Goal: Task Accomplishment & Management: Manage account settings

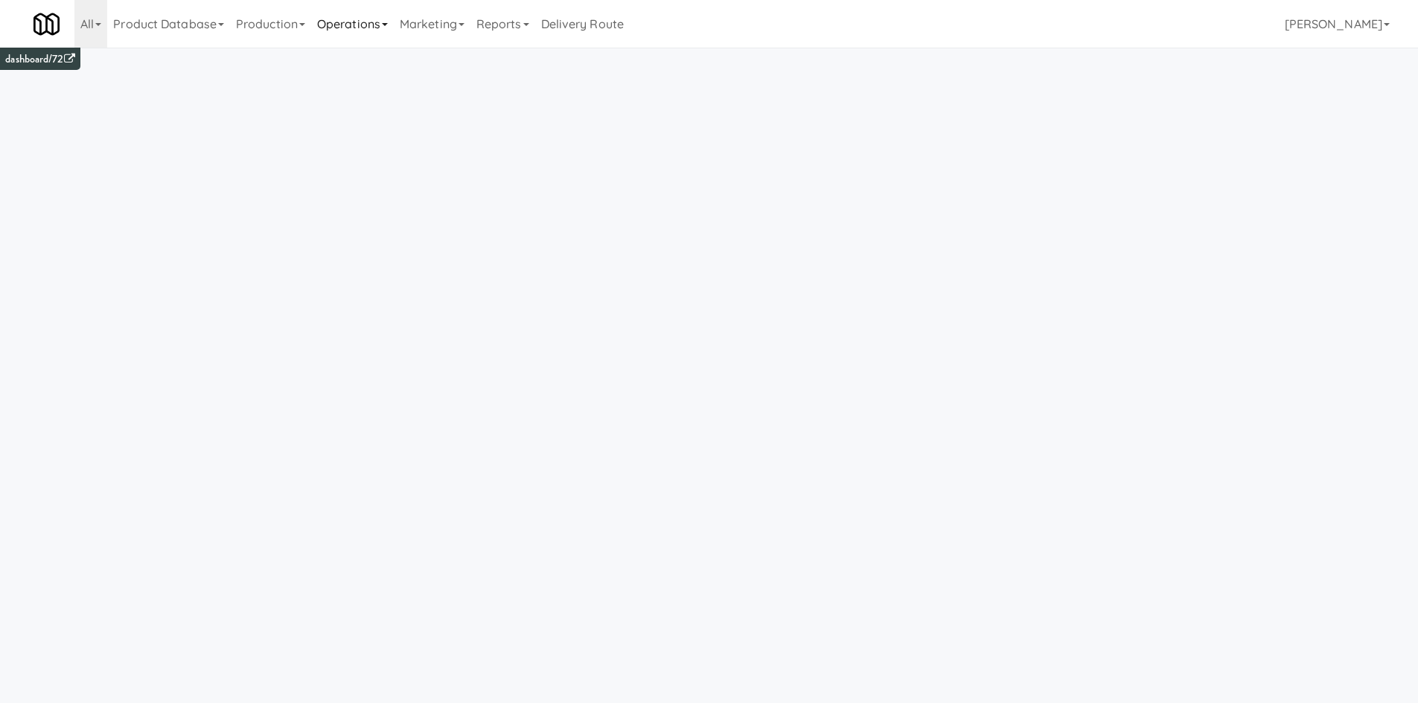
click at [390, 35] on link "Operations" at bounding box center [352, 24] width 83 height 48
click at [400, 219] on link "Cabinets" at bounding box center [370, 213] width 119 height 27
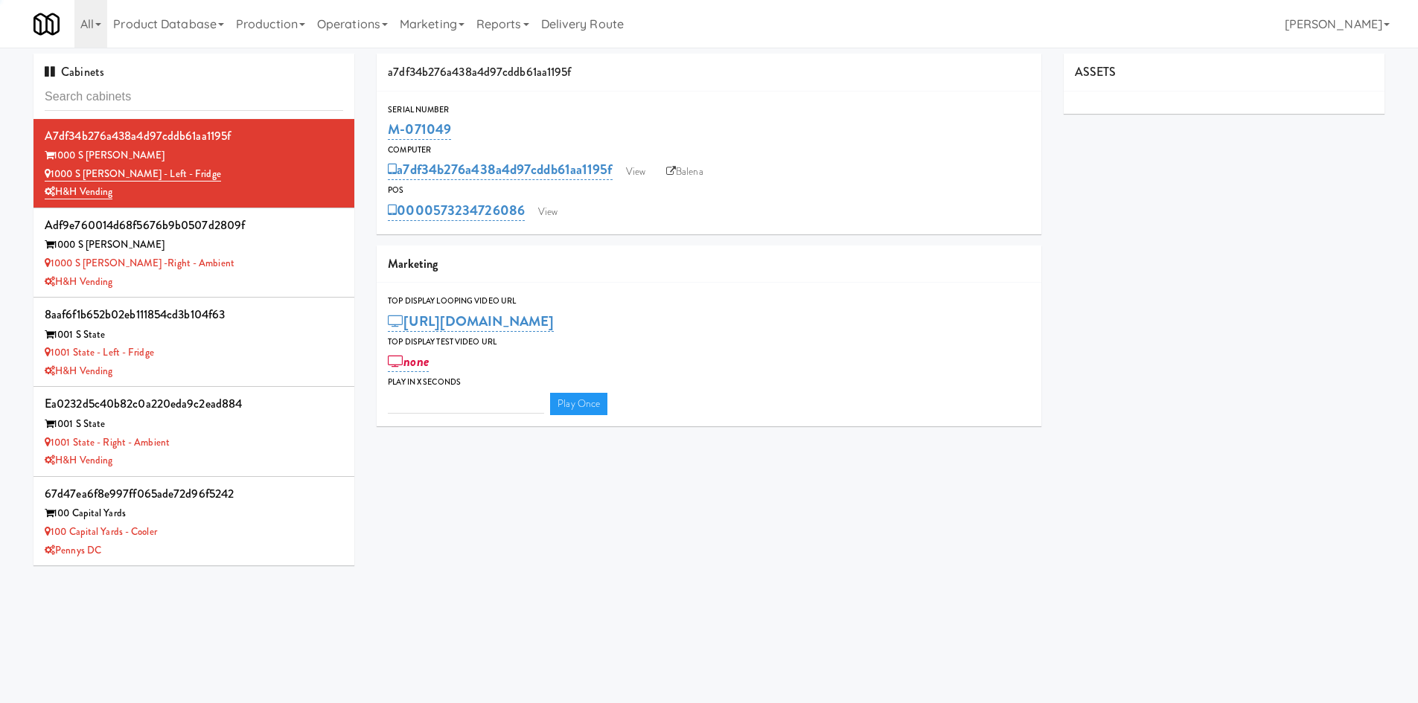
type input "3"
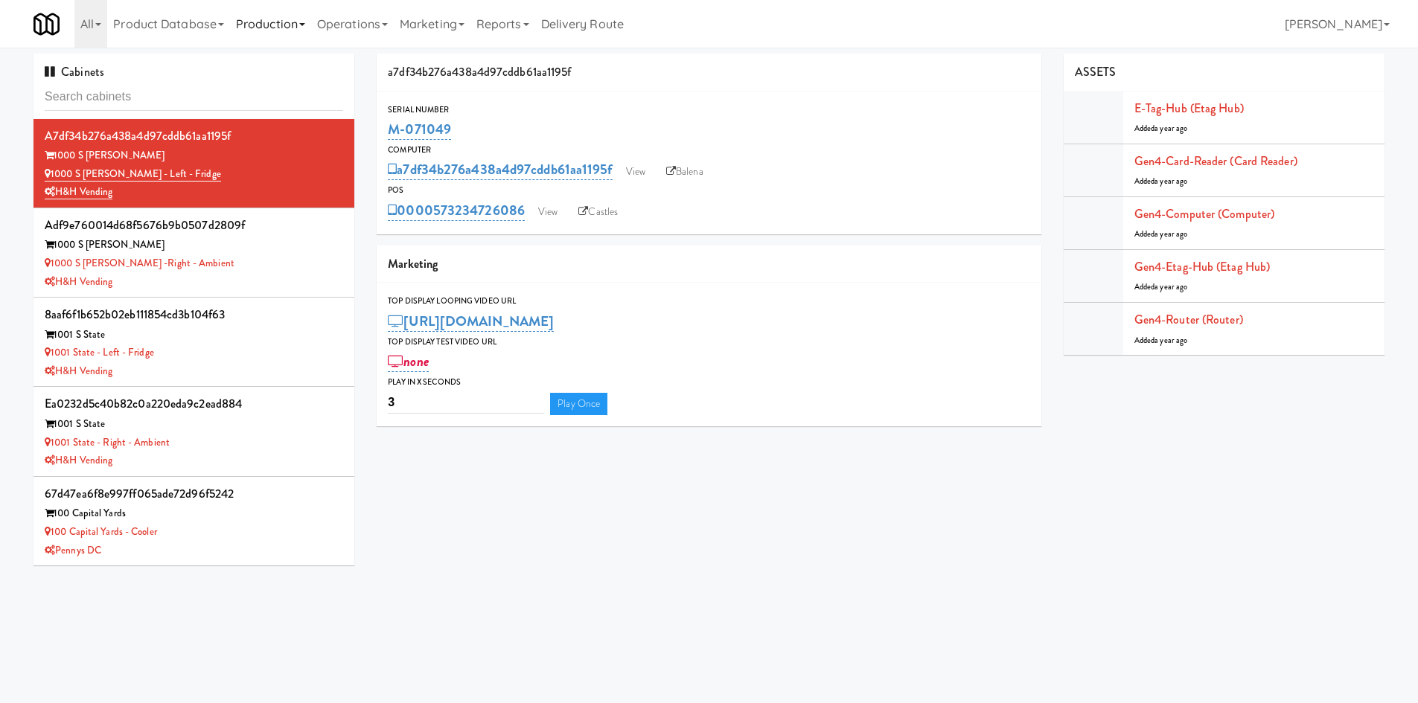
drag, startPoint x: 319, startPoint y: 16, endPoint x: 263, endPoint y: 17, distance: 55.8
click at [319, 16] on link "Operations" at bounding box center [352, 24] width 83 height 48
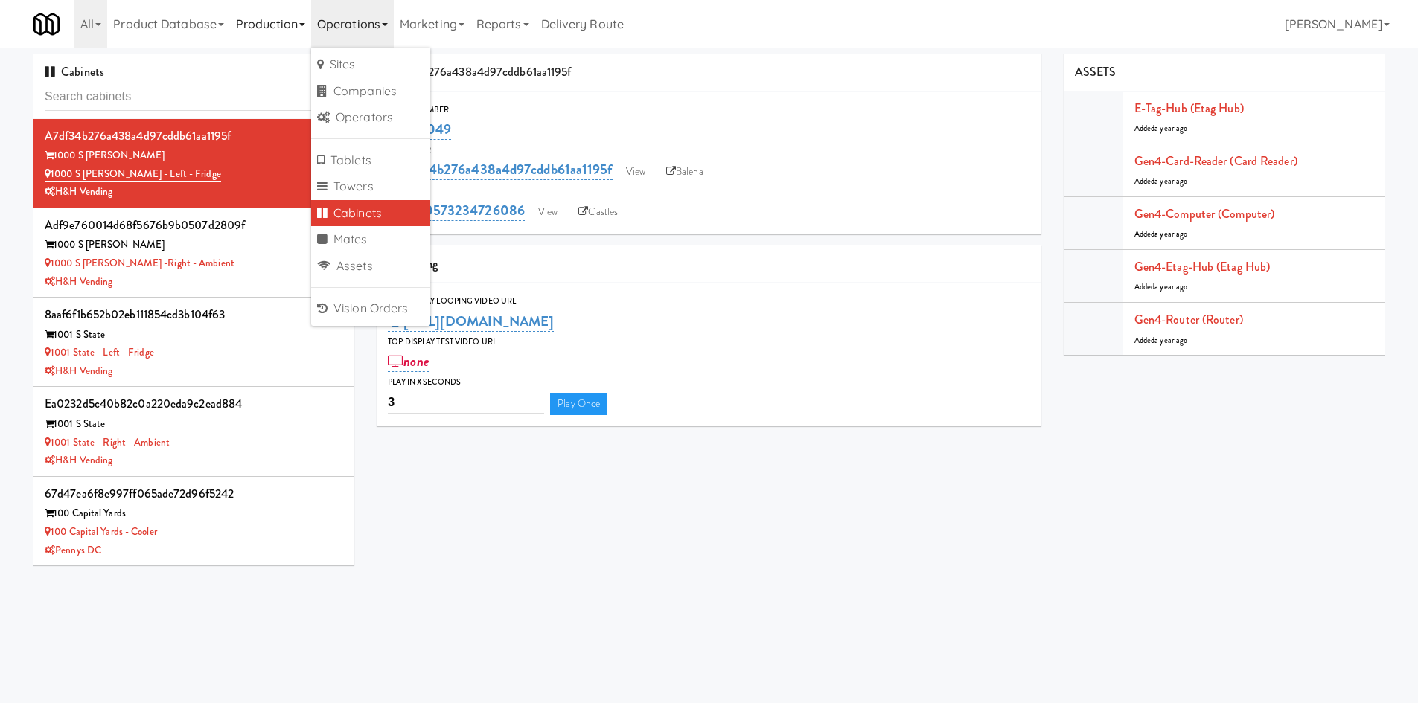
click at [257, 18] on link "Production" at bounding box center [270, 24] width 81 height 48
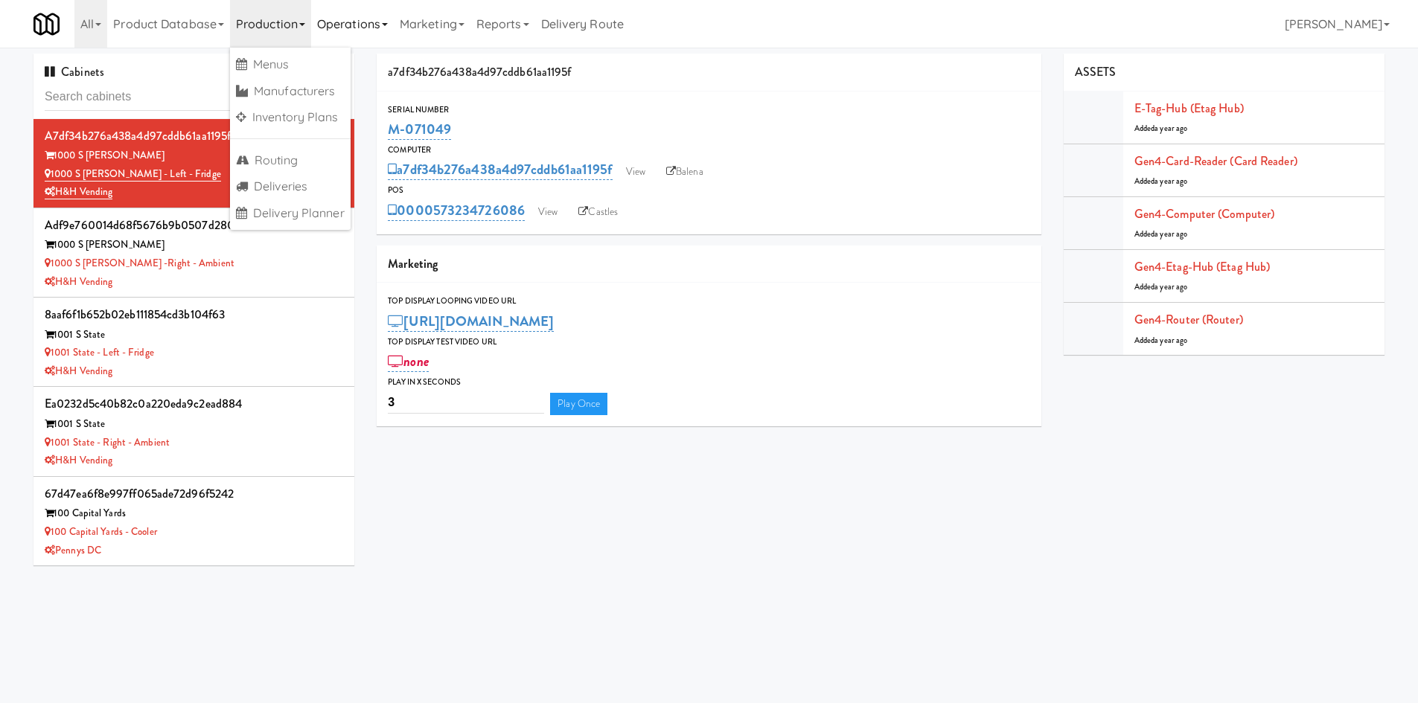
click at [381, 17] on link "Operations" at bounding box center [352, 24] width 83 height 48
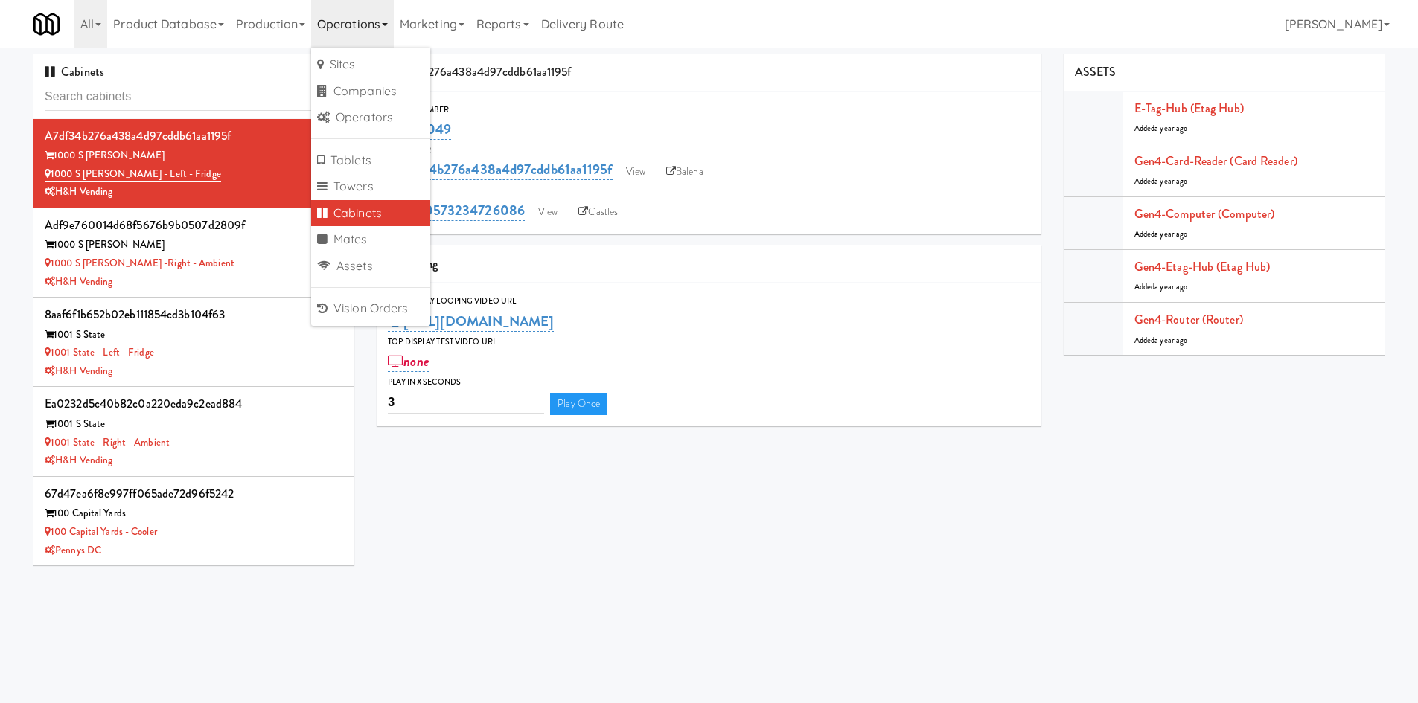
drag, startPoint x: 330, startPoint y: 20, endPoint x: 341, endPoint y: 21, distance: 11.2
click at [329, 21] on link "Operations" at bounding box center [352, 24] width 83 height 48
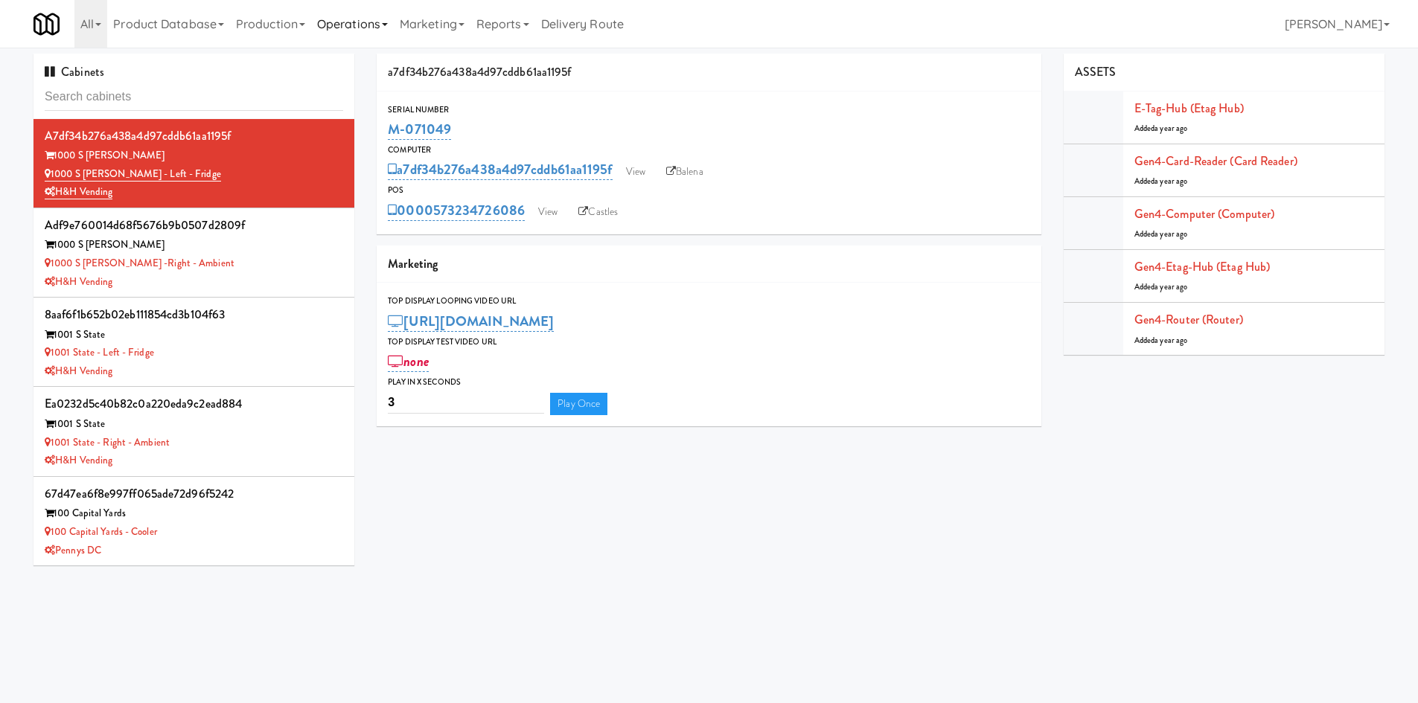
click at [346, 35] on link "Operations" at bounding box center [352, 24] width 83 height 48
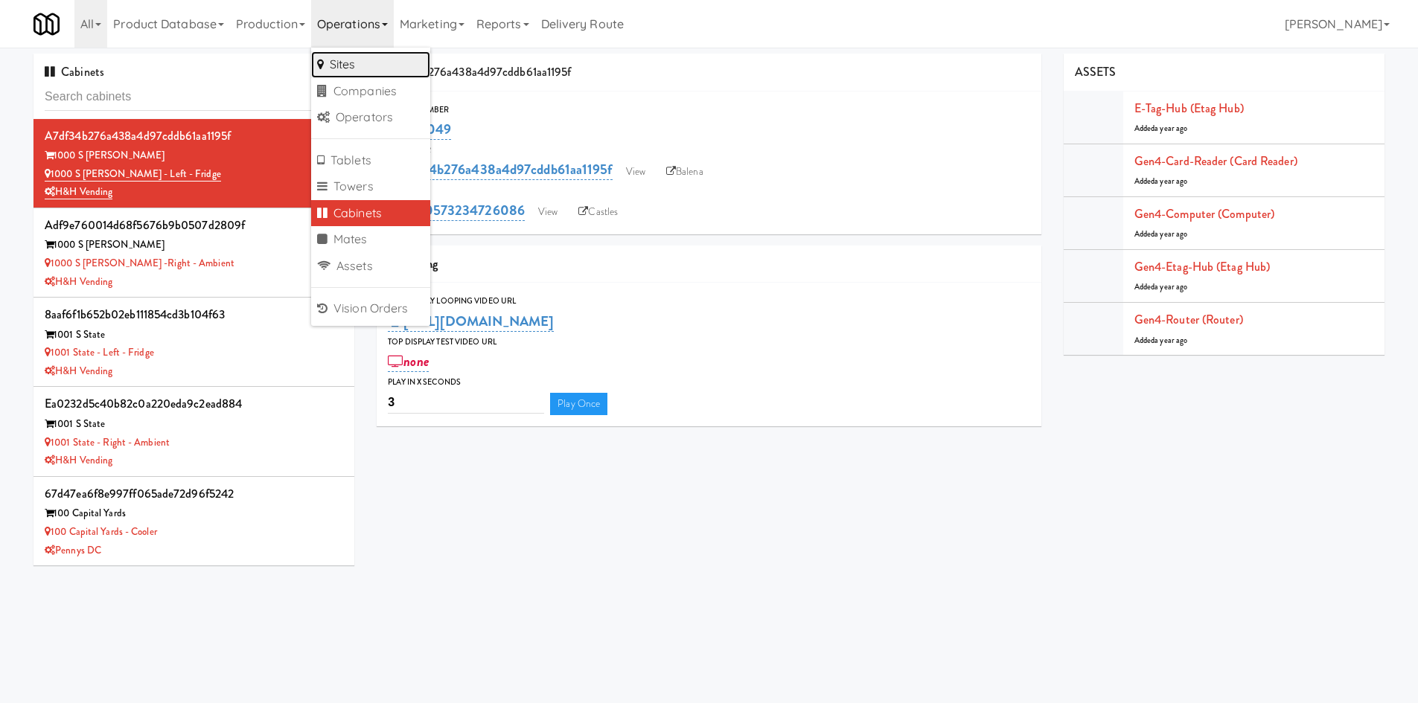
click at [353, 66] on link "Sites" at bounding box center [370, 64] width 119 height 27
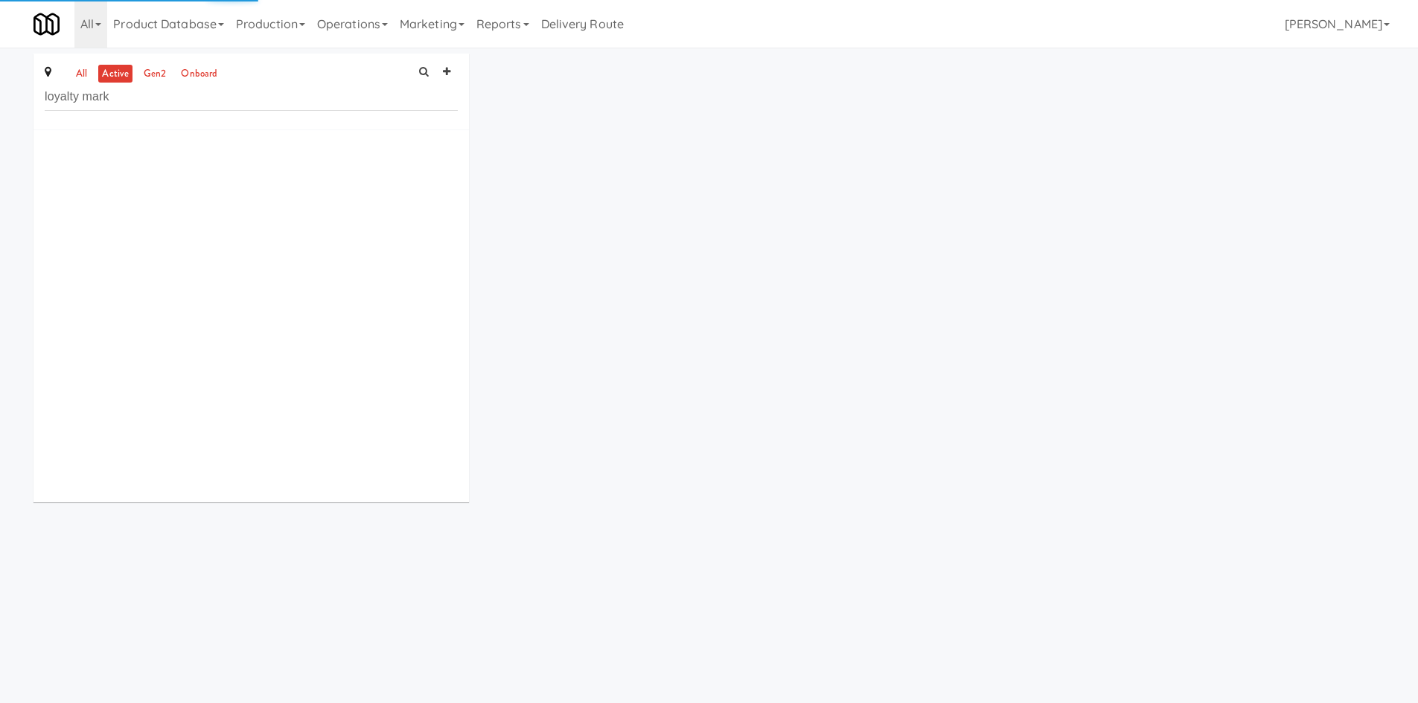
type input "loyalty mark"
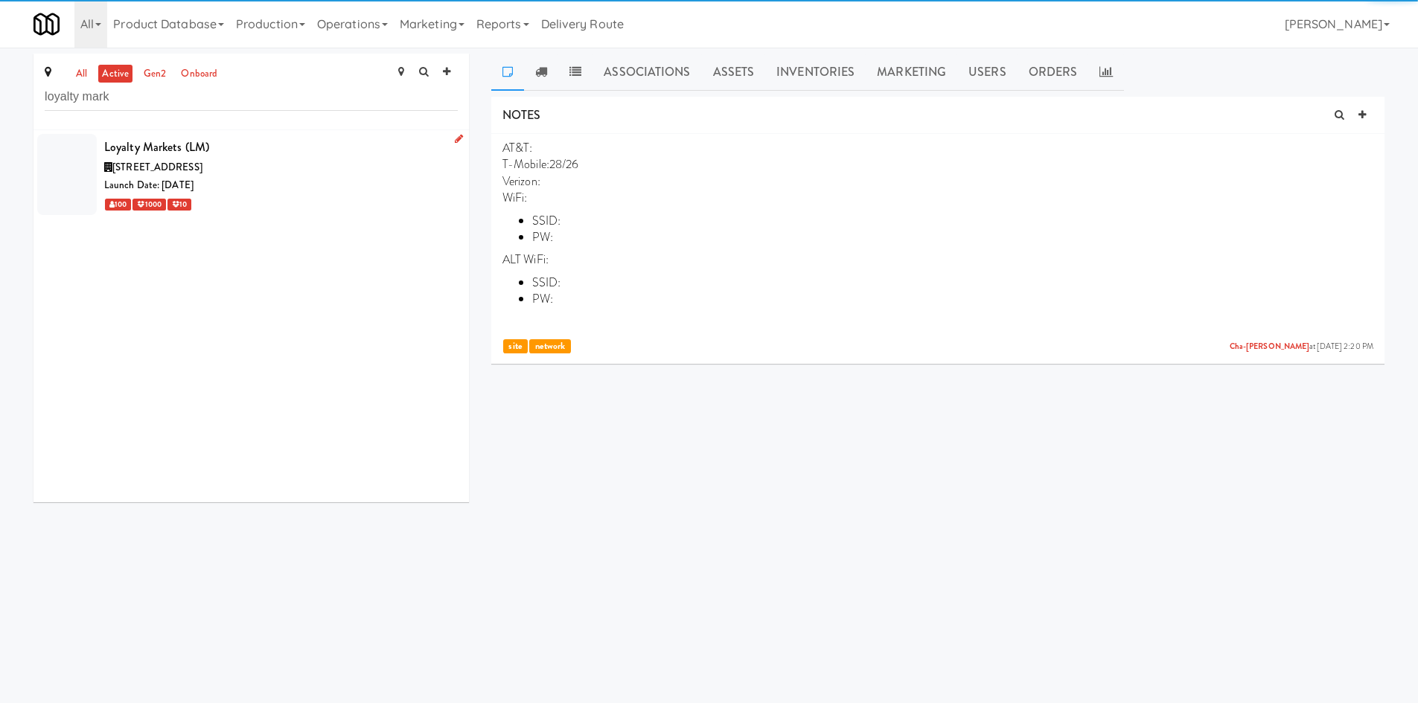
click at [318, 195] on div "100 1000 10" at bounding box center [280, 204] width 353 height 19
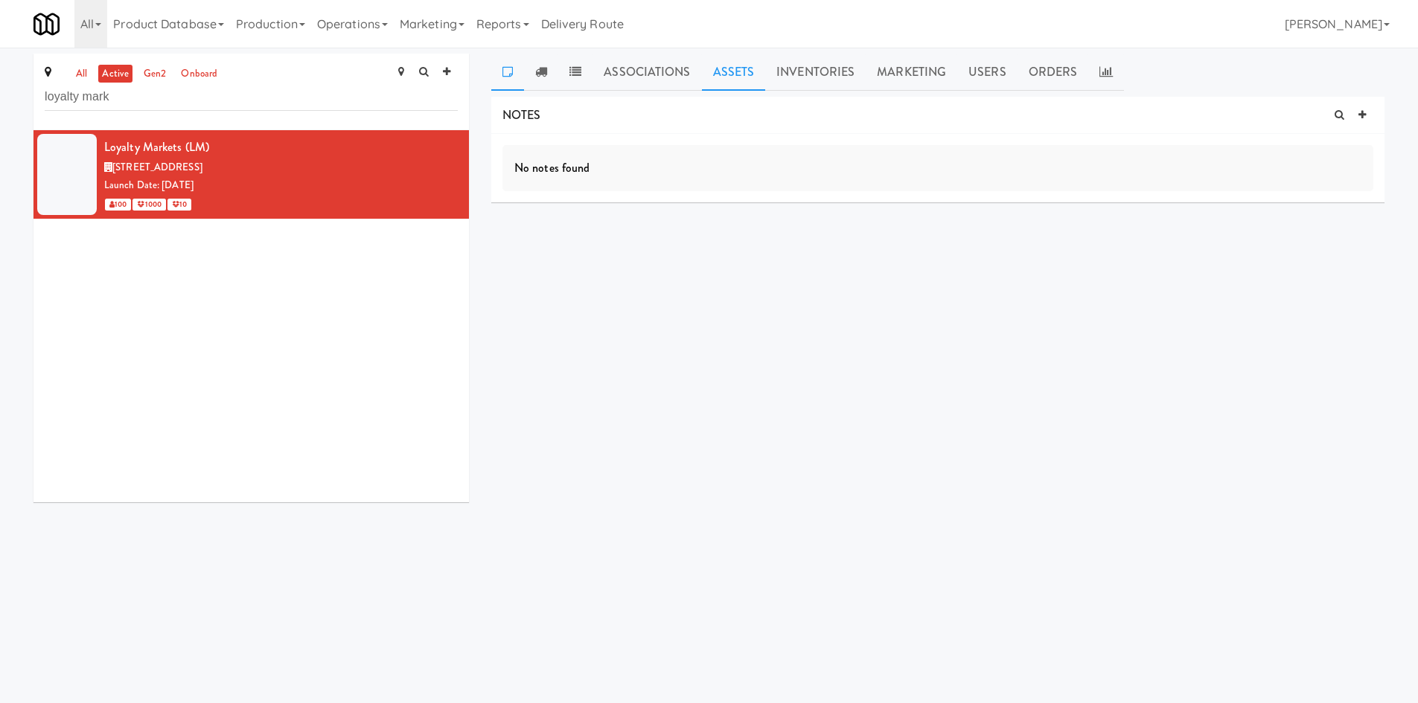
click at [724, 77] on link "Assets" at bounding box center [734, 72] width 64 height 37
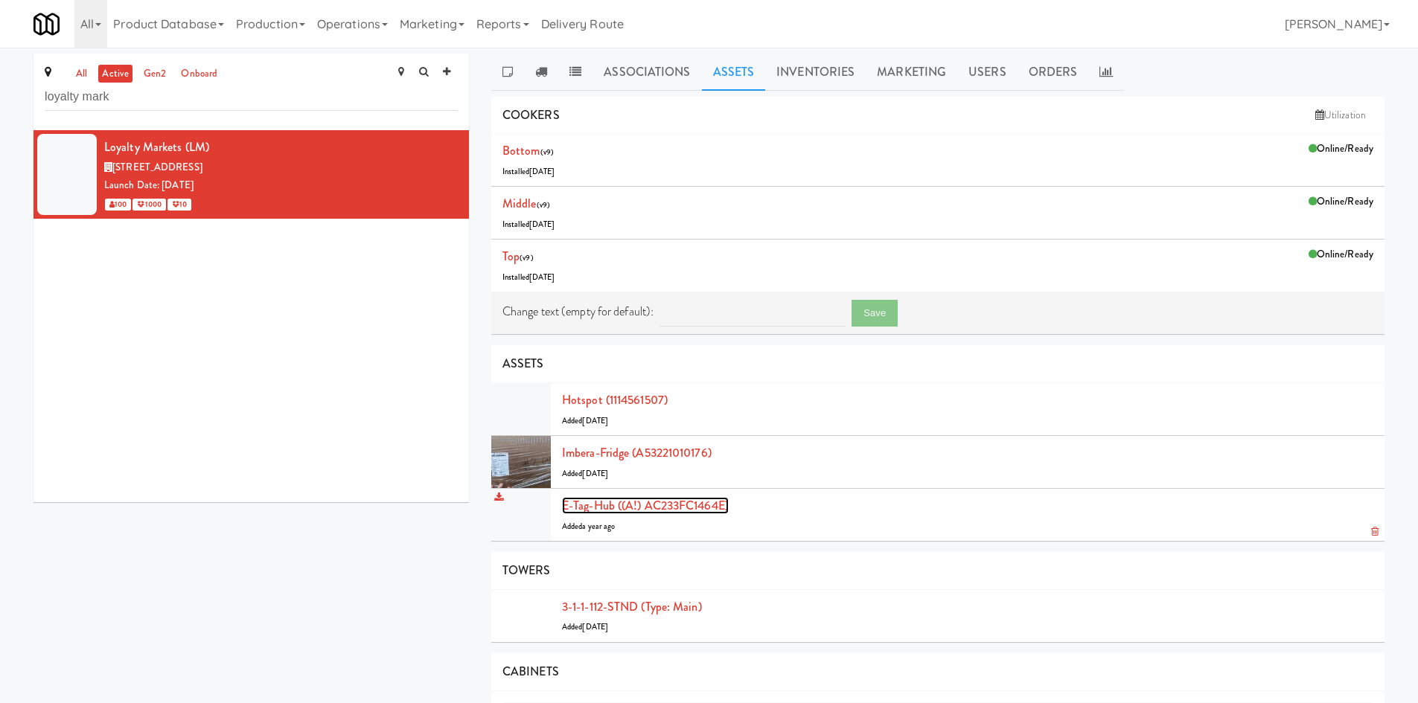
click at [686, 507] on link "E-tag-hub ((A!) AC233FC1464E)" at bounding box center [645, 505] width 167 height 17
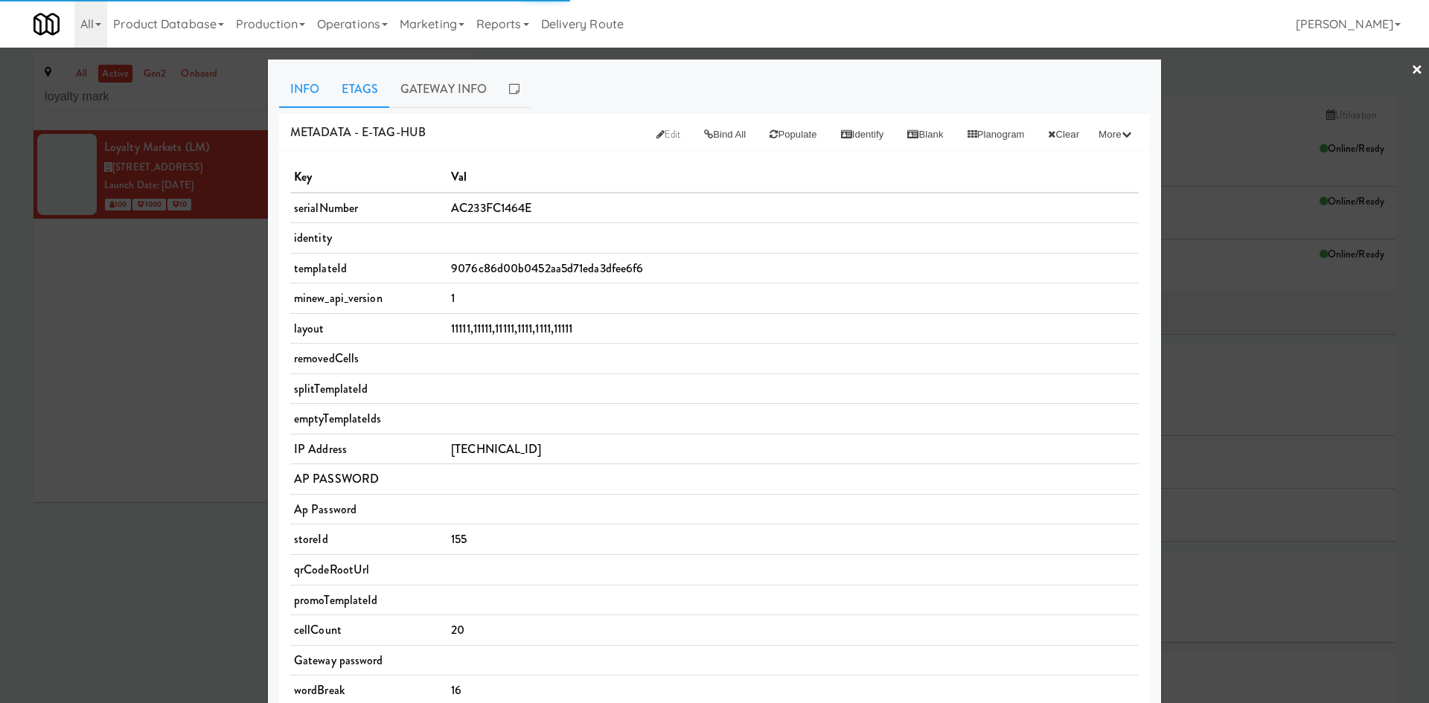
click at [350, 98] on link "Etags" at bounding box center [359, 89] width 59 height 37
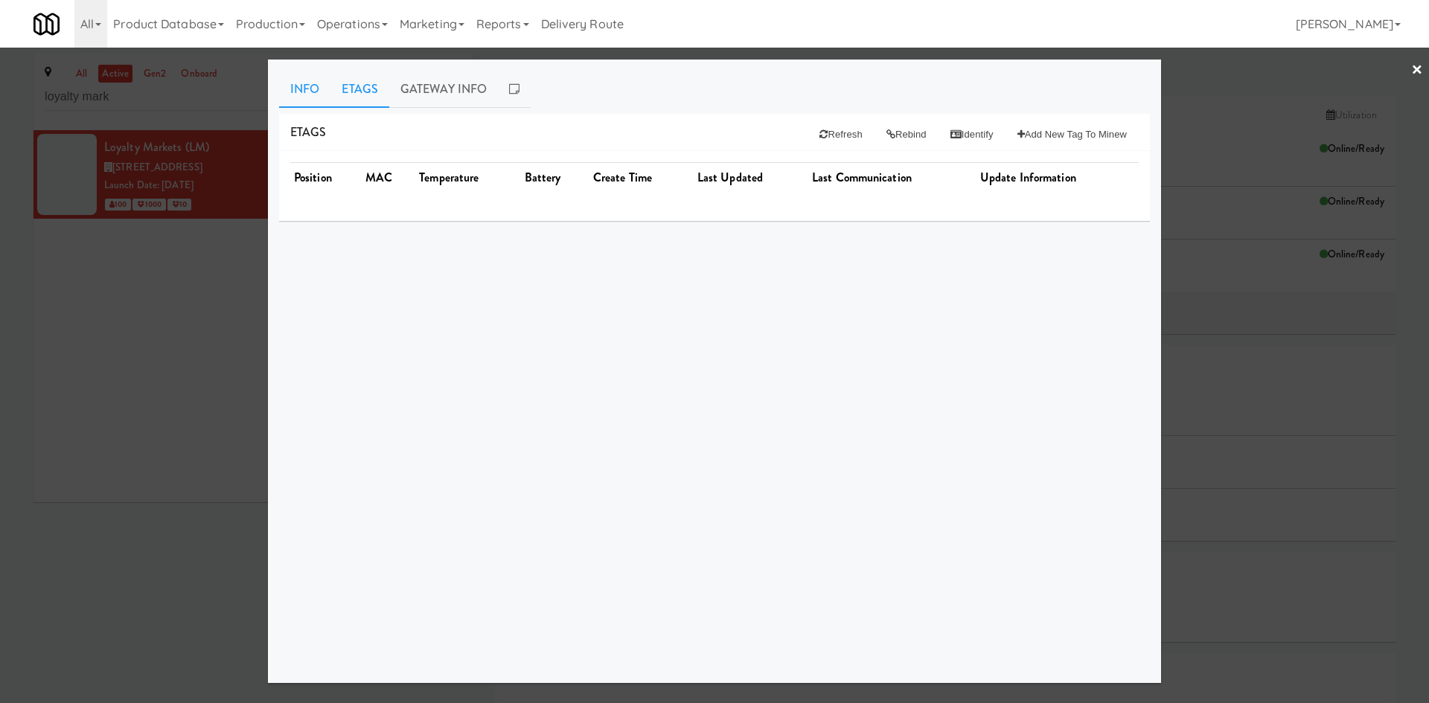
click at [315, 96] on link "Info" at bounding box center [304, 89] width 51 height 37
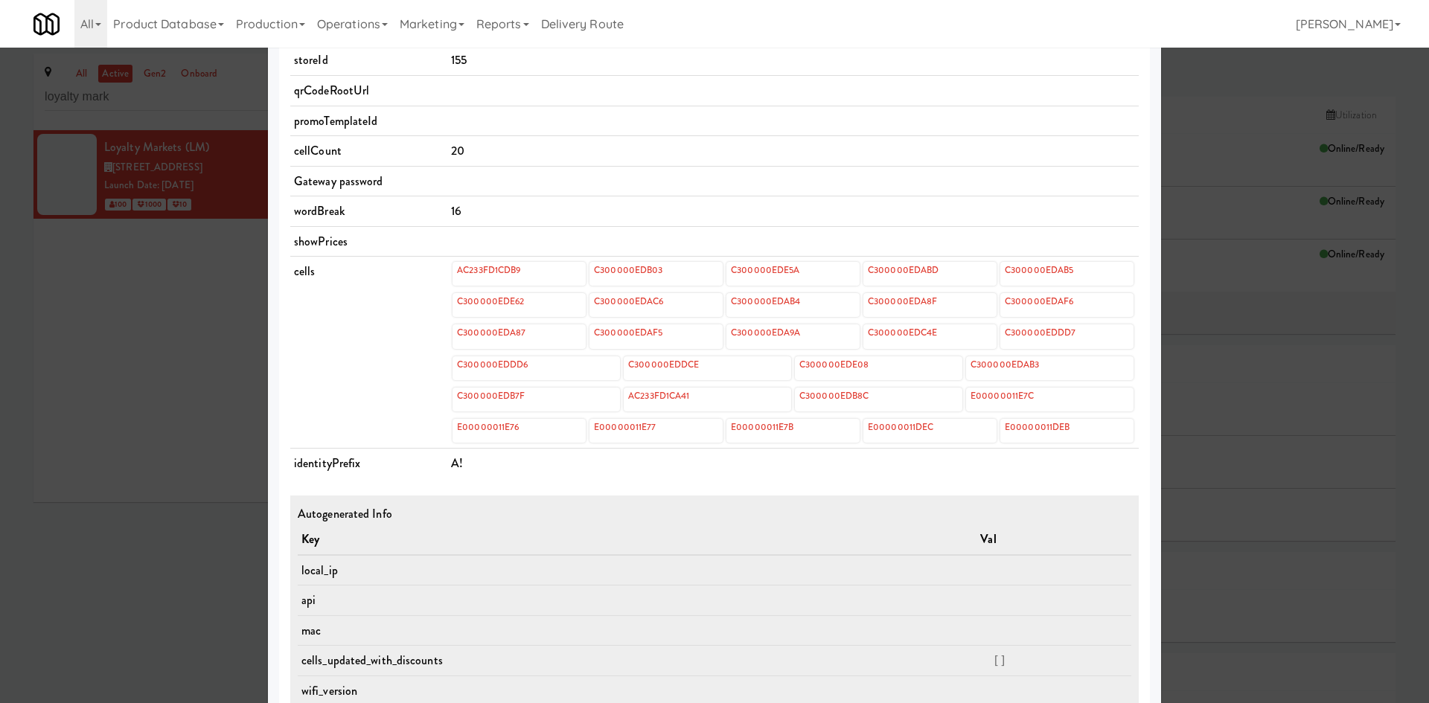
scroll to position [528, 0]
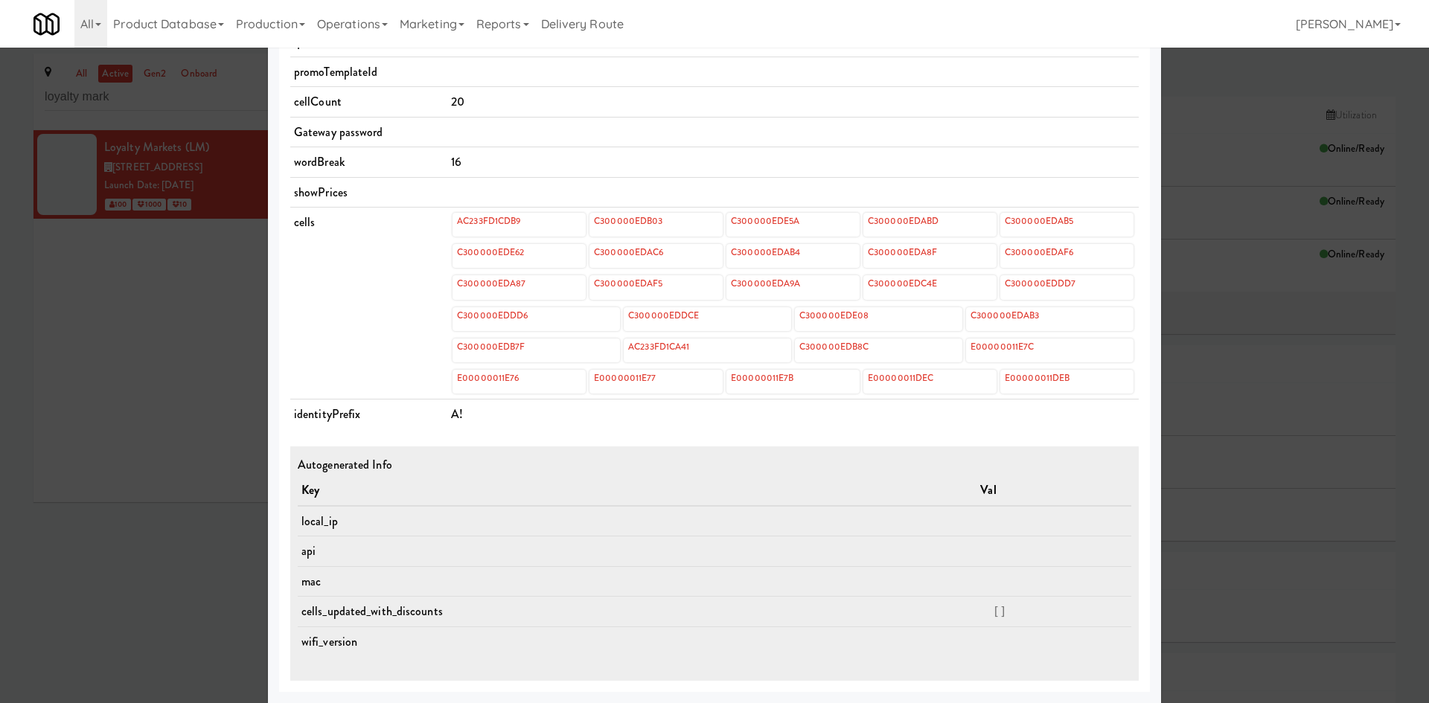
click at [331, 300] on td "cells" at bounding box center [368, 304] width 157 height 192
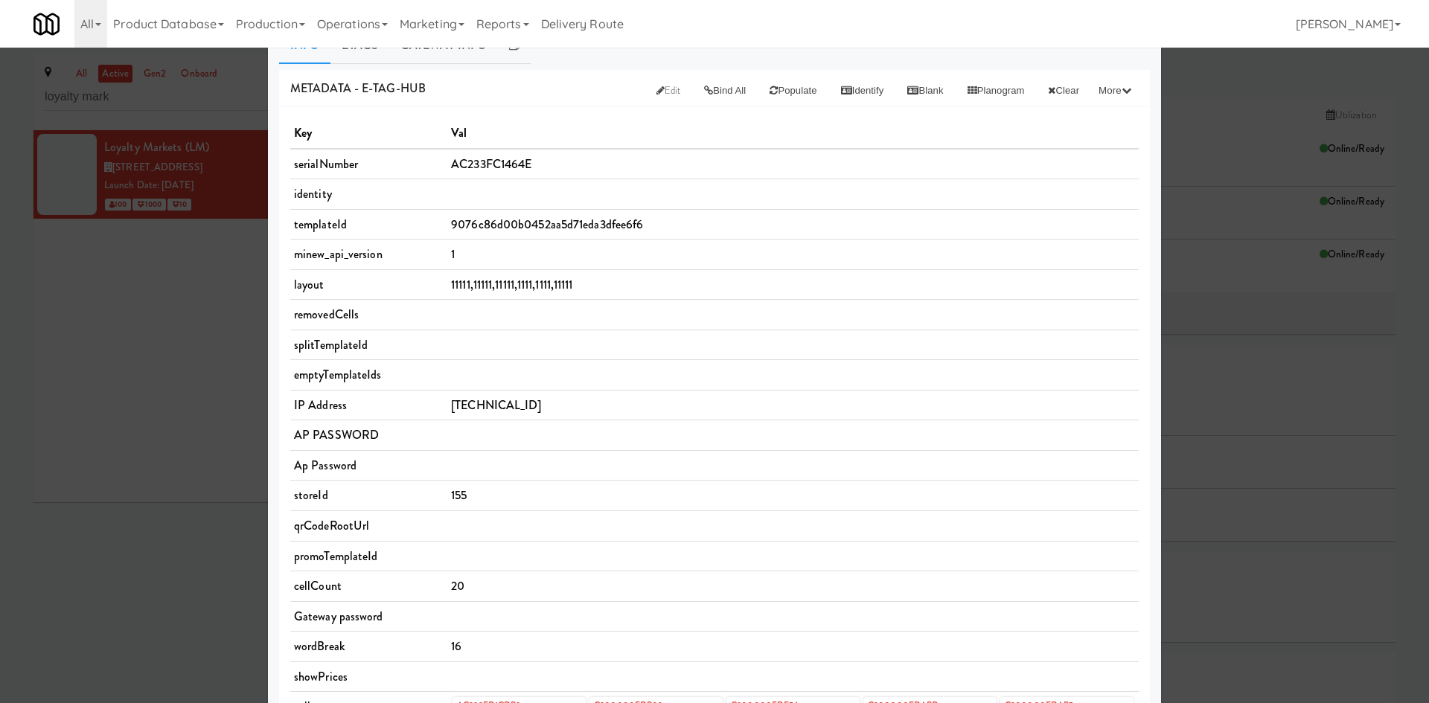
scroll to position [0, 0]
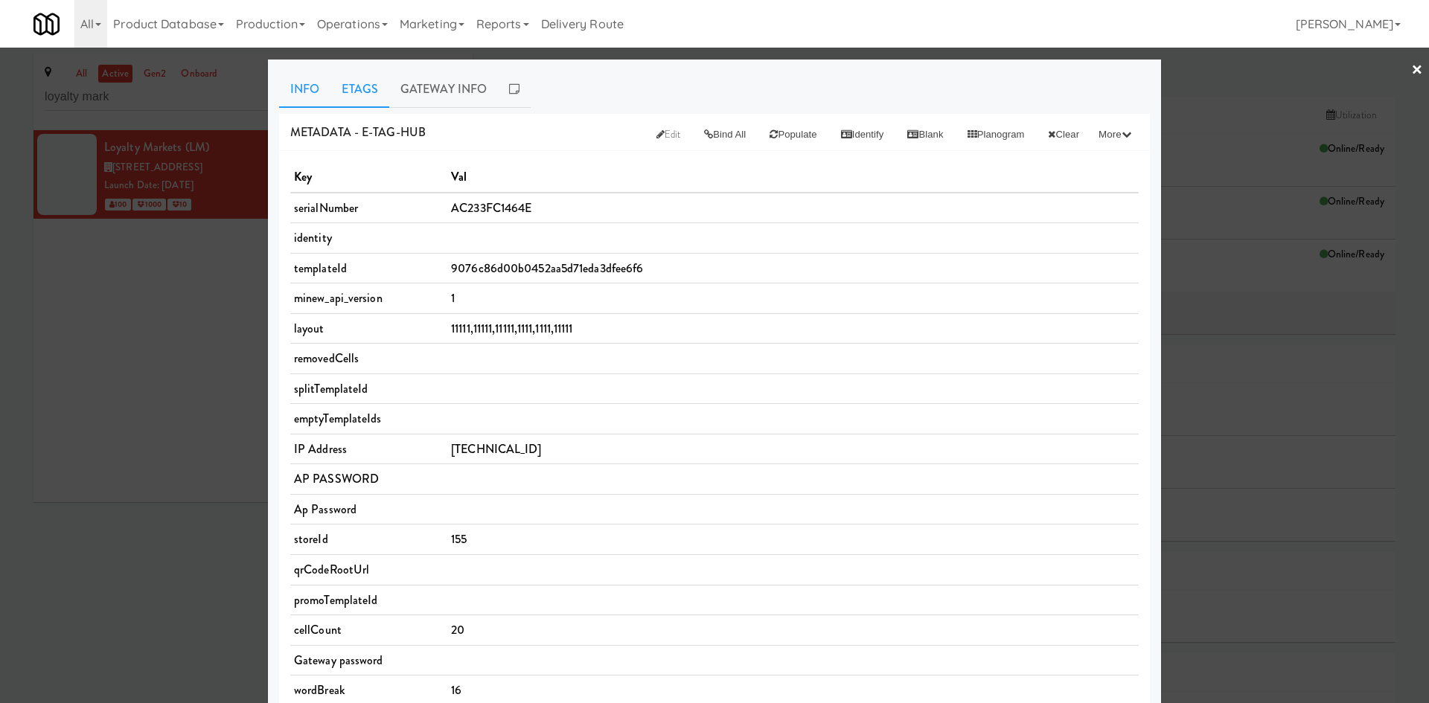
click at [356, 97] on link "Etags" at bounding box center [359, 89] width 59 height 37
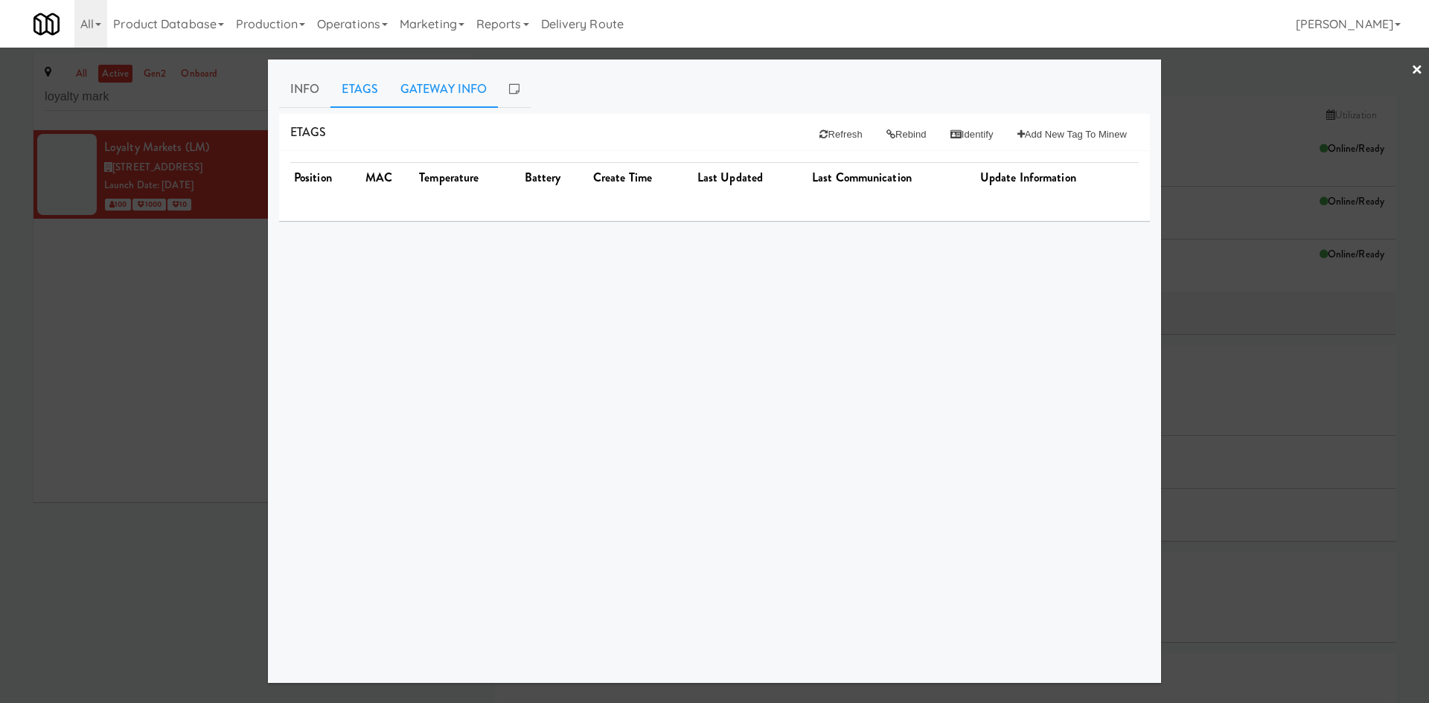
click at [470, 86] on link "Gateway Info" at bounding box center [443, 89] width 109 height 37
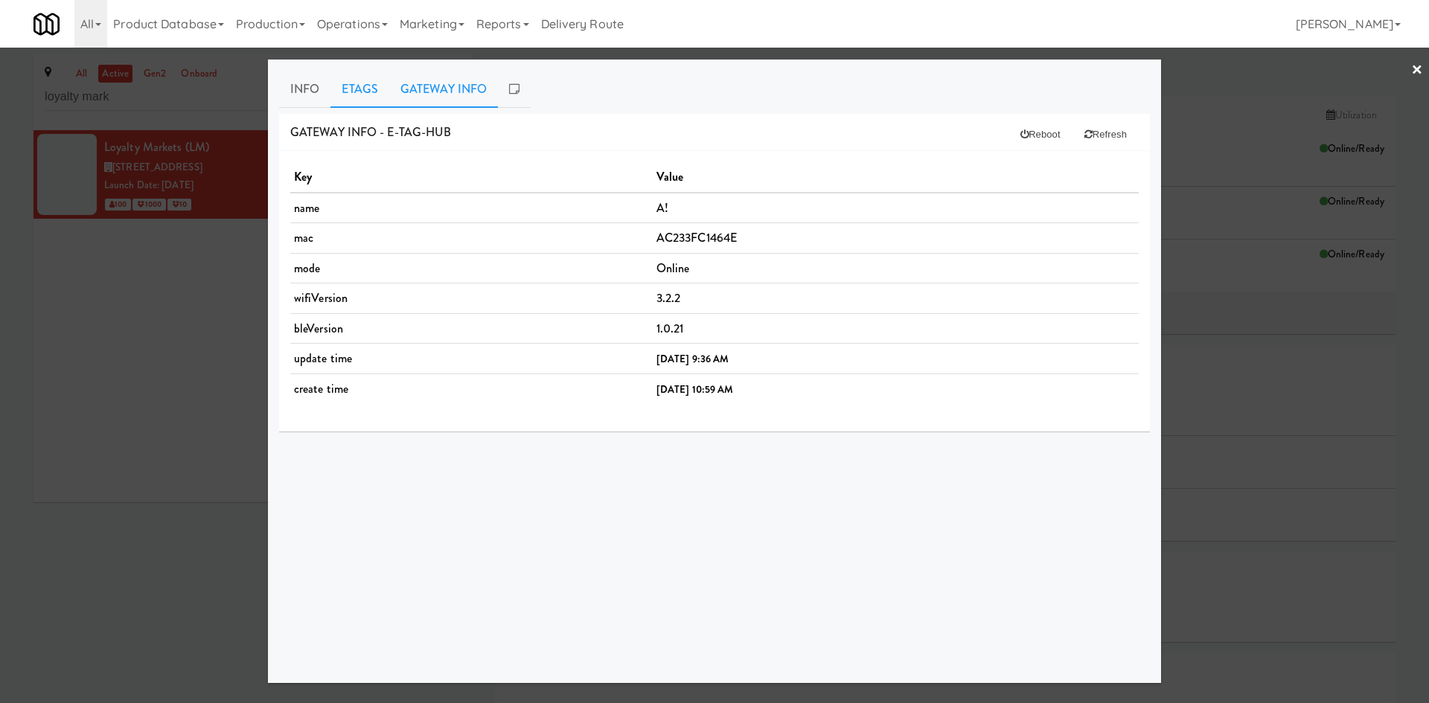
click at [355, 84] on link "Etags" at bounding box center [359, 89] width 59 height 37
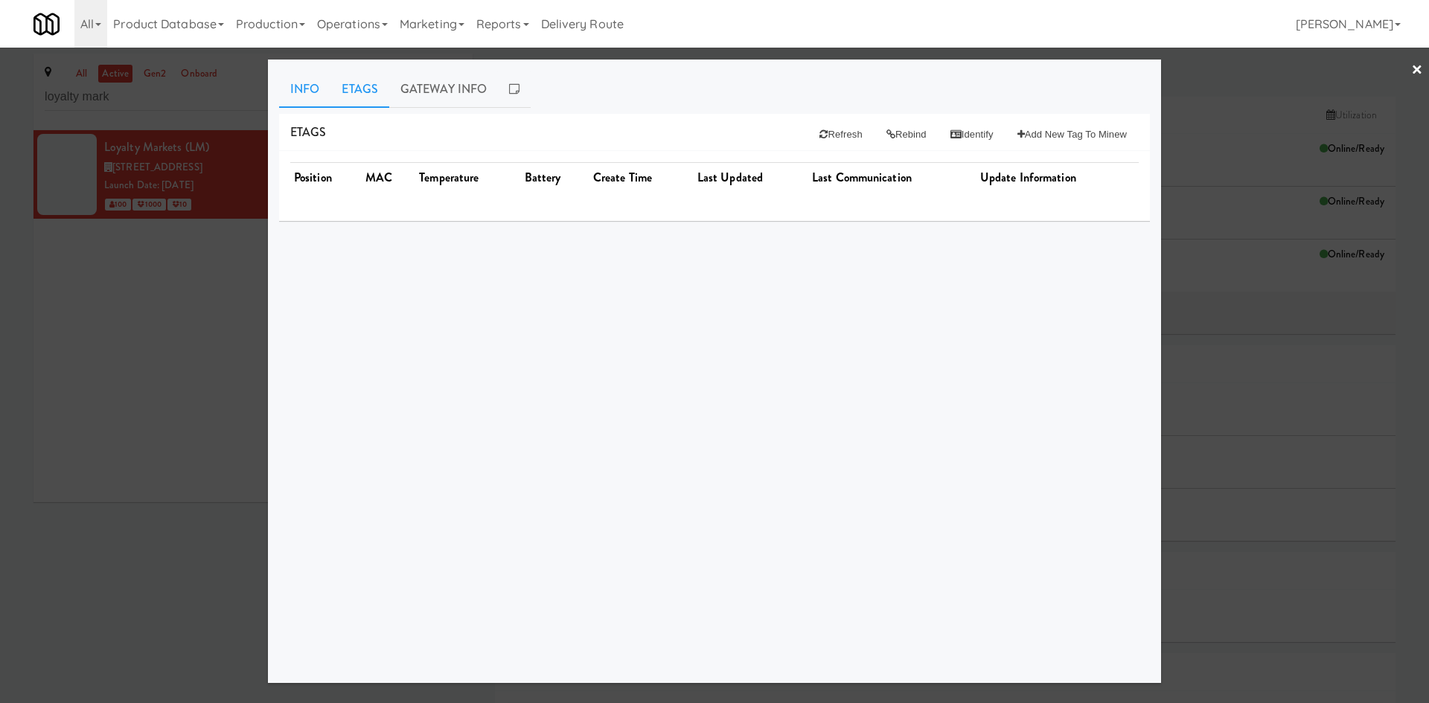
click at [310, 89] on link "Info" at bounding box center [304, 89] width 51 height 37
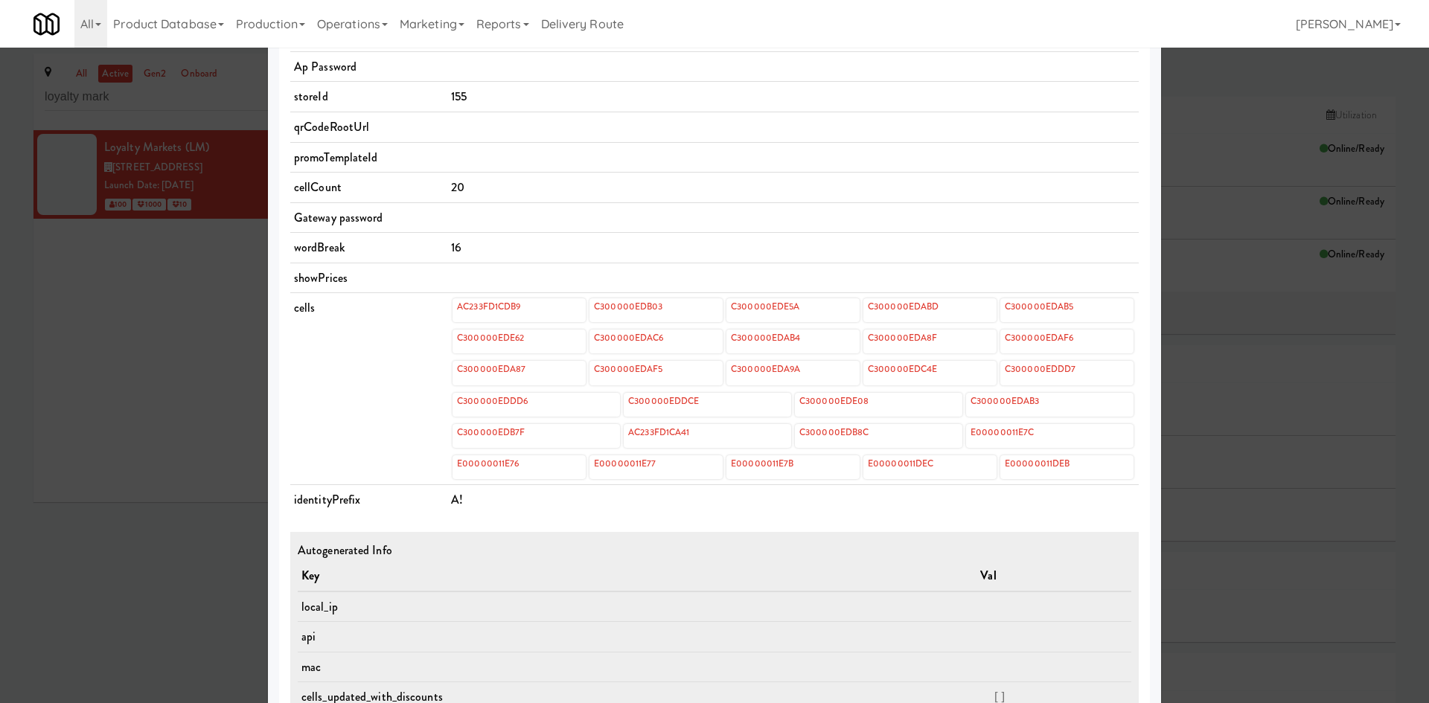
scroll to position [528, 0]
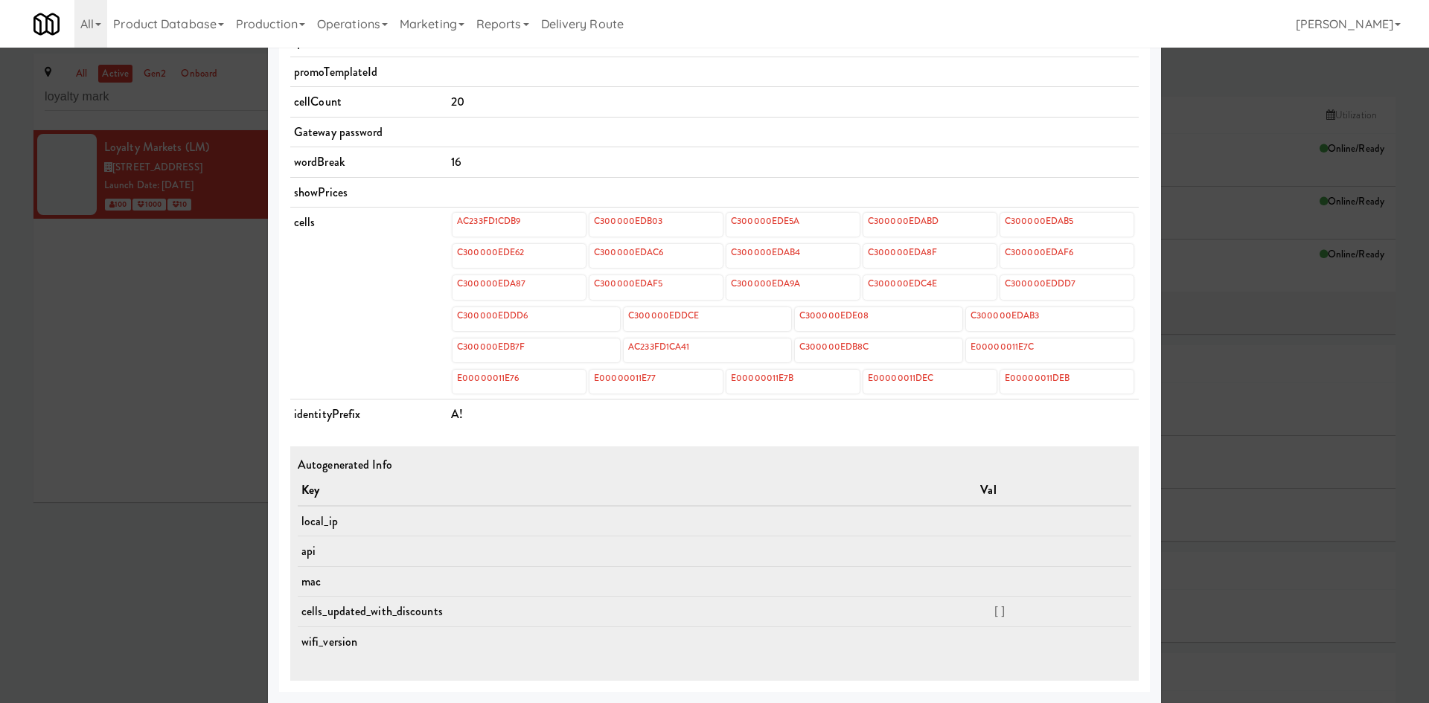
click at [626, 435] on div "Key Val serialNumber AC233FC1464E identity templateId 9076c86d00b0452aa5d71eda3…" at bounding box center [714, 157] width 848 height 1047
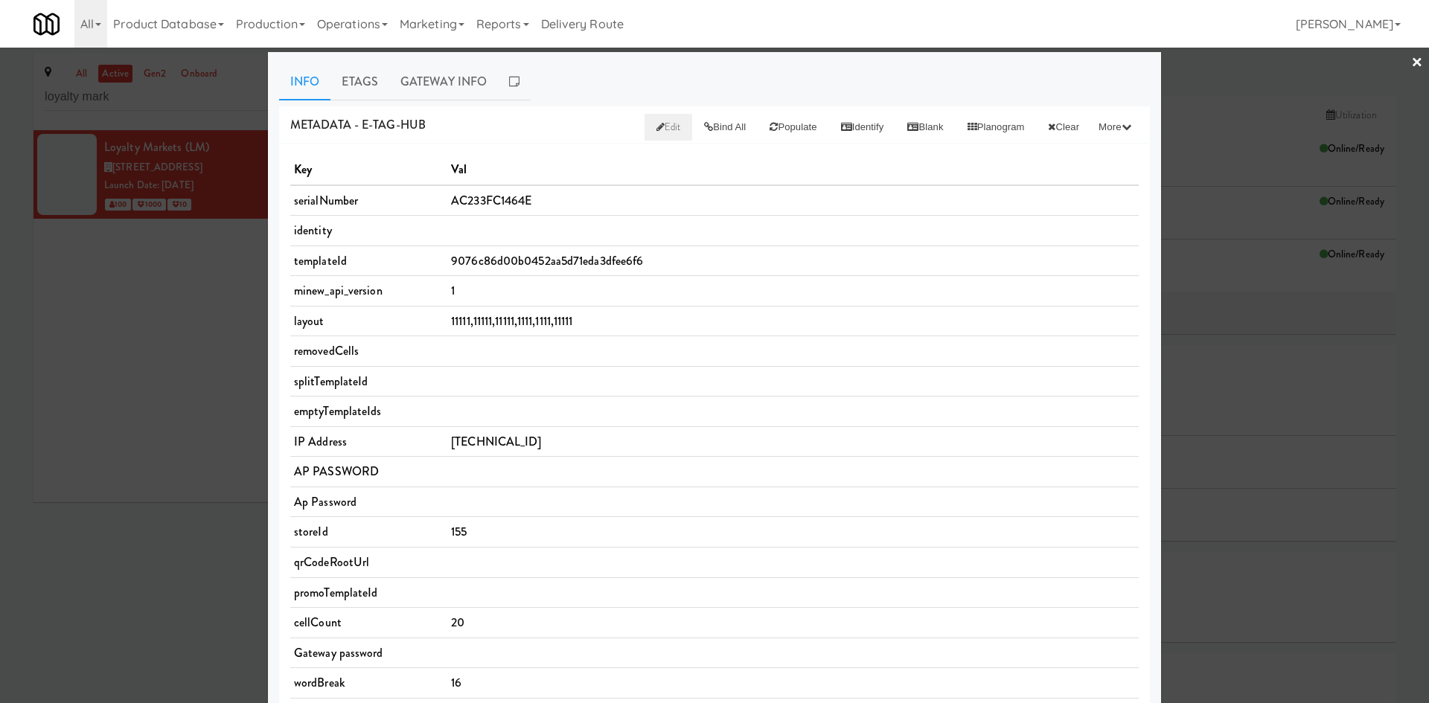
click at [656, 128] on span "Edit" at bounding box center [668, 127] width 25 height 14
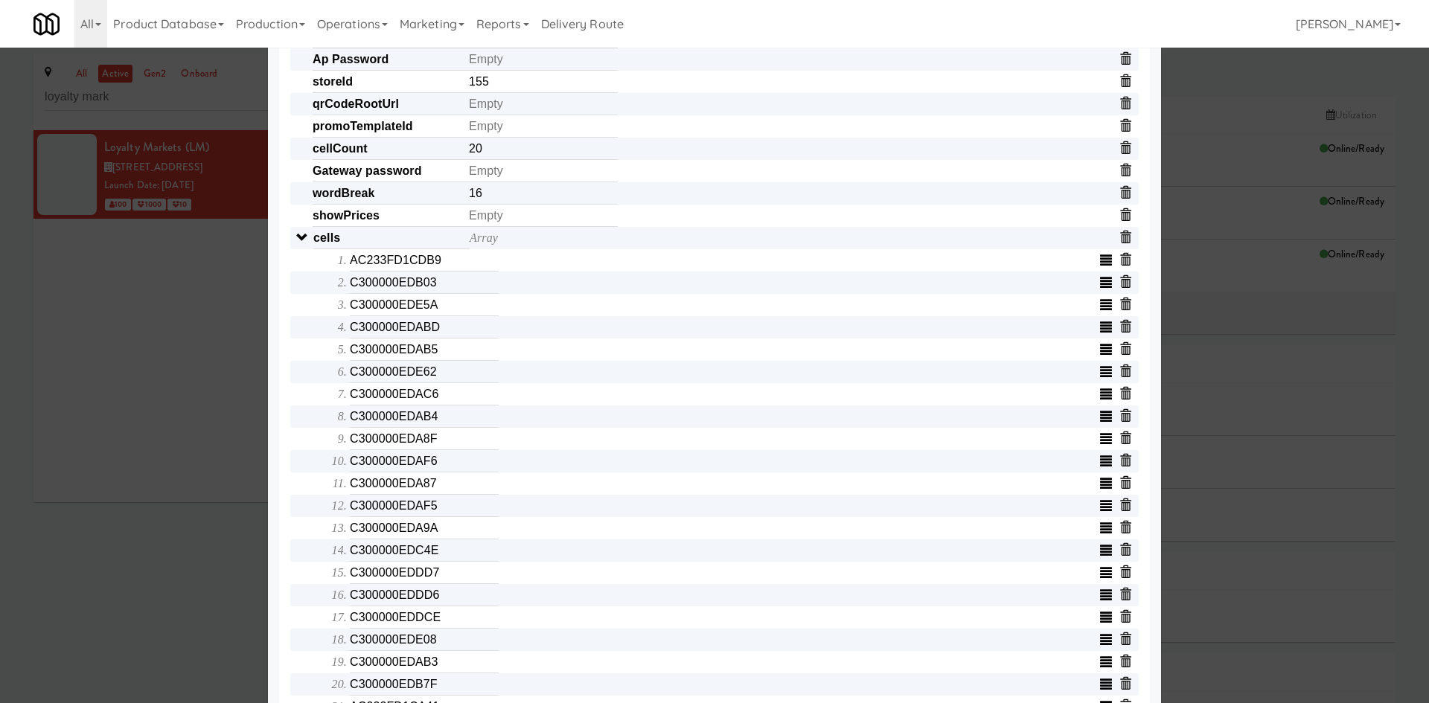
scroll to position [0, 0]
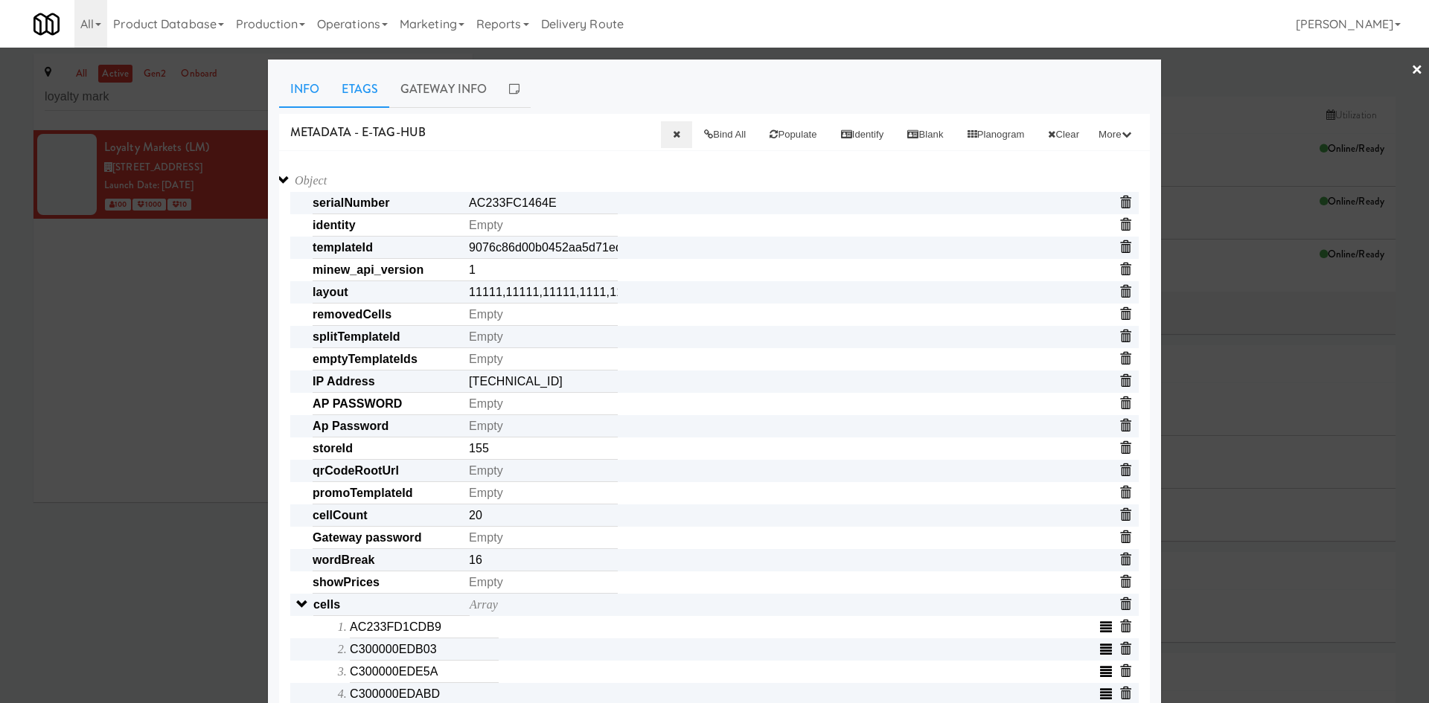
click at [342, 83] on link "Etags" at bounding box center [359, 89] width 59 height 37
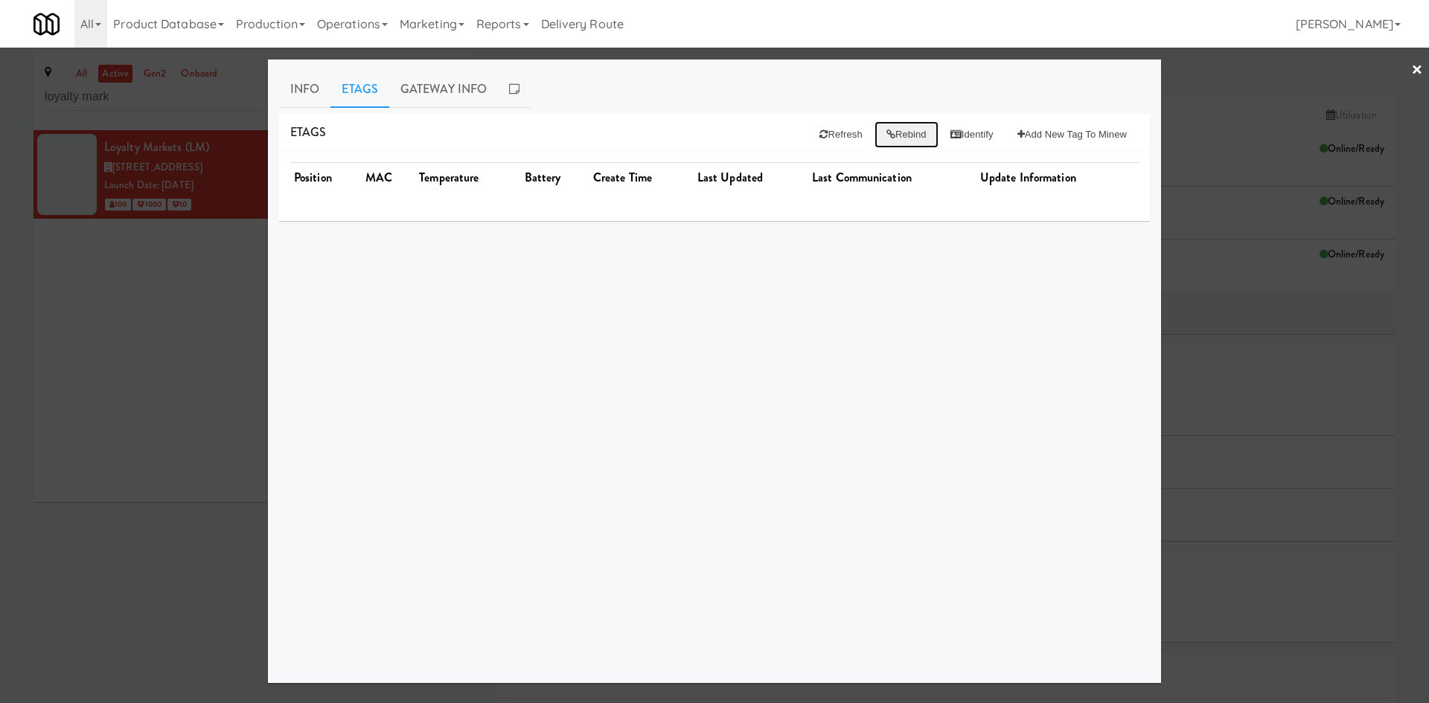
click at [891, 141] on button "Rebind" at bounding box center [906, 134] width 64 height 27
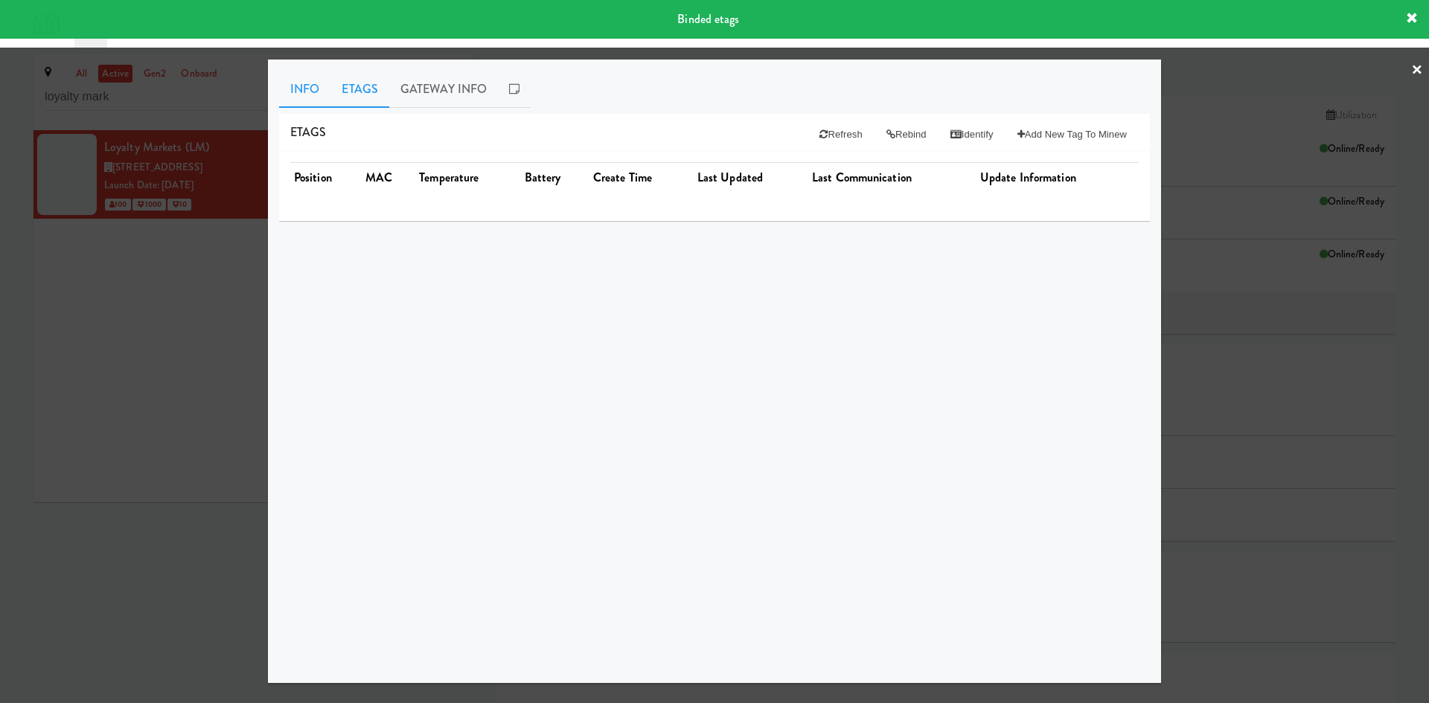
click at [298, 101] on link "Info" at bounding box center [304, 89] width 51 height 37
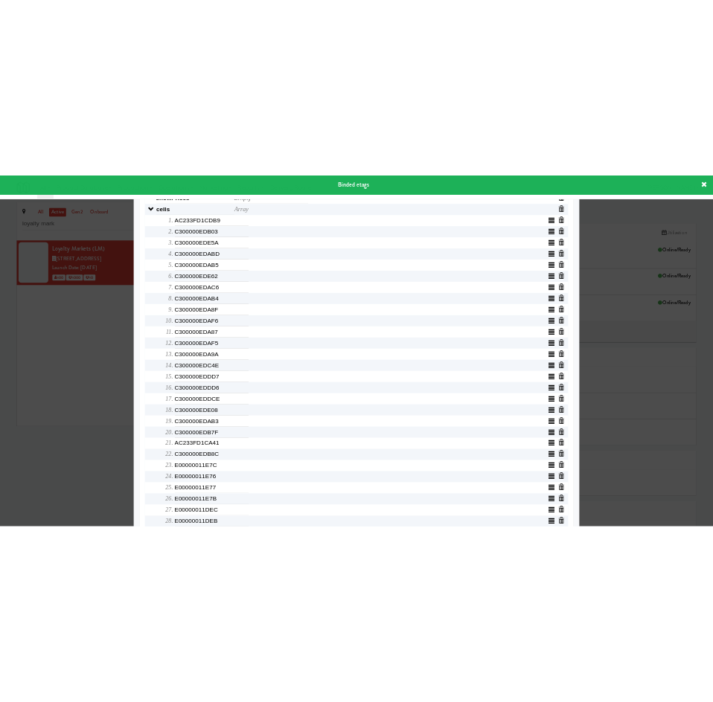
scroll to position [489, 0]
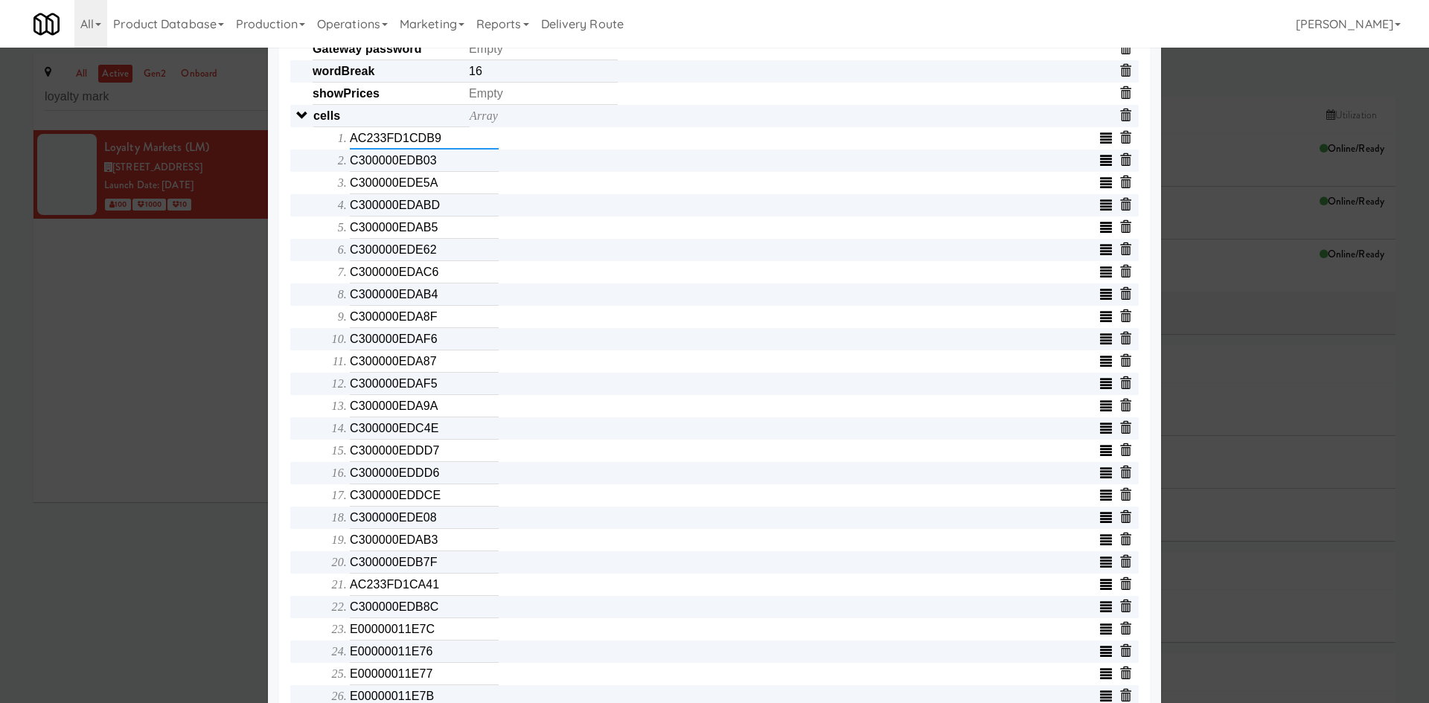
click at [404, 141] on input "AC233FD1CDB9" at bounding box center [424, 138] width 149 height 22
click at [404, 140] on input "AC233FD1CDB9" at bounding box center [424, 138] width 149 height 22
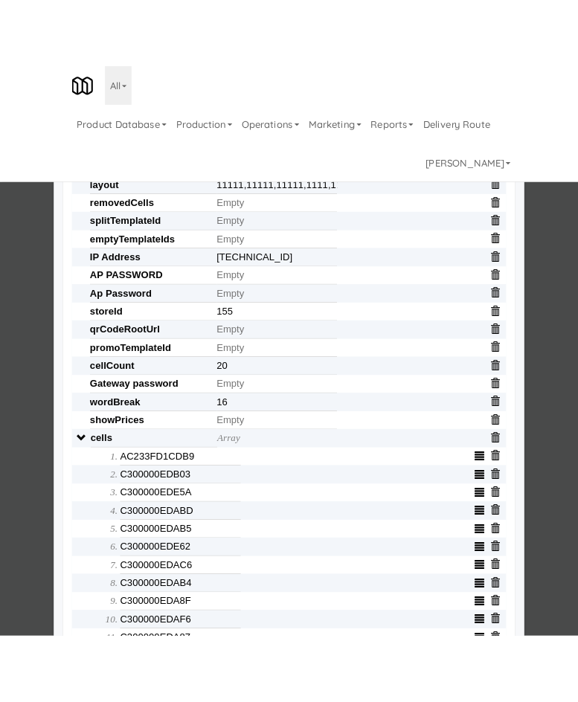
scroll to position [173, 0]
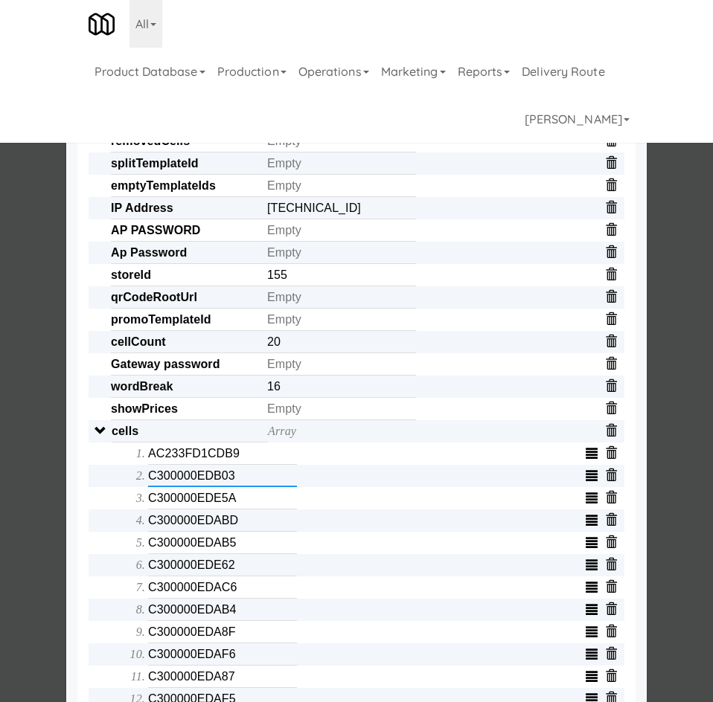
click at [179, 478] on input "C300000EDB03" at bounding box center [222, 476] width 149 height 22
click at [171, 500] on input "C300000EDE5A" at bounding box center [222, 498] width 149 height 22
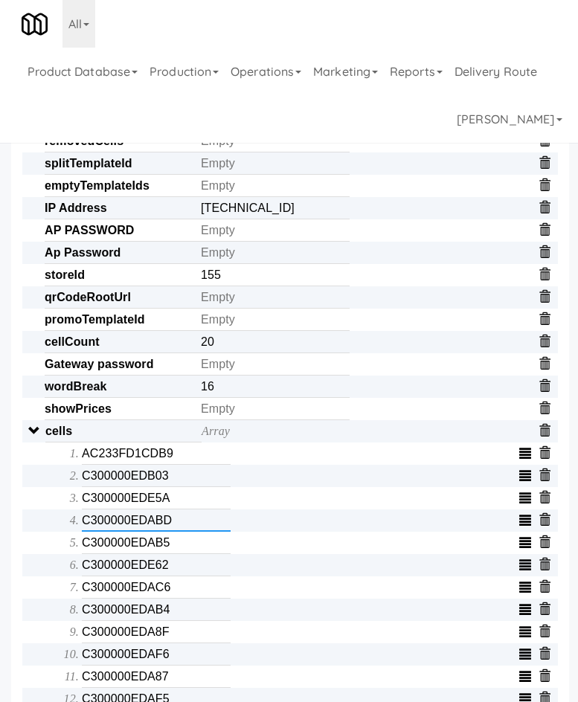
click at [134, 527] on input "C300000EDABD" at bounding box center [156, 521] width 149 height 22
click at [107, 541] on input "C300000EDAB5" at bounding box center [156, 543] width 149 height 22
type input "C300000EDAB5"
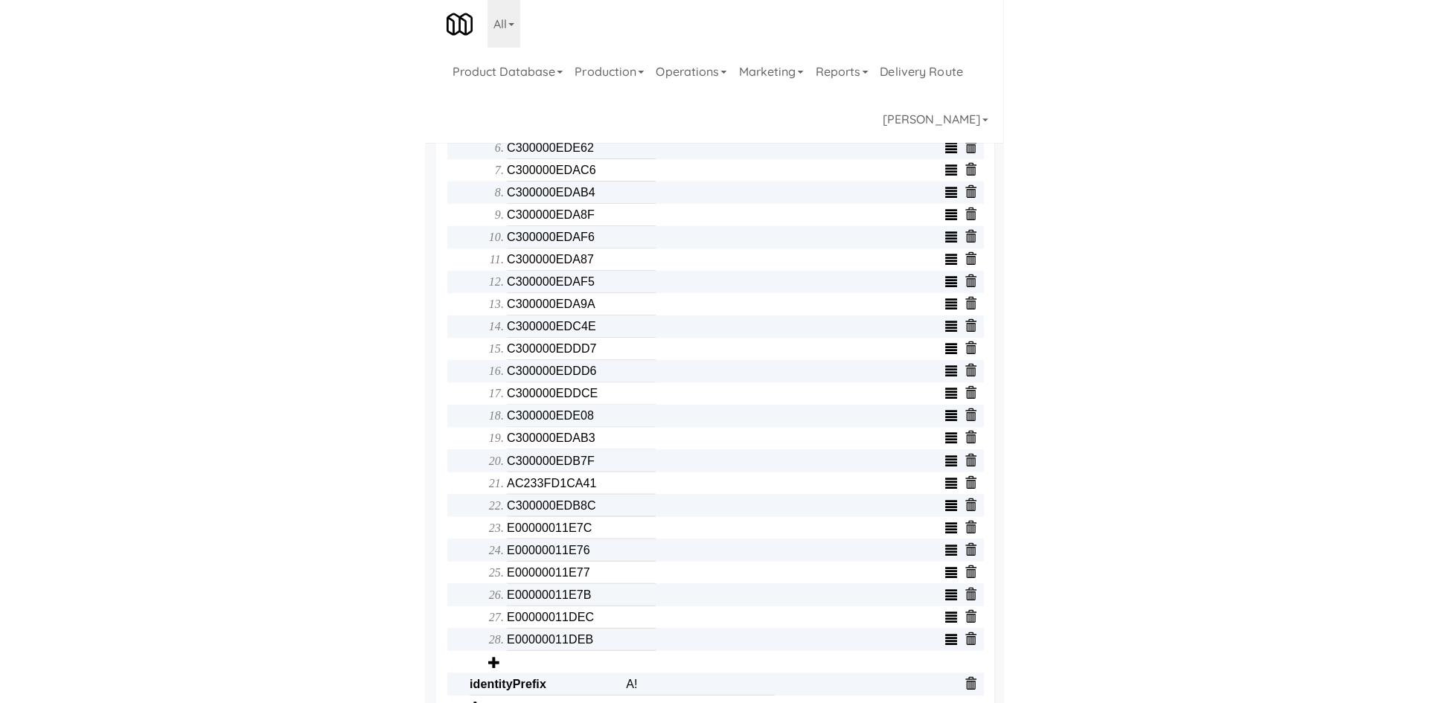
scroll to position [674, 0]
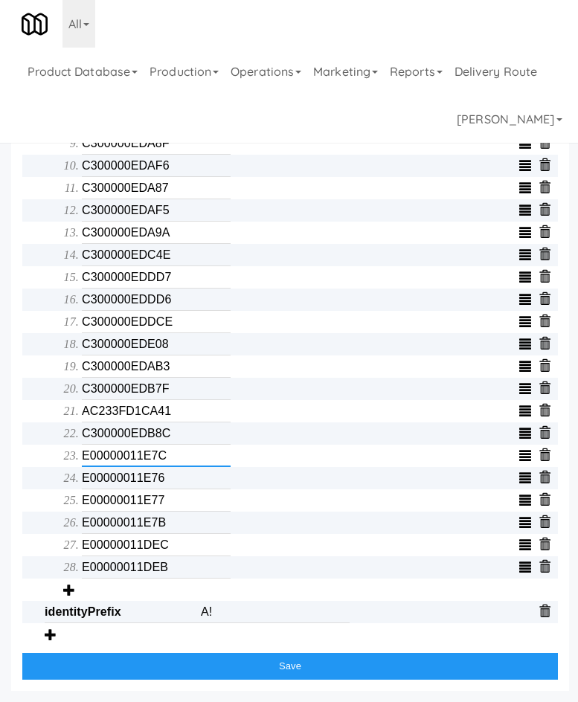
click at [120, 446] on input "E00000011E7C" at bounding box center [156, 456] width 149 height 22
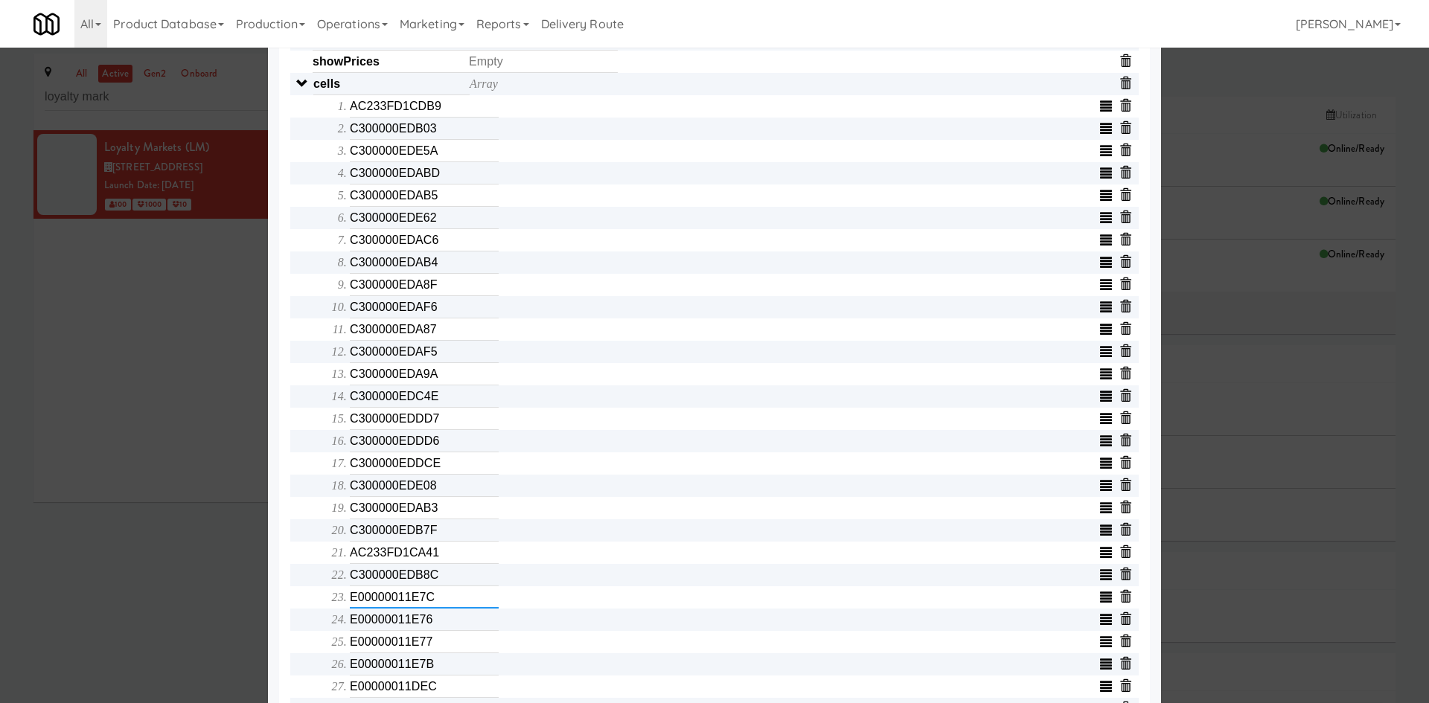
scroll to position [662, 0]
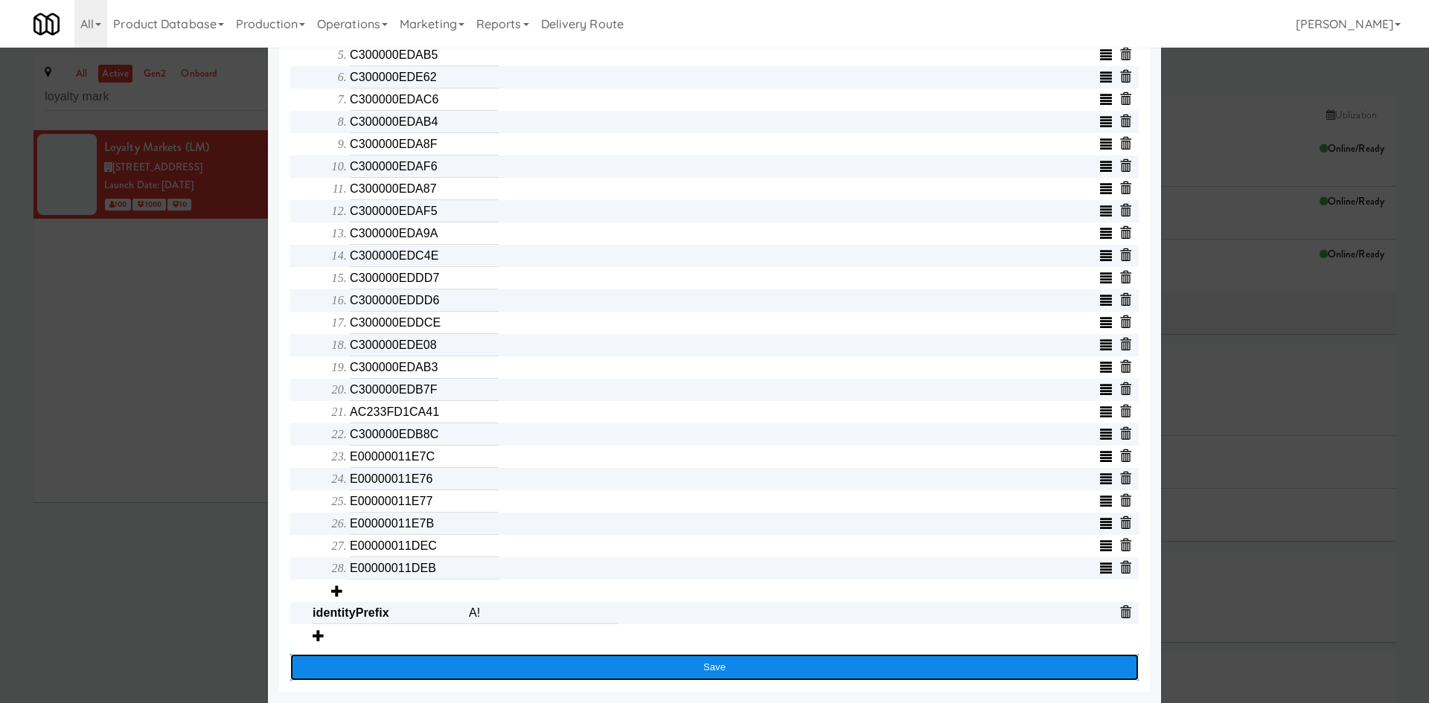
click at [555, 659] on button "Save" at bounding box center [714, 667] width 848 height 27
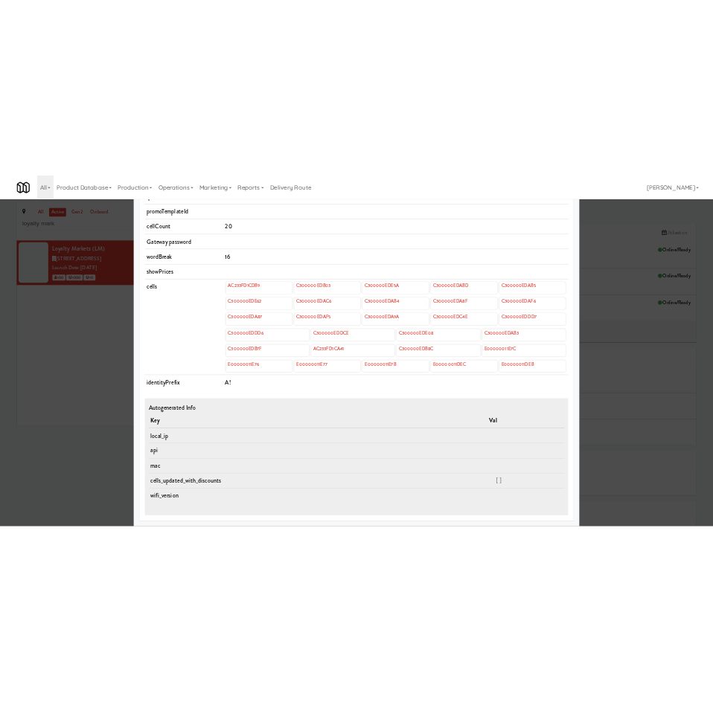
scroll to position [0, 0]
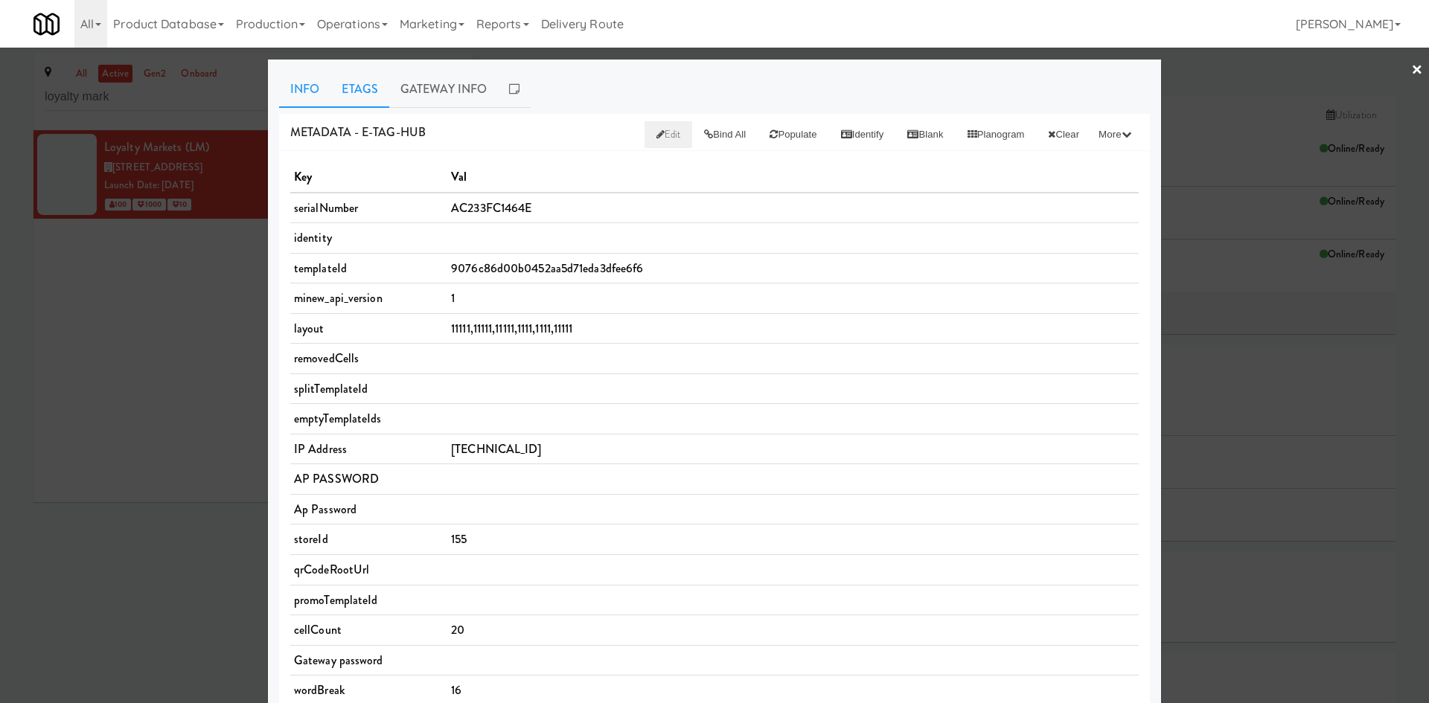
click at [374, 80] on link "Etags" at bounding box center [359, 89] width 59 height 37
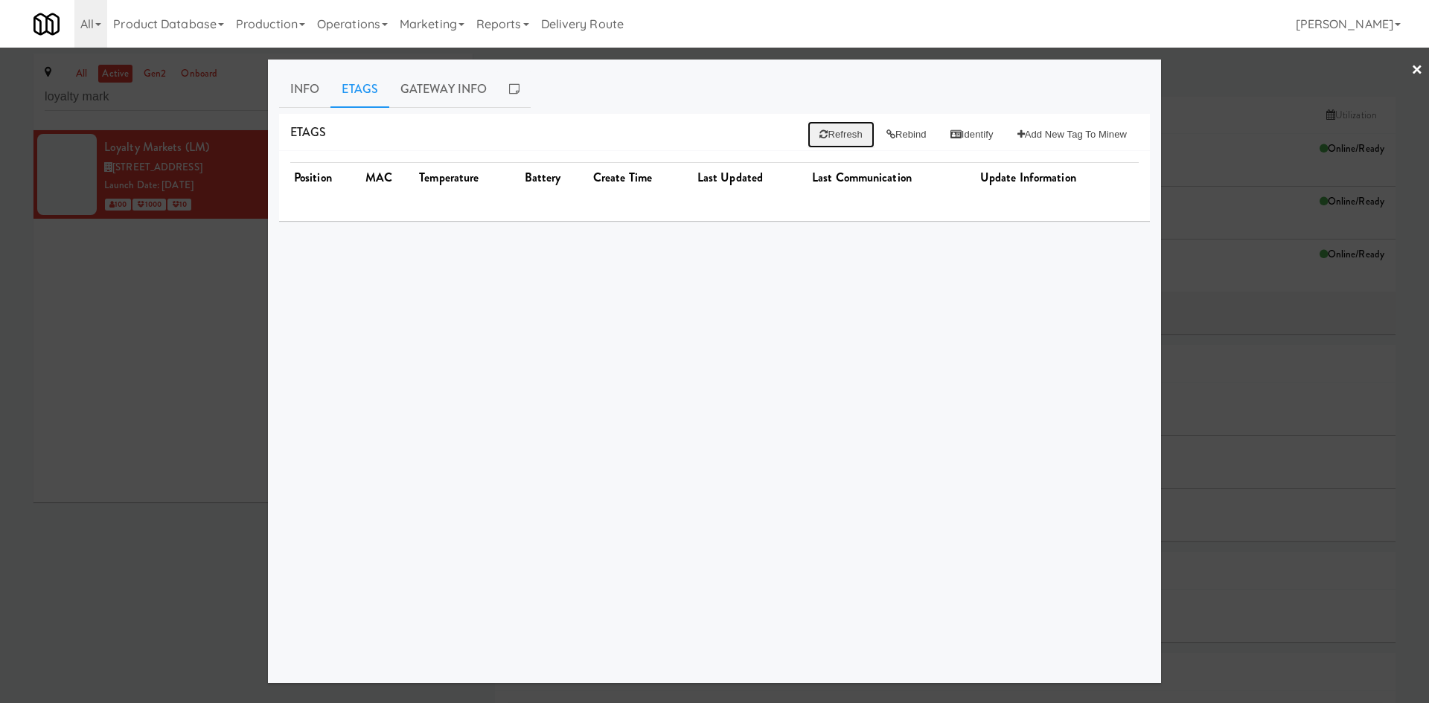
click at [836, 137] on button "Refresh" at bounding box center [840, 134] width 66 height 27
click at [468, 97] on link "Gateway Info" at bounding box center [443, 89] width 109 height 37
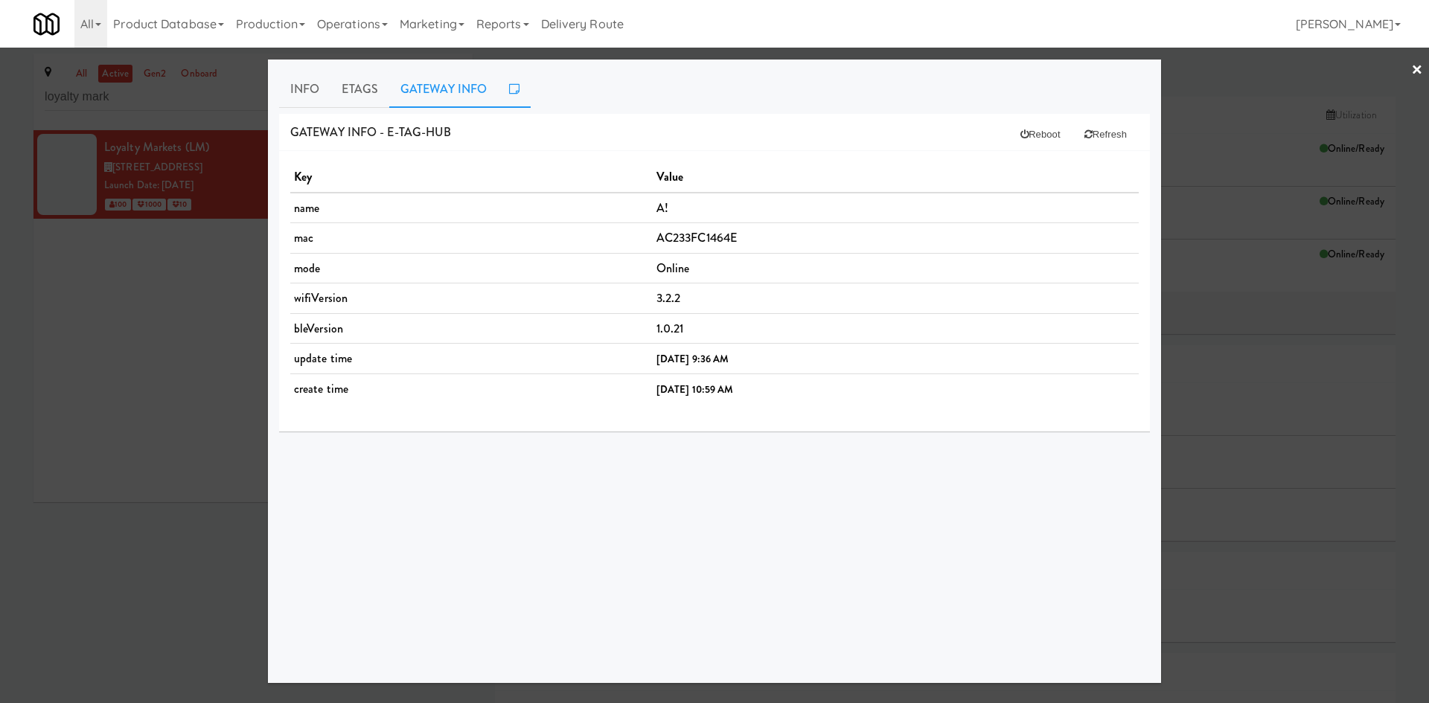
click at [510, 86] on icon at bounding box center [514, 89] width 10 height 12
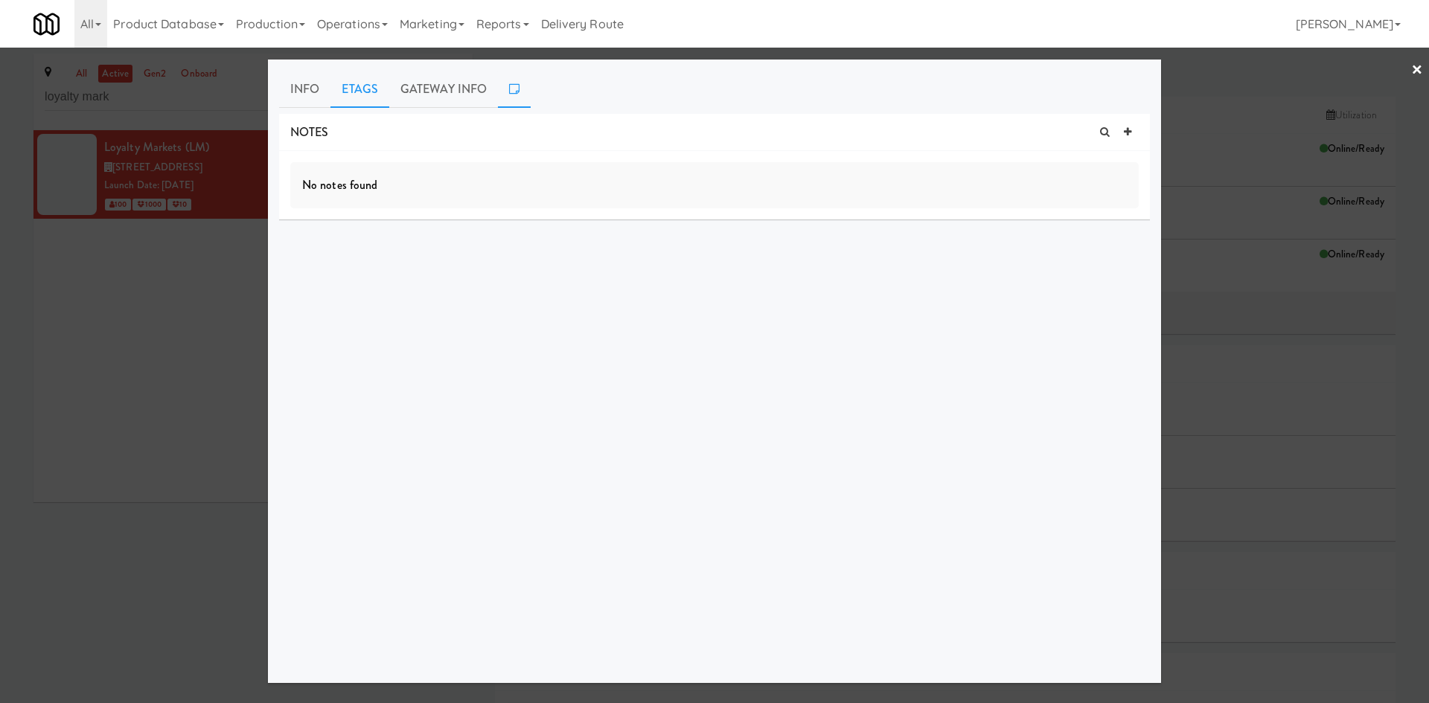
click at [339, 91] on link "Etags" at bounding box center [359, 89] width 59 height 37
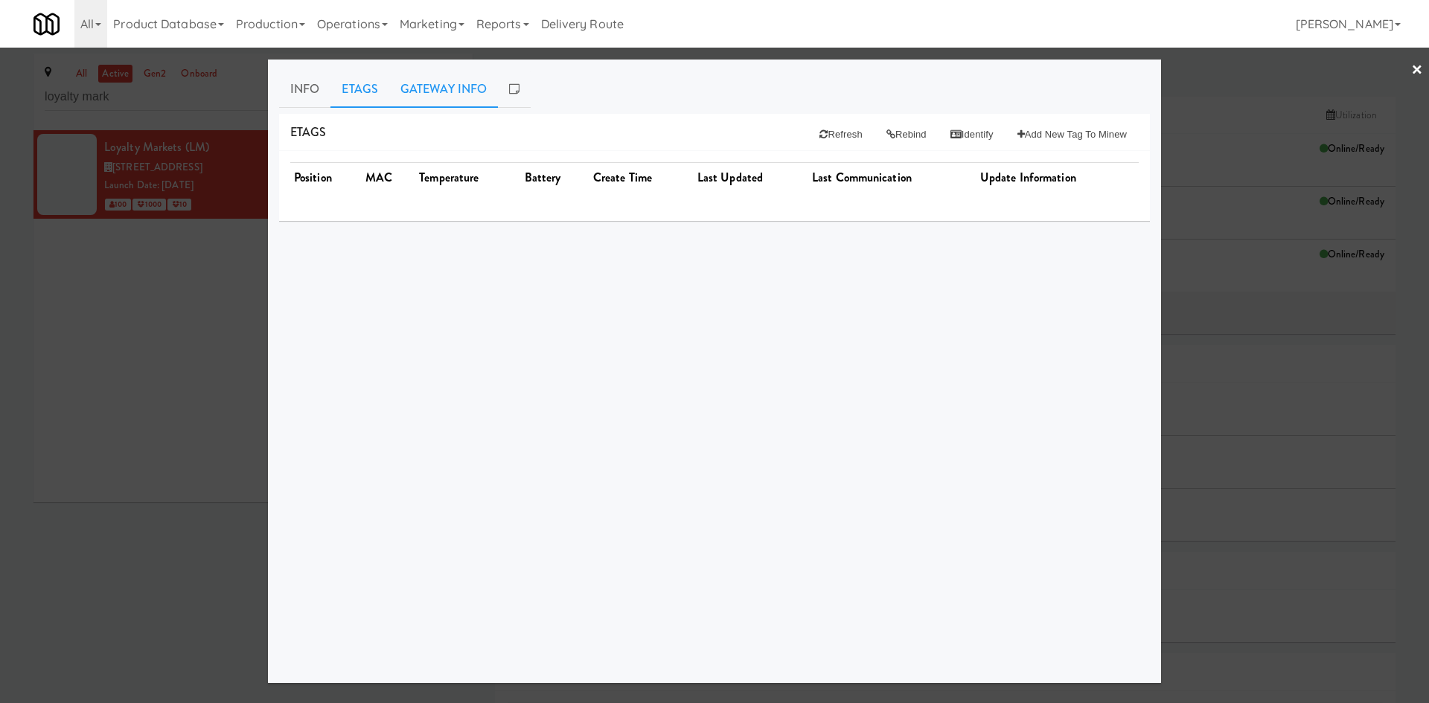
click at [395, 73] on link "Gateway Info" at bounding box center [443, 89] width 109 height 37
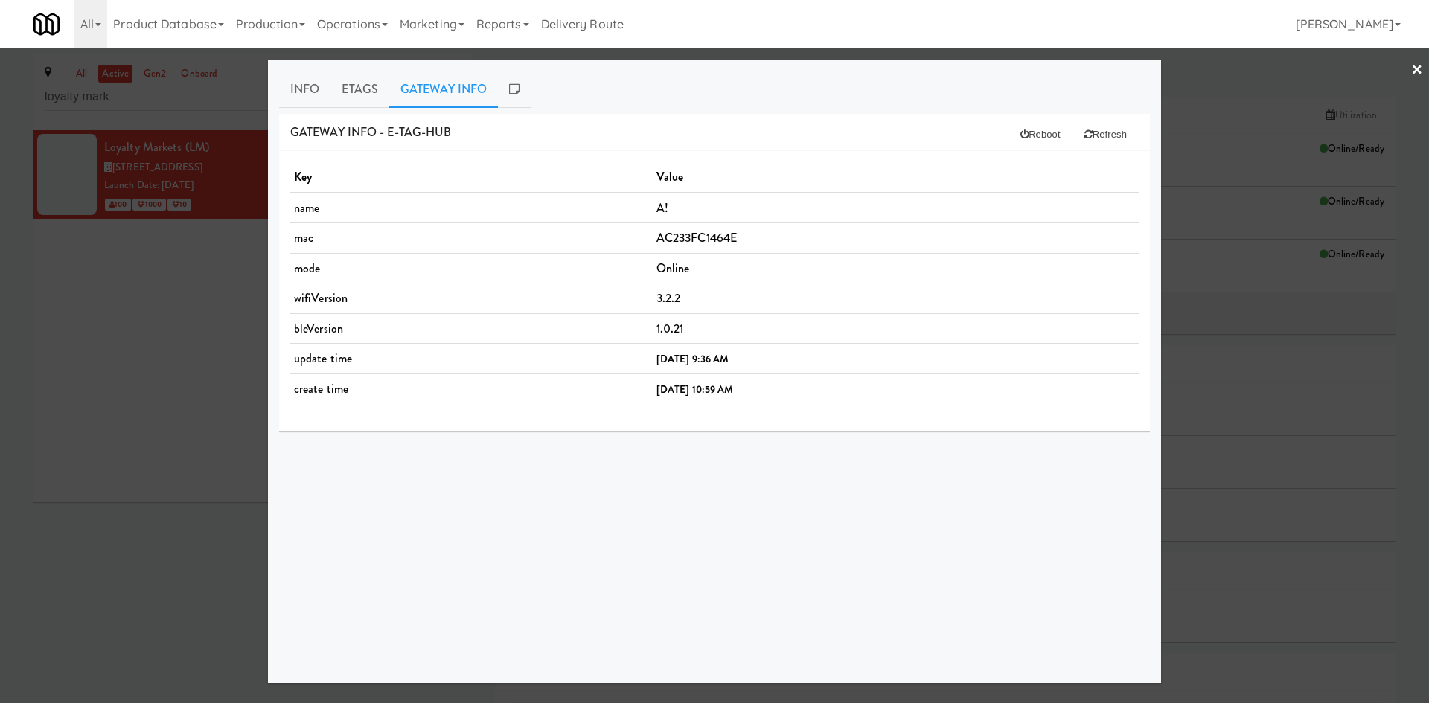
click at [236, 472] on div at bounding box center [714, 351] width 1429 height 703
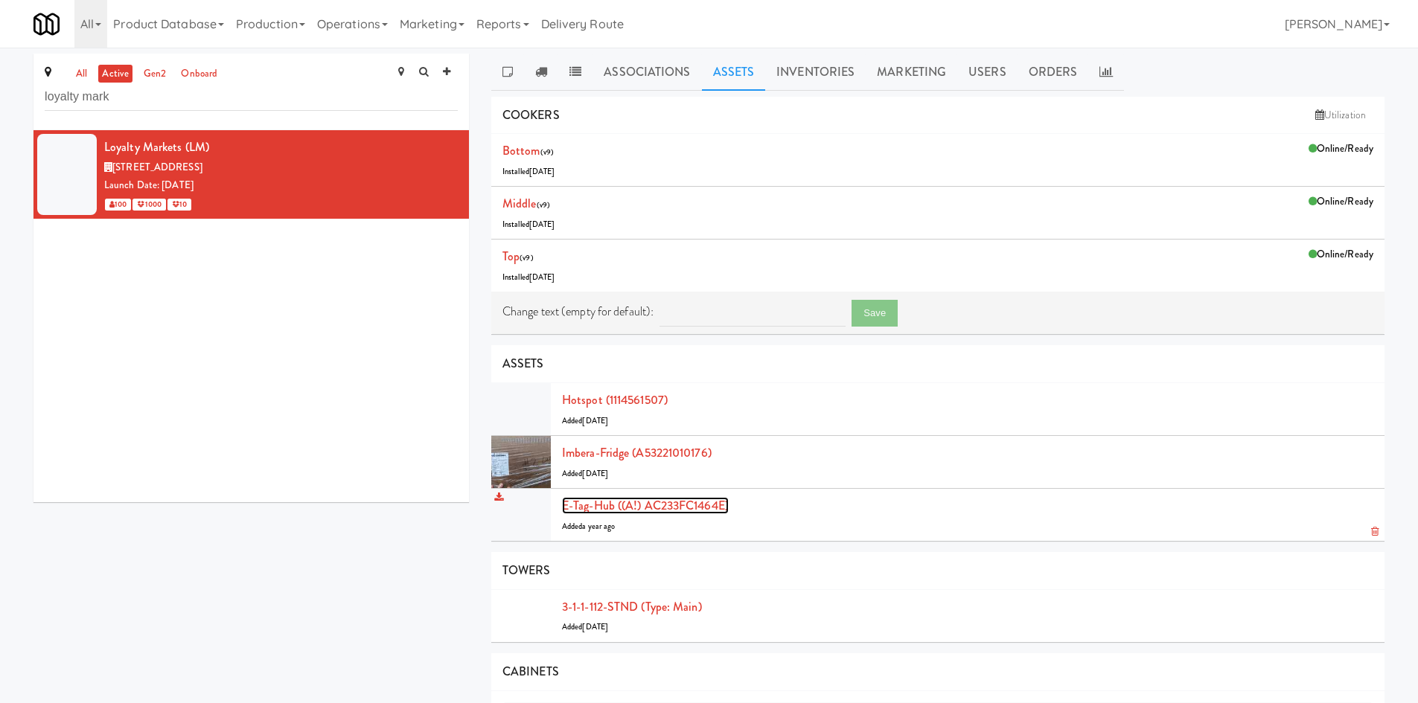
click at [624, 503] on link "E-tag-hub ((A!) AC233FC1464E)" at bounding box center [645, 505] width 167 height 17
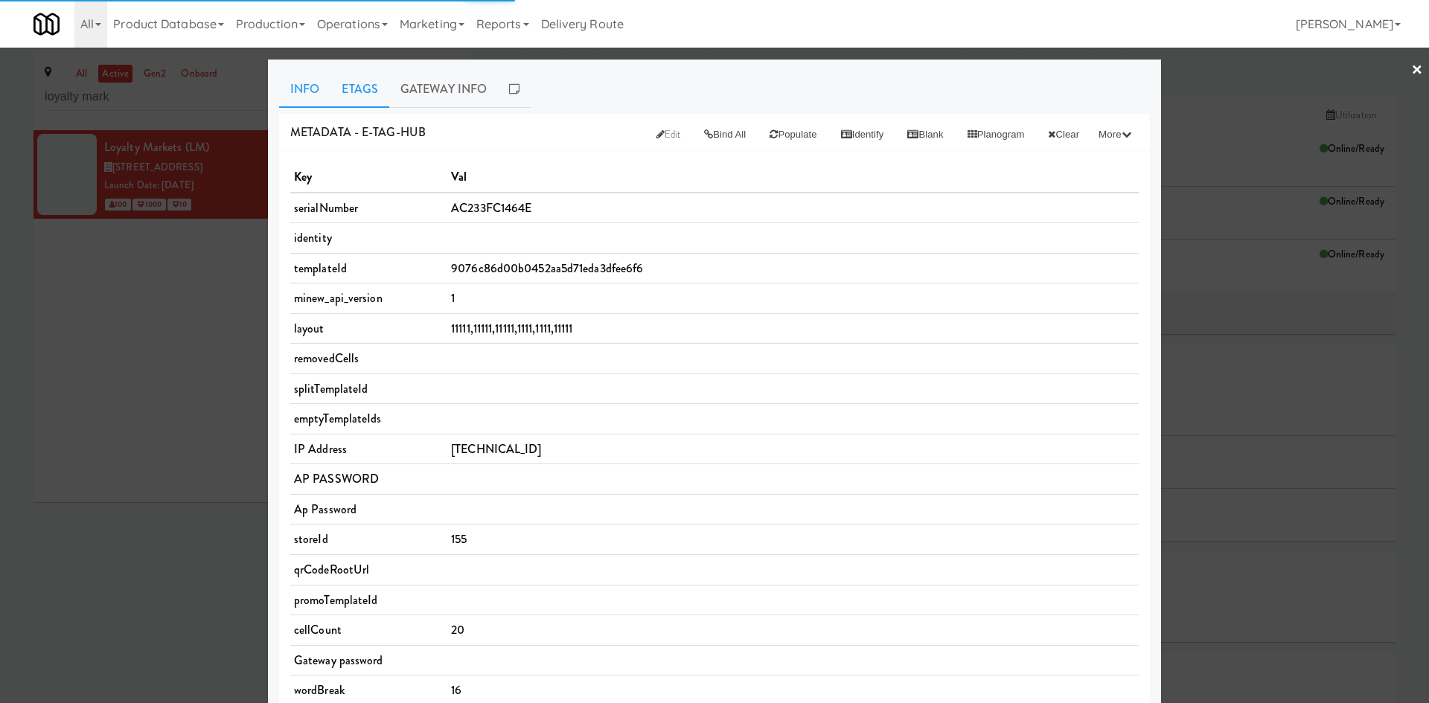
click at [363, 96] on link "Etags" at bounding box center [359, 89] width 59 height 37
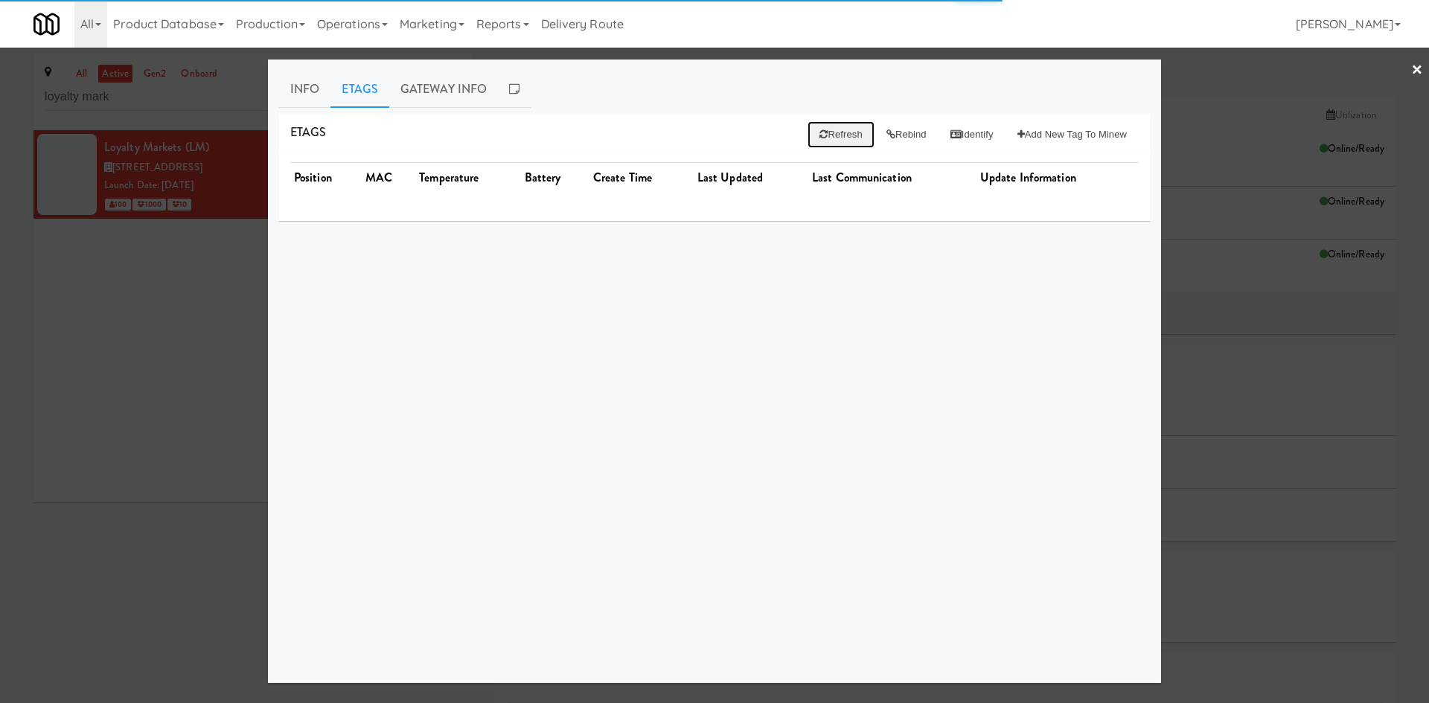
click at [826, 139] on button "Refresh" at bounding box center [840, 134] width 66 height 27
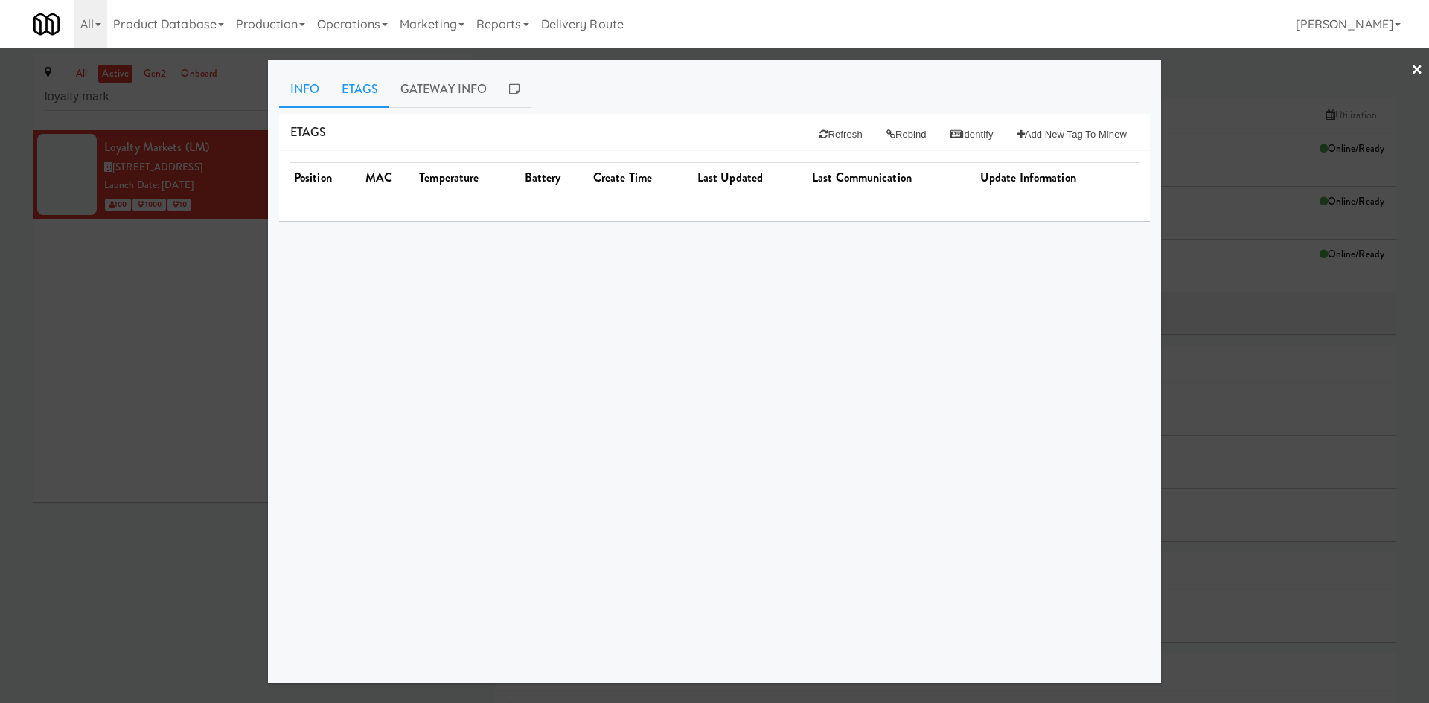
click at [320, 92] on link "Info" at bounding box center [304, 89] width 51 height 37
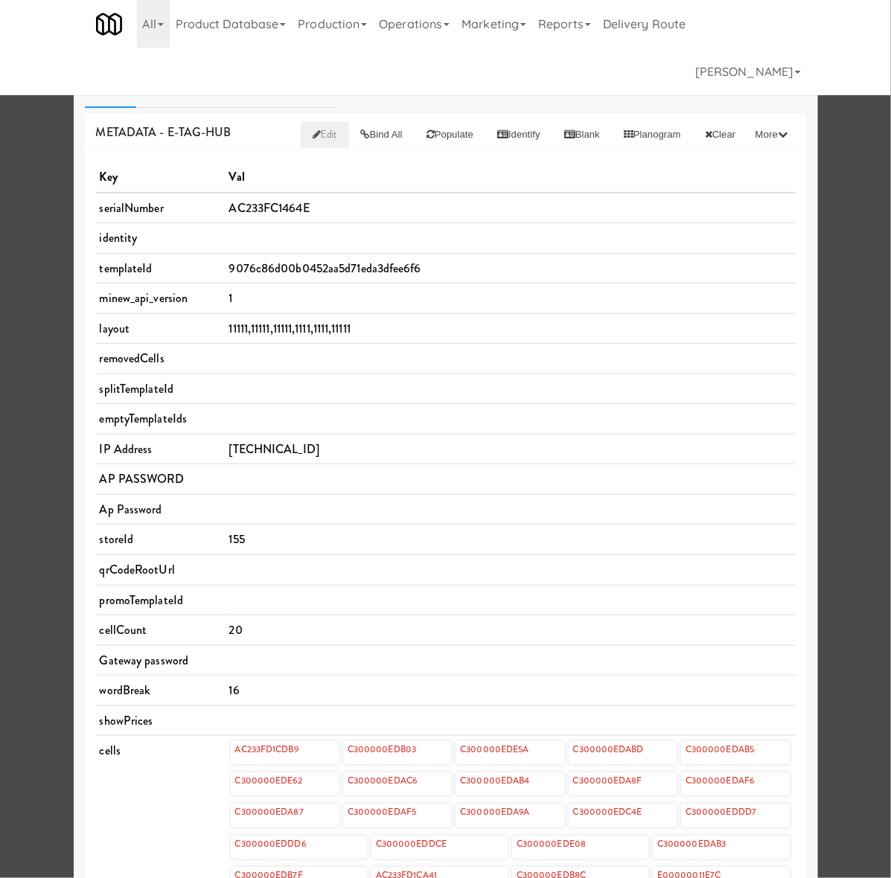
click at [313, 135] on span "Edit" at bounding box center [325, 134] width 25 height 14
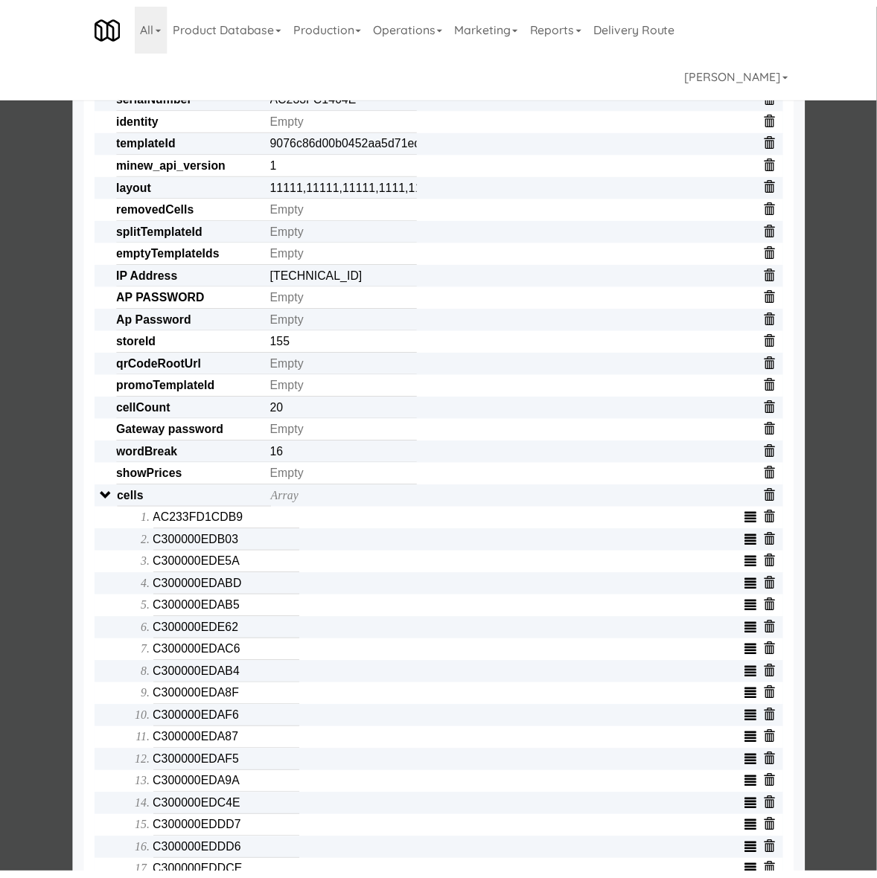
scroll to position [217, 0]
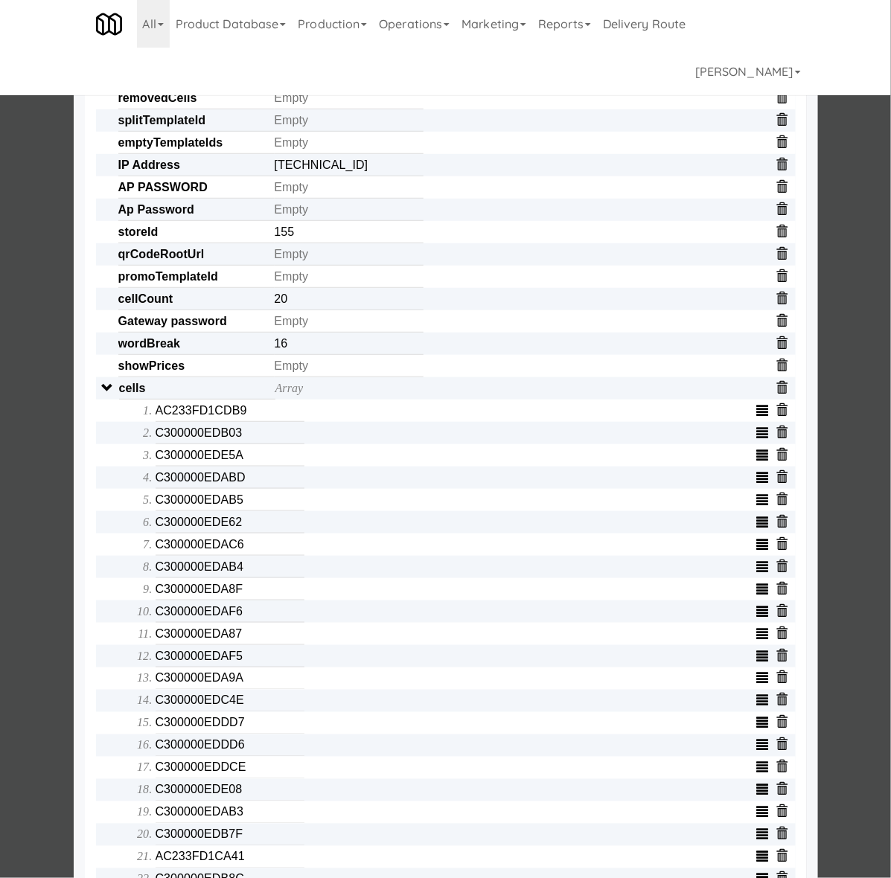
click at [33, 493] on div at bounding box center [445, 439] width 891 height 878
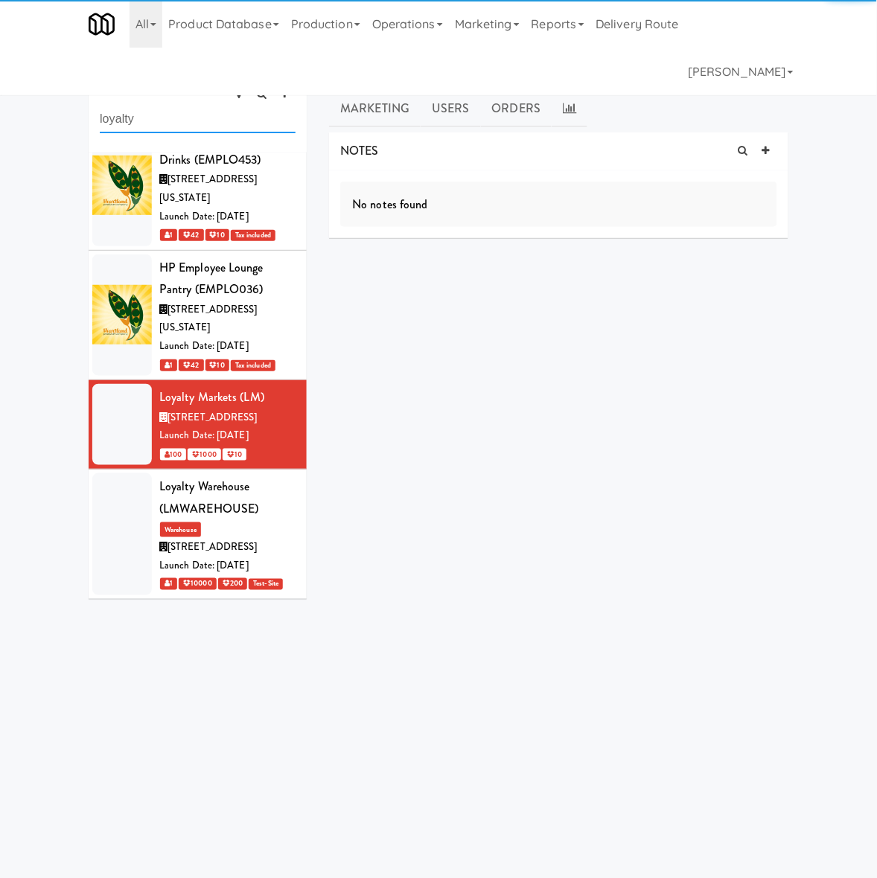
type input "loyalty"
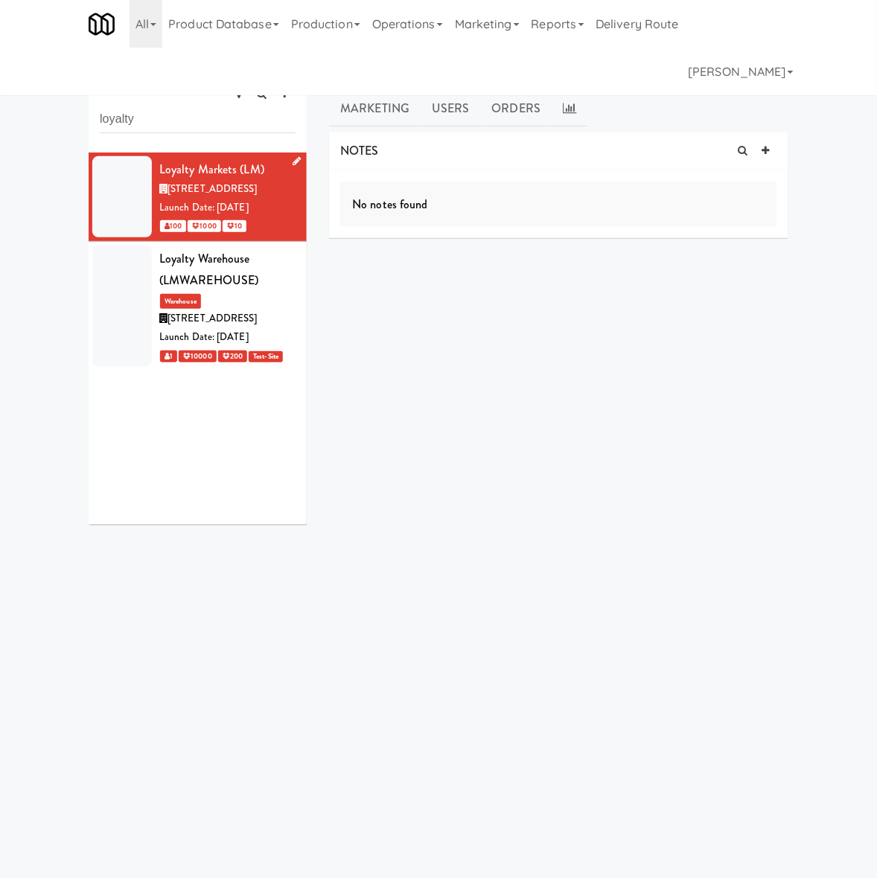
click at [240, 217] on div "Launch Date: [DATE]" at bounding box center [227, 208] width 136 height 19
click at [522, 71] on link "Associations" at bounding box center [485, 72] width 109 height 37
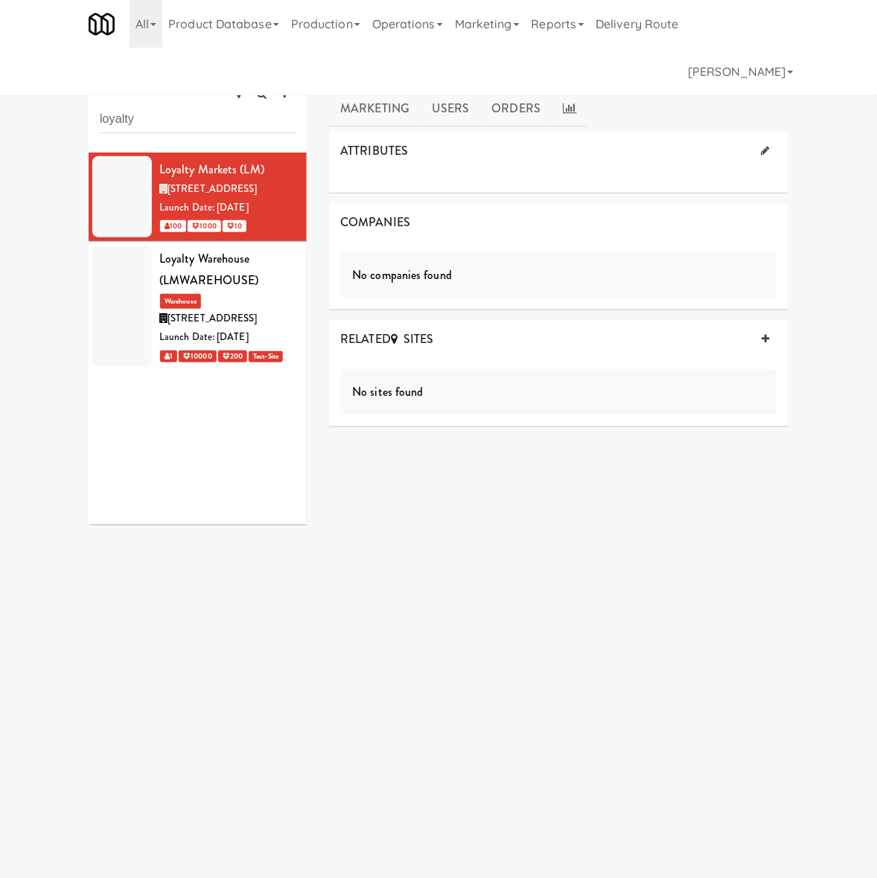
click at [566, 76] on link "Assets" at bounding box center [571, 72] width 64 height 37
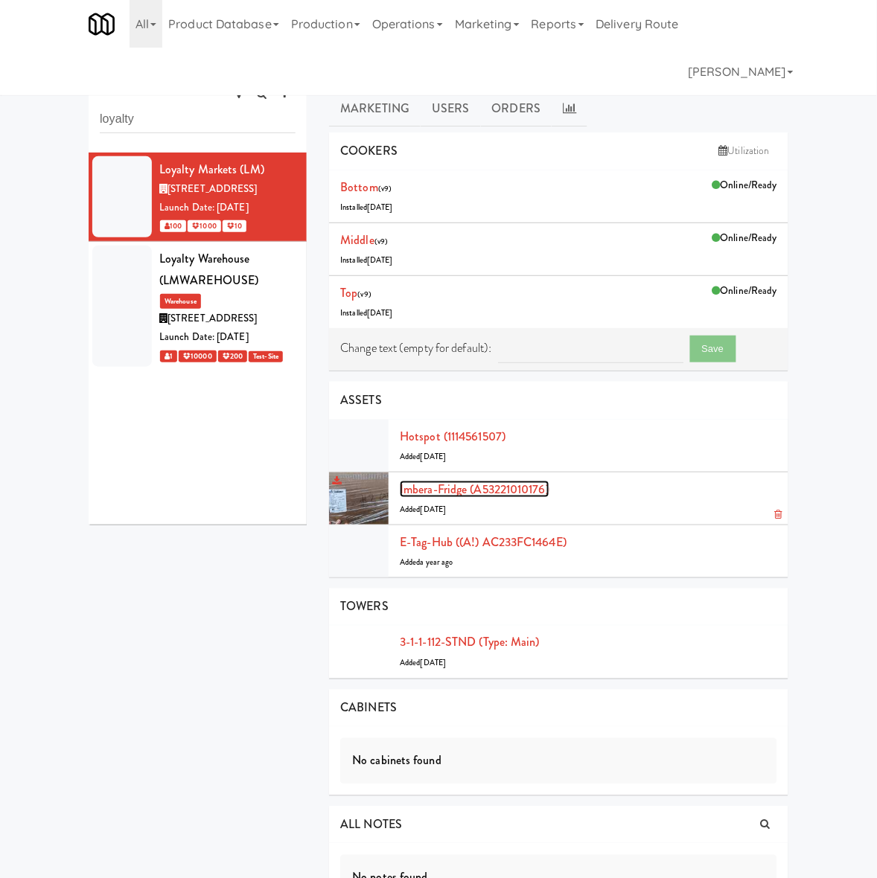
click at [481, 497] on link "Imbera-fridge (A53221010176)" at bounding box center [475, 489] width 150 height 17
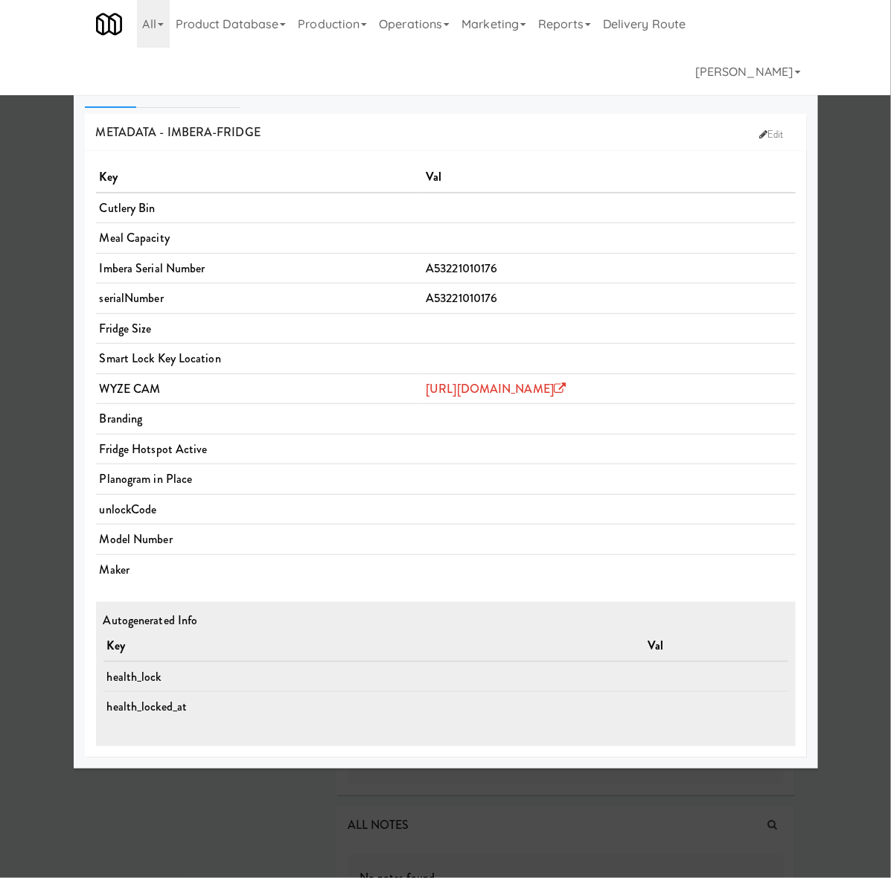
click at [63, 460] on div at bounding box center [445, 439] width 891 height 878
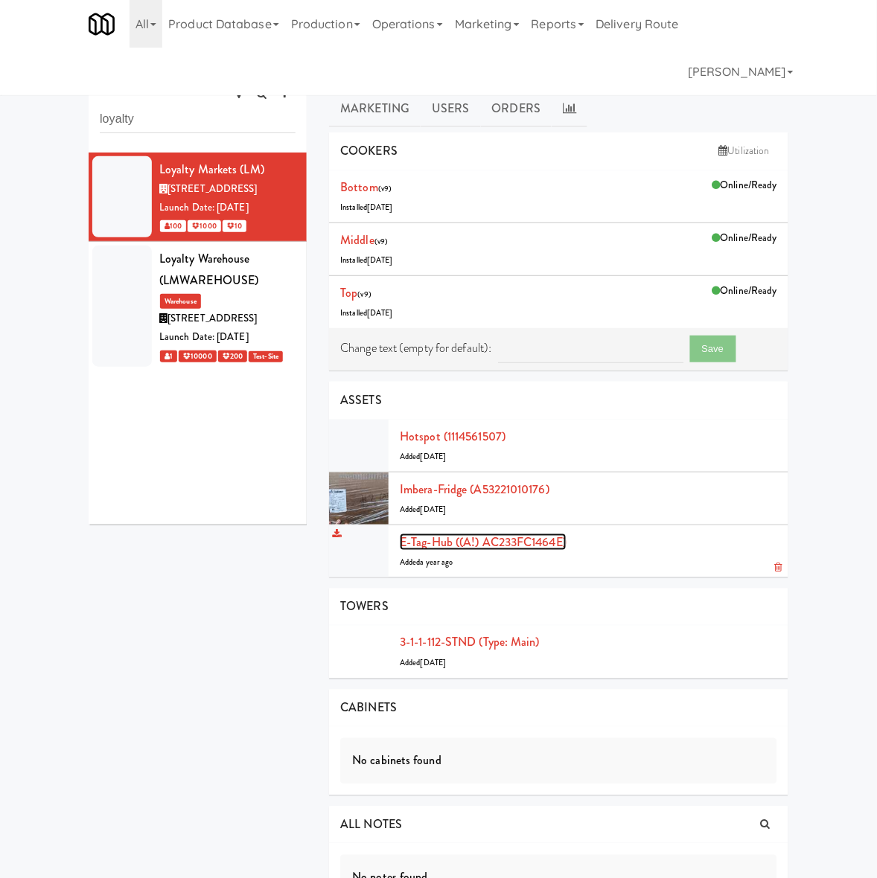
click at [487, 547] on link "E-tag-hub ((A!) AC233FC1464E)" at bounding box center [483, 542] width 167 height 17
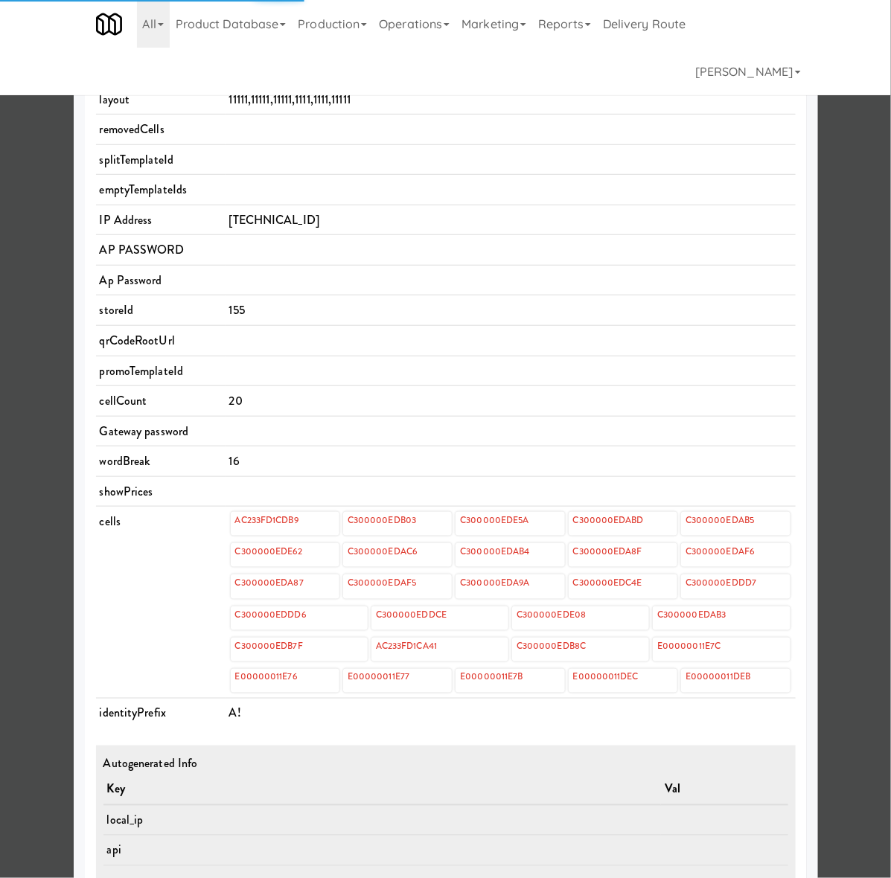
scroll to position [356, 0]
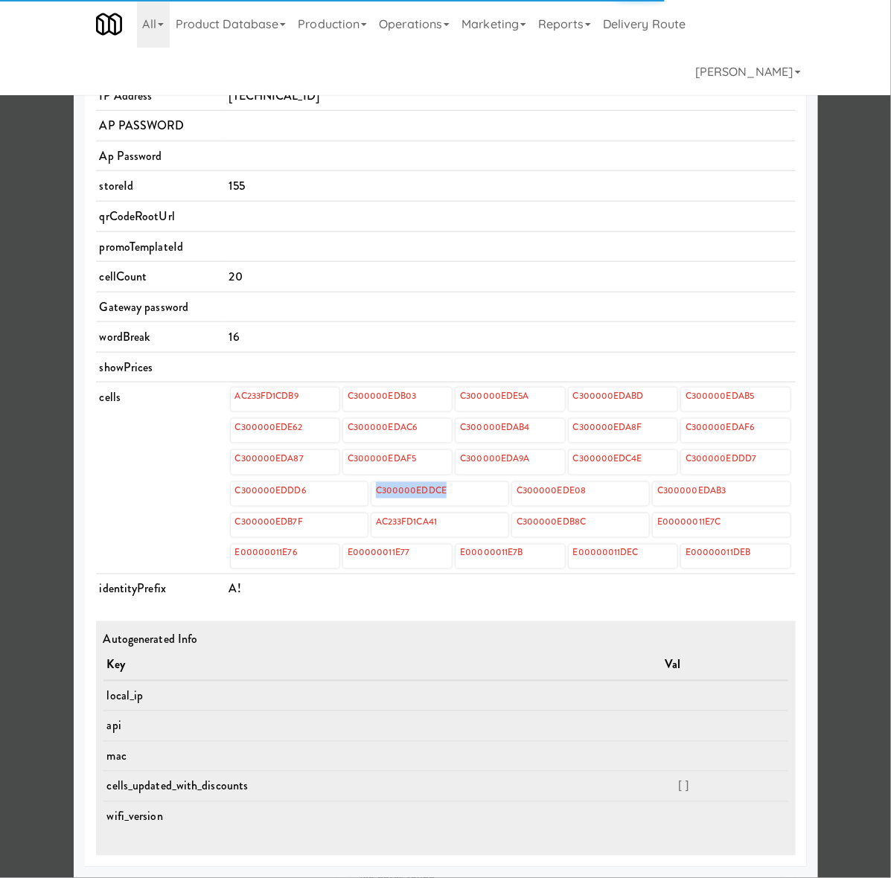
drag, startPoint x: 449, startPoint y: 489, endPoint x: 362, endPoint y: 490, distance: 87.1
click at [362, 490] on div "C300000EDDD6 C300000EDDCE C300000EDE08 C300000EDAB3" at bounding box center [511, 494] width 560 height 24
copy div "C300000EDDCE"
drag, startPoint x: 598, startPoint y: 495, endPoint x: 501, endPoint y: 492, distance: 96.8
click at [501, 492] on div "C300000EDDD6 C300000EDDCE C300000EDE08 C300000EDAB3" at bounding box center [511, 494] width 560 height 24
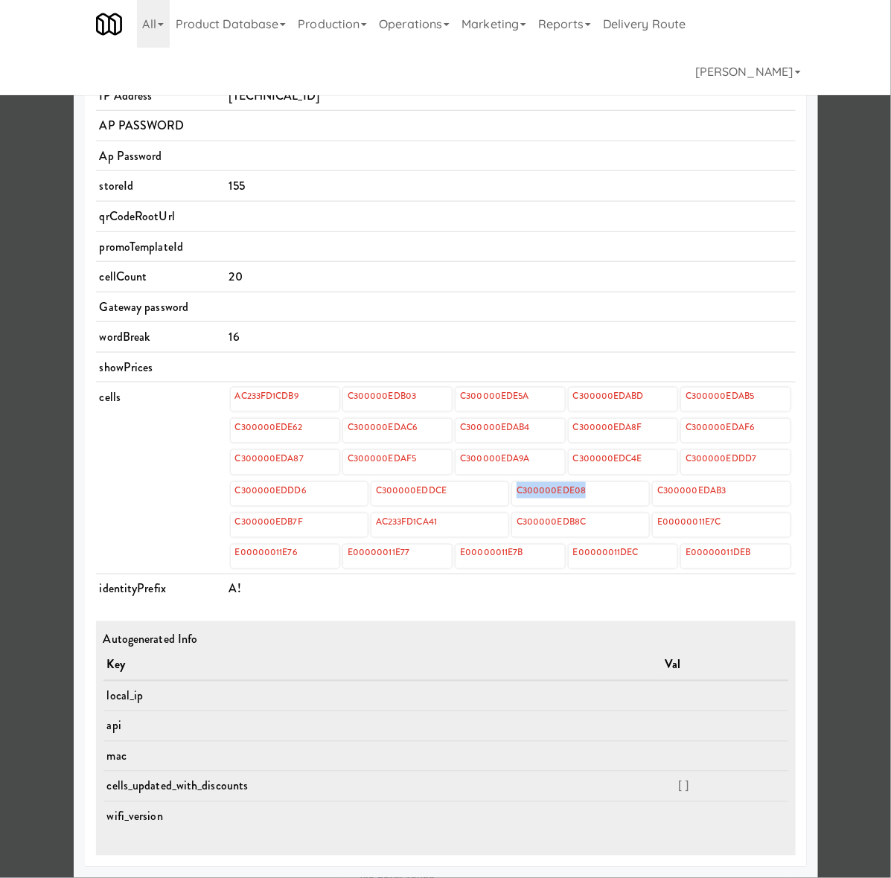
copy div "C300000EDE08"
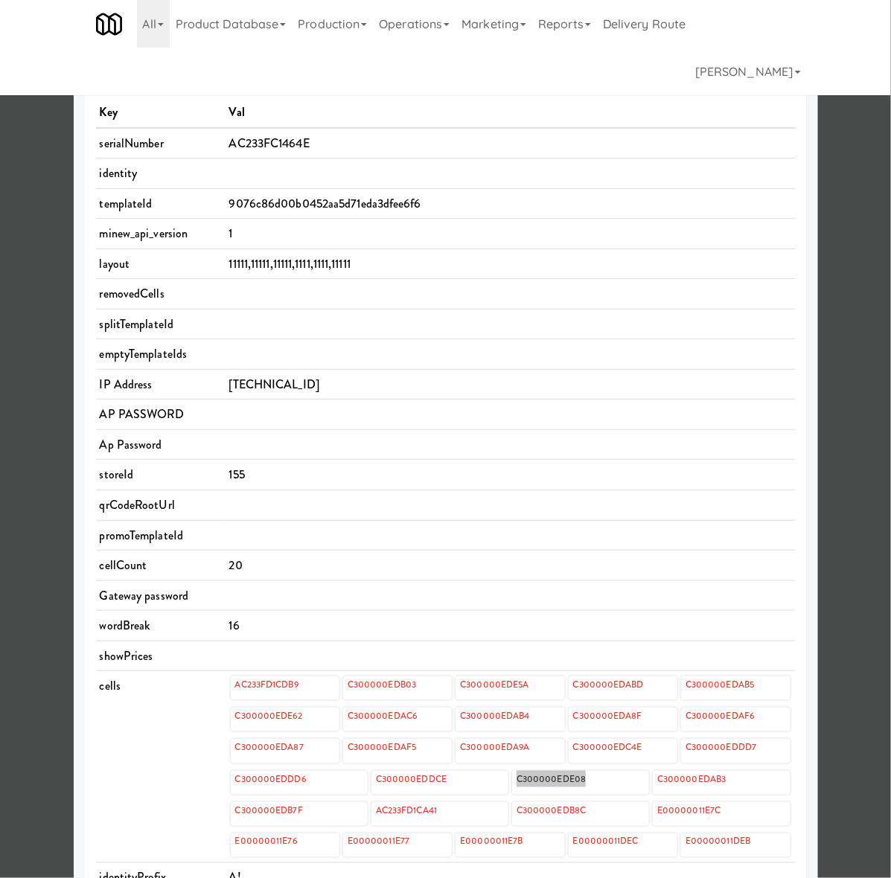
scroll to position [0, 0]
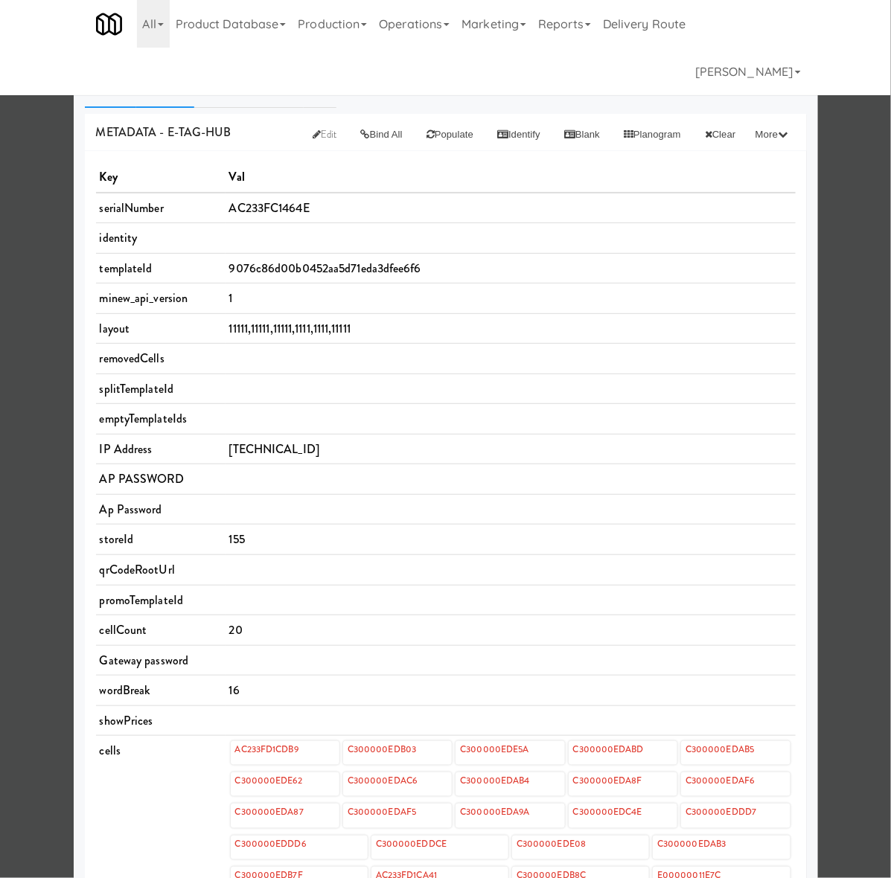
click at [166, 95] on link "Etags" at bounding box center [165, 89] width 59 height 37
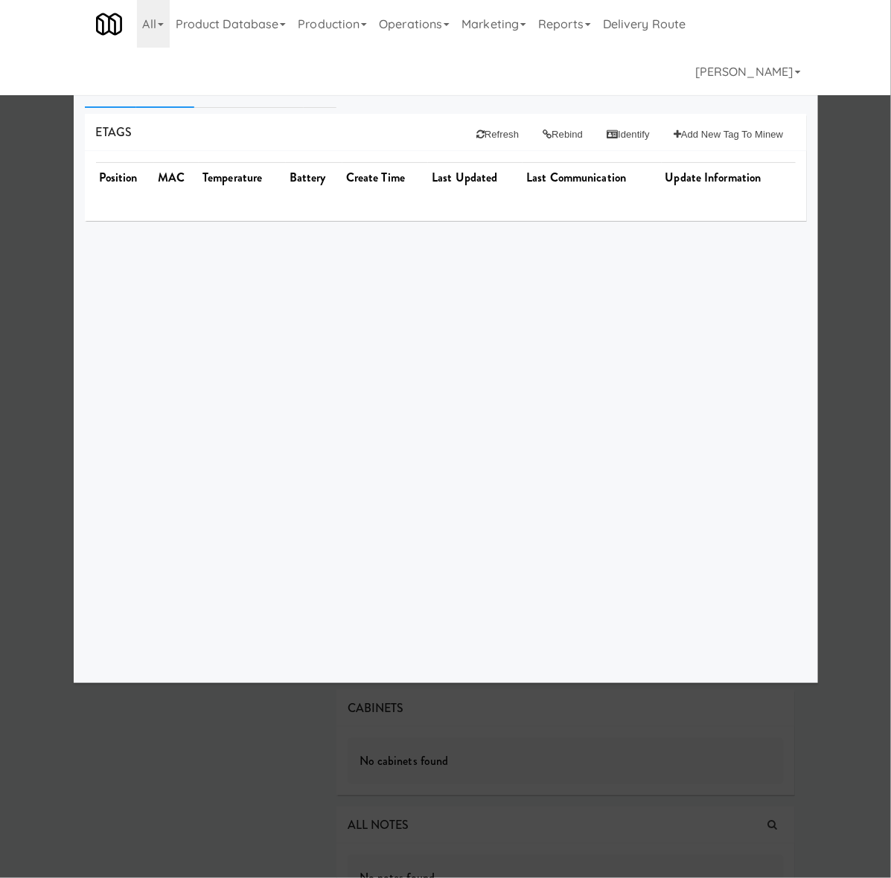
click at [121, 100] on link "Info" at bounding box center [110, 89] width 51 height 37
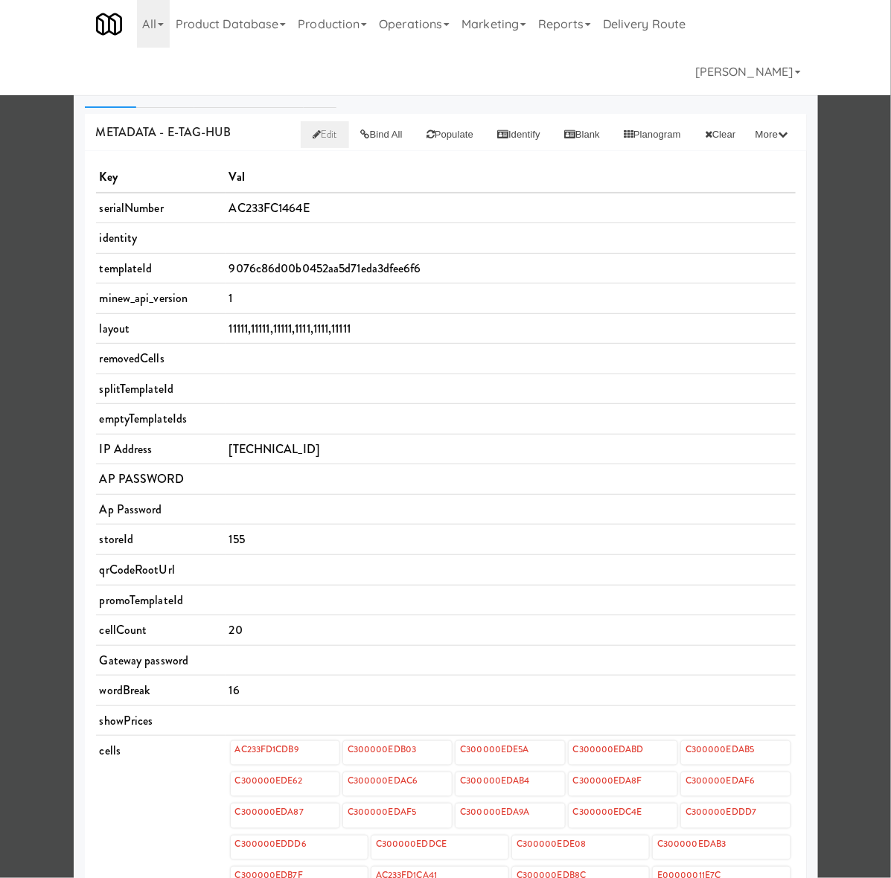
click at [313, 129] on span "Edit" at bounding box center [325, 134] width 25 height 14
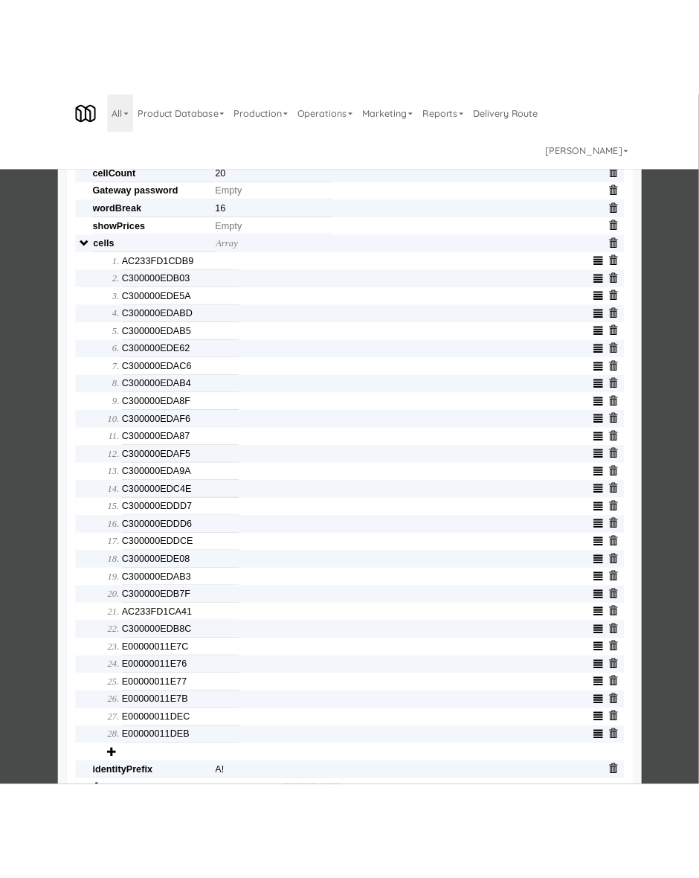
scroll to position [434, 0]
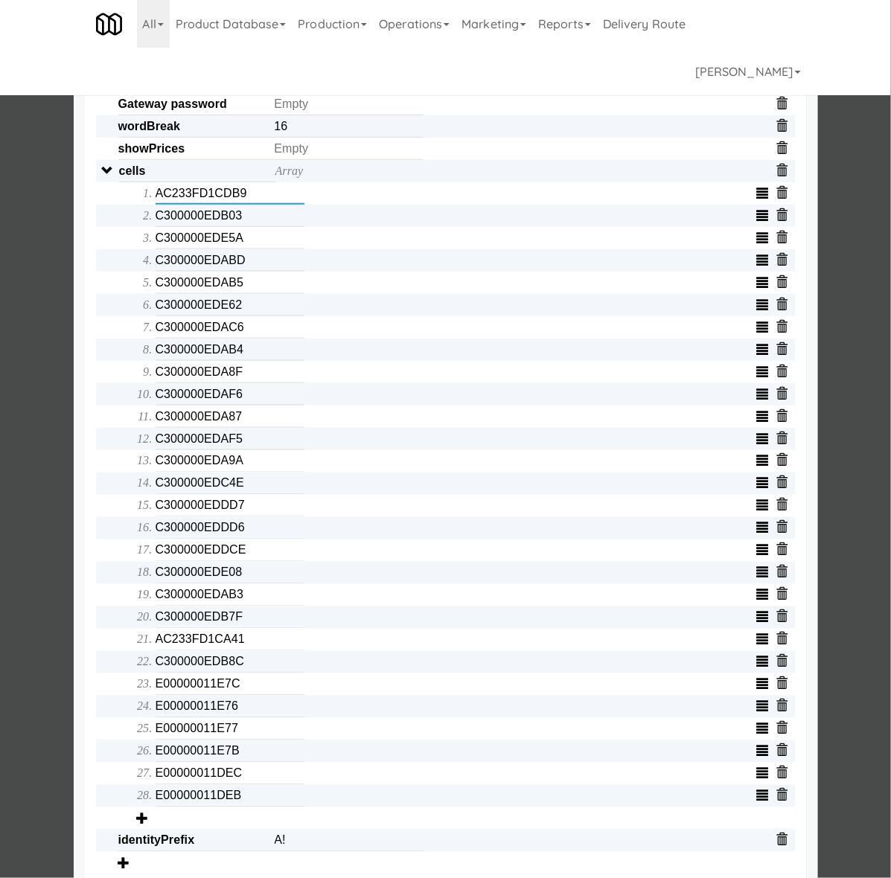
click at [214, 205] on input "AC233FD1CDB9" at bounding box center [230, 193] width 149 height 22
click at [164, 227] on input "C300000EDB03" at bounding box center [230, 216] width 149 height 22
click at [176, 249] on input "C300000EDE5A" at bounding box center [230, 238] width 149 height 22
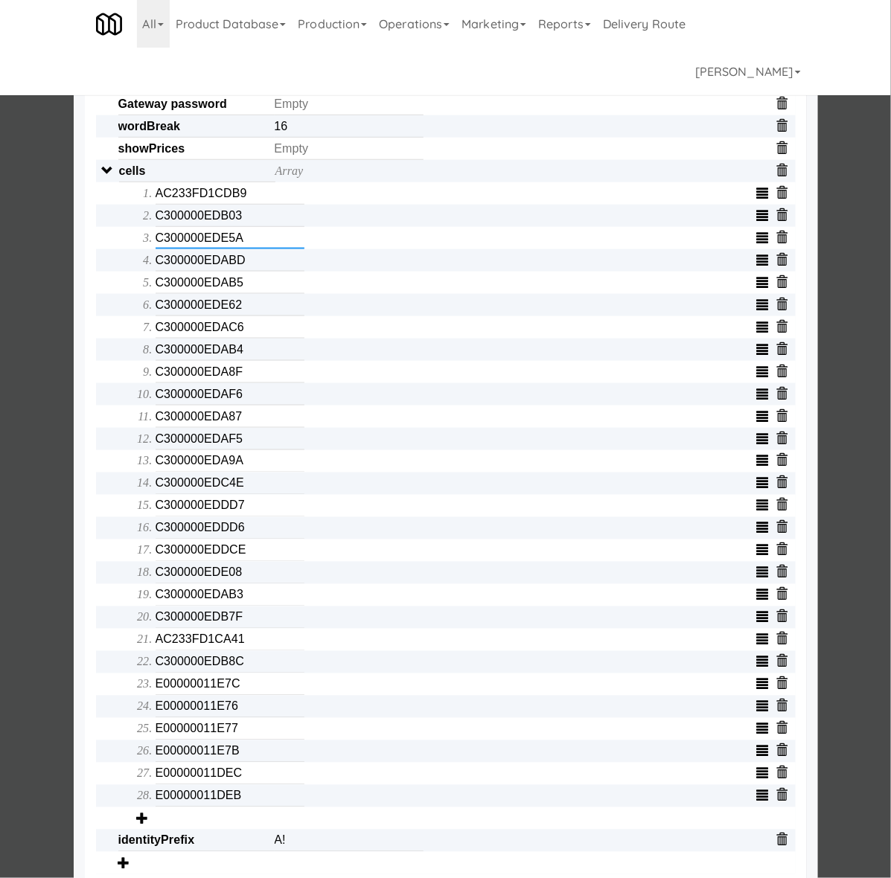
click at [176, 249] on input "C300000EDE5A" at bounding box center [230, 238] width 149 height 22
click at [161, 272] on input "C300000EDABD" at bounding box center [230, 260] width 149 height 22
click at [191, 294] on input "C300000EDAB5" at bounding box center [230, 283] width 149 height 22
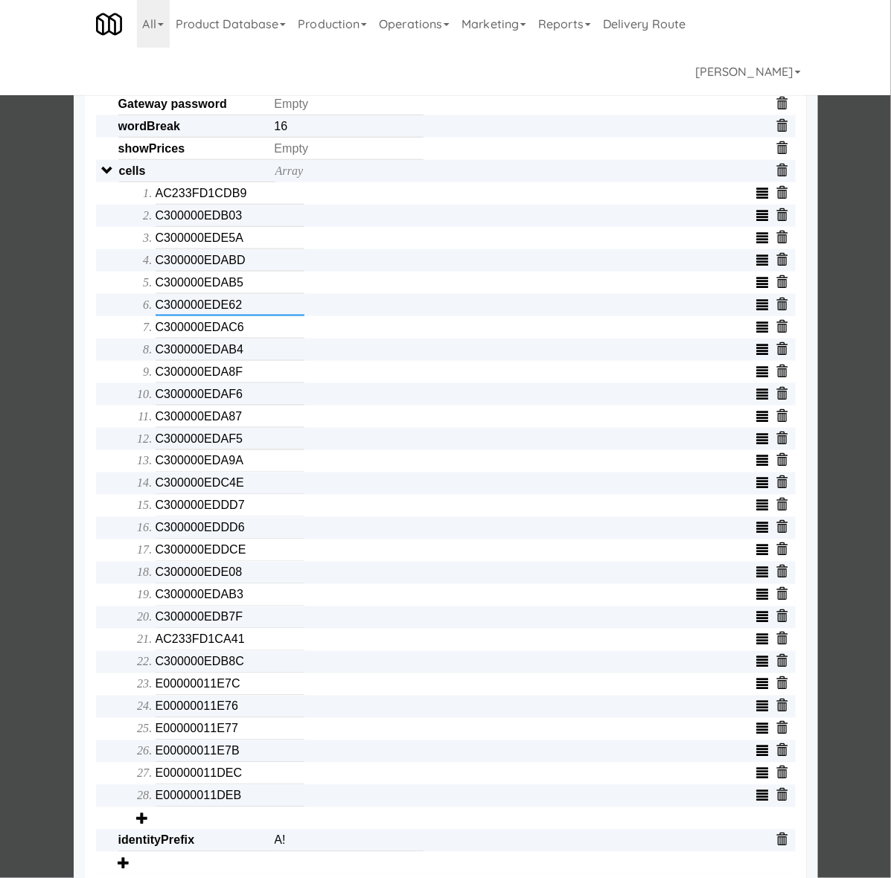
click at [225, 316] on input "C300000EDE62" at bounding box center [230, 305] width 149 height 22
click at [195, 339] on input "C300000EDAC6" at bounding box center [230, 327] width 149 height 22
click at [228, 361] on input "C300000EDAB4" at bounding box center [230, 350] width 149 height 22
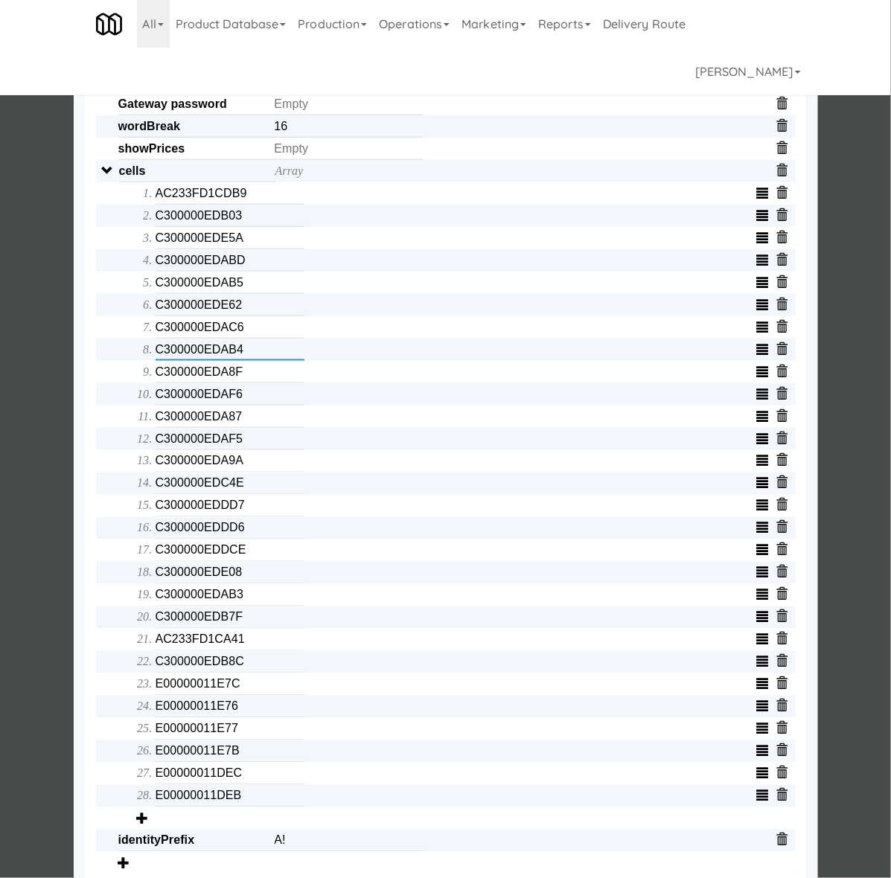
click at [228, 361] on input "C300000EDAB4" at bounding box center [230, 350] width 149 height 22
click at [180, 383] on input "C300000EDA8F" at bounding box center [230, 372] width 149 height 22
click at [171, 406] on input "C300000EDAF6" at bounding box center [230, 394] width 149 height 22
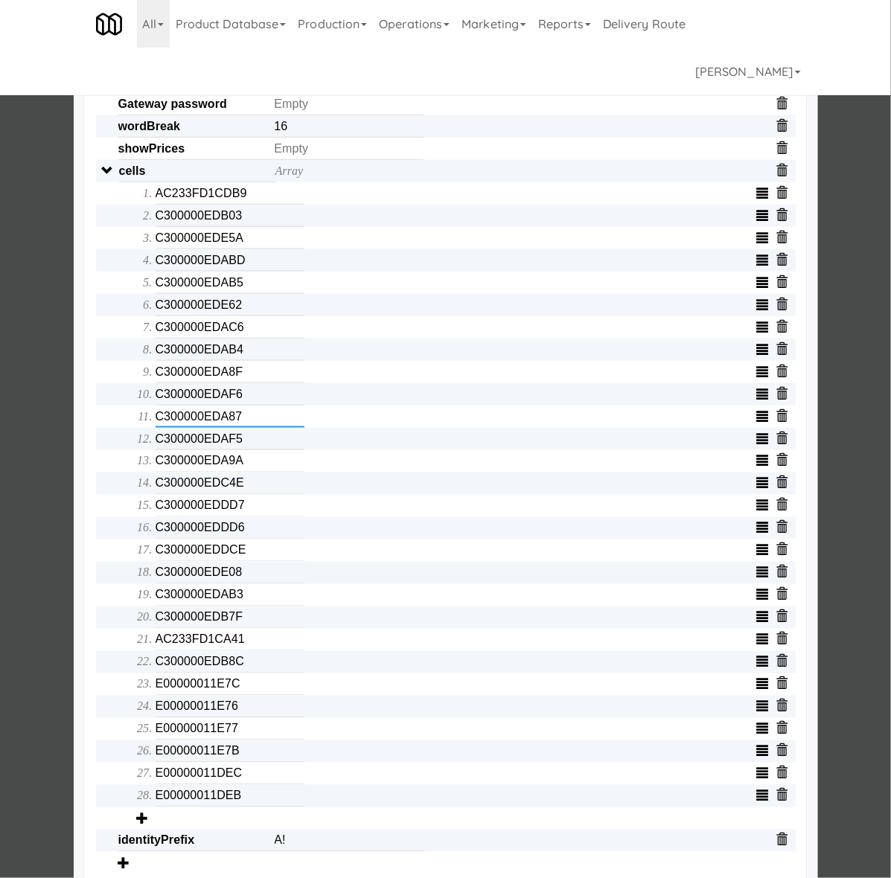
click at [167, 428] on input "C300000EDA87" at bounding box center [230, 417] width 149 height 22
click at [173, 450] on input "C300000EDAF5" at bounding box center [230, 439] width 149 height 22
click at [211, 473] on input "C300000EDA9A" at bounding box center [230, 461] width 149 height 22
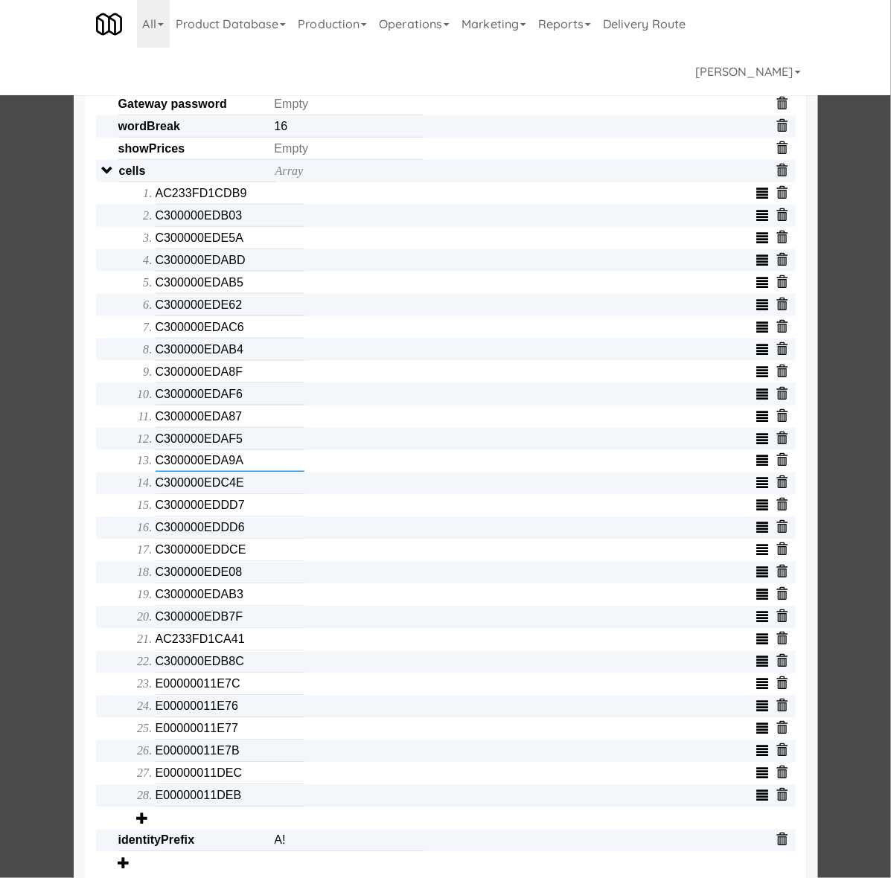
click at [211, 473] on input "C300000EDA9A" at bounding box center [230, 461] width 149 height 22
click at [188, 495] on input "C300000EDC4E" at bounding box center [230, 484] width 149 height 22
click at [225, 517] on input "C300000EDDD7" at bounding box center [230, 506] width 149 height 22
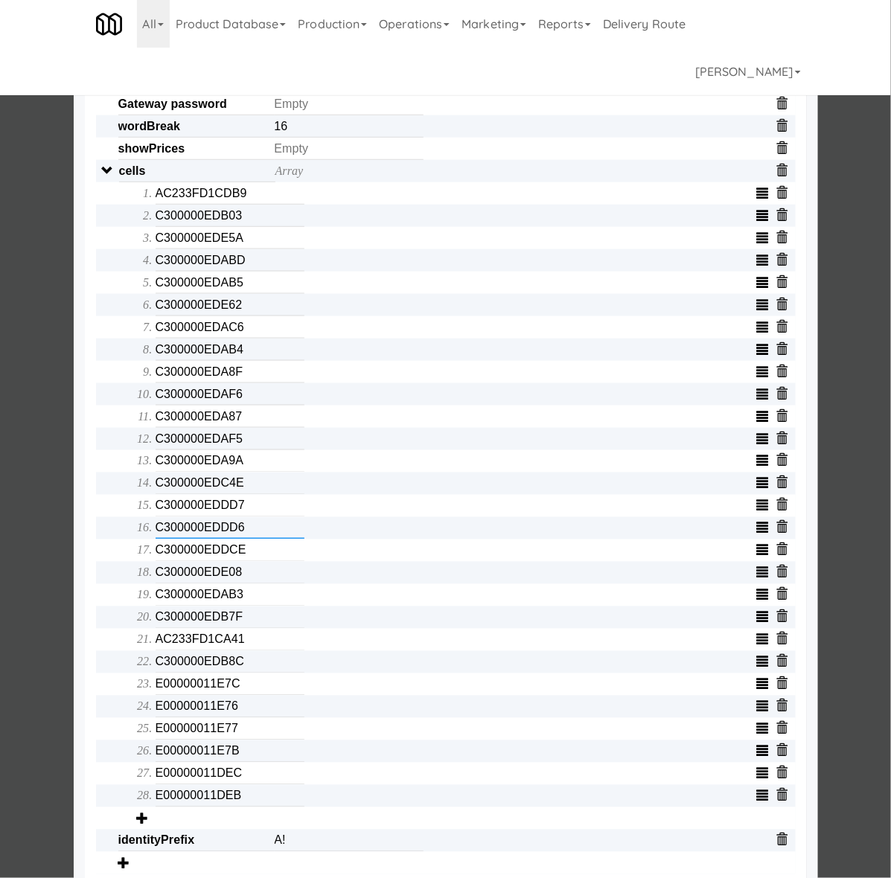
click at [167, 539] on input "C300000EDDD6" at bounding box center [230, 528] width 149 height 22
click at [173, 562] on input "C300000EDDCE" at bounding box center [230, 550] width 149 height 22
click at [158, 584] on input "C300000EDE08" at bounding box center [230, 573] width 149 height 22
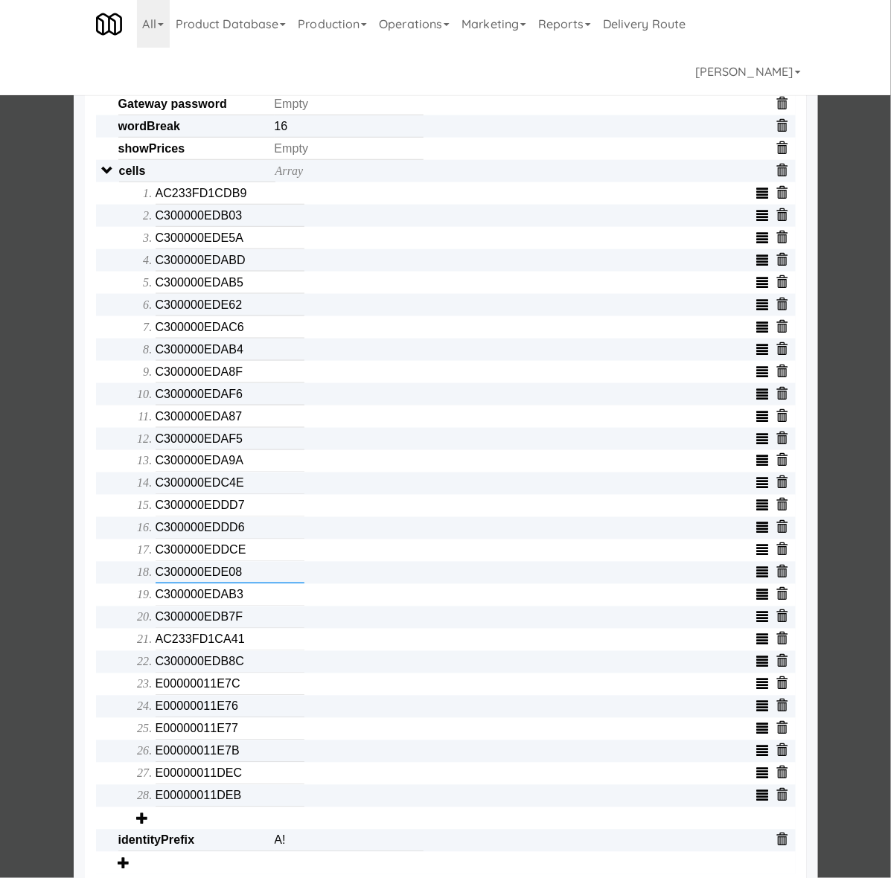
click at [158, 584] on input "C300000EDE08" at bounding box center [230, 573] width 149 height 22
click at [182, 605] on input "C300000EDAB3" at bounding box center [230, 595] width 149 height 22
click at [171, 629] on input "C300000EDB7F" at bounding box center [230, 617] width 149 height 22
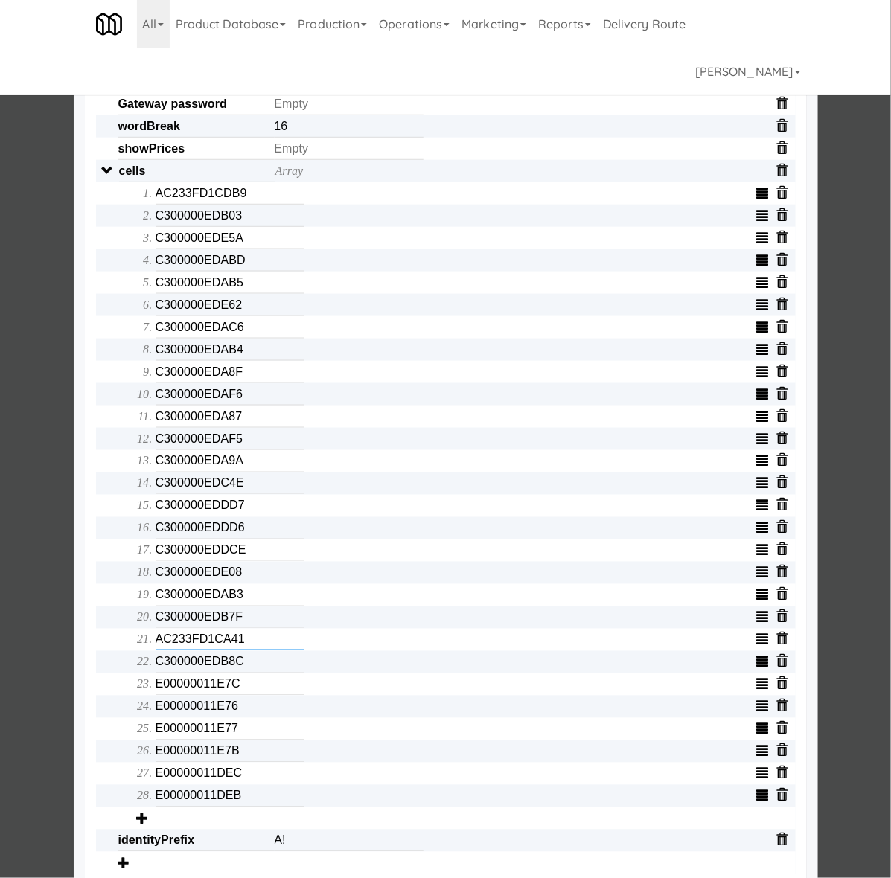
click at [188, 651] on input "AC233FD1CA41" at bounding box center [230, 640] width 149 height 22
click at [183, 673] on input "C300000EDB8C" at bounding box center [230, 662] width 149 height 22
click at [160, 696] on input "E00000011E7C" at bounding box center [230, 684] width 149 height 22
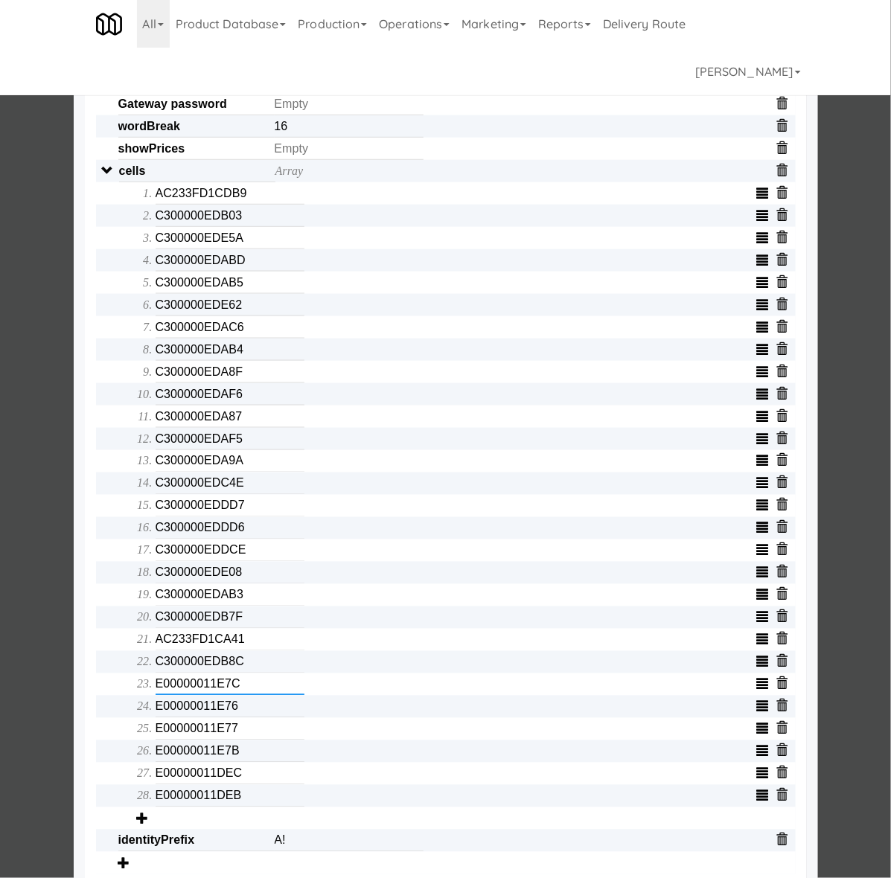
click at [160, 696] on input "E00000011E7C" at bounding box center [230, 684] width 149 height 22
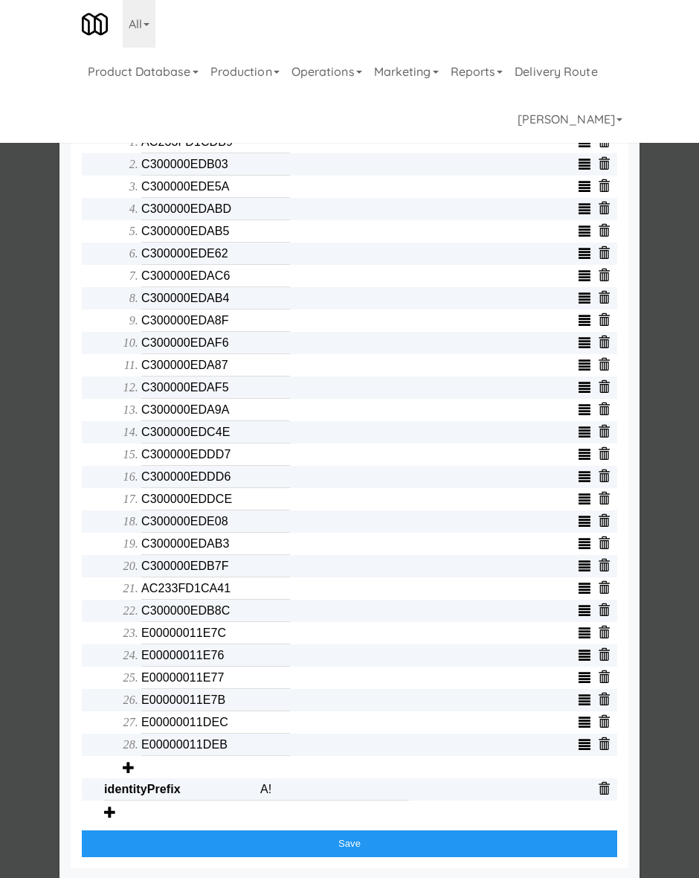
scroll to position [510, 0]
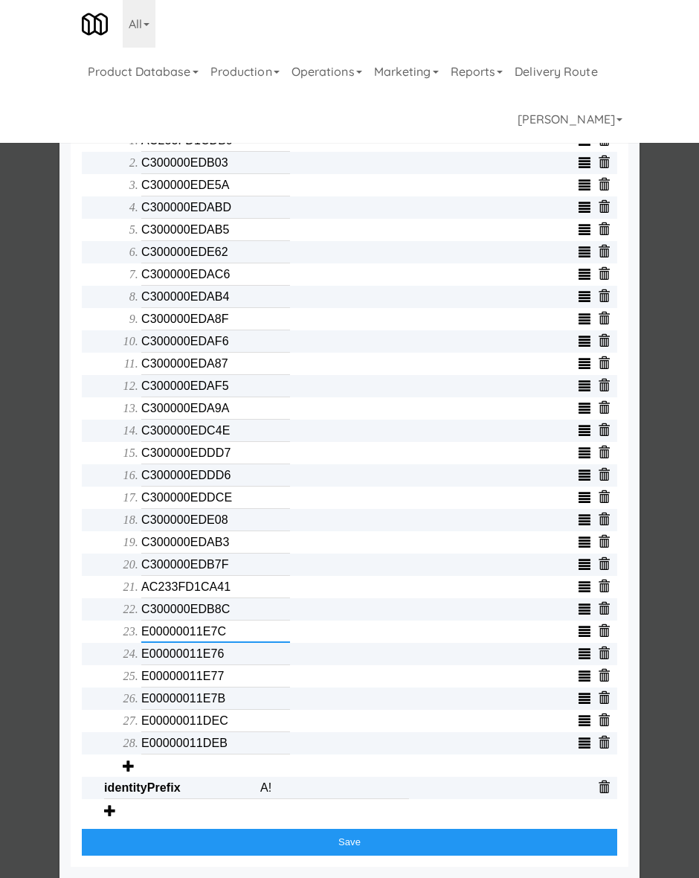
click at [190, 629] on input "E00000011E7C" at bounding box center [215, 632] width 149 height 22
click at [166, 653] on input "E00000011E76" at bounding box center [215, 654] width 149 height 22
click at [176, 676] on input "E00000011E77" at bounding box center [215, 676] width 149 height 22
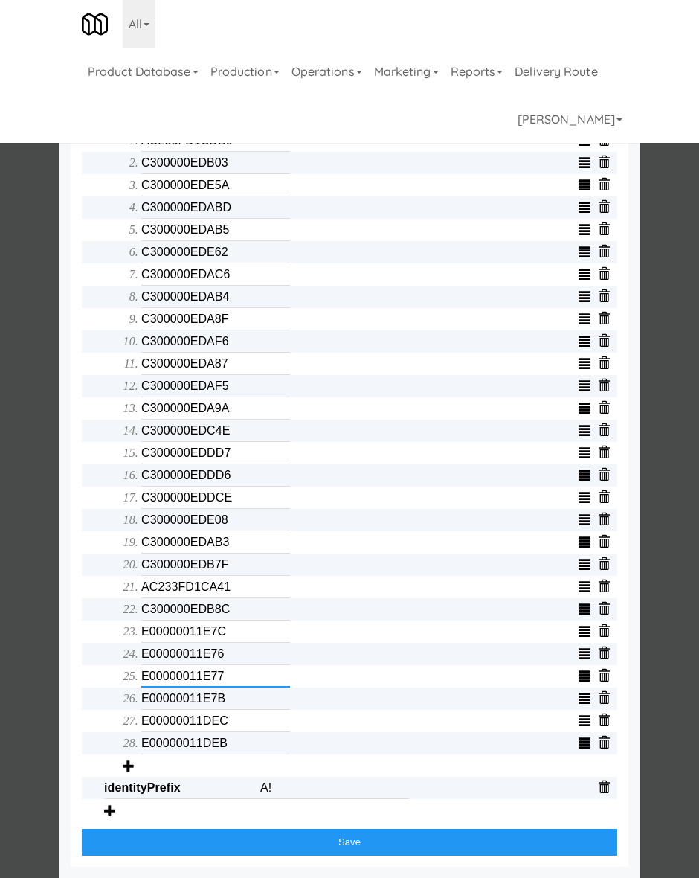
click at [176, 676] on input "E00000011E77" at bounding box center [215, 676] width 149 height 22
click at [160, 692] on input "E00000011E7B" at bounding box center [215, 699] width 149 height 22
click at [207, 720] on input "E00000011DEC" at bounding box center [215, 721] width 149 height 22
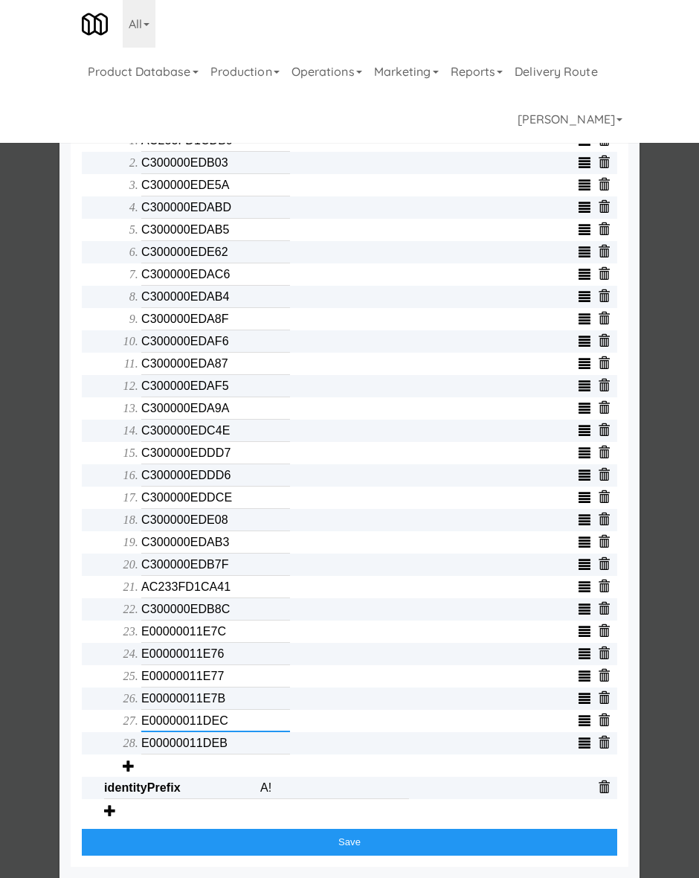
click at [196, 719] on input "E00000011DEC" at bounding box center [215, 721] width 149 height 22
click at [202, 745] on input "E00000011DEB" at bounding box center [215, 743] width 149 height 22
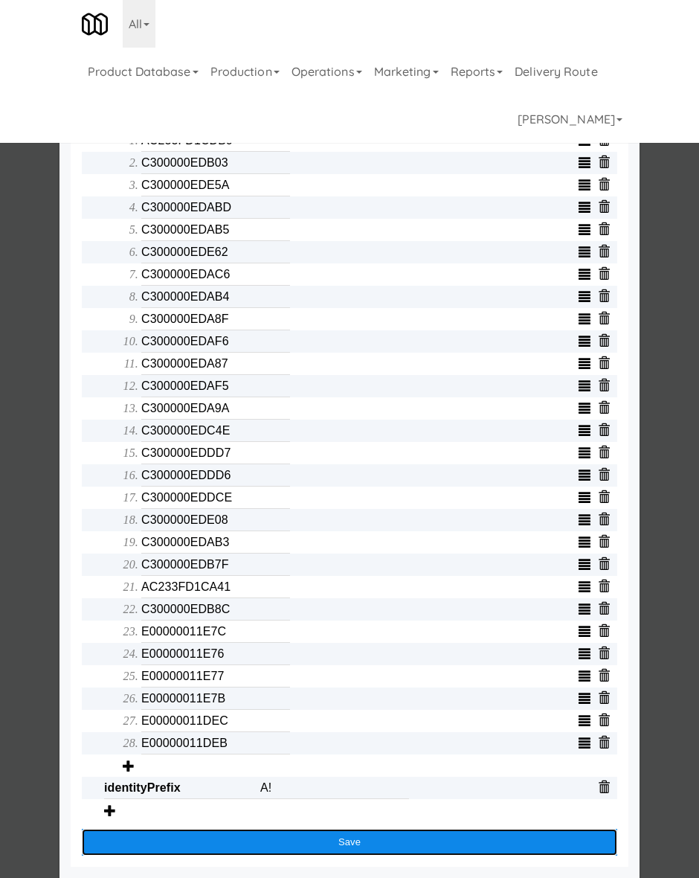
click at [298, 839] on button "Save" at bounding box center [350, 842] width 536 height 27
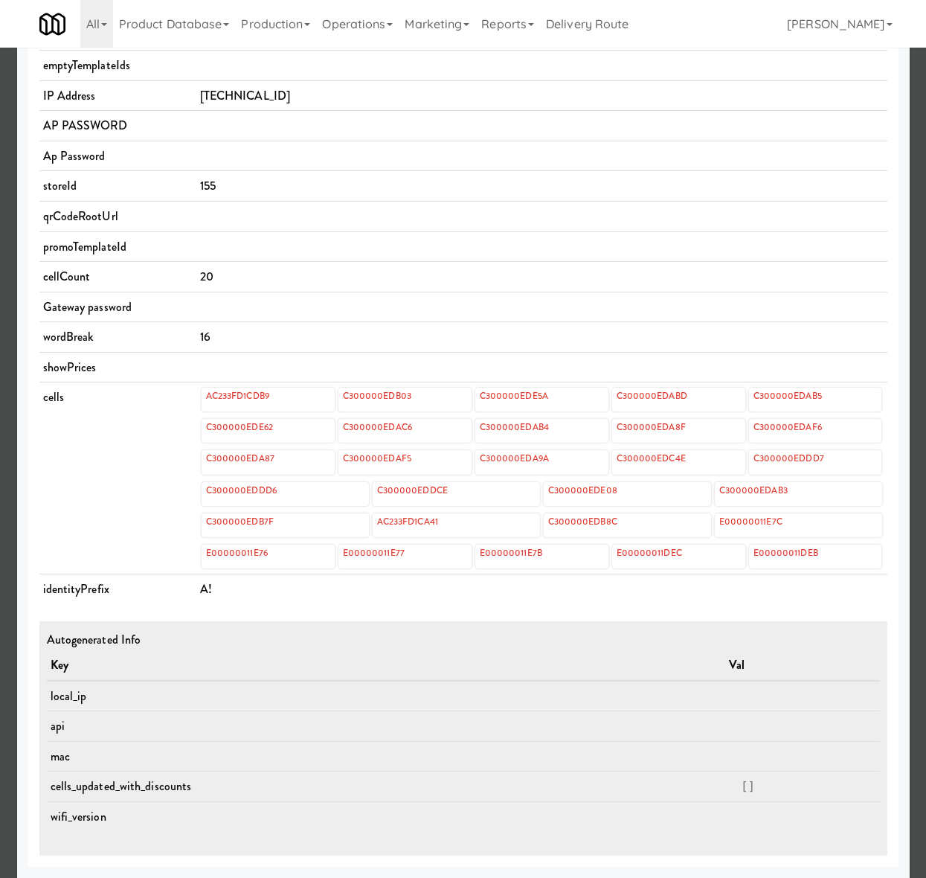
scroll to position [0, 0]
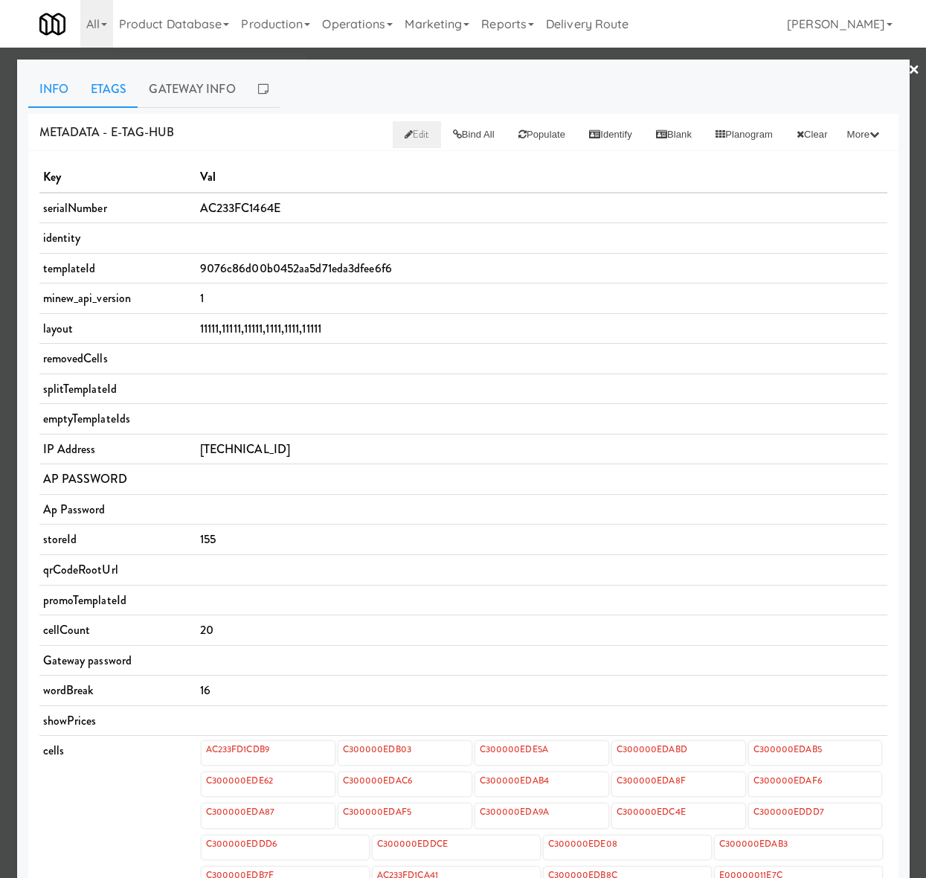
click at [121, 95] on link "Etags" at bounding box center [109, 89] width 59 height 37
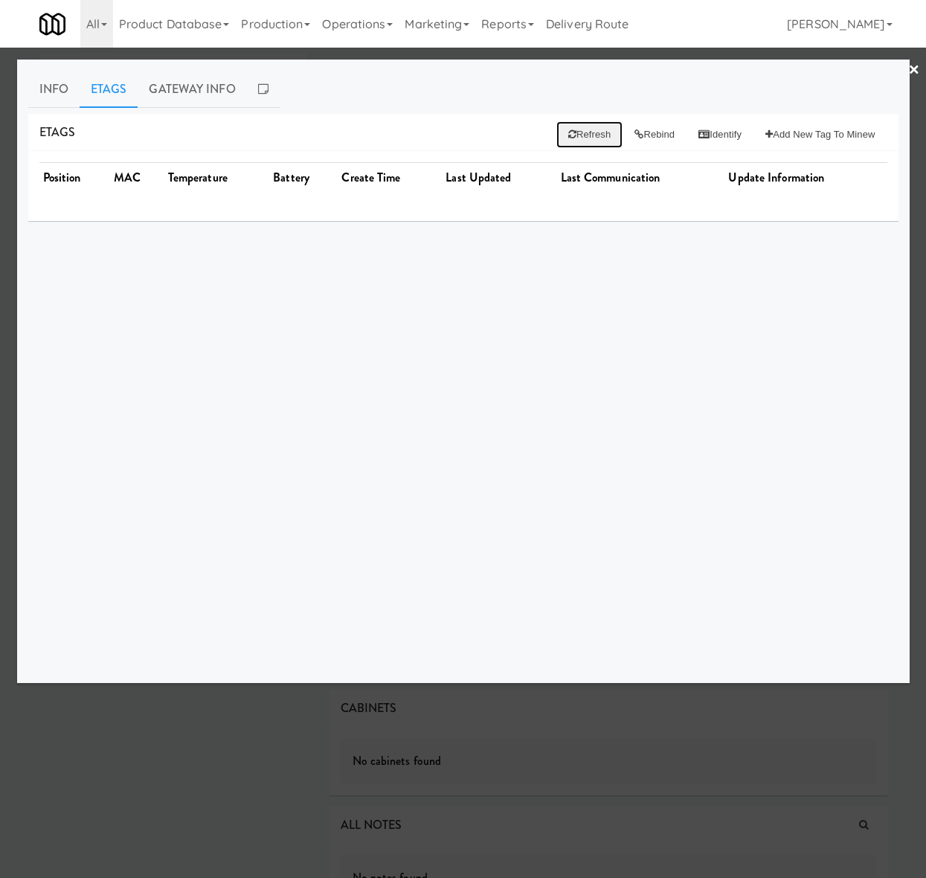
click at [581, 132] on button "Refresh" at bounding box center [590, 134] width 66 height 27
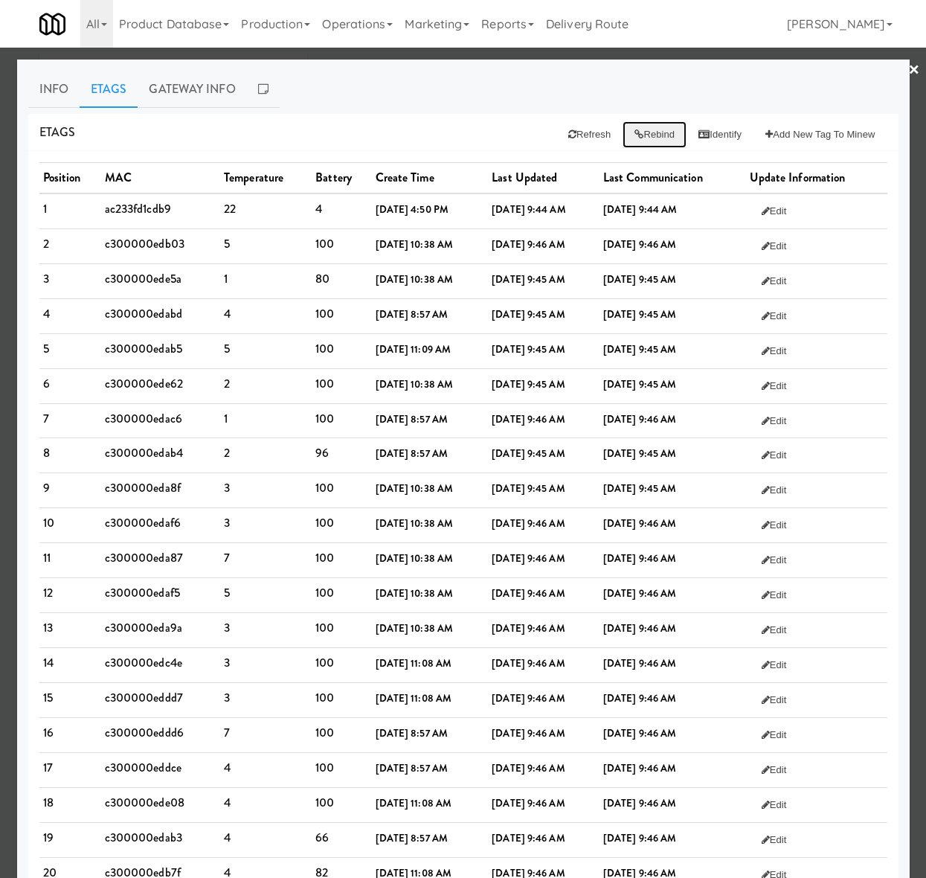
click at [648, 141] on button "Rebind" at bounding box center [655, 134] width 64 height 27
click at [592, 138] on button "Refresh" at bounding box center [590, 134] width 66 height 27
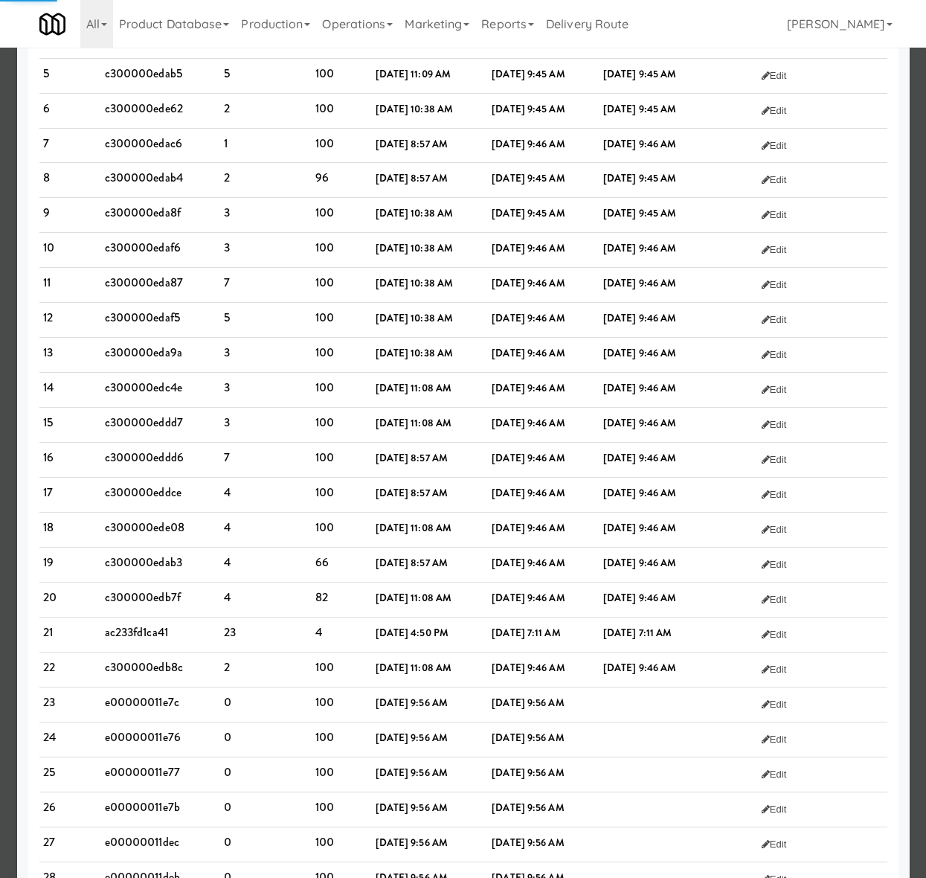
scroll to position [339, 0]
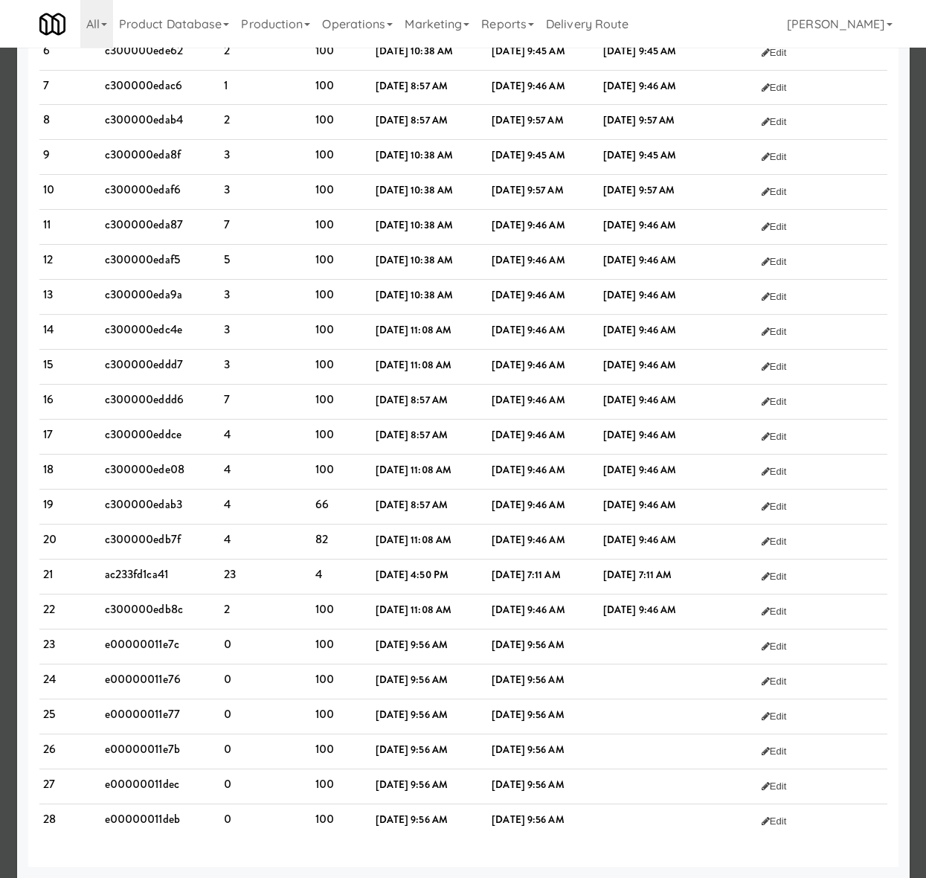
click at [134, 597] on td "c300000edb8c" at bounding box center [160, 612] width 119 height 35
click at [135, 641] on td "e00000011e7c" at bounding box center [160, 647] width 119 height 35
copy td "e00000011e7c"
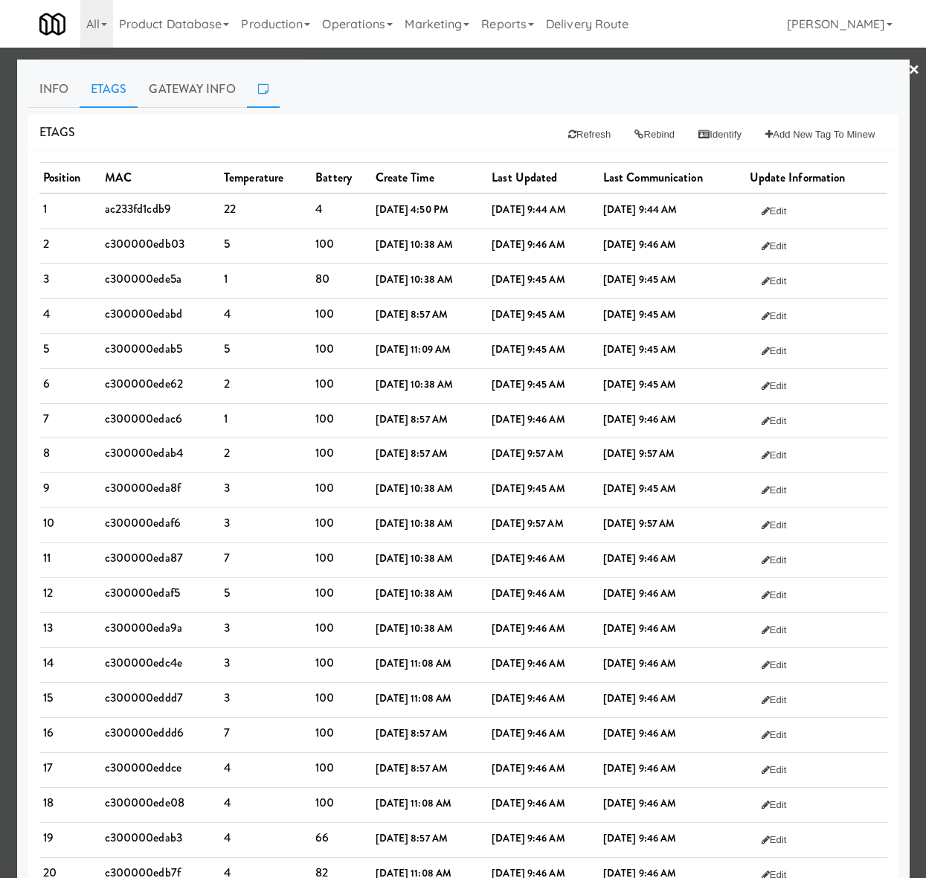
click at [254, 97] on link at bounding box center [263, 89] width 33 height 37
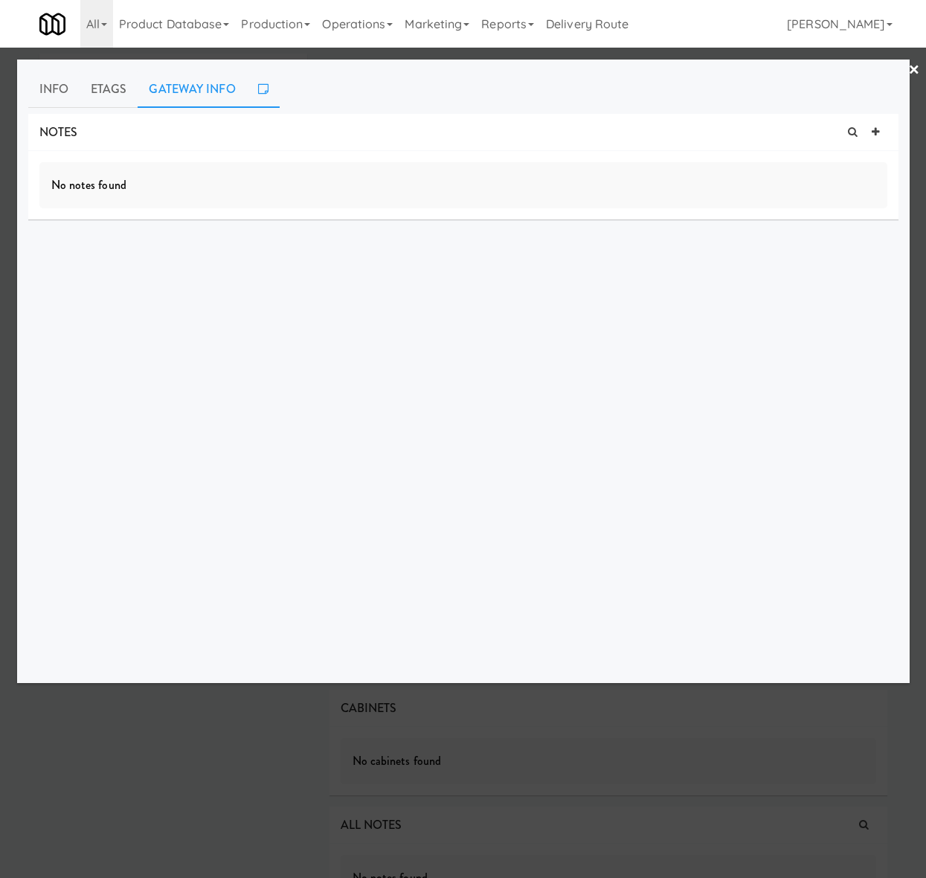
click at [214, 100] on link "Gateway Info" at bounding box center [192, 89] width 109 height 37
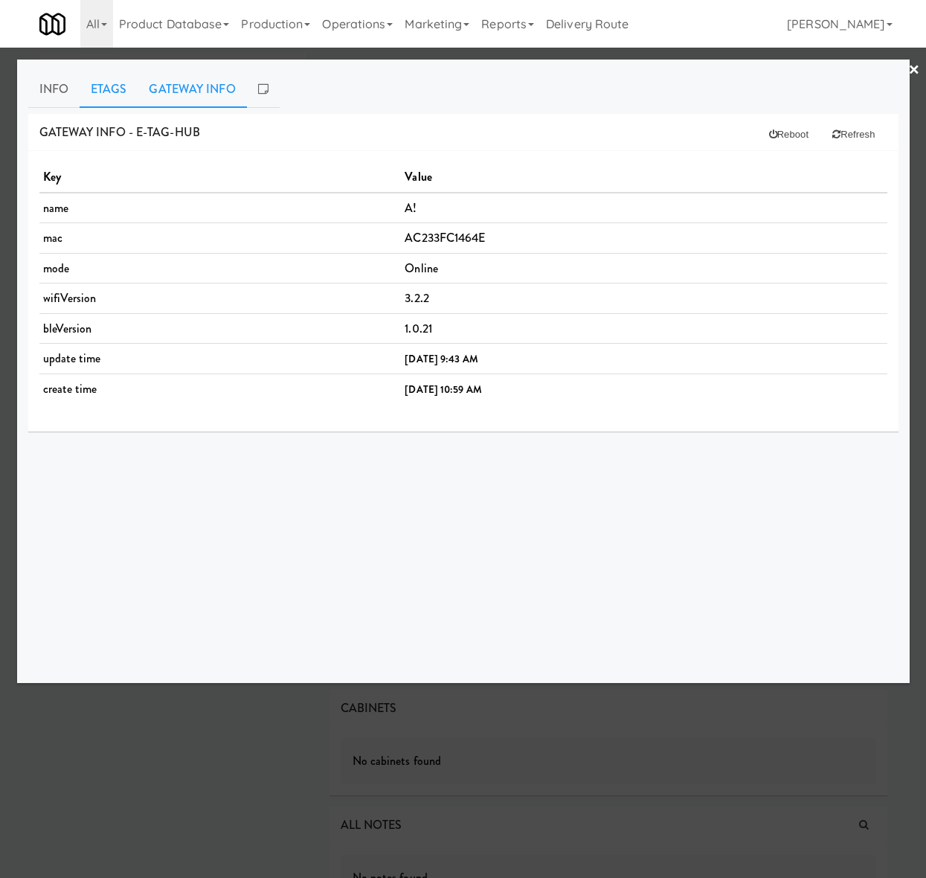
click at [119, 91] on link "Etags" at bounding box center [109, 89] width 59 height 37
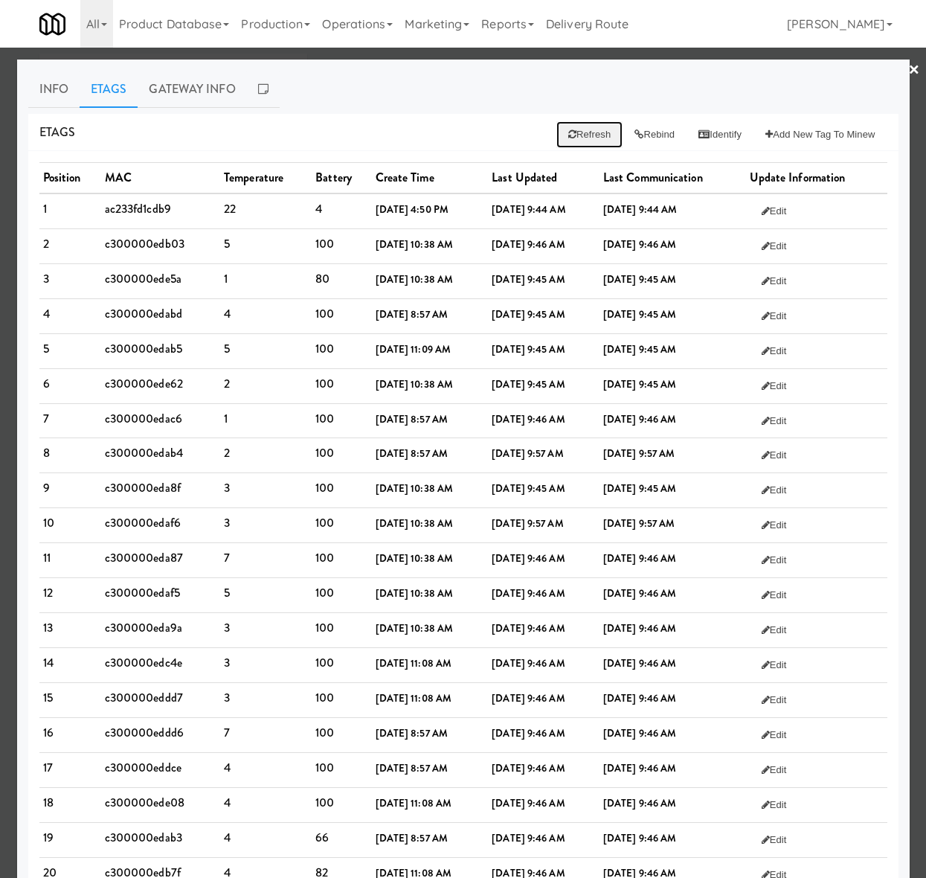
click at [581, 126] on button "Refresh" at bounding box center [590, 134] width 66 height 27
drag, startPoint x: 562, startPoint y: 134, endPoint x: 548, endPoint y: 173, distance: 40.9
click at [562, 134] on button "Refresh" at bounding box center [590, 134] width 66 height 27
click at [203, 87] on link "Gateway Info" at bounding box center [192, 89] width 109 height 37
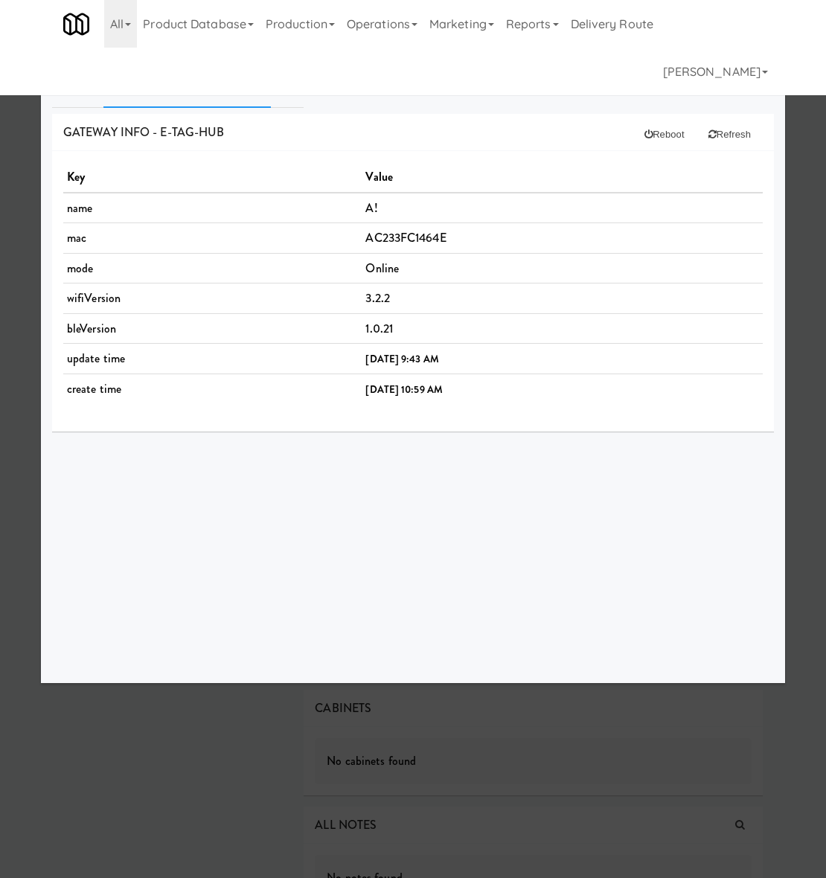
click at [128, 88] on link "Etags" at bounding box center [132, 89] width 59 height 37
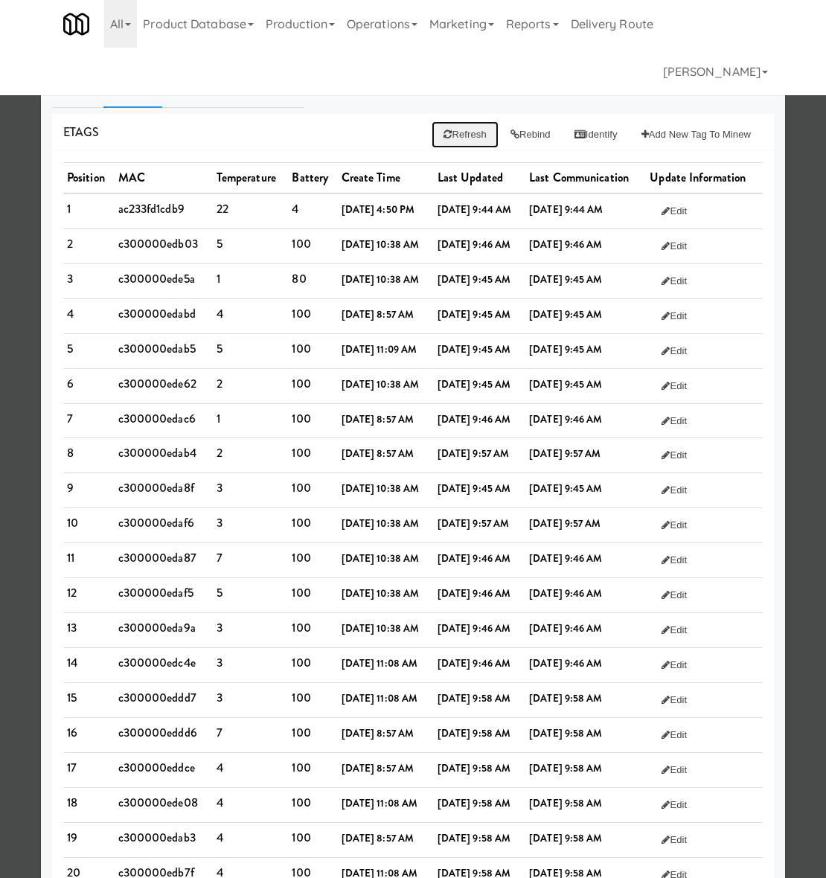
click at [448, 142] on button "Refresh" at bounding box center [465, 134] width 66 height 27
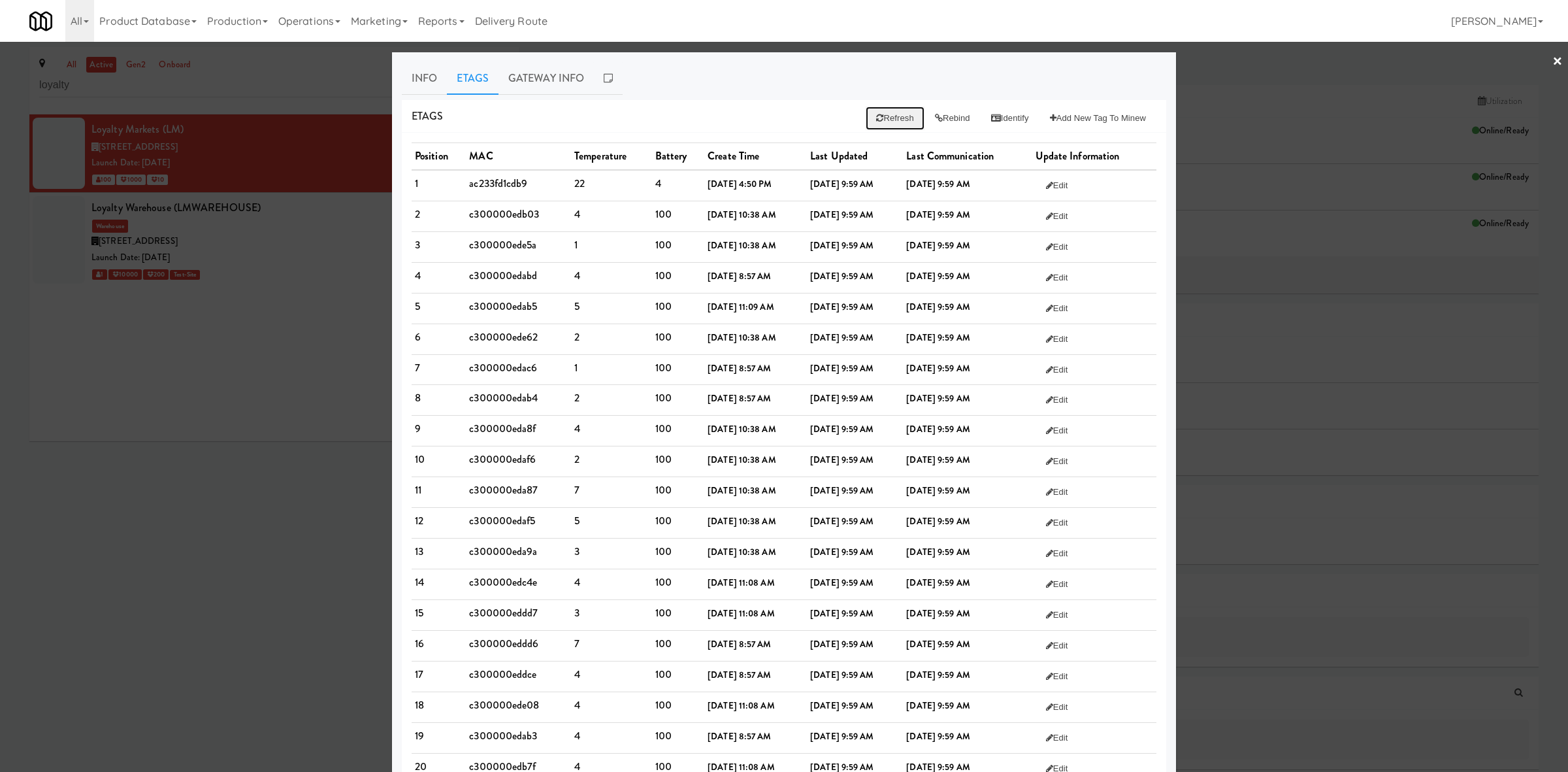
click at [781, 119] on button "Refresh" at bounding box center [895, 118] width 58 height 24
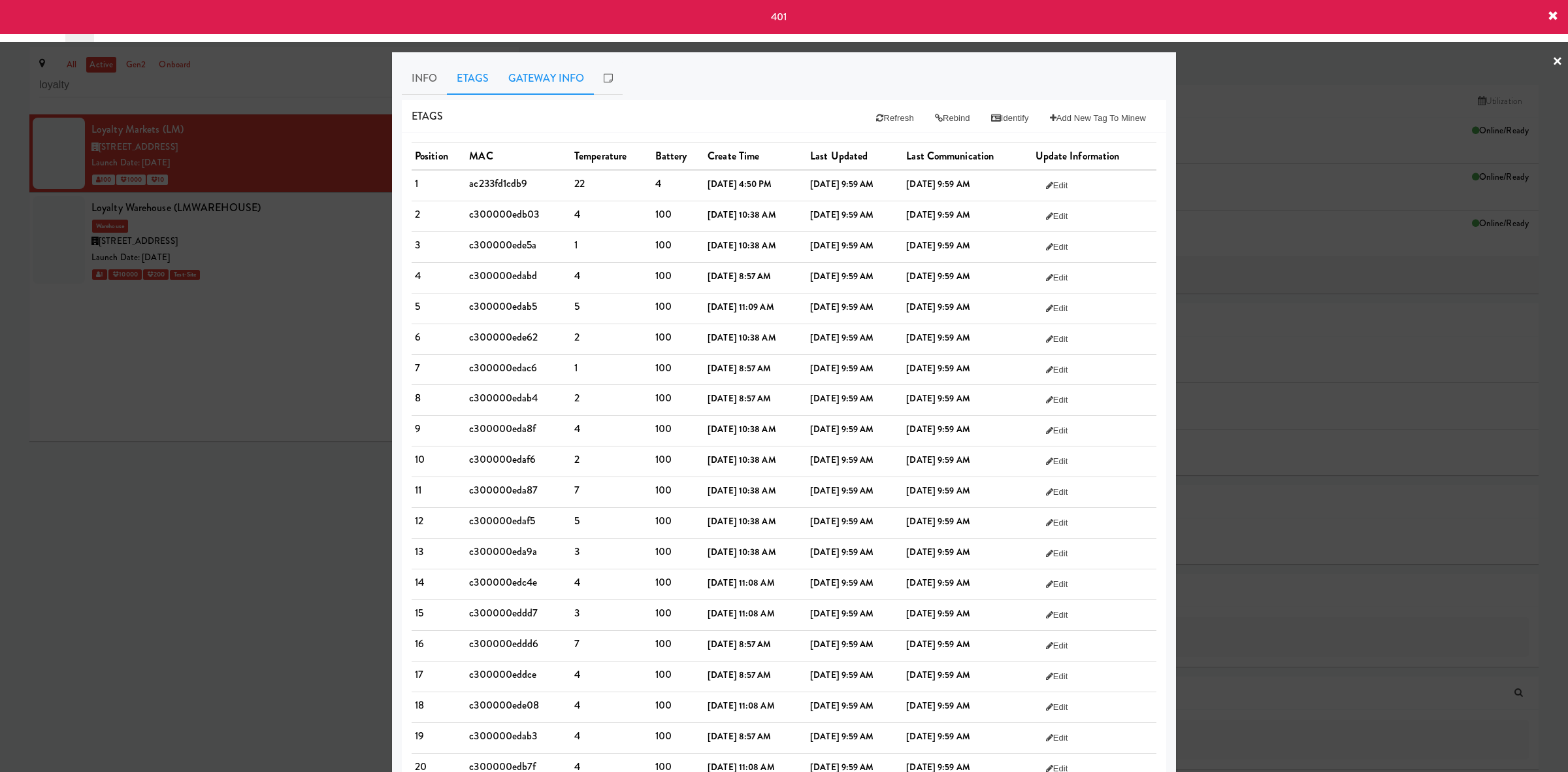
click at [545, 80] on link "Gateway Info" at bounding box center [546, 78] width 96 height 32
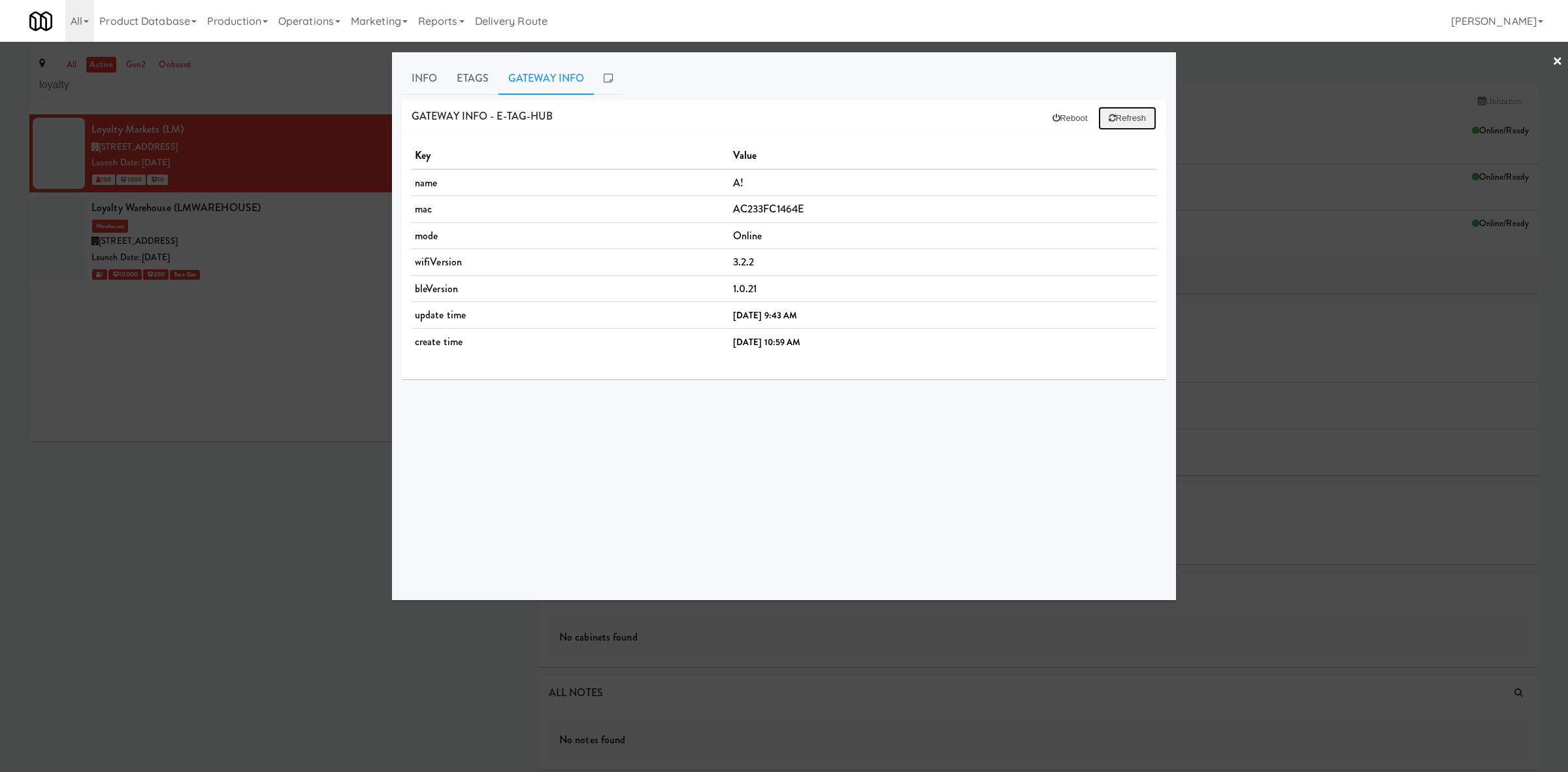
click at [781, 118] on button "Refresh" at bounding box center [1127, 118] width 58 height 24
click at [476, 77] on link "Etags" at bounding box center [472, 78] width 52 height 32
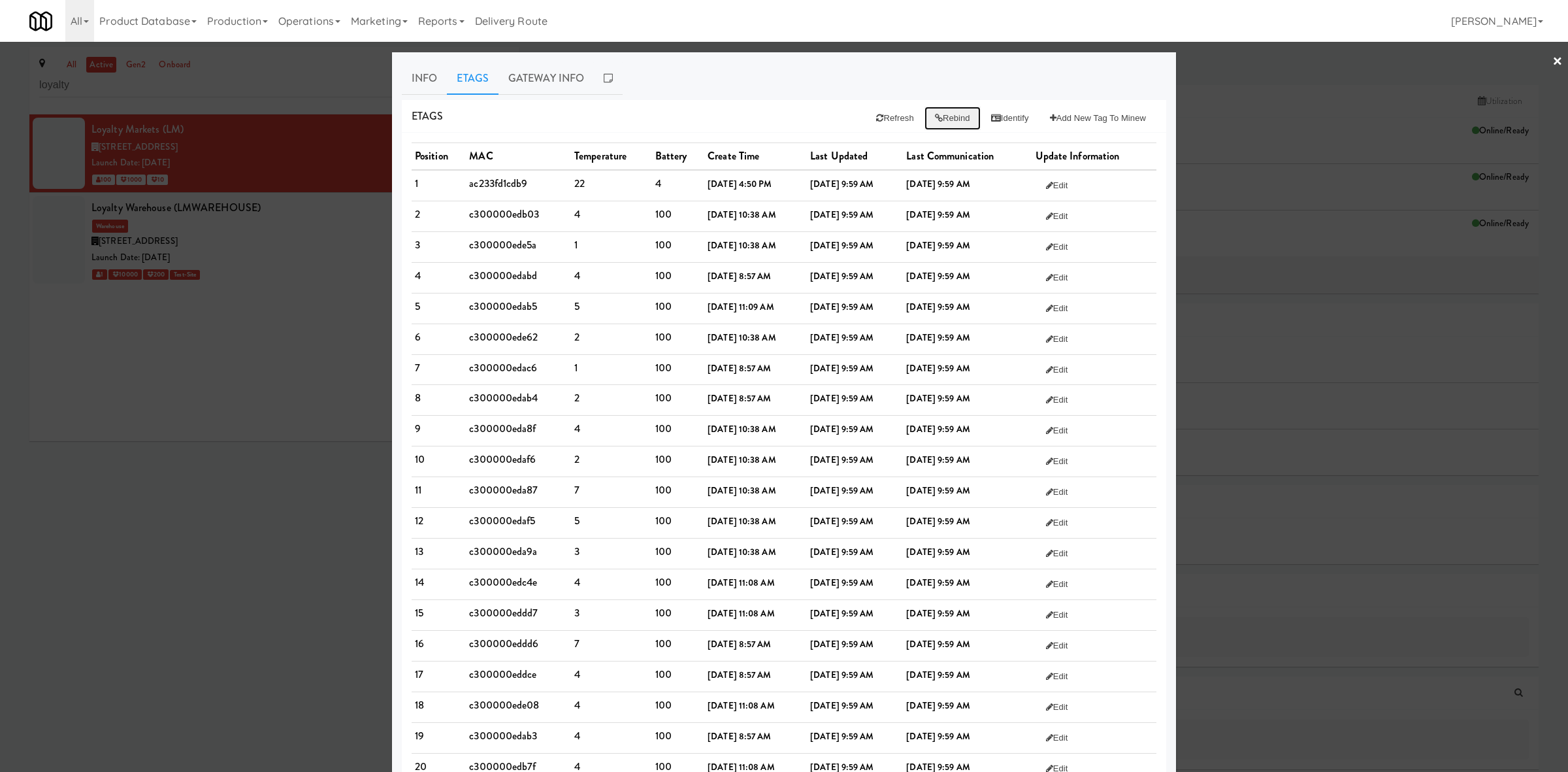
click at [781, 121] on button "Rebind" at bounding box center [953, 118] width 56 height 24
click at [781, 119] on button "Refresh" at bounding box center [895, 118] width 58 height 24
click at [338, 408] on div at bounding box center [784, 386] width 1568 height 772
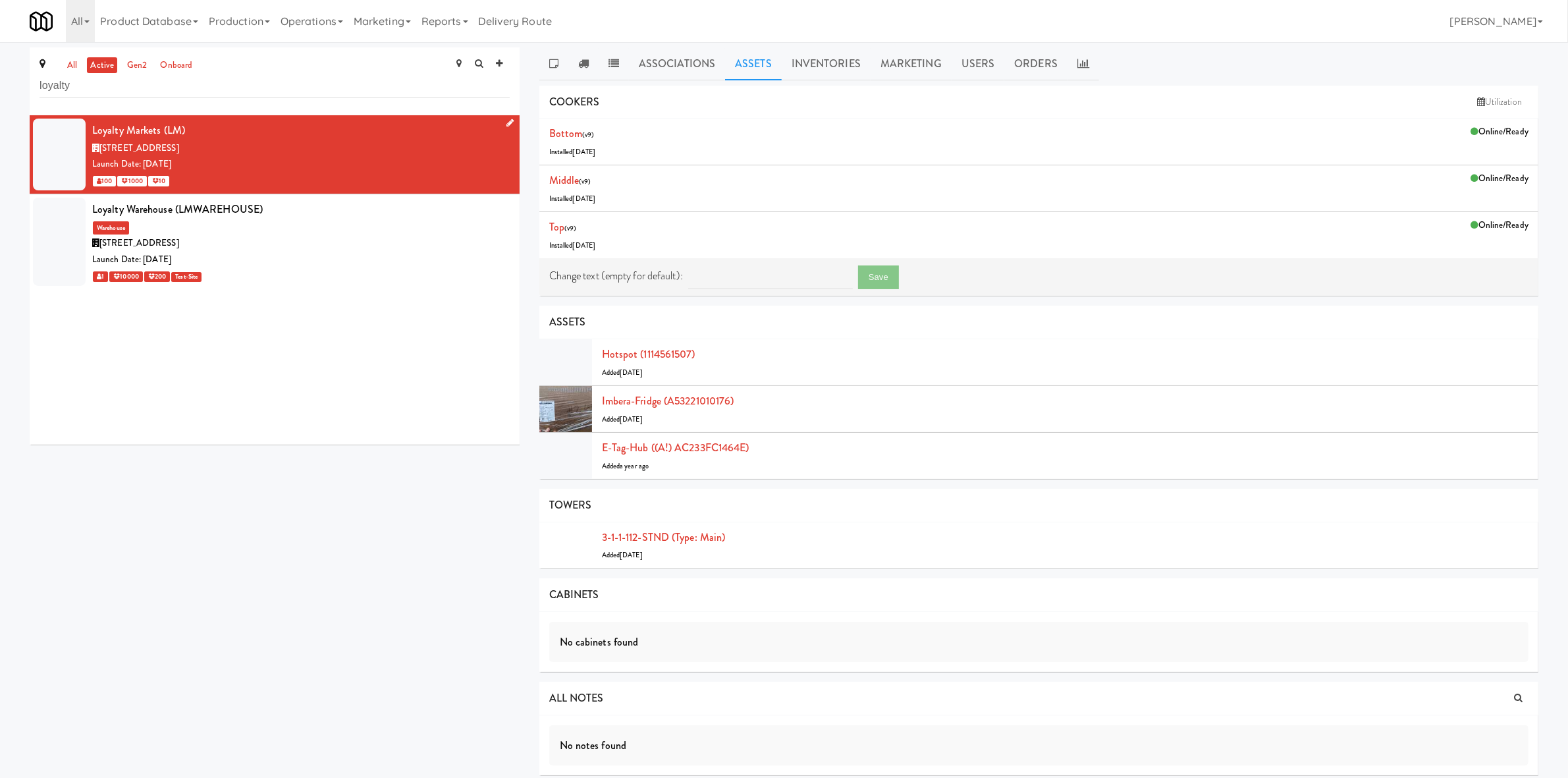
click at [400, 173] on div "100 1000 10" at bounding box center [301, 181] width 418 height 17
click at [788, 65] on link "Inventories" at bounding box center [826, 64] width 88 height 33
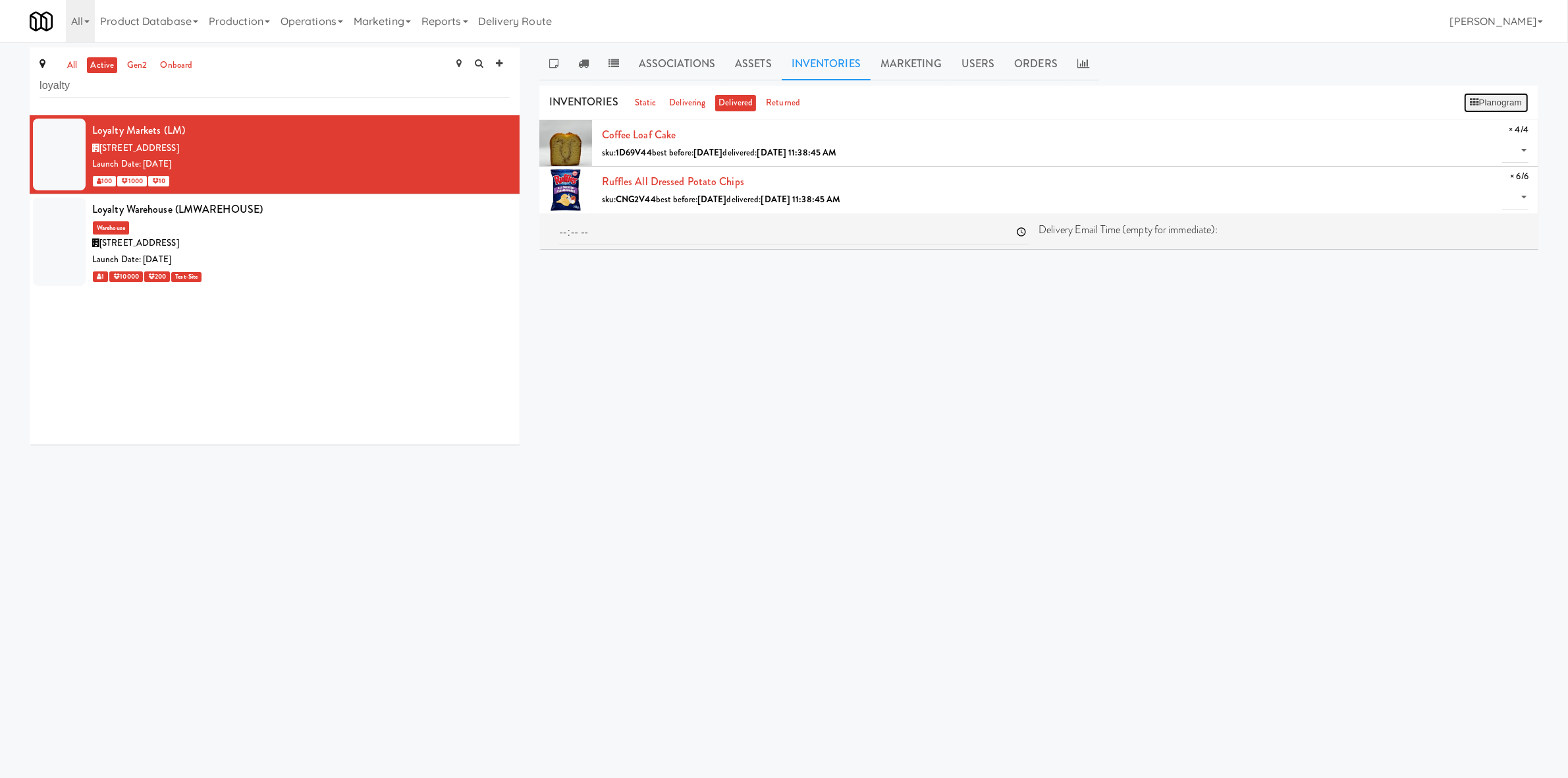
click at [788, 99] on icon at bounding box center [1475, 103] width 9 height 9
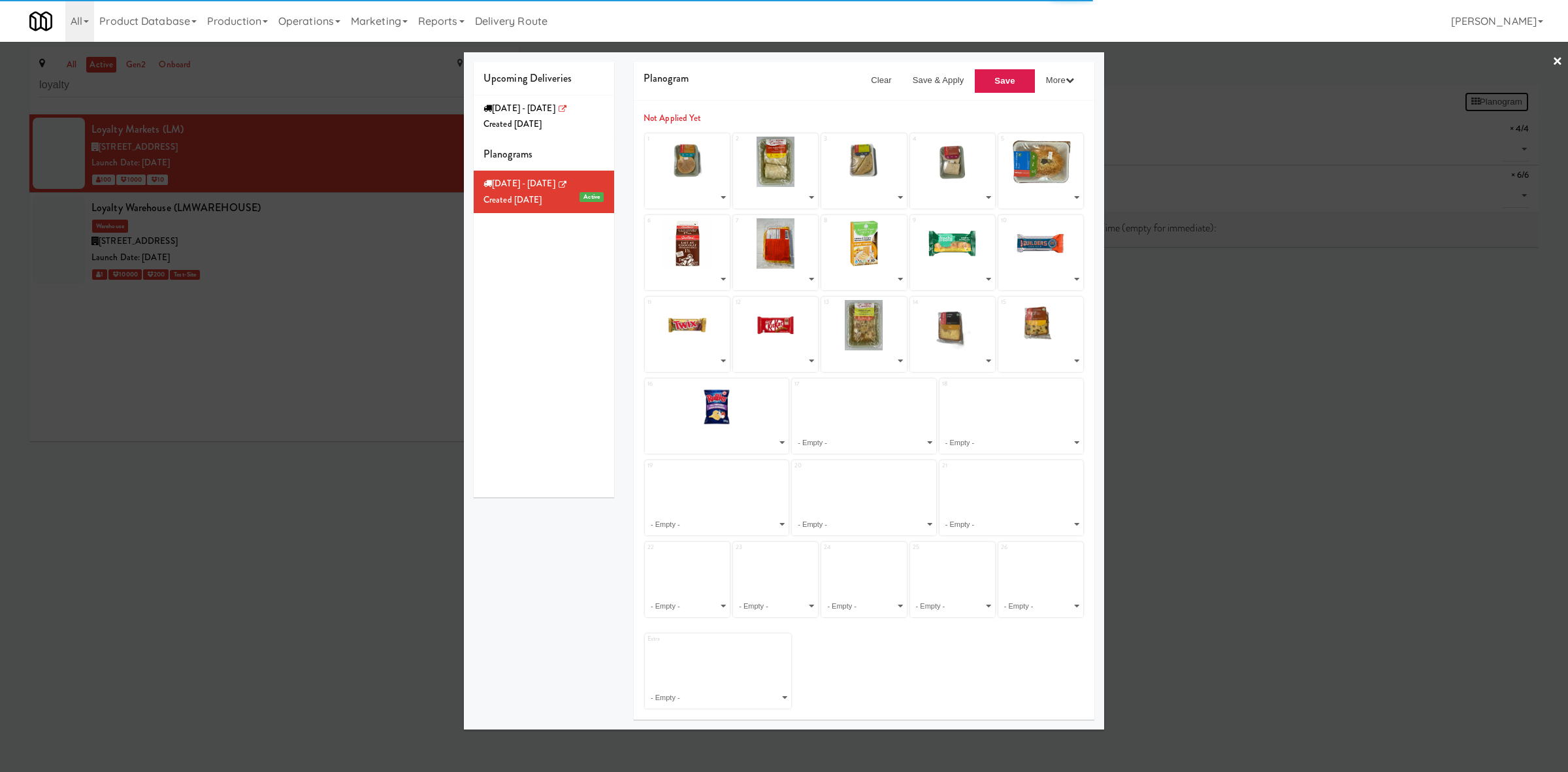
select select "number:232820"
select select "number:232778"
select select "number:232817"
select select "number:232823"
select select "number:232822"
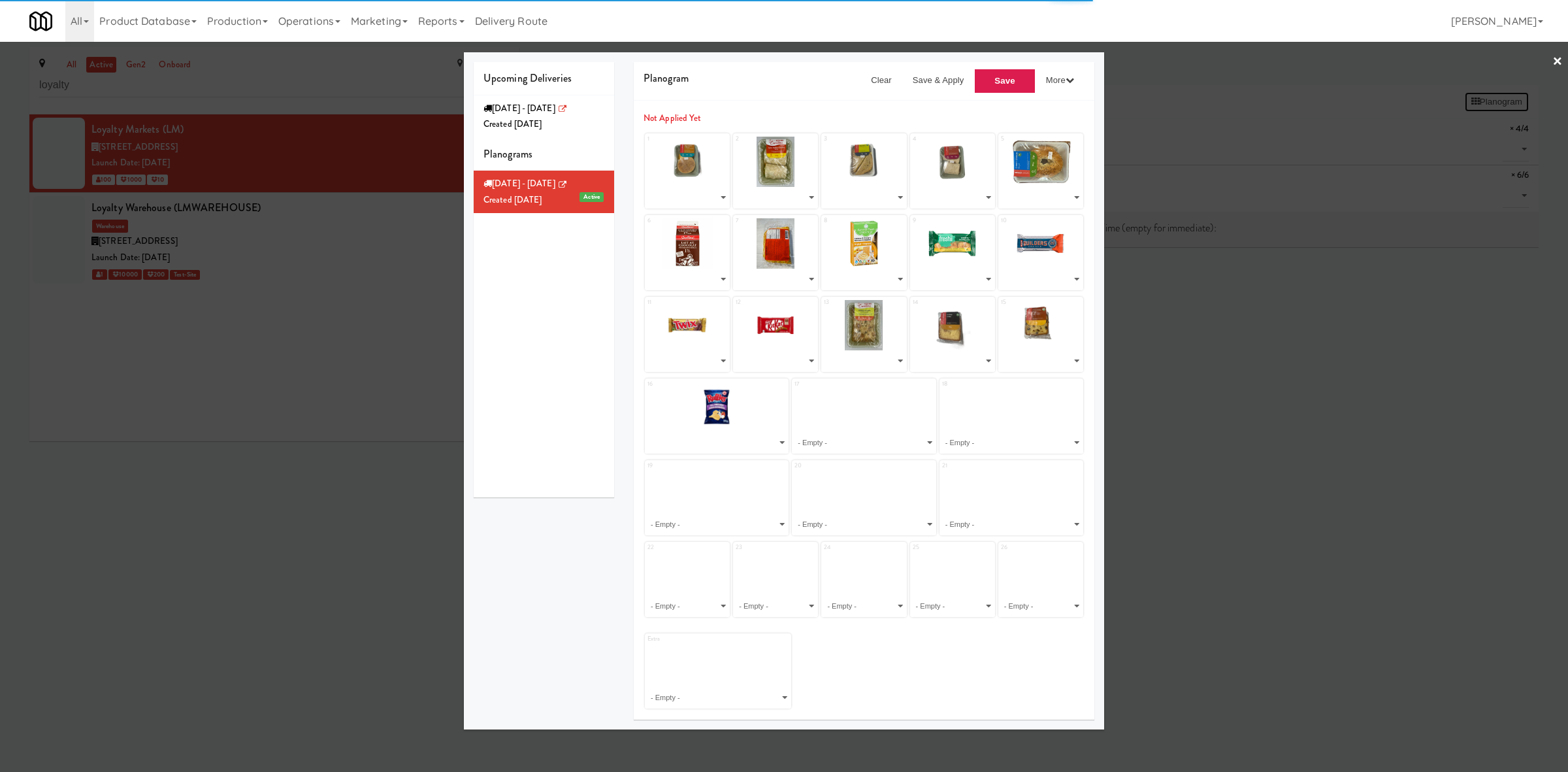
select select "number:232836"
select select "number:232787"
select select "number:232760"
select select "number:232804"
select select "number:232796"
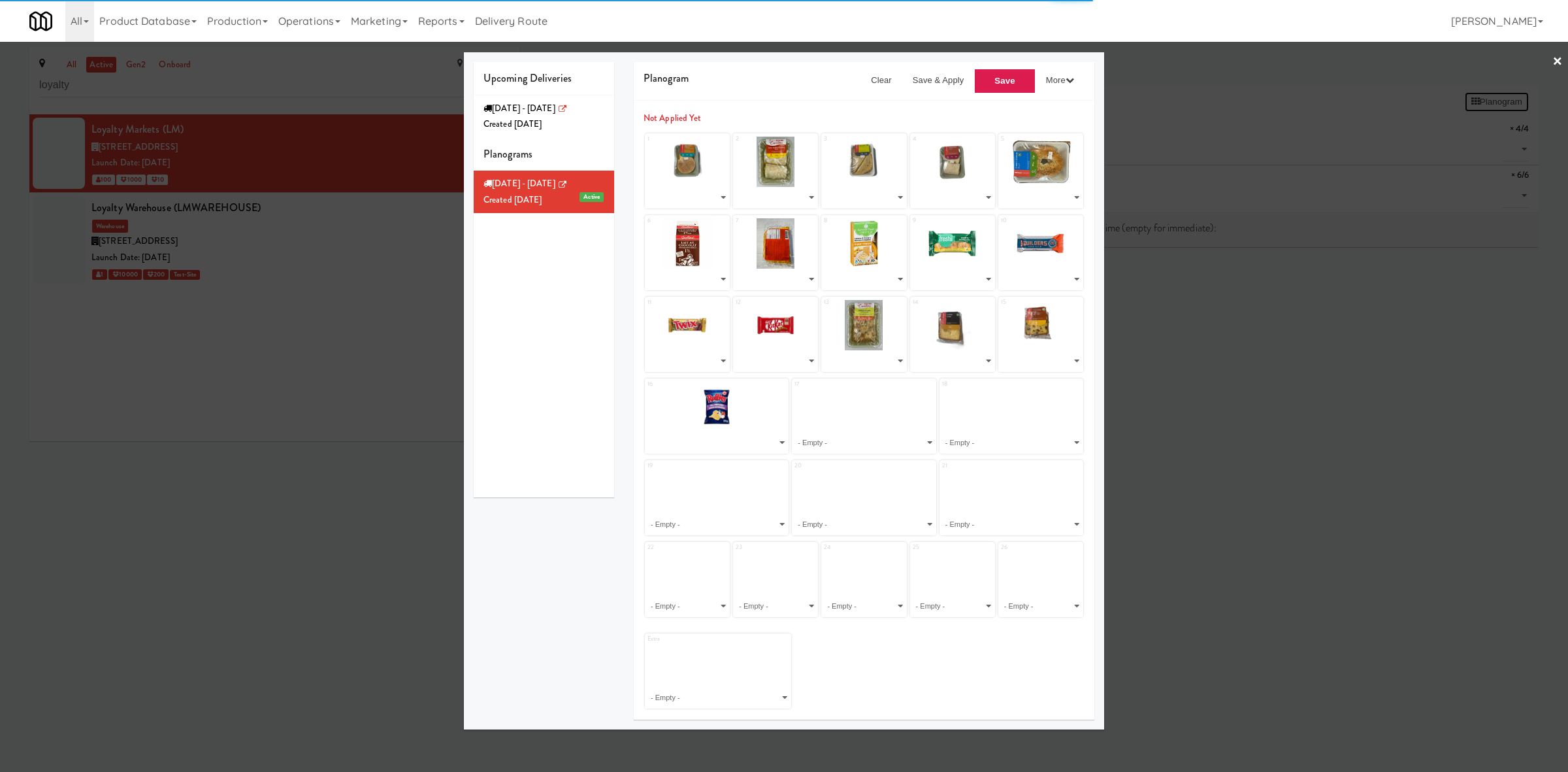
select select "number:232852"
select select "number:232847"
select select "number:232769"
select select "number:232824"
select select "number:232811"
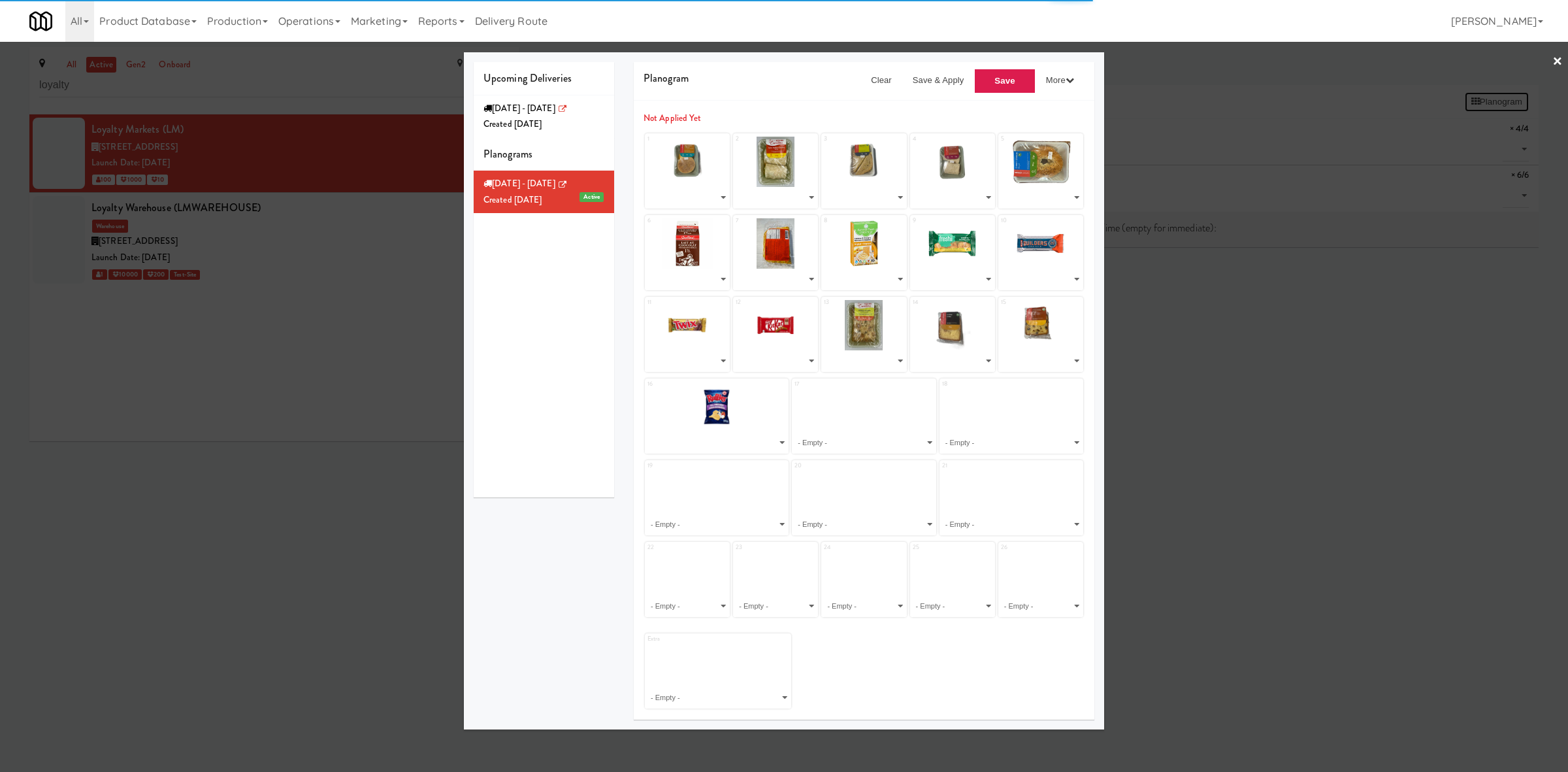
select select "number:232855"
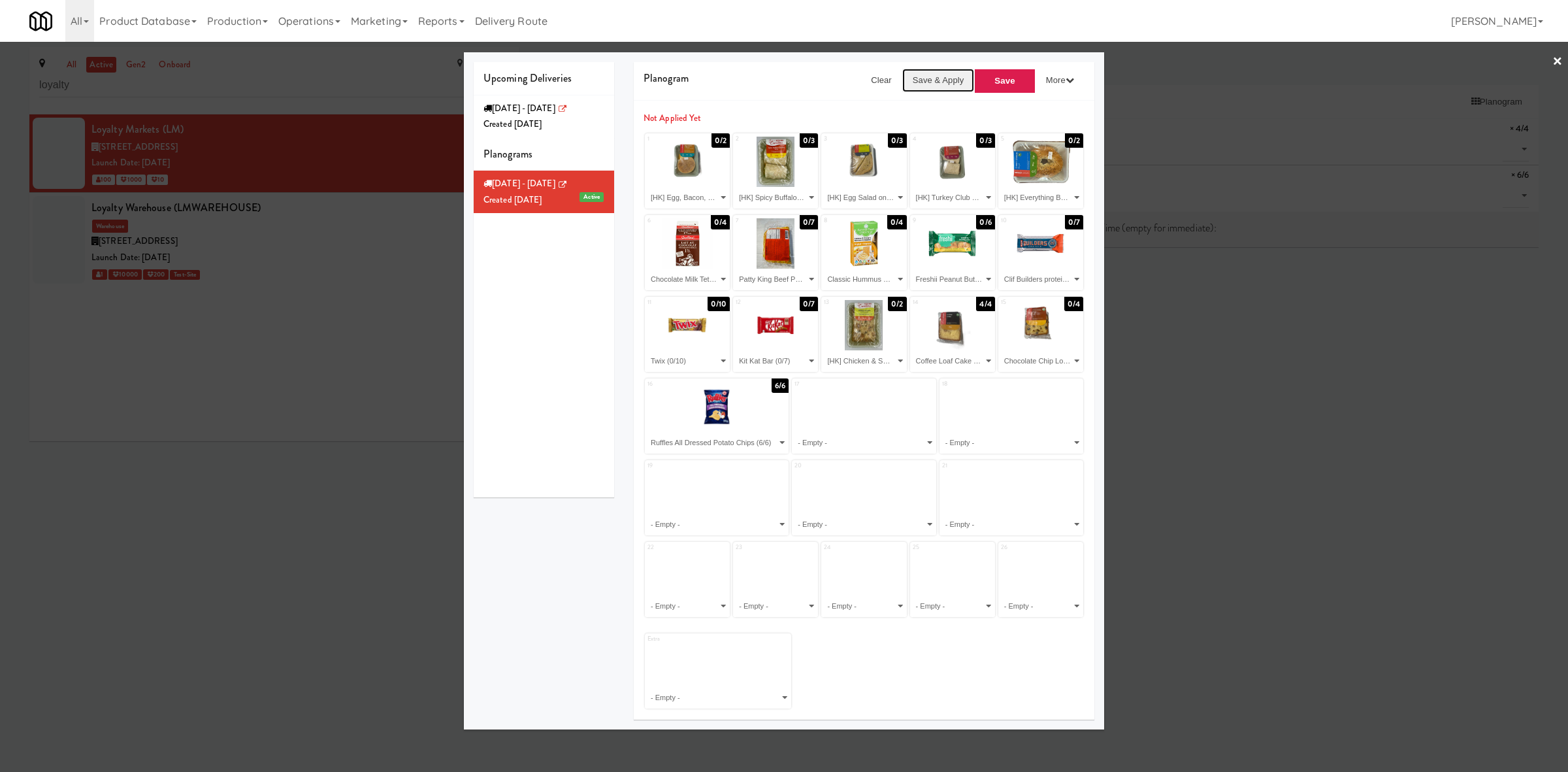
click at [781, 76] on button "Save & Apply" at bounding box center [939, 80] width 73 height 24
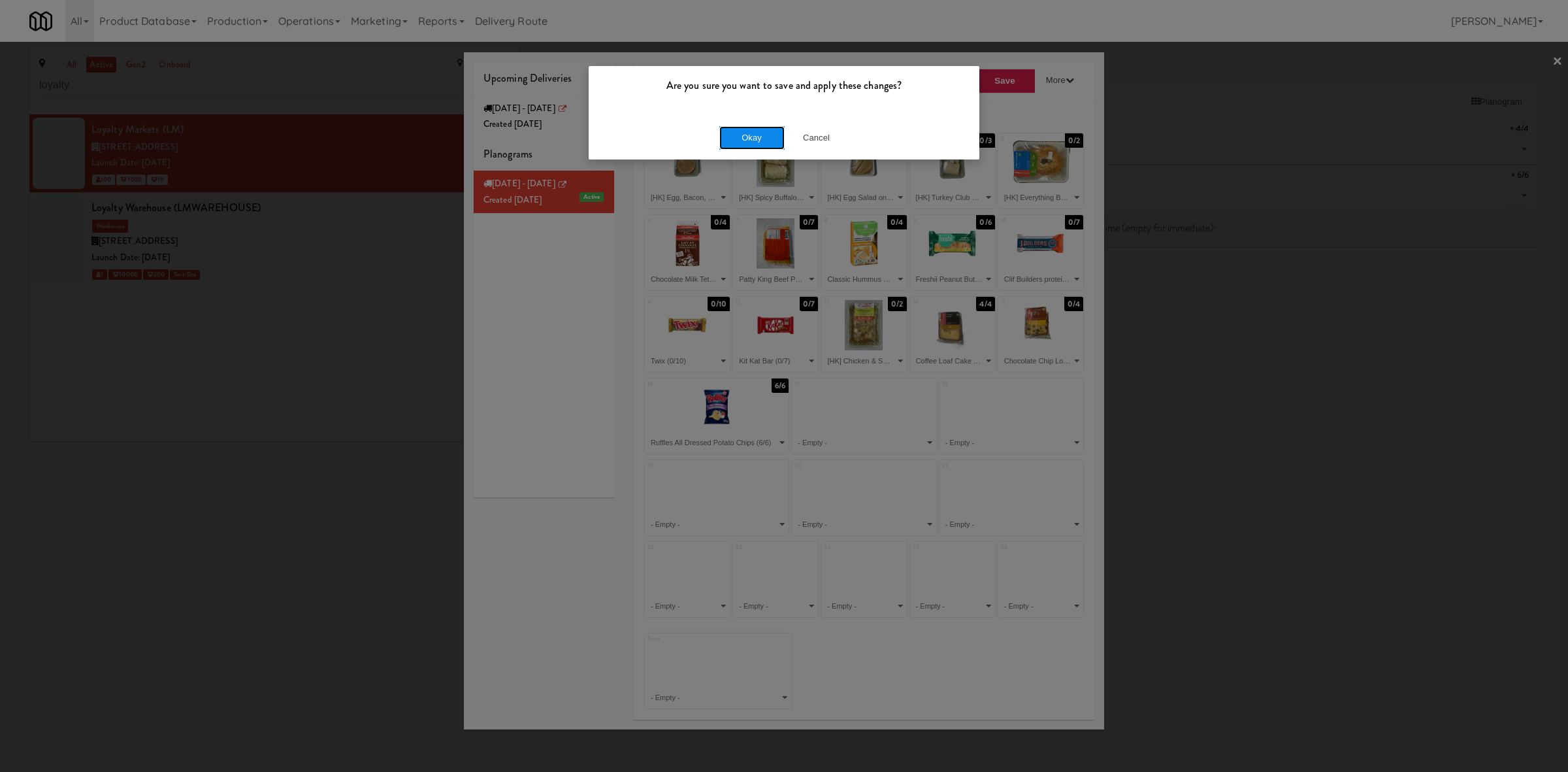
click at [746, 133] on button "Okay" at bounding box center [752, 138] width 65 height 24
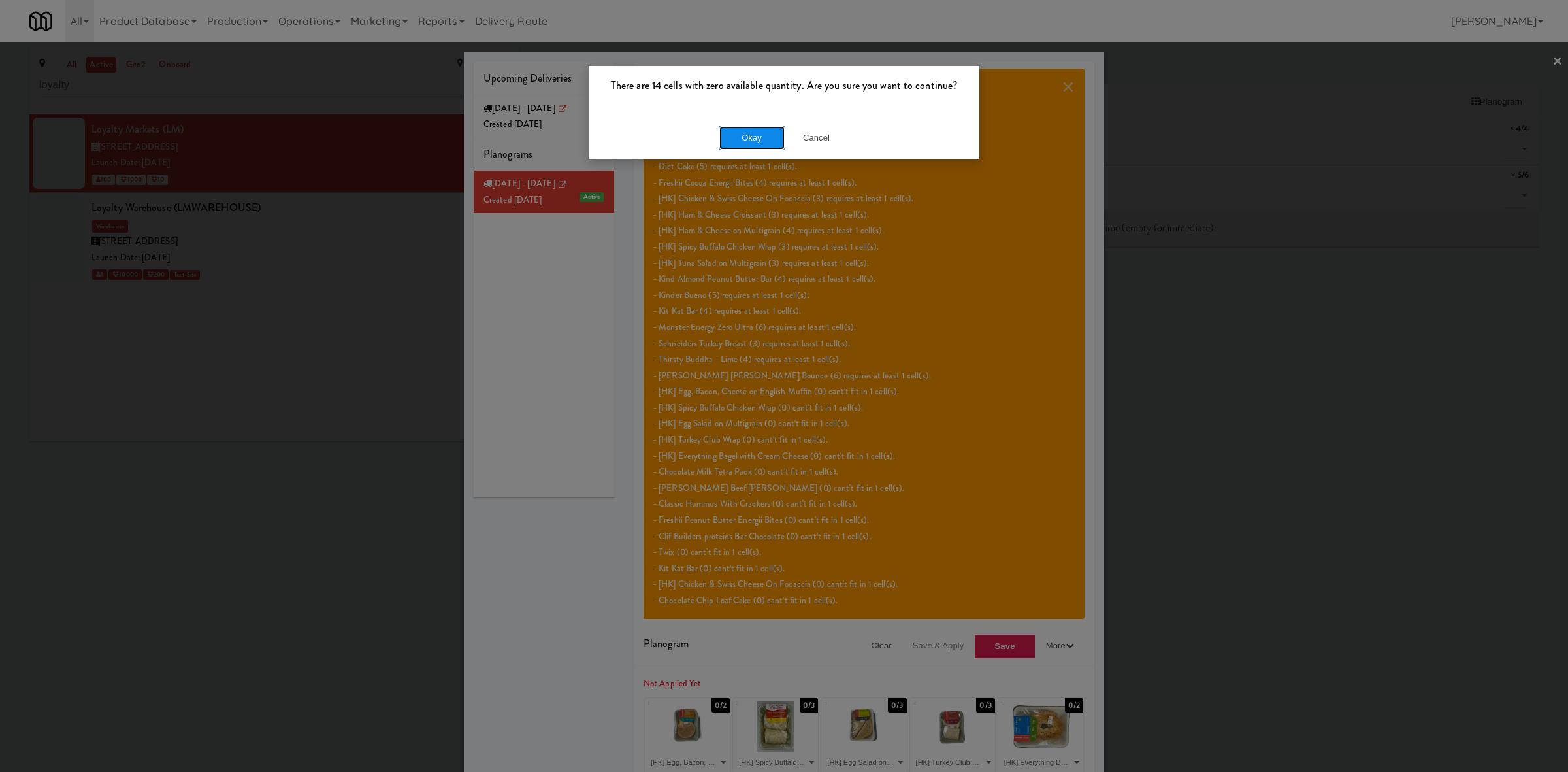
click at [750, 142] on button "Okay" at bounding box center [752, 138] width 65 height 24
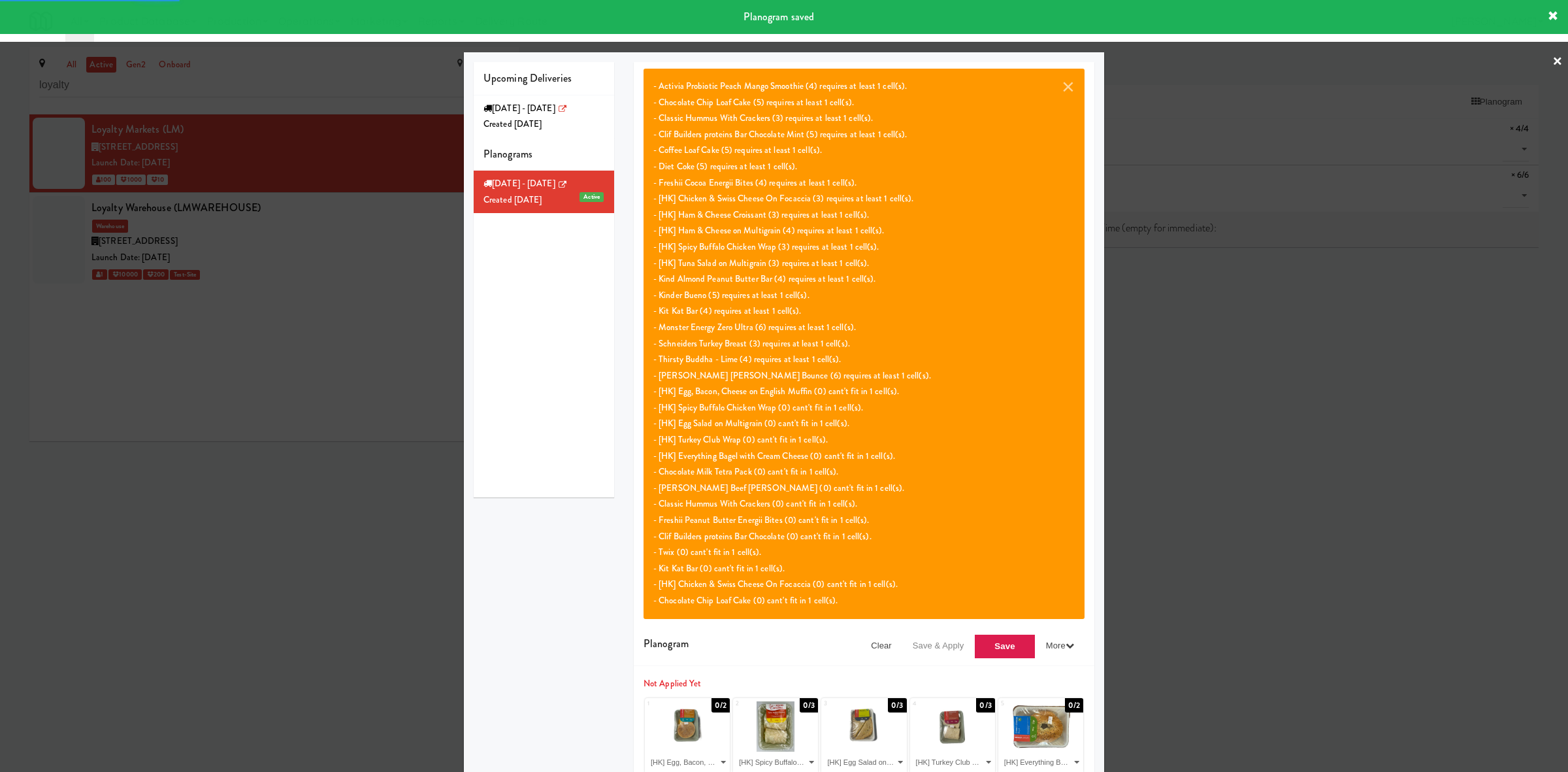
click at [313, 551] on div at bounding box center [784, 386] width 1568 height 772
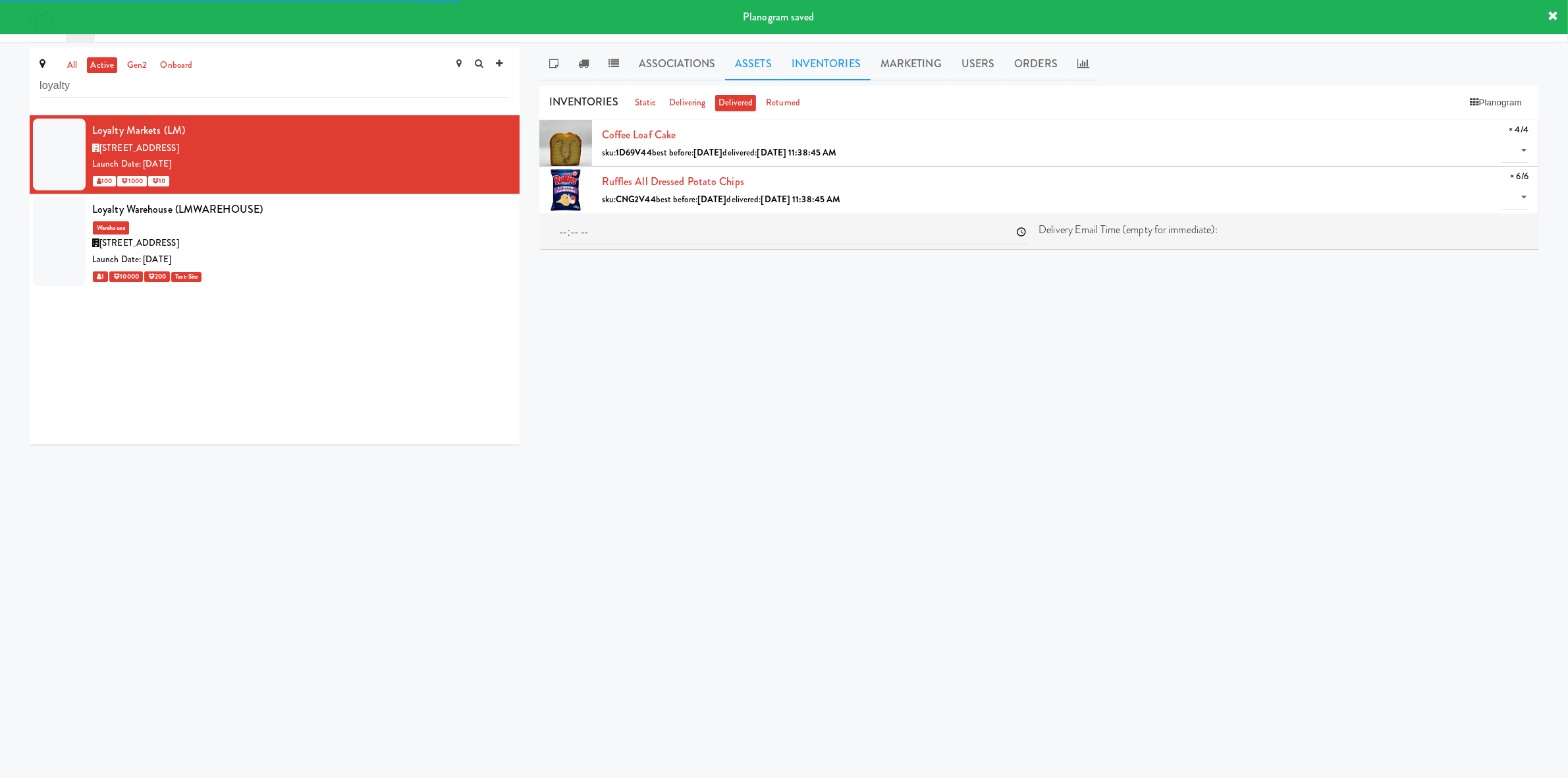
click at [750, 59] on link "Assets" at bounding box center [753, 64] width 57 height 33
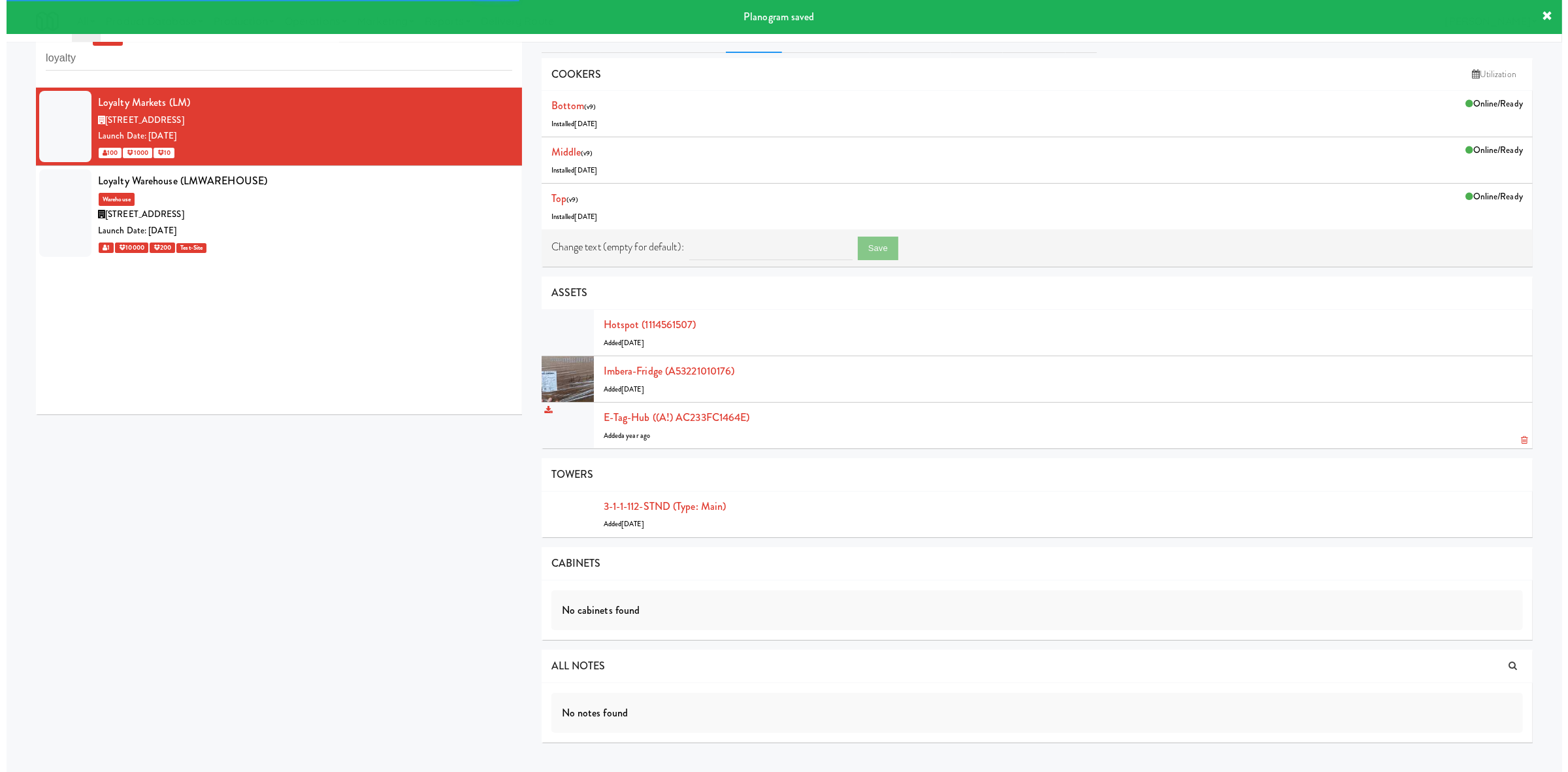
scroll to position [41, 0]
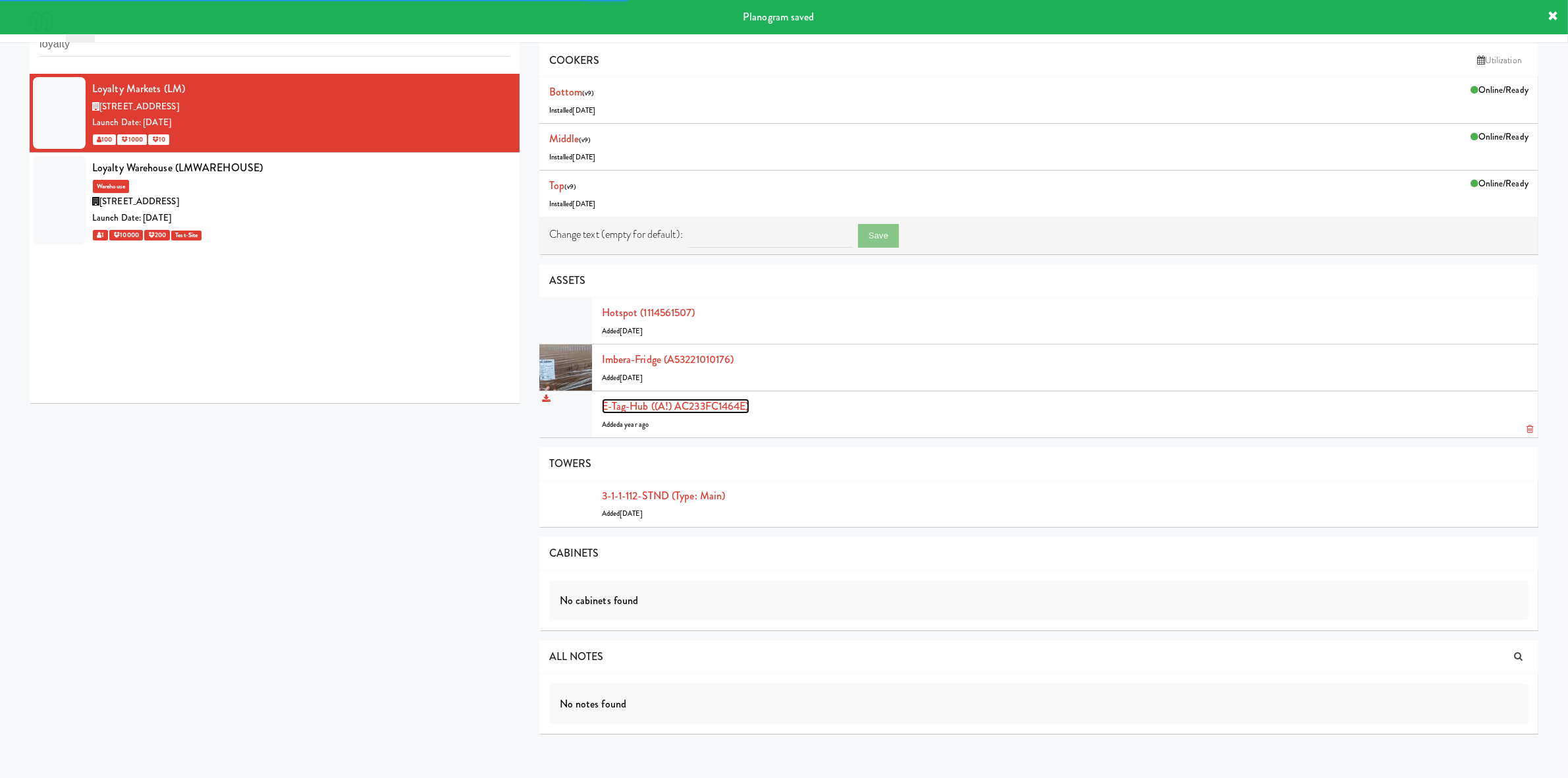
click at [717, 412] on link "E-tag-hub ((A!) AC233FC1464E)" at bounding box center [675, 405] width 148 height 15
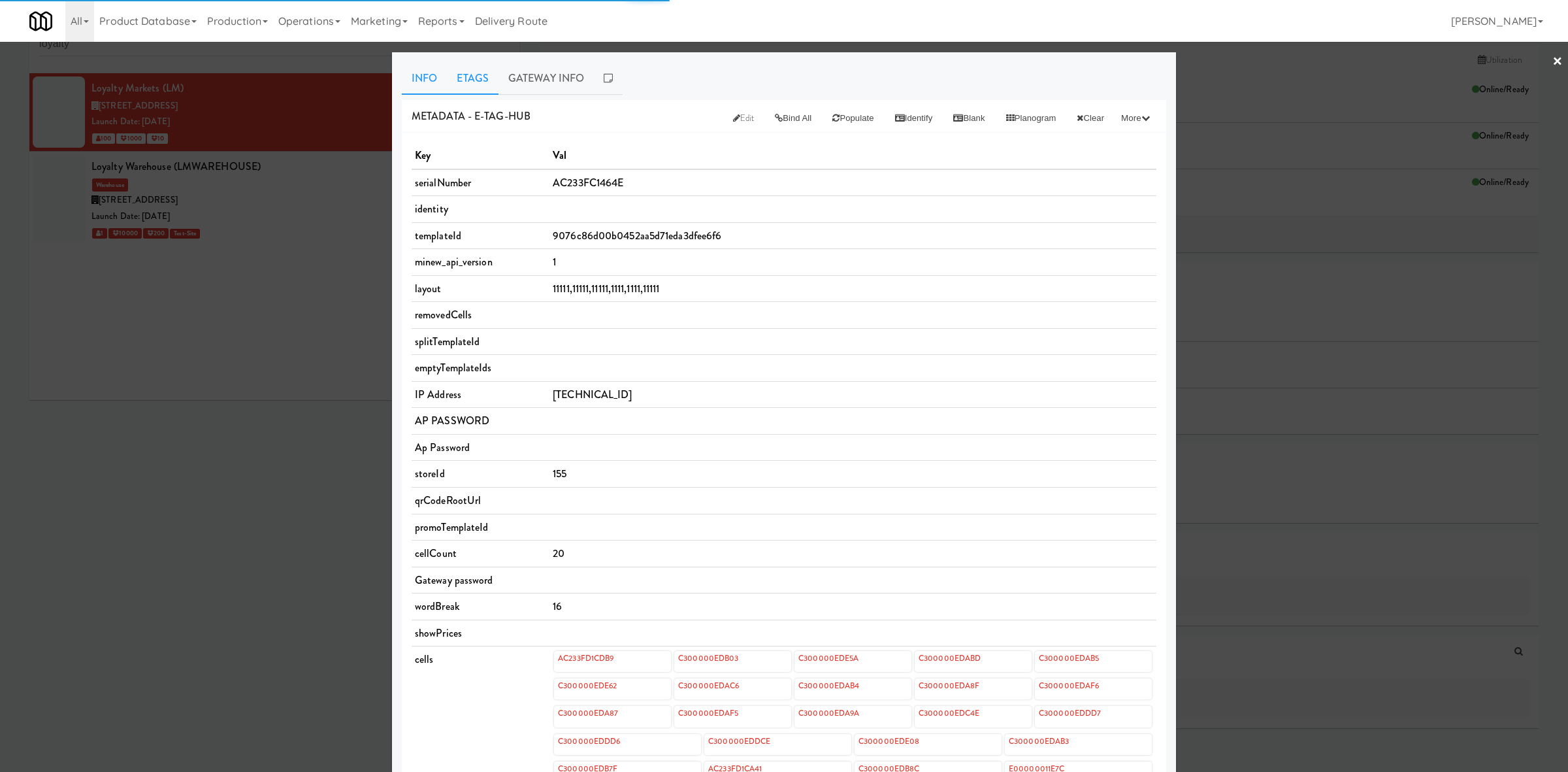
click at [469, 76] on link "Etags" at bounding box center [472, 78] width 52 height 32
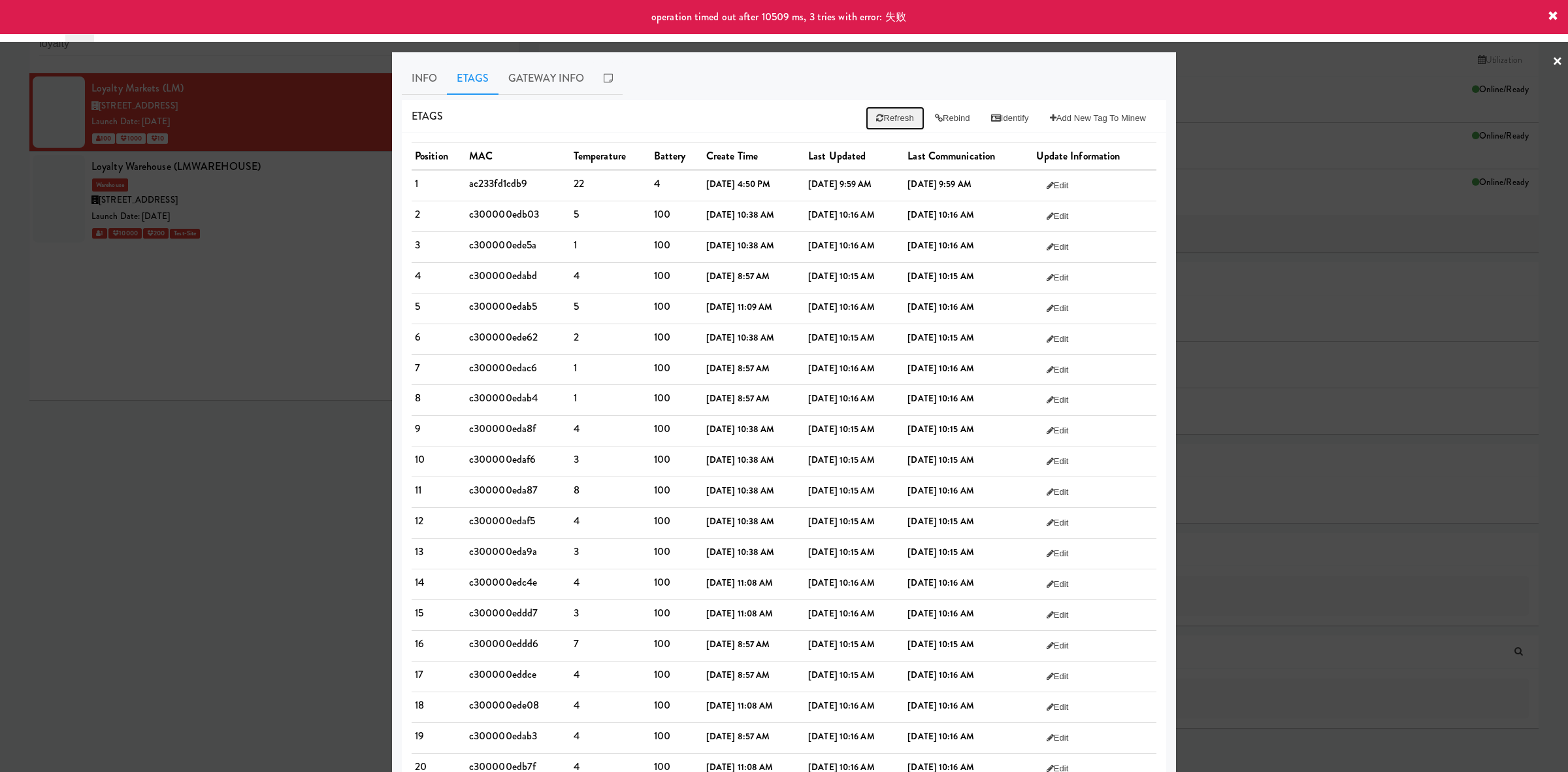
click at [781, 119] on button "Refresh" at bounding box center [895, 118] width 58 height 24
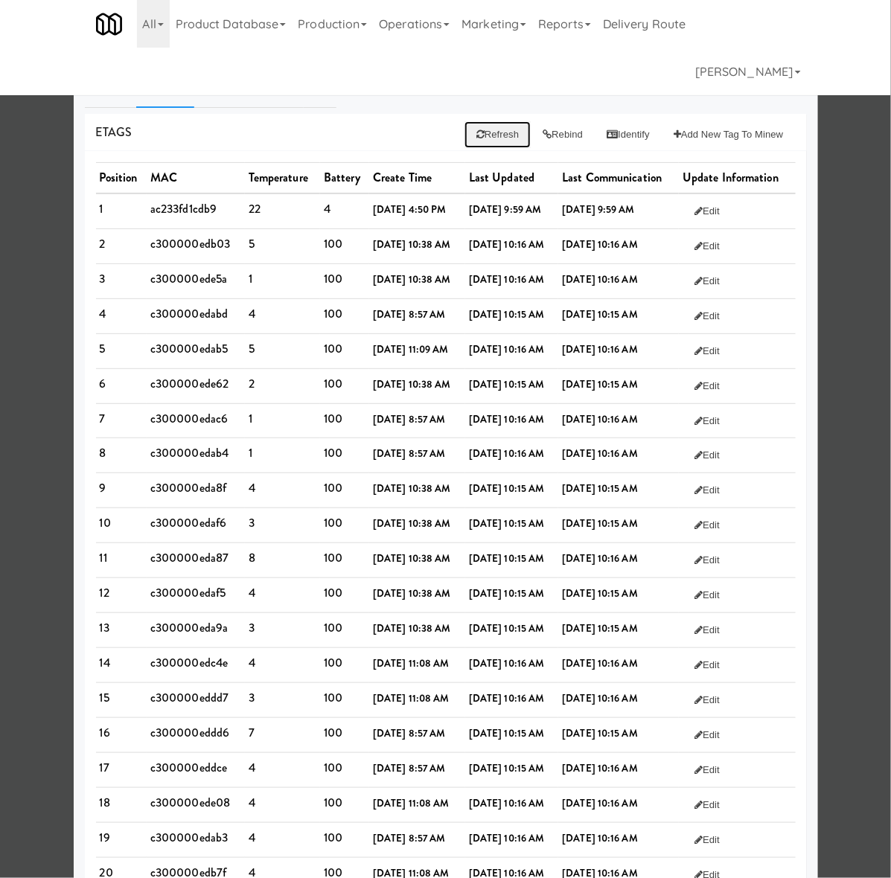
click at [481, 138] on button "Refresh" at bounding box center [497, 134] width 66 height 27
click at [467, 141] on button "Refresh" at bounding box center [497, 134] width 66 height 27
click at [476, 129] on icon at bounding box center [480, 134] width 8 height 10
click at [315, 91] on icon at bounding box center [320, 89] width 10 height 12
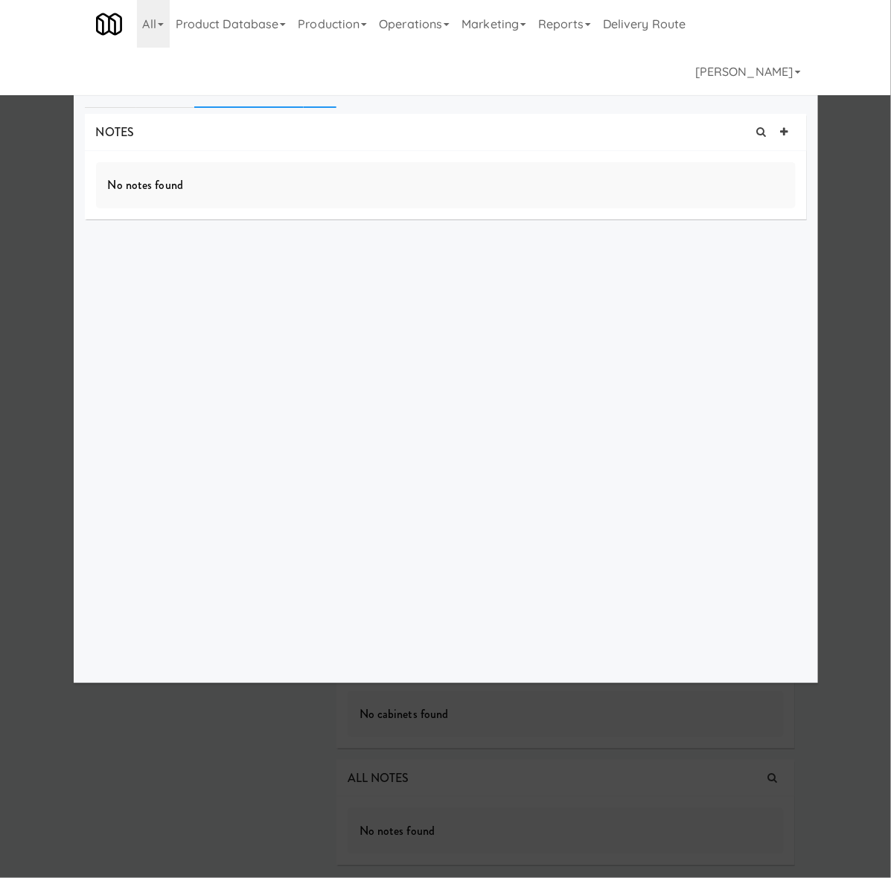
click at [248, 93] on link "Gateway Info" at bounding box center [248, 89] width 109 height 37
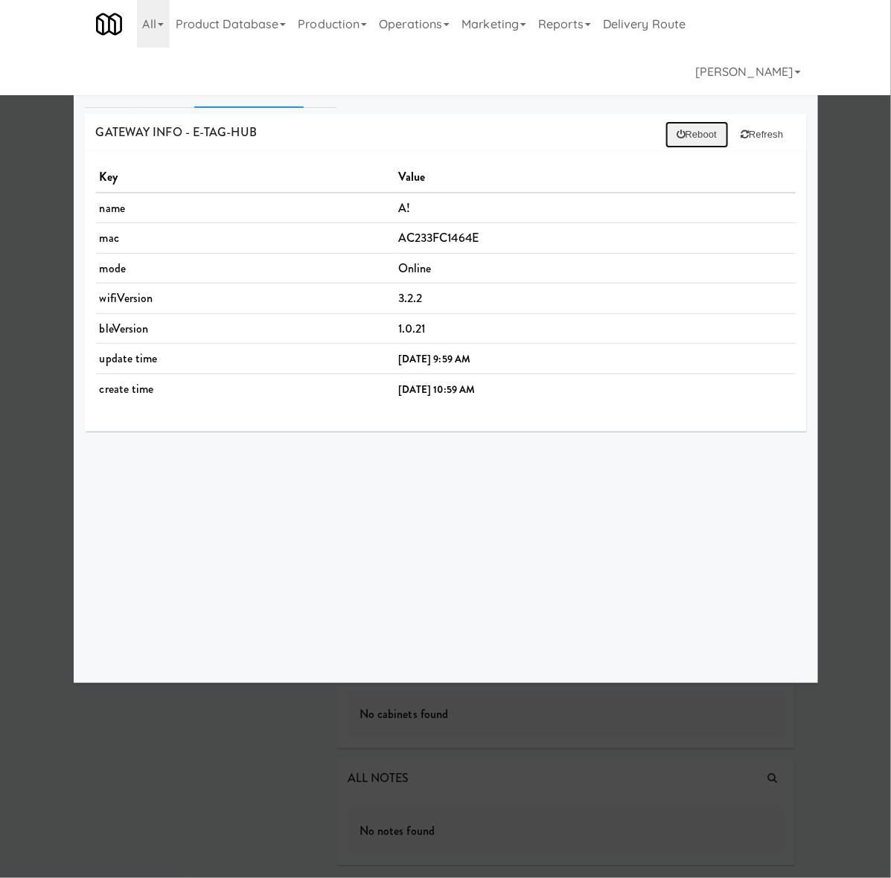
click at [699, 132] on button "Reboot" at bounding box center [697, 134] width 64 height 27
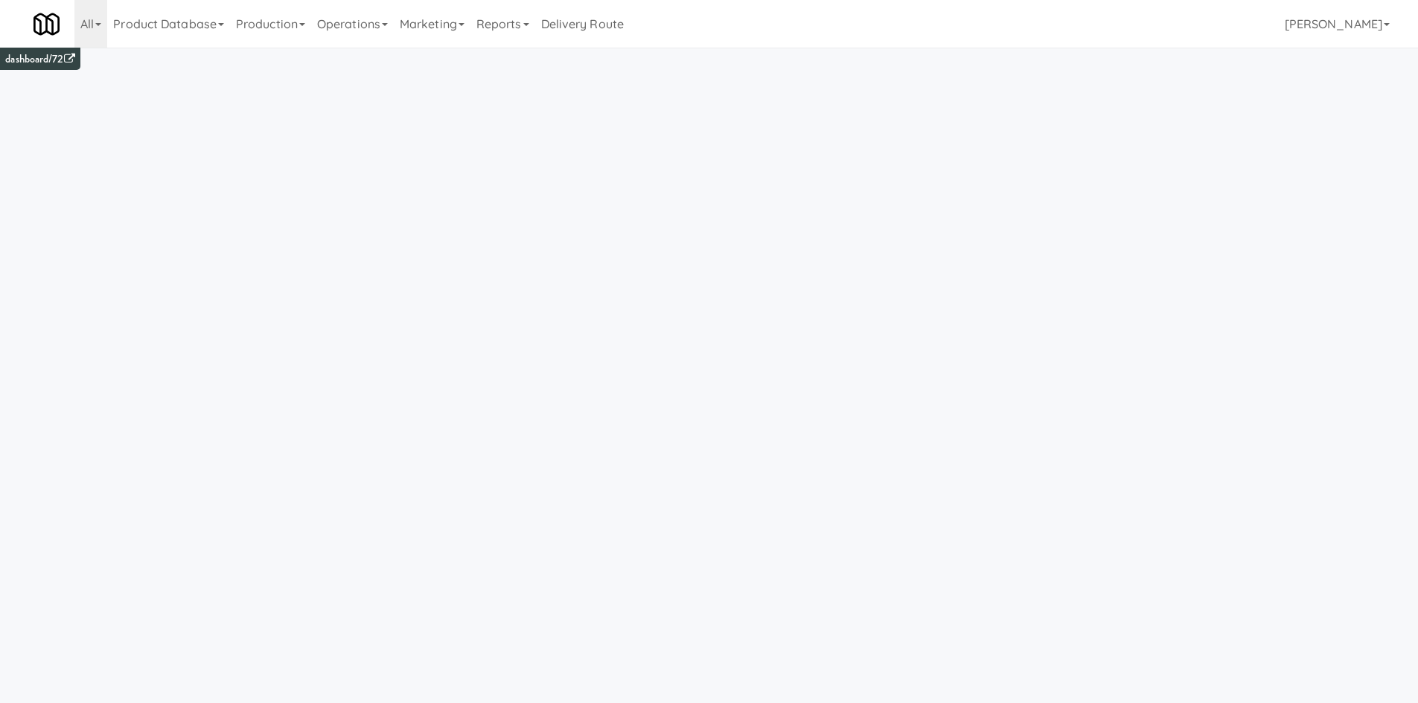
drag, startPoint x: 359, startPoint y: 22, endPoint x: 360, endPoint y: 63, distance: 41.7
click at [359, 22] on link "Operations" at bounding box center [352, 24] width 83 height 48
click at [383, 304] on link "Vision Orders" at bounding box center [370, 308] width 119 height 27
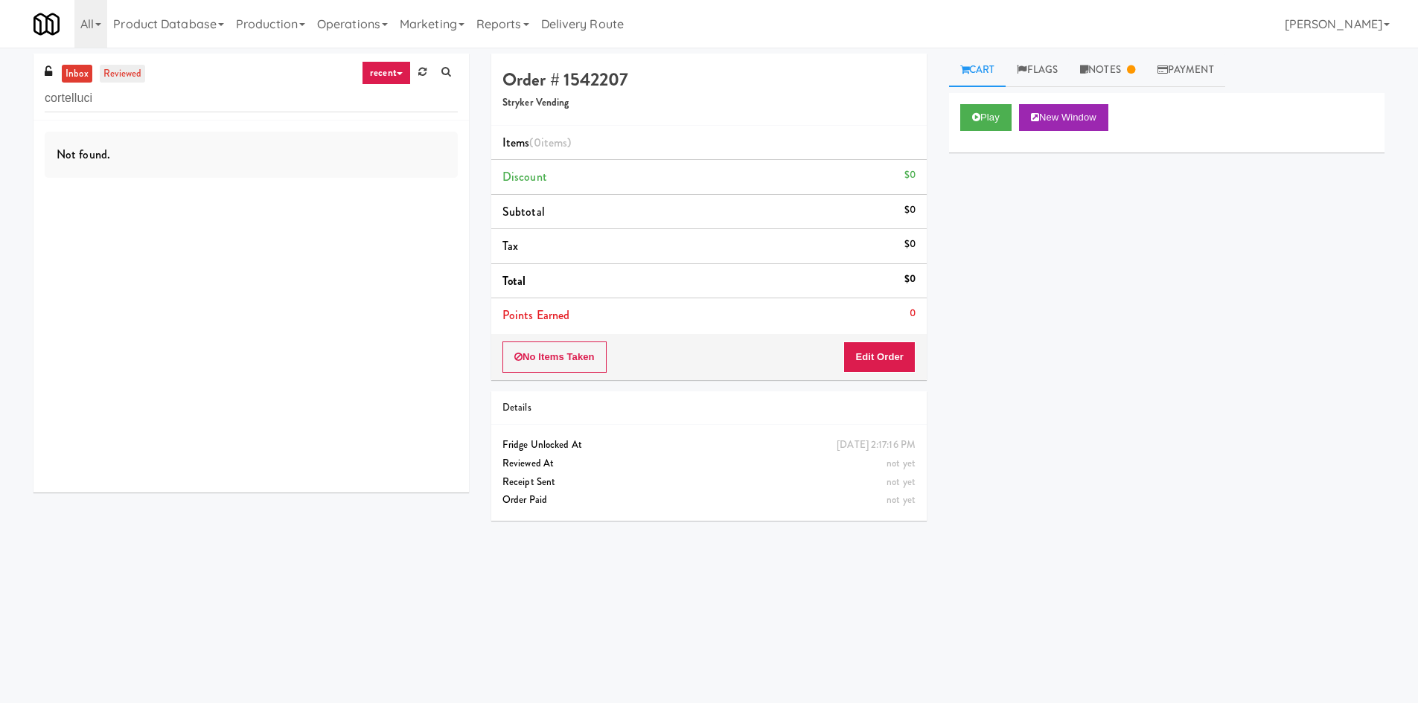
click at [128, 74] on link "reviewed" at bounding box center [123, 74] width 46 height 19
click at [347, 185] on div "Not found." at bounding box center [250, 307] width 435 height 372
click at [257, 75] on div "inbox reviewed recent all unclear take inventory issue suspicious failed recent…" at bounding box center [250, 87] width 435 height 67
click at [207, 106] on input "cortelluci" at bounding box center [251, 99] width 413 height 28
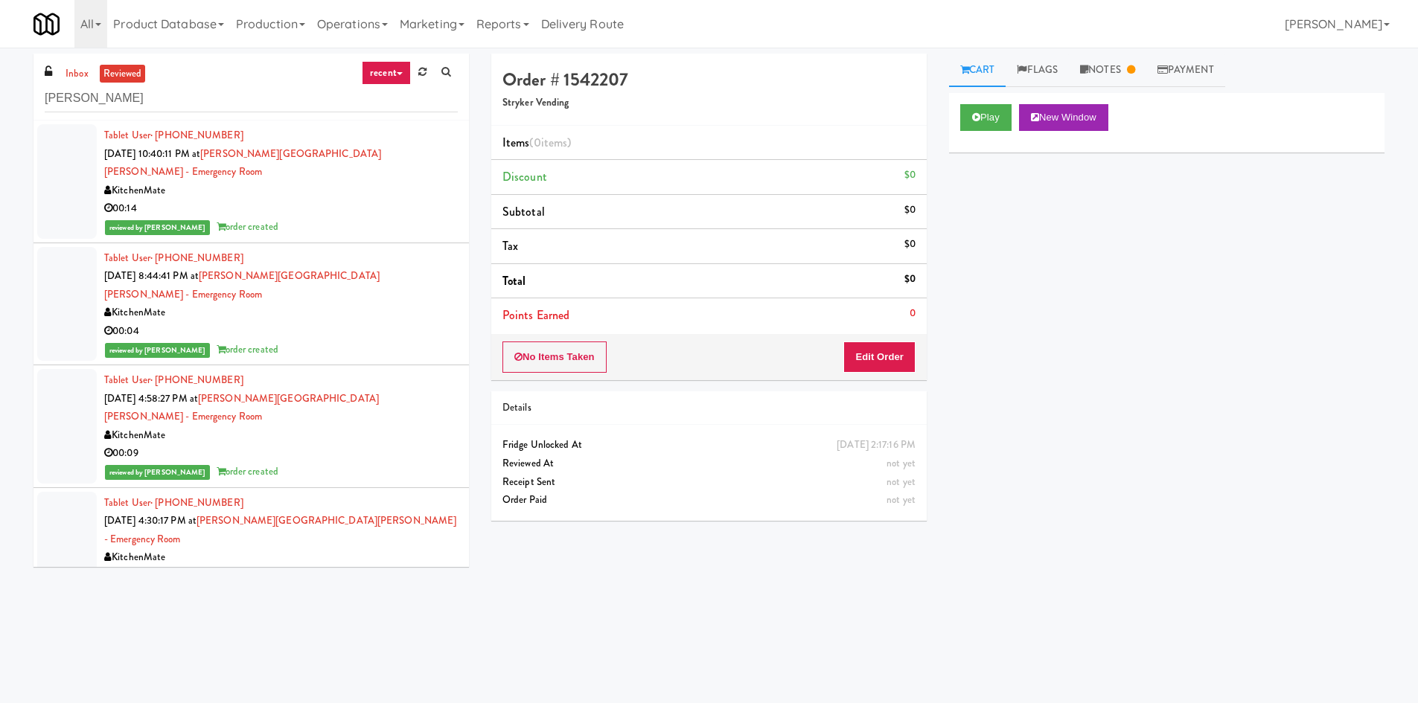
click at [342, 218] on div "reviewed by Francis M order created" at bounding box center [280, 227] width 353 height 19
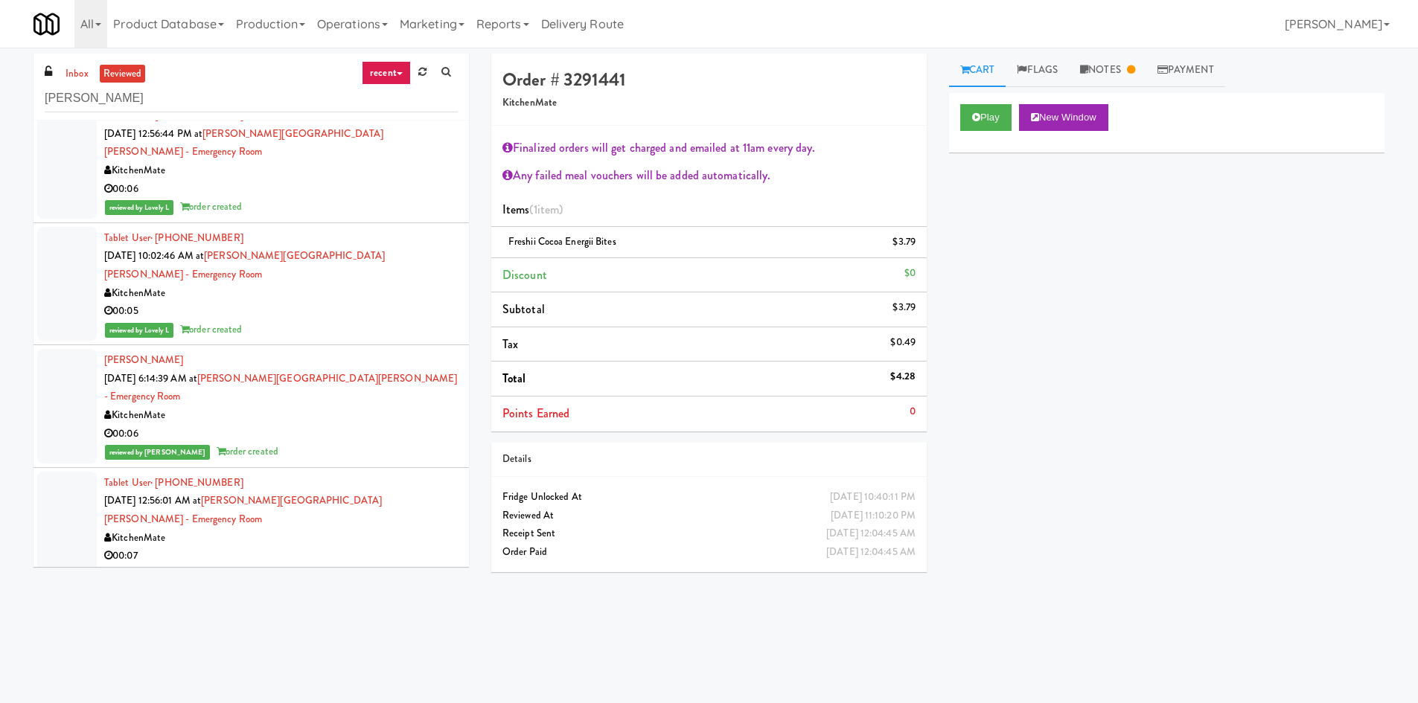
scroll to position [3719, 0]
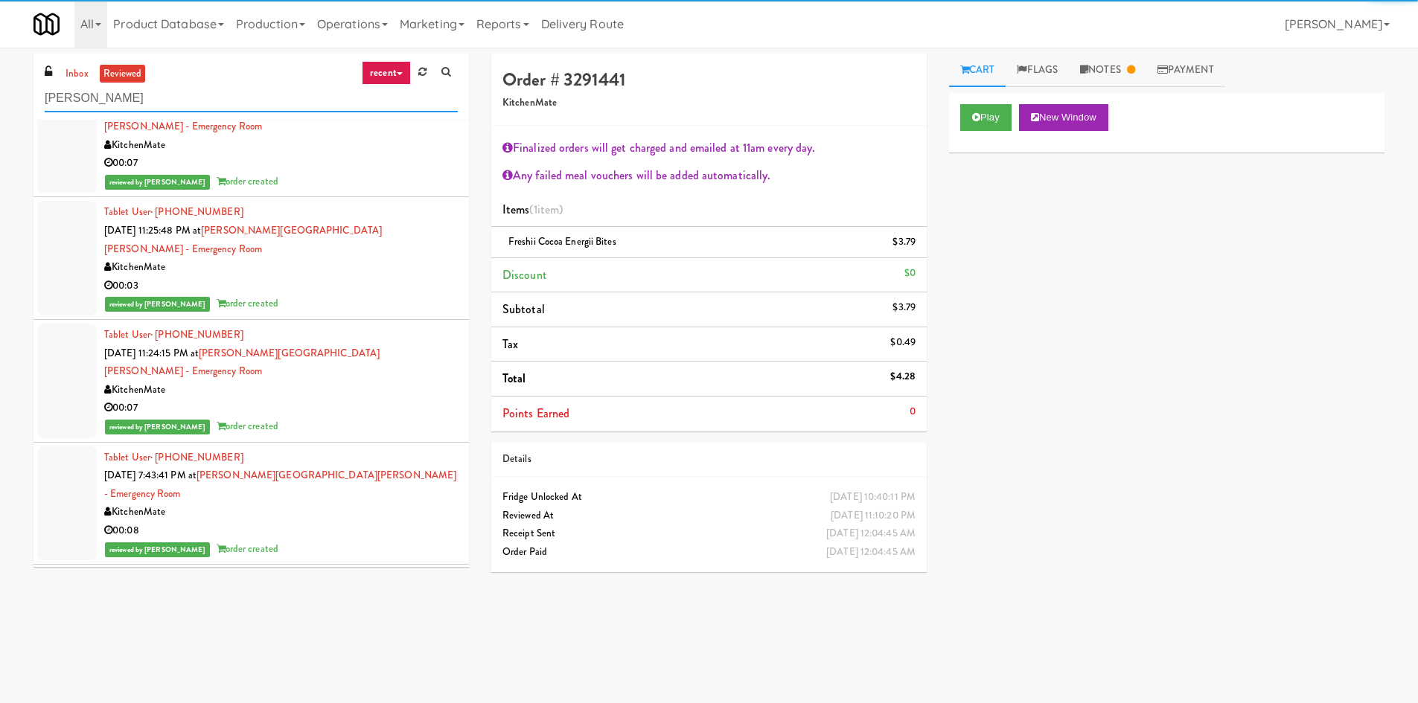
click at [180, 100] on input "[PERSON_NAME]" at bounding box center [251, 99] width 413 height 28
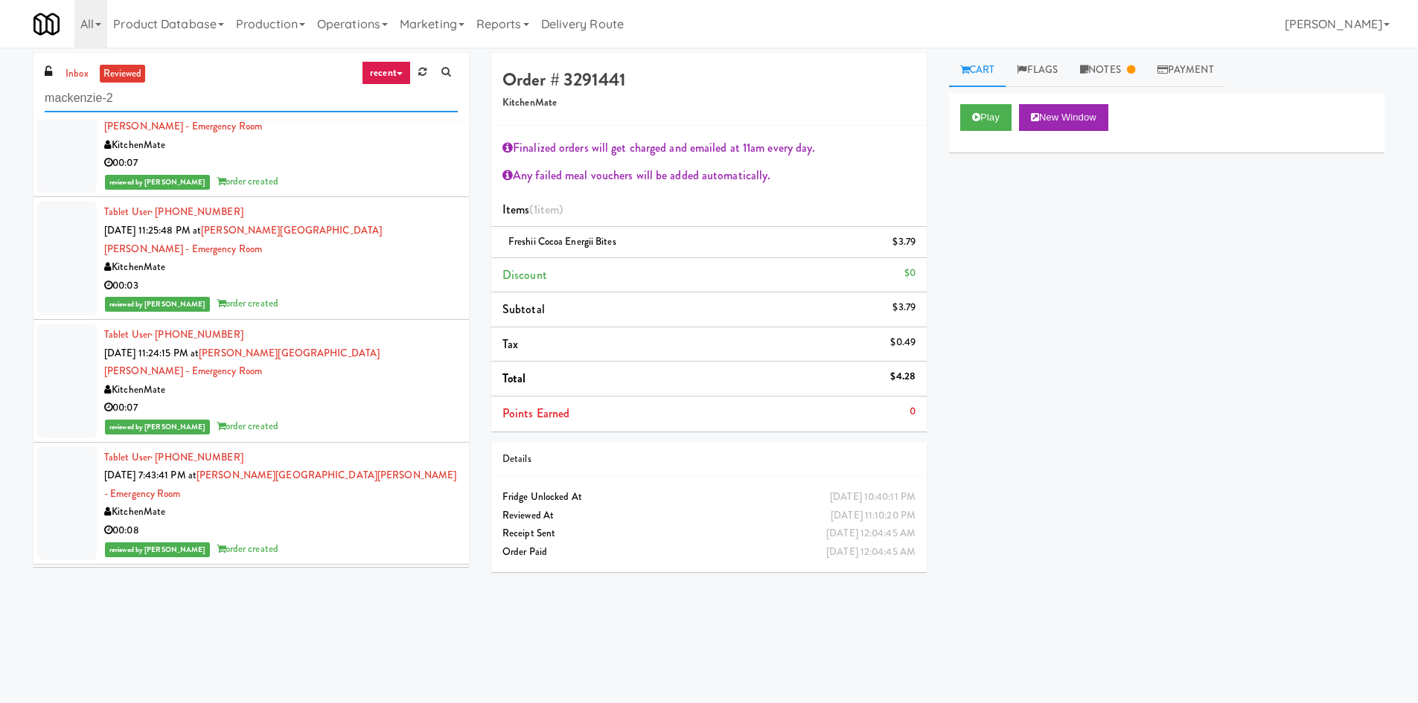
type input "mackenzie-2"
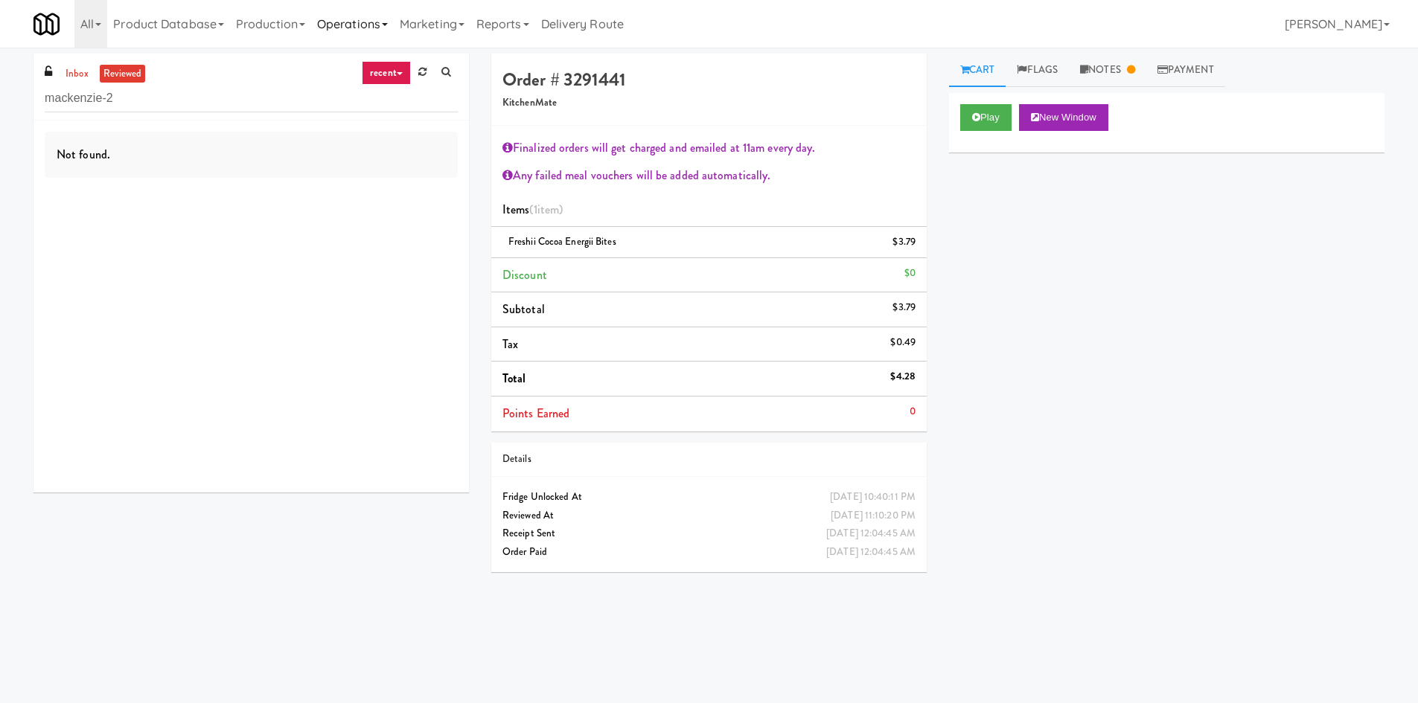
click at [350, 22] on link "Operations" at bounding box center [352, 24] width 83 height 48
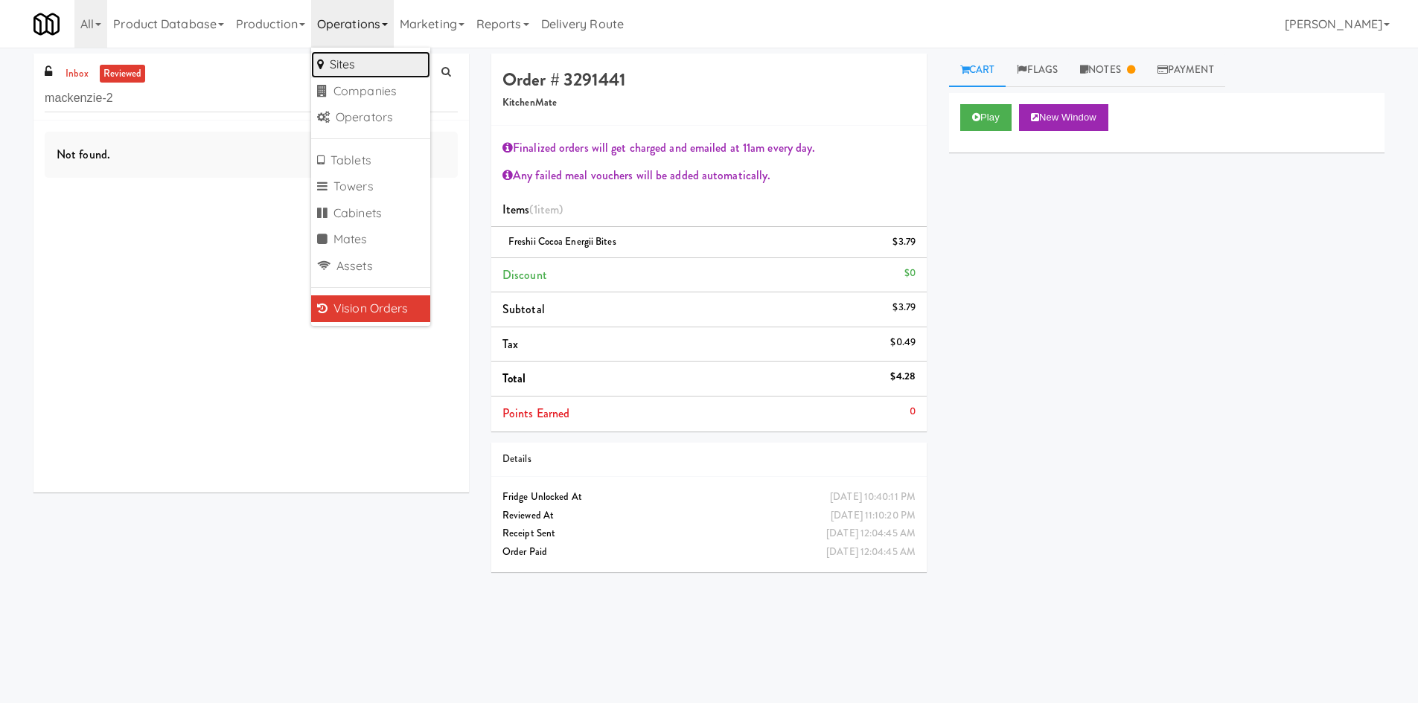
click at [356, 61] on link "Sites" at bounding box center [370, 64] width 119 height 27
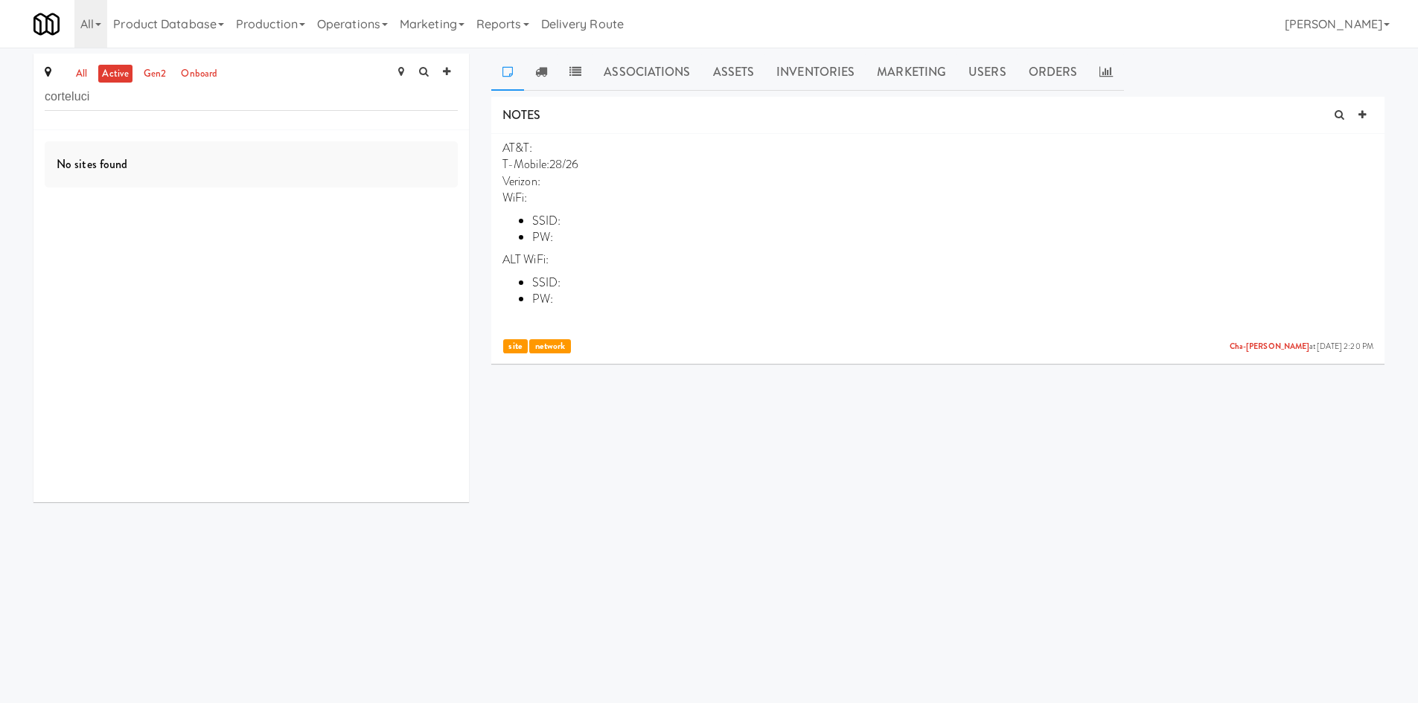
click at [80, 103] on input "corteluci" at bounding box center [251, 97] width 413 height 28
click at [71, 97] on input "corteluci" at bounding box center [251, 97] width 413 height 28
type input "[PERSON_NAME]"
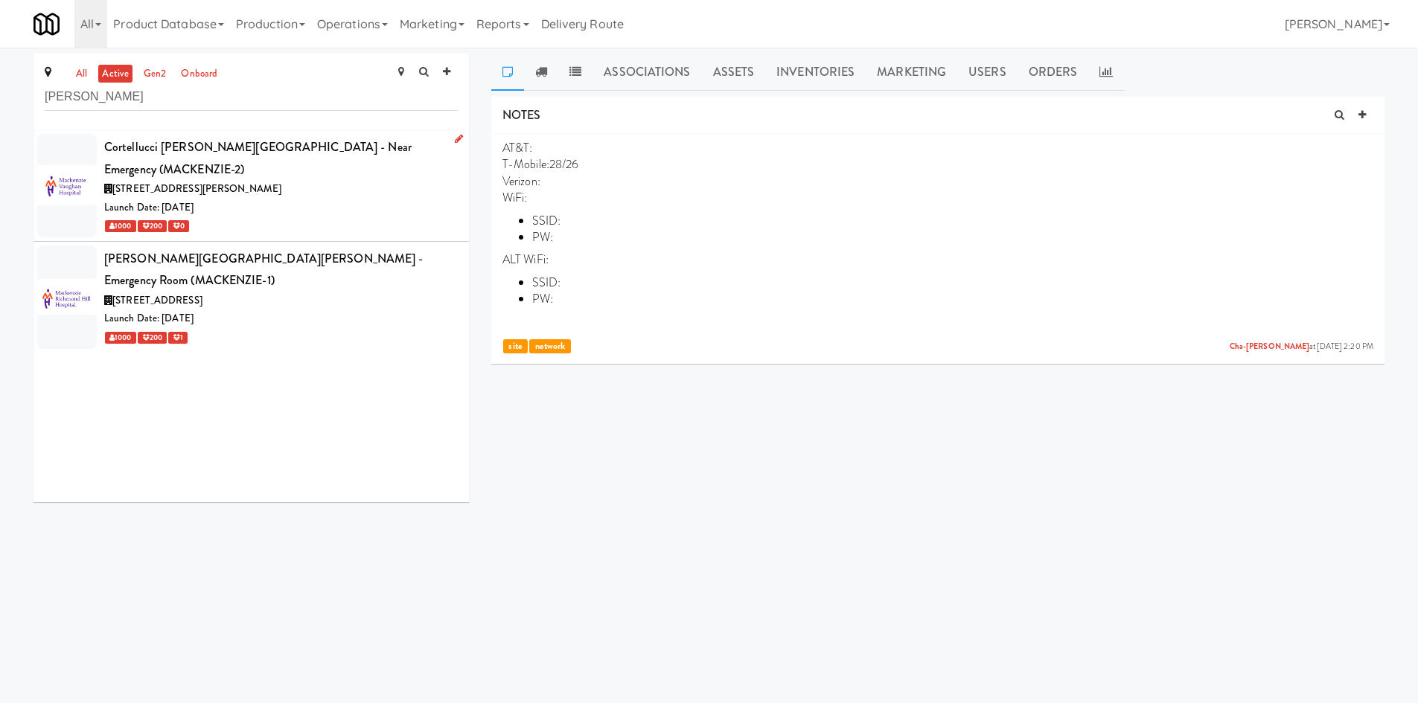
click at [333, 217] on div "1000 200 0" at bounding box center [280, 226] width 353 height 19
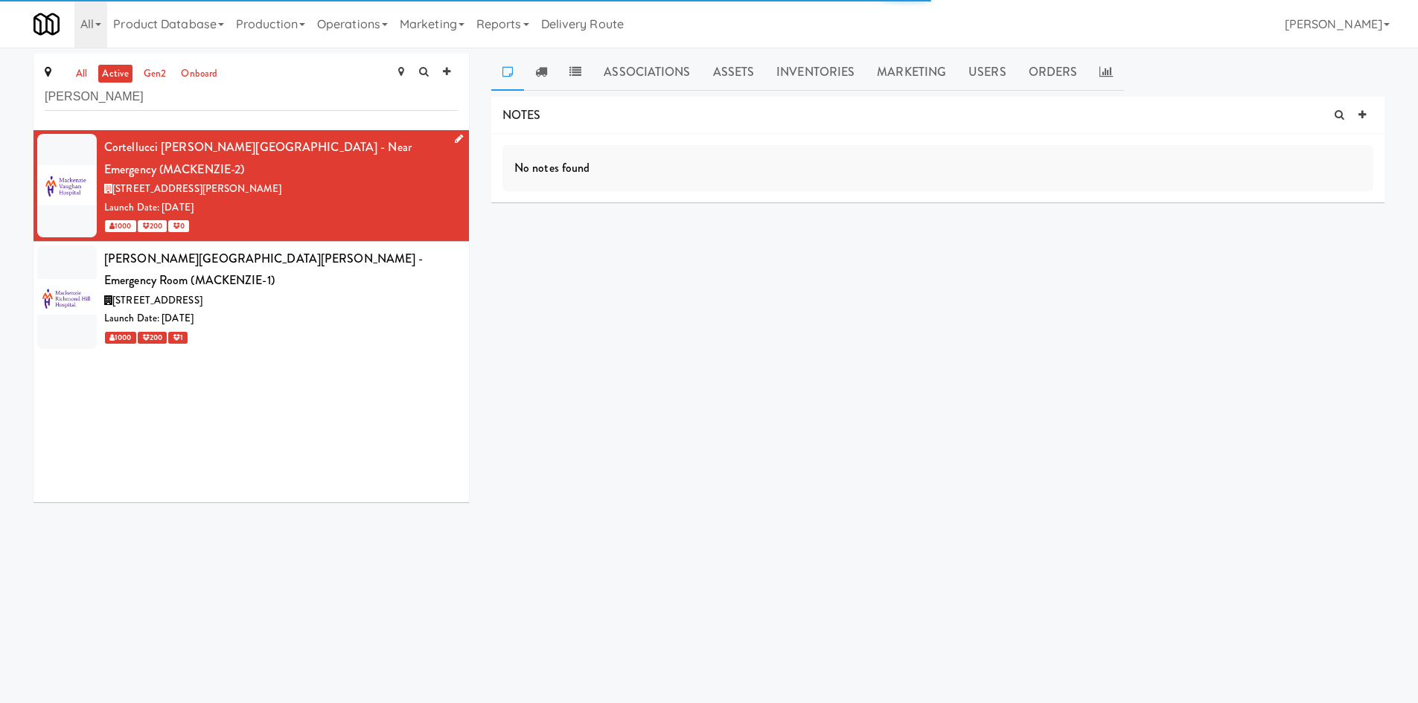
click at [344, 147] on div "Cortellucci [PERSON_NAME][GEOGRAPHIC_DATA] - near Emergency (MACKENZIE-2)" at bounding box center [280, 158] width 353 height 44
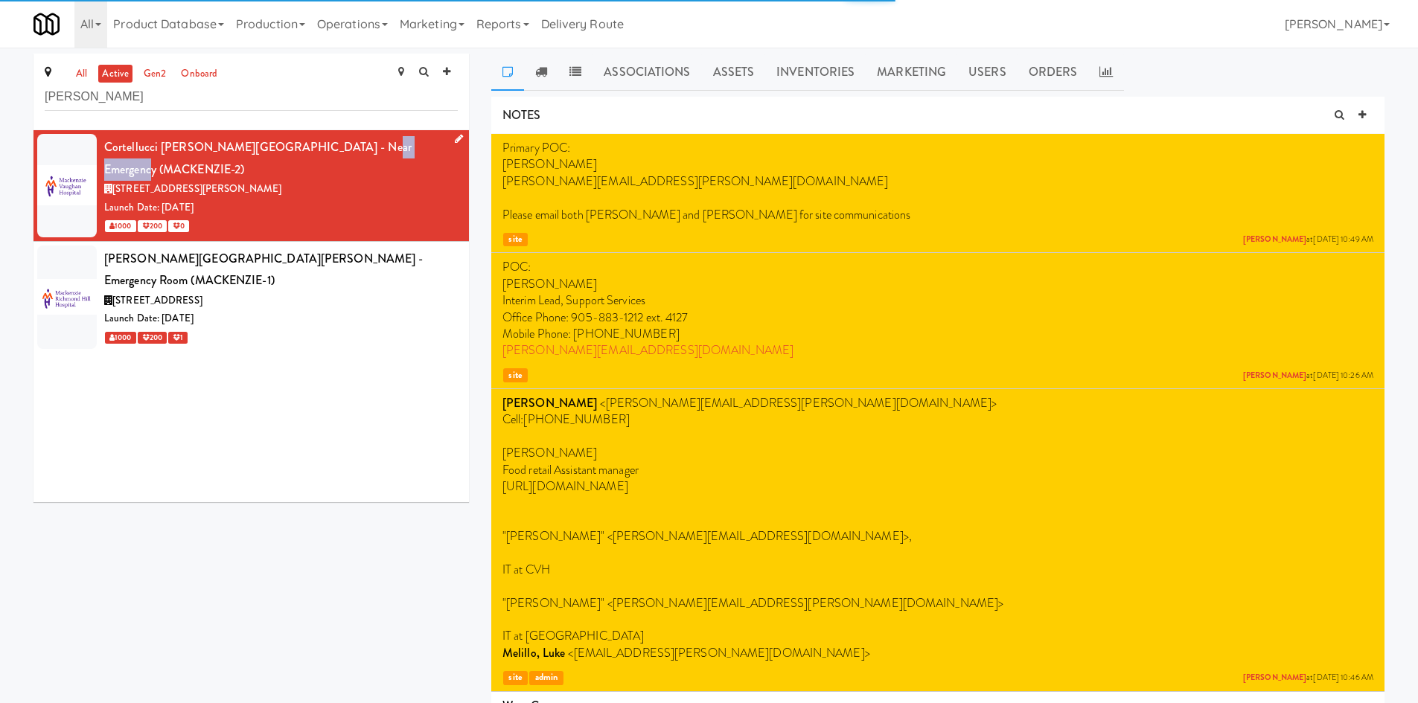
drag, startPoint x: 342, startPoint y: 147, endPoint x: 414, endPoint y: 151, distance: 72.3
click at [414, 151] on div "Cortellucci [PERSON_NAME][GEOGRAPHIC_DATA] - near Emergency (MACKENZIE-2)" at bounding box center [280, 158] width 353 height 44
copy div "MACKENZIE-2"
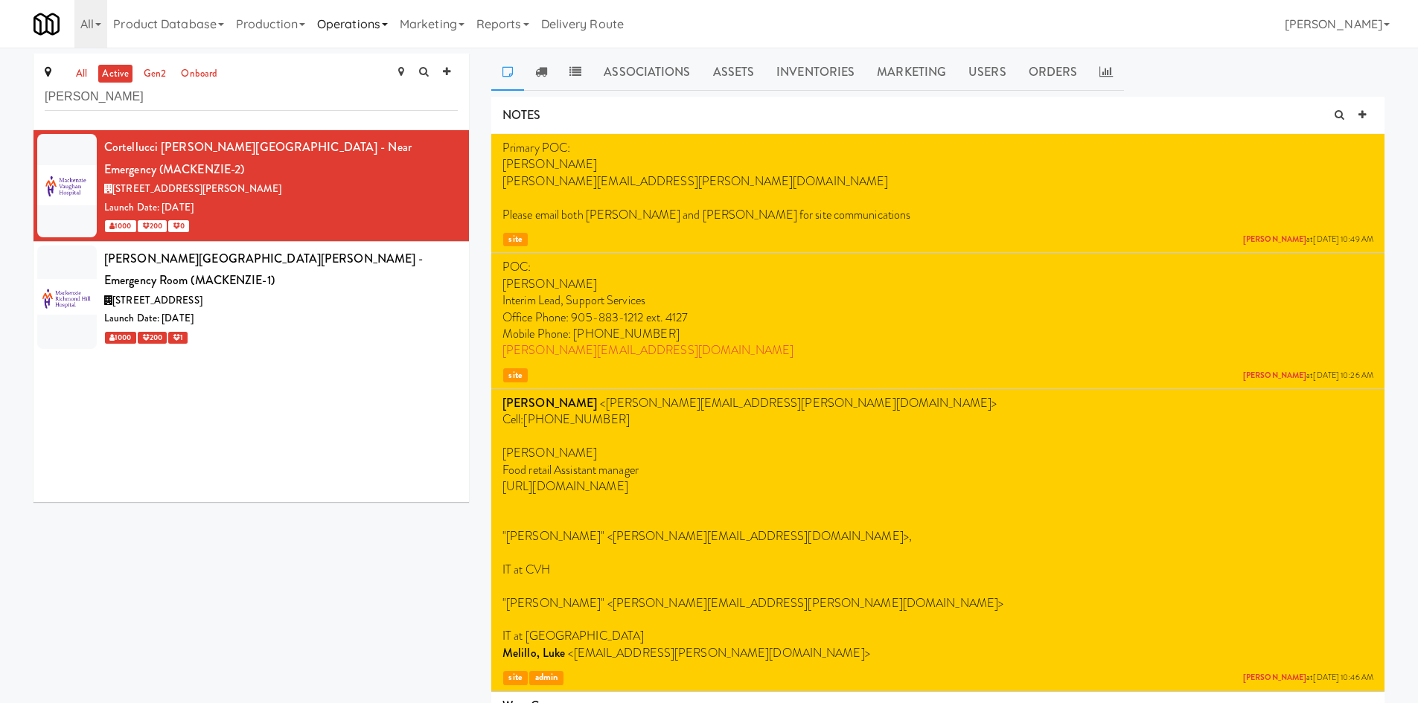
click at [356, 40] on link "Operations" at bounding box center [352, 24] width 83 height 48
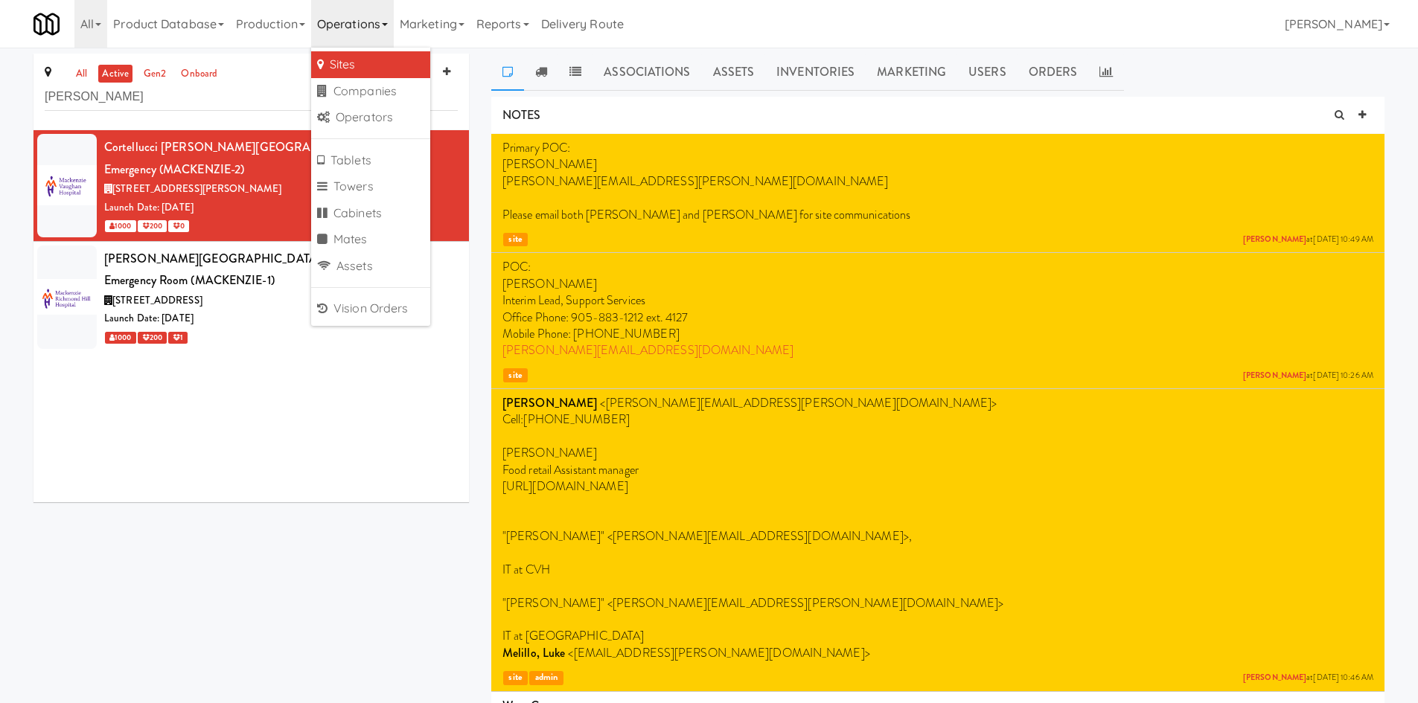
click at [368, 72] on link "Sites" at bounding box center [370, 64] width 119 height 27
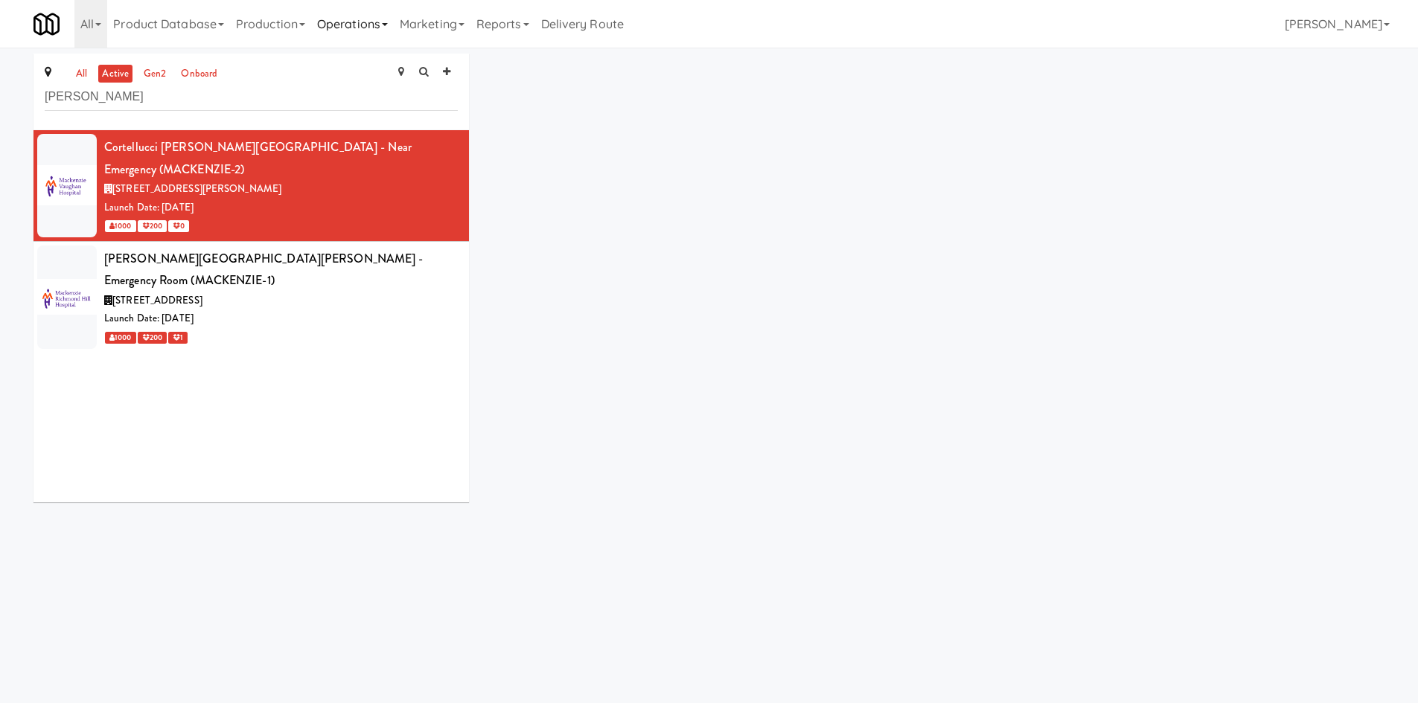
click at [386, 30] on link "Operations" at bounding box center [352, 24] width 83 height 48
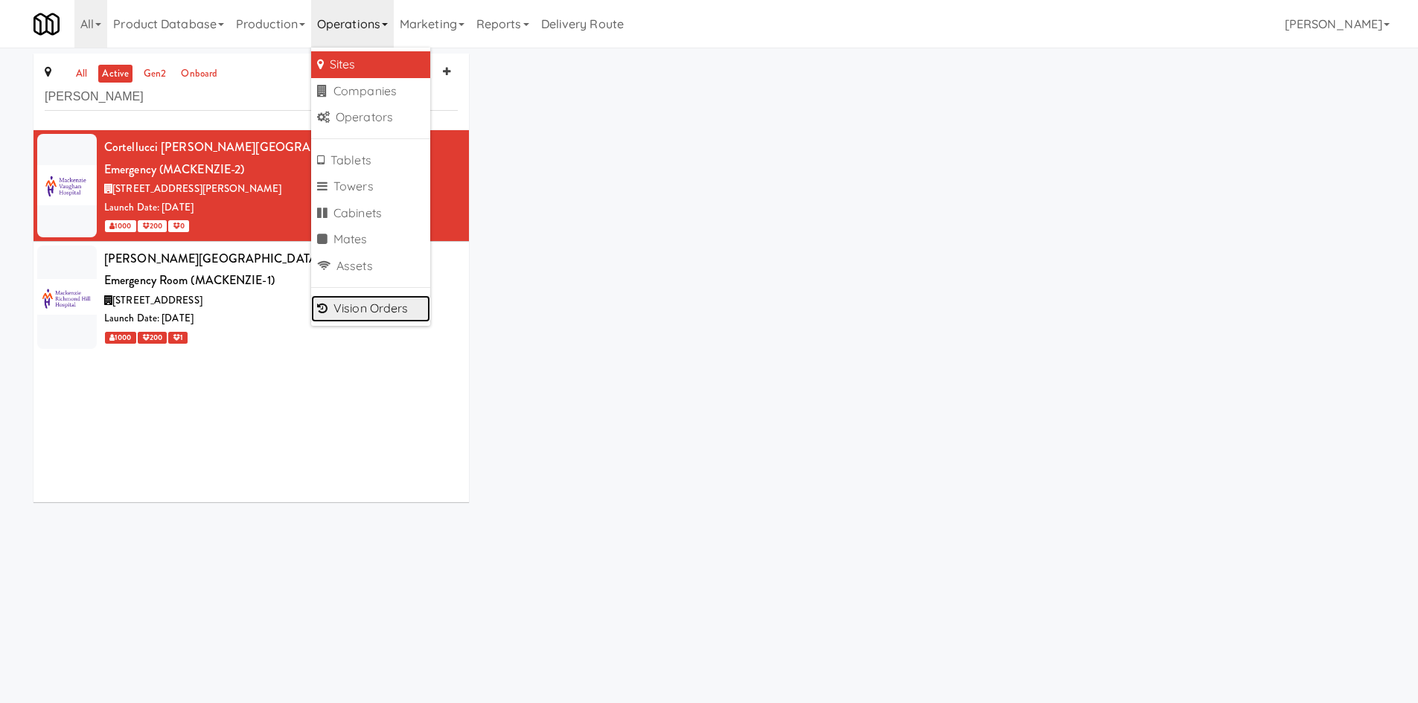
click at [400, 315] on link "Vision Orders" at bounding box center [370, 308] width 119 height 27
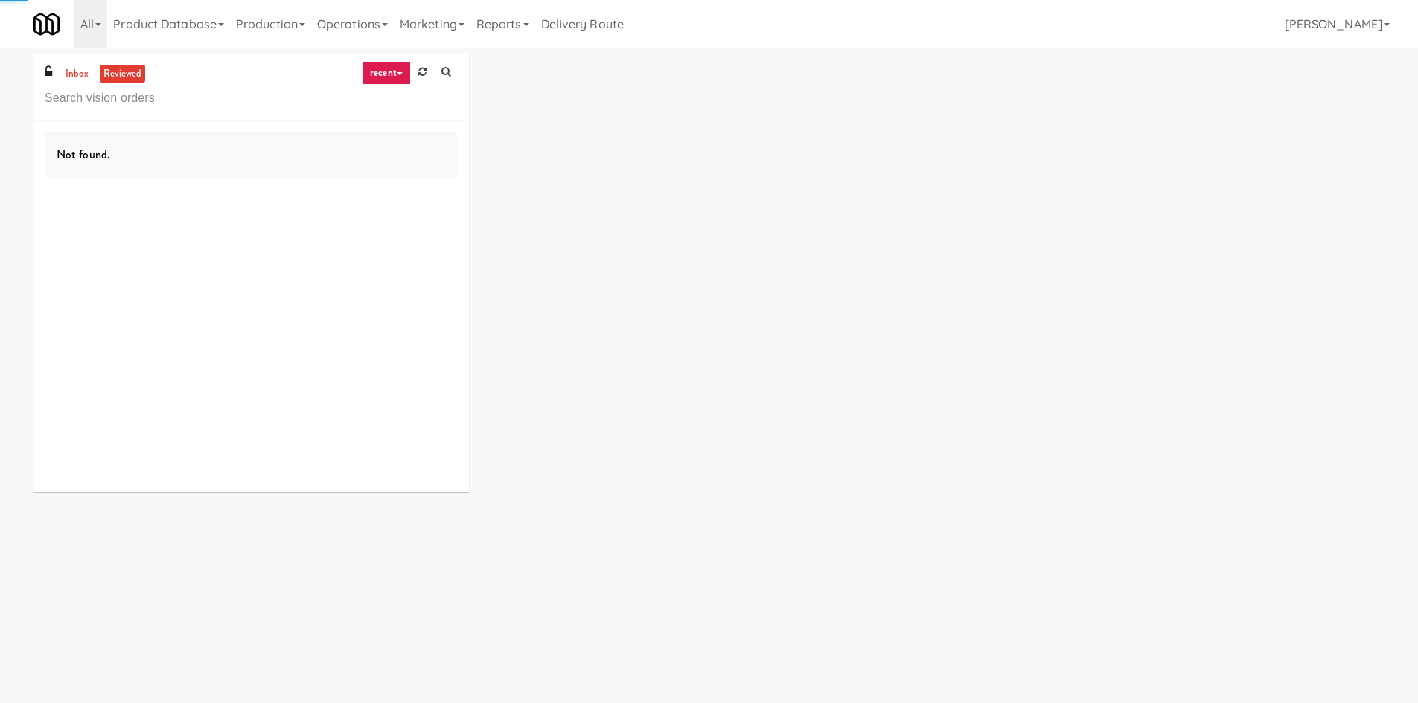
click at [174, 100] on input "text" at bounding box center [251, 99] width 413 height 28
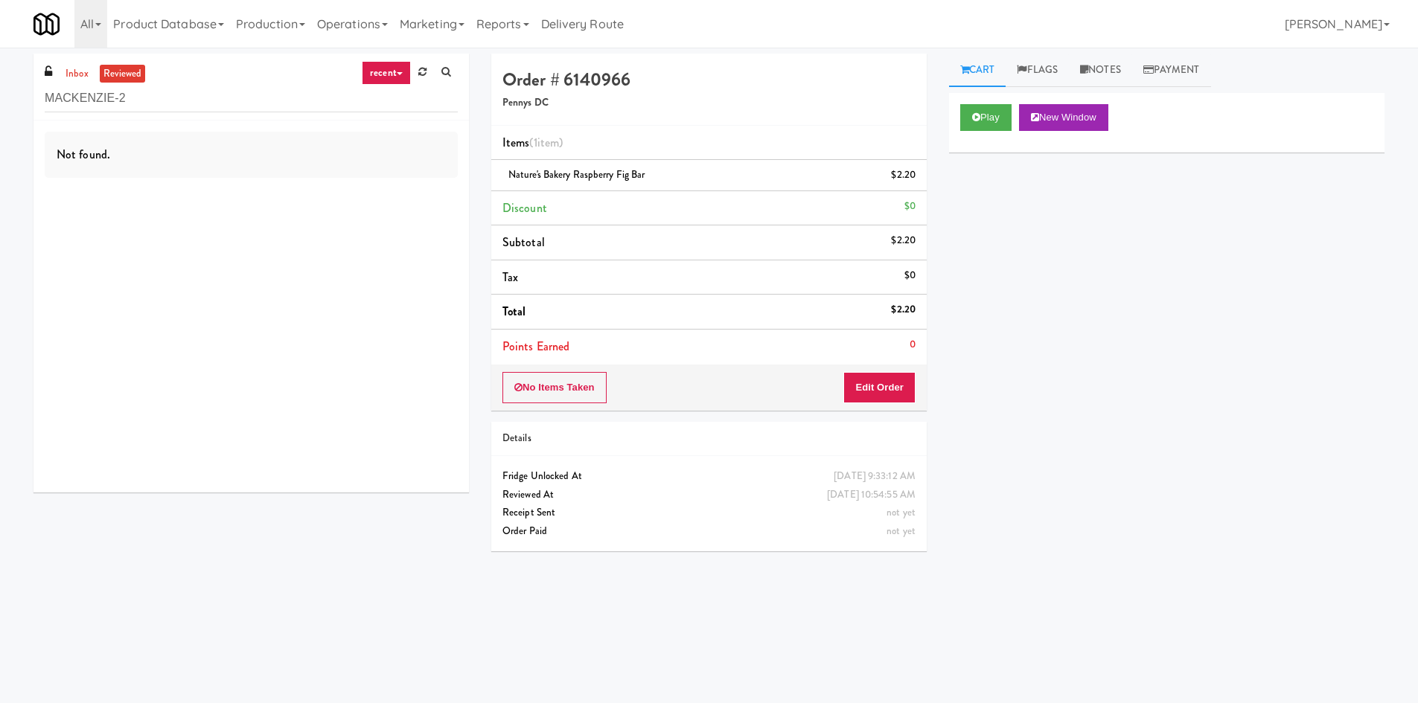
click at [377, 84] on link "recent" at bounding box center [386, 73] width 49 height 24
click at [391, 103] on link "all" at bounding box center [398, 102] width 119 height 27
click at [385, 93] on input "MACKENZIE-2" at bounding box center [251, 99] width 413 height 28
type input "MACKENZIE-1"
click at [74, 71] on link "inbox" at bounding box center [77, 74] width 31 height 19
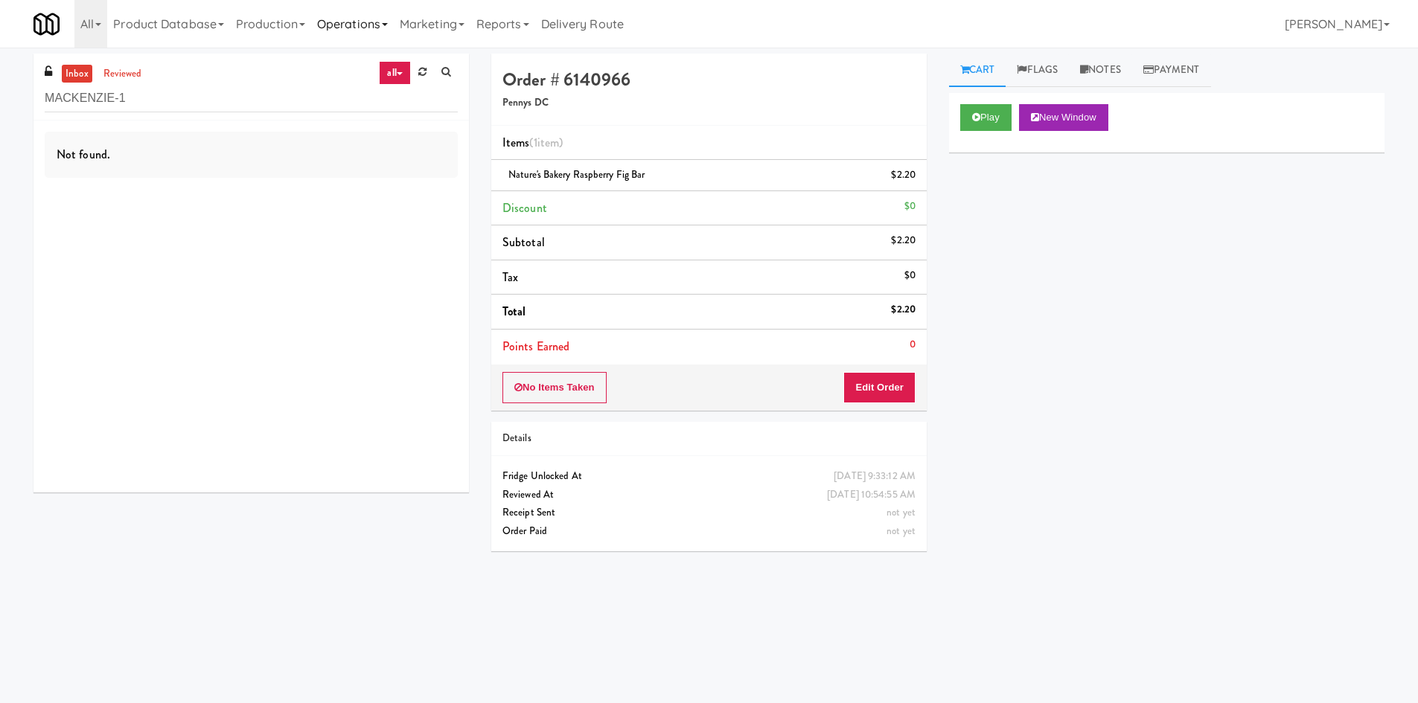
click at [330, 36] on link "Operations" at bounding box center [352, 24] width 83 height 48
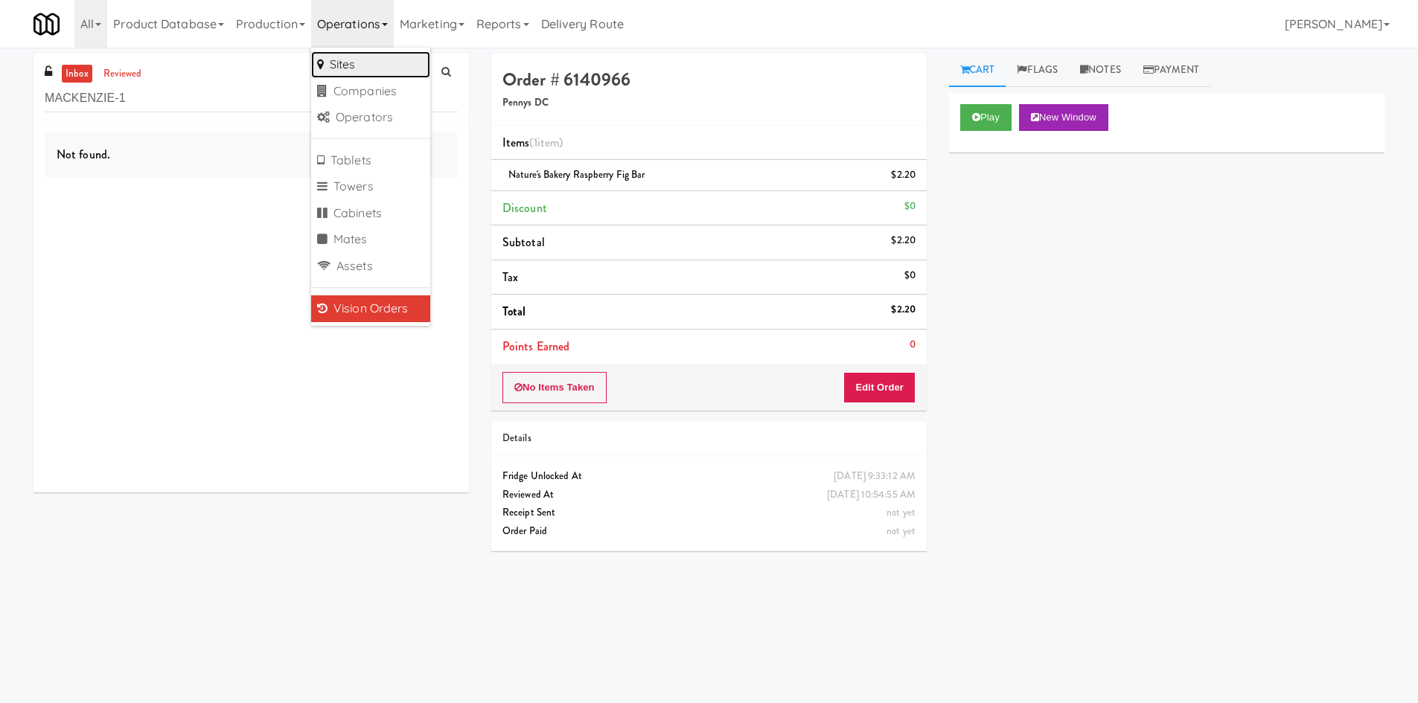
click at [350, 58] on link "Sites" at bounding box center [370, 64] width 119 height 27
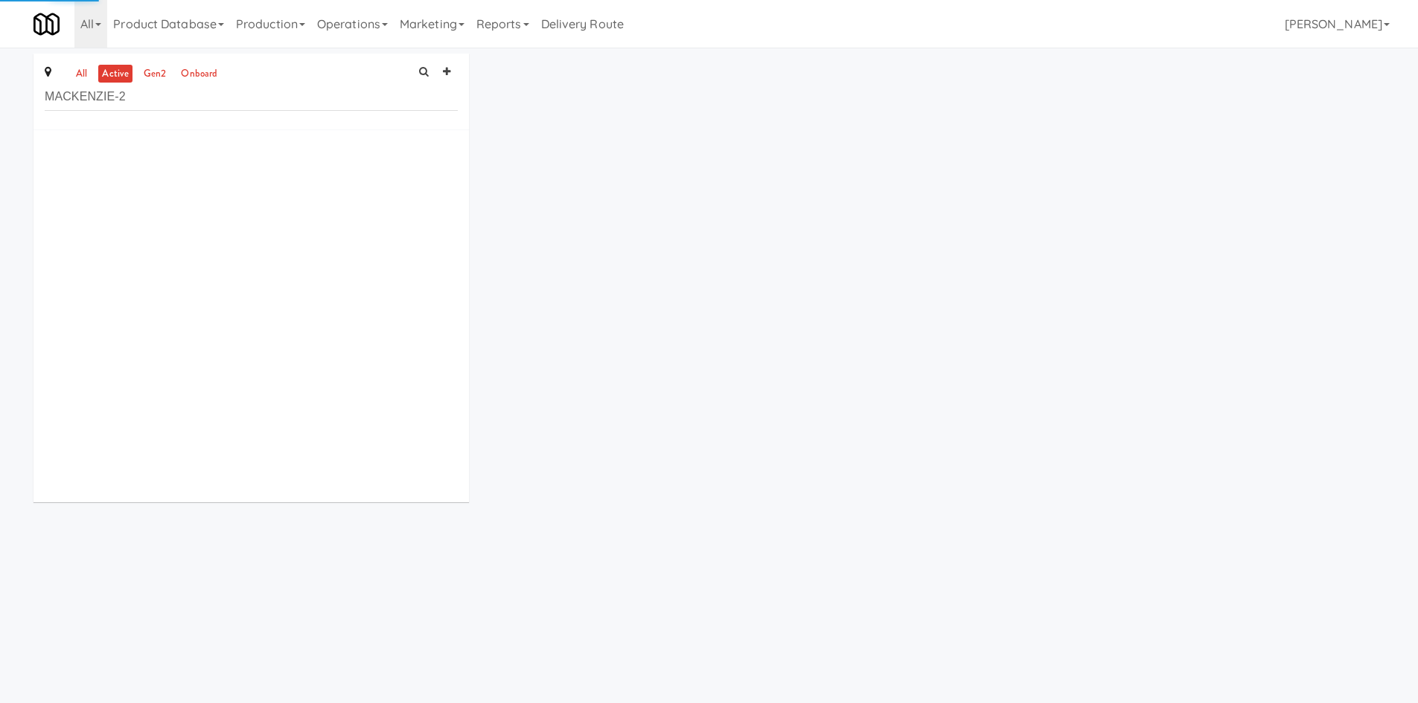
type input "MACKENZIE-2"
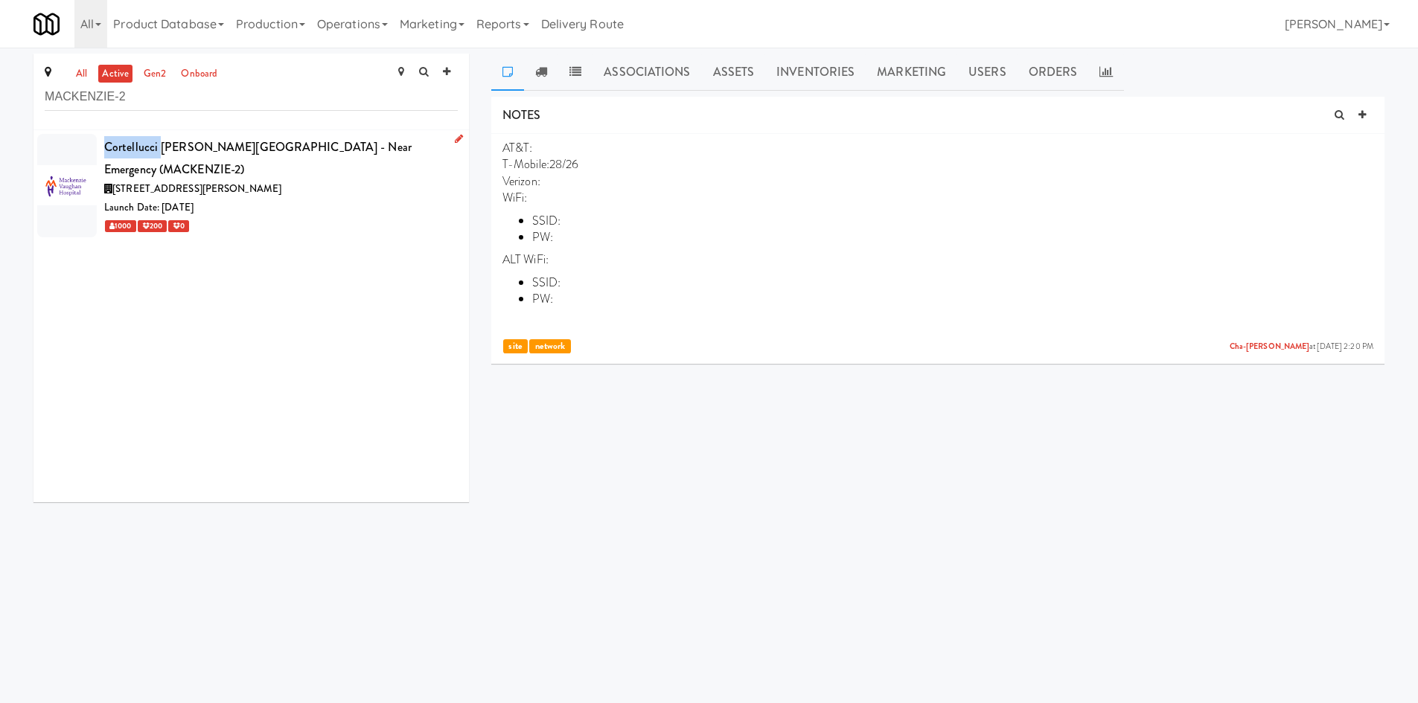
drag, startPoint x: 104, startPoint y: 146, endPoint x: 160, endPoint y: 149, distance: 55.9
click at [160, 149] on div "Cortellucci [PERSON_NAME][GEOGRAPHIC_DATA] - near Emergency (MACKENZIE-2)" at bounding box center [280, 158] width 353 height 44
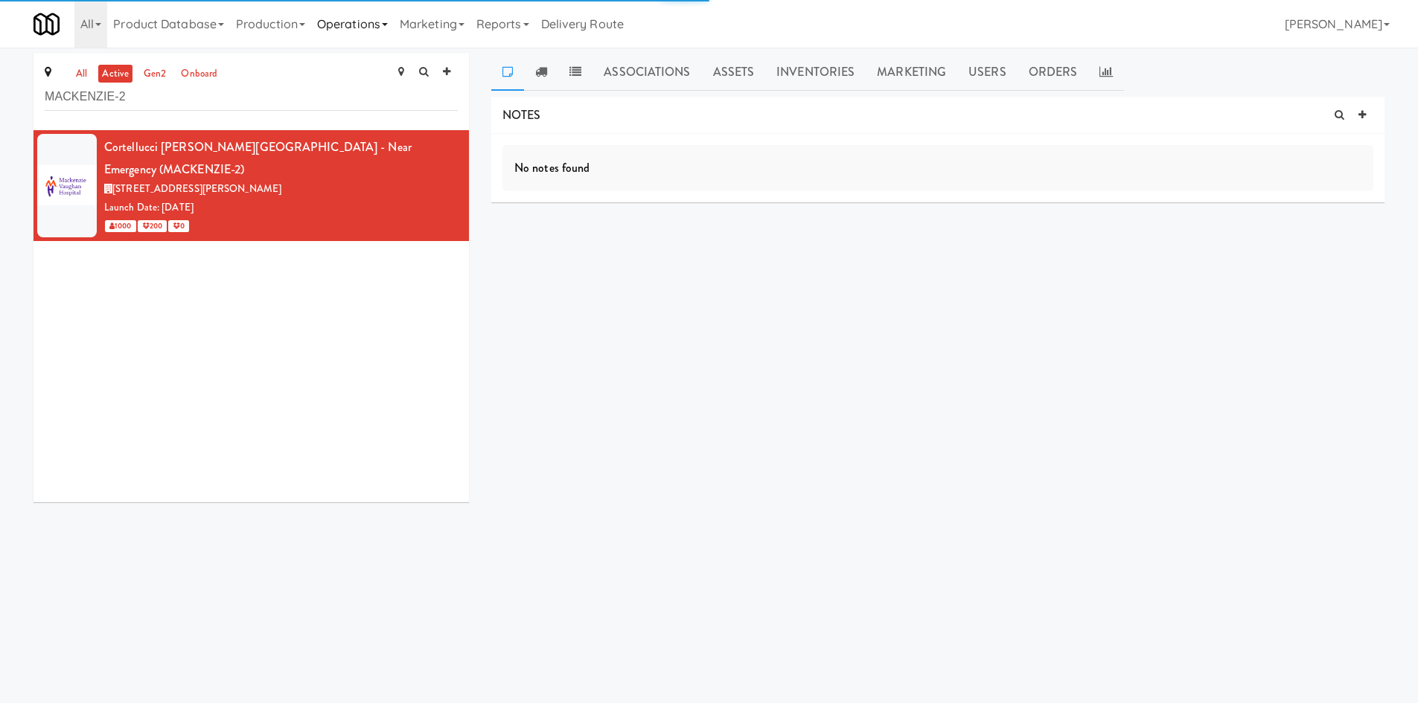
click at [365, 28] on link "Operations" at bounding box center [352, 24] width 83 height 48
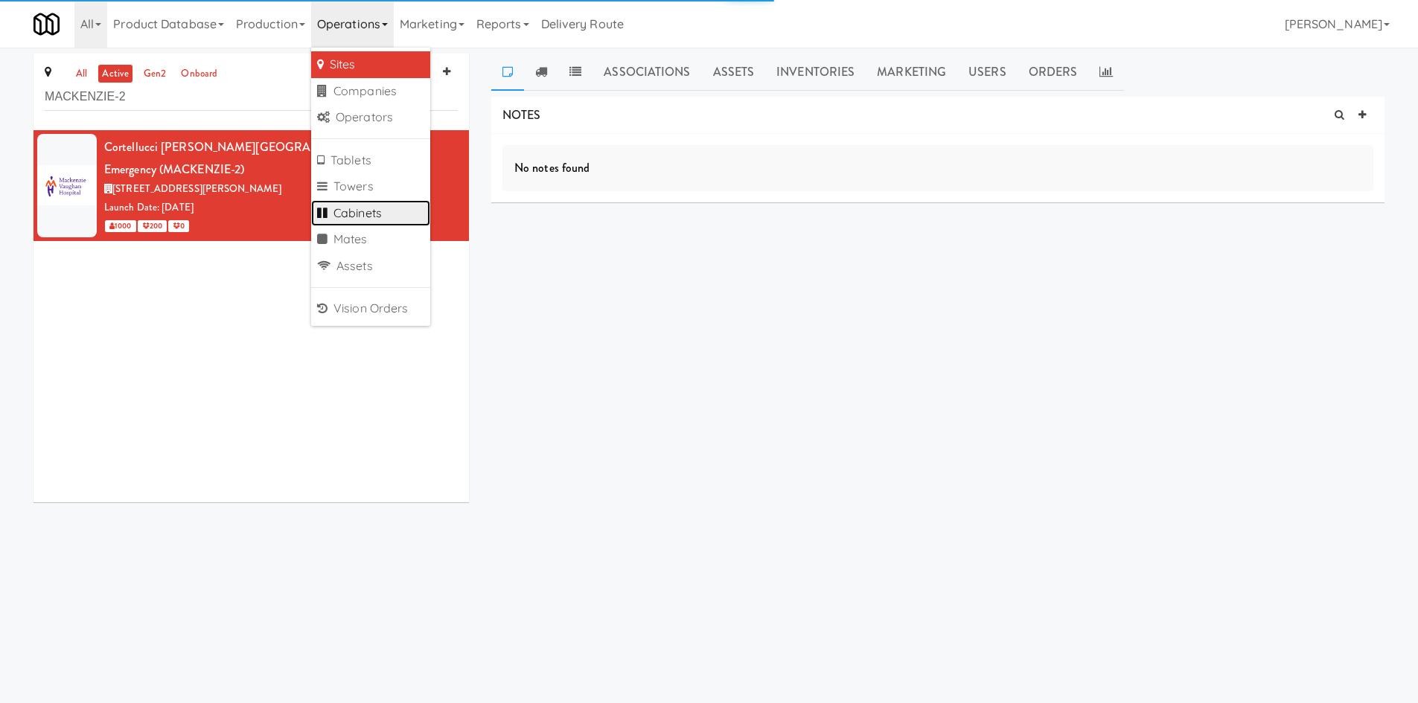
click at [388, 210] on link "Cabinets" at bounding box center [370, 213] width 119 height 27
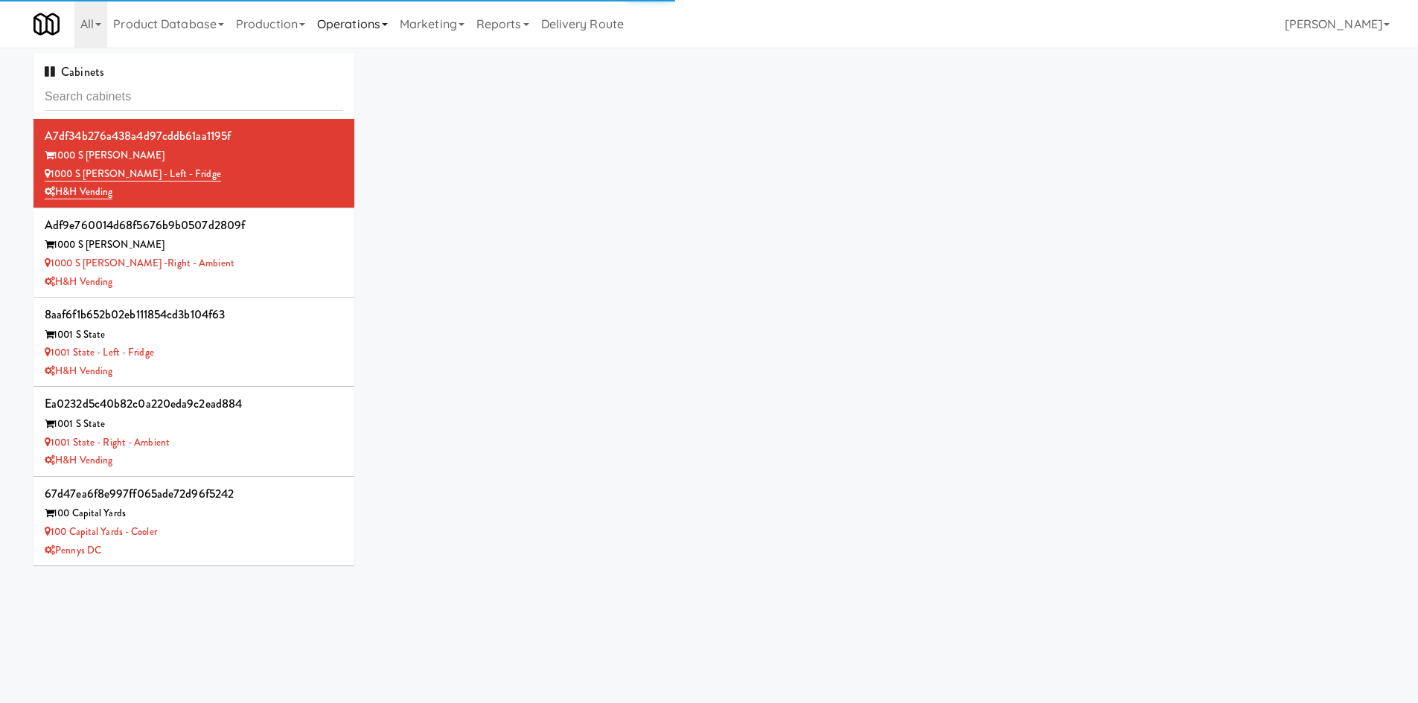
click at [328, 8] on link "Operations" at bounding box center [352, 24] width 83 height 48
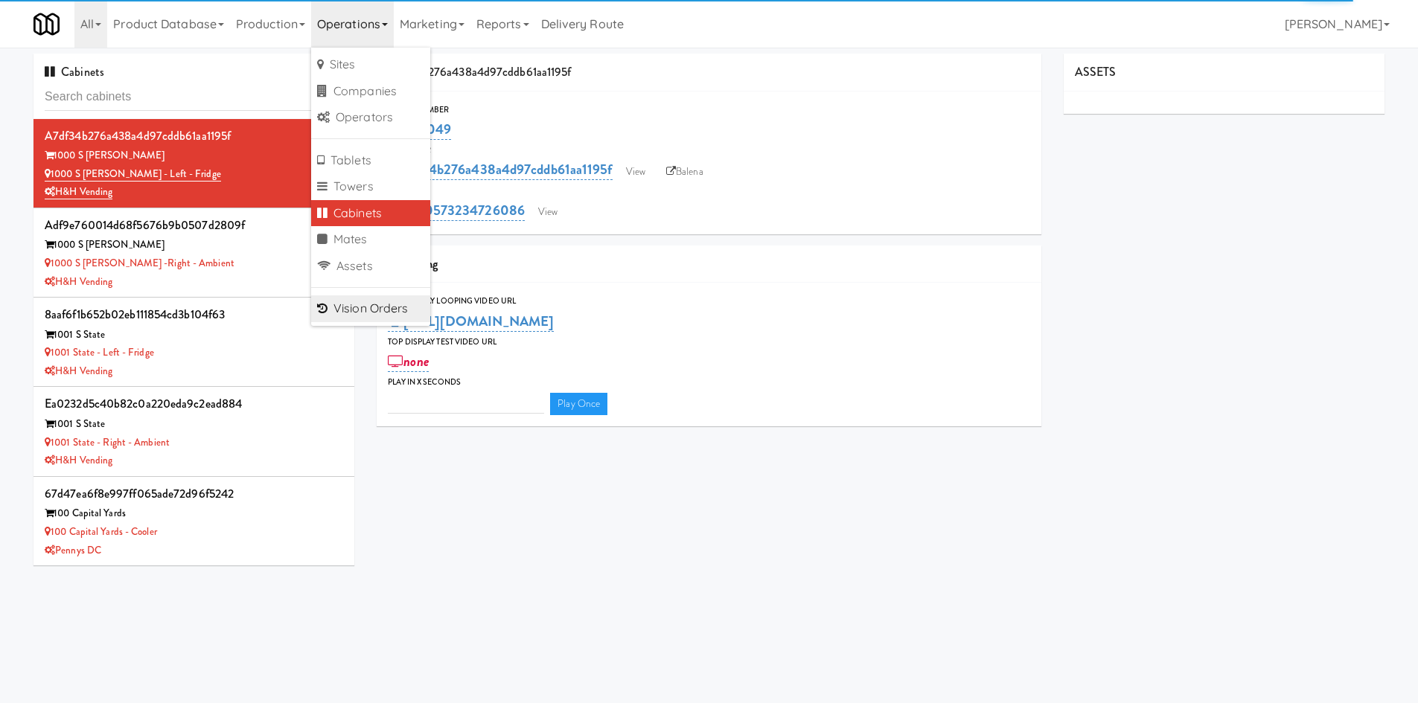
type input "3"
click at [384, 307] on link "Vision Orders" at bounding box center [370, 308] width 119 height 27
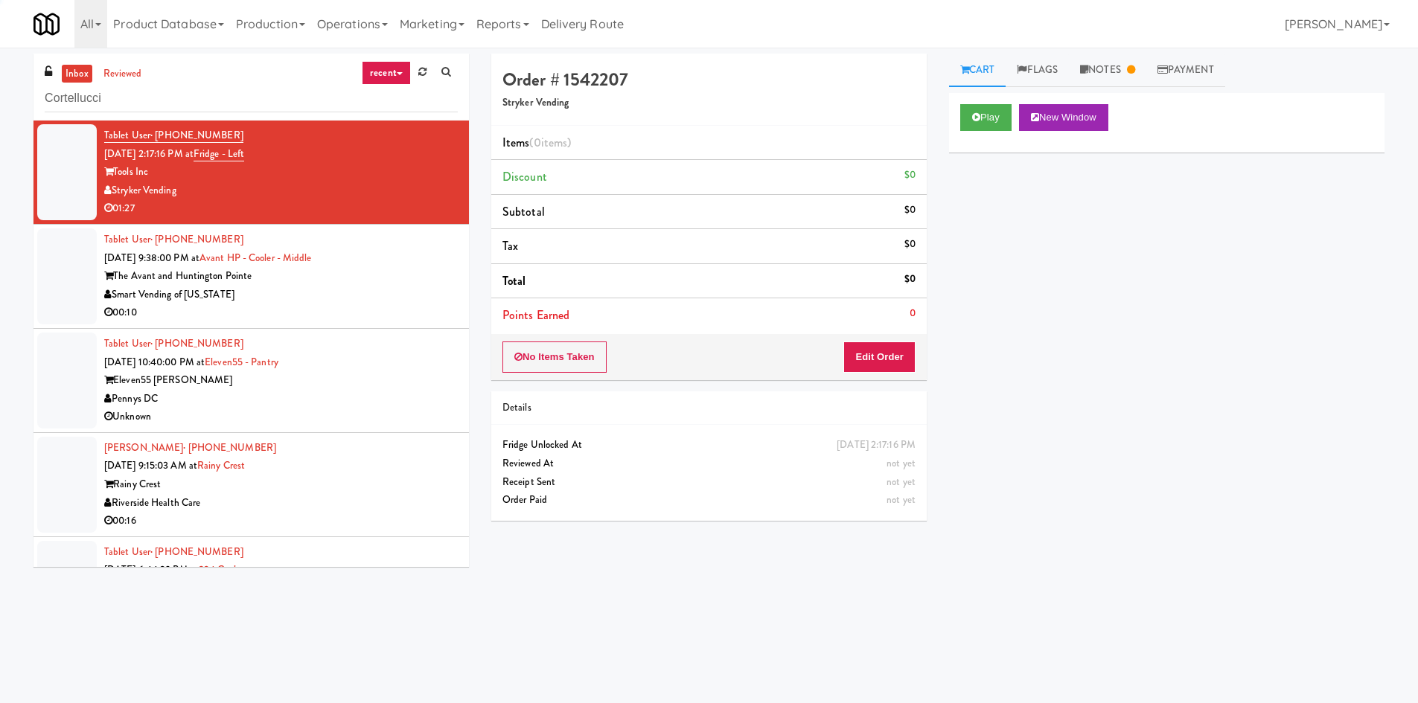
type input "Cortellucci"
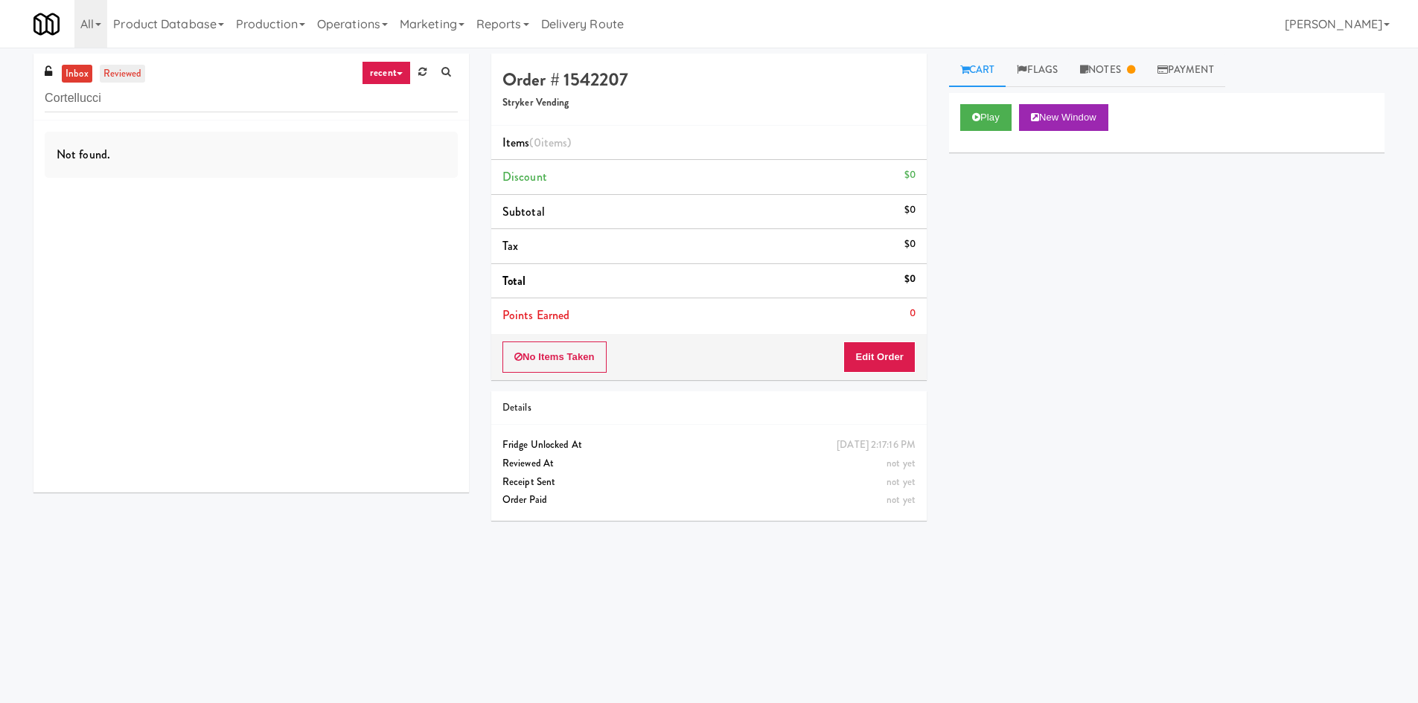
click at [124, 76] on link "reviewed" at bounding box center [123, 74] width 46 height 19
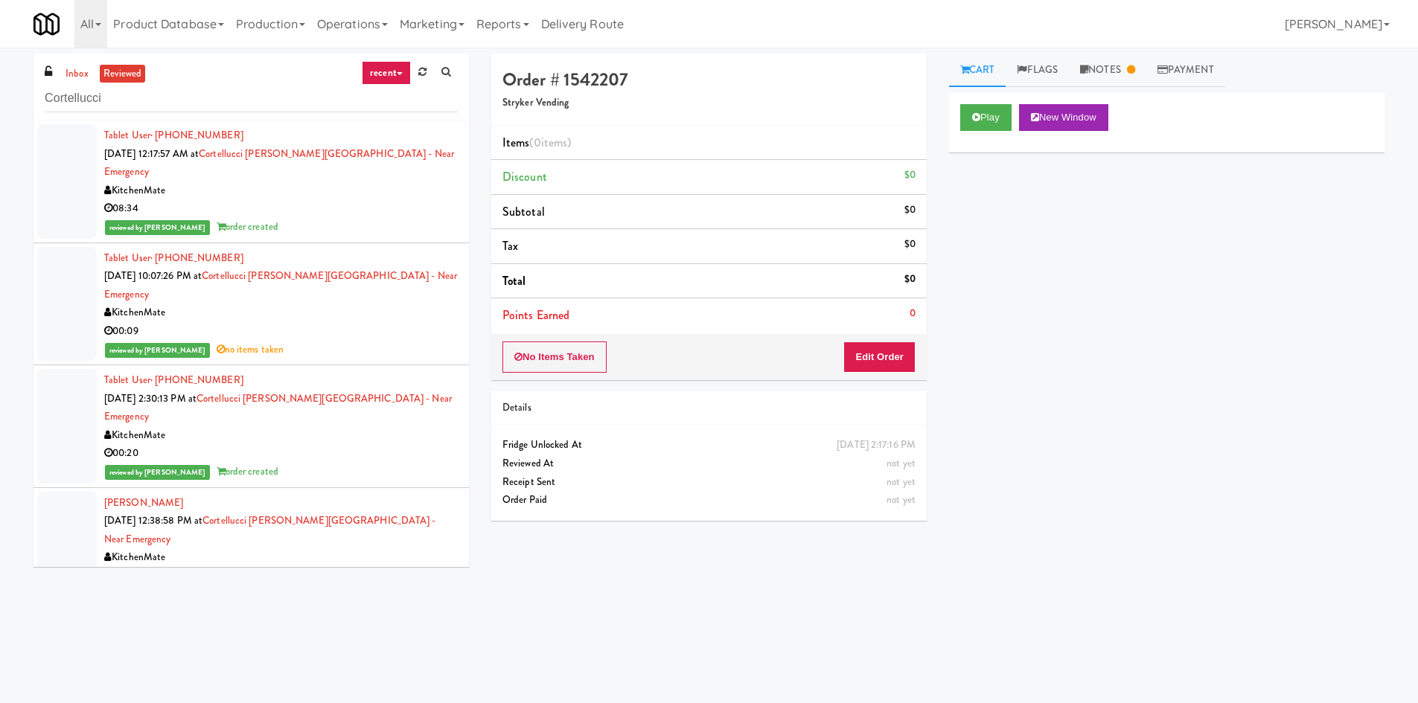
click at [339, 199] on div "08:34" at bounding box center [280, 208] width 353 height 19
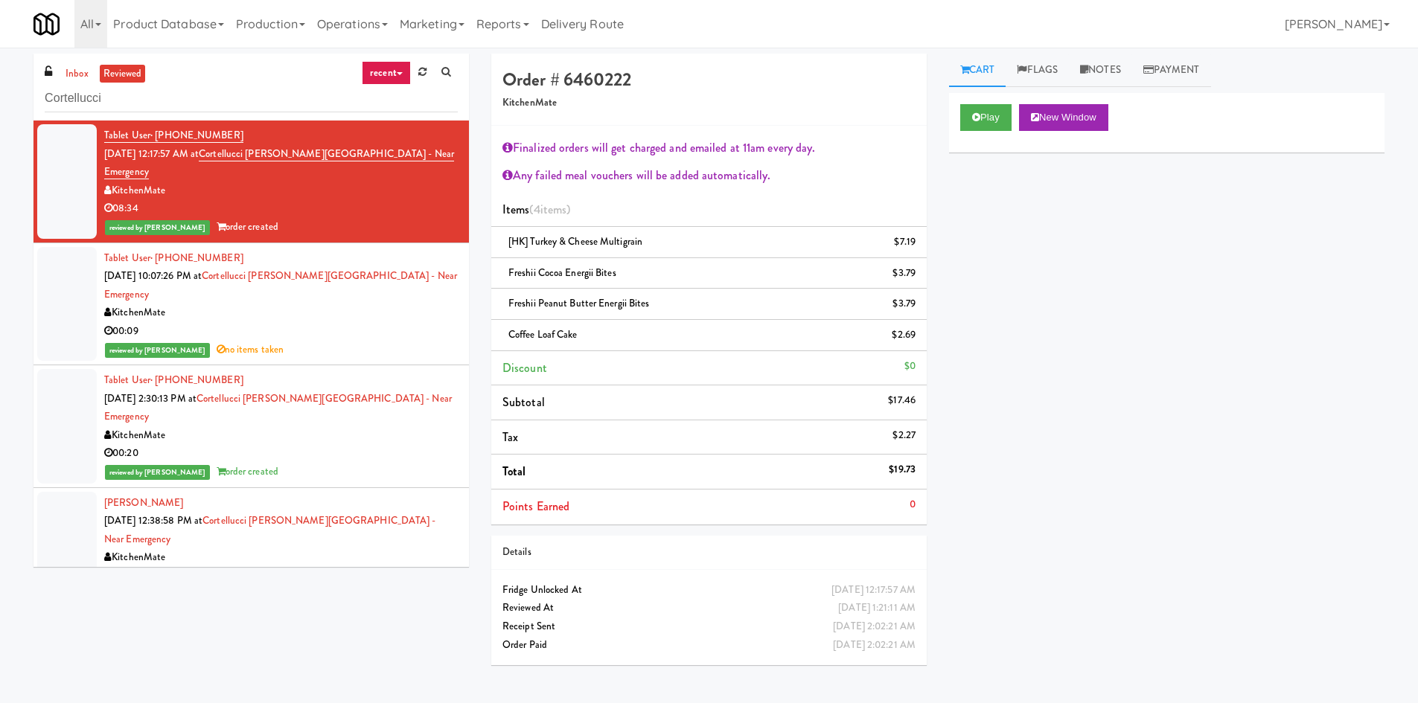
click at [383, 74] on link "recent" at bounding box center [386, 73] width 49 height 24
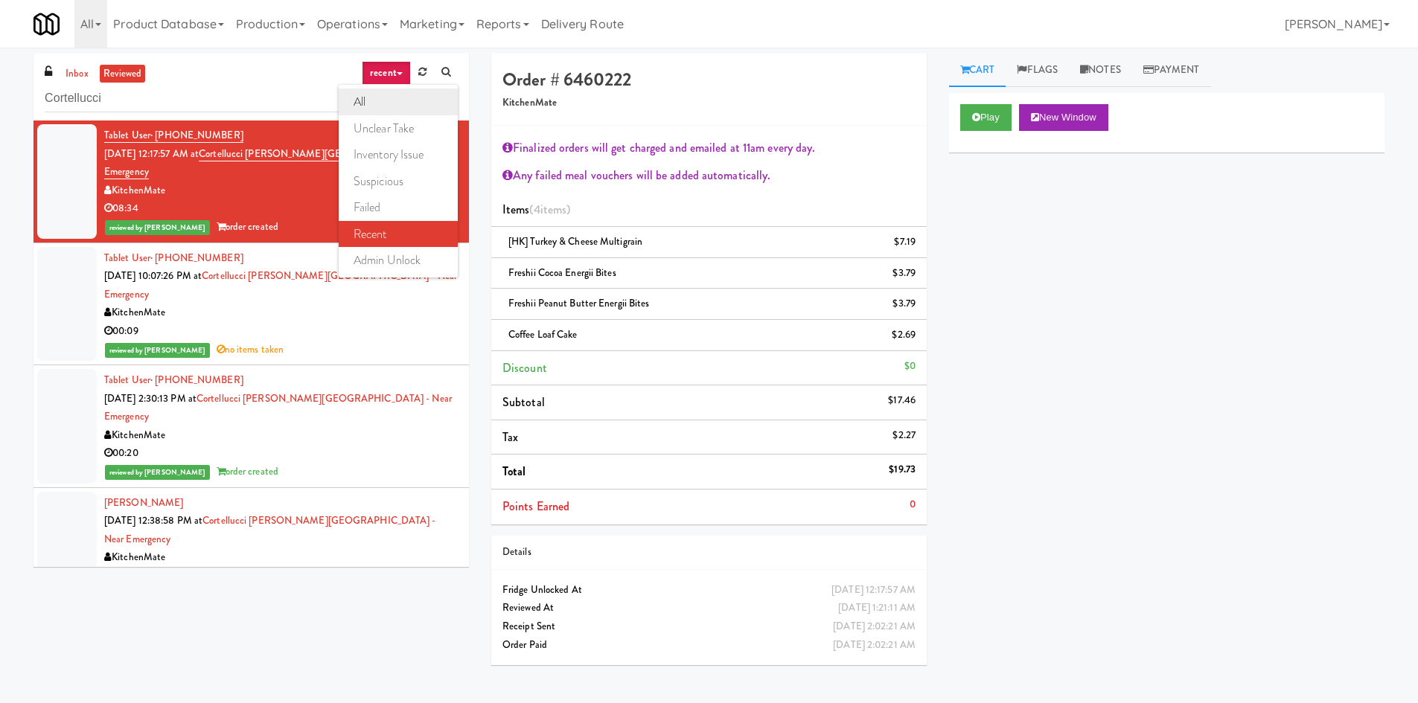
click at [379, 103] on link "all" at bounding box center [398, 102] width 119 height 27
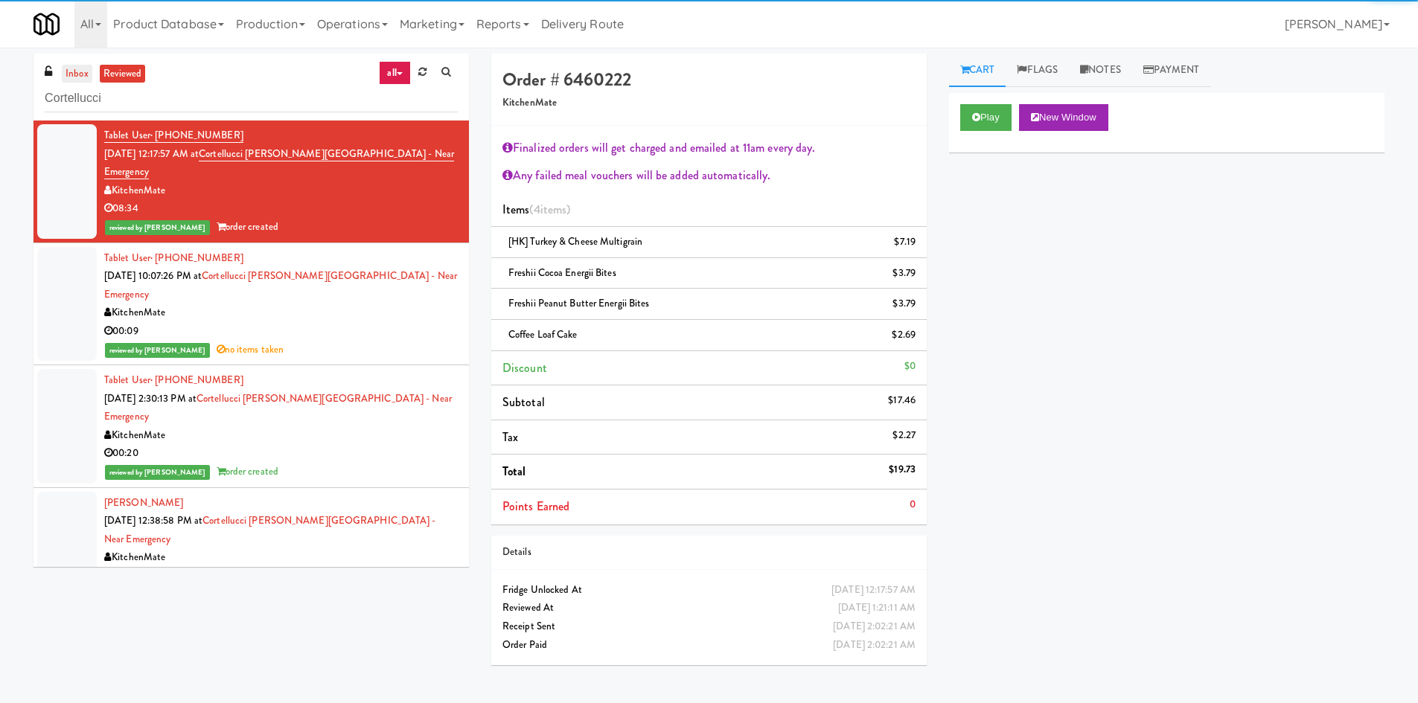
click at [83, 77] on link "inbox" at bounding box center [77, 74] width 31 height 19
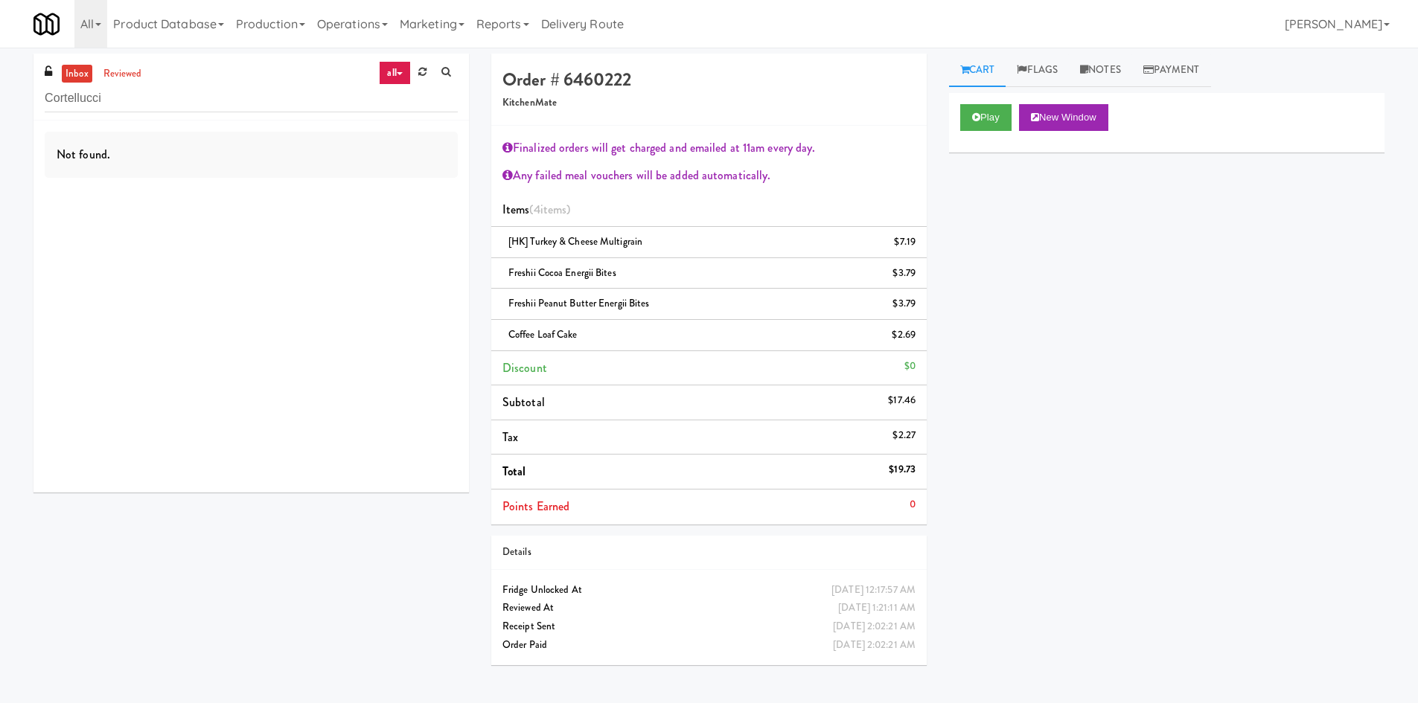
click at [400, 70] on link "all" at bounding box center [394, 73] width 31 height 24
click at [397, 92] on link "all" at bounding box center [398, 102] width 119 height 27
click at [390, 74] on link "all" at bounding box center [394, 73] width 31 height 24
click at [401, 257] on link "admin unlock" at bounding box center [398, 260] width 119 height 27
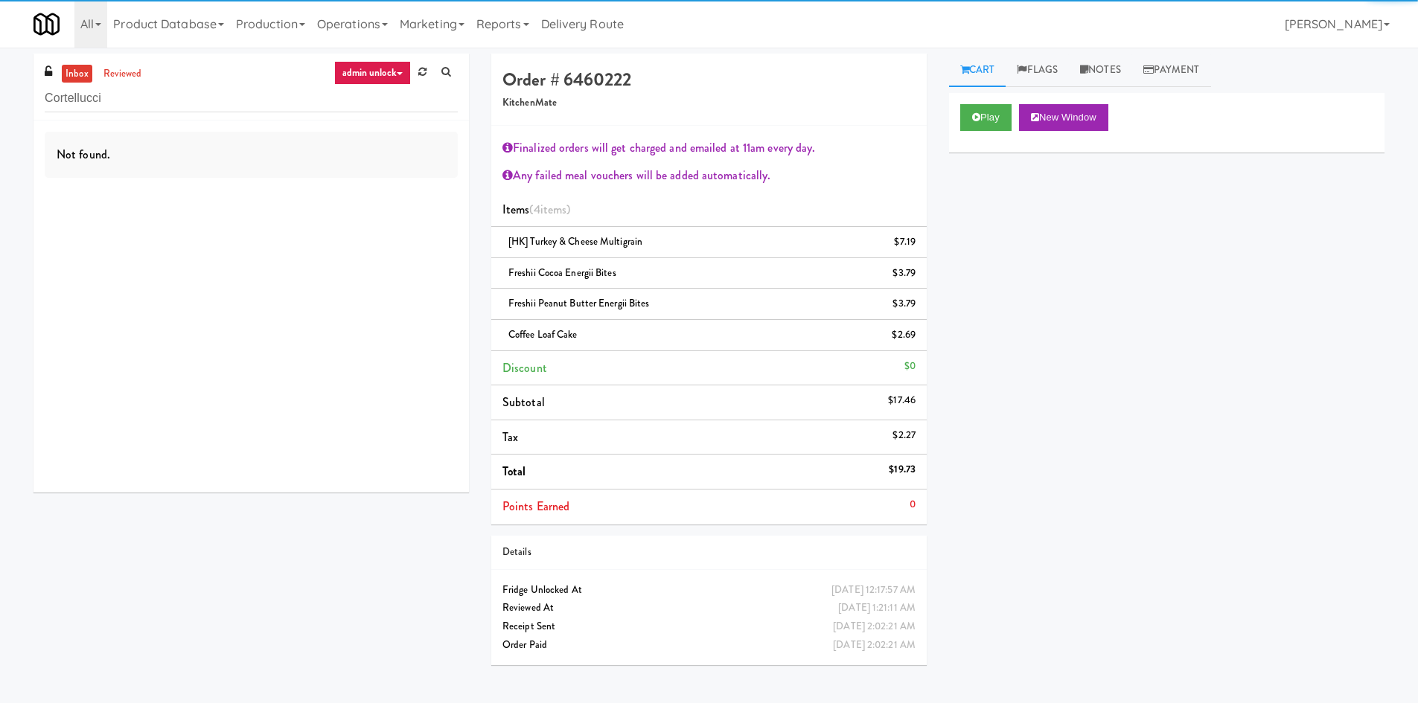
click at [385, 71] on link "admin unlock" at bounding box center [372, 73] width 77 height 24
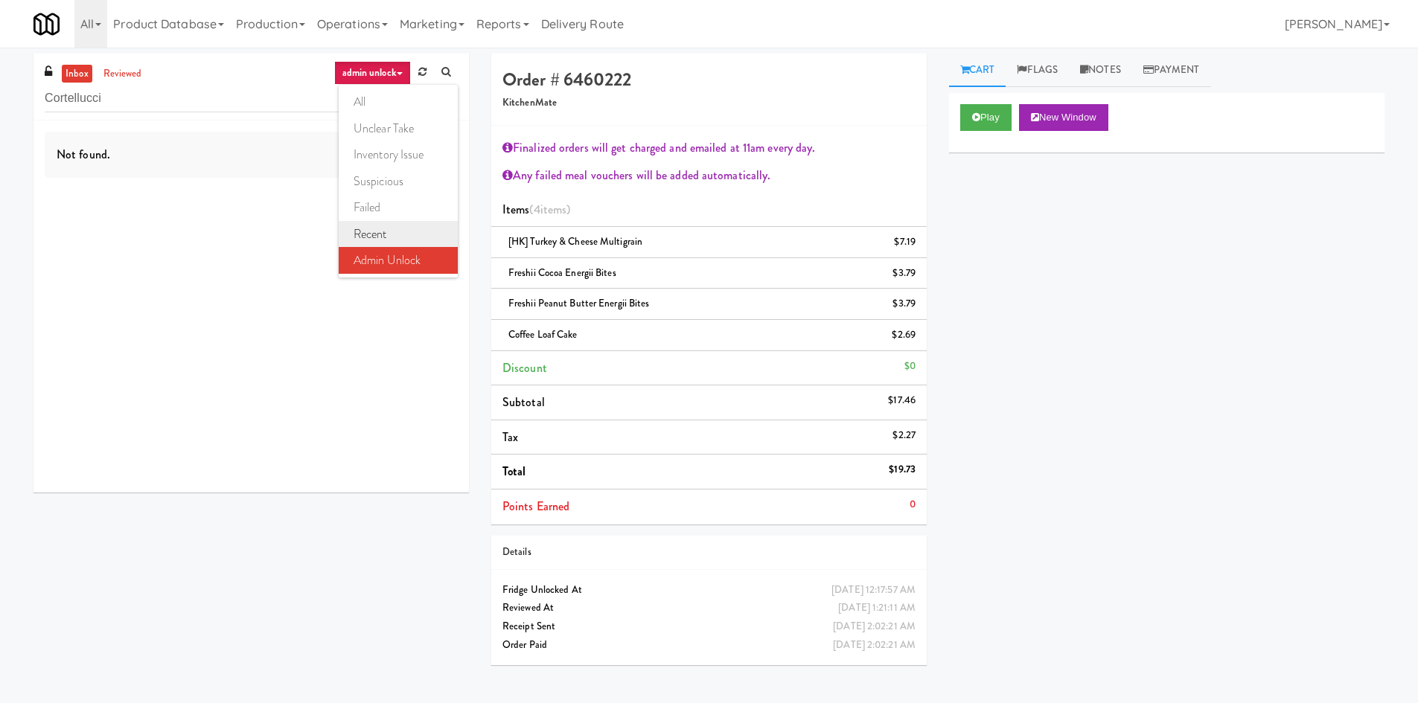
click at [383, 240] on link "recent" at bounding box center [398, 234] width 119 height 27
click at [377, 75] on link "recent" at bounding box center [386, 73] width 49 height 24
click at [376, 207] on link "failed" at bounding box center [398, 207] width 119 height 27
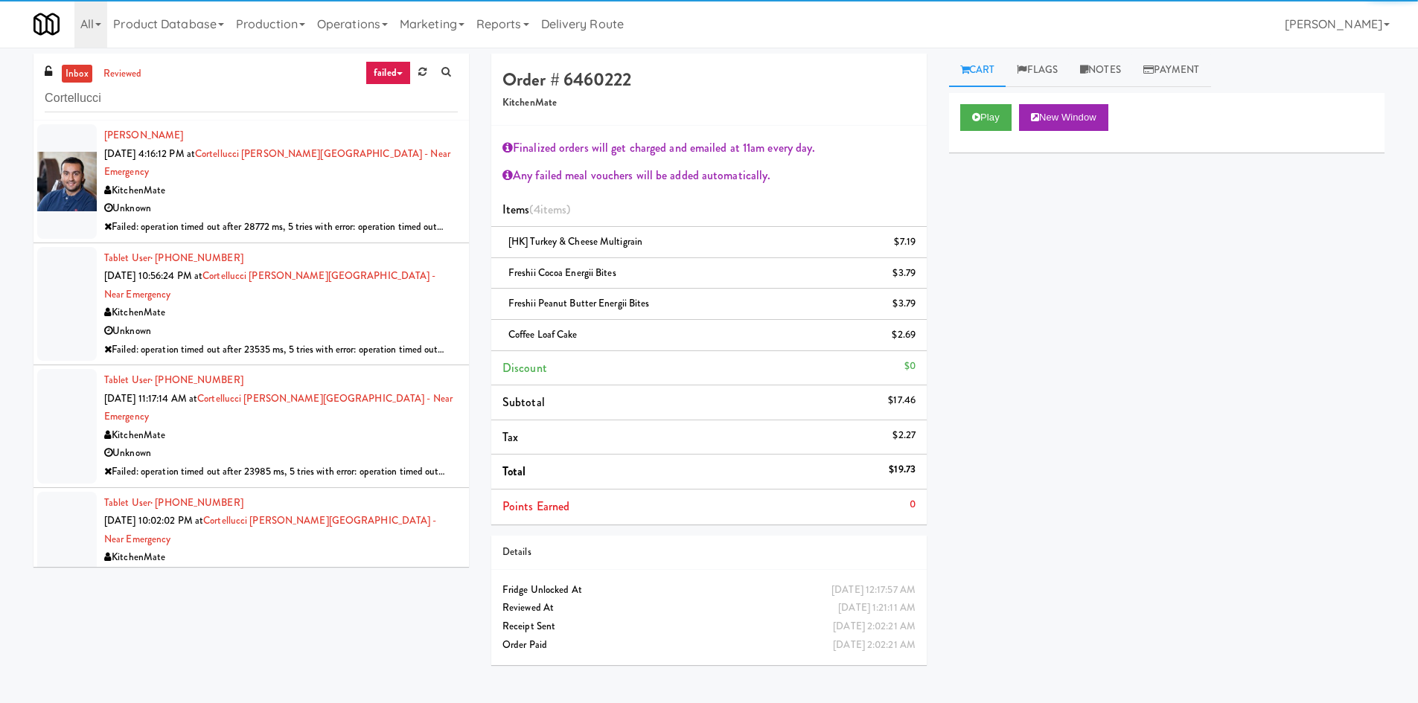
click at [382, 77] on link "failed" at bounding box center [387, 73] width 45 height 24
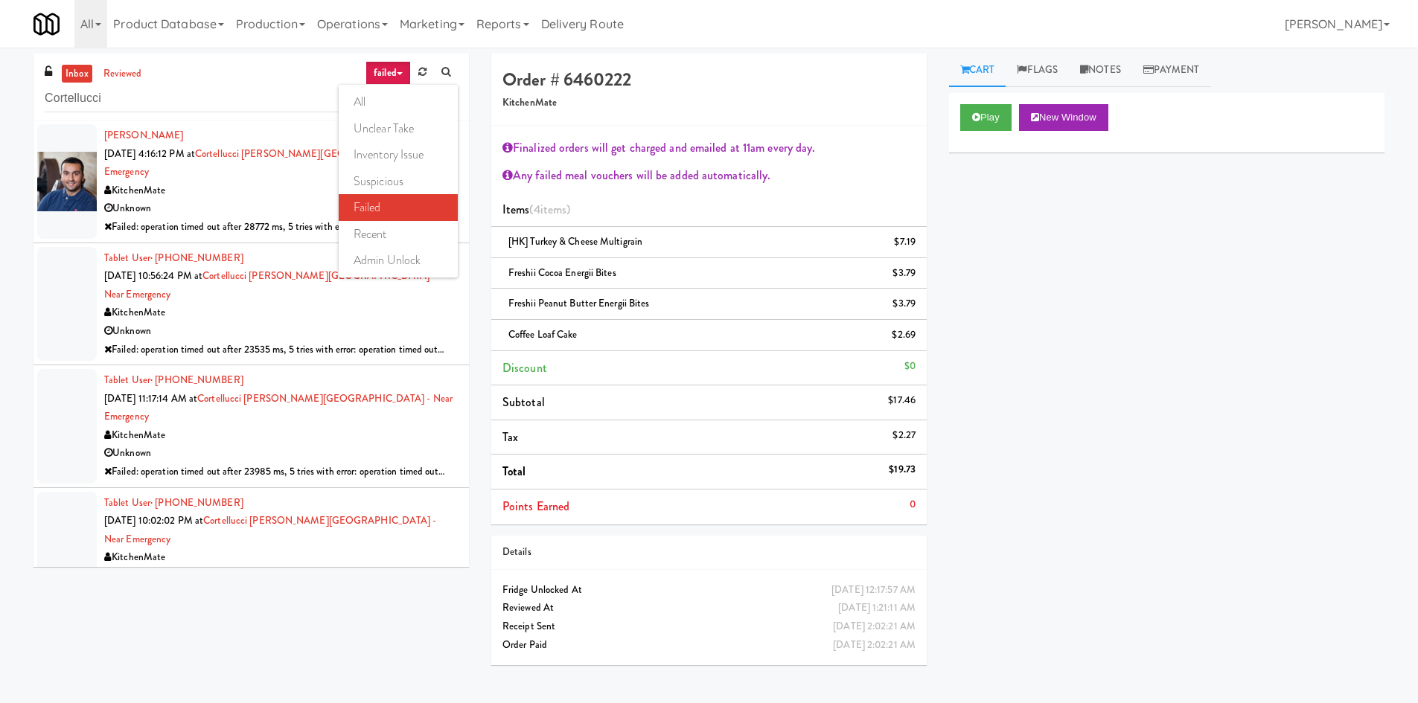
click at [272, 78] on div "inbox reviewed failed all unclear take inventory issue suspicious failed recent…" at bounding box center [250, 87] width 435 height 67
click at [302, 322] on div "Unknown" at bounding box center [280, 331] width 353 height 19
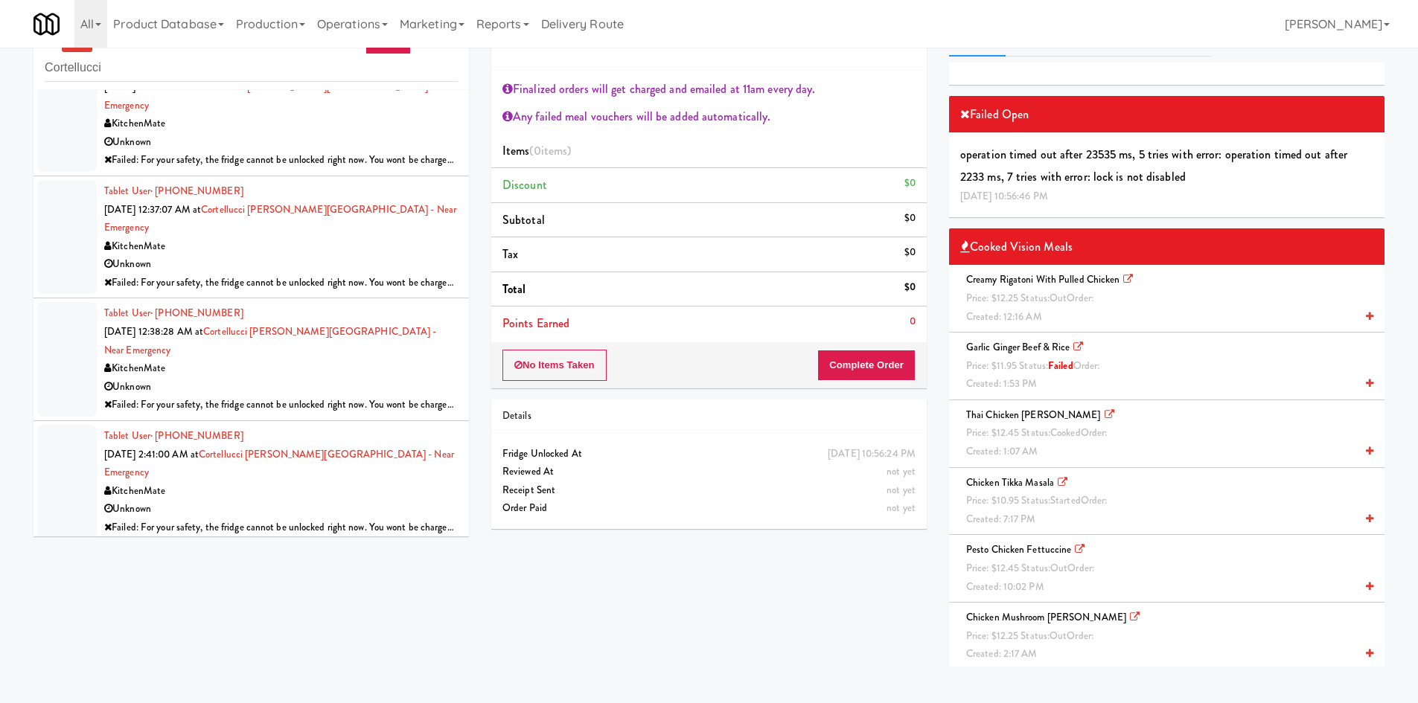
scroll to position [48, 0]
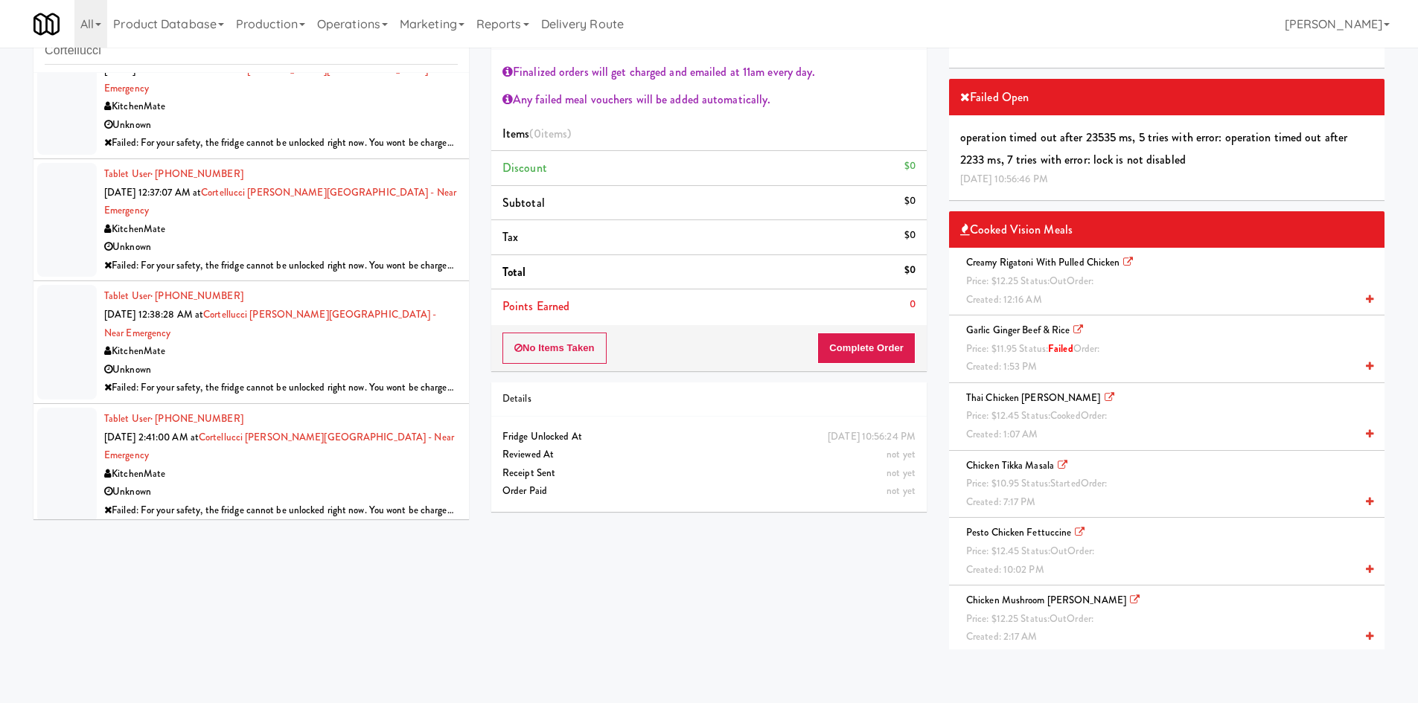
click at [778, 672] on body "Okay Okay Select date: previous 2025-Oct next Su Mo Tu We Th Fr Sa 28 29 30 1 2…" at bounding box center [709, 351] width 1418 height 703
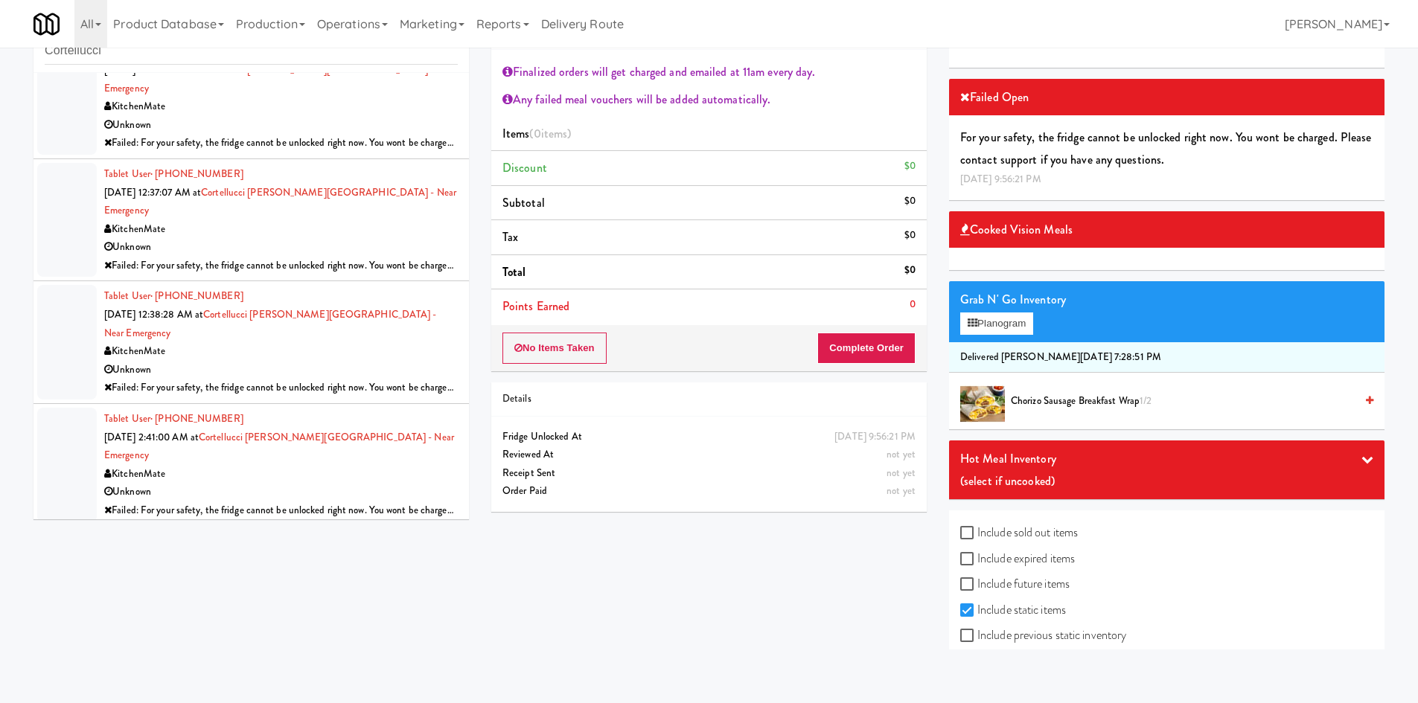
drag, startPoint x: 214, startPoint y: 124, endPoint x: 301, endPoint y: 140, distance: 89.2
click at [364, 35] on link "Operations" at bounding box center [352, 24] width 83 height 48
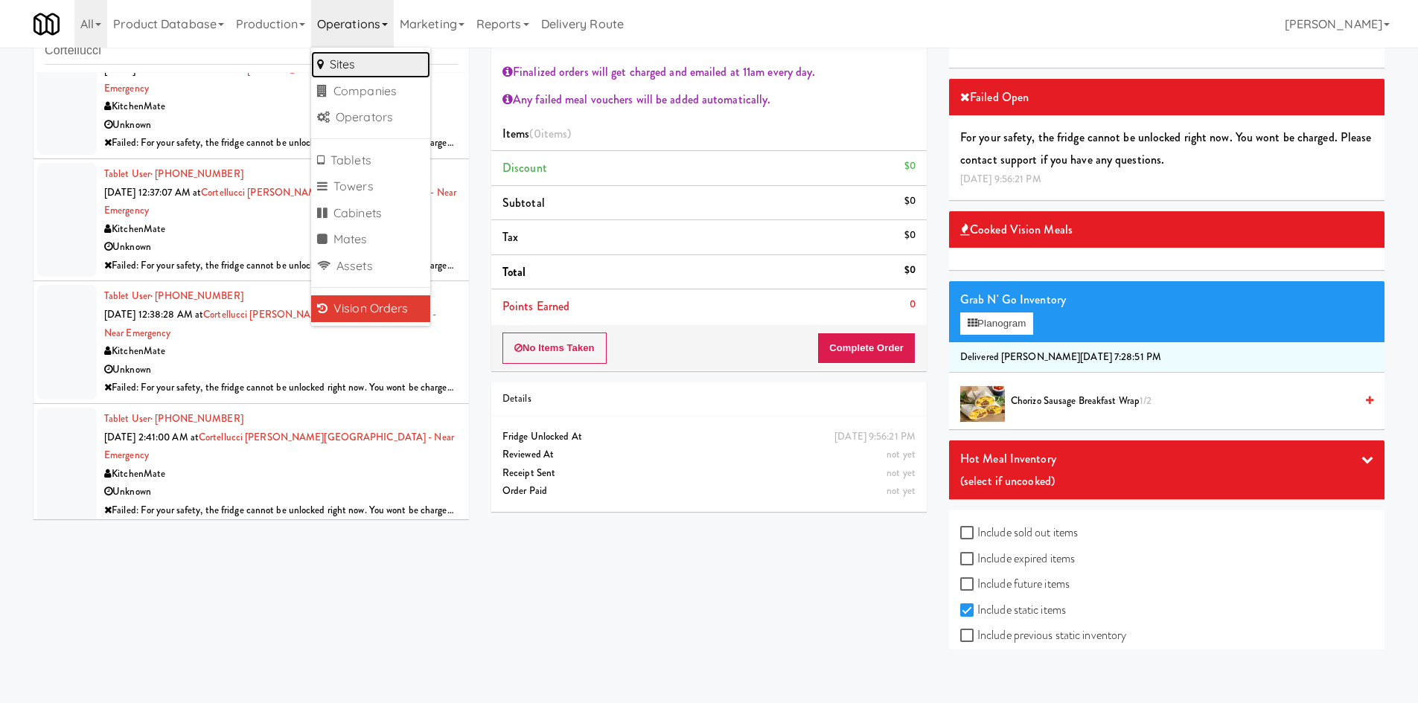
click at [373, 62] on link "Sites" at bounding box center [370, 64] width 119 height 27
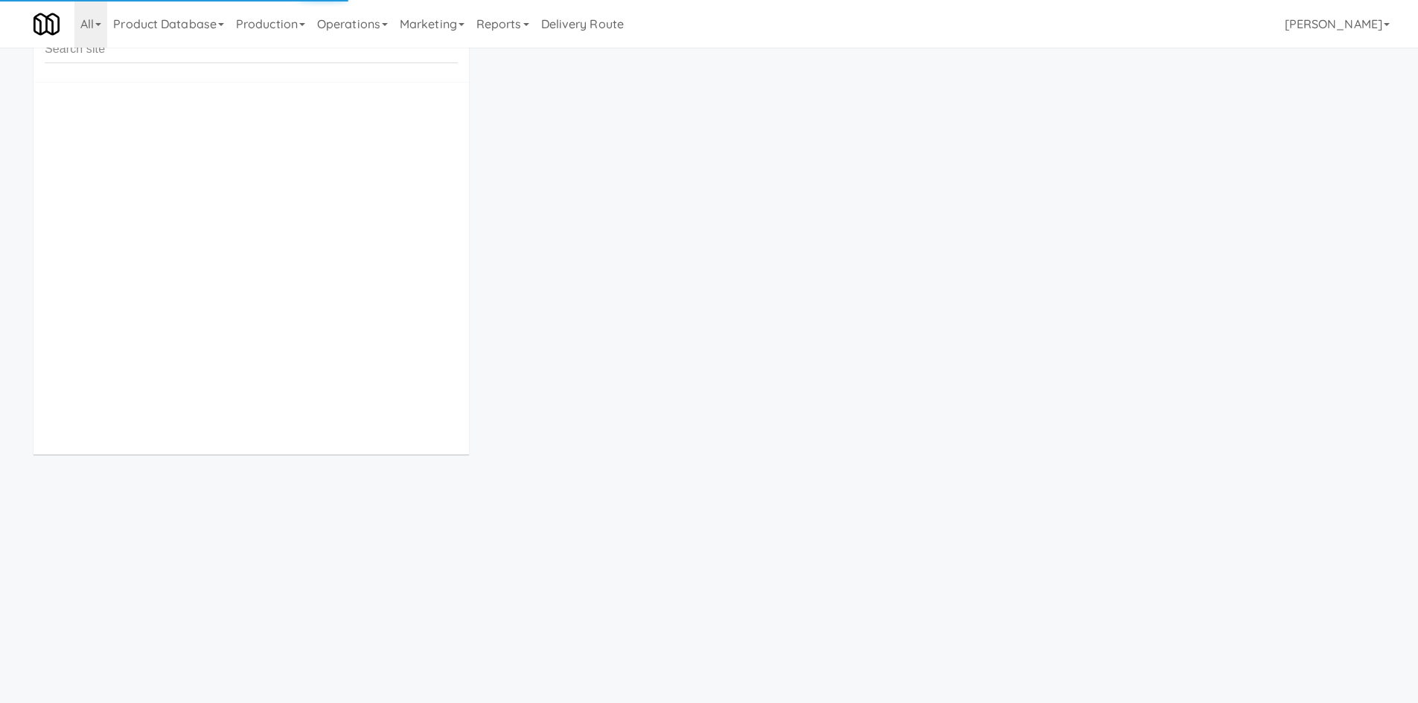
click at [373, 60] on input "text" at bounding box center [251, 50] width 413 height 28
click at [464, 25] on link "Marketing" at bounding box center [432, 24] width 77 height 48
click at [501, 25] on link "Reports" at bounding box center [502, 24] width 65 height 48
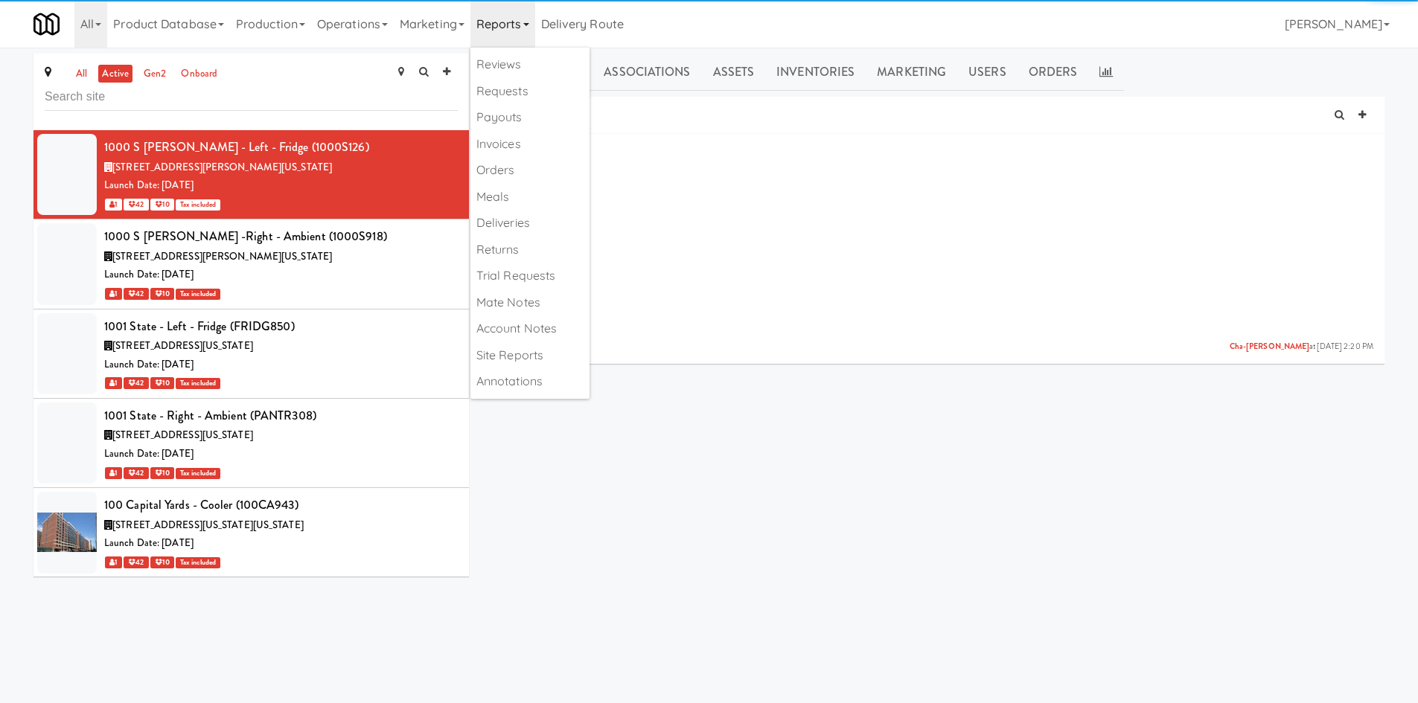
click at [464, 26] on link "Marketing" at bounding box center [432, 24] width 77 height 48
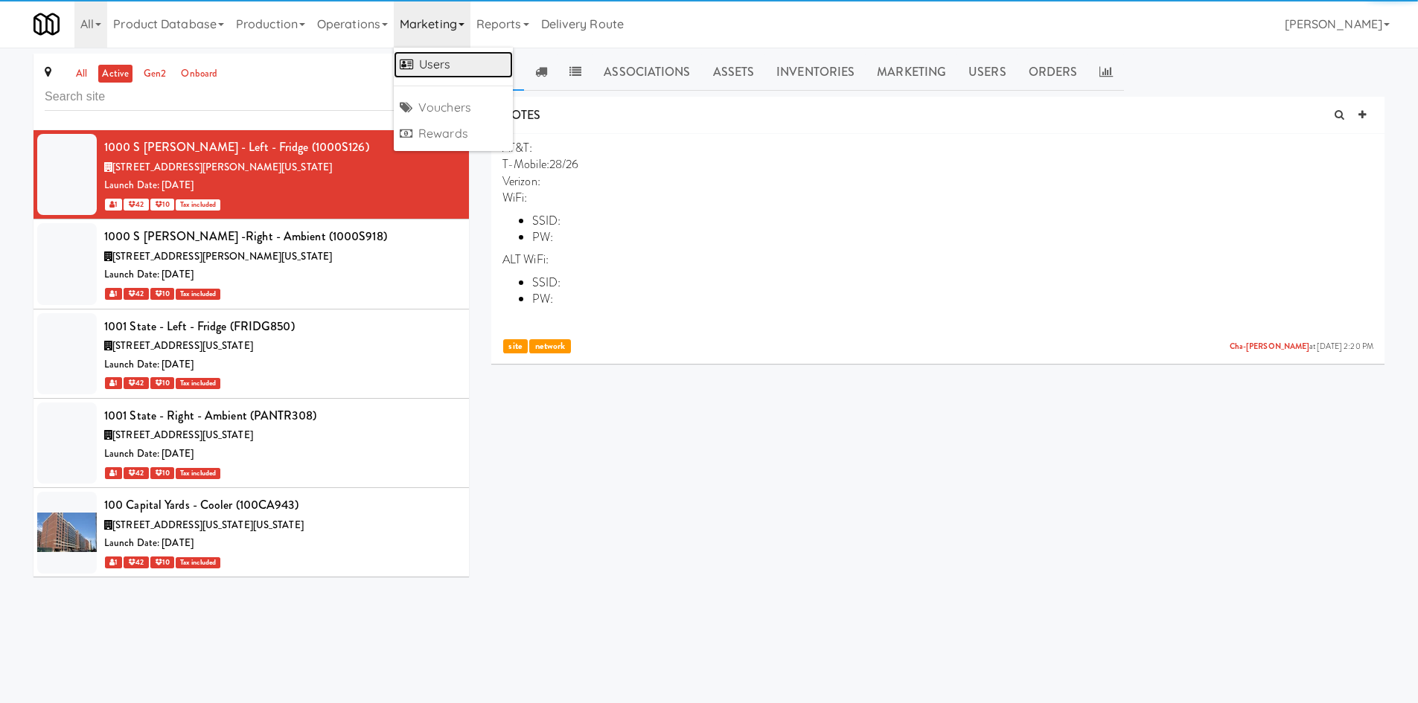
click at [468, 71] on link "Users" at bounding box center [453, 64] width 119 height 27
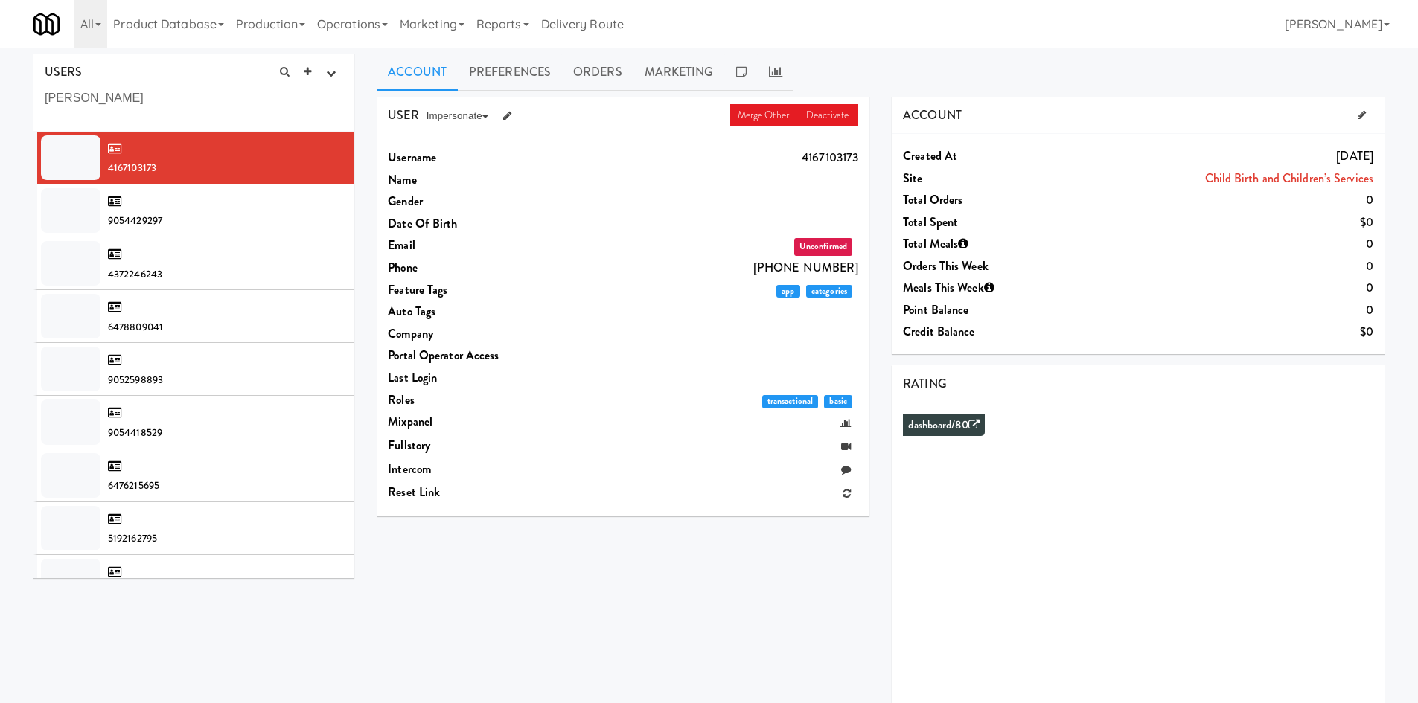
type input "[PERSON_NAME]"
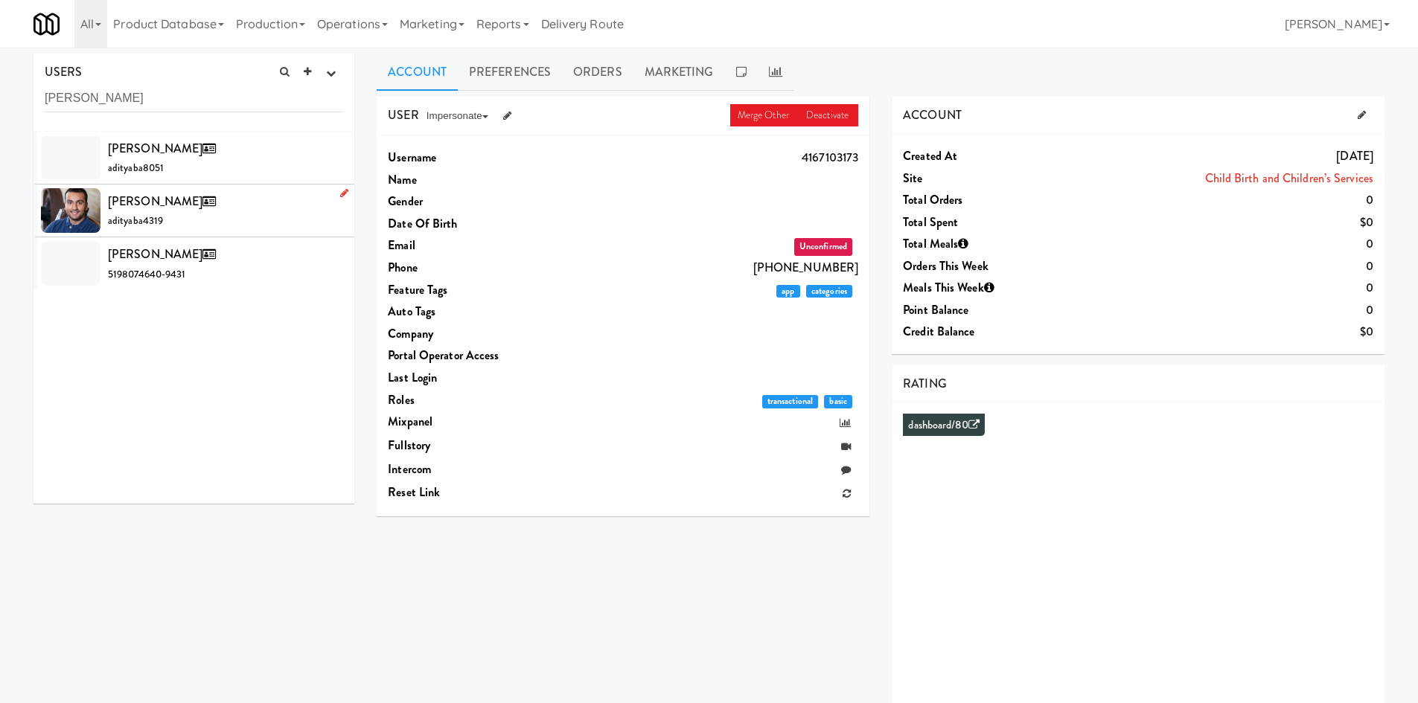
click at [257, 222] on div "[PERSON_NAME] adityaba4319" at bounding box center [225, 210] width 235 height 40
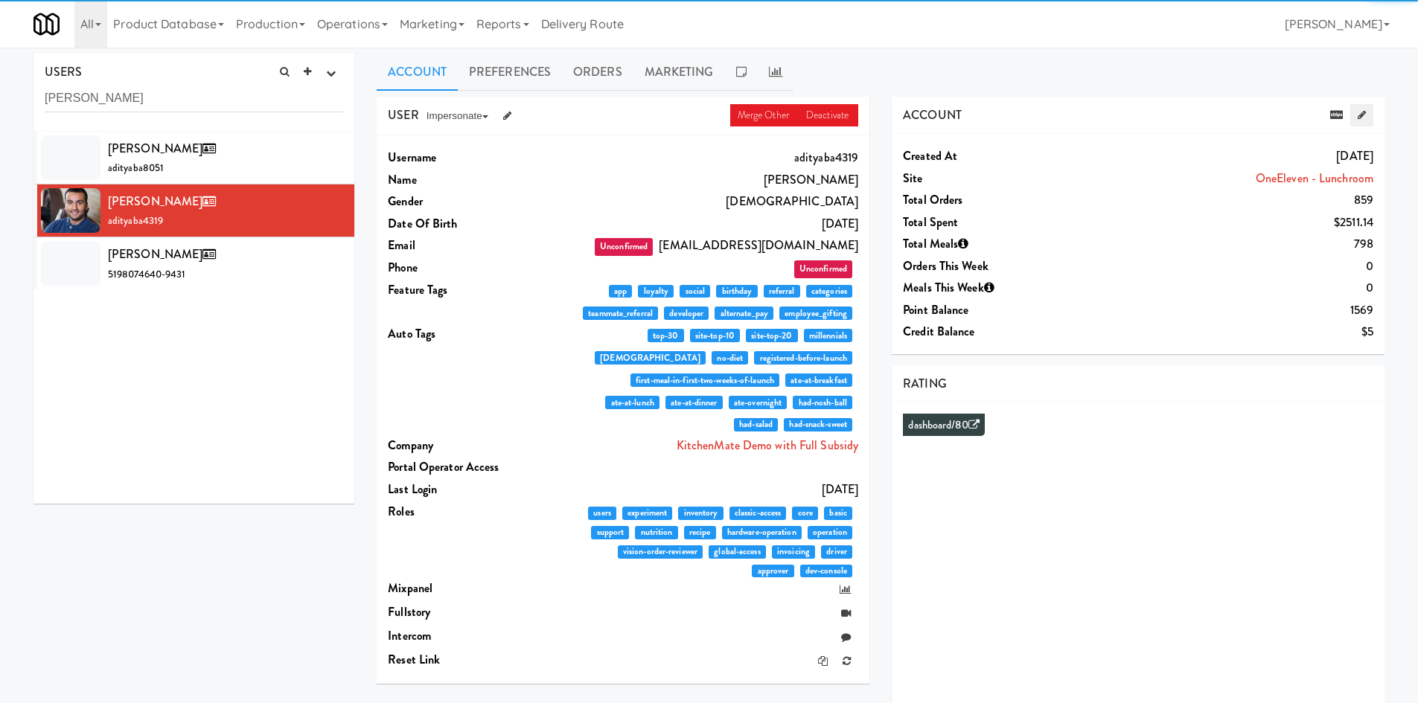
click at [1358, 118] on icon at bounding box center [1361, 115] width 8 height 10
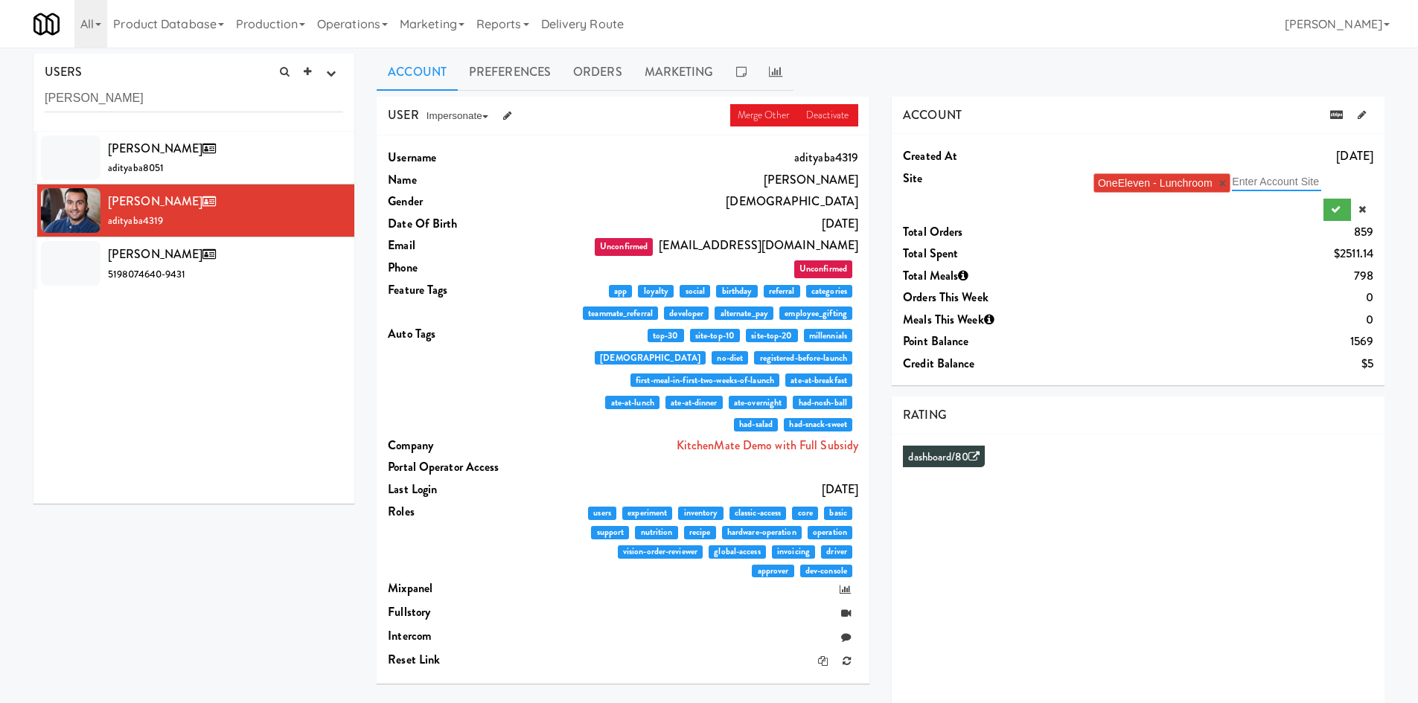
click at [1256, 176] on input "text" at bounding box center [1275, 181] width 89 height 19
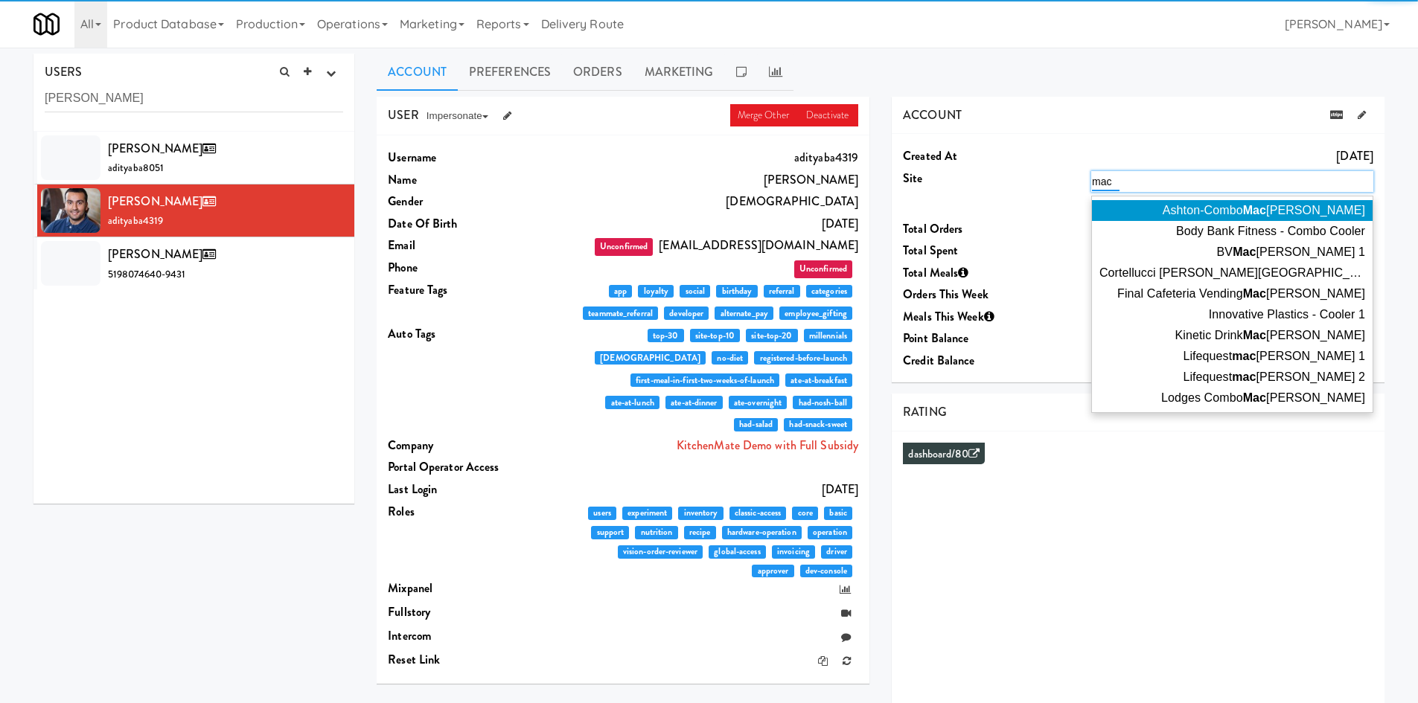
type input "[PERSON_NAME]"
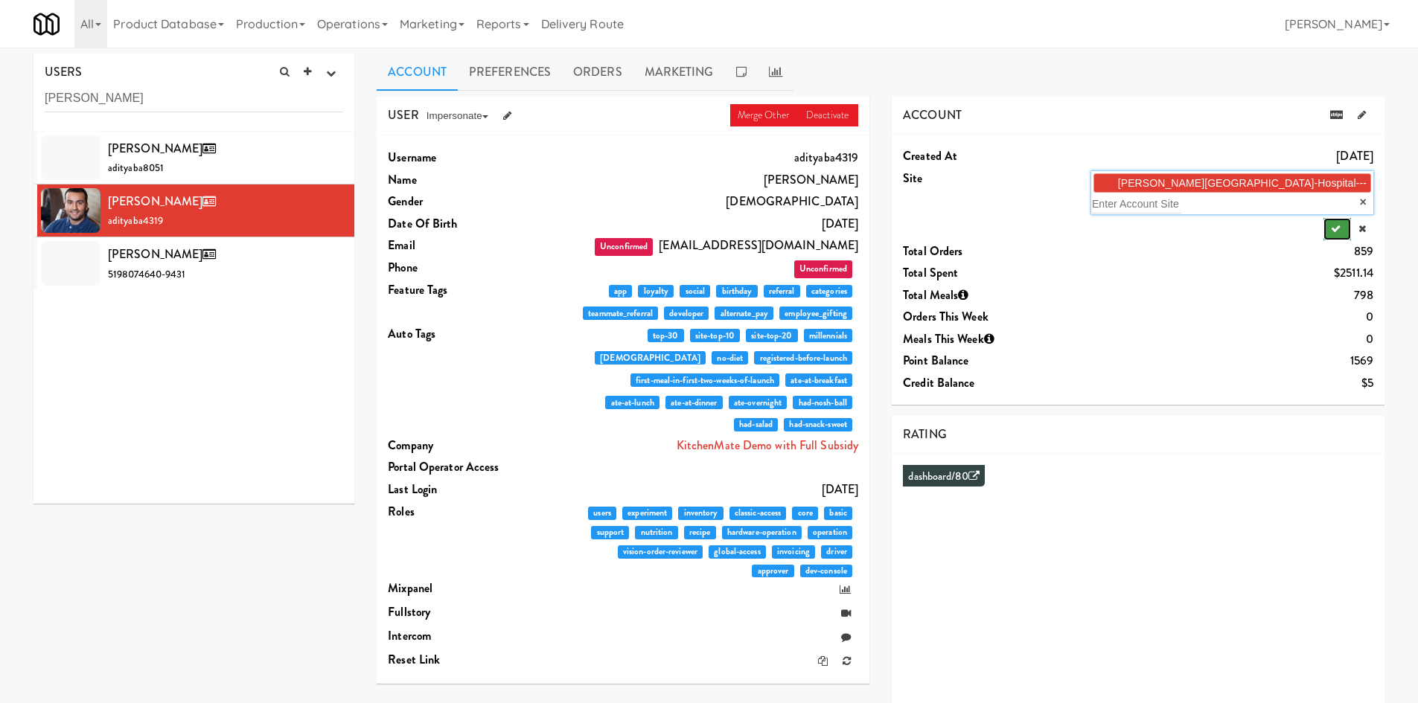
click at [1333, 231] on icon "submit" at bounding box center [1335, 229] width 10 height 10
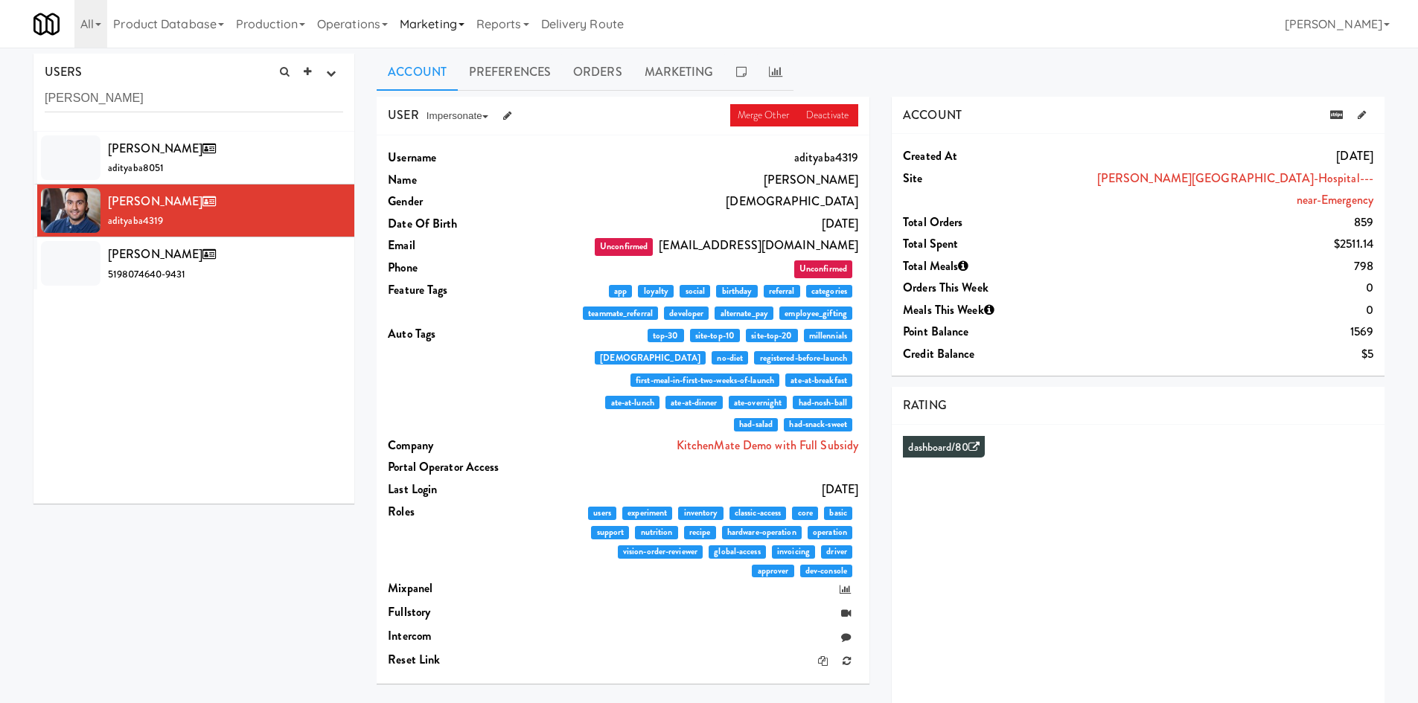
click at [437, 33] on link "Marketing" at bounding box center [432, 24] width 77 height 48
click at [362, 36] on link "Operations" at bounding box center [352, 24] width 83 height 48
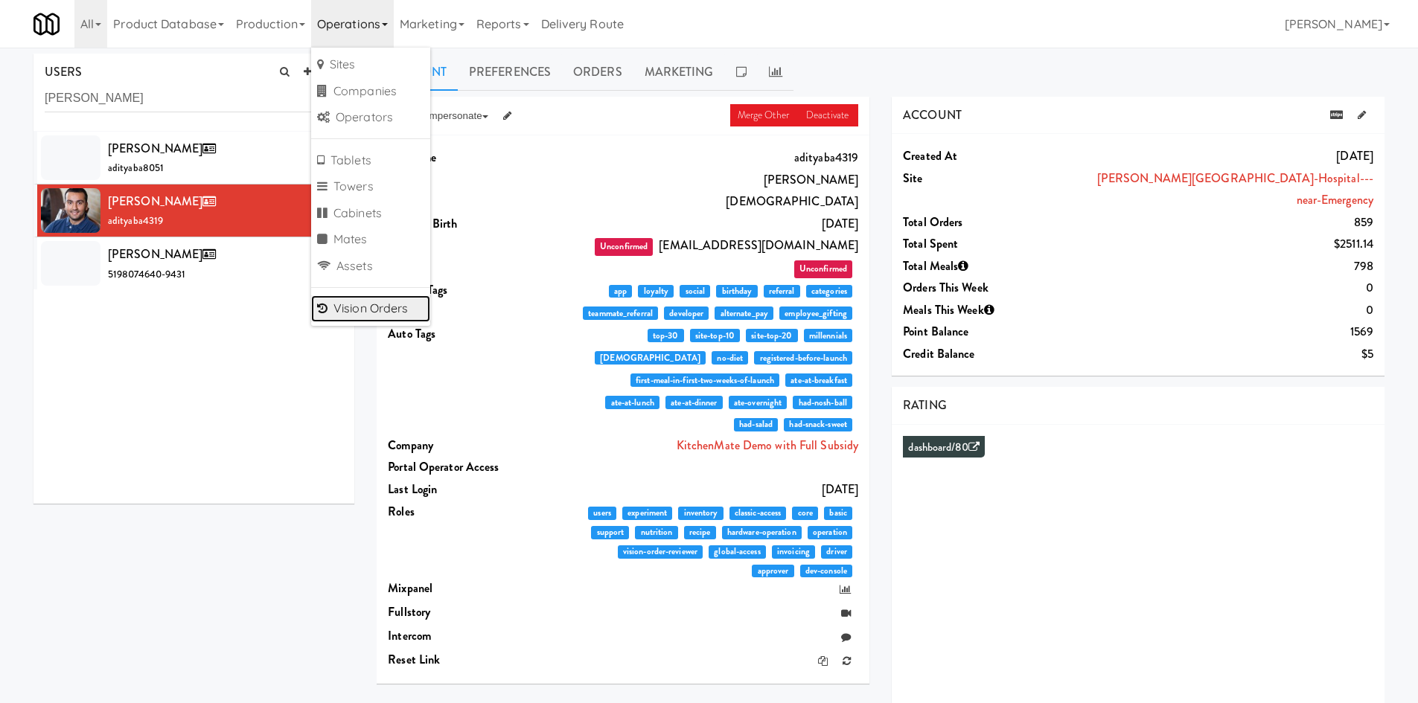
click at [371, 305] on link "Vision Orders" at bounding box center [370, 308] width 119 height 27
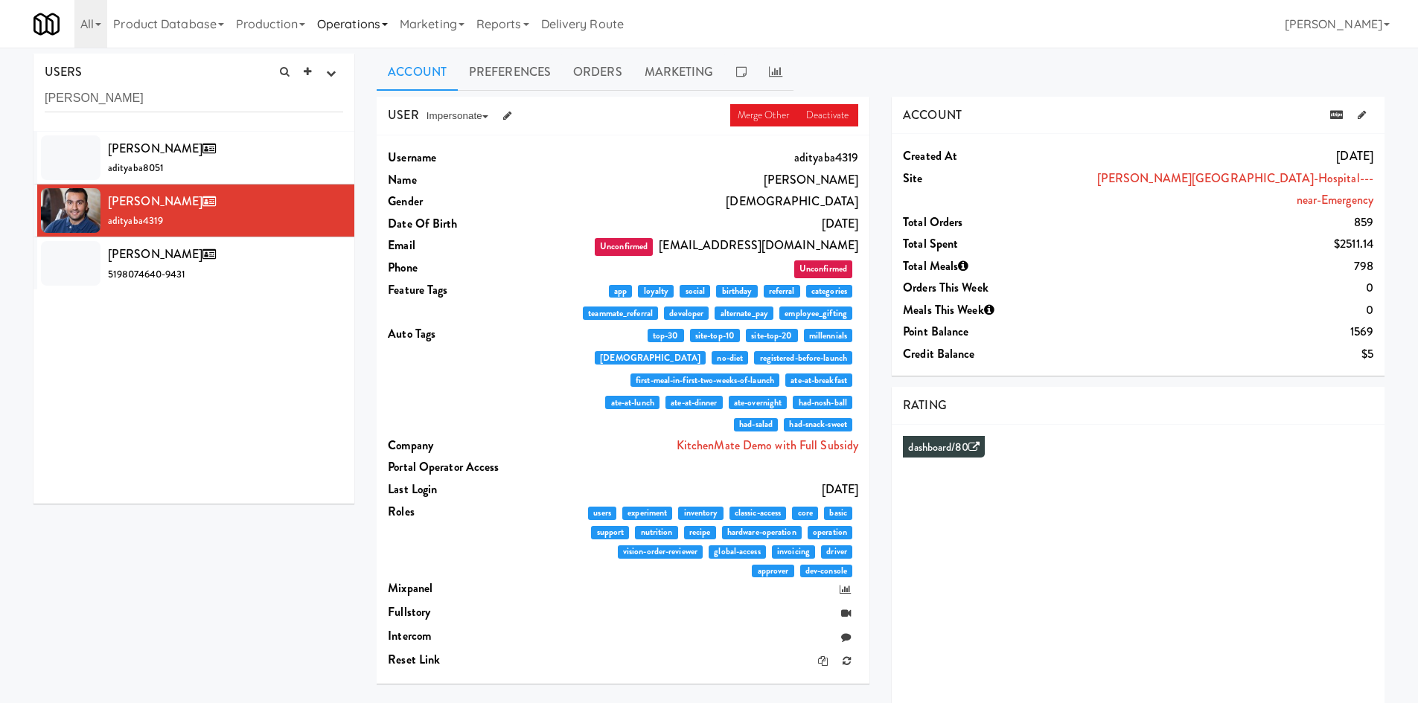
click at [359, 26] on link "Operations" at bounding box center [352, 24] width 83 height 48
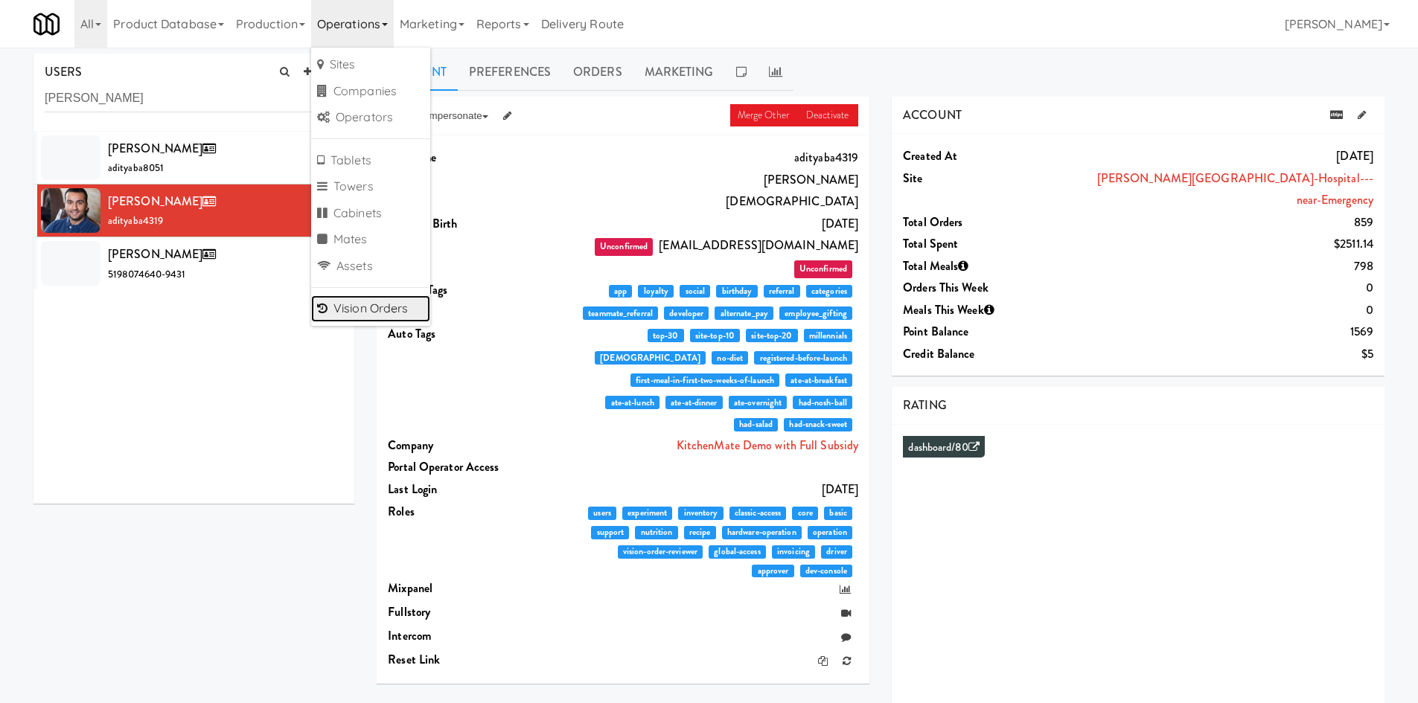
click at [369, 303] on link "Vision Orders" at bounding box center [370, 308] width 119 height 27
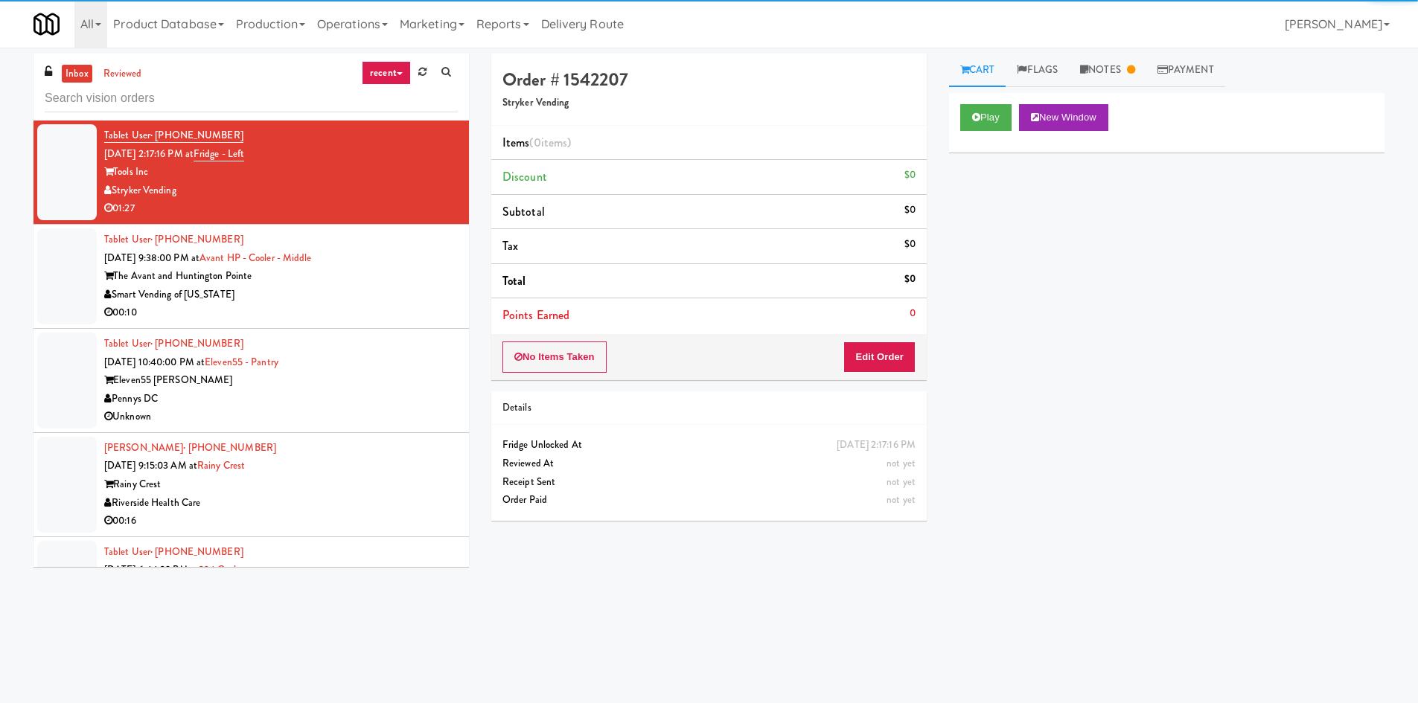
click at [172, 105] on input "text" at bounding box center [251, 99] width 413 height 28
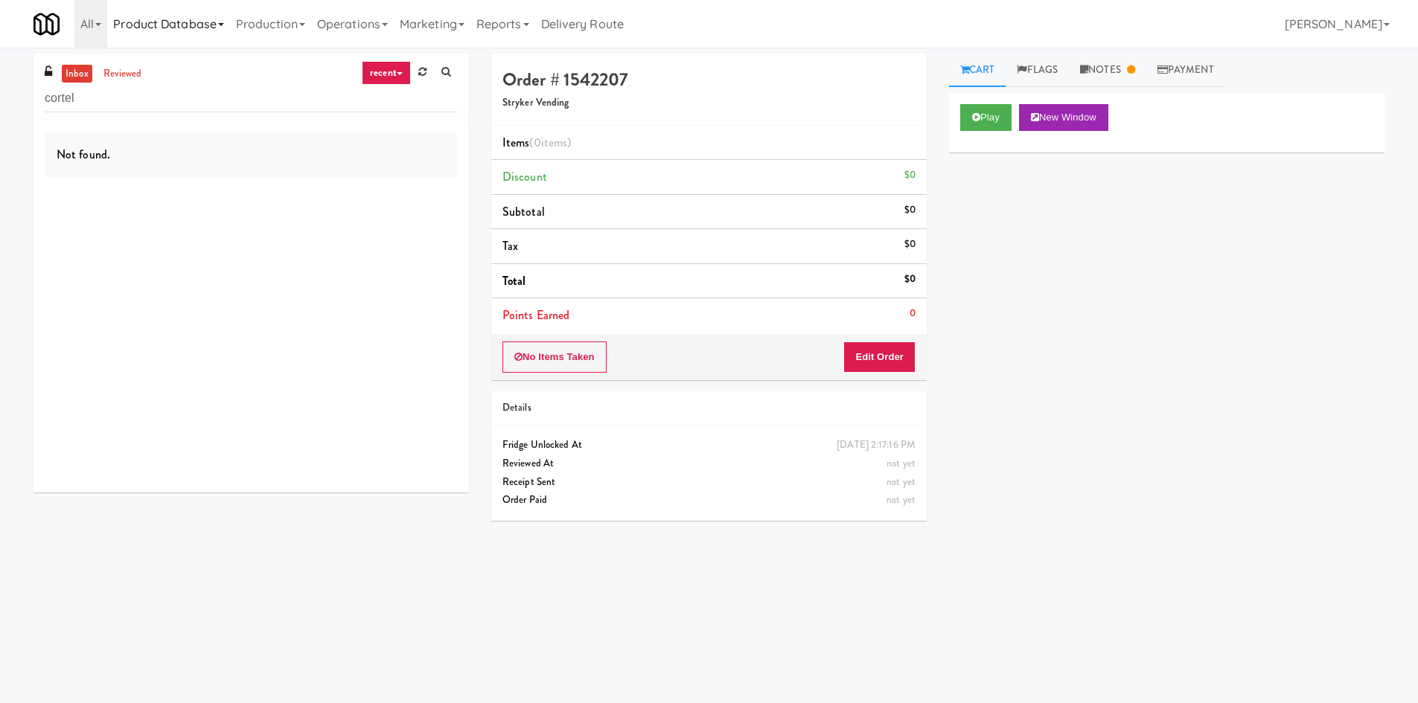
type input "cortel"
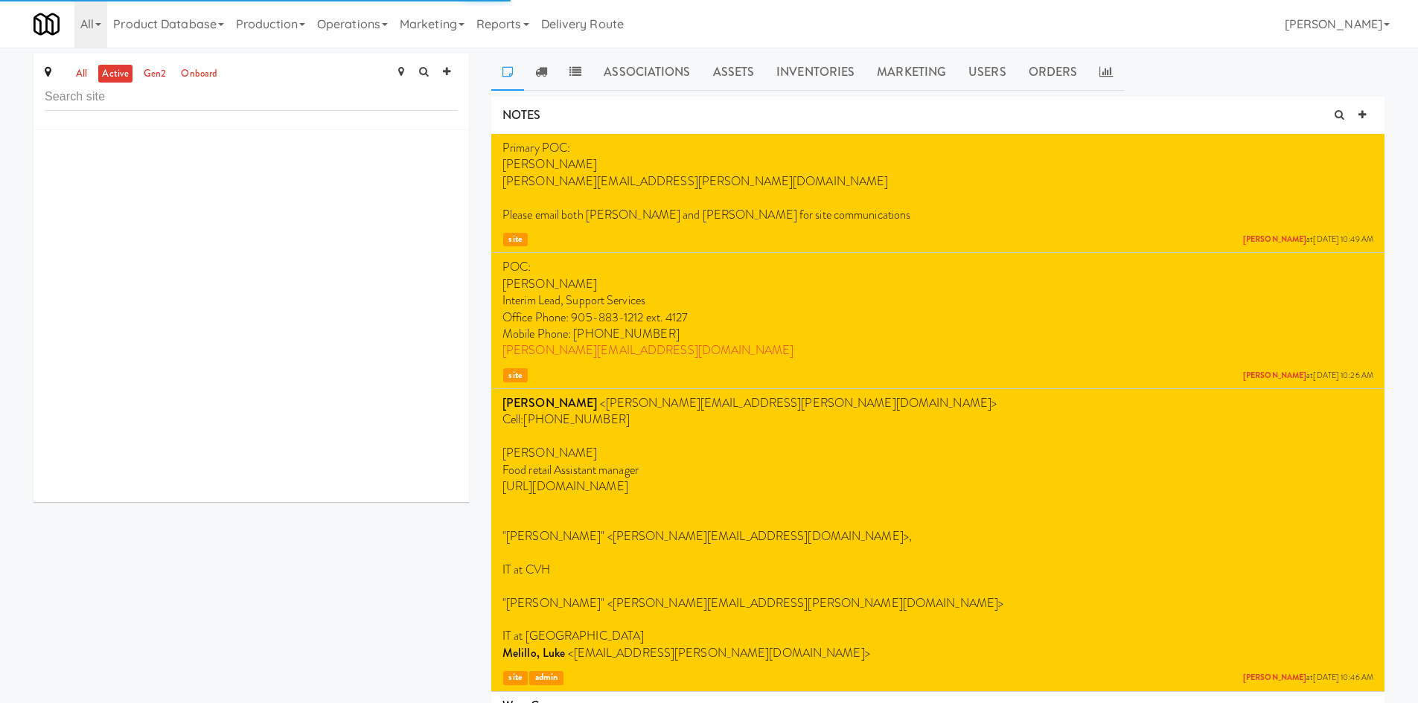
click at [354, 28] on link "Operations" at bounding box center [352, 24] width 83 height 48
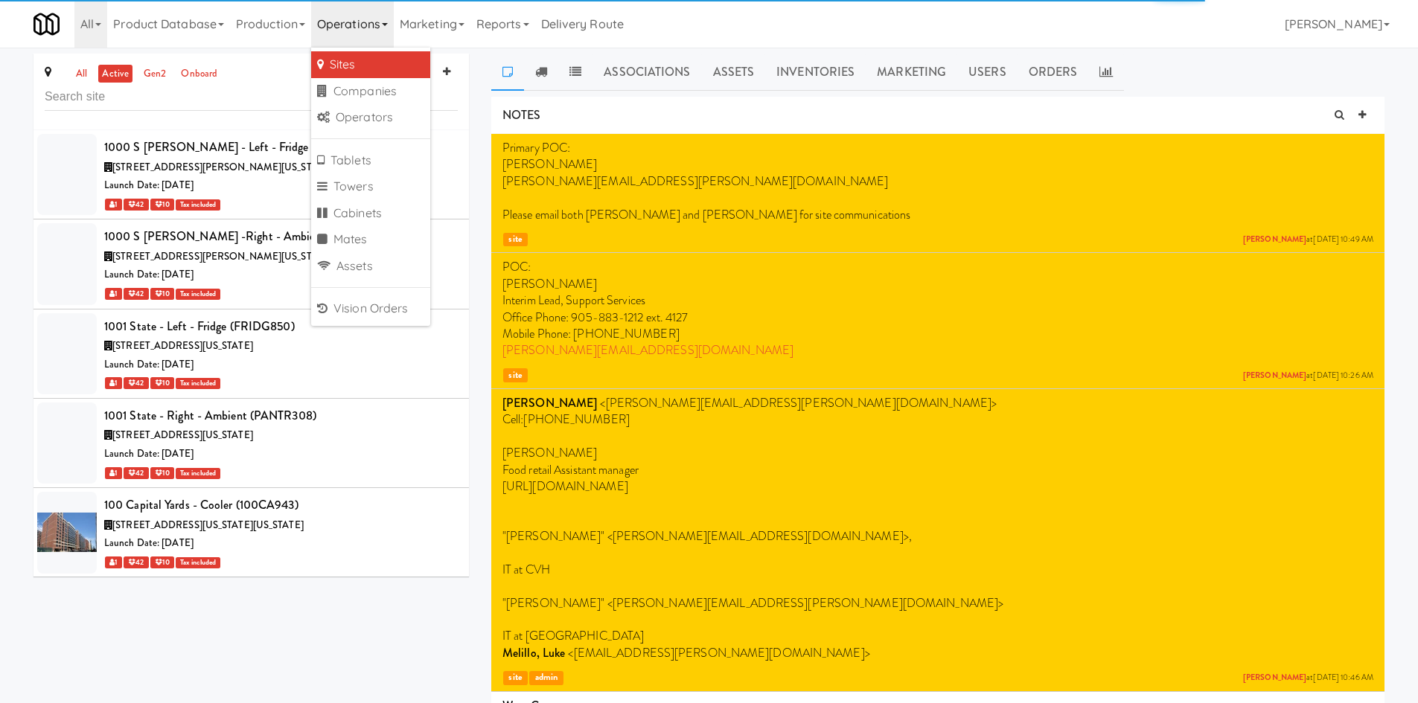
scroll to position [24486, 0]
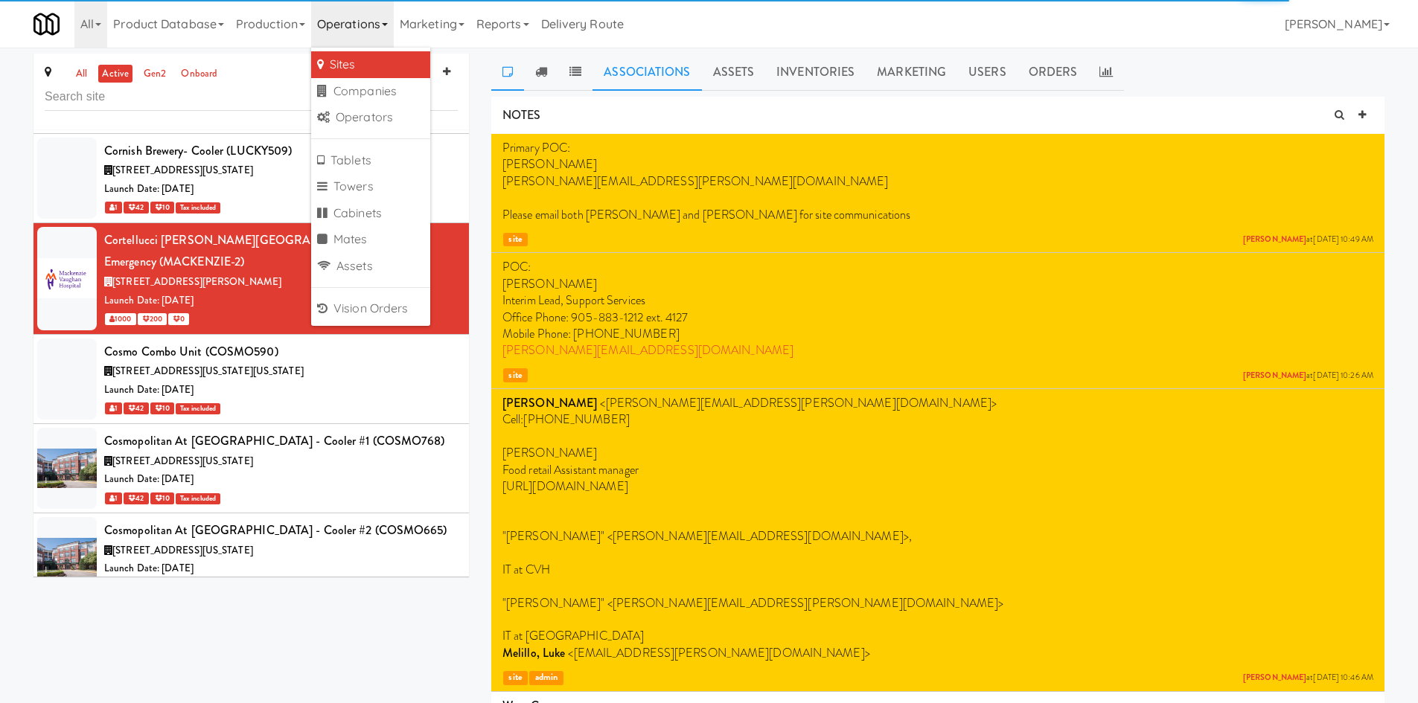
click at [266, 114] on div "all active gen2 onboard" at bounding box center [250, 92] width 435 height 77
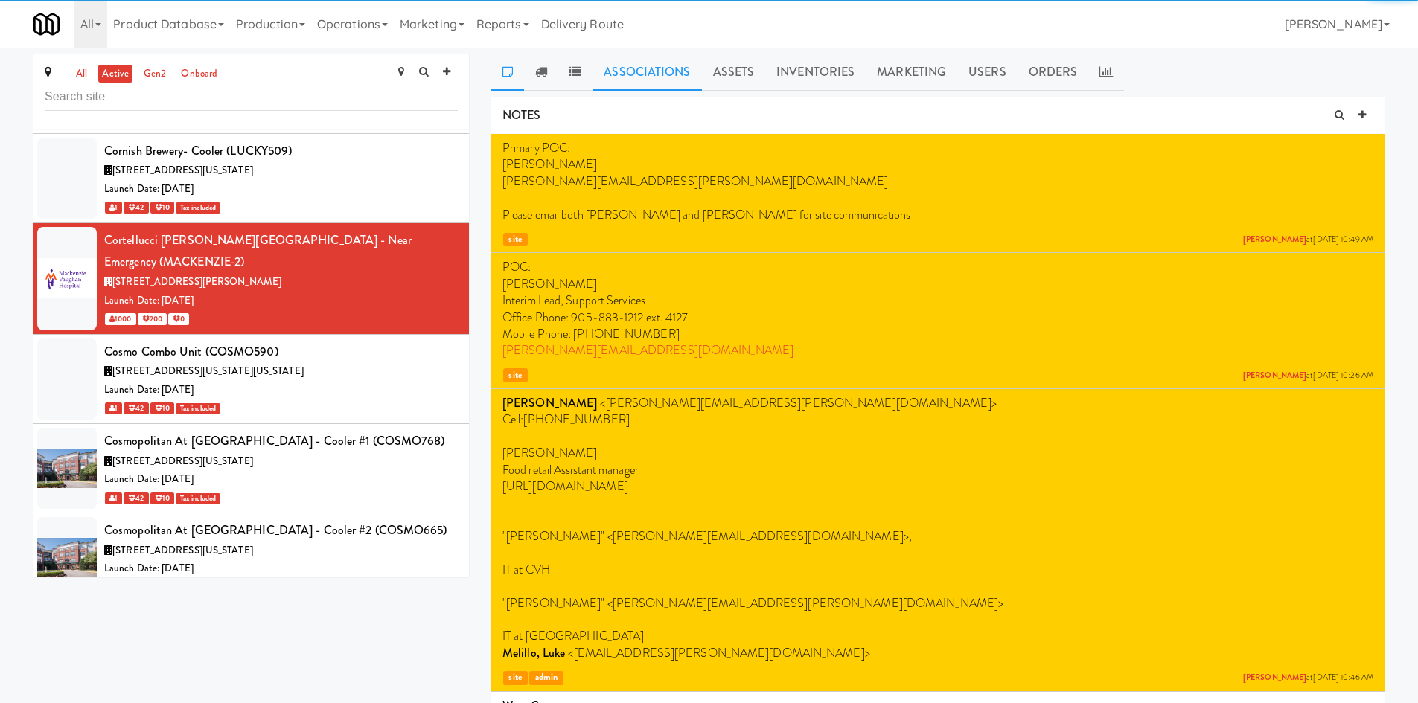
click at [688, 83] on link "Associations" at bounding box center [646, 72] width 109 height 37
click at [723, 77] on link "Assets" at bounding box center [734, 72] width 64 height 37
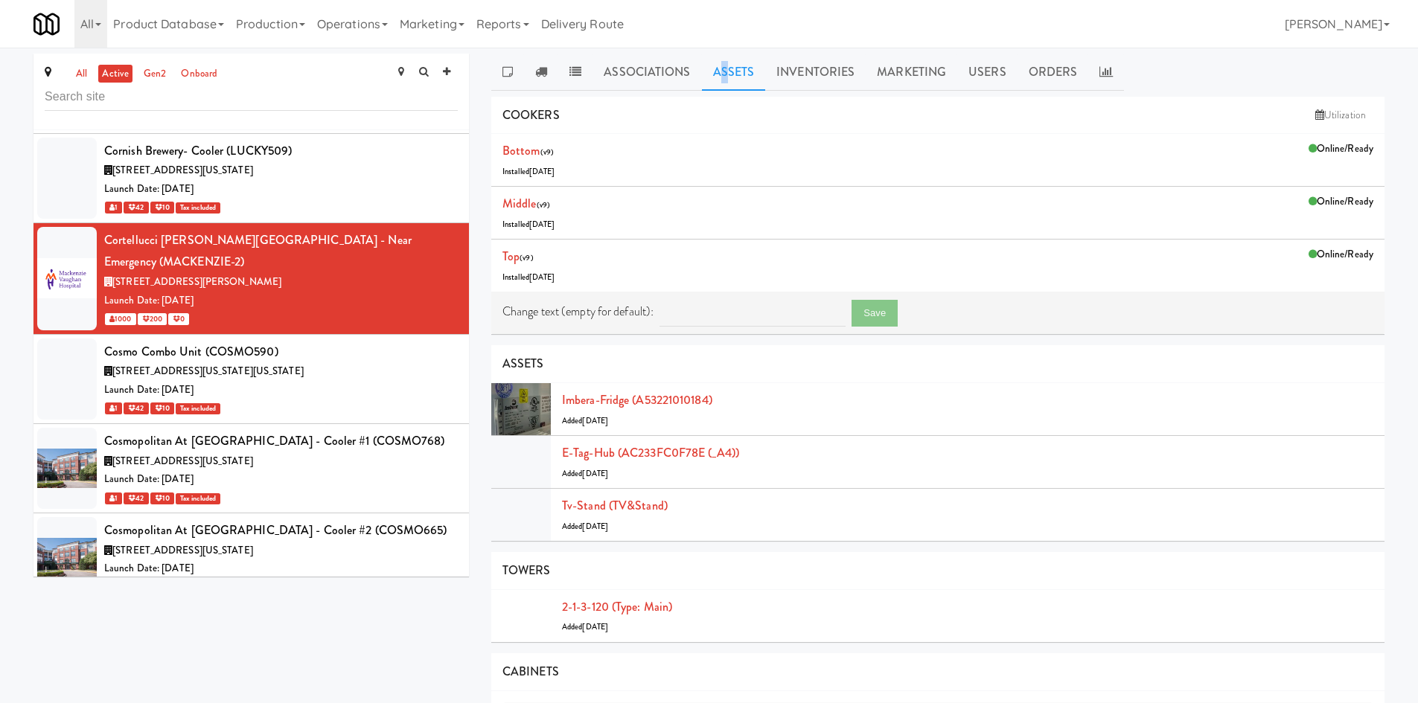
scroll to position [173, 0]
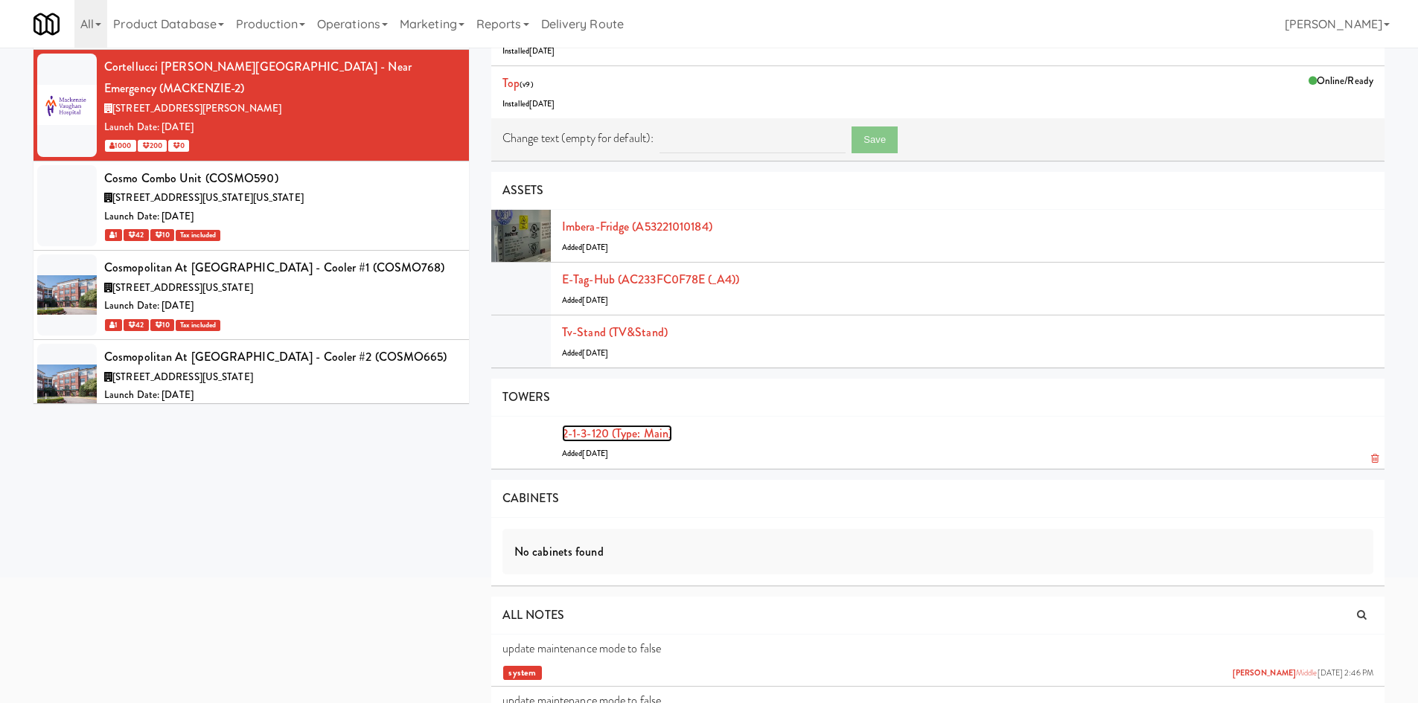
click at [645, 432] on link "2-1-3-120 (type: main)" at bounding box center [617, 433] width 110 height 17
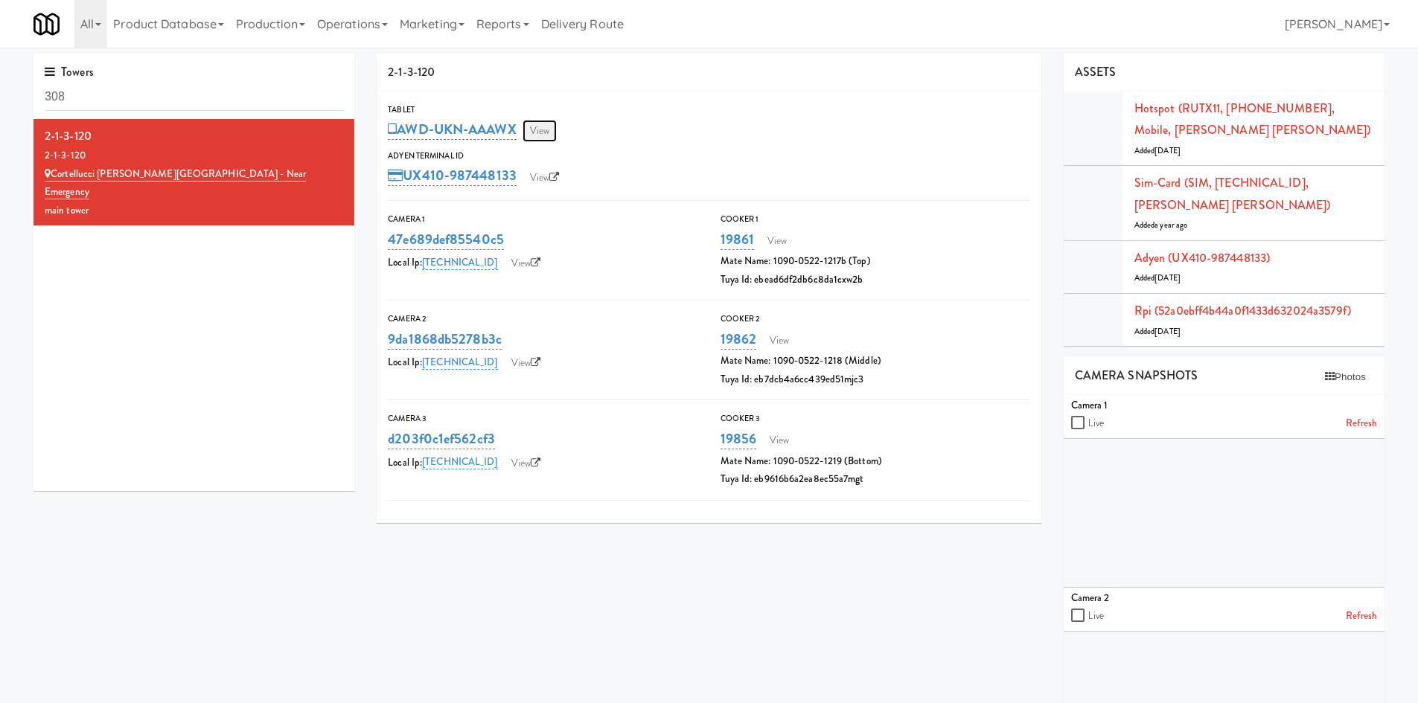
click at [540, 132] on link "View" at bounding box center [539, 131] width 34 height 22
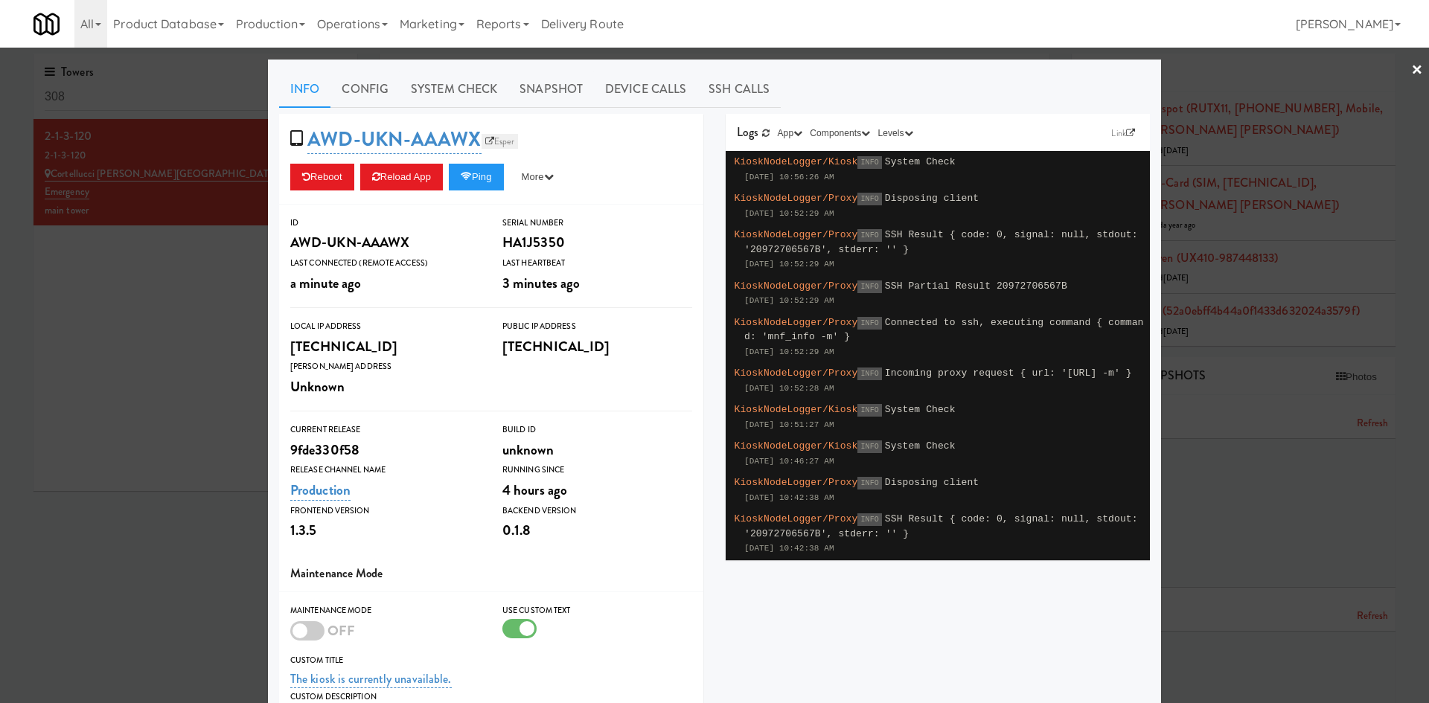
click at [496, 144] on link "Esper" at bounding box center [499, 141] width 37 height 15
click at [470, 95] on link "System Check" at bounding box center [454, 89] width 109 height 37
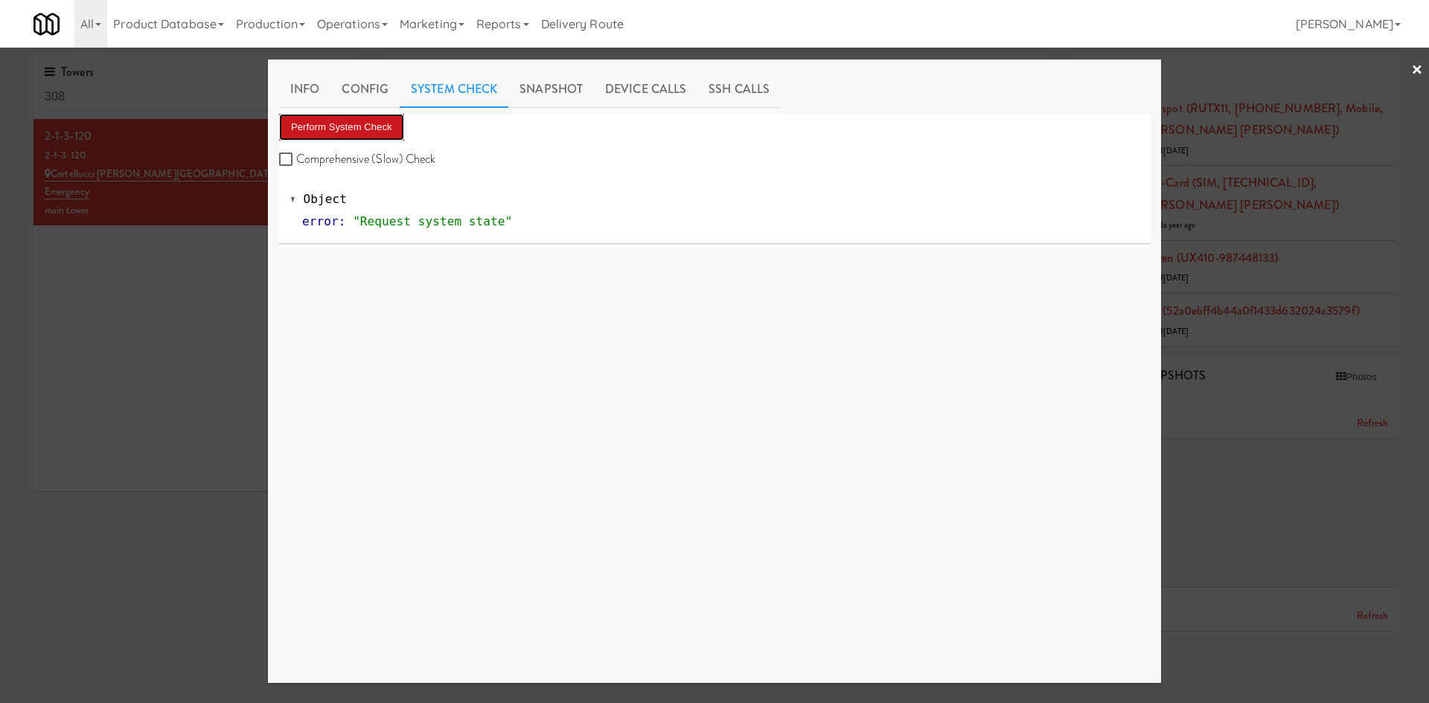
click at [348, 128] on button "Perform System Check" at bounding box center [341, 127] width 125 height 27
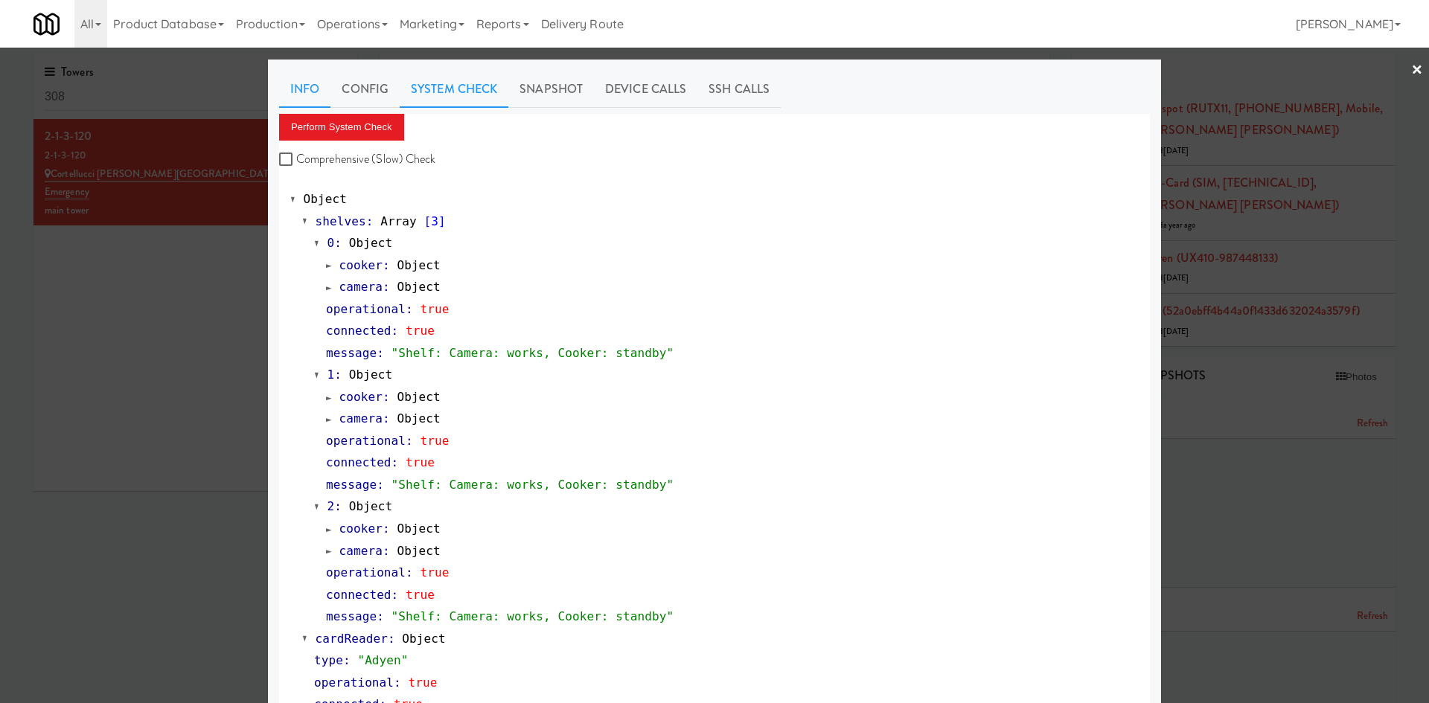
click at [311, 90] on link "Info" at bounding box center [304, 89] width 51 height 37
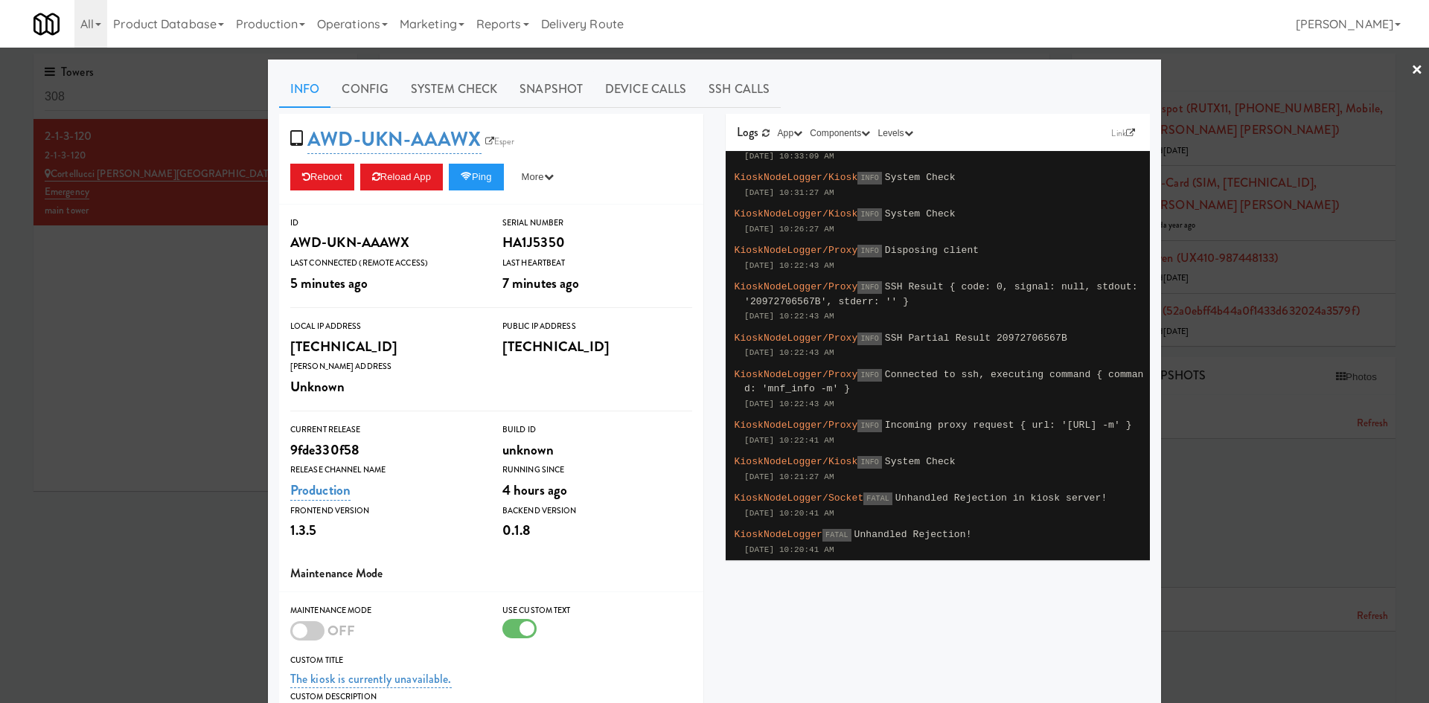
click at [1120, 144] on div "Logs Link App KioskNodeLogger KioskBrowserLogger Components Kiosk Cooler Cooker…" at bounding box center [937, 133] width 424 height 38
click at [1120, 141] on link "Link" at bounding box center [1122, 133] width 31 height 15
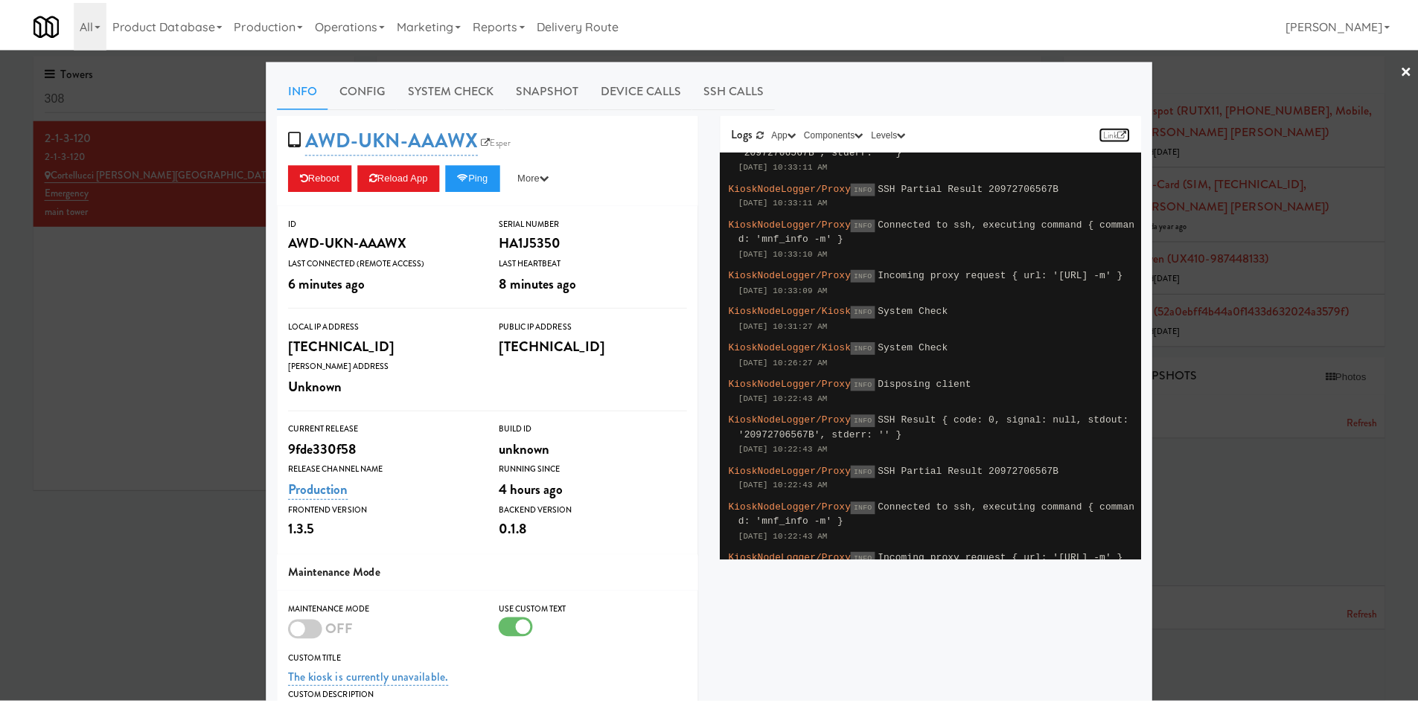
scroll to position [870, 0]
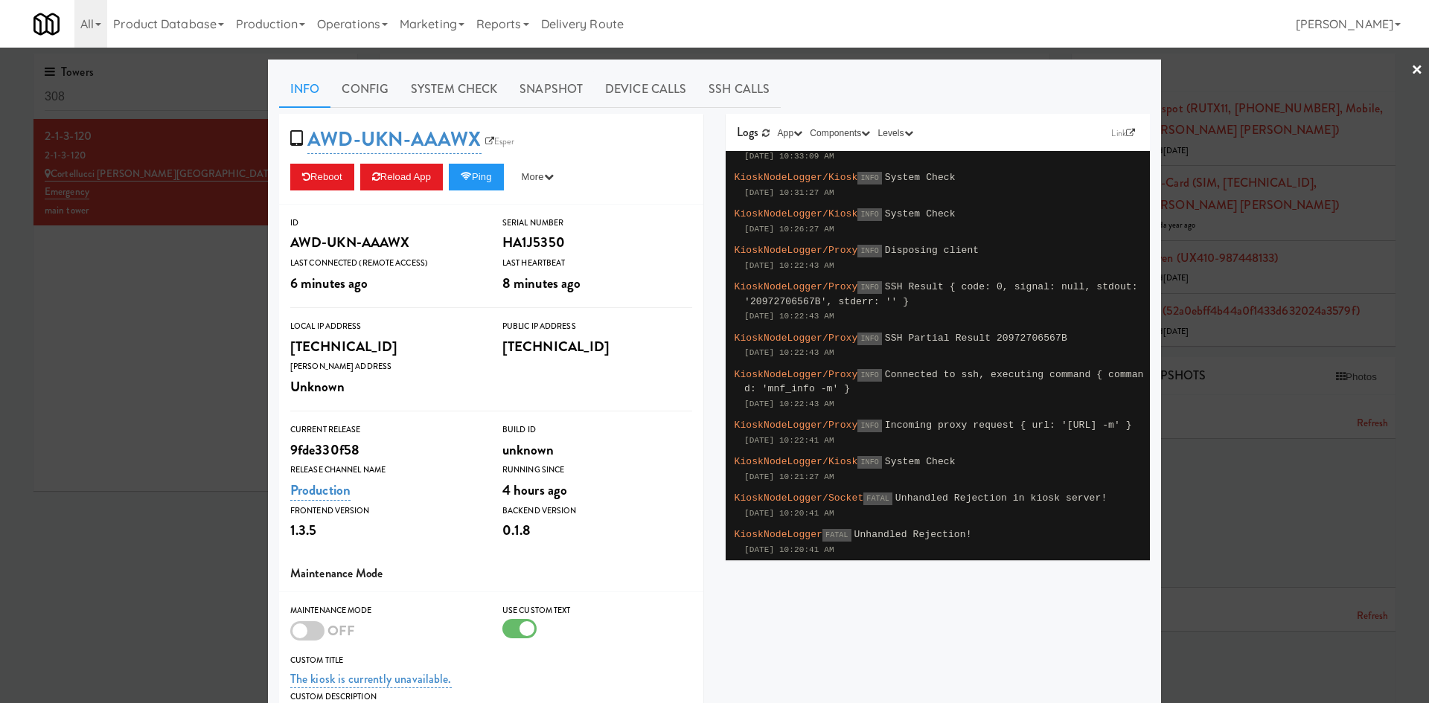
click at [140, 499] on div at bounding box center [714, 351] width 1429 height 703
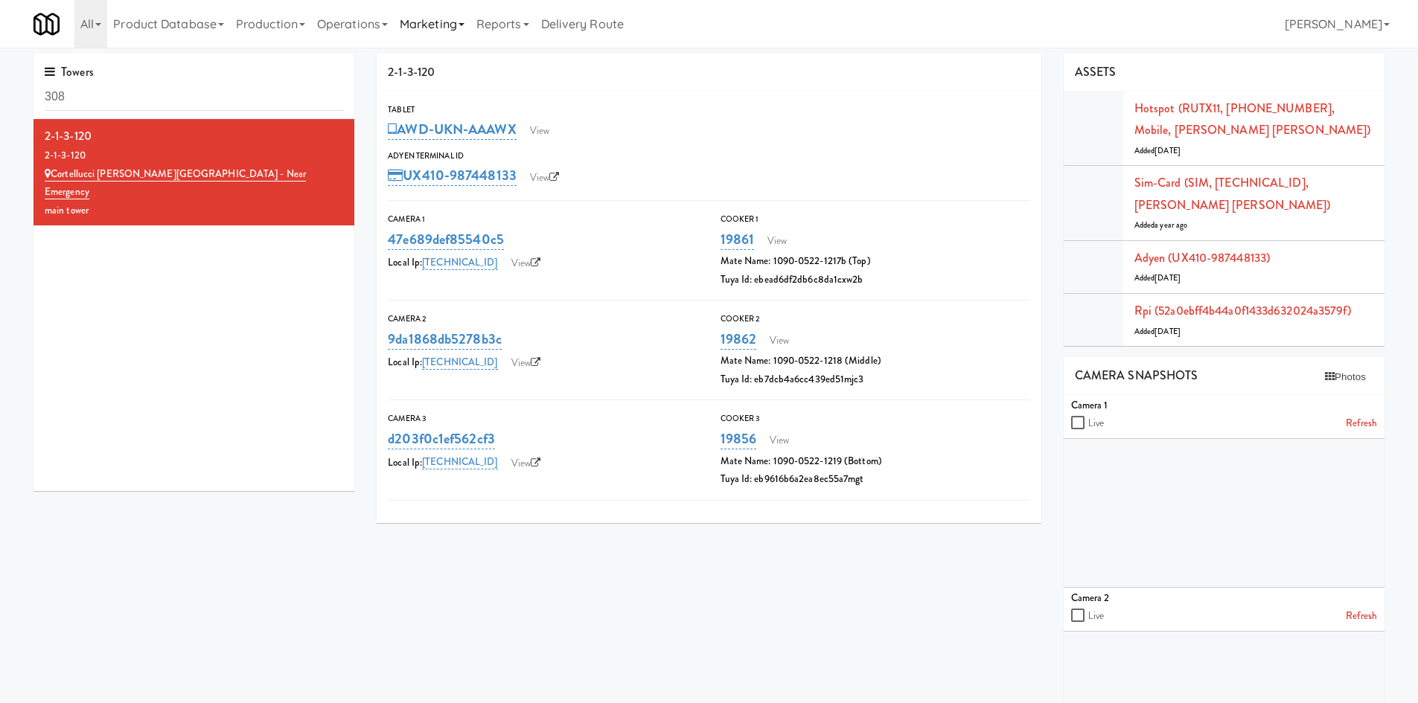
click at [423, 25] on link "Marketing" at bounding box center [432, 24] width 77 height 48
click at [439, 66] on link "Users" at bounding box center [453, 64] width 119 height 27
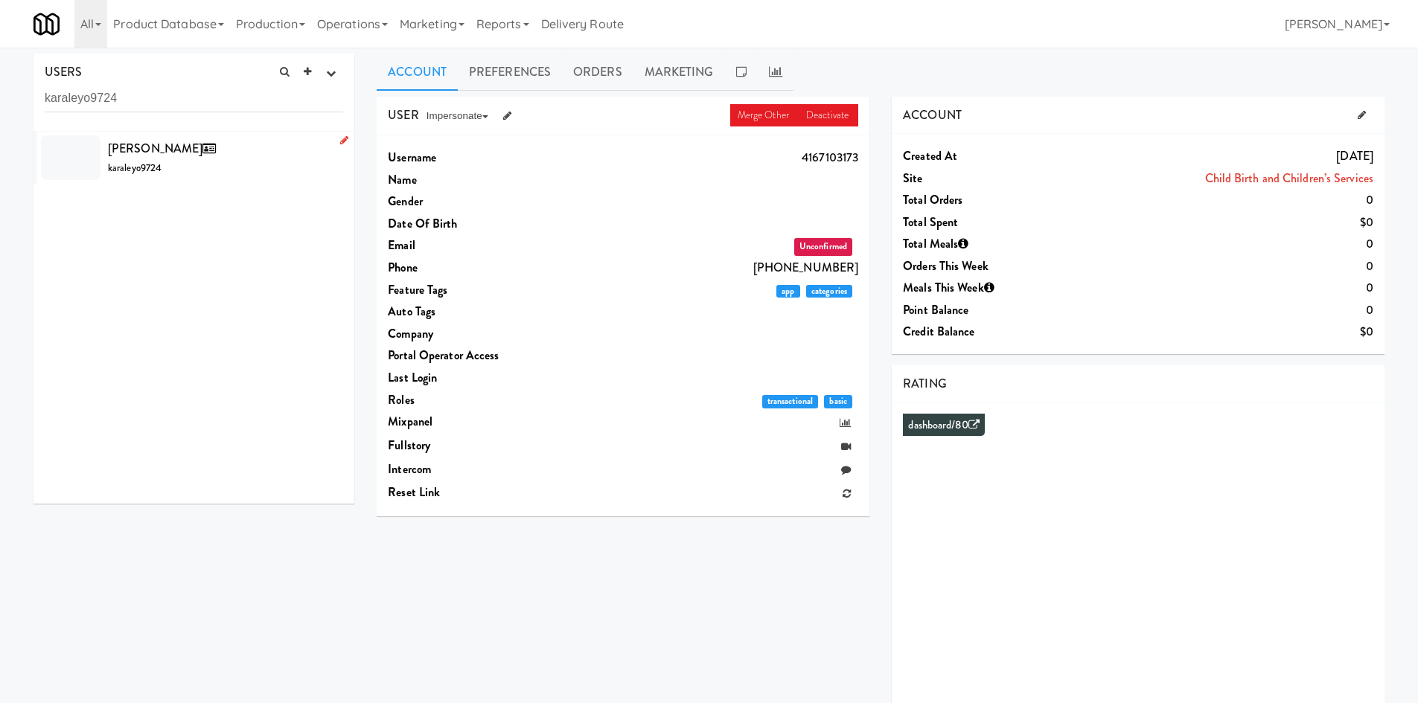
click at [254, 153] on div "[PERSON_NAME] karaleyo9724" at bounding box center [225, 158] width 235 height 40
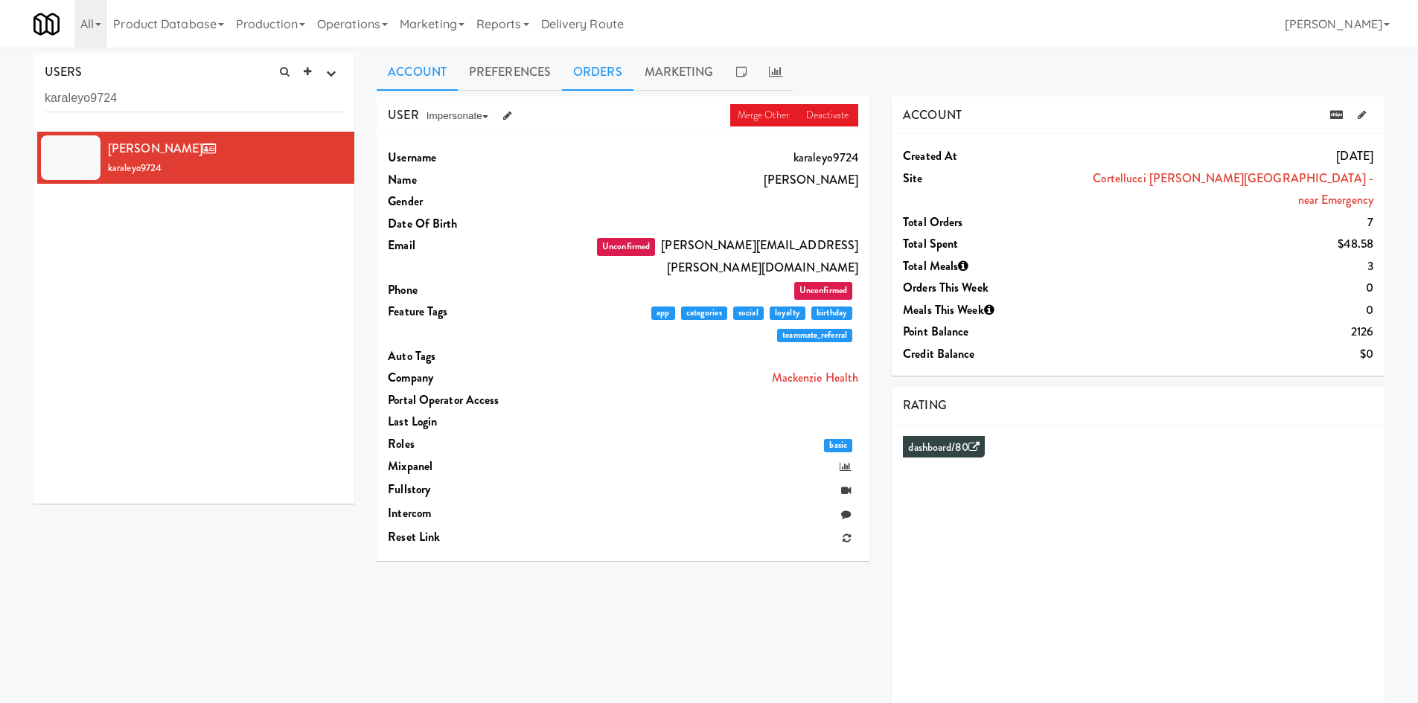
click at [612, 70] on link "Orders" at bounding box center [597, 72] width 71 height 37
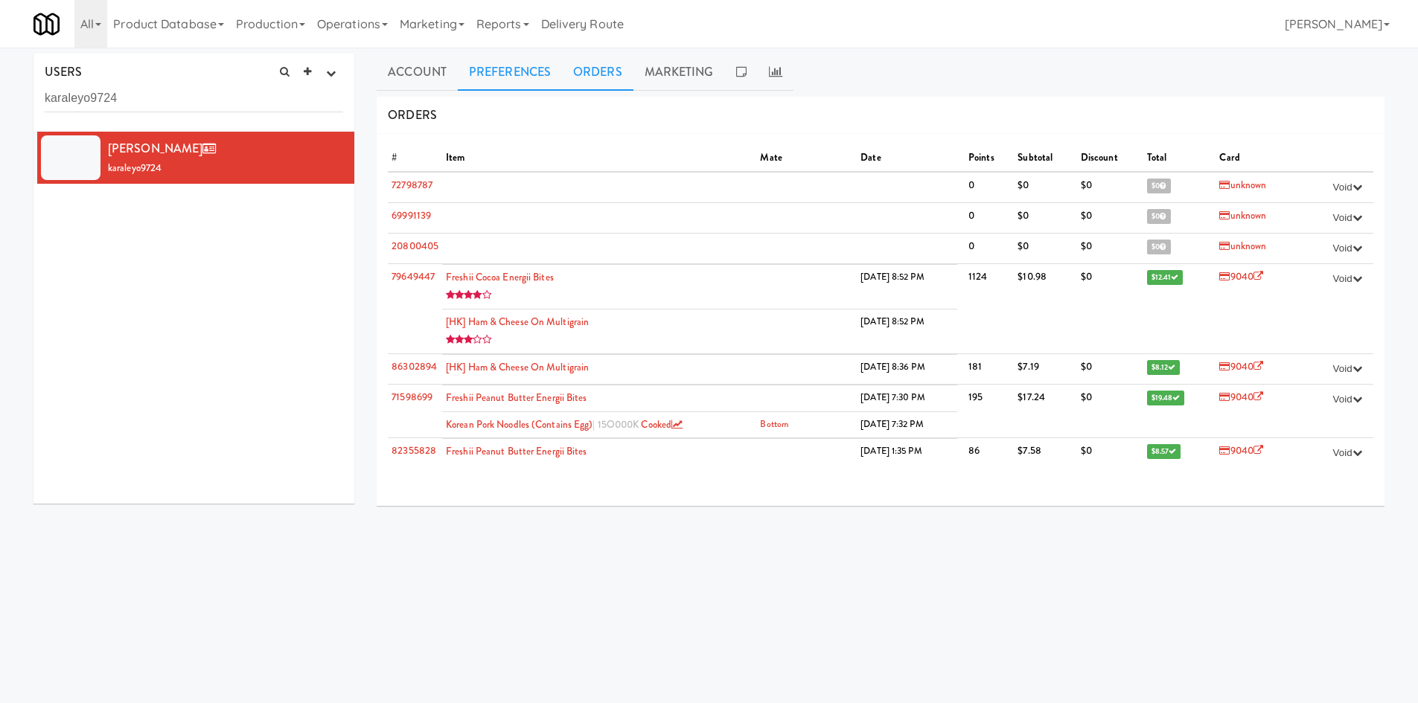
click at [490, 62] on link "Preferences" at bounding box center [510, 72] width 104 height 37
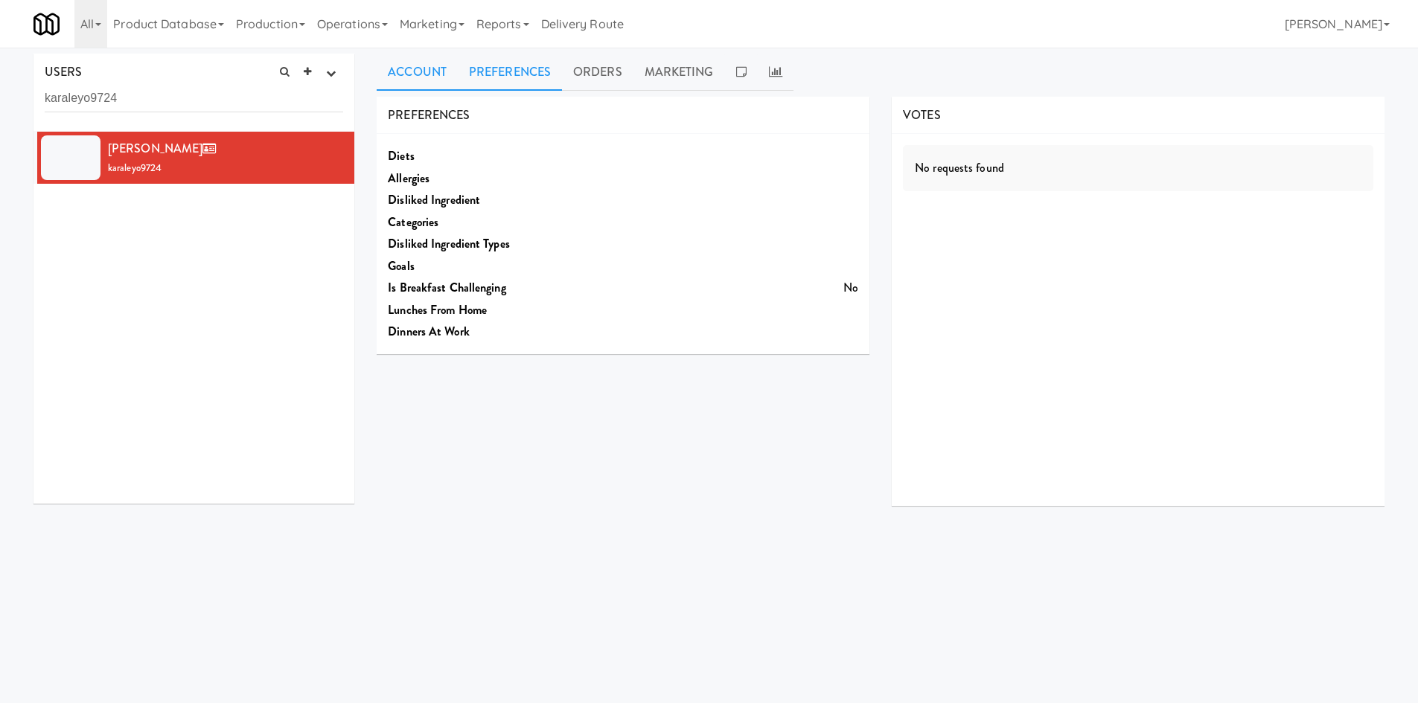
click at [423, 70] on link "Account" at bounding box center [417, 72] width 81 height 37
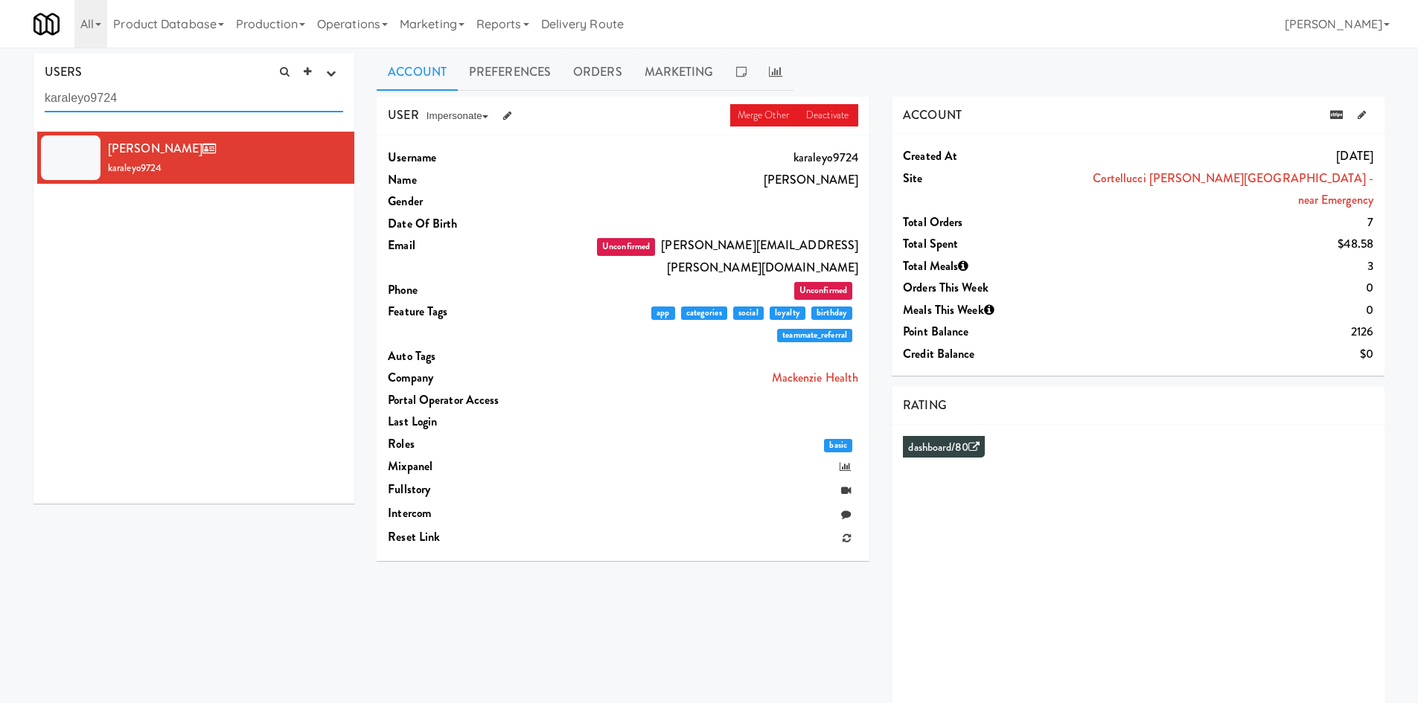
click at [221, 105] on input "karaleyo9724" at bounding box center [194, 99] width 298 height 28
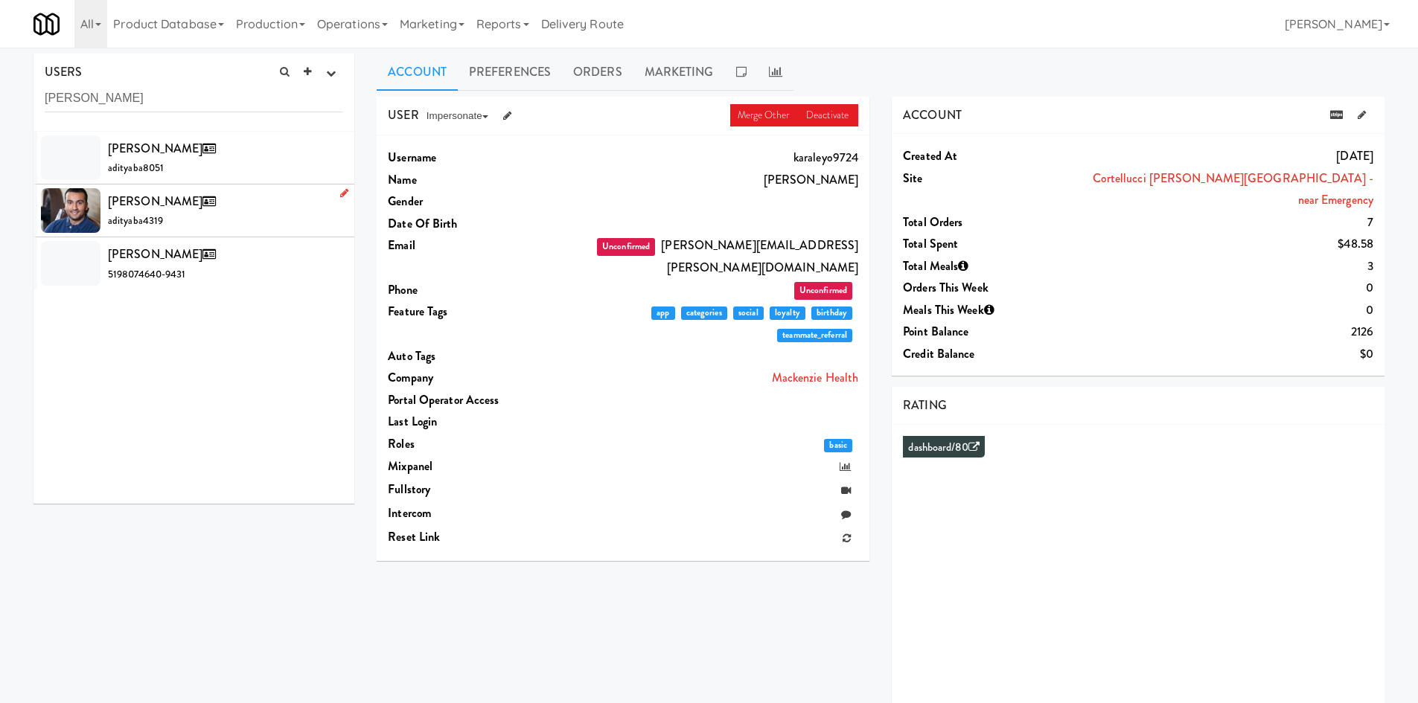
click at [228, 202] on div "[PERSON_NAME] adityaba4319" at bounding box center [225, 210] width 235 height 40
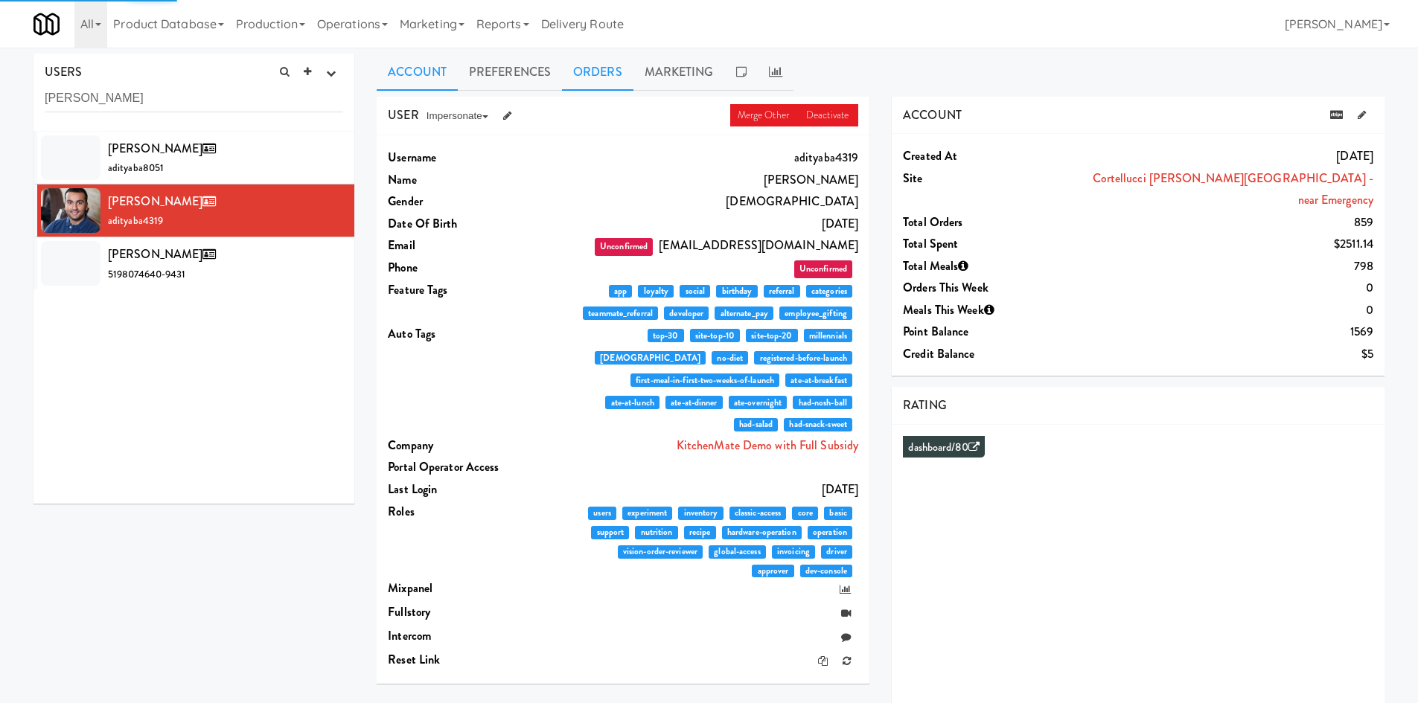
click at [595, 73] on link "Orders" at bounding box center [597, 72] width 71 height 37
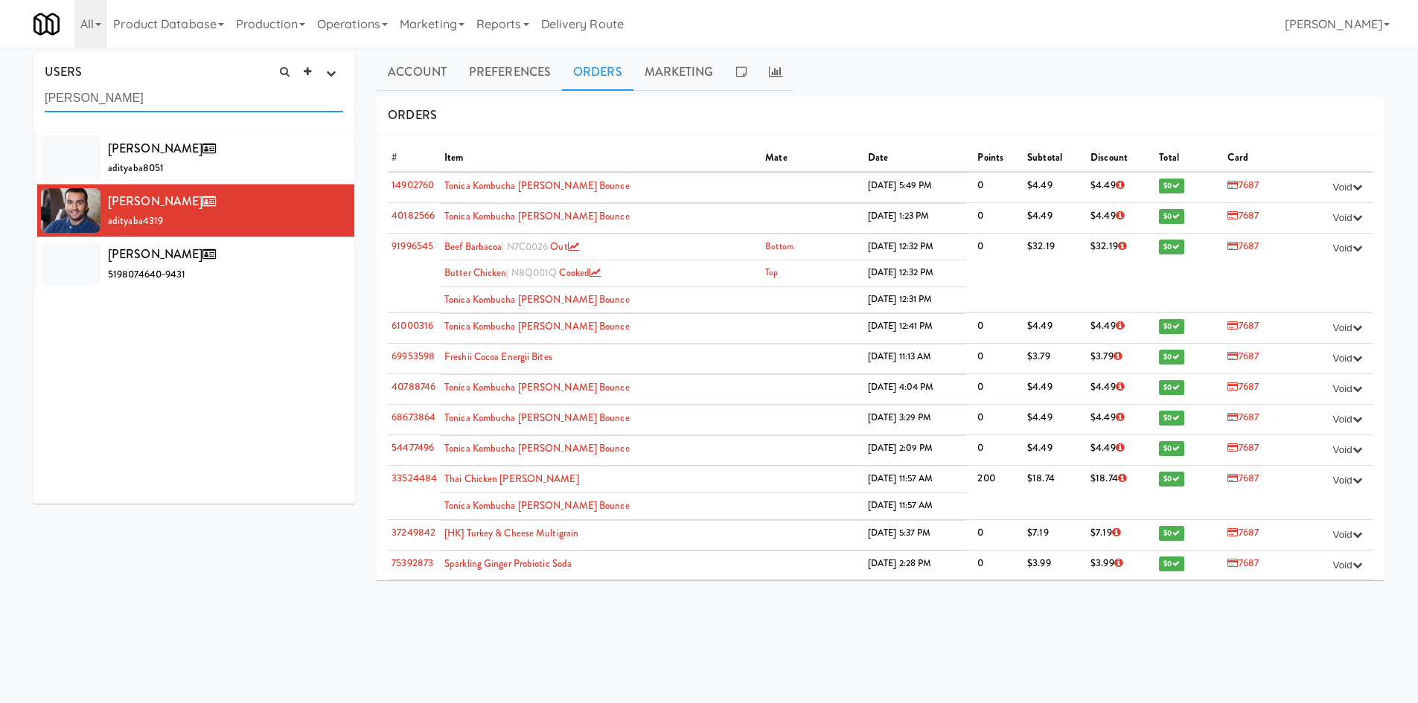
click at [209, 108] on input "[PERSON_NAME]" at bounding box center [194, 99] width 298 height 28
click at [207, 108] on input "[PERSON_NAME]" at bounding box center [194, 99] width 298 height 28
paste input "naguybaw1127"
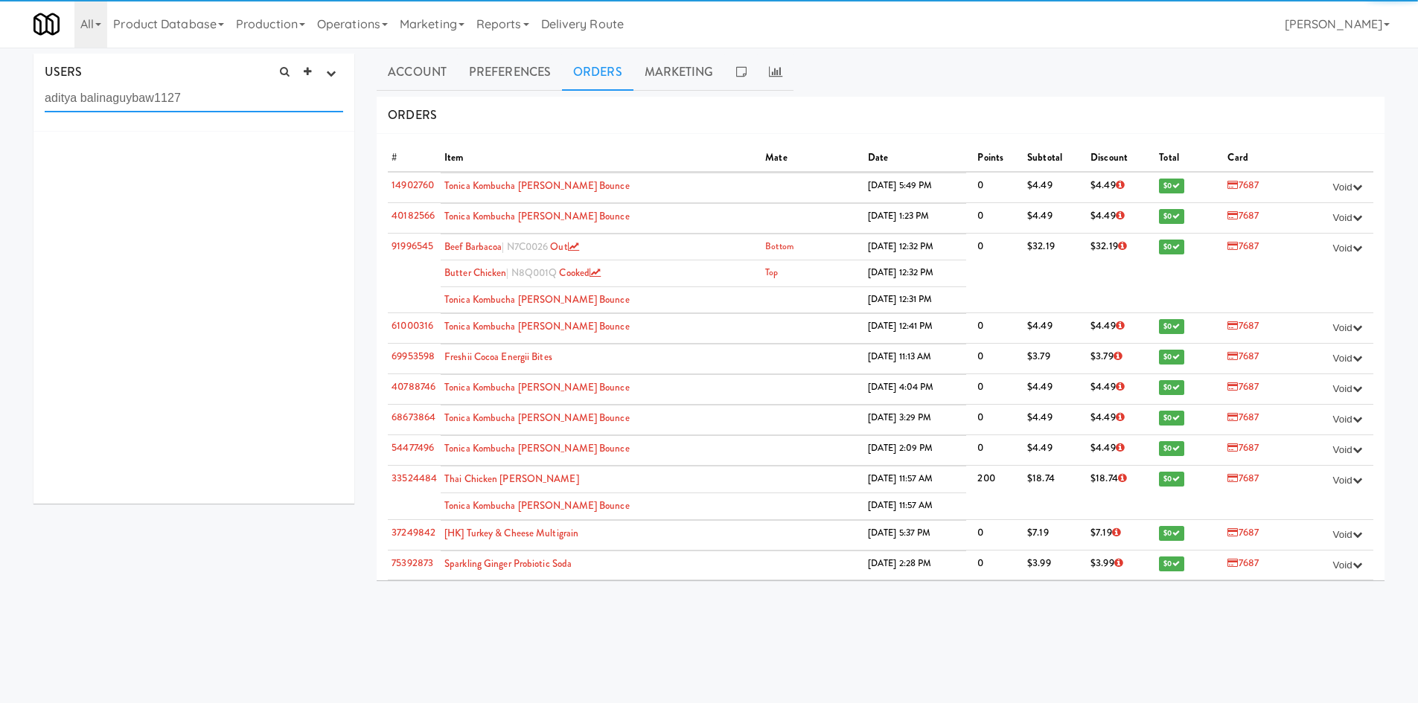
paste input "text"
type input "naguybaw1127"
click at [205, 173] on div "[PERSON_NAME] naguybaw1127" at bounding box center [225, 158] width 235 height 40
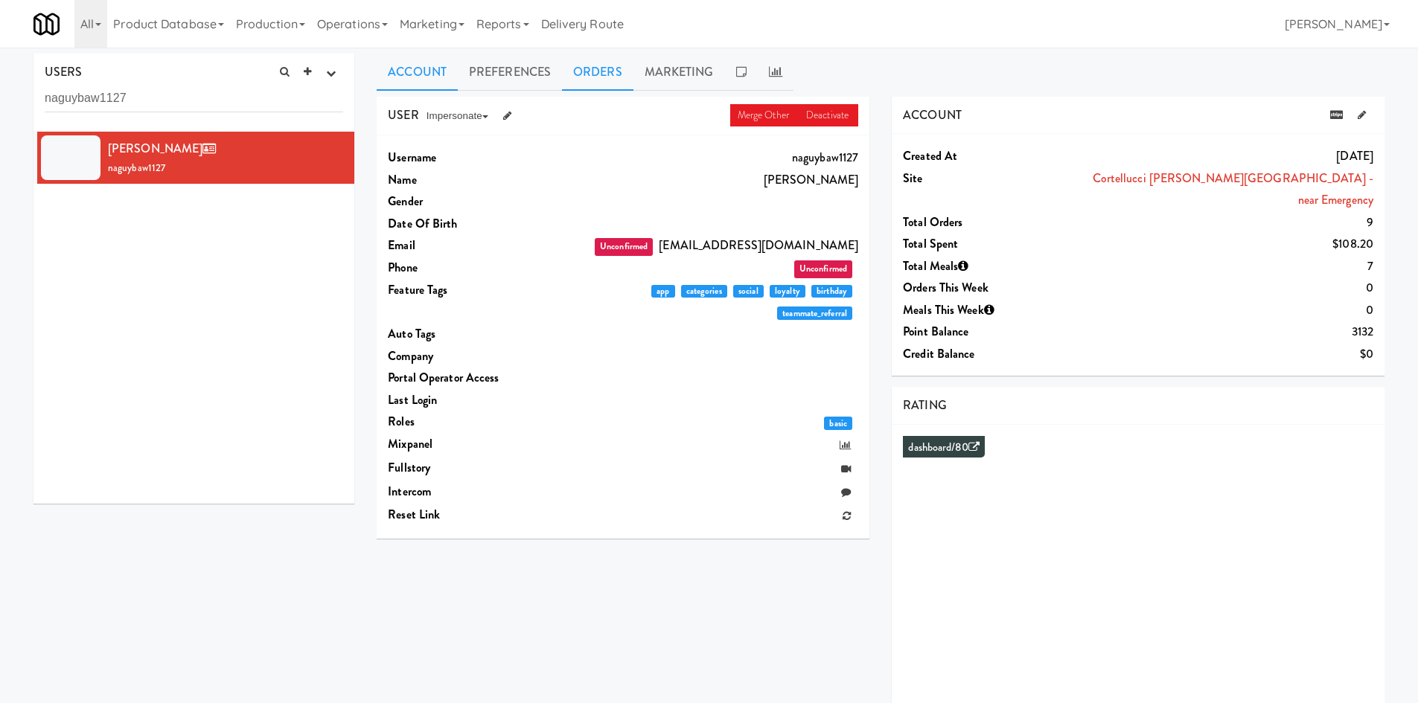
click at [588, 74] on link "Orders" at bounding box center [597, 72] width 71 height 37
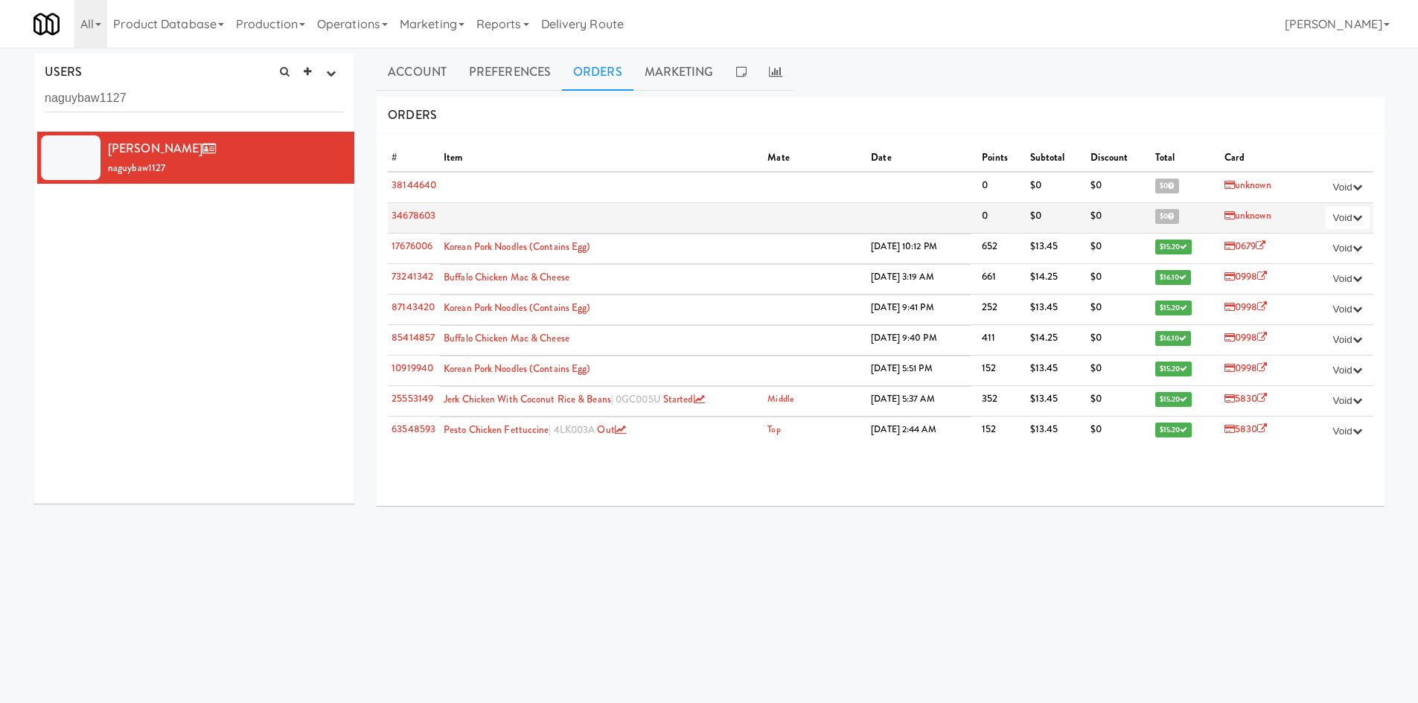
drag, startPoint x: 470, startPoint y: 214, endPoint x: 644, endPoint y: 212, distance: 174.1
click at [644, 212] on td at bounding box center [709, 217] width 538 height 31
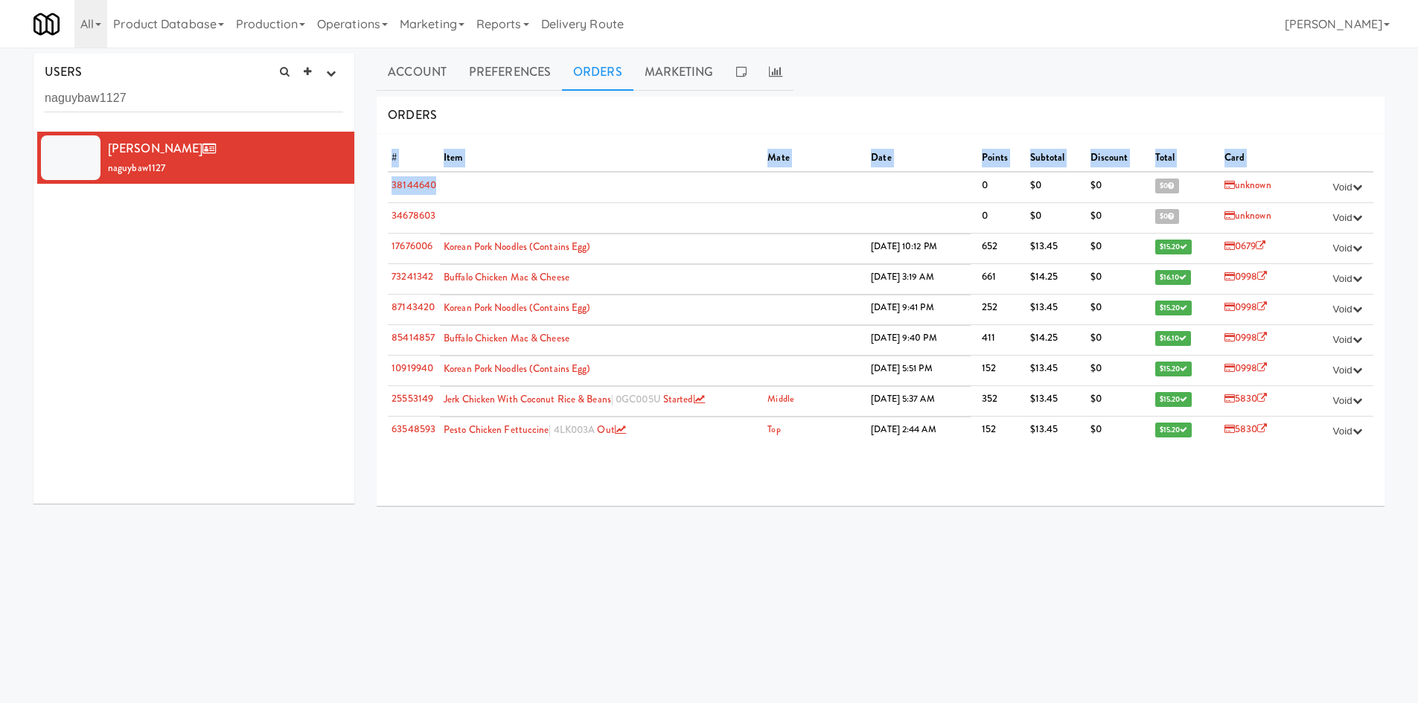
drag, startPoint x: 439, startPoint y: 180, endPoint x: 371, endPoint y: 182, distance: 67.7
click at [371, 182] on div "Account Preferences Orders Marketing USER Merge Other Deactivate Impersonate on…" at bounding box center [880, 354] width 1030 height 601
click at [446, 188] on td at bounding box center [709, 187] width 538 height 31
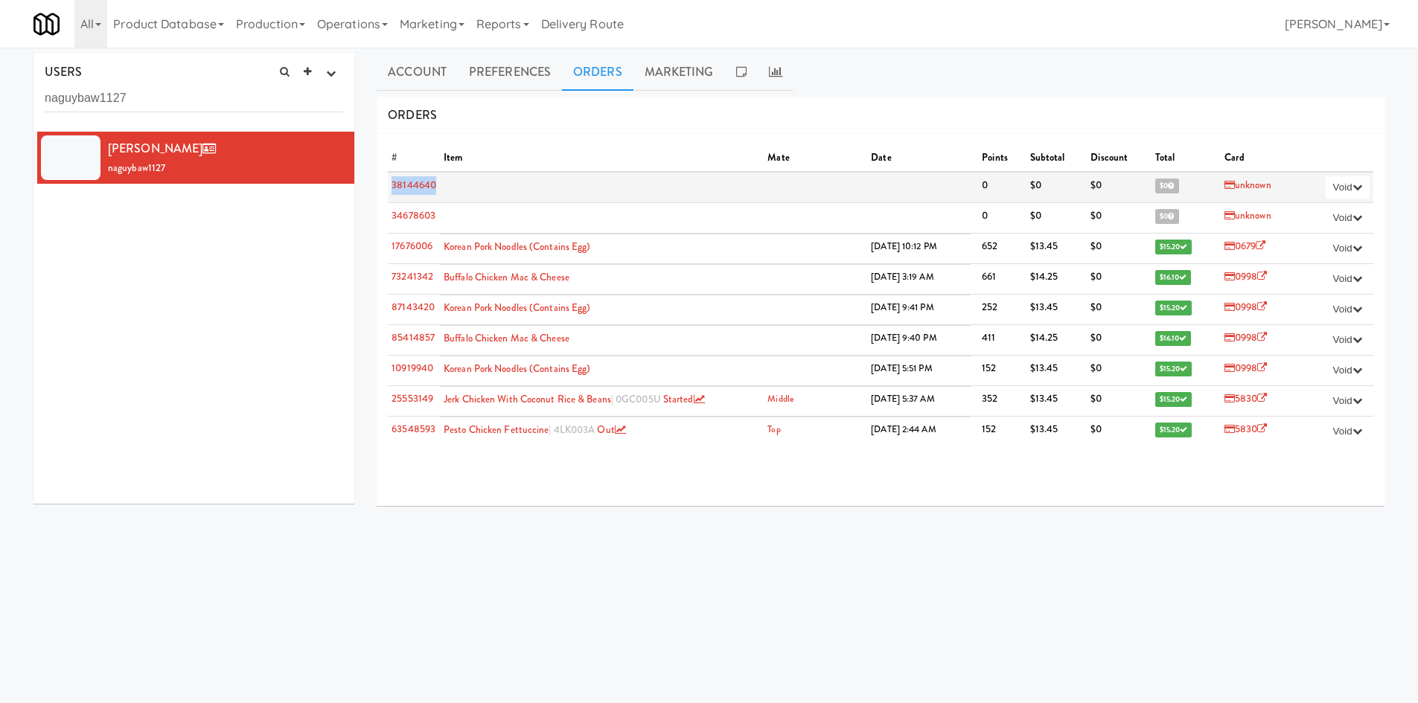
drag, startPoint x: 455, startPoint y: 188, endPoint x: 392, endPoint y: 188, distance: 62.5
click at [392, 188] on tr "38144640 0 $0 $0 $0 unknown Void double charge failed cook inedible - bad taste…" at bounding box center [880, 187] width 985 height 31
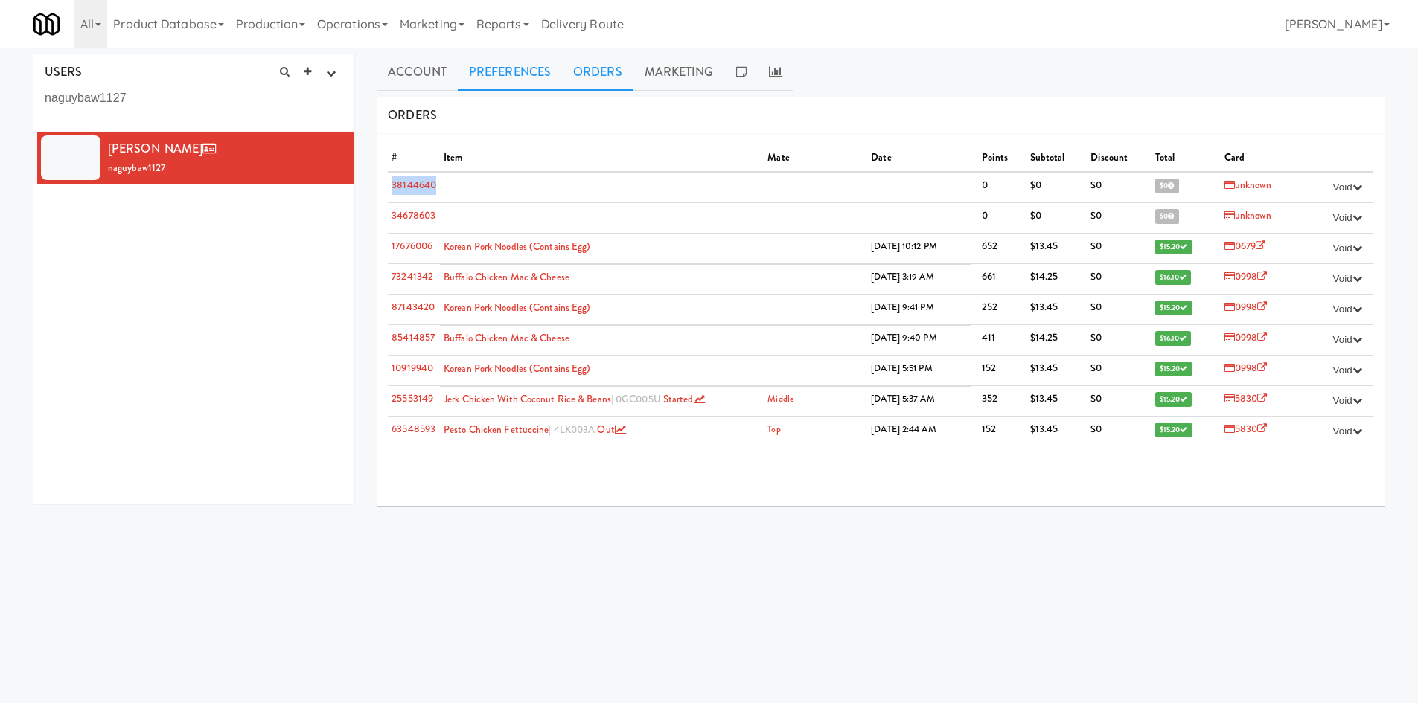
copy link "38144640"
click at [513, 11] on link "Reports" at bounding box center [502, 24] width 65 height 48
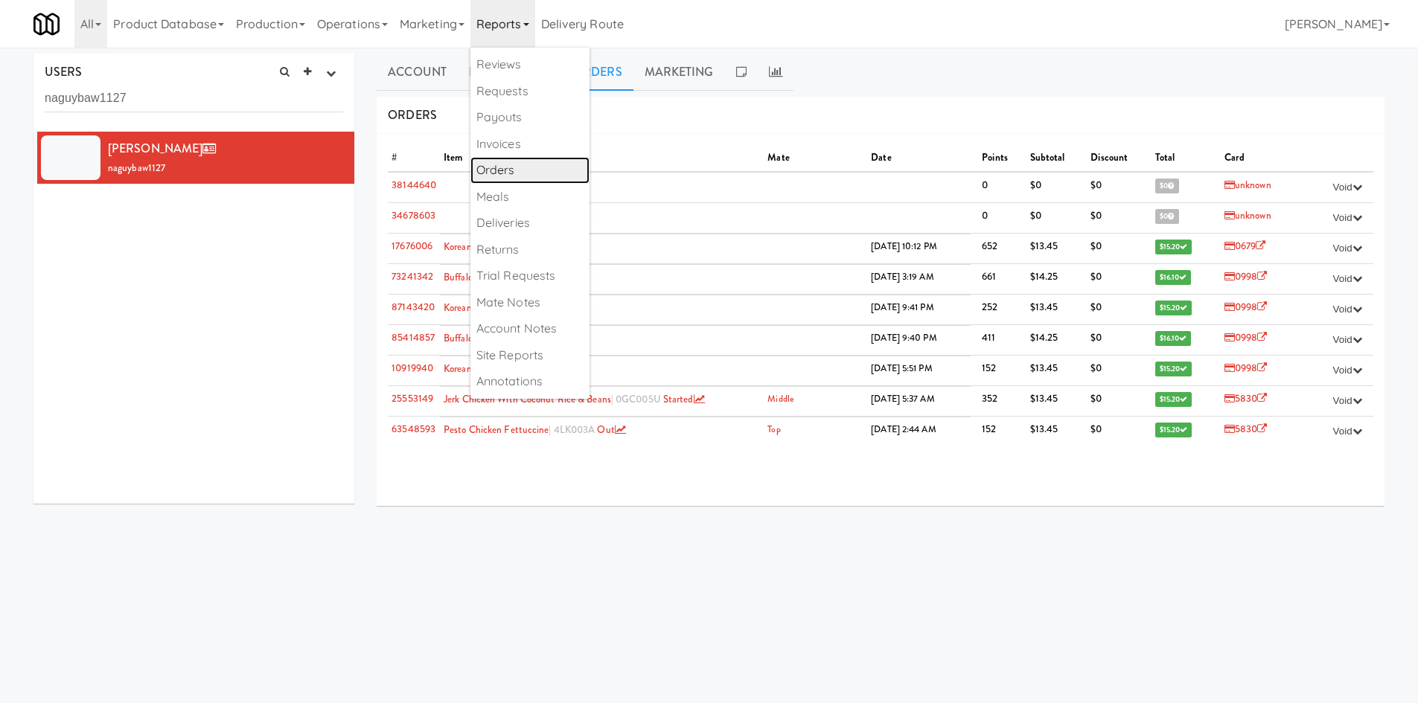
click at [527, 168] on link "Orders" at bounding box center [529, 170] width 119 height 27
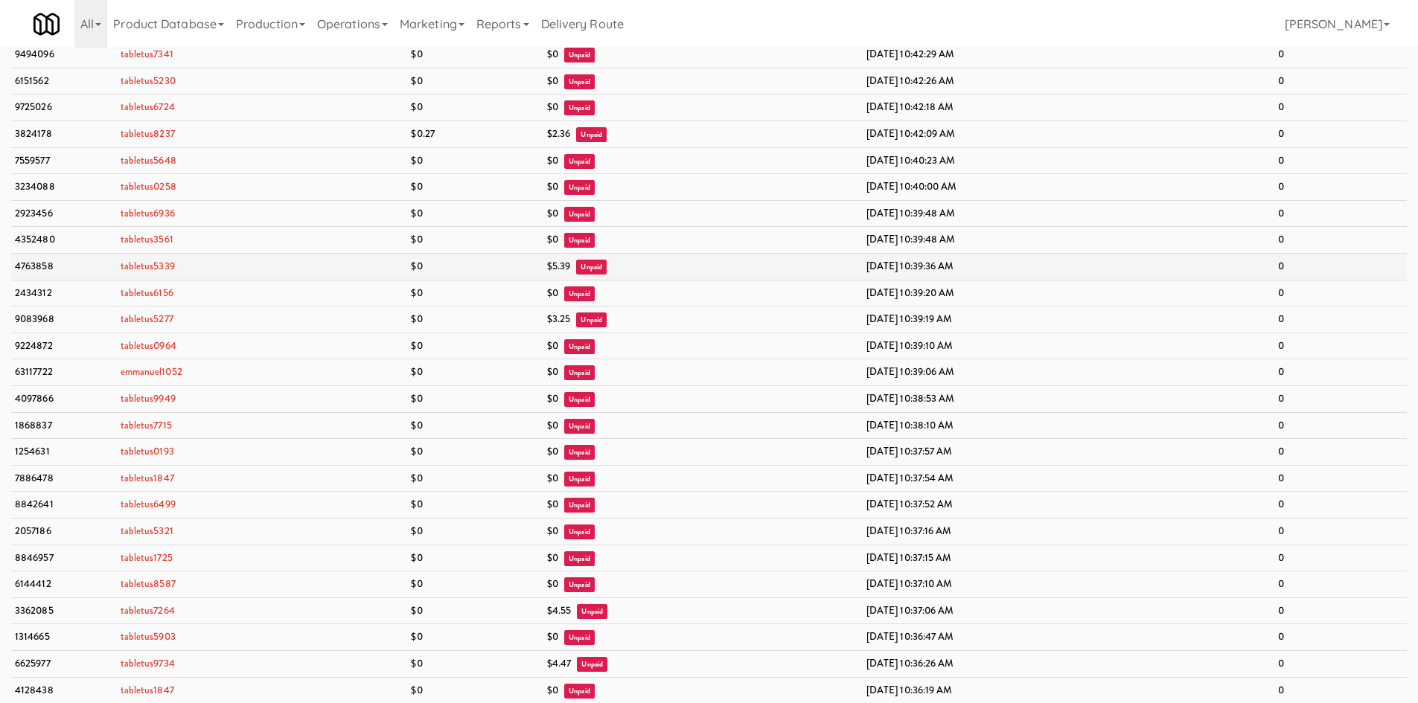
scroll to position [6793, 0]
click at [330, 25] on link "Operations" at bounding box center [352, 24] width 83 height 48
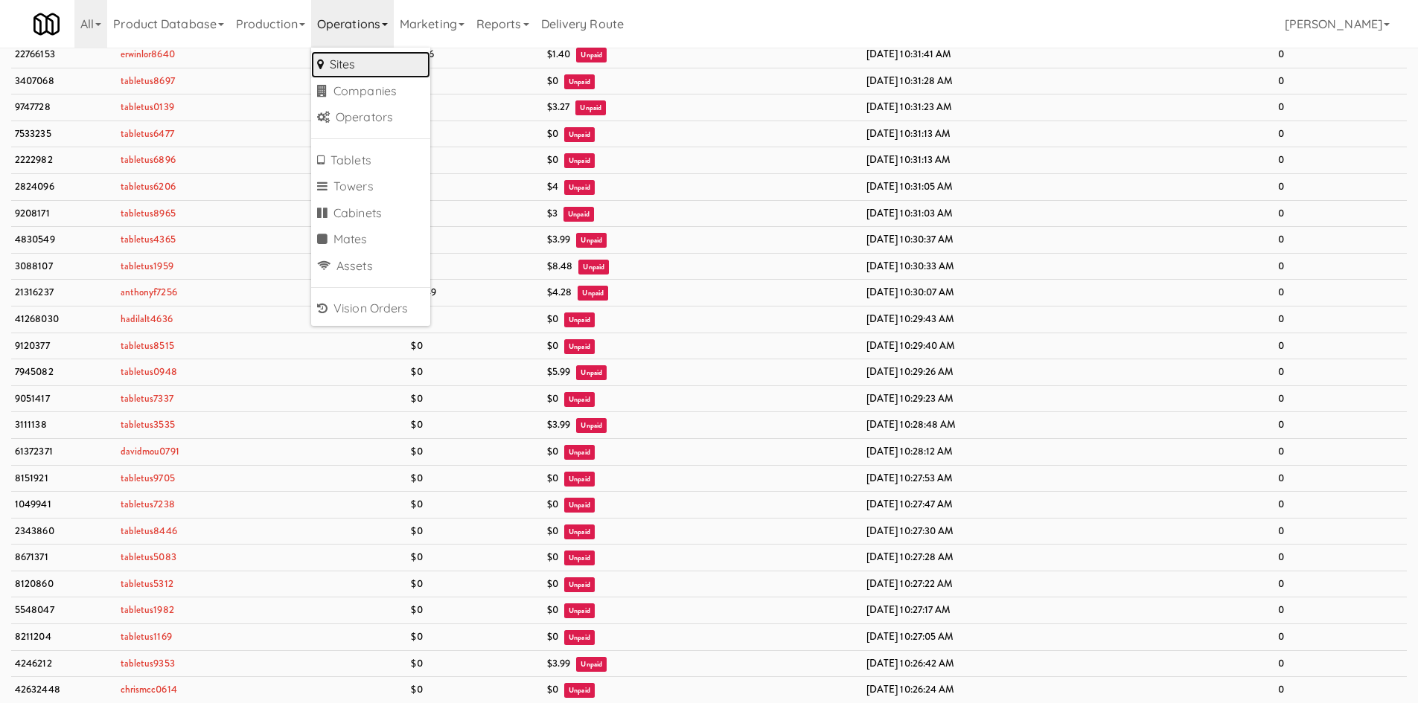
click at [379, 64] on link "Sites" at bounding box center [370, 64] width 119 height 27
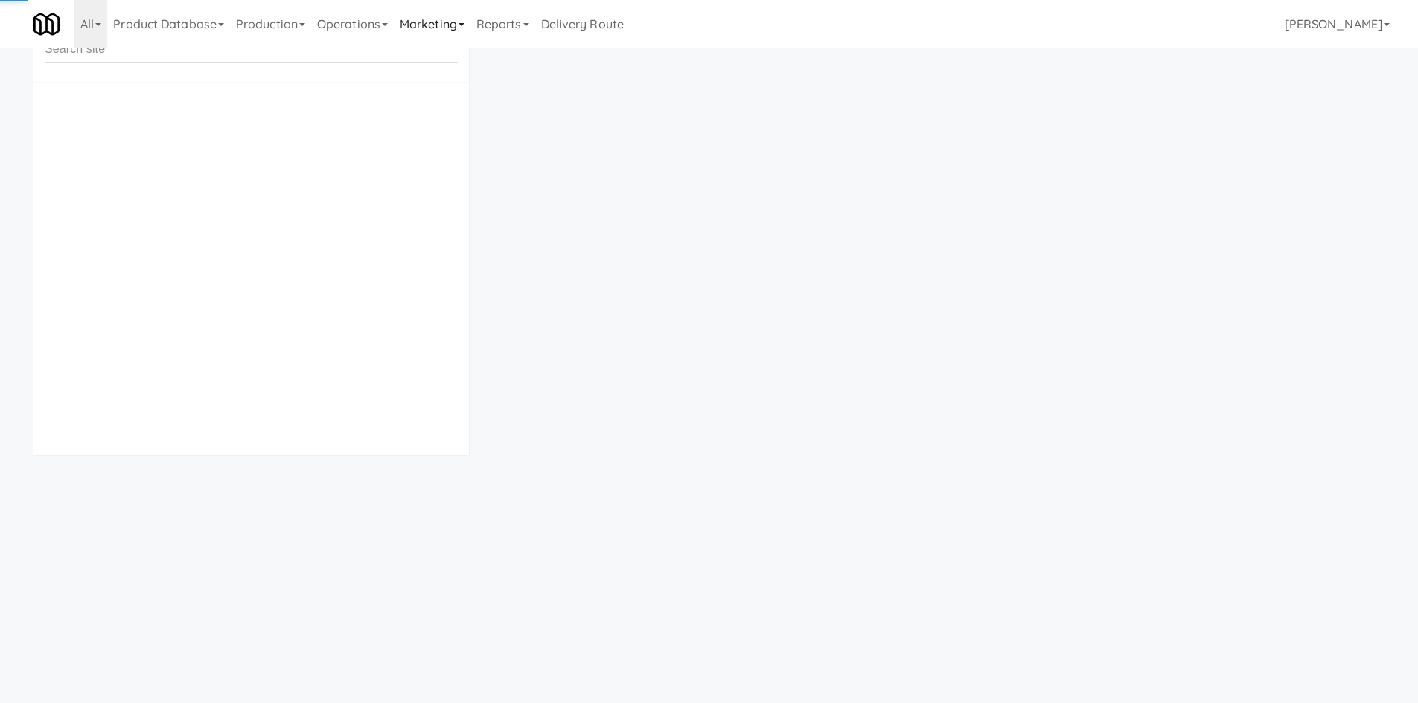
click at [433, 25] on link "Marketing" at bounding box center [432, 24] width 77 height 48
click at [432, 57] on link "Users" at bounding box center [453, 64] width 119 height 27
click at [269, 99] on input "4167103173" at bounding box center [194, 99] width 298 height 28
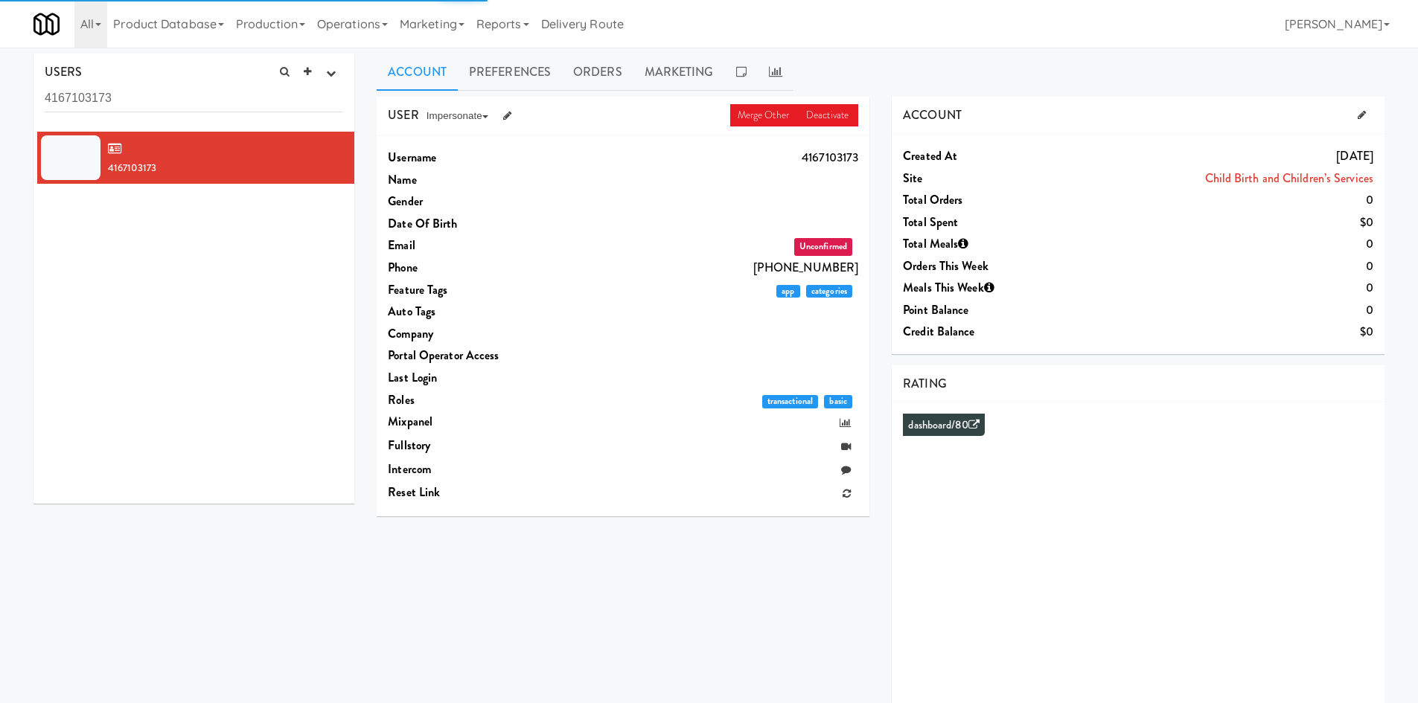
click at [269, 99] on input "4167103173" at bounding box center [194, 99] width 298 height 28
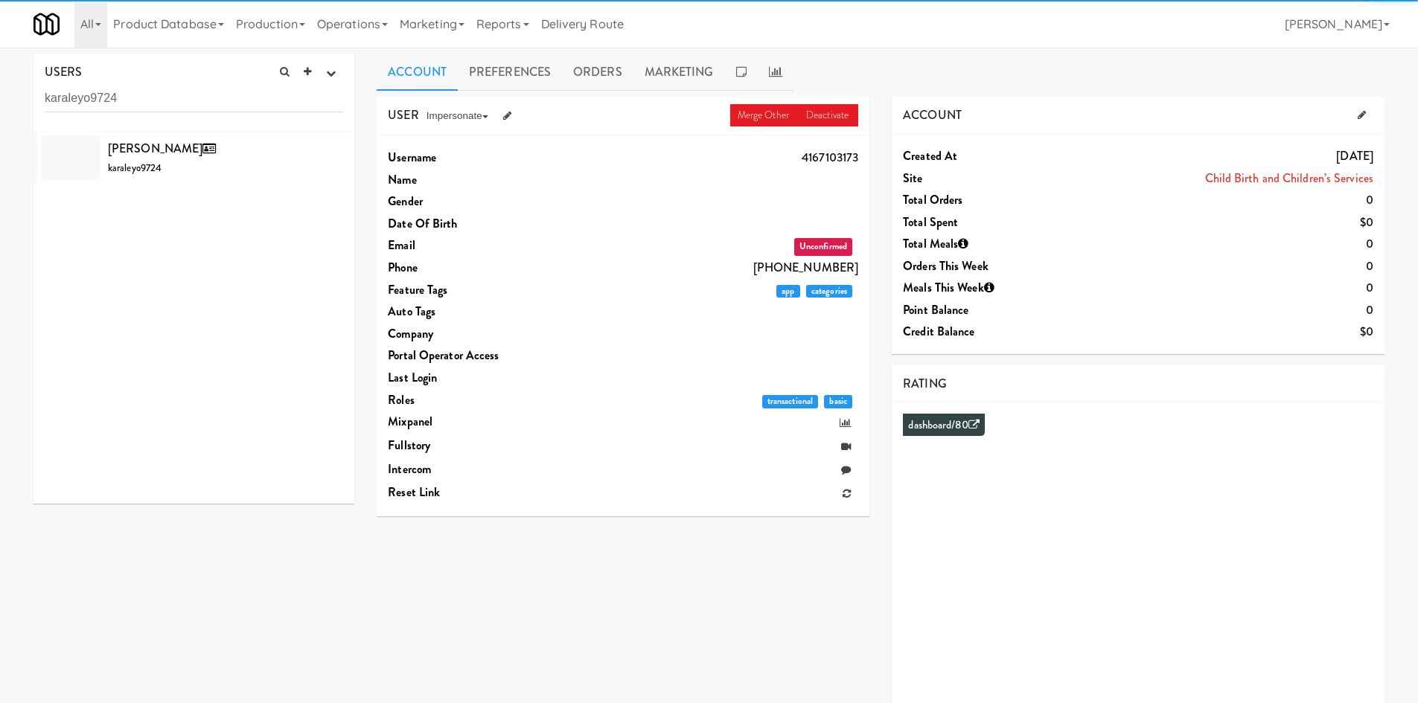
click at [220, 156] on span "[PERSON_NAME]" at bounding box center [165, 148] width 114 height 17
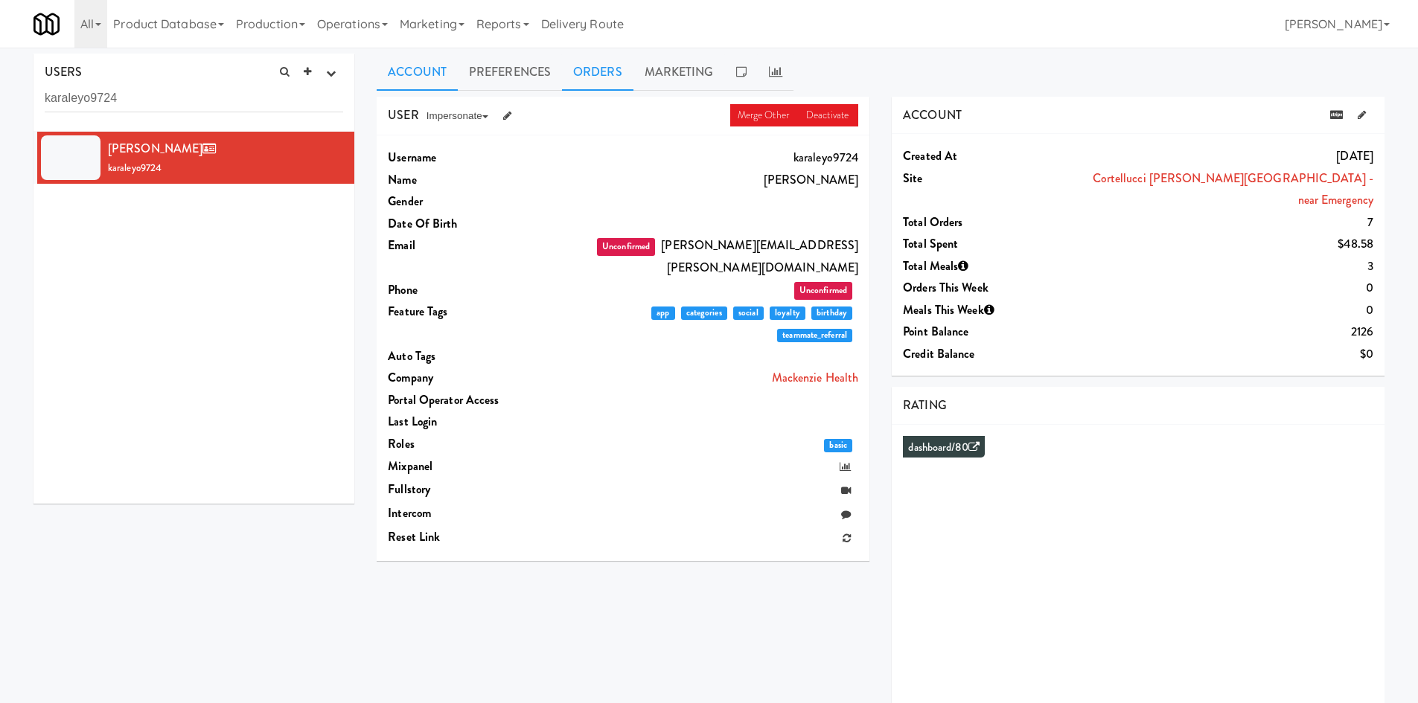
click at [606, 77] on link "Orders" at bounding box center [597, 72] width 71 height 37
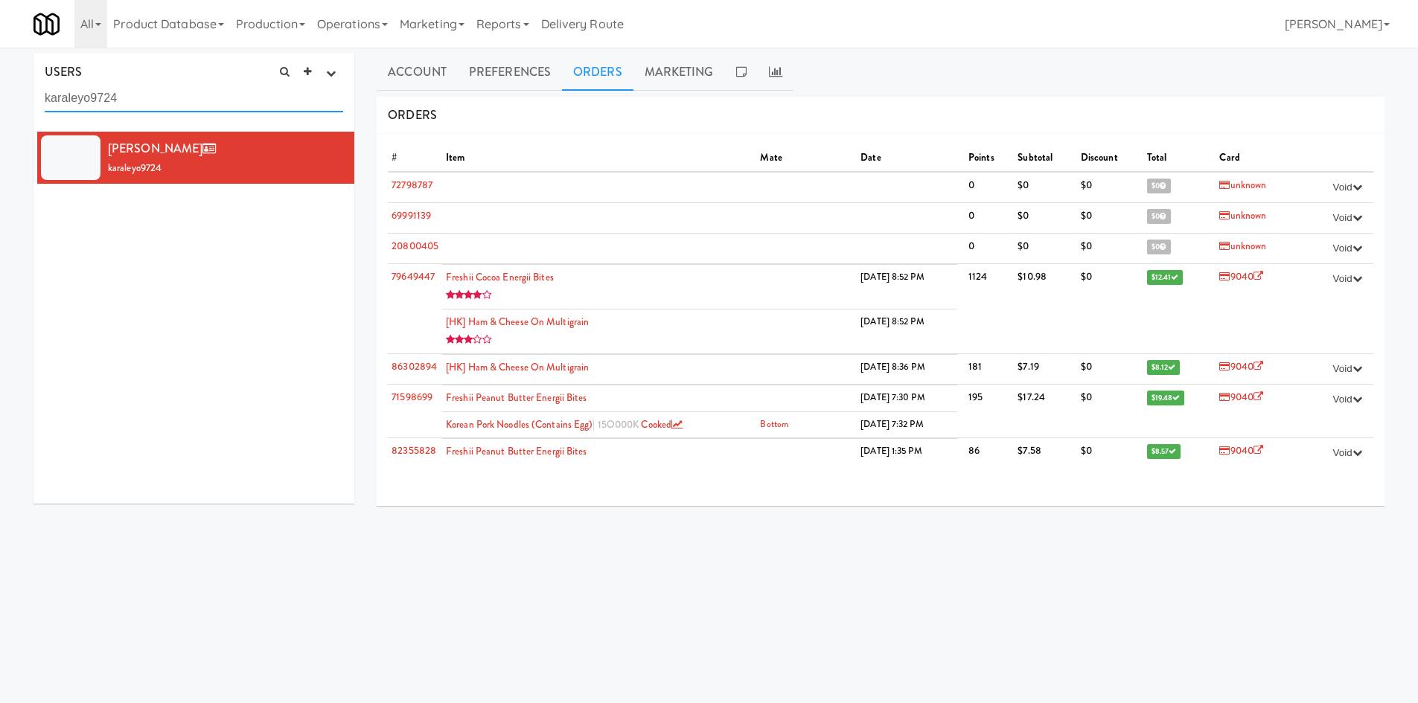
click at [197, 96] on input "karaleyo9724" at bounding box center [194, 99] width 298 height 28
click at [196, 95] on input "karaleyo9724" at bounding box center [194, 99] width 298 height 28
paste input "naguybaw1127"
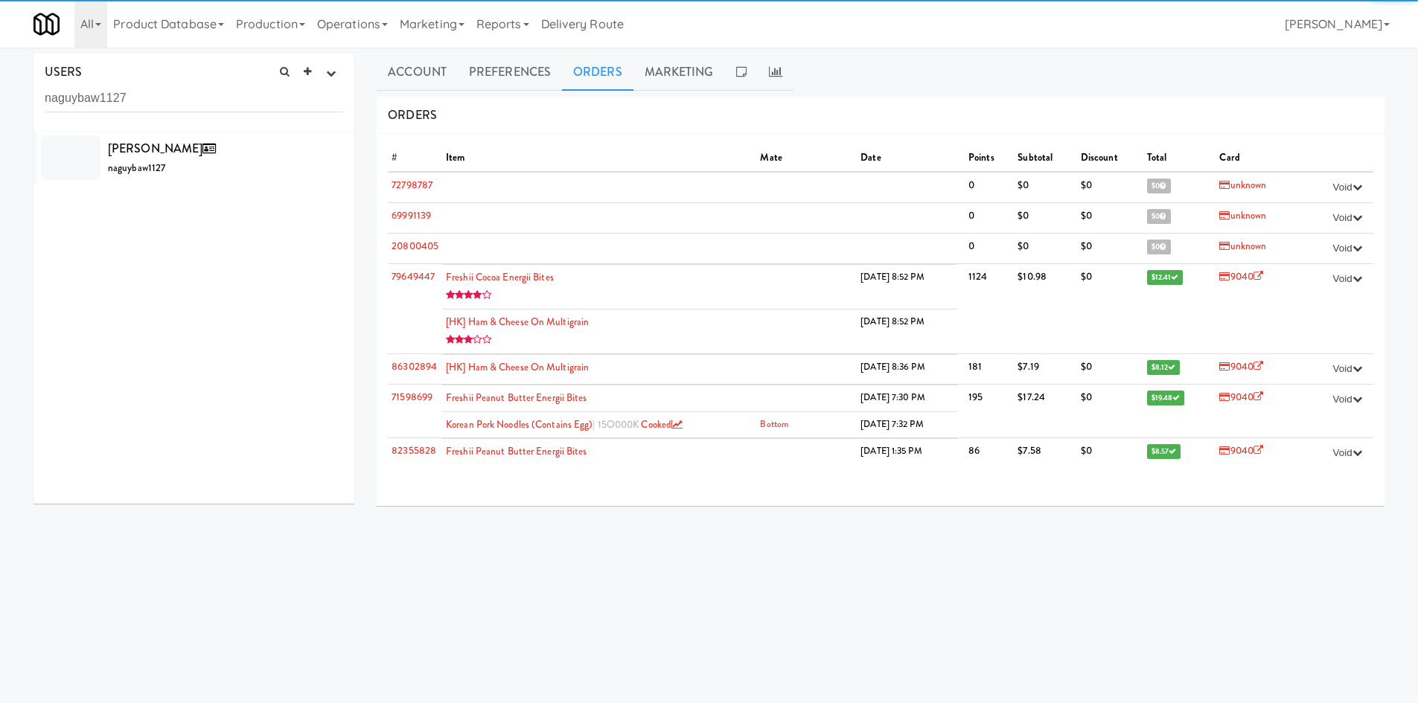
click at [241, 128] on div "USERS active Ordered this week Didn't order this week 1 this week 2 this week 3…" at bounding box center [193, 93] width 321 height 78
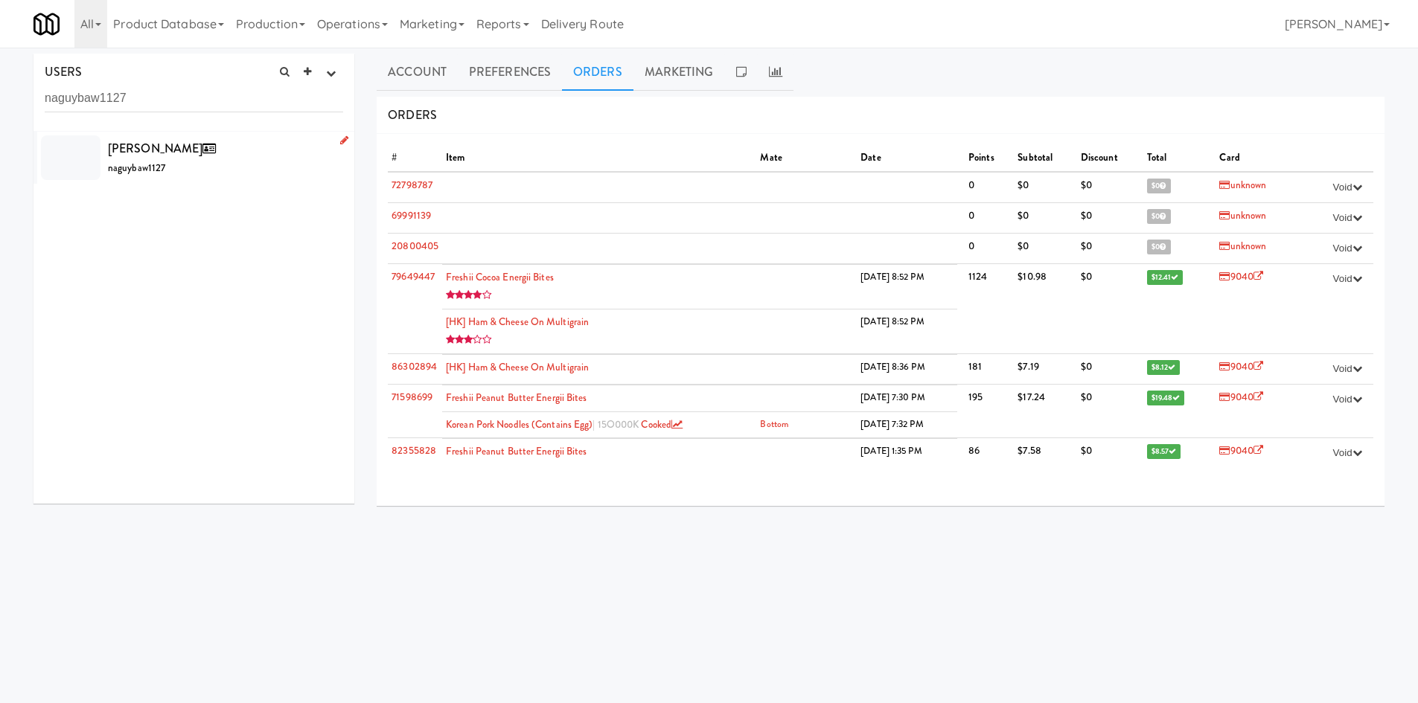
click at [241, 138] on div "[PERSON_NAME] naguybaw1127" at bounding box center [225, 158] width 235 height 40
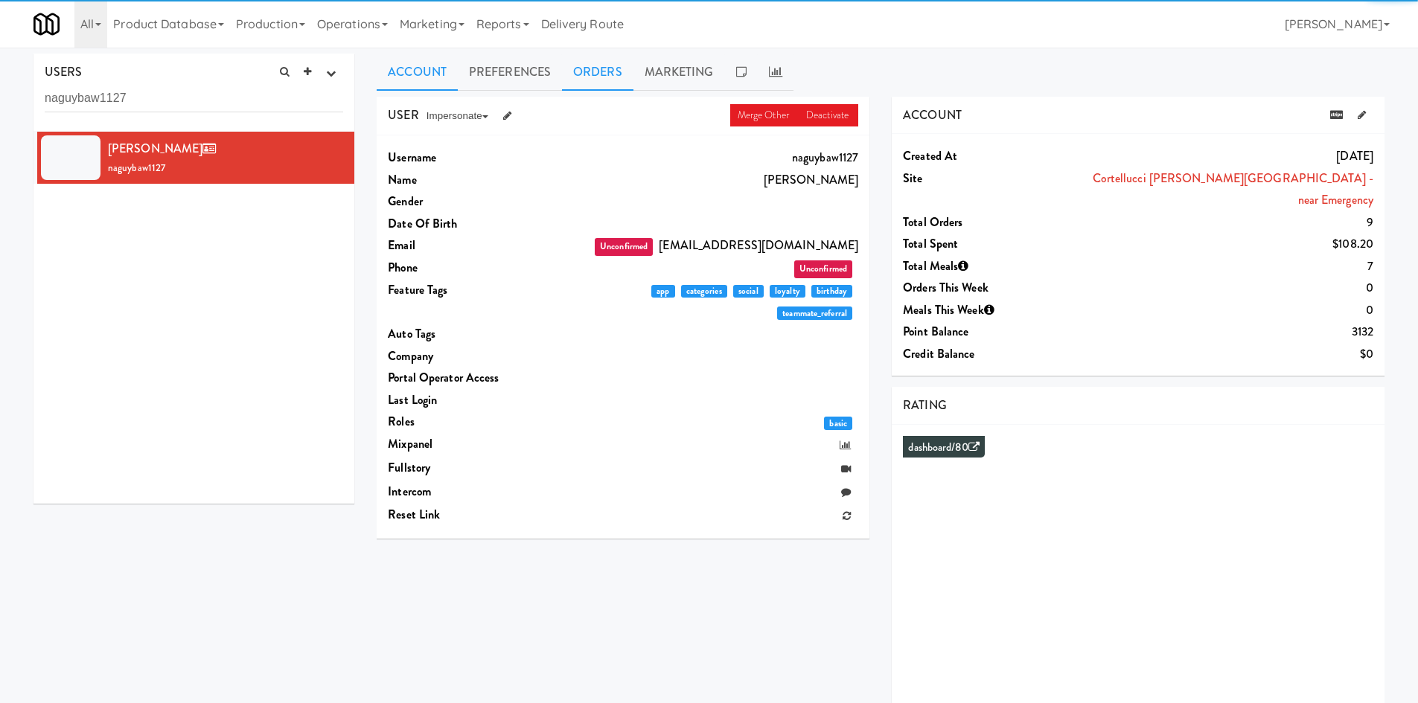
click at [618, 76] on link "Orders" at bounding box center [597, 72] width 71 height 37
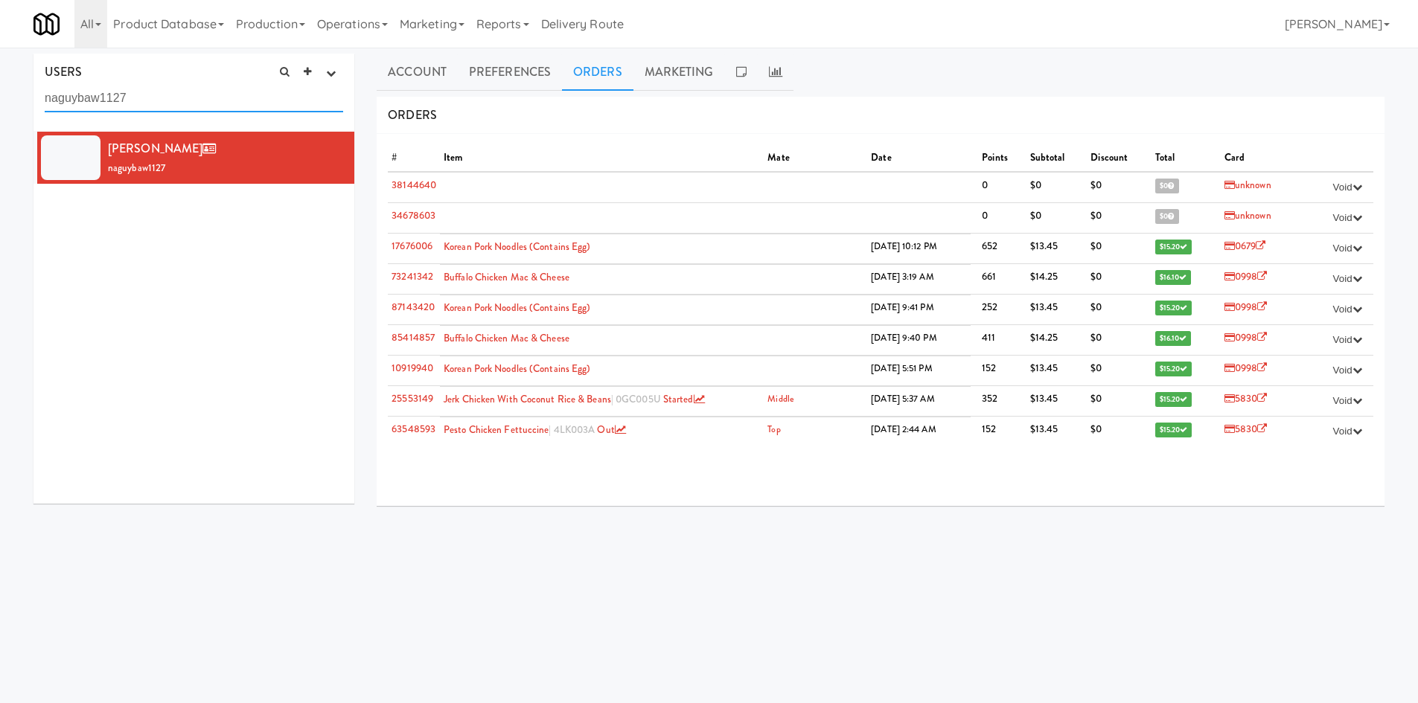
click at [188, 111] on input "naguybaw1127" at bounding box center [194, 99] width 298 height 28
paste input "katherin700"
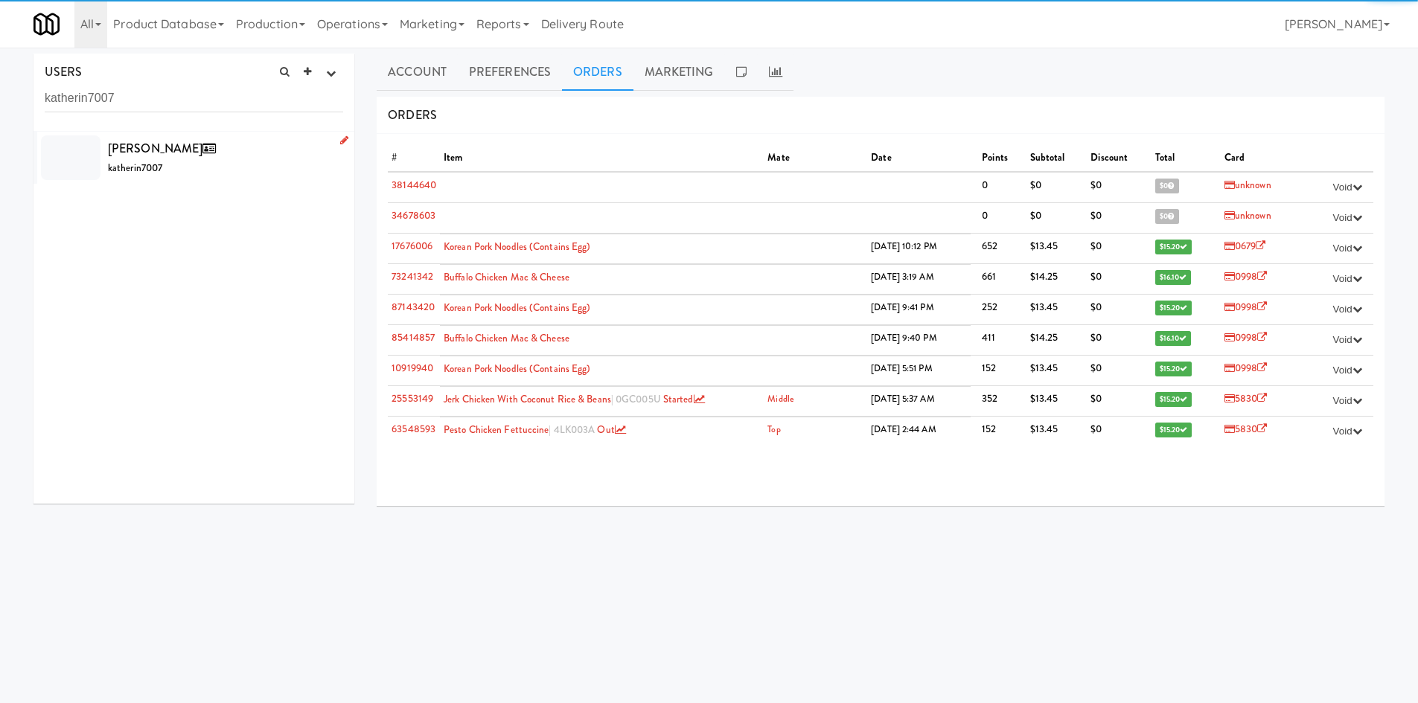
click at [225, 142] on div "[PERSON_NAME] katherin7007" at bounding box center [225, 158] width 235 height 40
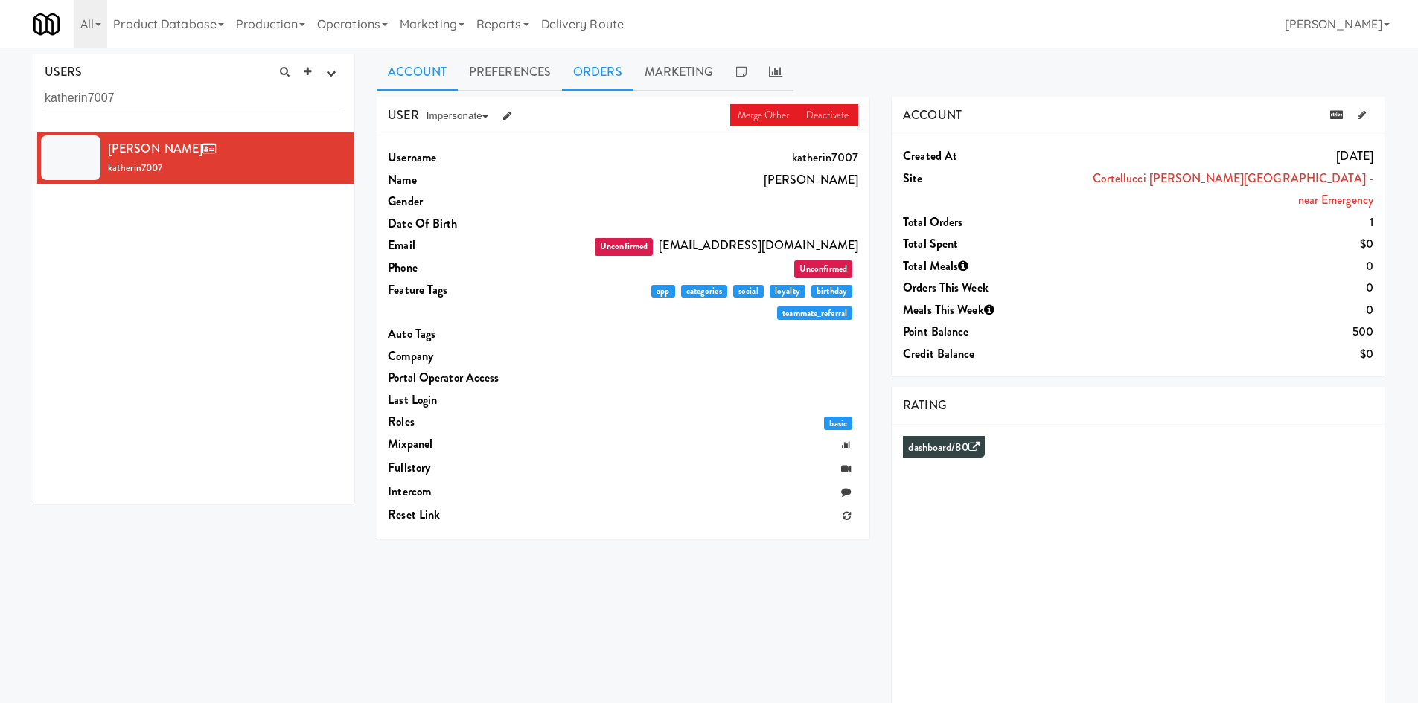
click at [578, 87] on link "Orders" at bounding box center [597, 72] width 71 height 37
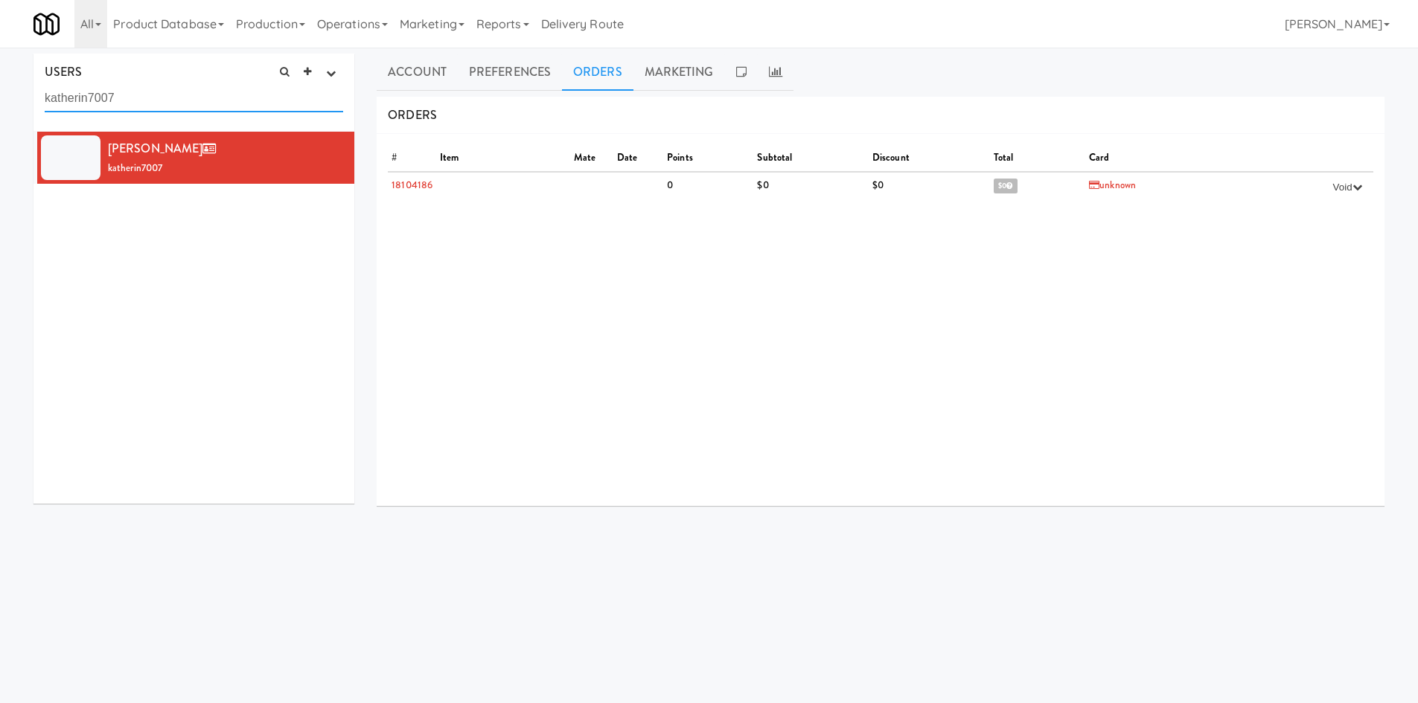
click at [206, 104] on input "katherin7007" at bounding box center [194, 99] width 298 height 28
paste input "rosepacc2081"
type input "rosepacc2081"
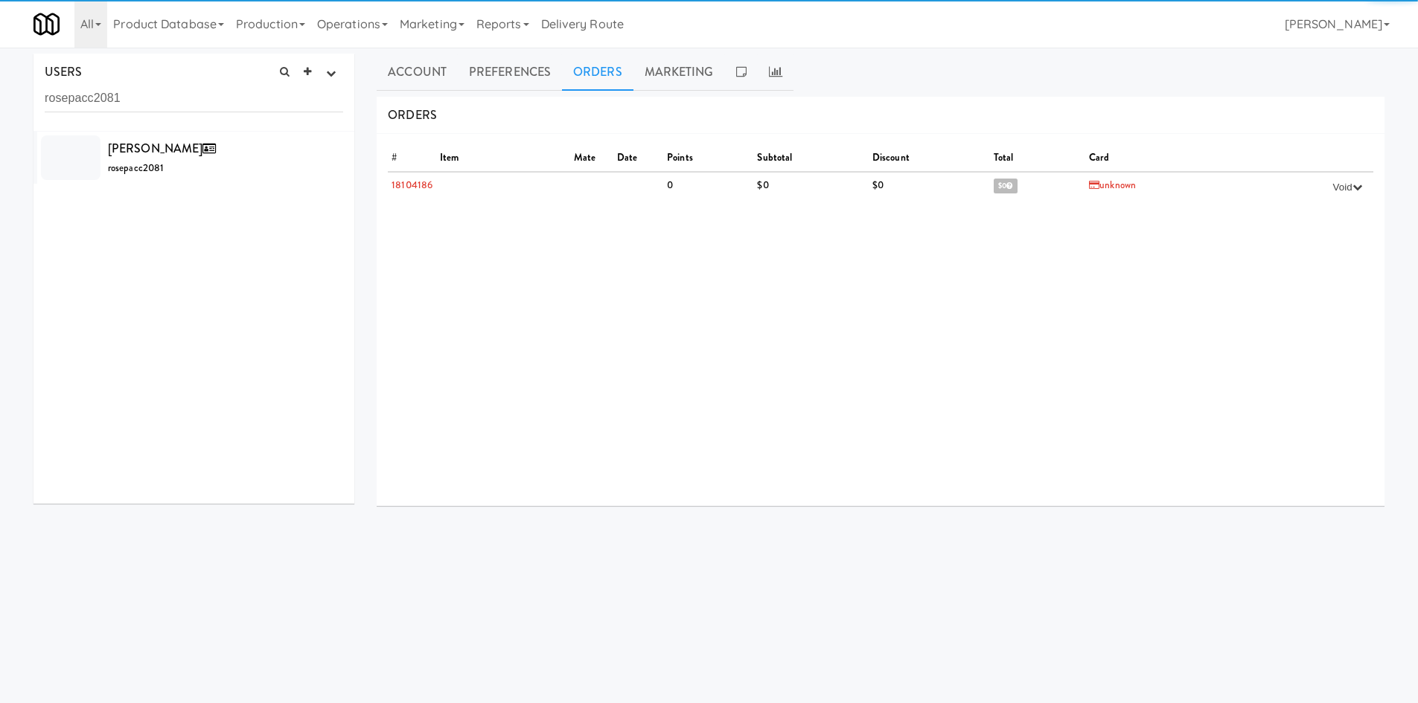
click at [217, 151] on div "[PERSON_NAME] rosepacc2081" at bounding box center [225, 158] width 235 height 40
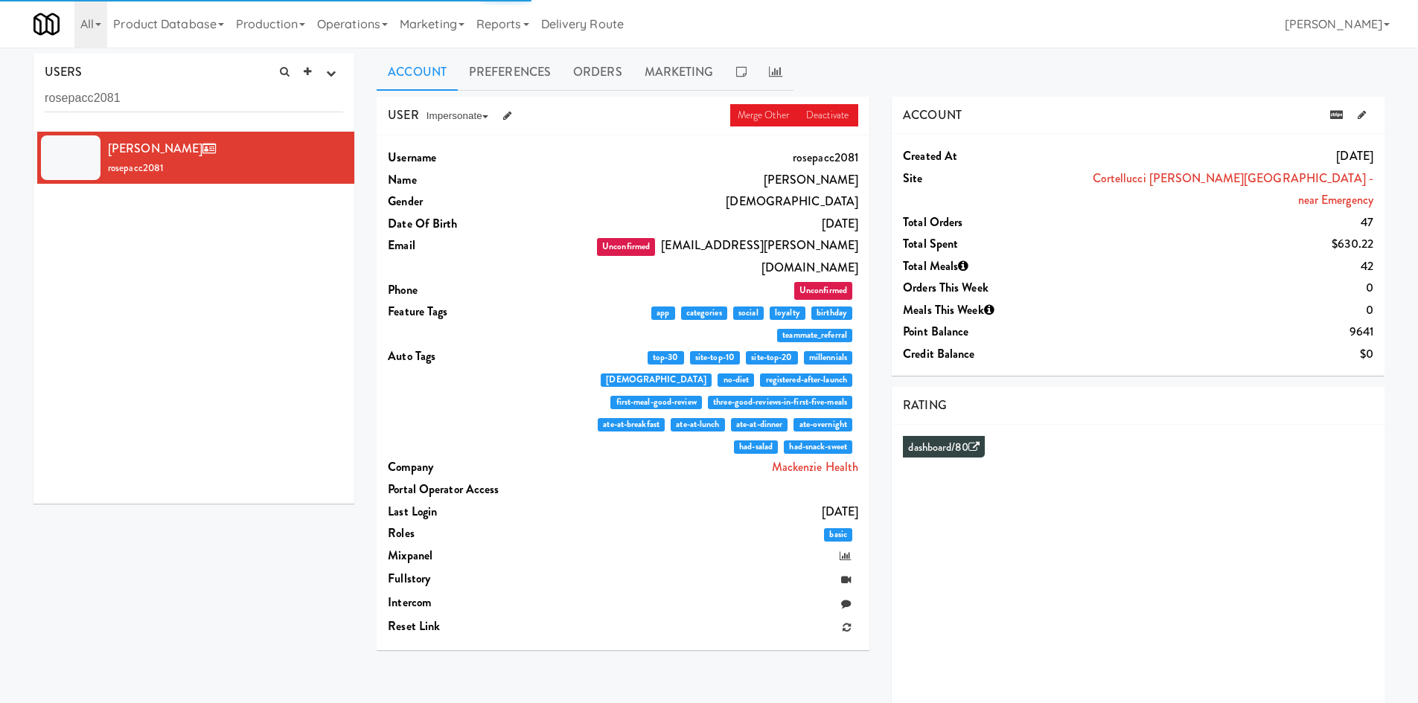
click at [595, 79] on link "Orders" at bounding box center [597, 72] width 71 height 37
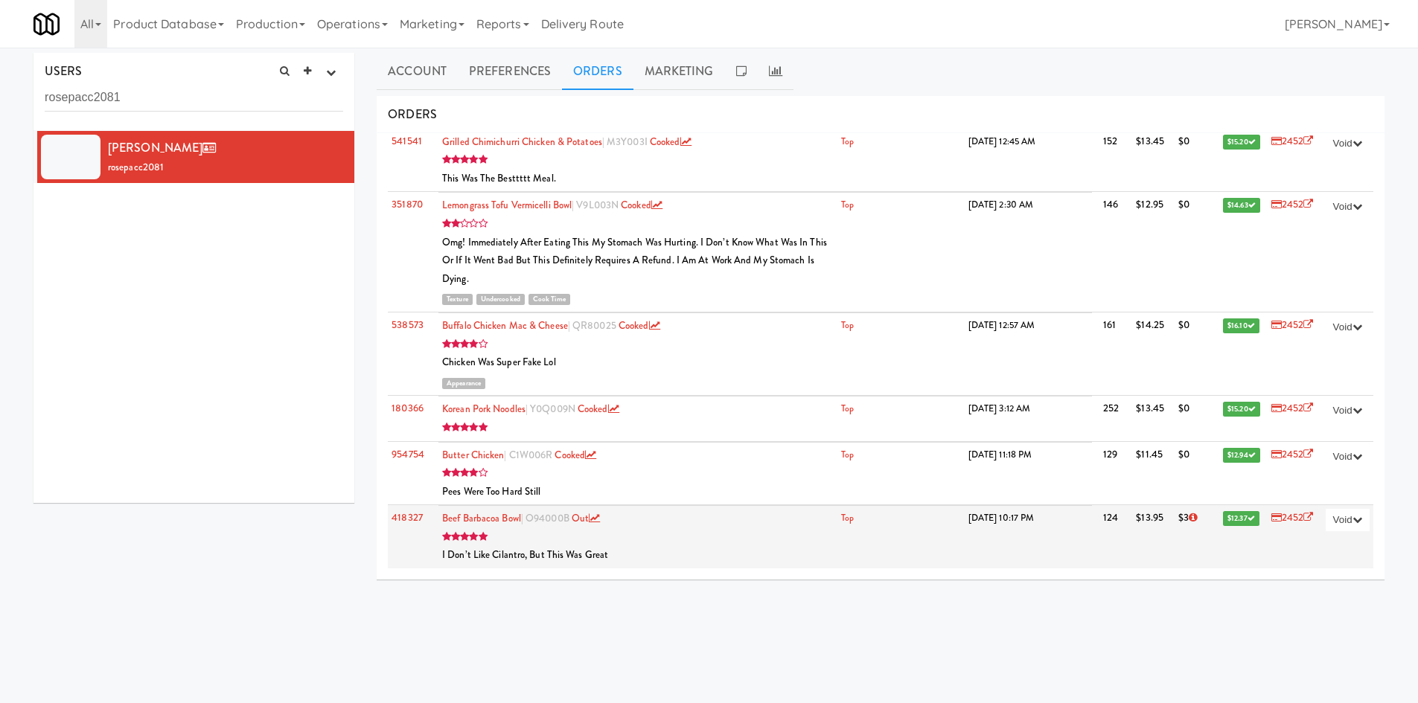
scroll to position [48, 0]
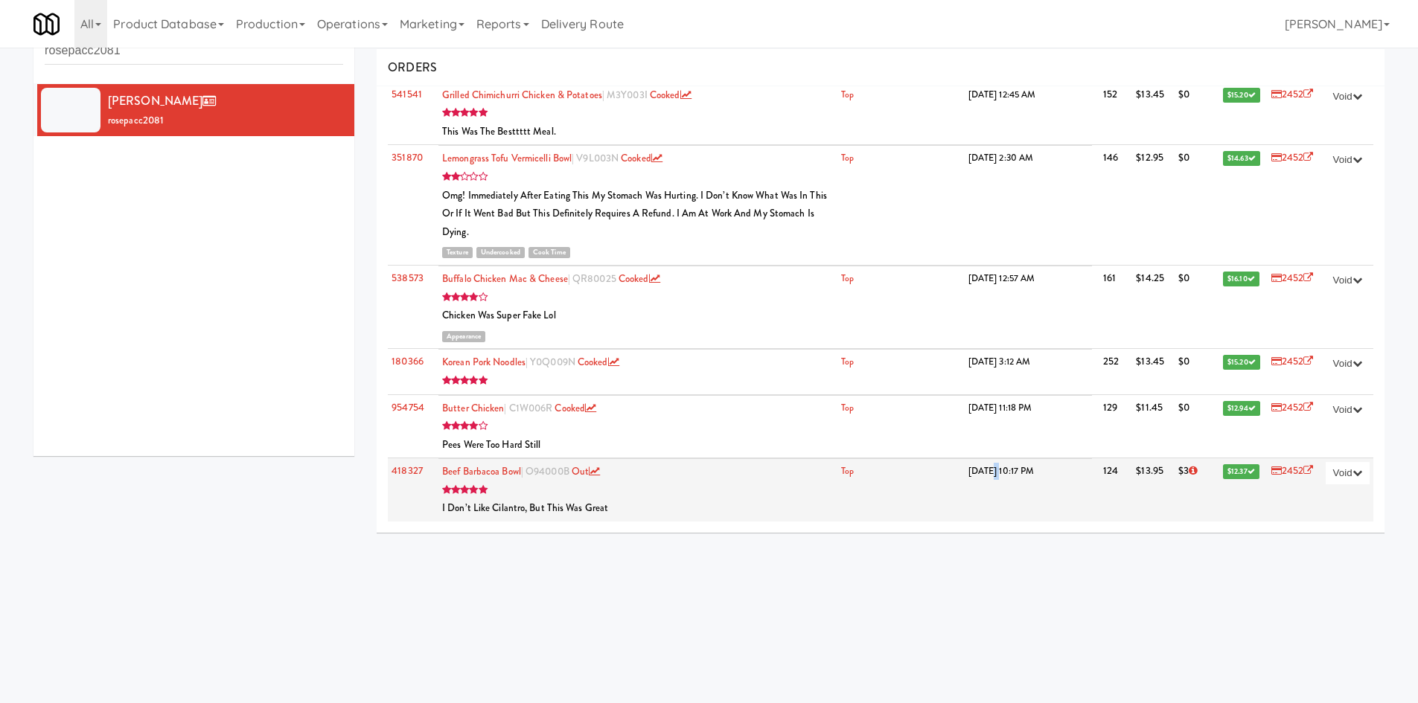
drag, startPoint x: 981, startPoint y: 481, endPoint x: 973, endPoint y: 478, distance: 9.4
click at [973, 478] on td "10/15/23 10:17 PM" at bounding box center [1027, 490] width 127 height 63
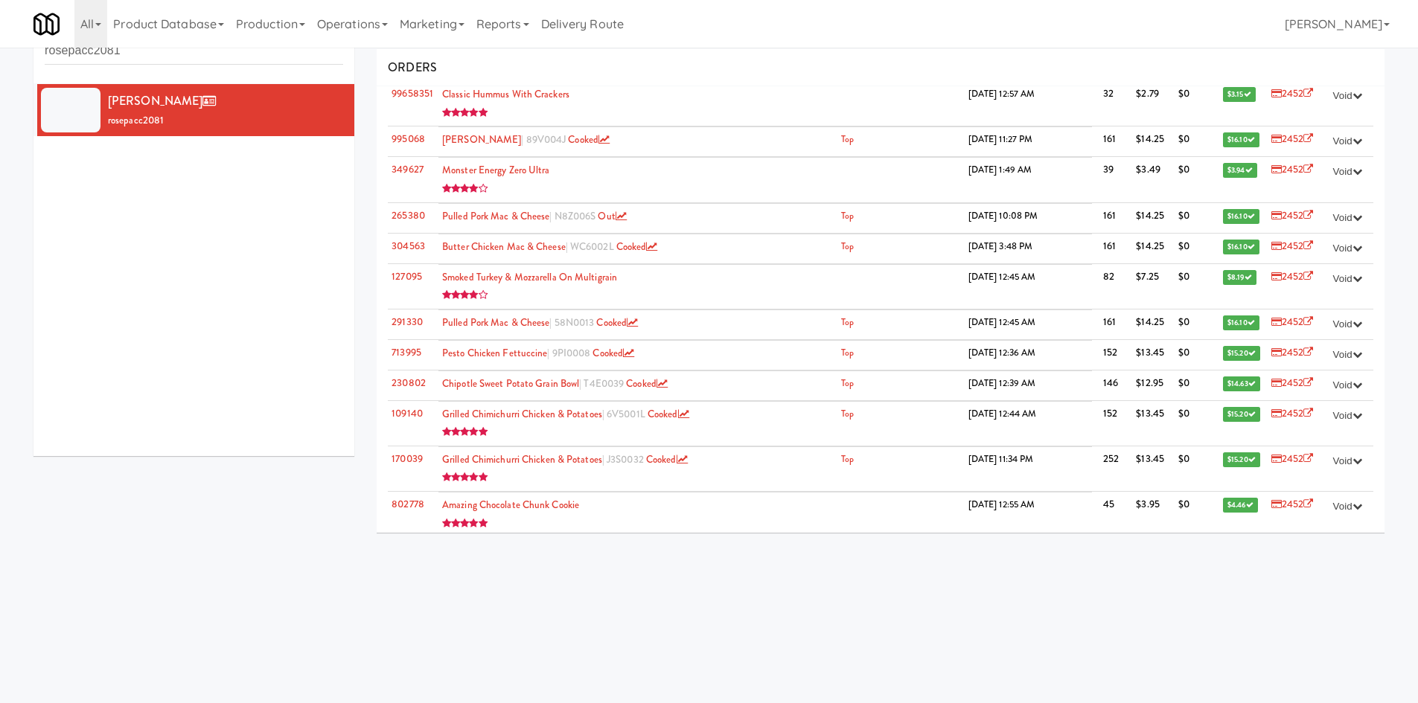
scroll to position [0, 0]
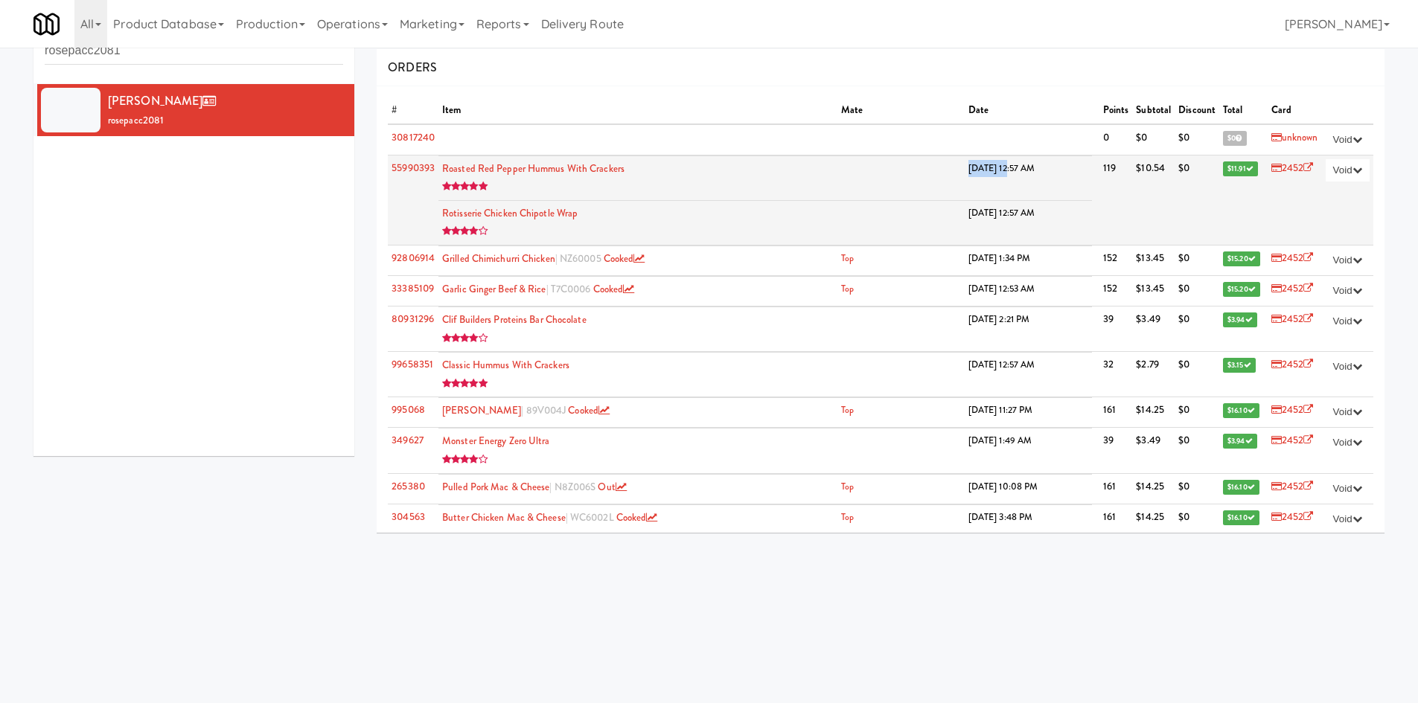
drag, startPoint x: 989, startPoint y: 170, endPoint x: 938, endPoint y: 170, distance: 51.3
click at [938, 170] on tr "Roasted Red Pepper Hummus with Crackers 9/22/25 12:57 AM" at bounding box center [764, 178] width 653 height 45
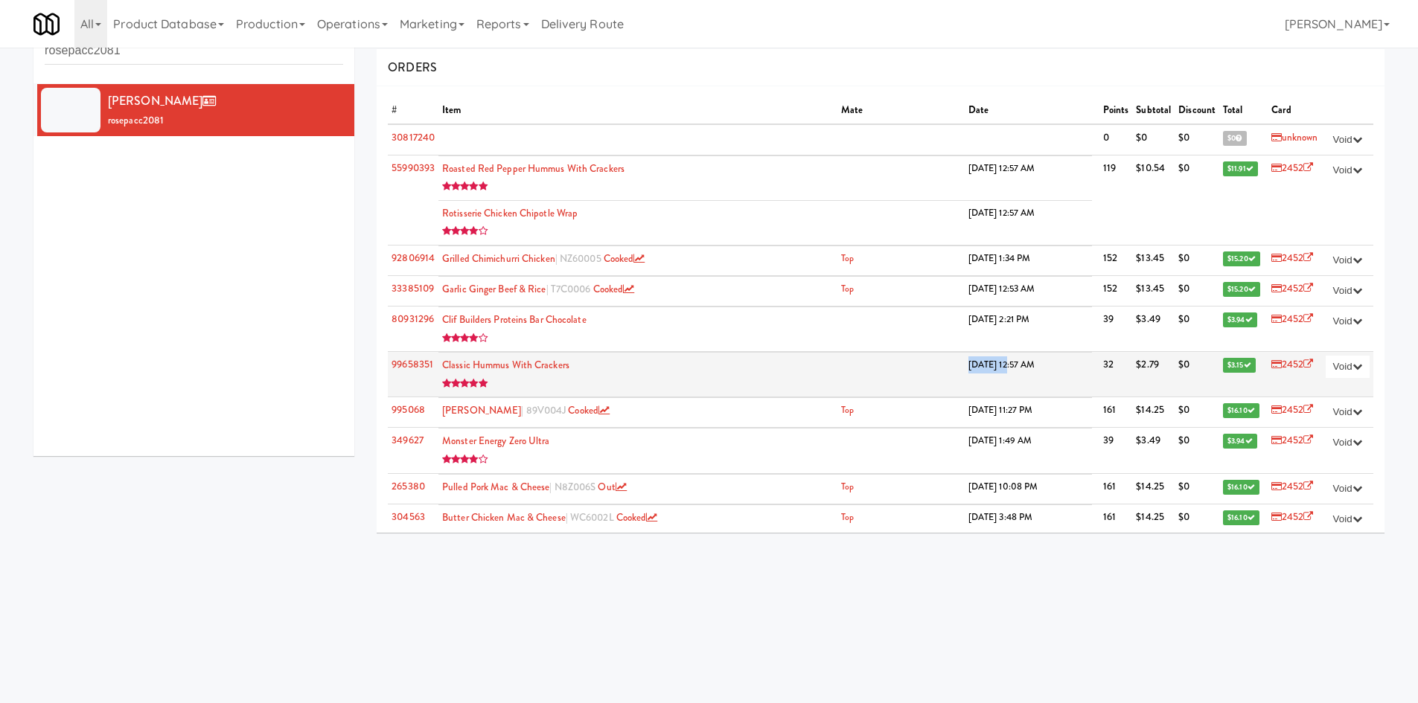
drag, startPoint x: 990, startPoint y: 372, endPoint x: 944, endPoint y: 362, distance: 47.3
click at [944, 362] on tr "Classic Hummus With Crackers 7/24/25 12:57 AM" at bounding box center [764, 375] width 653 height 45
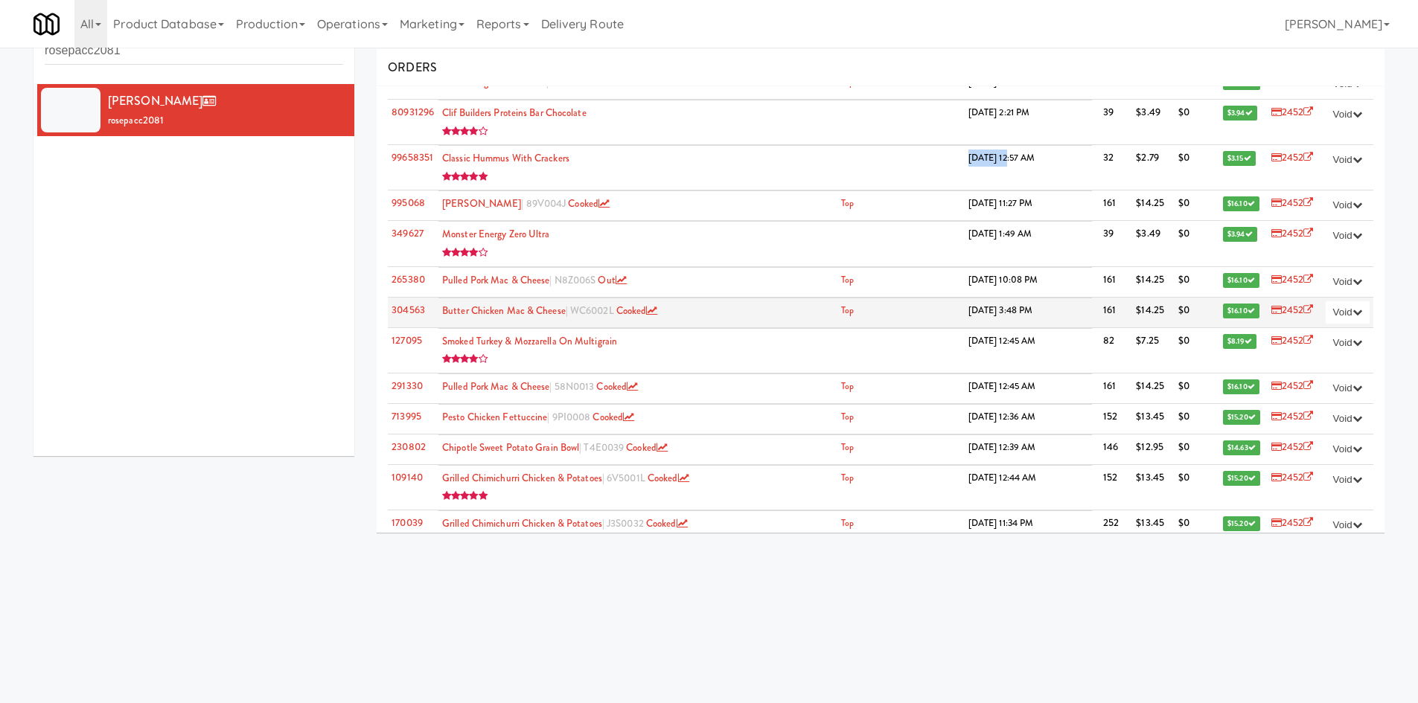
scroll to position [173, 0]
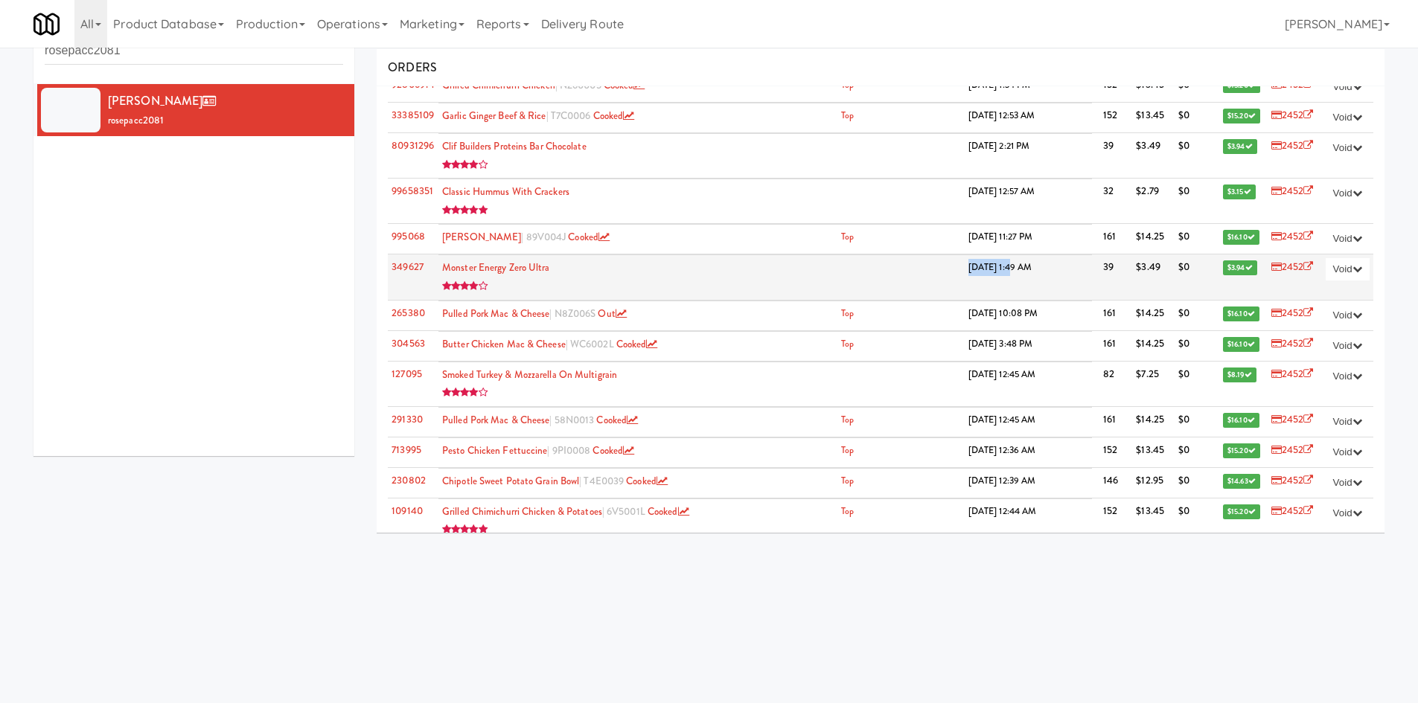
click at [936, 266] on tr "Monster Energy Zero Ultra 4/14/25 1:49 AM" at bounding box center [764, 277] width 653 height 45
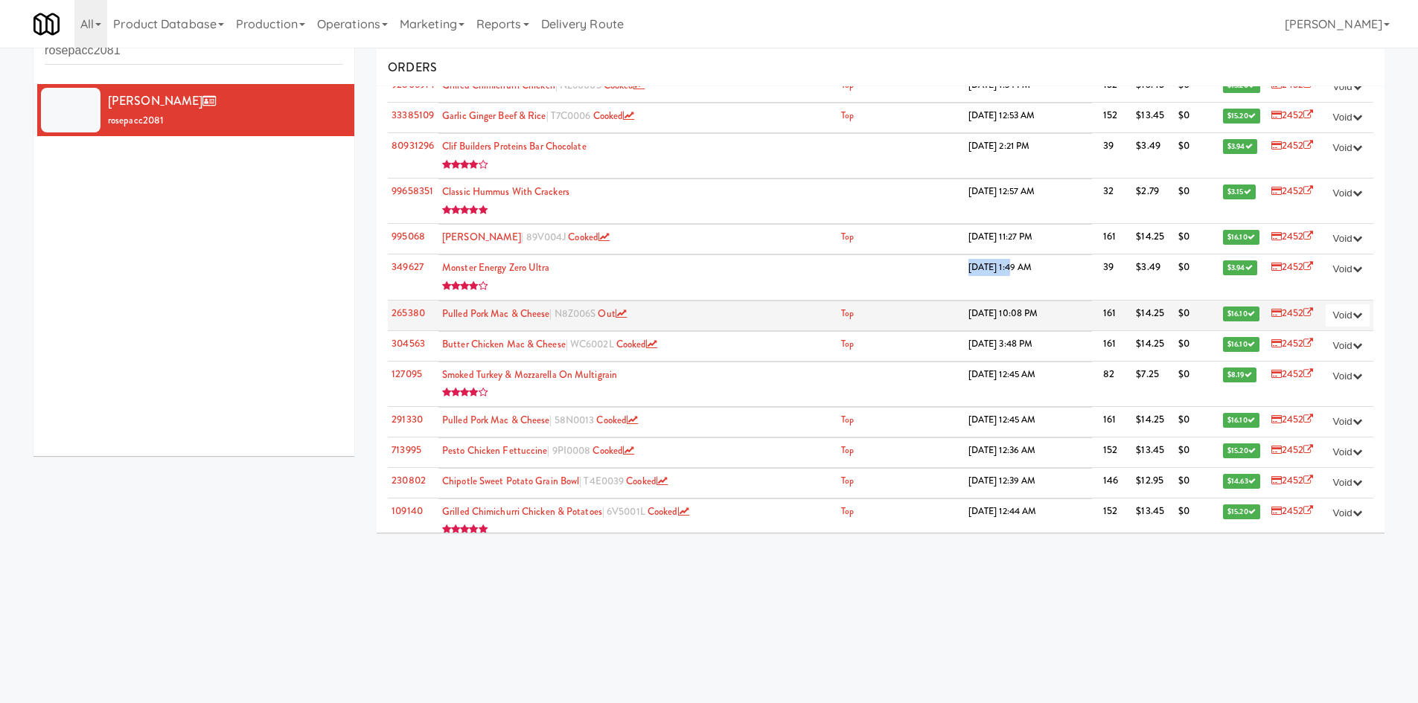
drag, startPoint x: 997, startPoint y: 321, endPoint x: 937, endPoint y: 316, distance: 60.5
click at [937, 316] on tr "Pulled Pork Mac & Cheese | N8Z006S out Top 3/20/25 10:08 PM" at bounding box center [764, 314] width 653 height 26
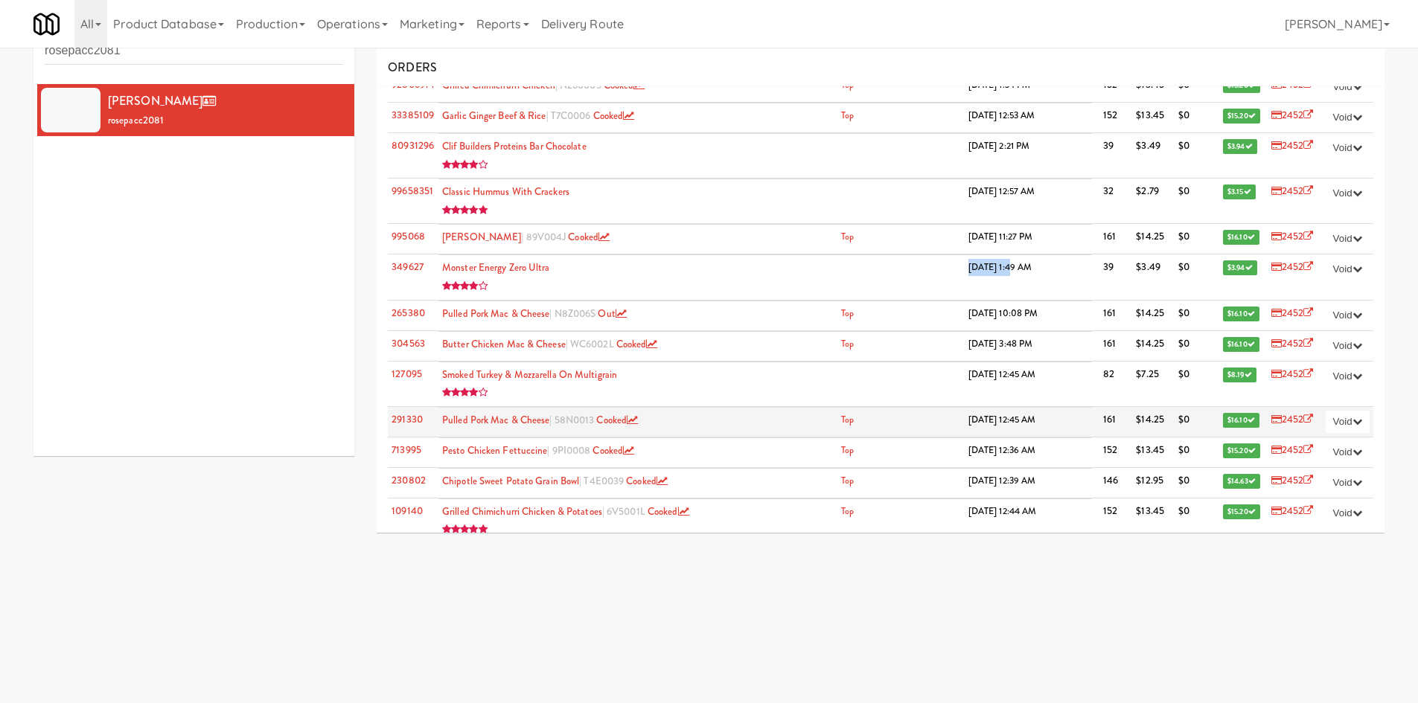
drag, startPoint x: 993, startPoint y: 423, endPoint x: 932, endPoint y: 422, distance: 60.3
click at [932, 422] on tr "Pulled Pork Mac & Cheese | 58N0013 cooked Top 2/10/25 12:45 AM" at bounding box center [764, 420] width 653 height 26
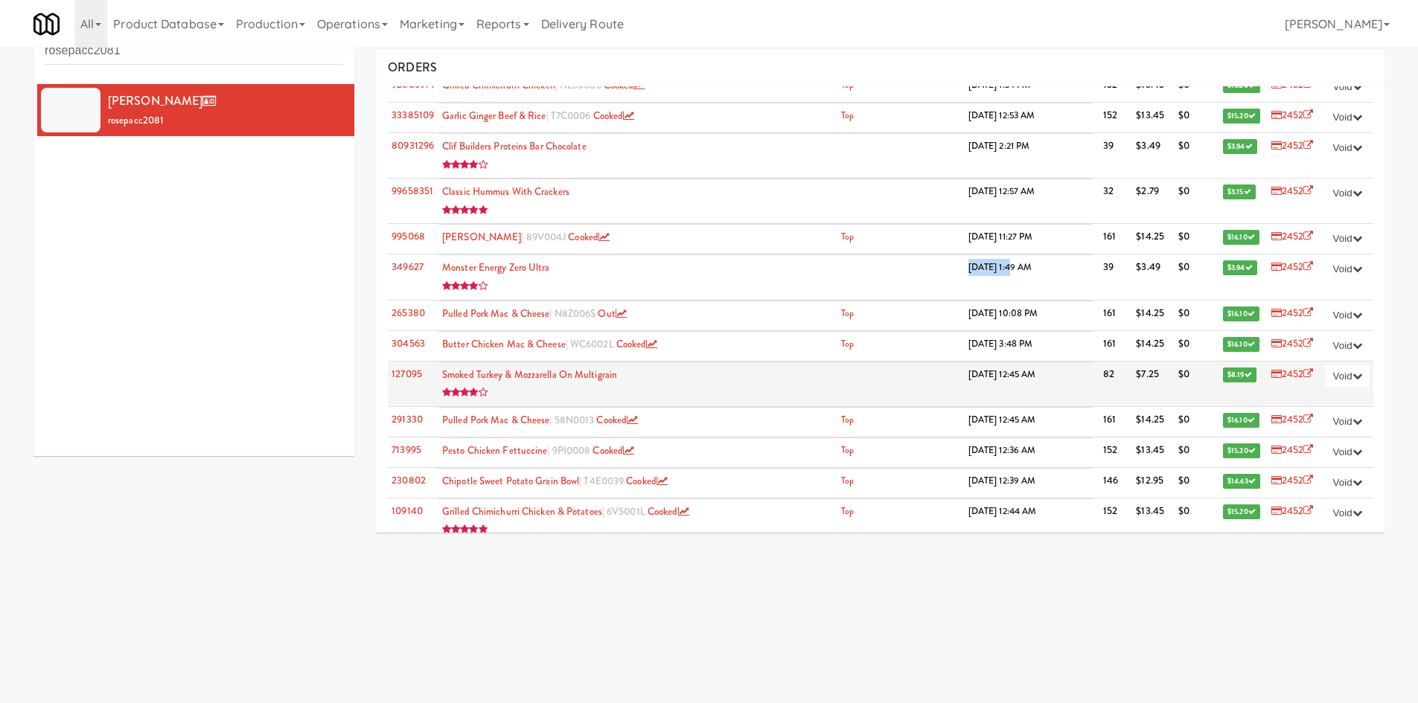
scroll to position [0, 0]
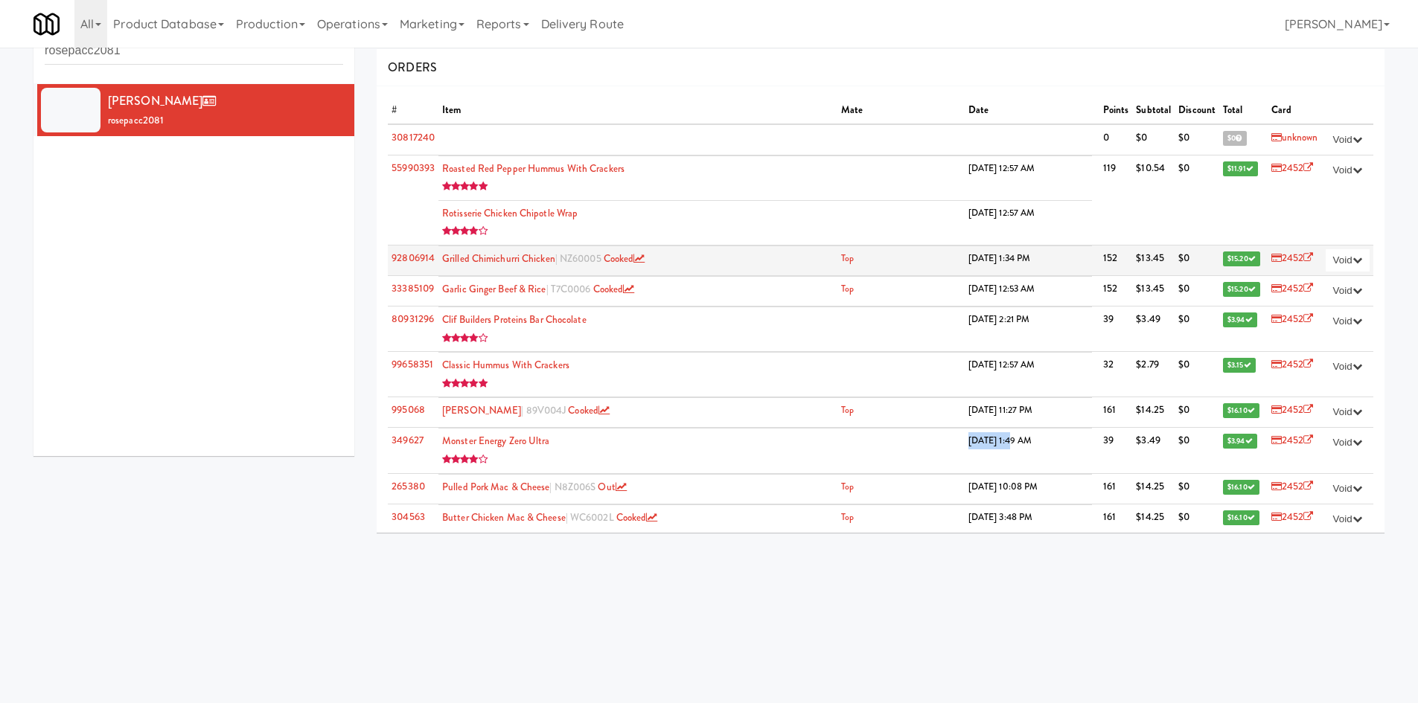
drag, startPoint x: 994, startPoint y: 264, endPoint x: 923, endPoint y: 264, distance: 71.4
click at [923, 264] on tr "Grilled Chimichurri Chicken | NZ60005 cooked Top 8/30/25 1:34 PM" at bounding box center [764, 259] width 653 height 26
click at [923, 264] on td "Top" at bounding box center [900, 259] width 127 height 26
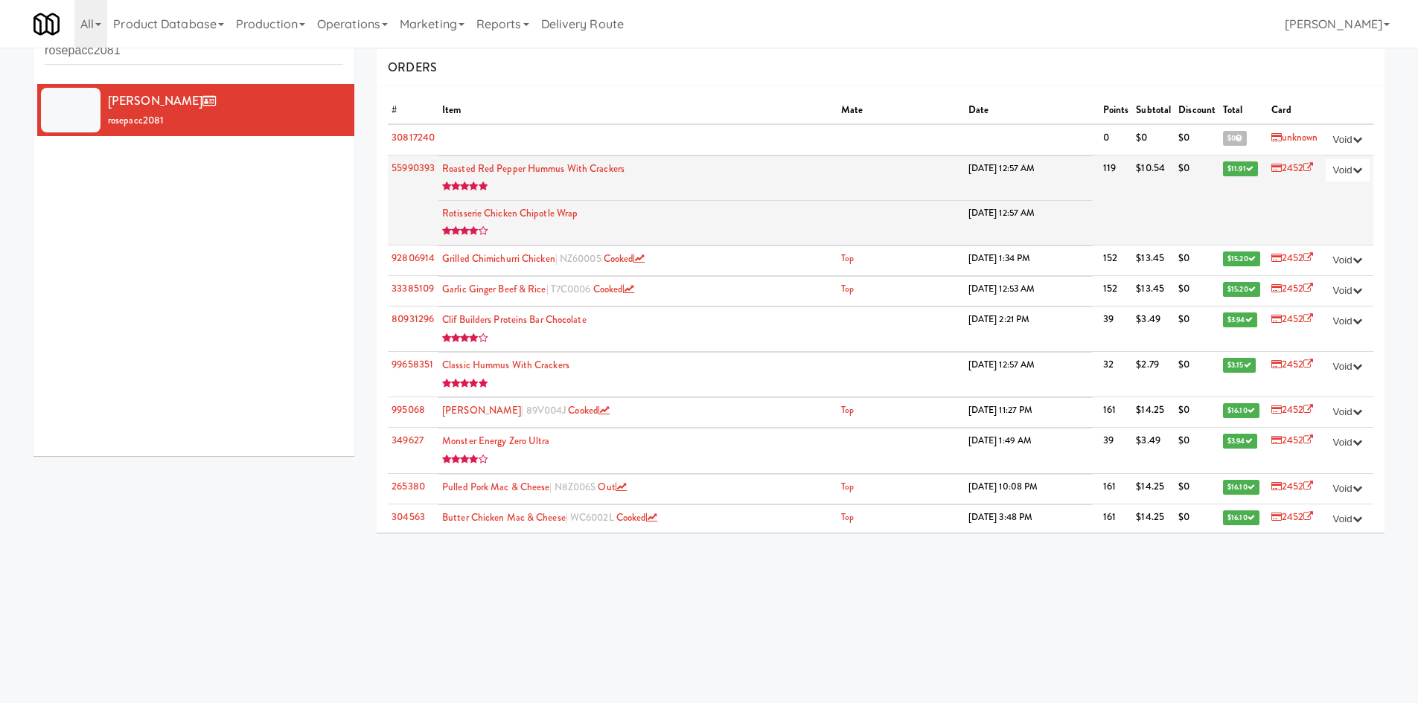
drag, startPoint x: 935, startPoint y: 223, endPoint x: 678, endPoint y: 161, distance: 264.8
click at [845, 199] on tbody "Roasted Red Pepper Hummus with Crackers 9/22/25 12:57 AM Rotisserie Chicken Chi…" at bounding box center [764, 200] width 653 height 89
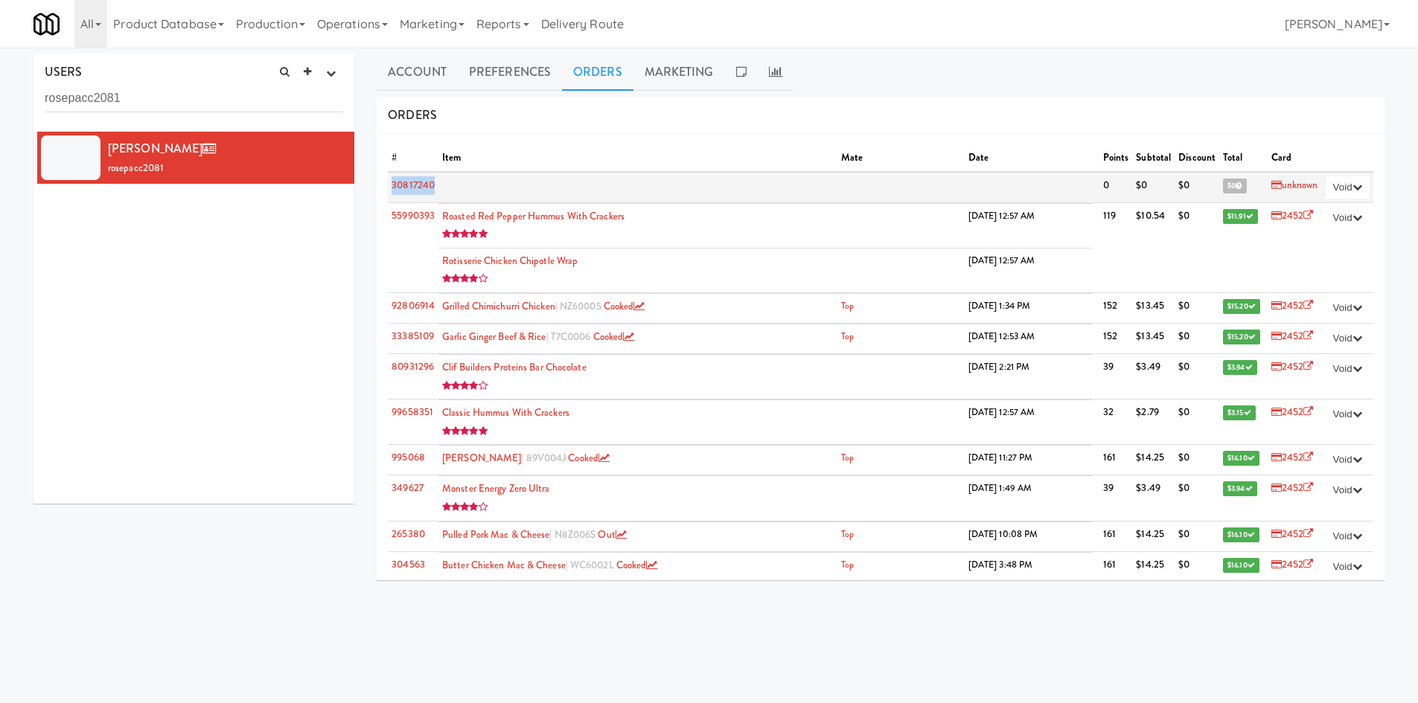
drag, startPoint x: 476, startPoint y: 195, endPoint x: 389, endPoint y: 189, distance: 87.3
click at [389, 189] on tr "30817240 0 $0 $0 $0 unknown Void double charge failed cook inedible - bad taste…" at bounding box center [880, 187] width 985 height 31
click at [578, 182] on td at bounding box center [768, 187] width 661 height 31
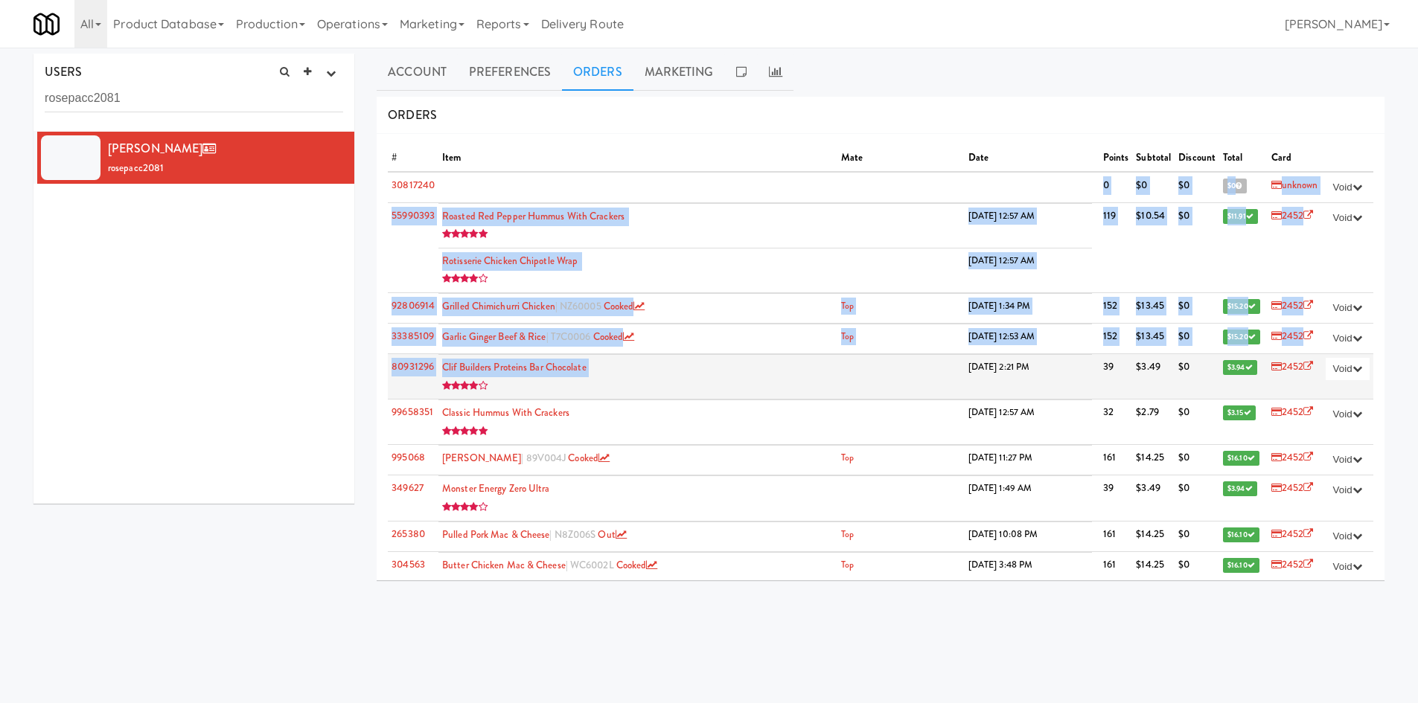
drag, startPoint x: 578, startPoint y: 182, endPoint x: 819, endPoint y: 363, distance: 300.8
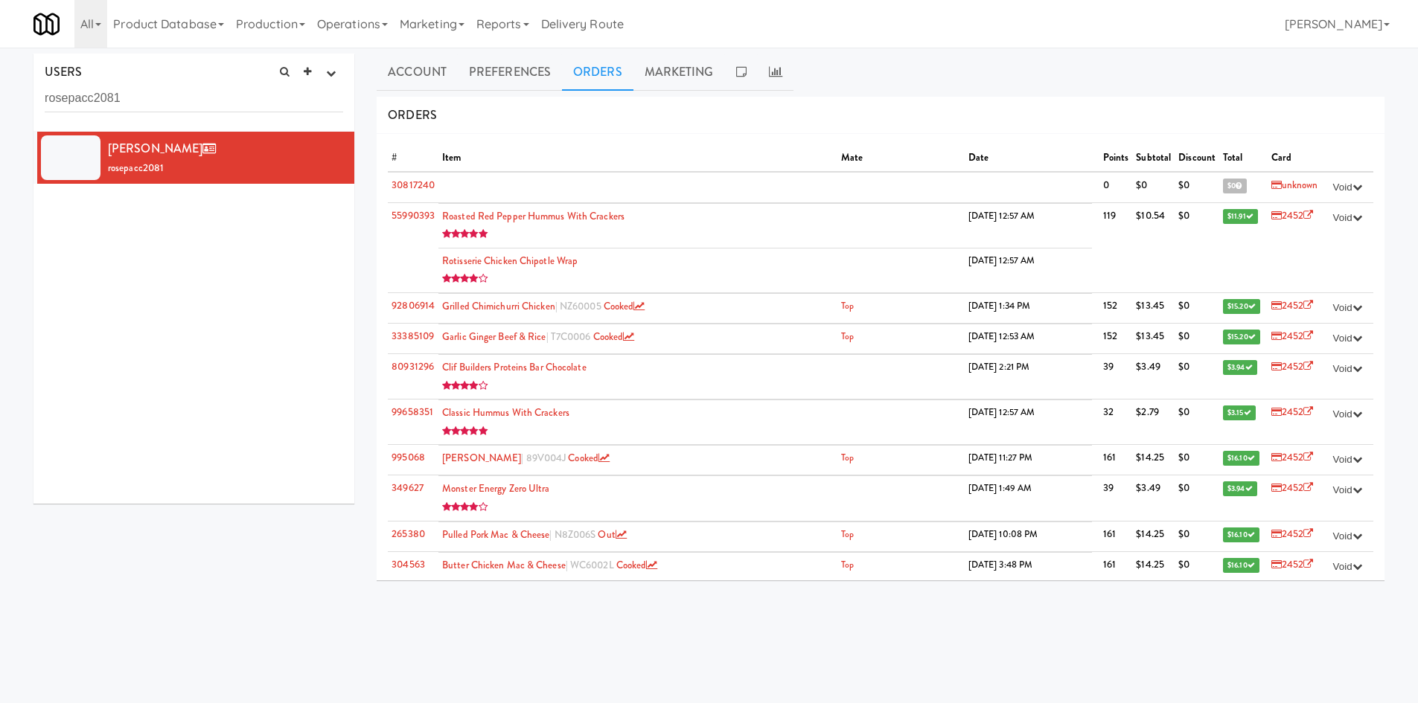
click at [564, 153] on th "Item" at bounding box center [637, 158] width 399 height 26
click at [414, 80] on link "Account" at bounding box center [417, 72] width 81 height 37
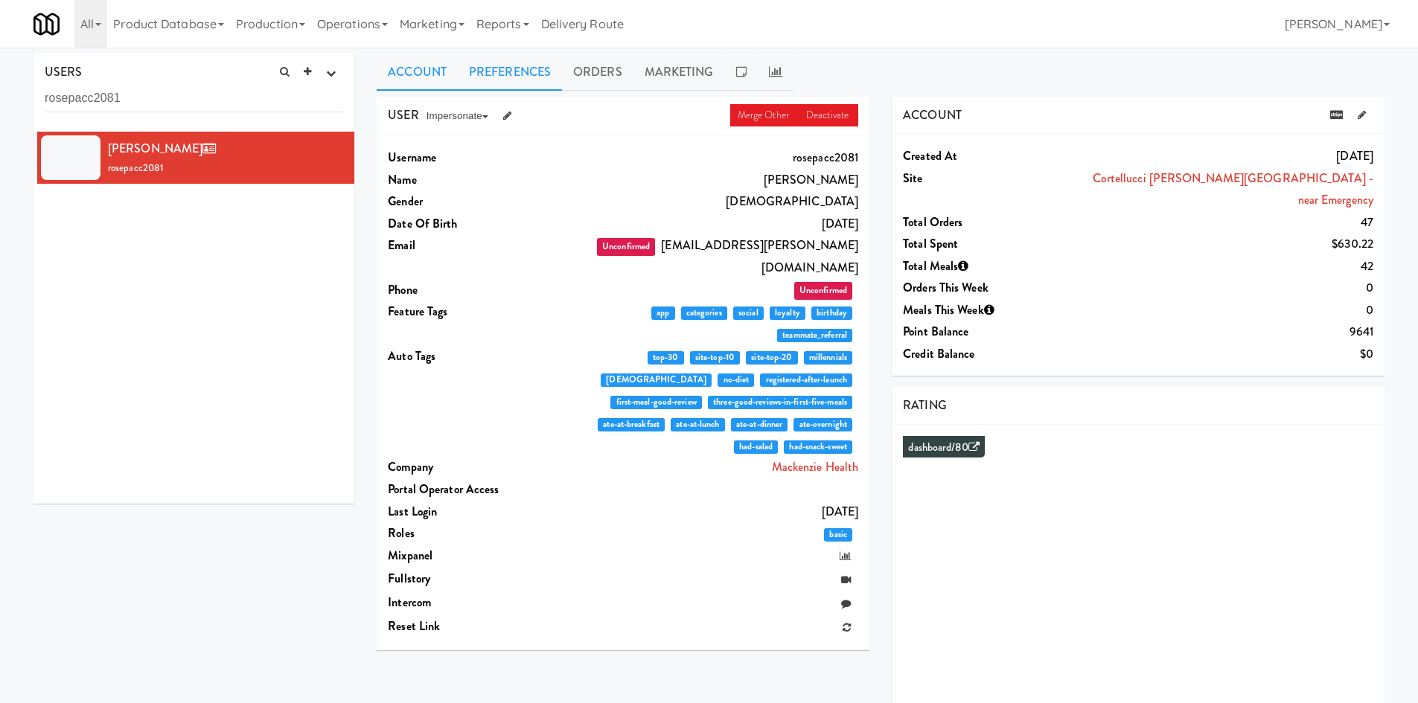
click at [510, 88] on link "Preferences" at bounding box center [510, 72] width 104 height 37
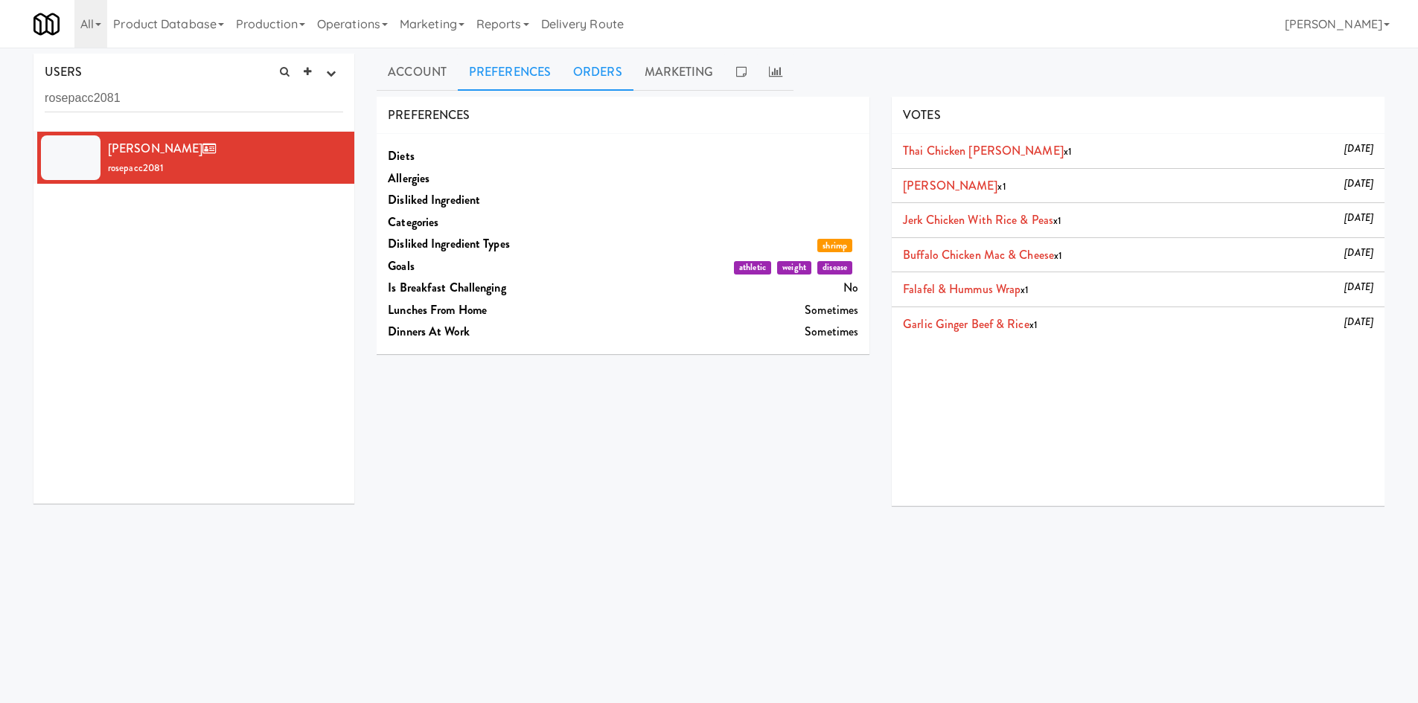
click at [577, 69] on link "Orders" at bounding box center [597, 72] width 71 height 37
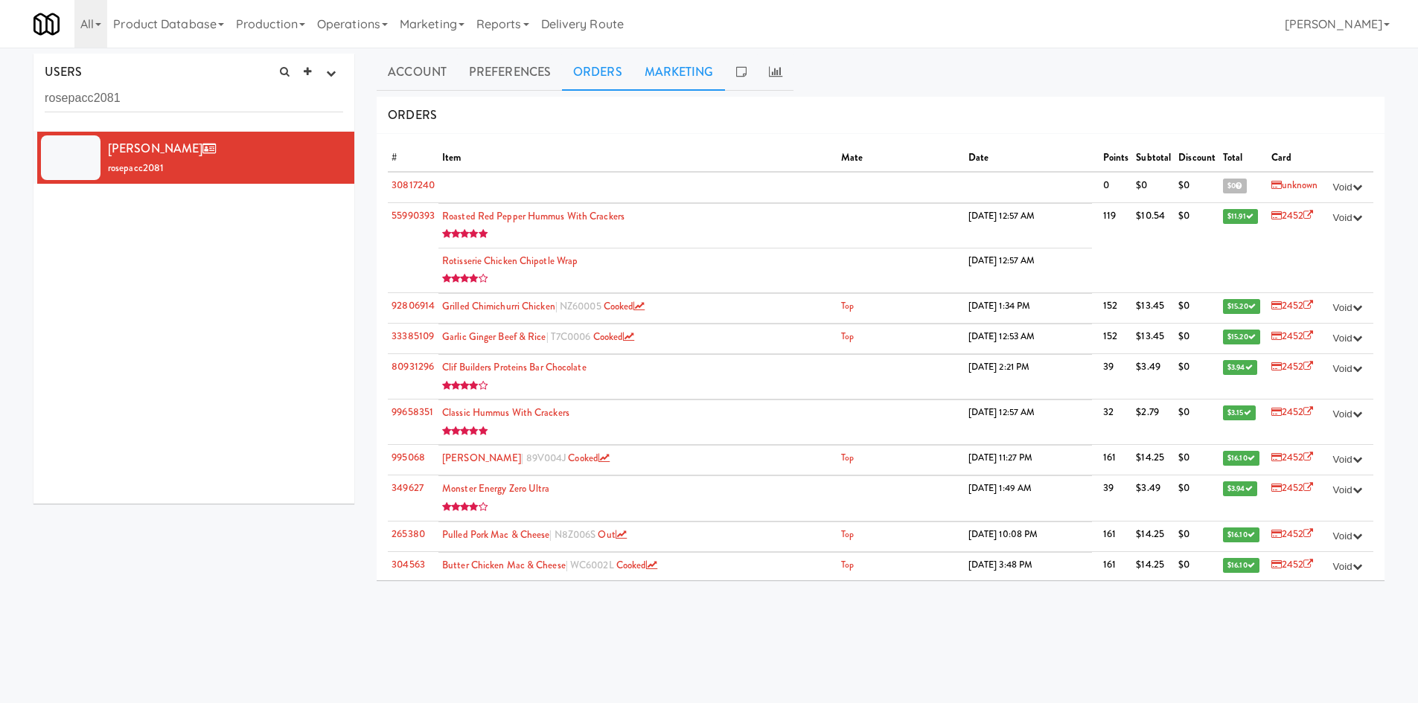
click at [689, 71] on link "Marketing" at bounding box center [679, 72] width 92 height 37
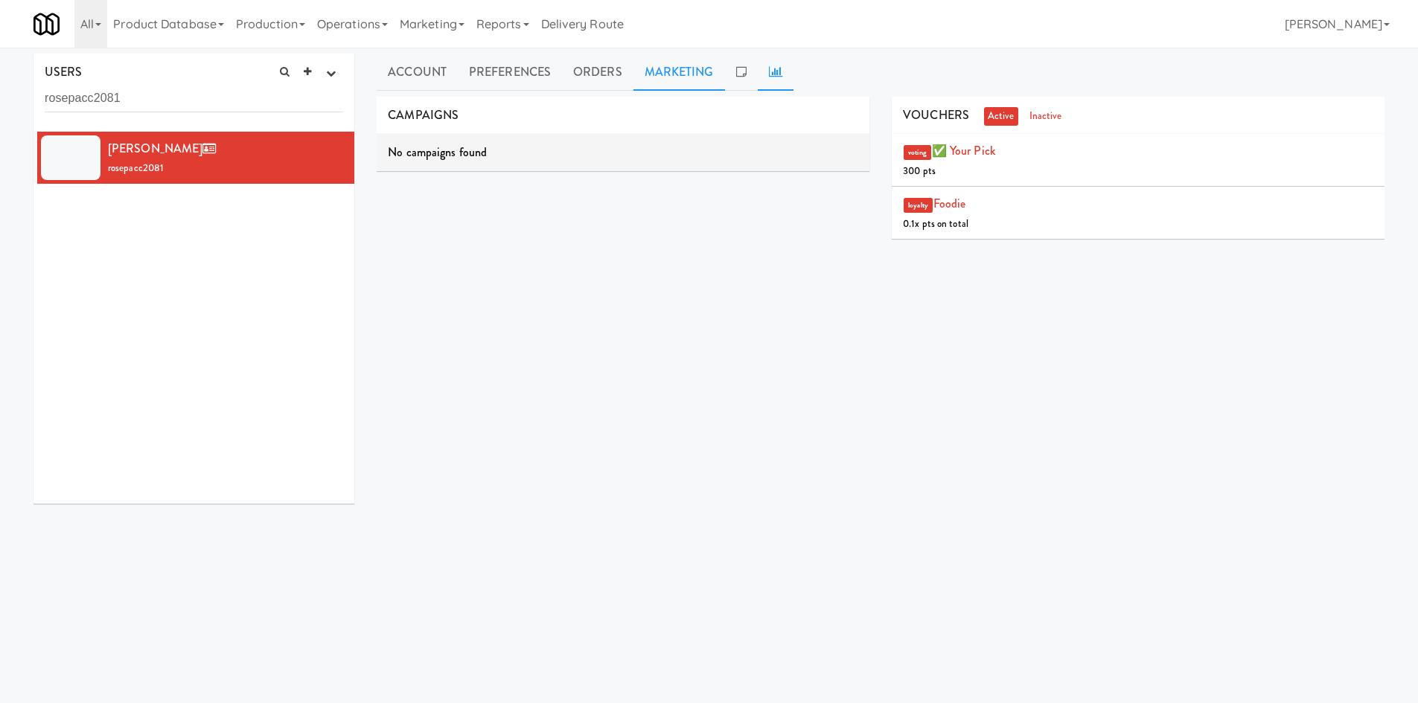
click at [770, 69] on icon at bounding box center [775, 71] width 13 height 12
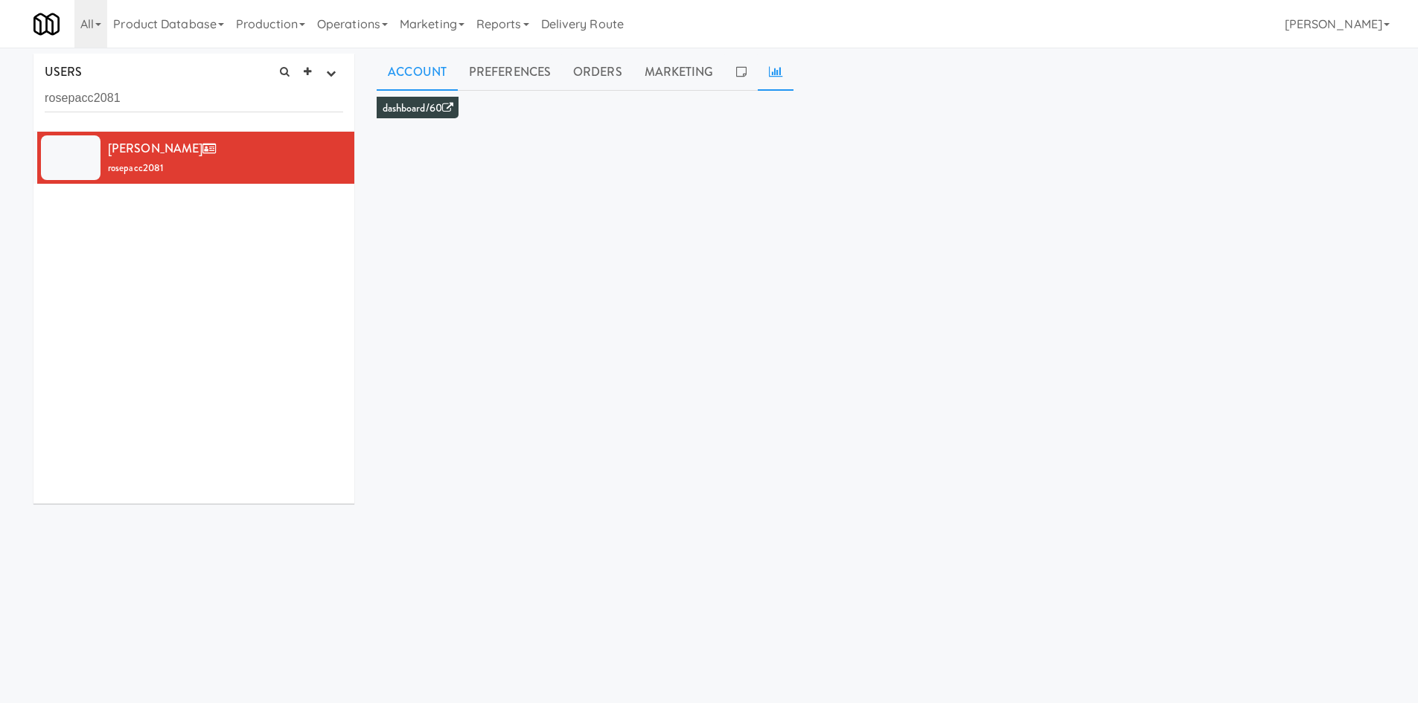
click at [411, 77] on link "Account" at bounding box center [417, 72] width 81 height 37
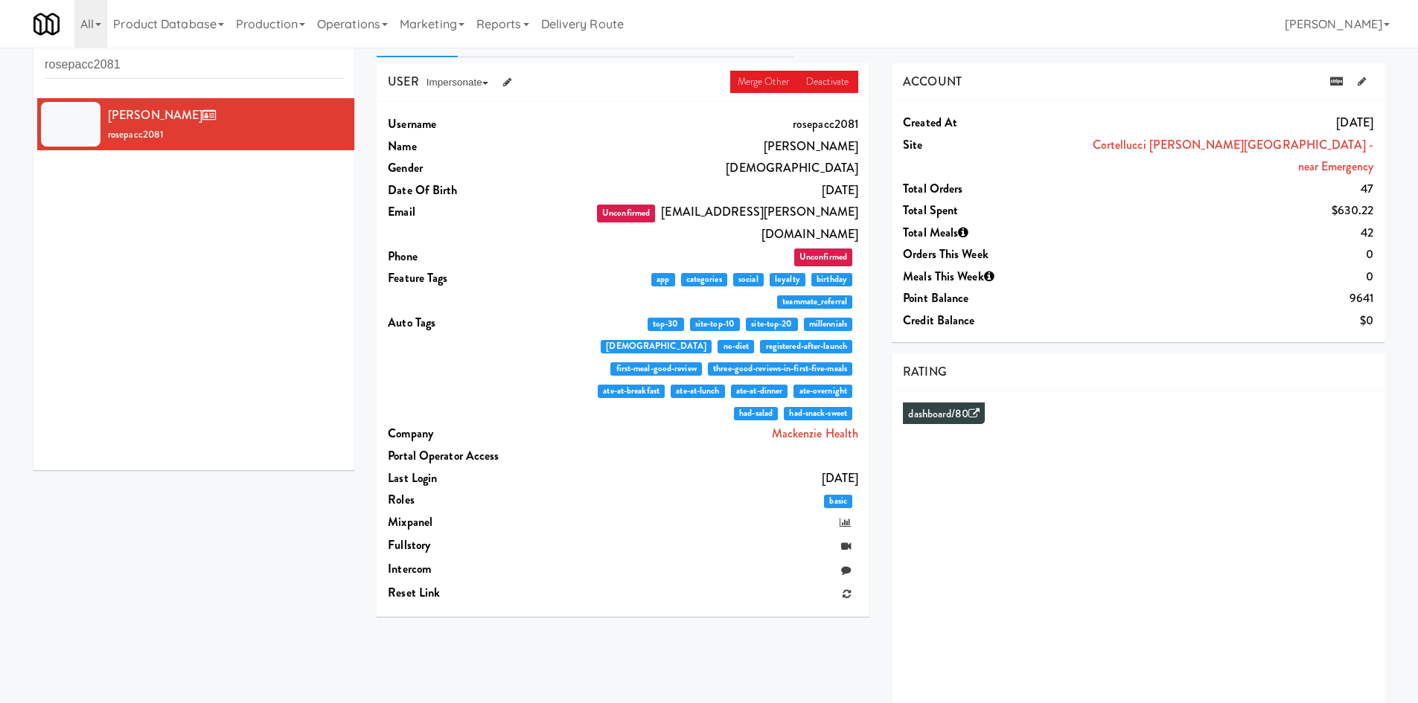
scroll to position [48, 0]
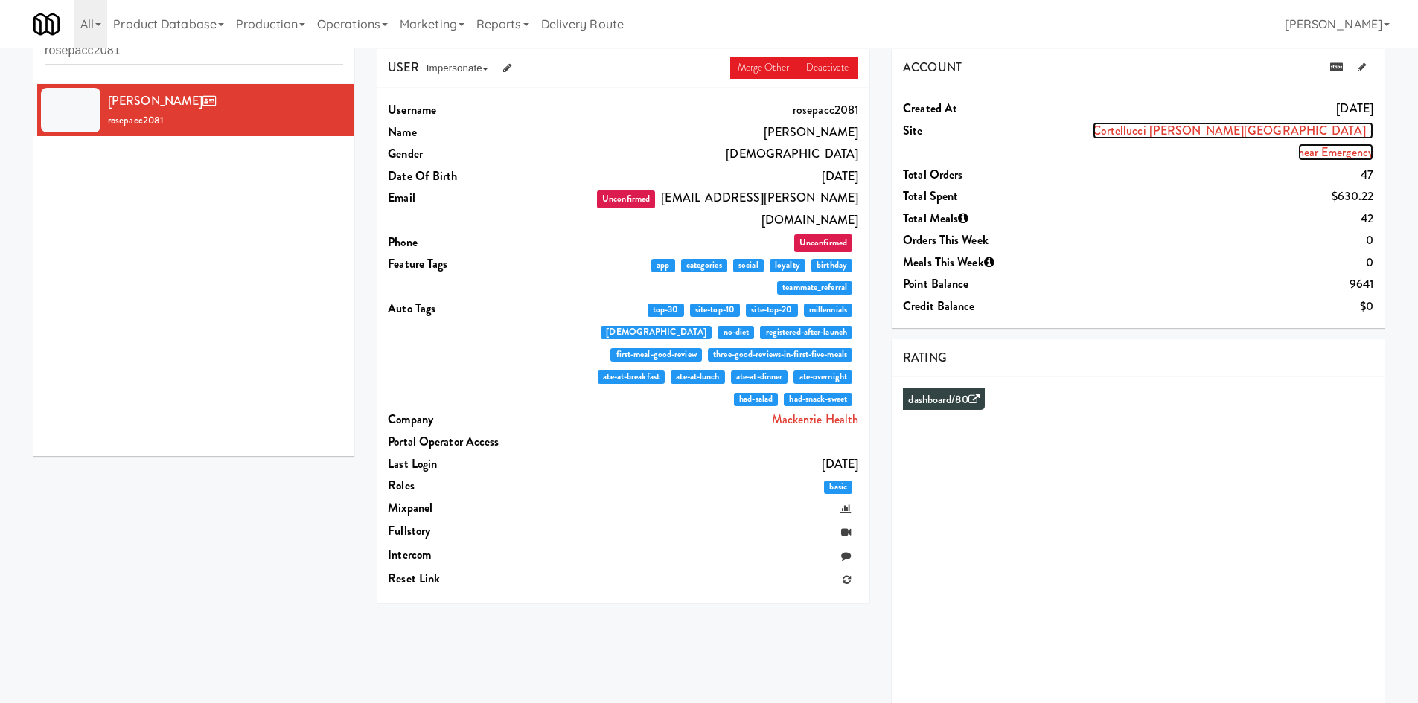
click at [1198, 134] on link "Cortellucci [PERSON_NAME][GEOGRAPHIC_DATA] - near Emergency" at bounding box center [1232, 141] width 281 height 39
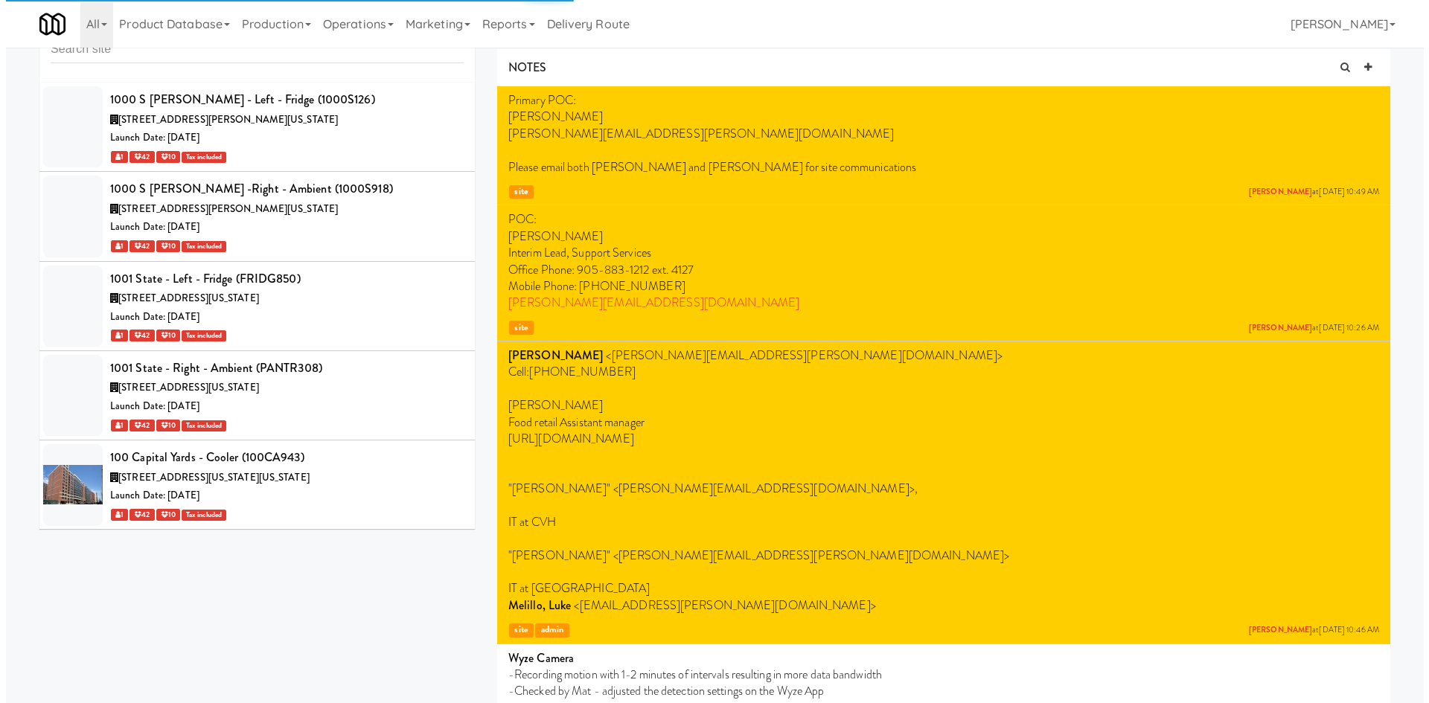
scroll to position [24486, 0]
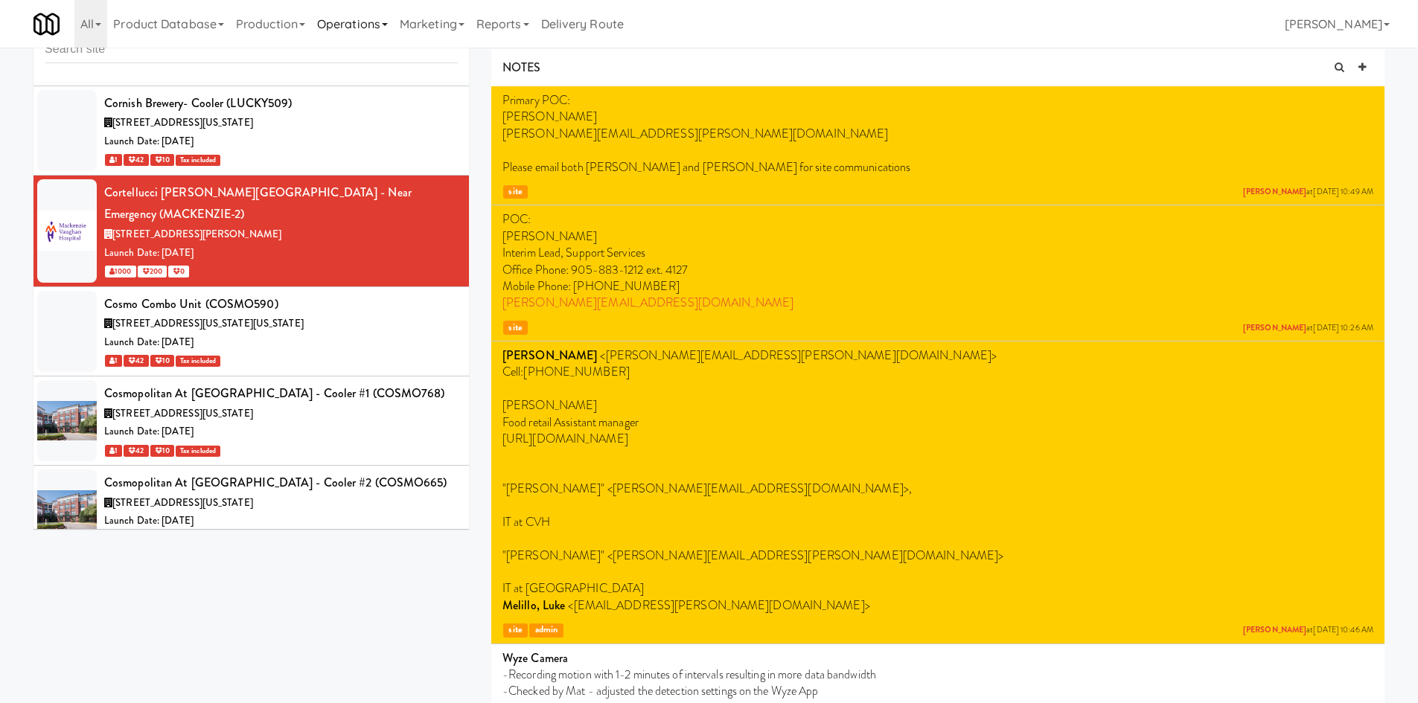
click at [382, 22] on link "Operations" at bounding box center [352, 24] width 83 height 48
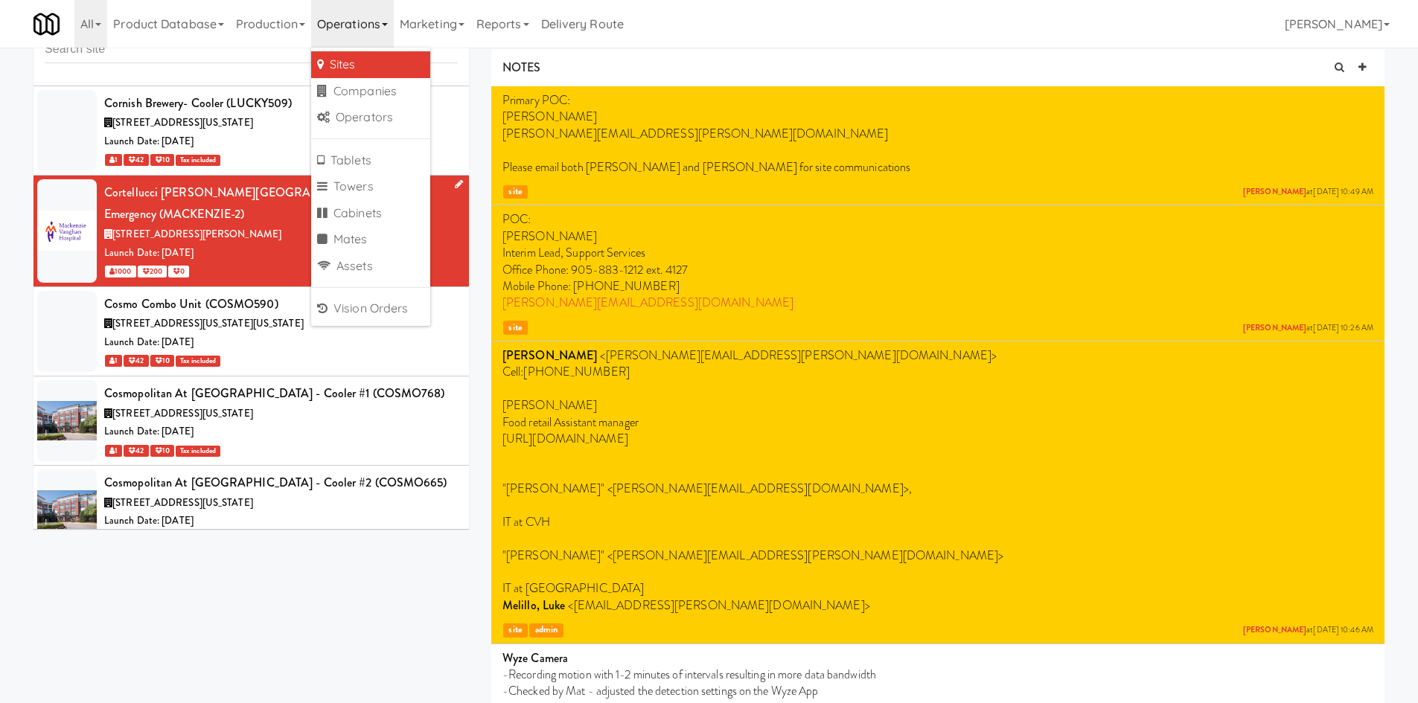
click at [260, 176] on li "Cortellucci Vaughan Hospital - near Emergency (MACKENZIE-2) 3200 Major MacKenzi…" at bounding box center [250, 232] width 435 height 112
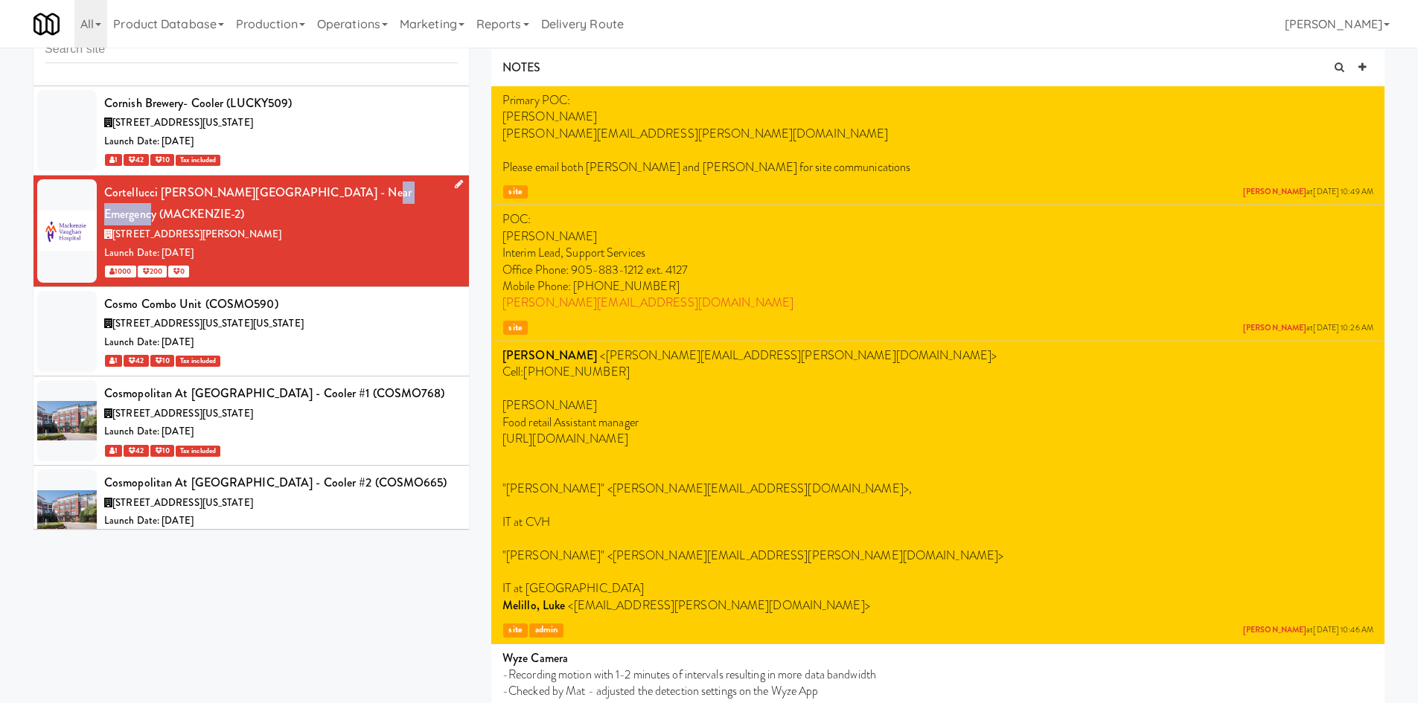
drag, startPoint x: 339, startPoint y: 108, endPoint x: 417, endPoint y: 107, distance: 77.4
click at [417, 182] on div "Cortellucci [PERSON_NAME][GEOGRAPHIC_DATA] - near Emergency (MACKENZIE-2)" at bounding box center [280, 204] width 353 height 44
copy div "MACKENZIE-2"
click at [385, 16] on link "Operations" at bounding box center [352, 24] width 83 height 48
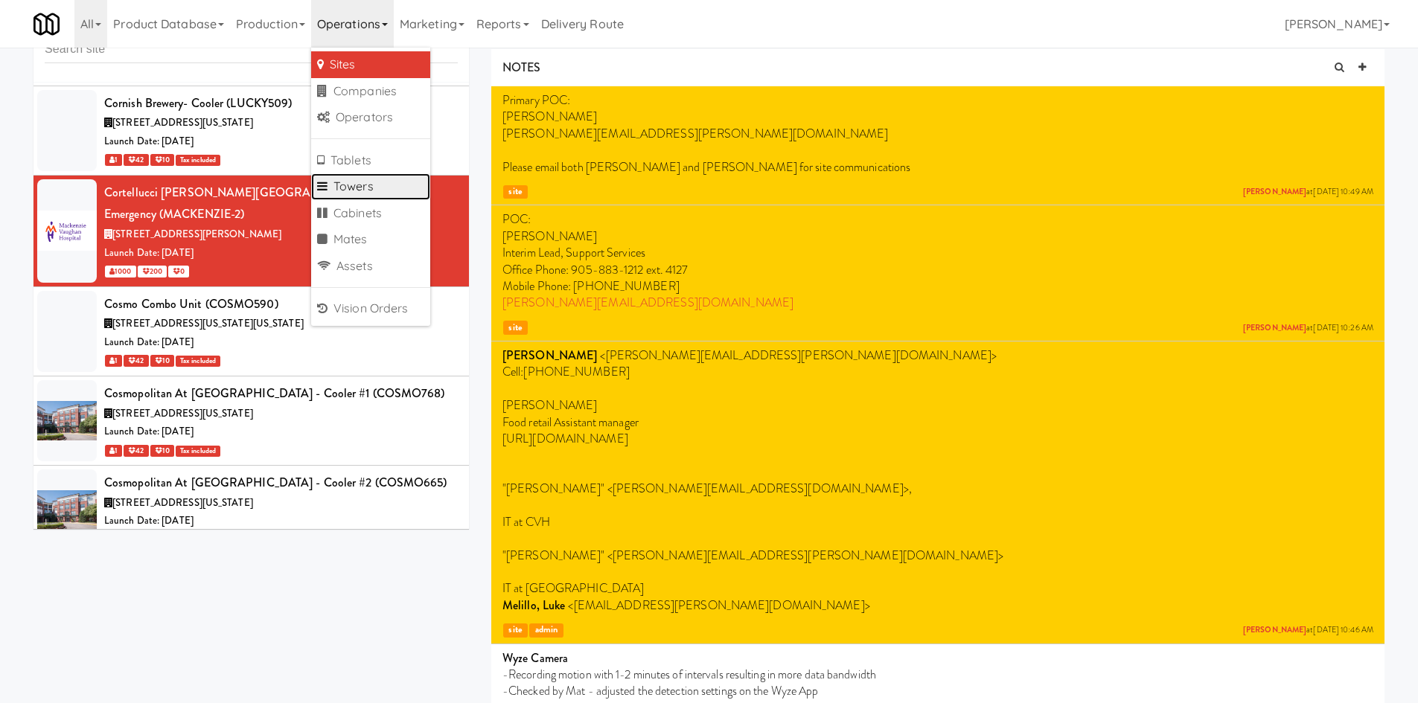
click at [385, 184] on link "Towers" at bounding box center [370, 186] width 119 height 27
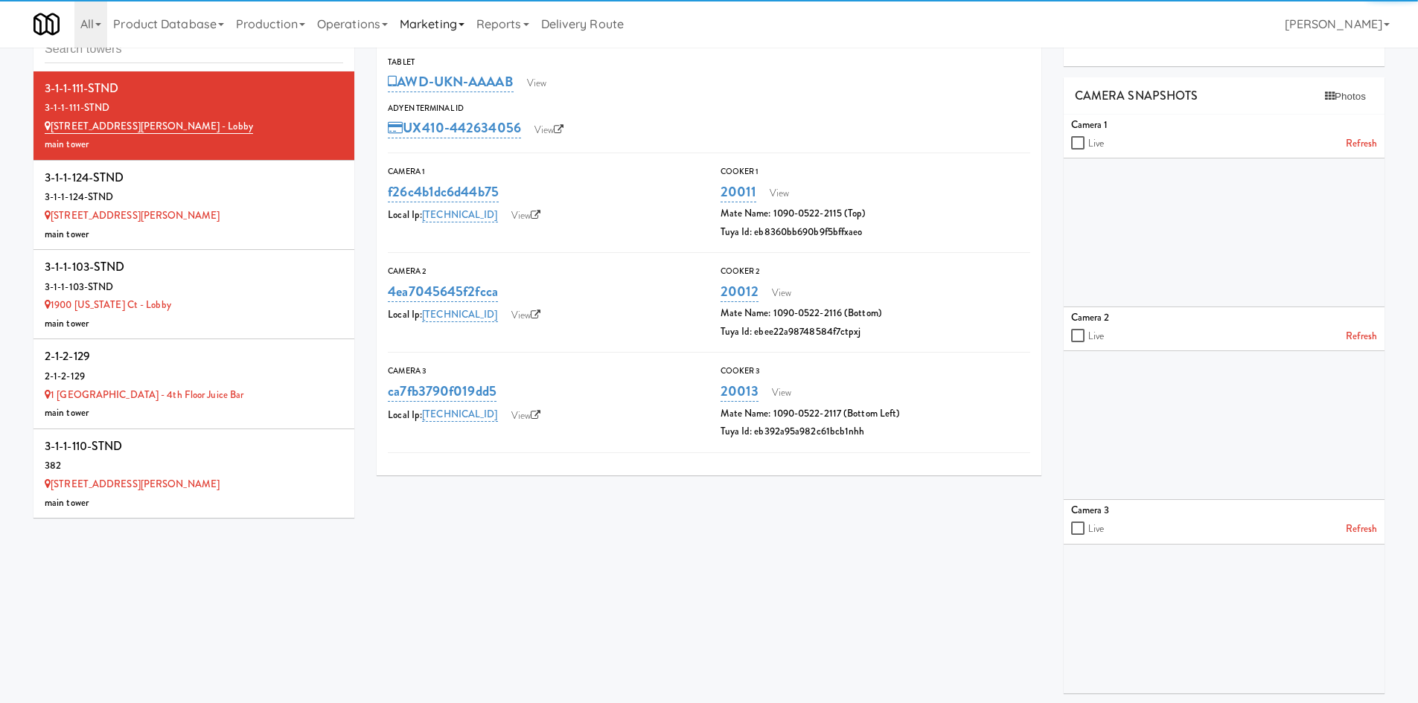
click at [402, 7] on link "Marketing" at bounding box center [432, 24] width 77 height 48
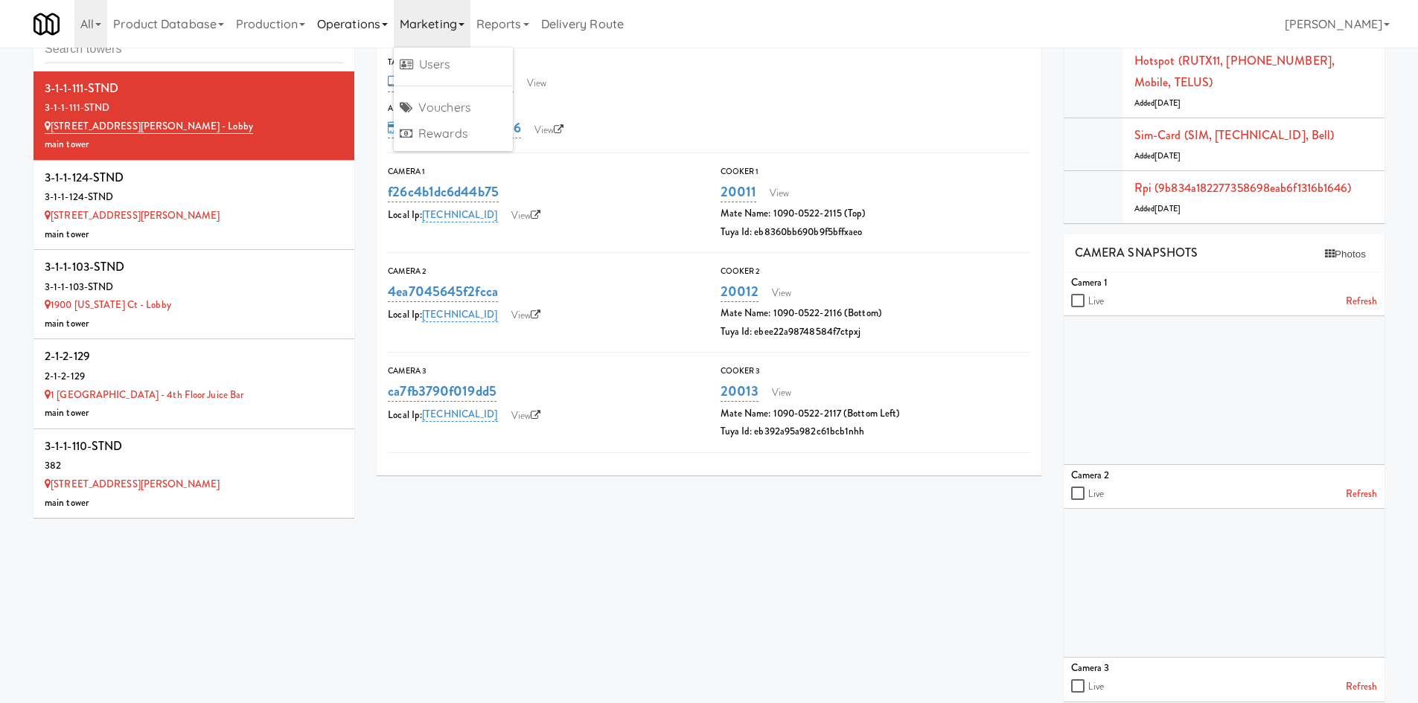
click at [388, 17] on link "Operations" at bounding box center [352, 24] width 83 height 48
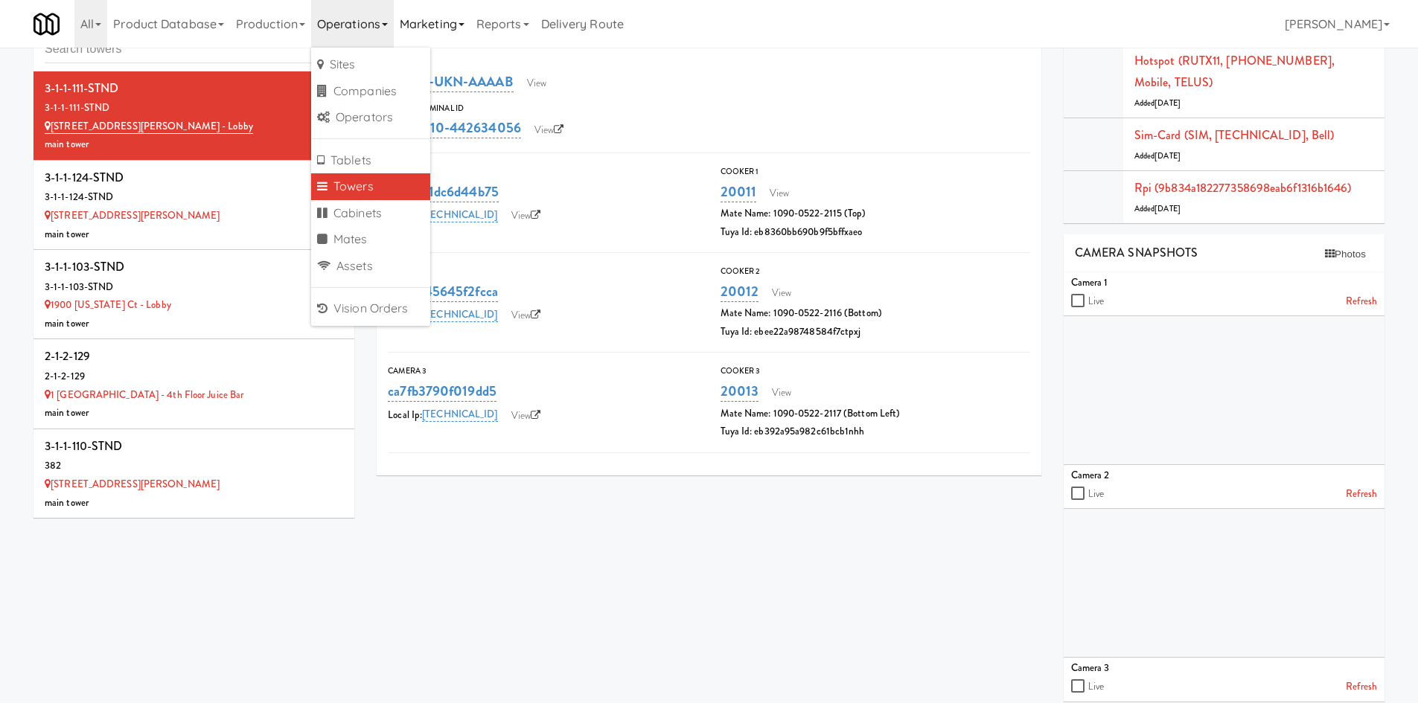
click at [431, 26] on link "Marketing" at bounding box center [432, 24] width 77 height 48
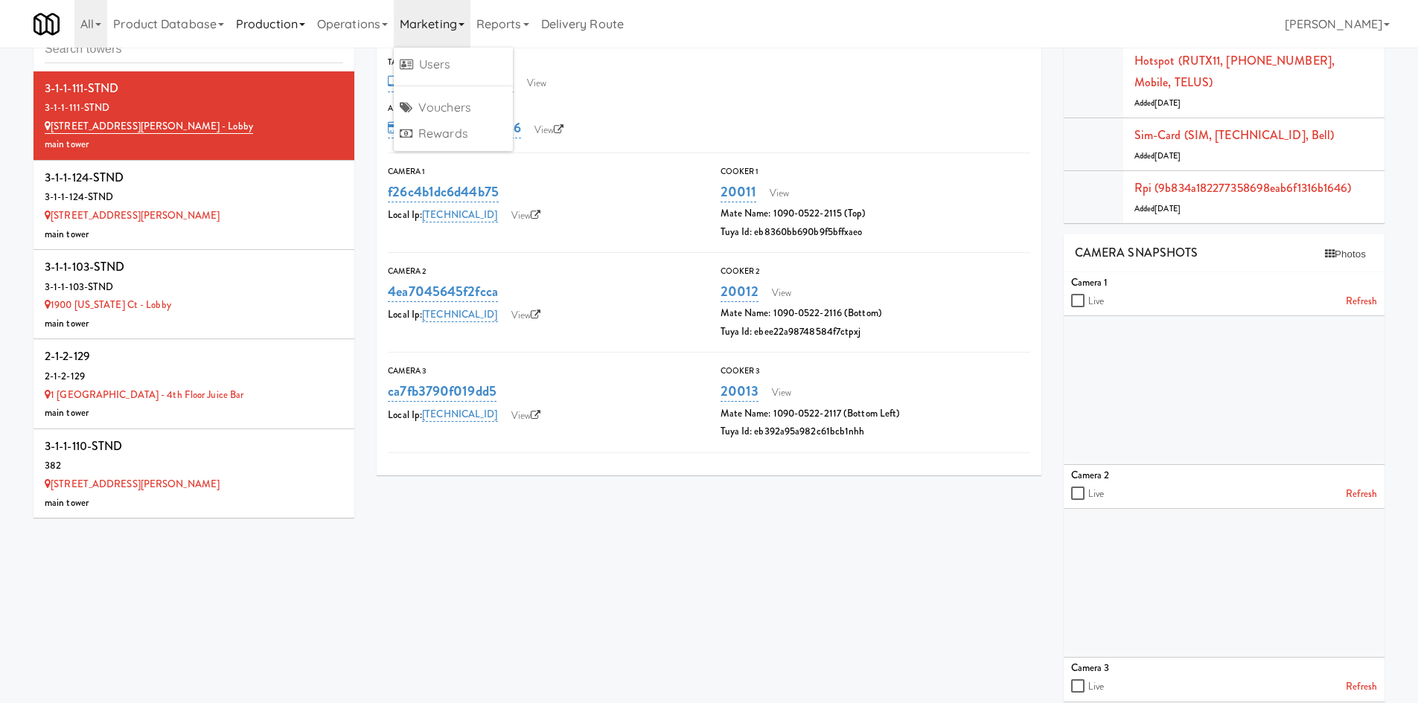
click at [296, 26] on link "Production" at bounding box center [270, 24] width 81 height 48
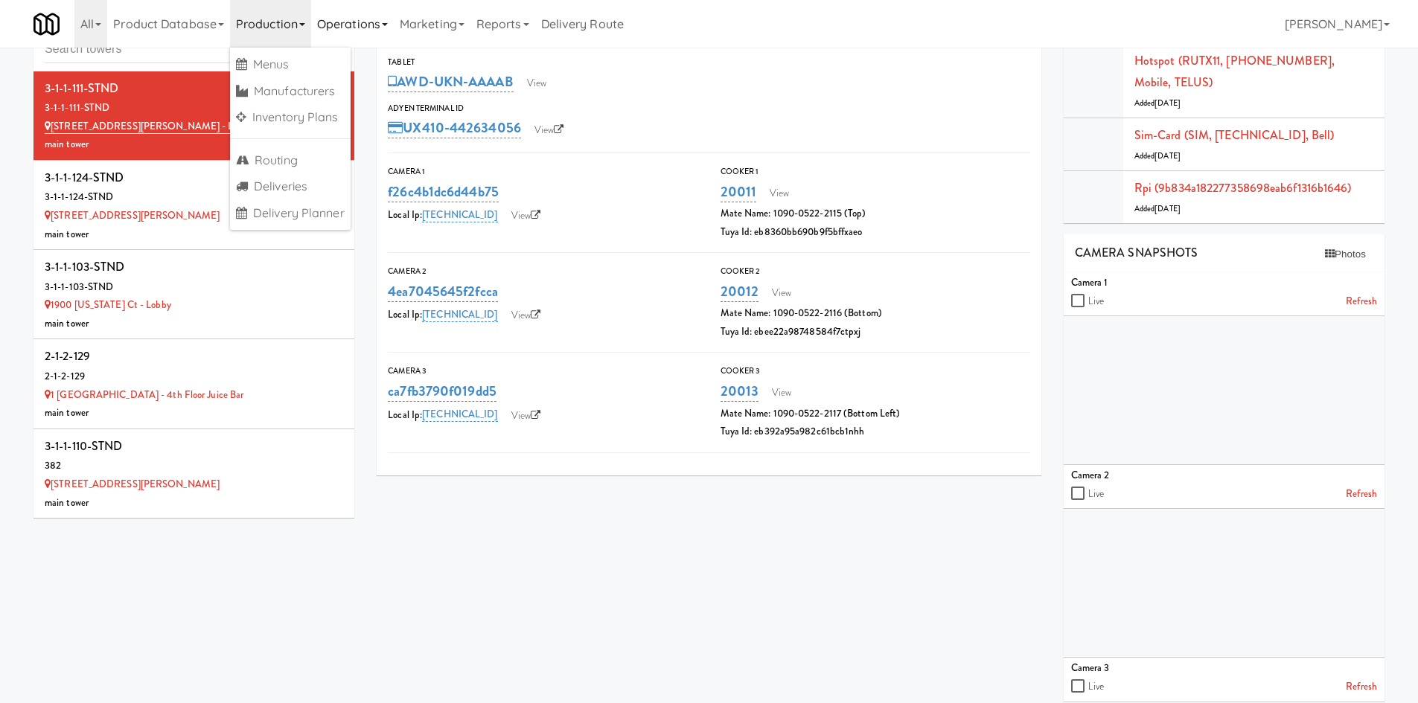
click at [348, 26] on link "Operations" at bounding box center [352, 24] width 83 height 48
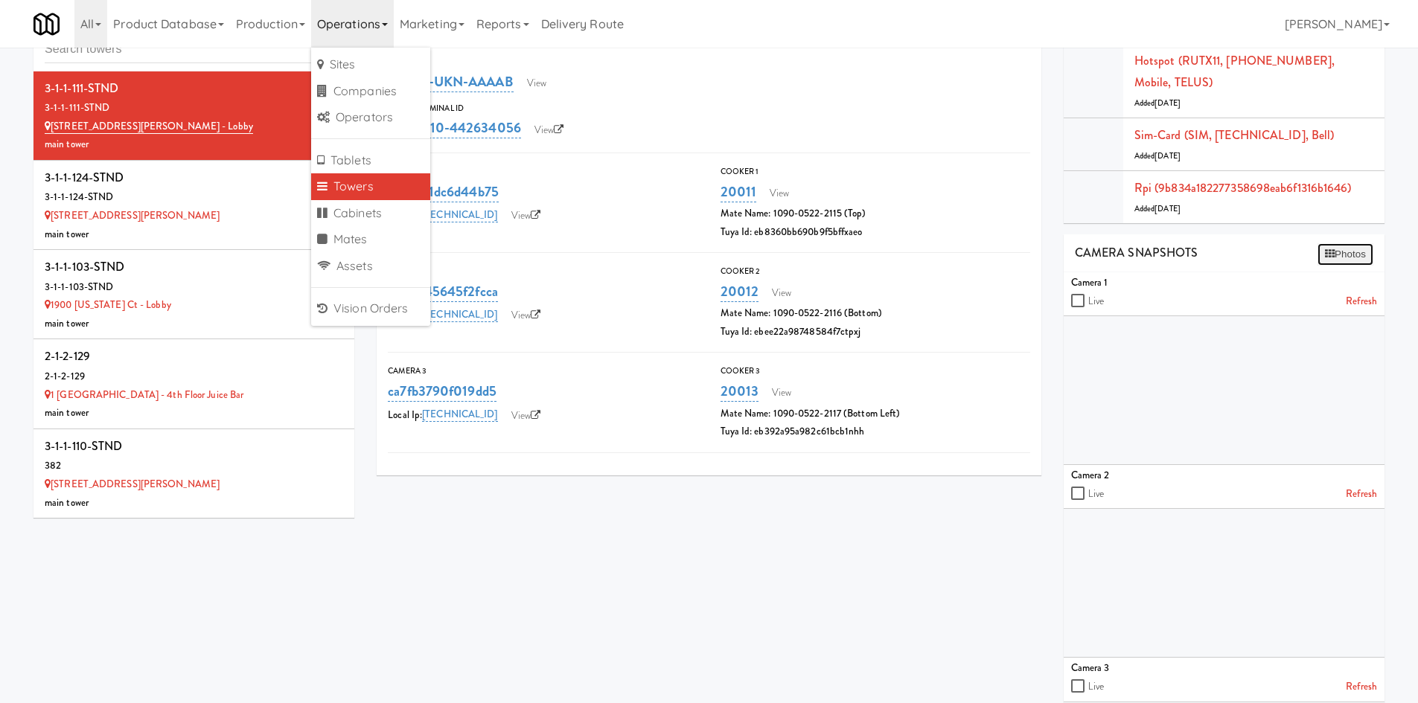
click at [1355, 262] on button "Photos" at bounding box center [1345, 254] width 56 height 22
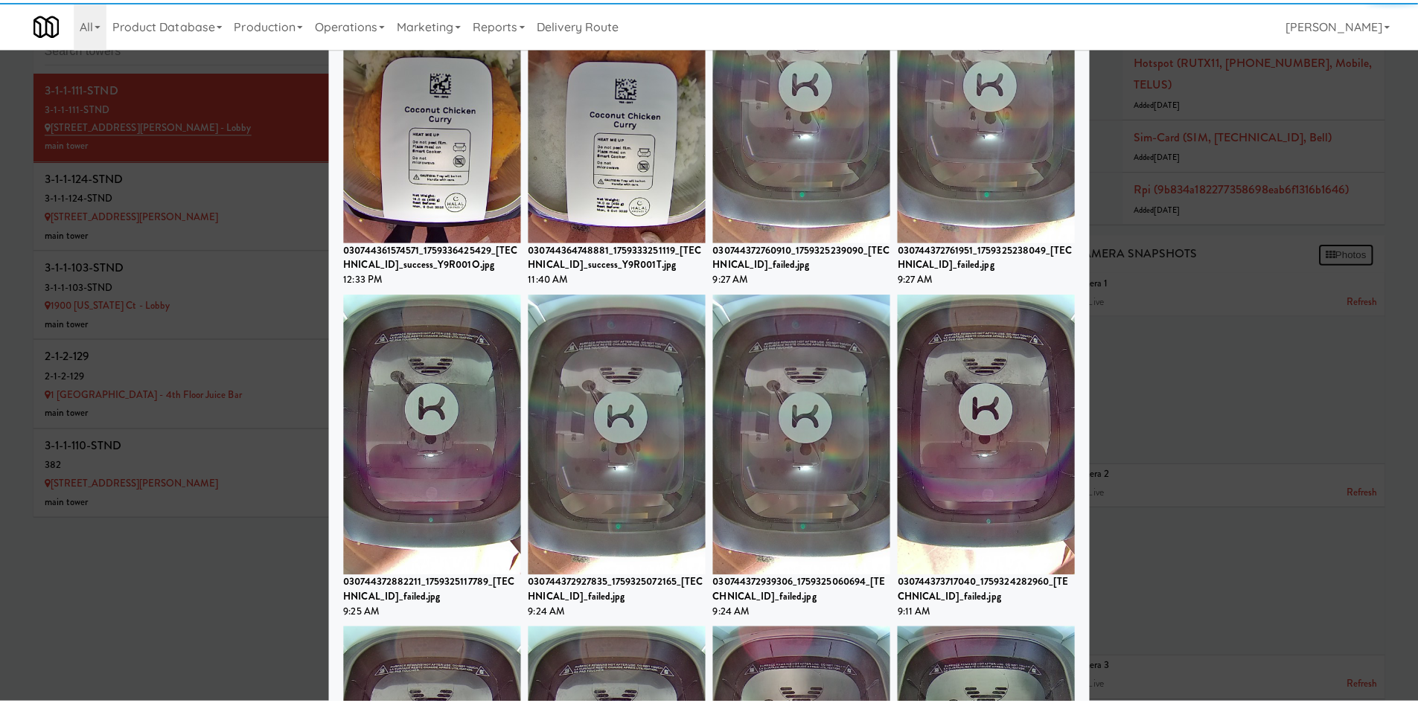
scroll to position [2952, 0]
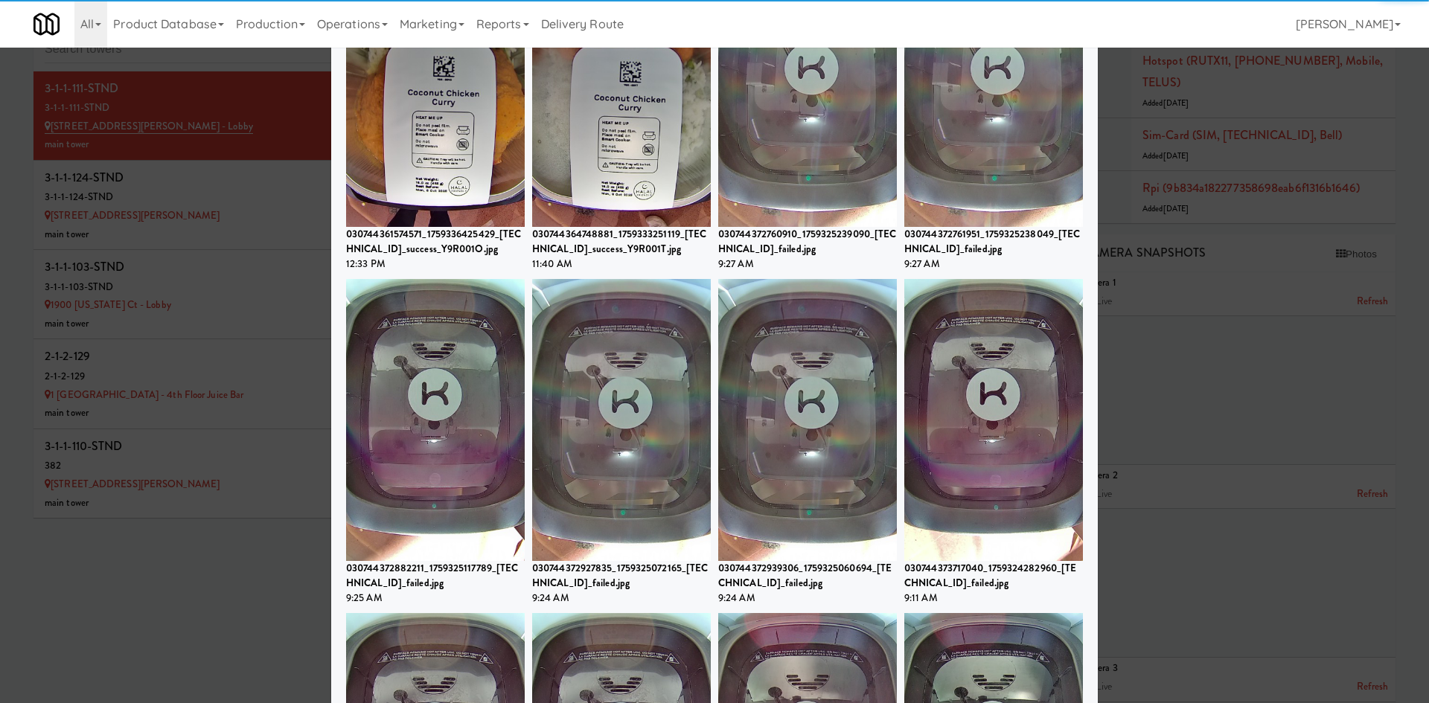
click at [196, 559] on div at bounding box center [714, 351] width 1429 height 703
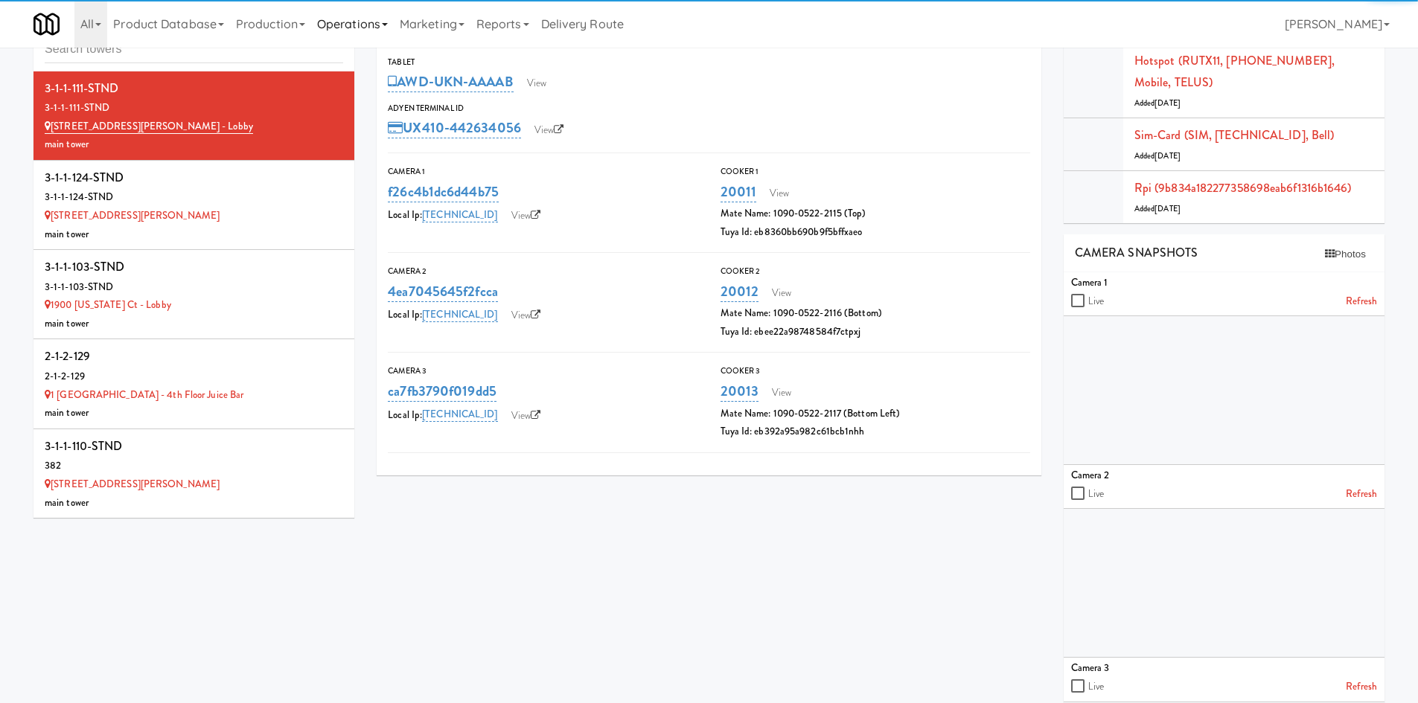
click at [391, 13] on link "Operations" at bounding box center [352, 24] width 83 height 48
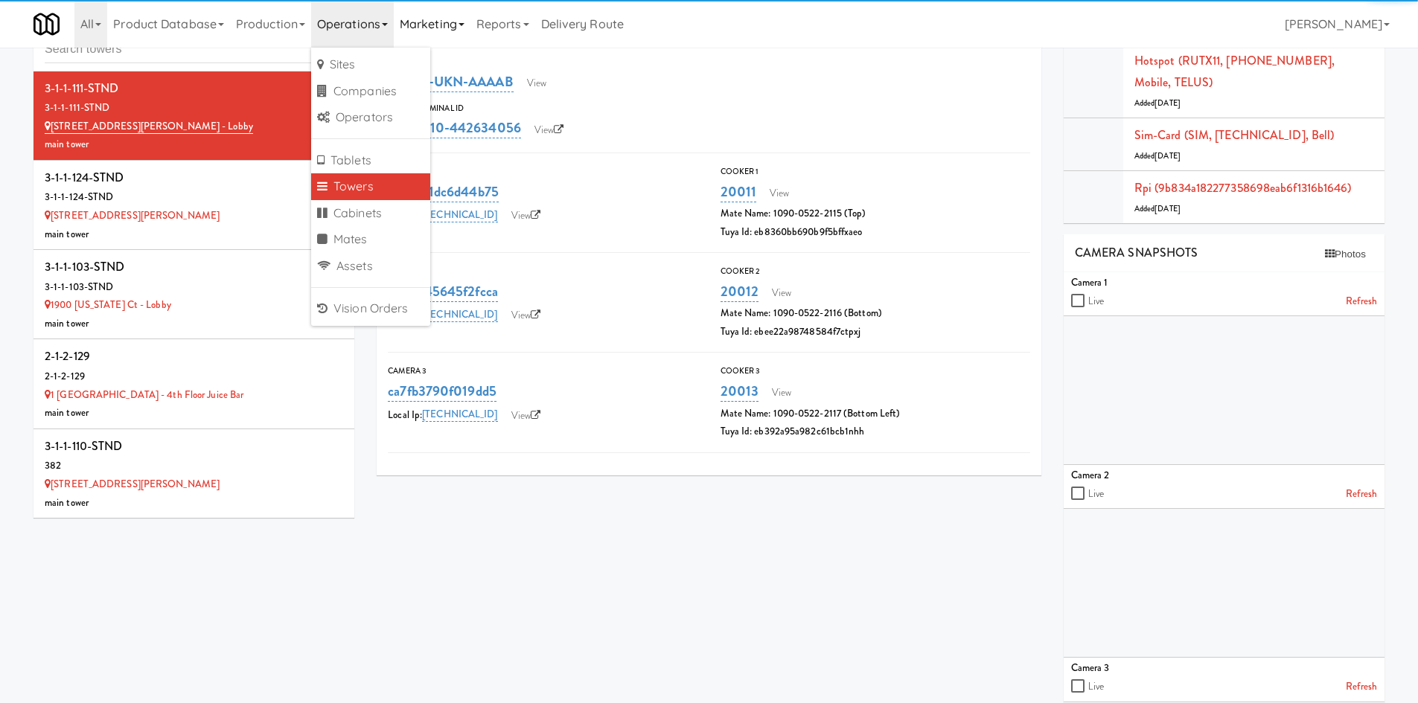
click at [462, 25] on link "Marketing" at bounding box center [432, 24] width 77 height 48
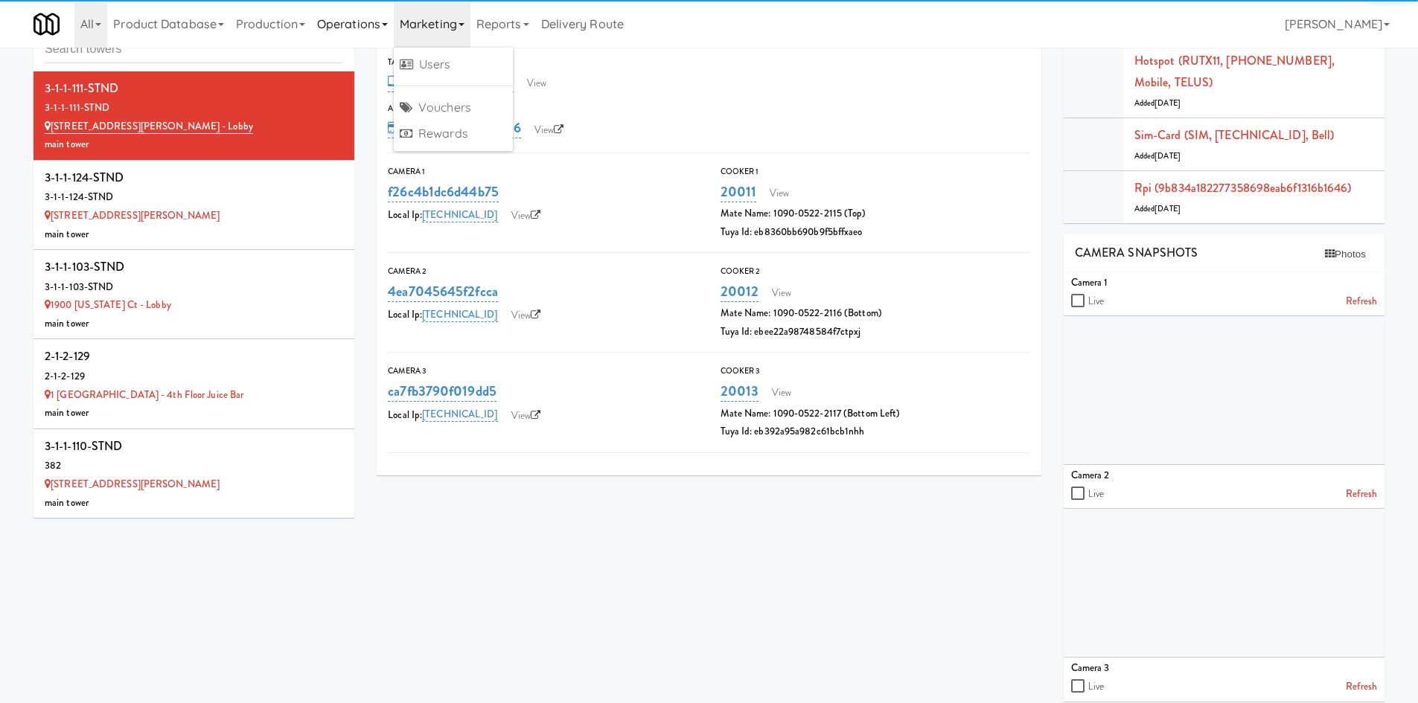
click at [336, 21] on link "Operations" at bounding box center [352, 24] width 83 height 48
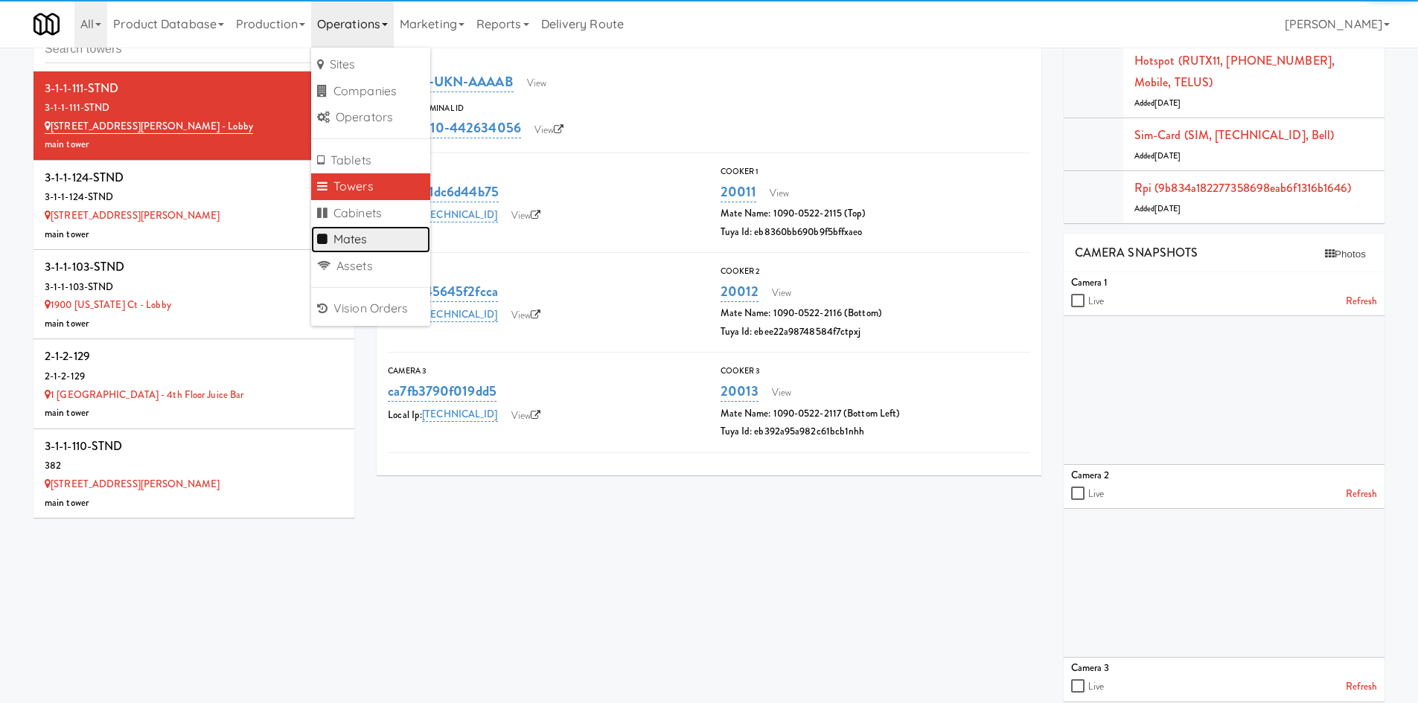
click at [383, 245] on link "Mates" at bounding box center [370, 239] width 119 height 27
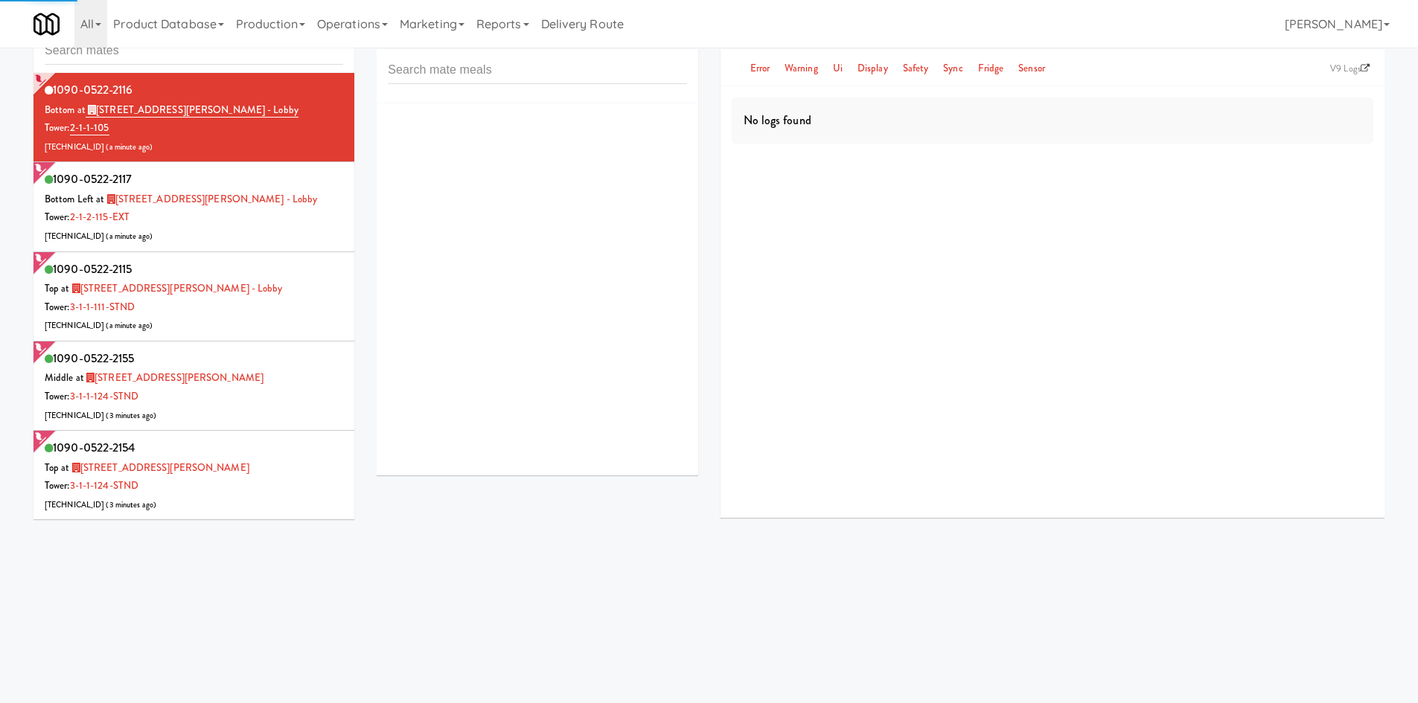
click at [240, 57] on input "text" at bounding box center [194, 51] width 298 height 28
type input "MACKENZIE-2"
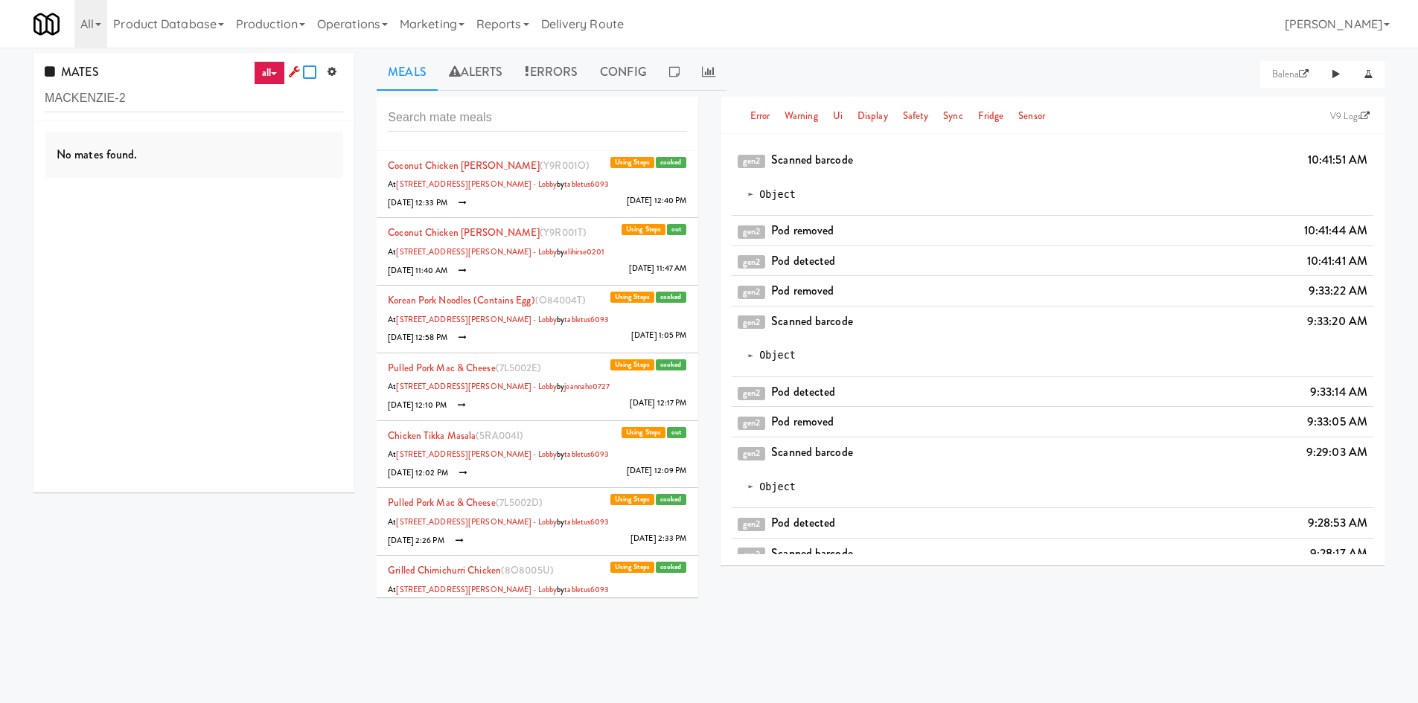
click at [308, 73] on input "checkbox" at bounding box center [311, 73] width 17 height 12
checkbox input "true"
click at [170, 110] on input "MACKENZIE-2" at bounding box center [194, 99] width 298 height 28
click at [168, 109] on input "MACKENZIE-2" at bounding box center [194, 99] width 298 height 28
click at [167, 109] on input "MACKENZIE-2" at bounding box center [194, 99] width 298 height 28
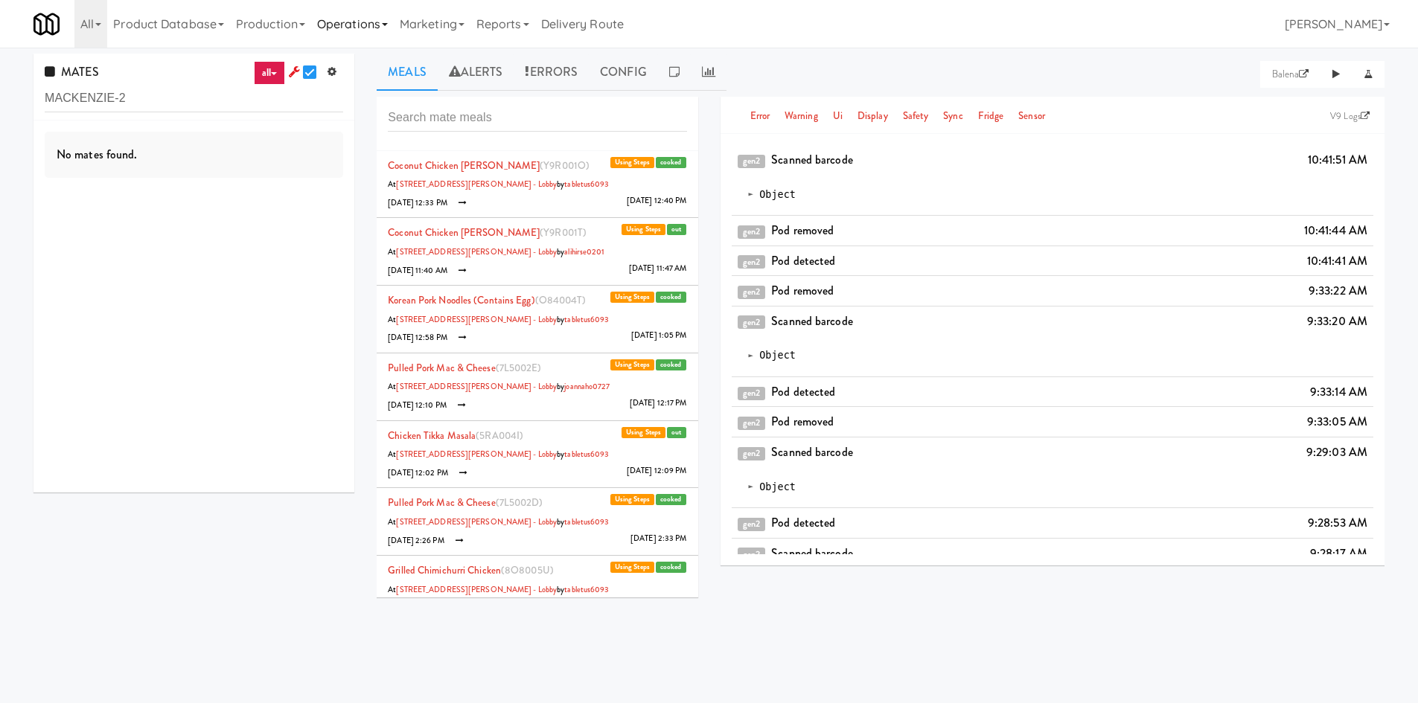
click at [368, 16] on link "Operations" at bounding box center [352, 24] width 83 height 48
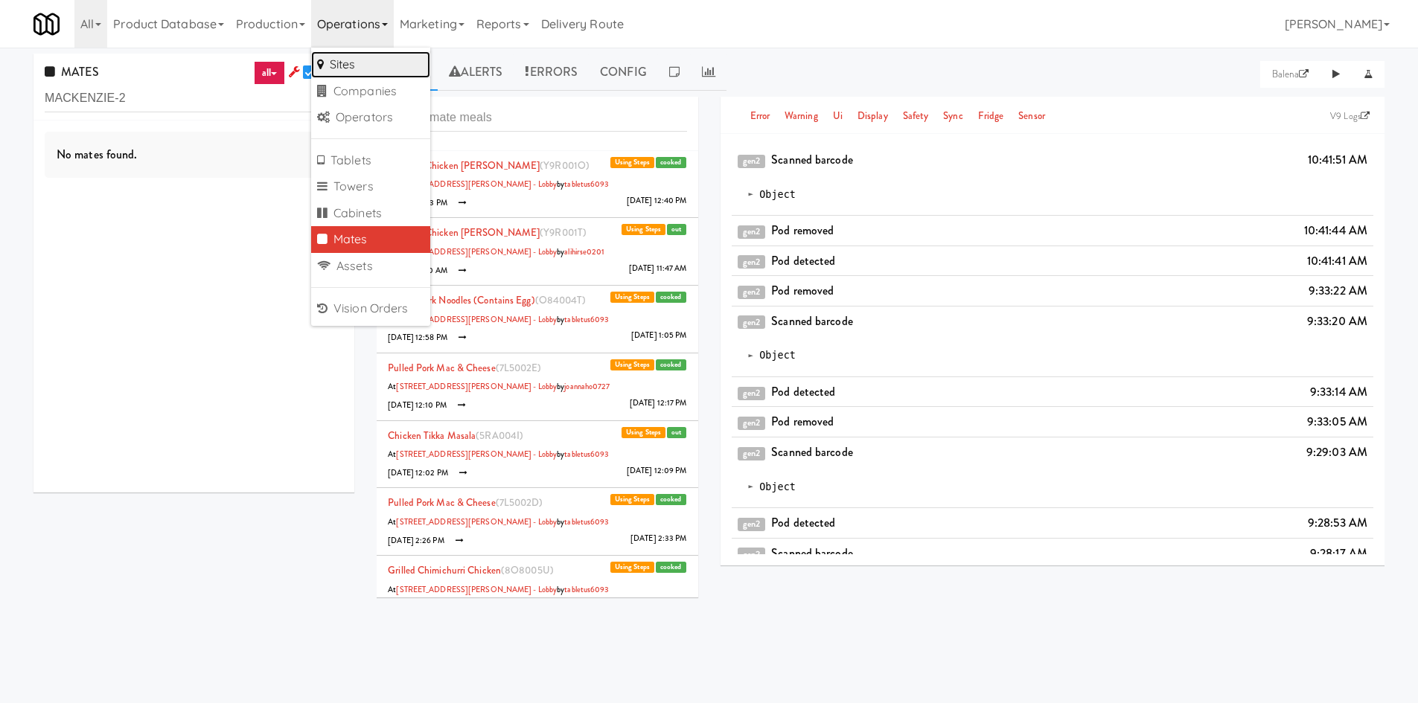
click at [377, 67] on link "Sites" at bounding box center [370, 64] width 119 height 27
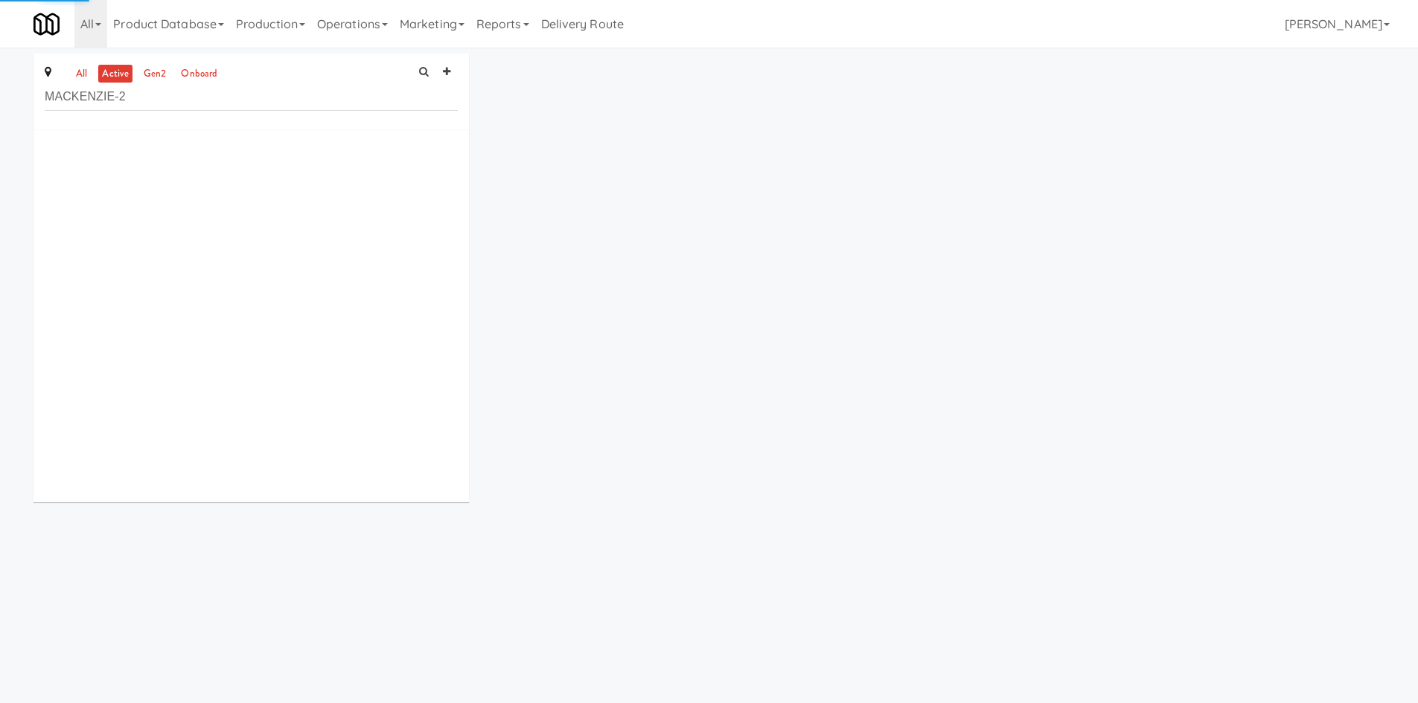
type input "MACKENZIE-2"
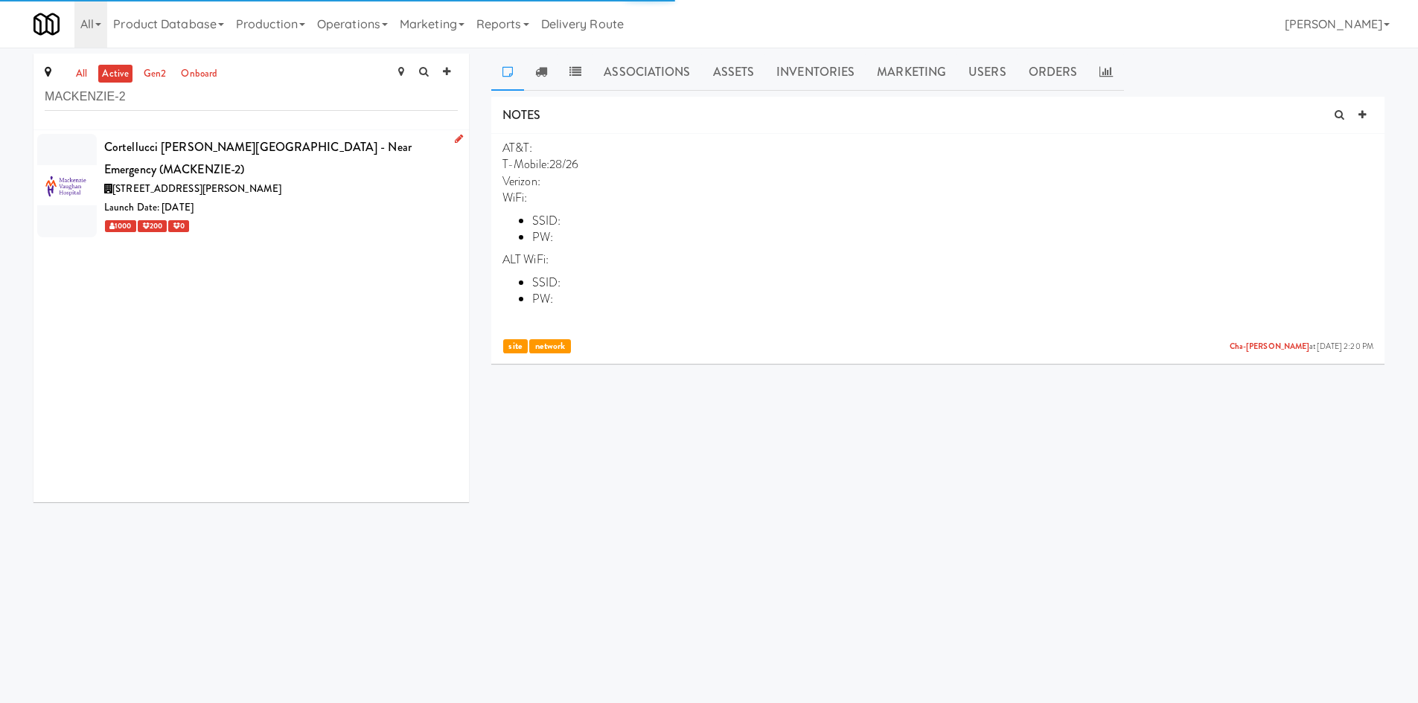
click at [364, 180] on div "[STREET_ADDRESS][PERSON_NAME]" at bounding box center [280, 189] width 353 height 19
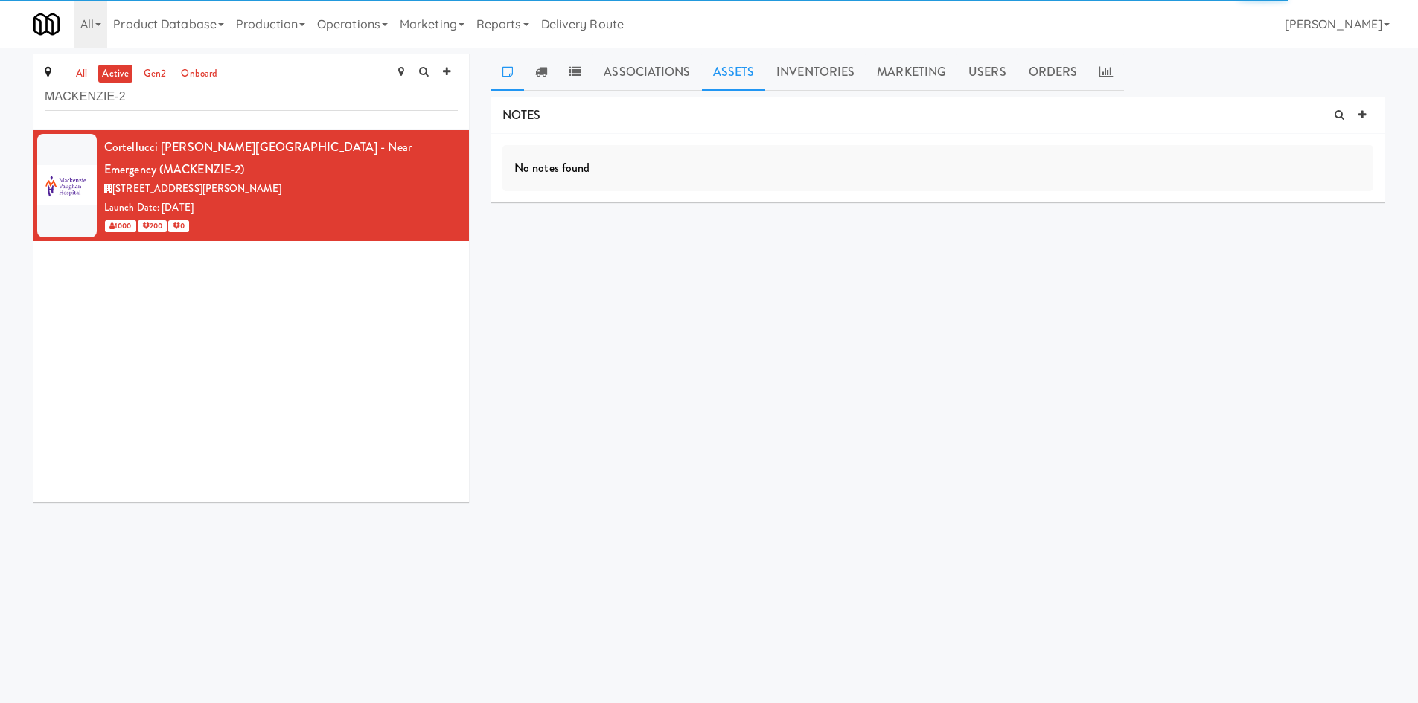
click at [749, 77] on link "Assets" at bounding box center [734, 72] width 64 height 37
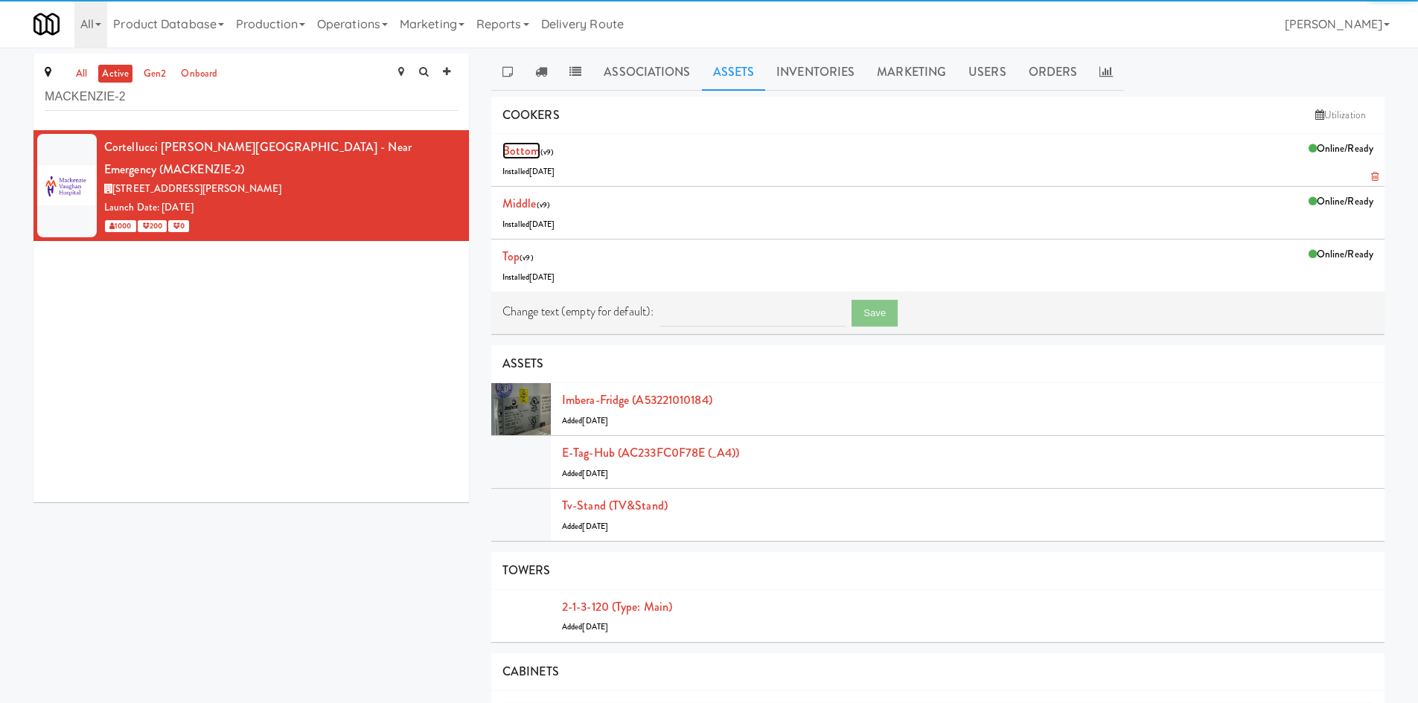
click at [534, 150] on link "Bottom" at bounding box center [521, 150] width 38 height 17
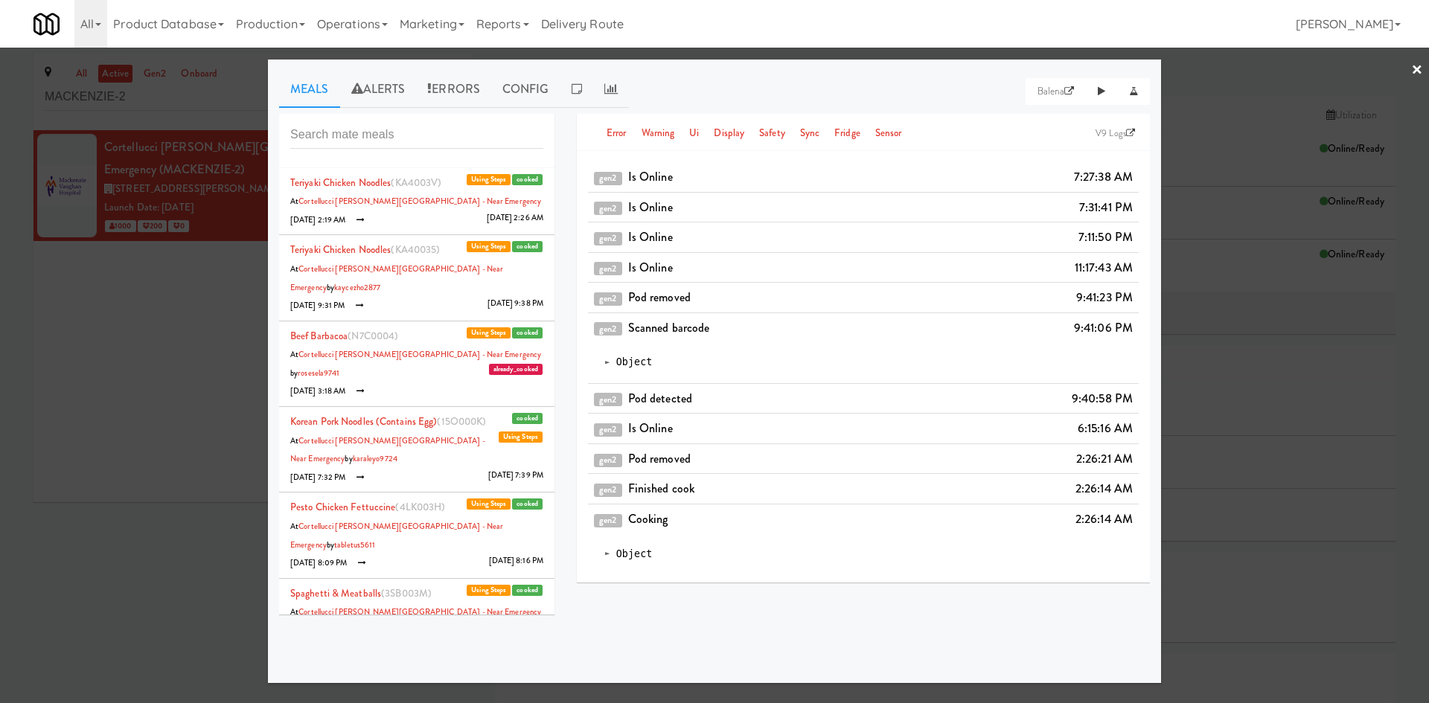
click at [446, 218] on li "Teriyaki Chicken Noodles (KA4003V) cooked Using Steps At Cortellucci Vaughan Ho…" at bounding box center [416, 202] width 275 height 68
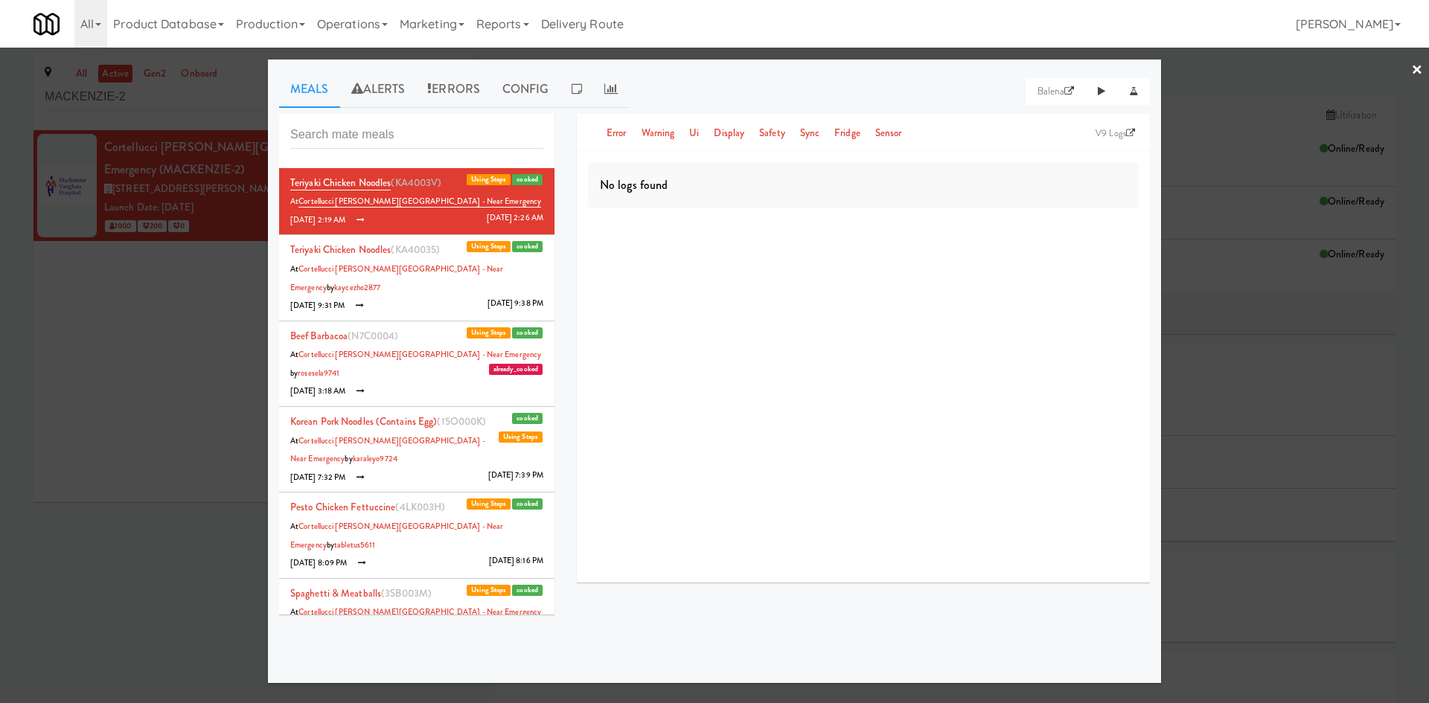
scroll to position [312, 0]
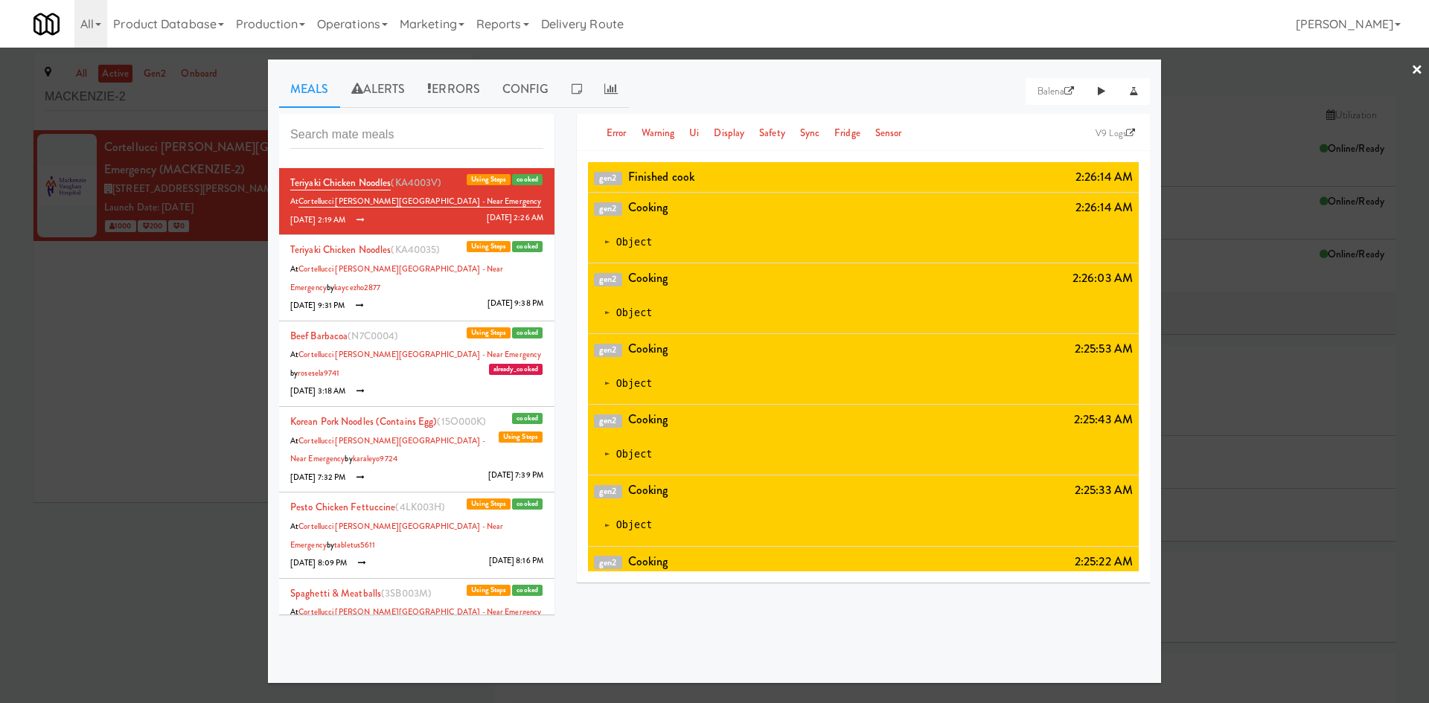
drag, startPoint x: 162, startPoint y: 374, endPoint x: 302, endPoint y: 330, distance: 146.8
click at [163, 374] on div at bounding box center [714, 351] width 1429 height 703
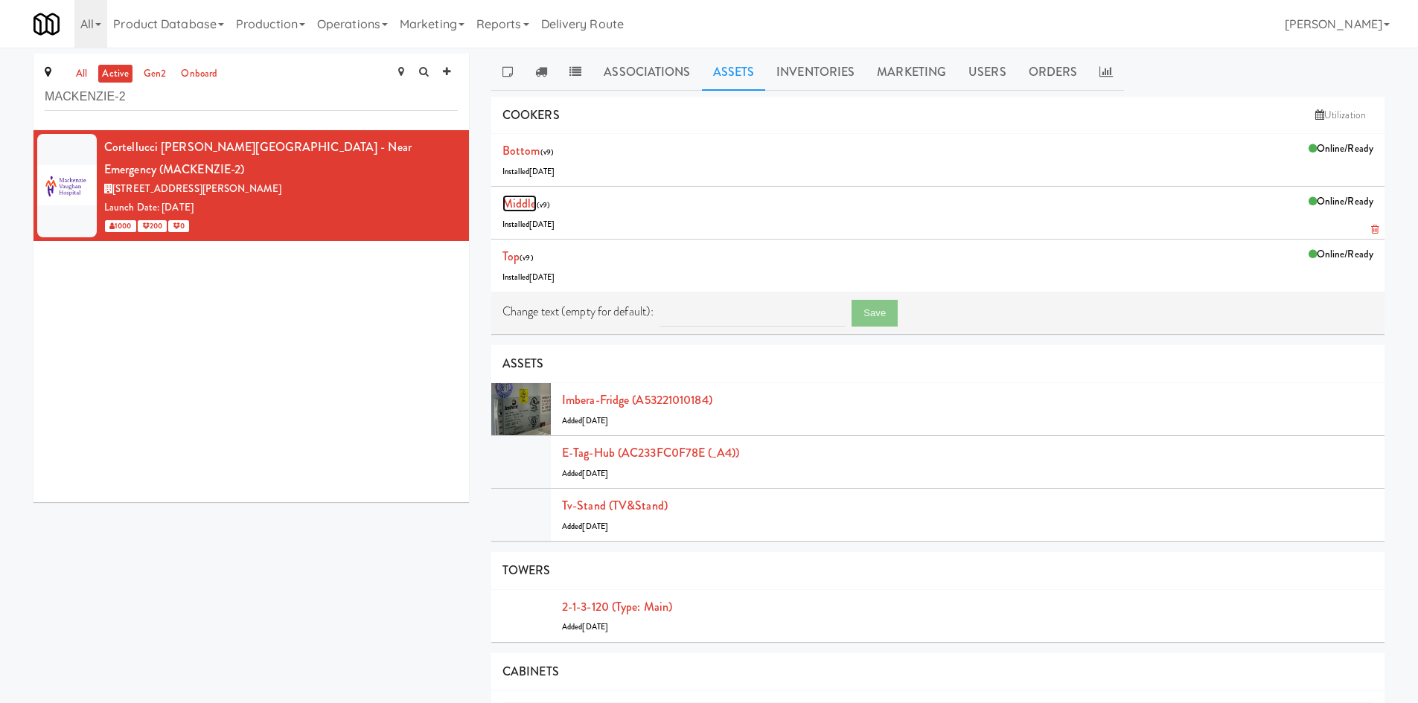
click at [521, 202] on link "Middle" at bounding box center [519, 203] width 34 height 17
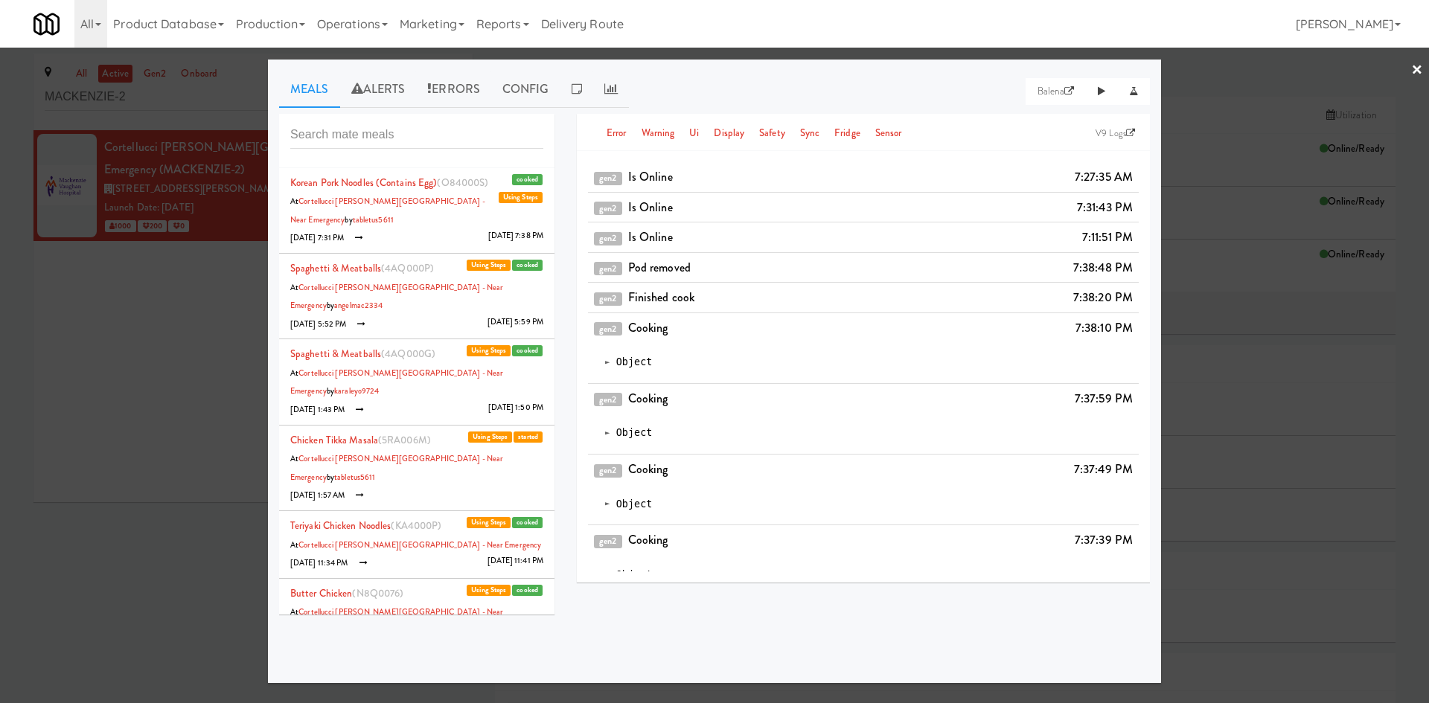
click at [441, 228] on li "Korean Pork Noodles (Contains Egg) (O84000S) cooked Using Steps At Cortellucci …" at bounding box center [416, 211] width 275 height 86
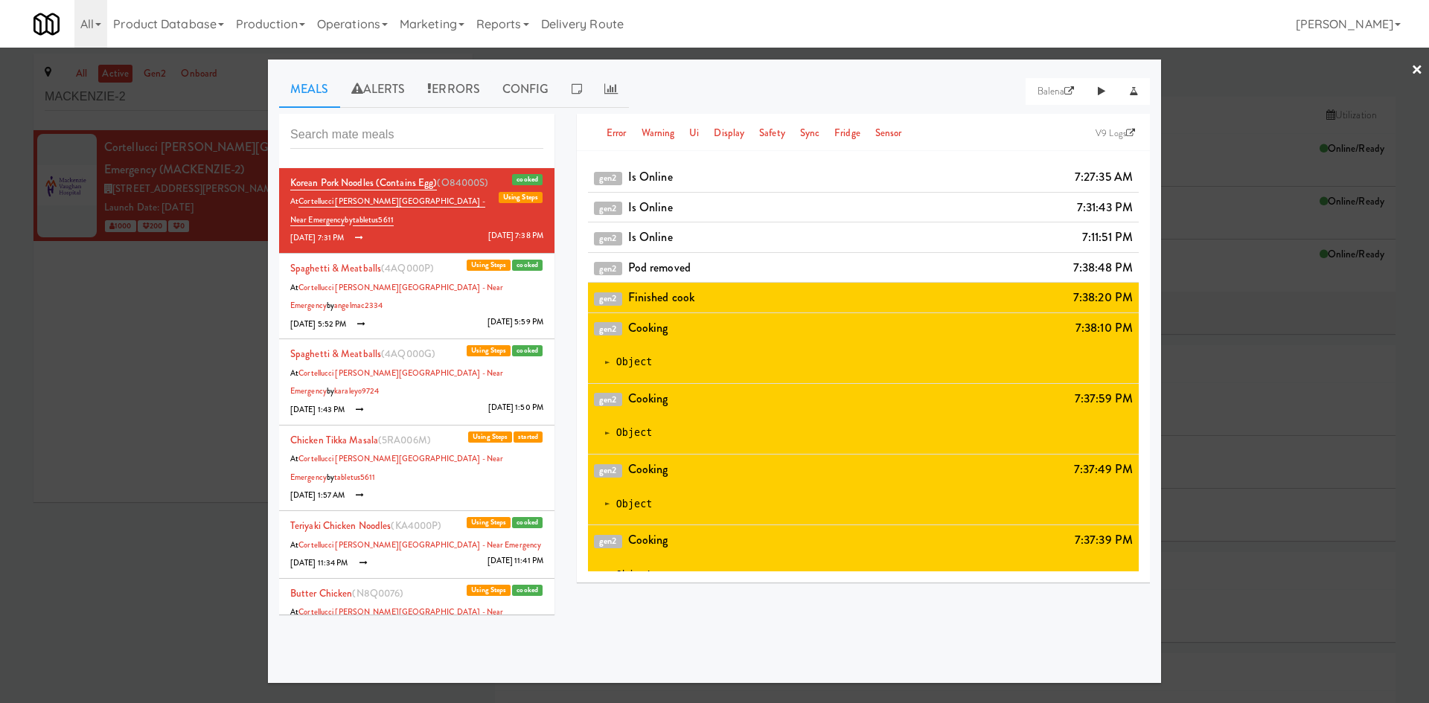
scroll to position [121, 0]
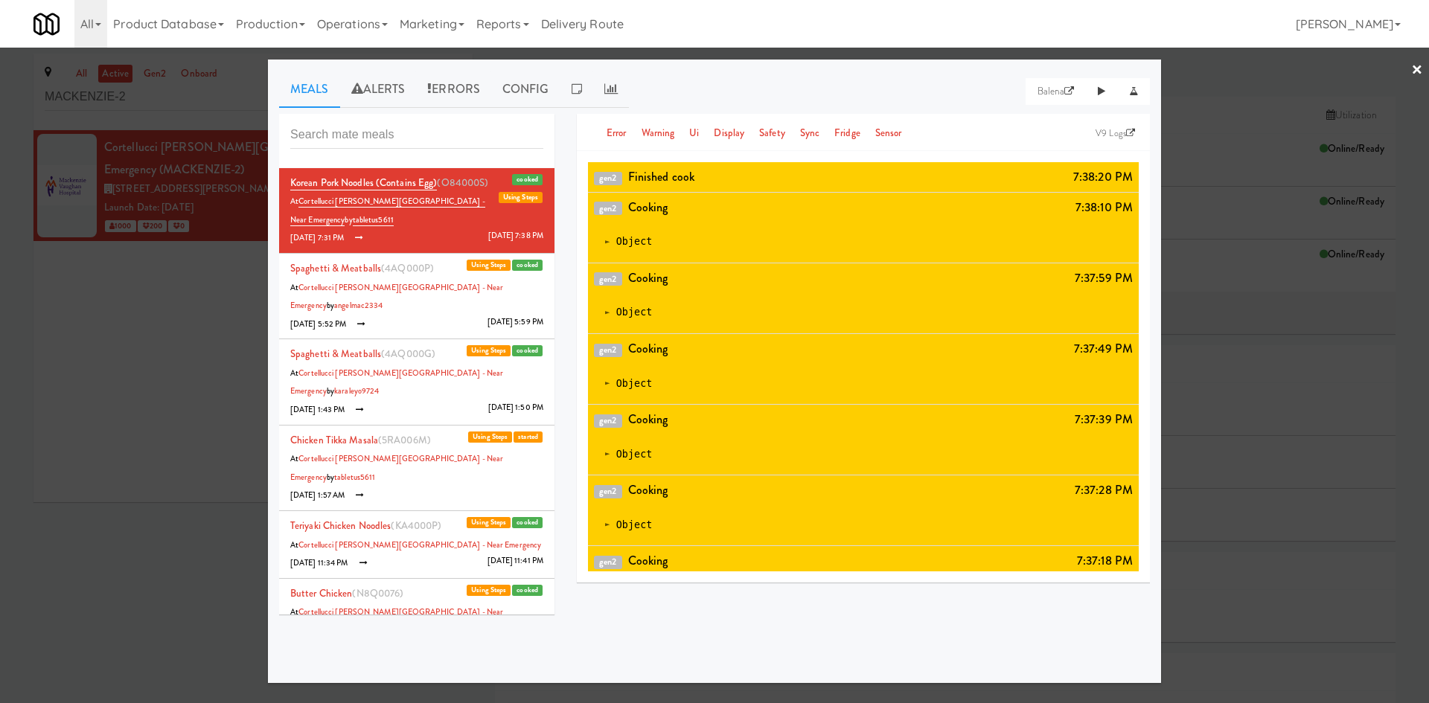
click at [403, 307] on li "Spaghetti & Meatballs (4AQ000P) cooked Using Steps At Cortellucci Vaughan Hospi…" at bounding box center [416, 297] width 275 height 86
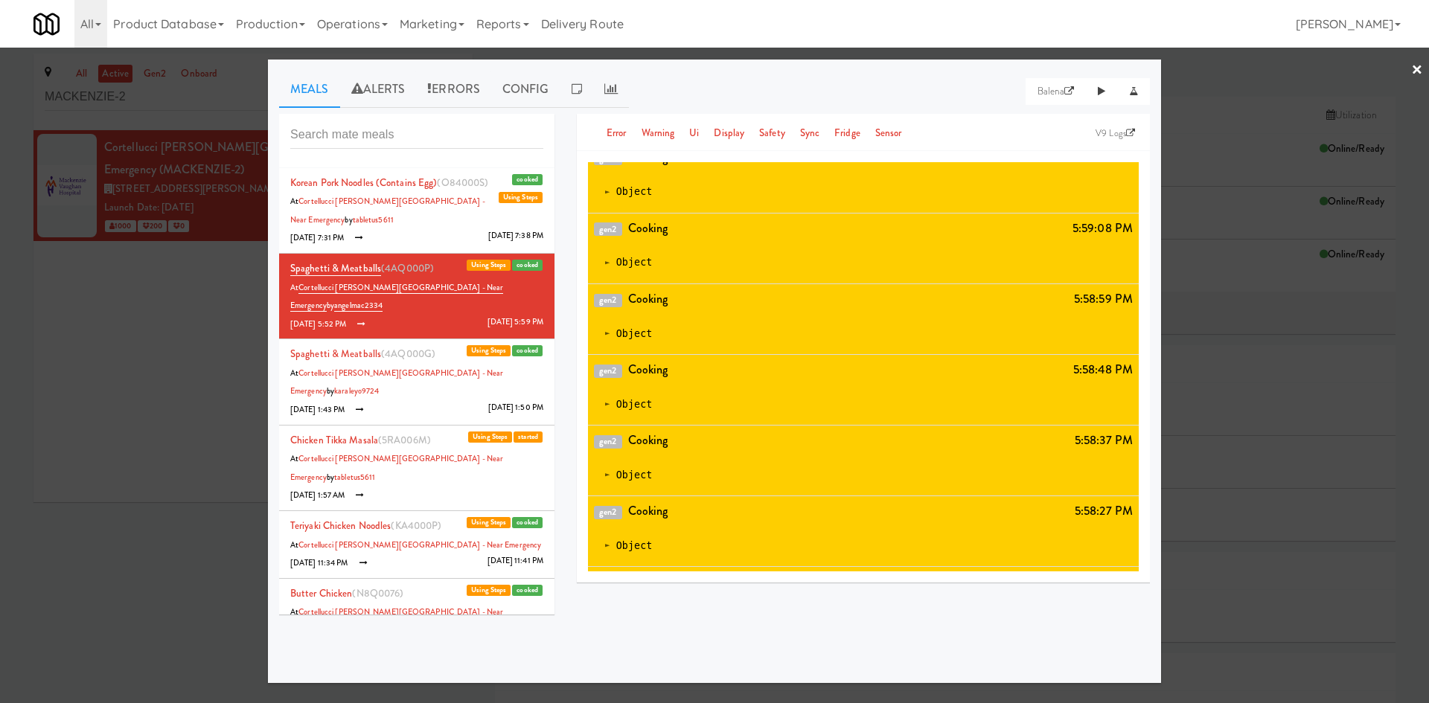
scroll to position [2465, 0]
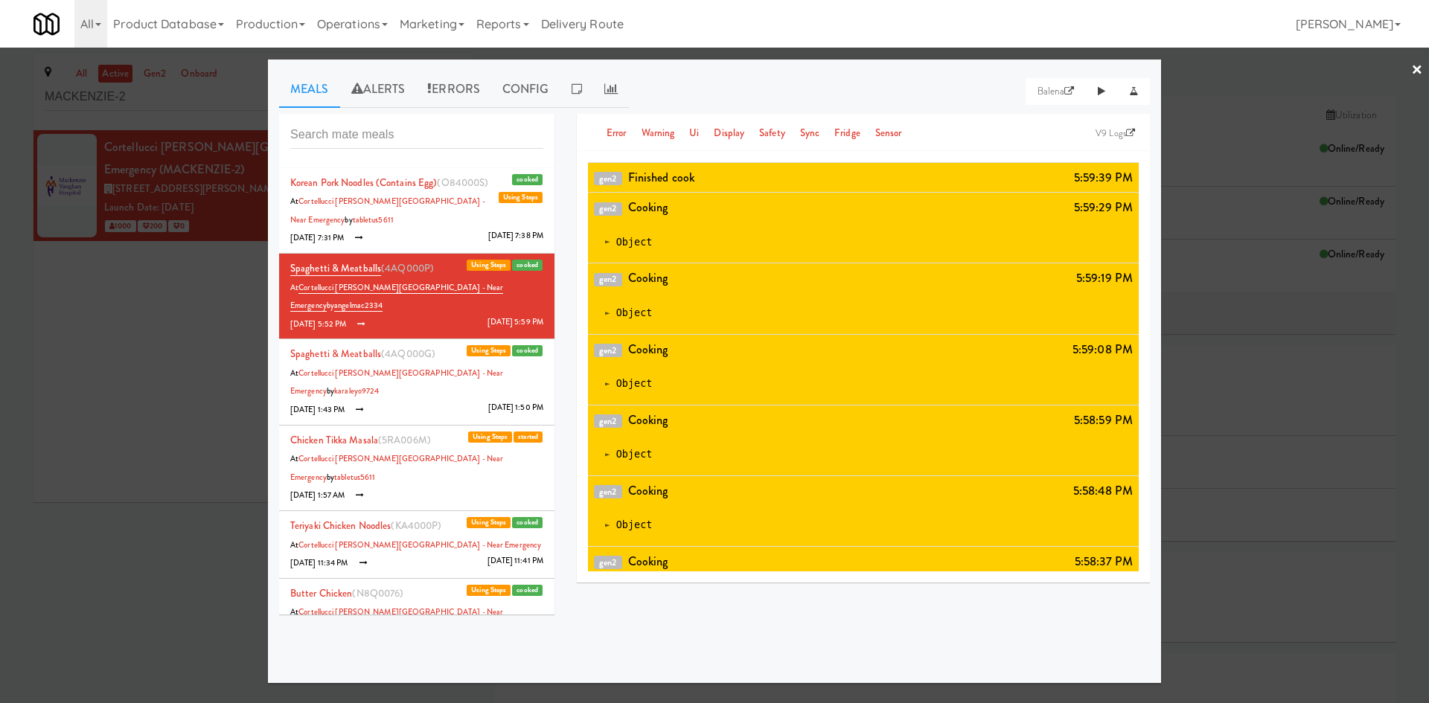
click at [401, 378] on li "Spaghetti & Meatballs (4AQ000G) cooked Using Steps At Cortellucci Vaughan Hospi…" at bounding box center [416, 382] width 275 height 86
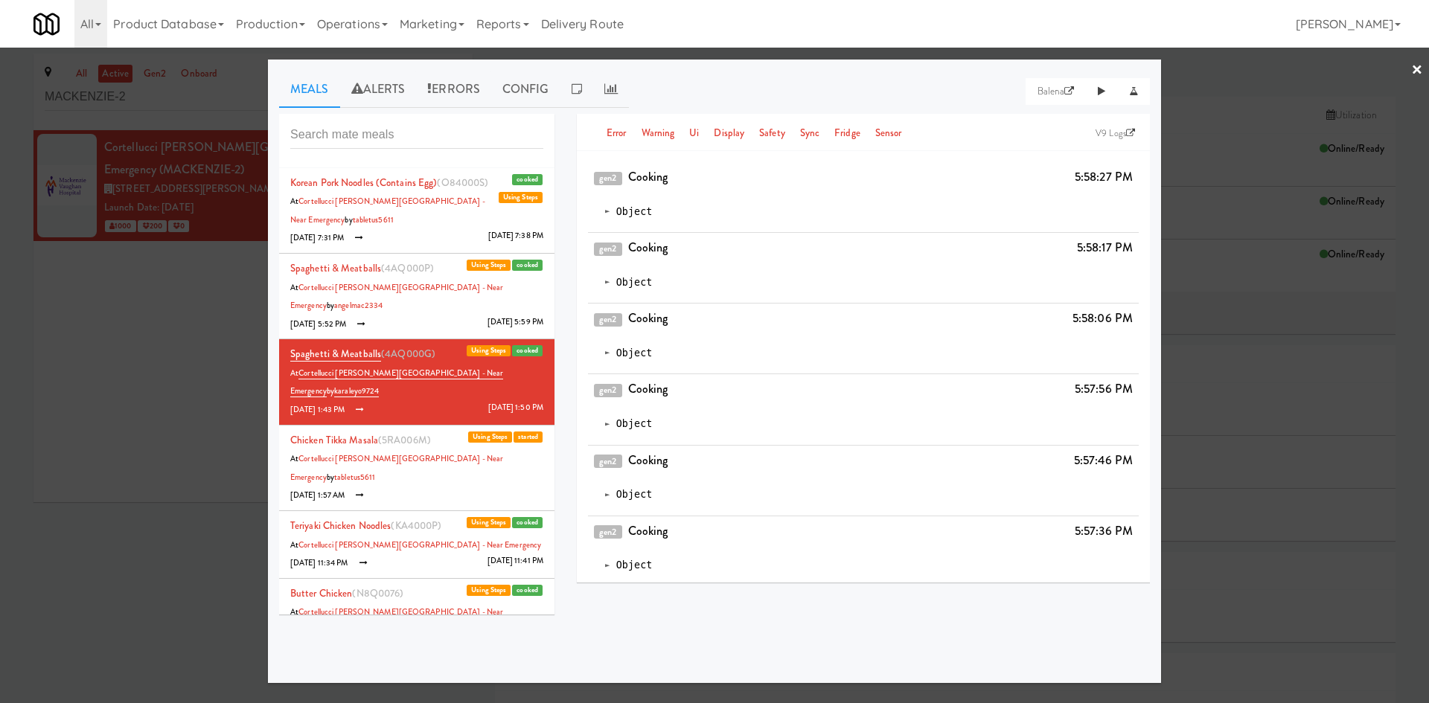
click at [394, 432] on li "Chicken Tikka Masala (5RA006M) started Using Steps At Cortellucci Vaughan Hospi…" at bounding box center [416, 469] width 275 height 86
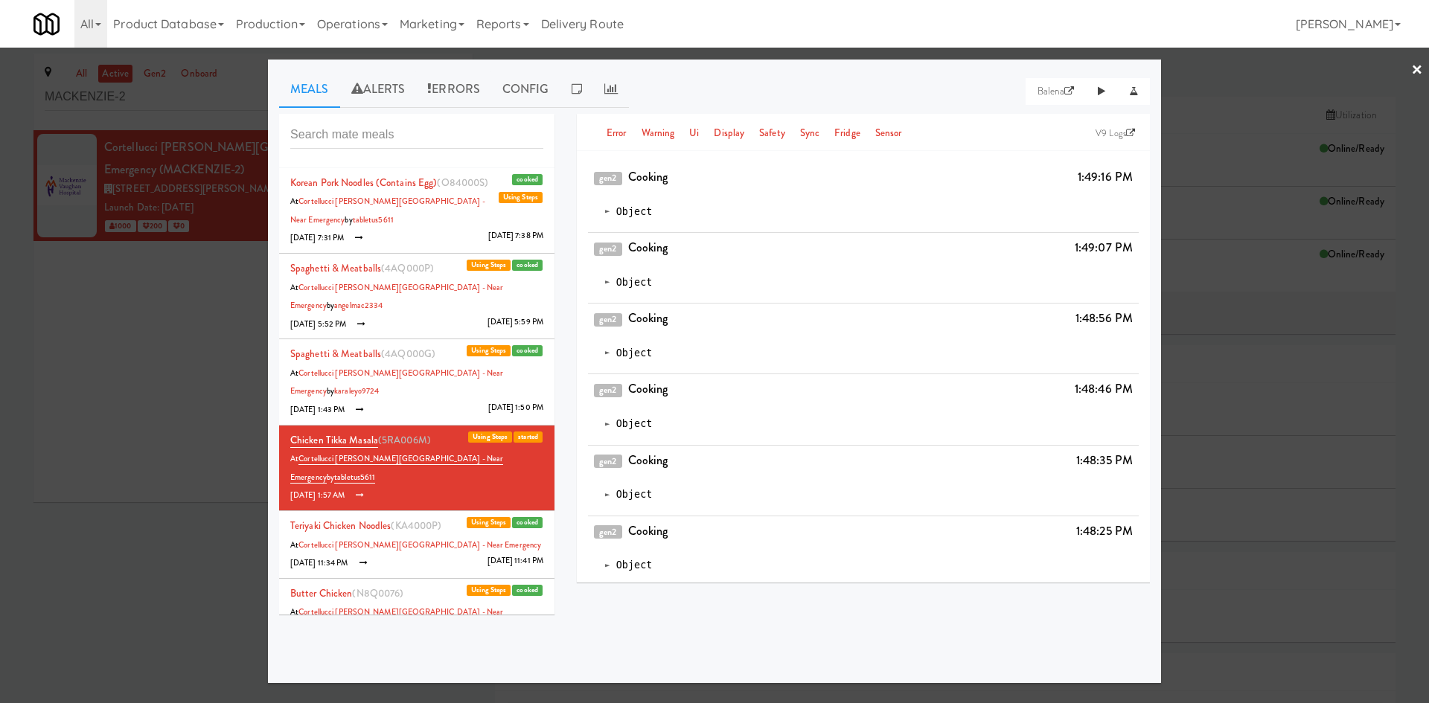
scroll to position [2709, 0]
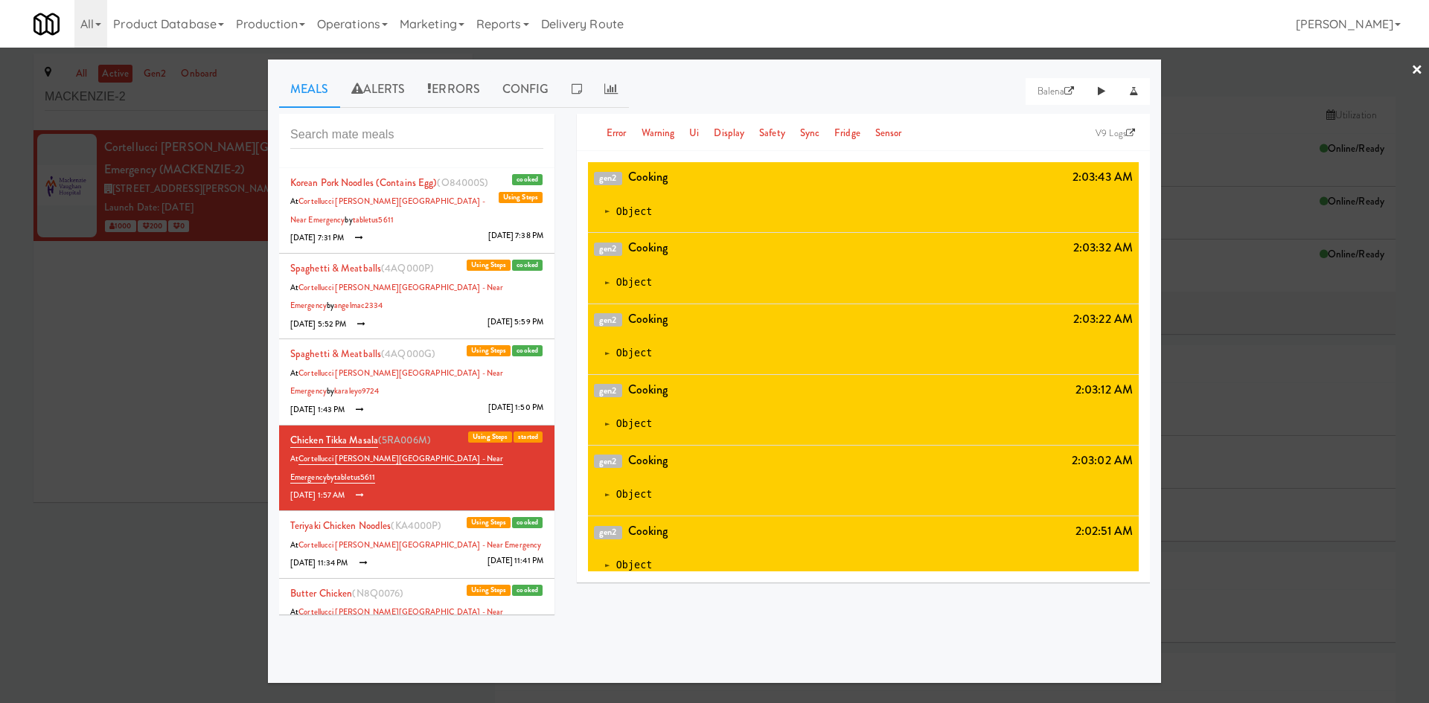
click at [153, 468] on div at bounding box center [714, 351] width 1429 height 703
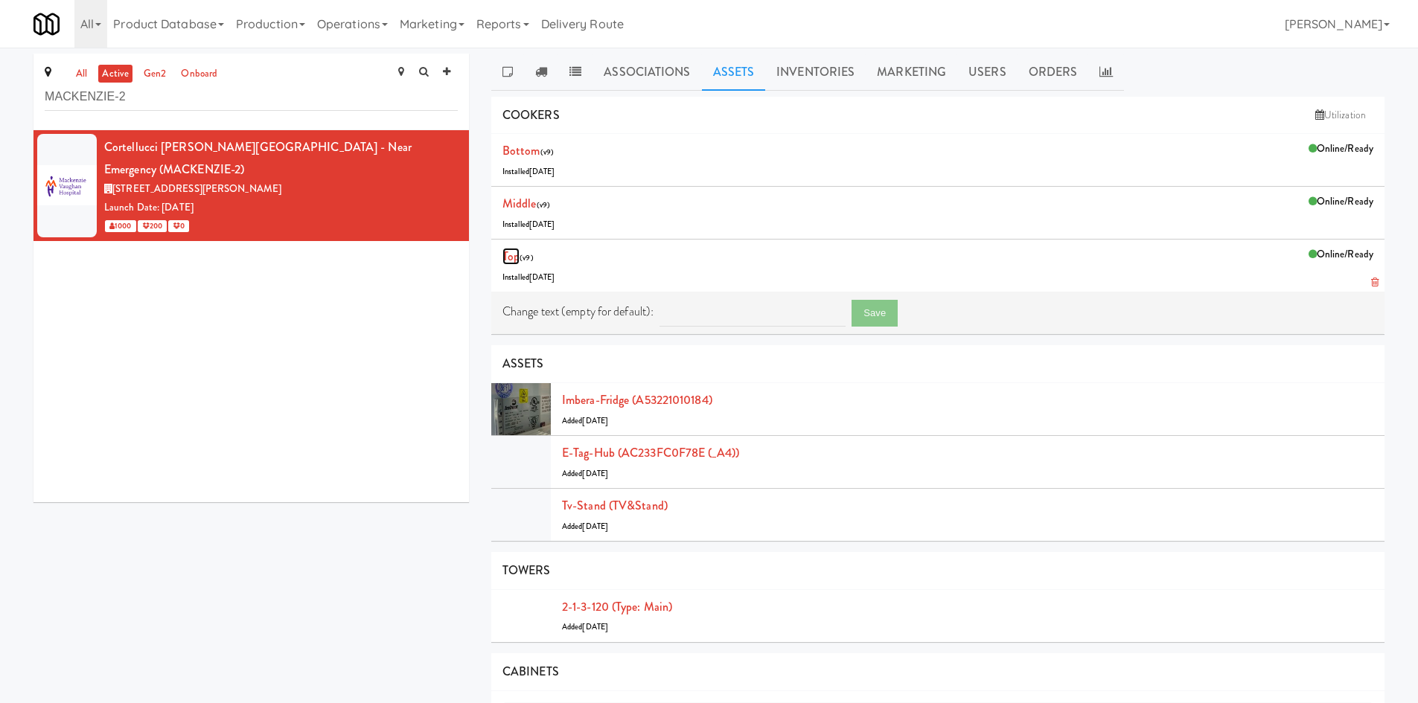
click at [518, 255] on link "Top" at bounding box center [510, 256] width 17 height 17
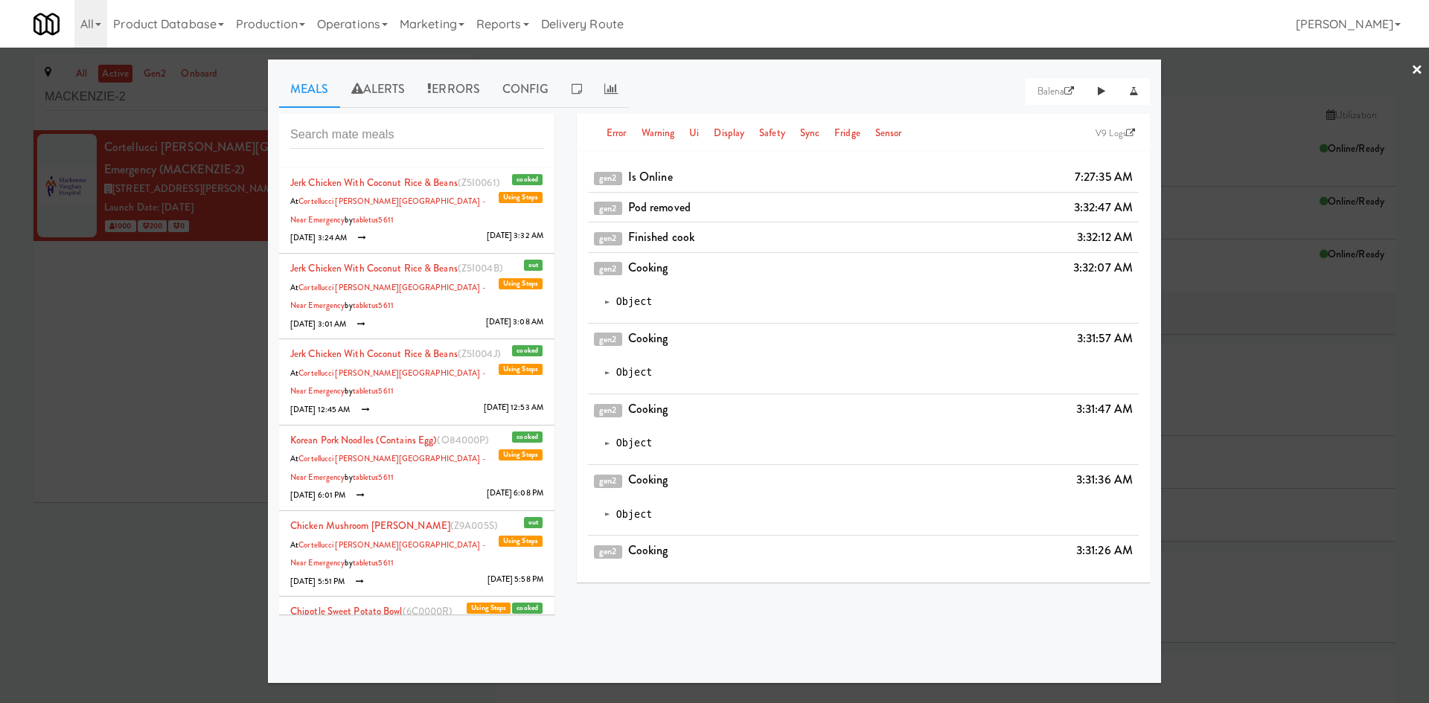
click at [409, 242] on li "Jerk Chicken with Coconut Rice & Beans (Z5I0061) cooked Using Steps At Cortellu…" at bounding box center [416, 211] width 275 height 86
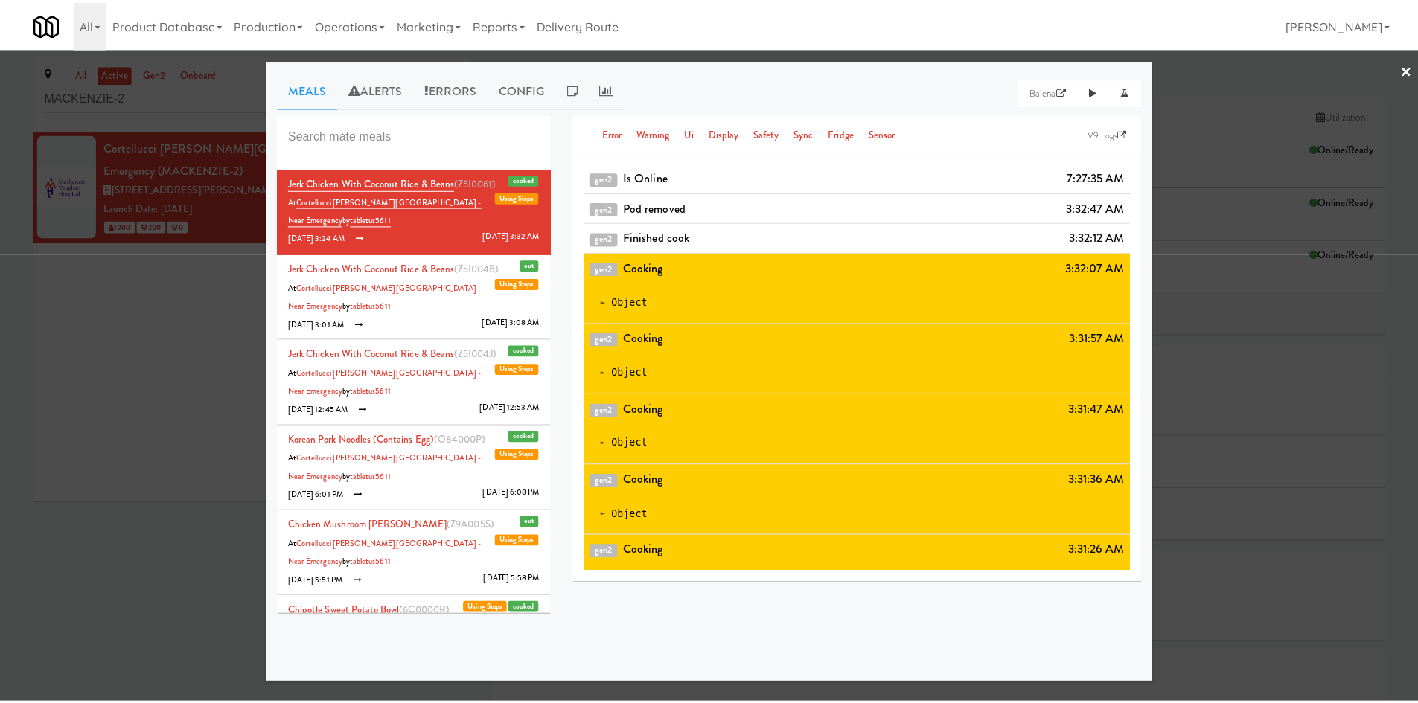
scroll to position [90, 0]
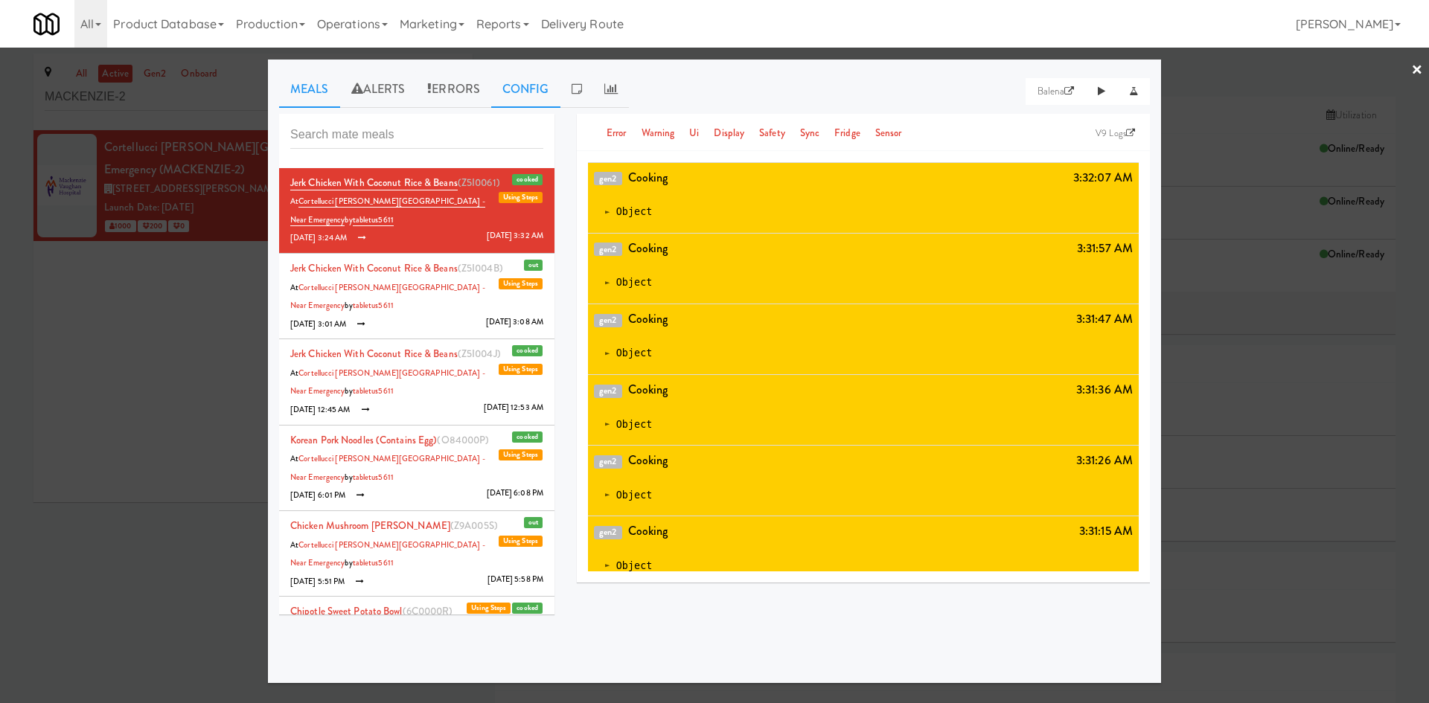
click at [500, 92] on link "Config" at bounding box center [525, 89] width 69 height 37
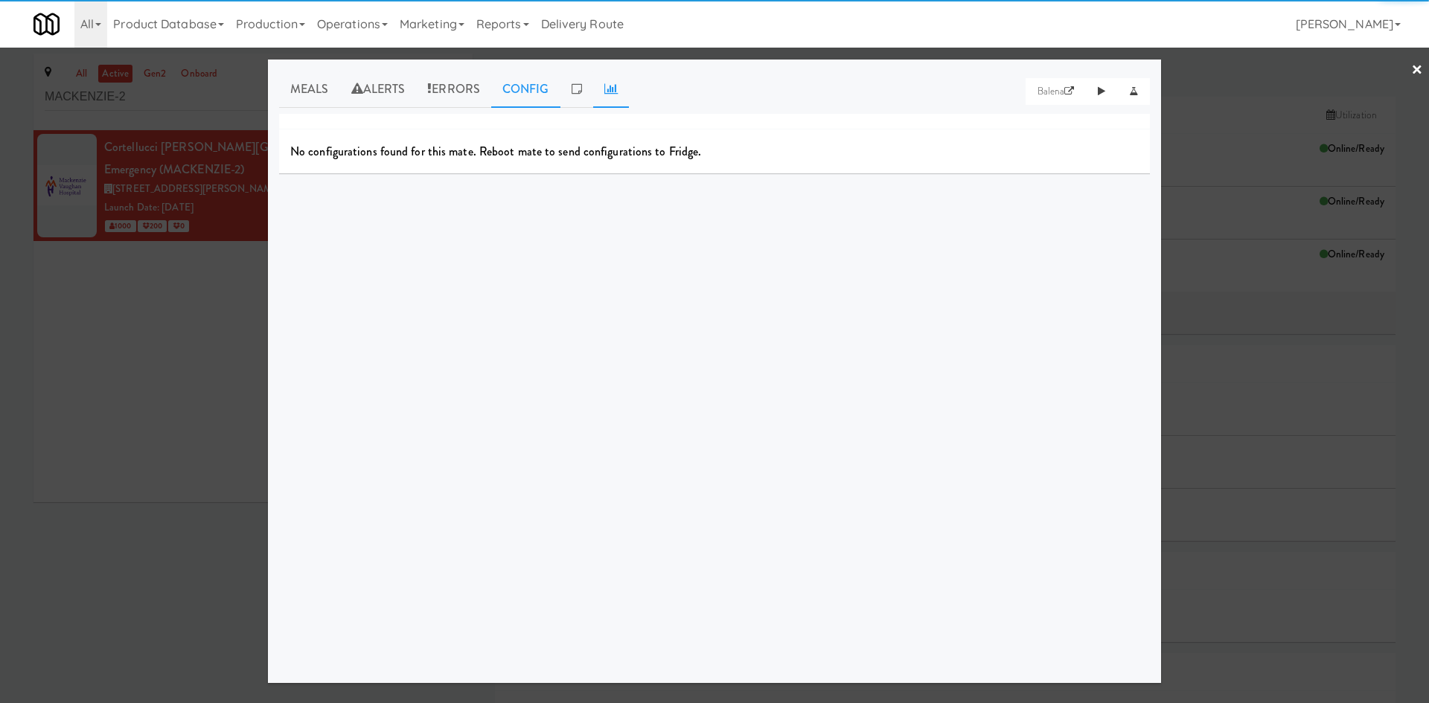
click at [612, 92] on icon at bounding box center [610, 89] width 13 height 12
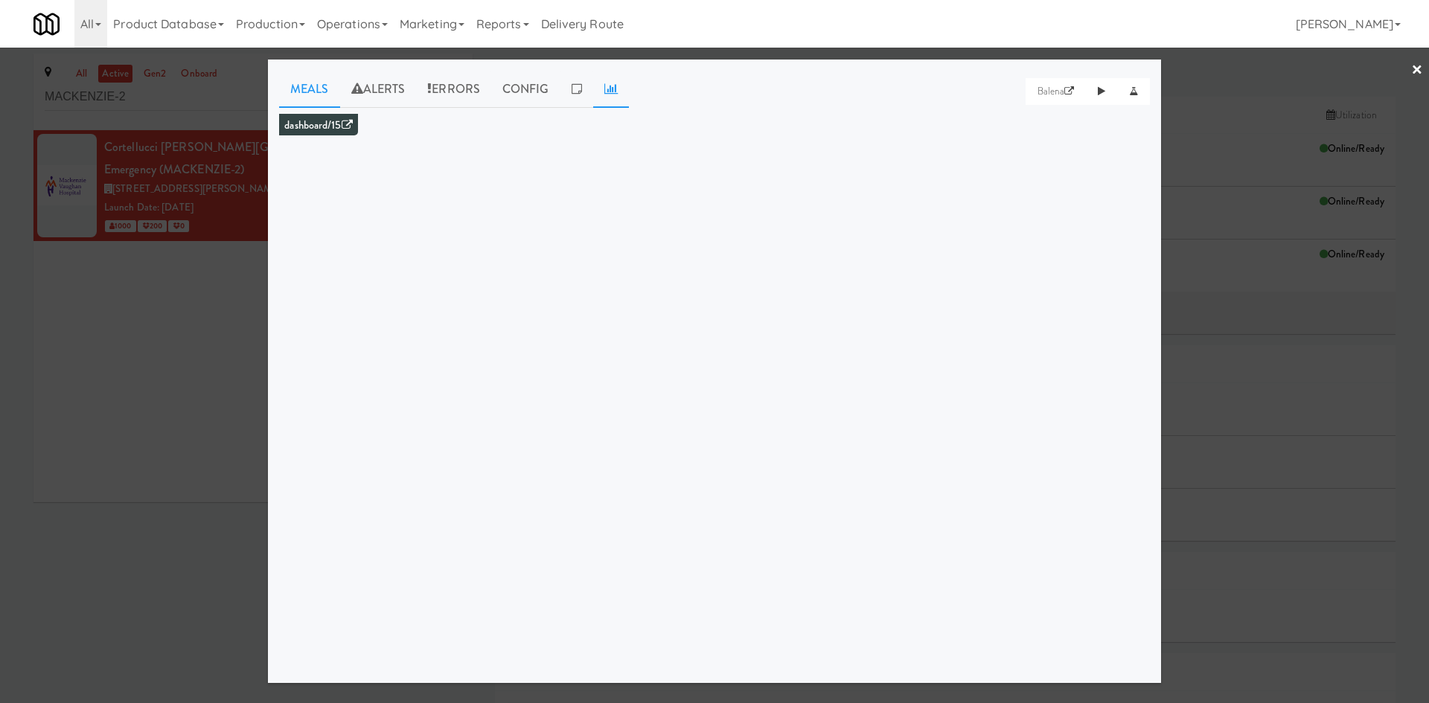
click at [304, 78] on link "Meals" at bounding box center [309, 89] width 61 height 37
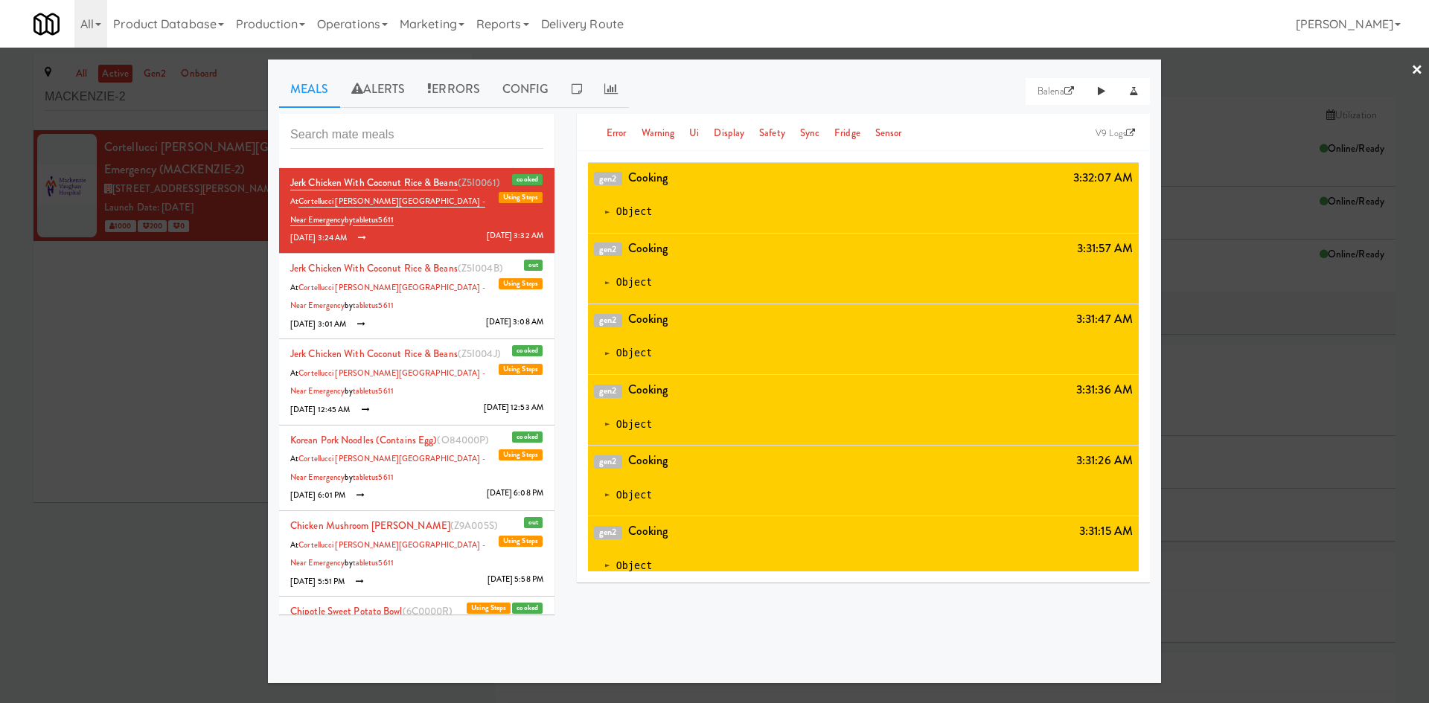
click at [142, 343] on div at bounding box center [714, 351] width 1429 height 703
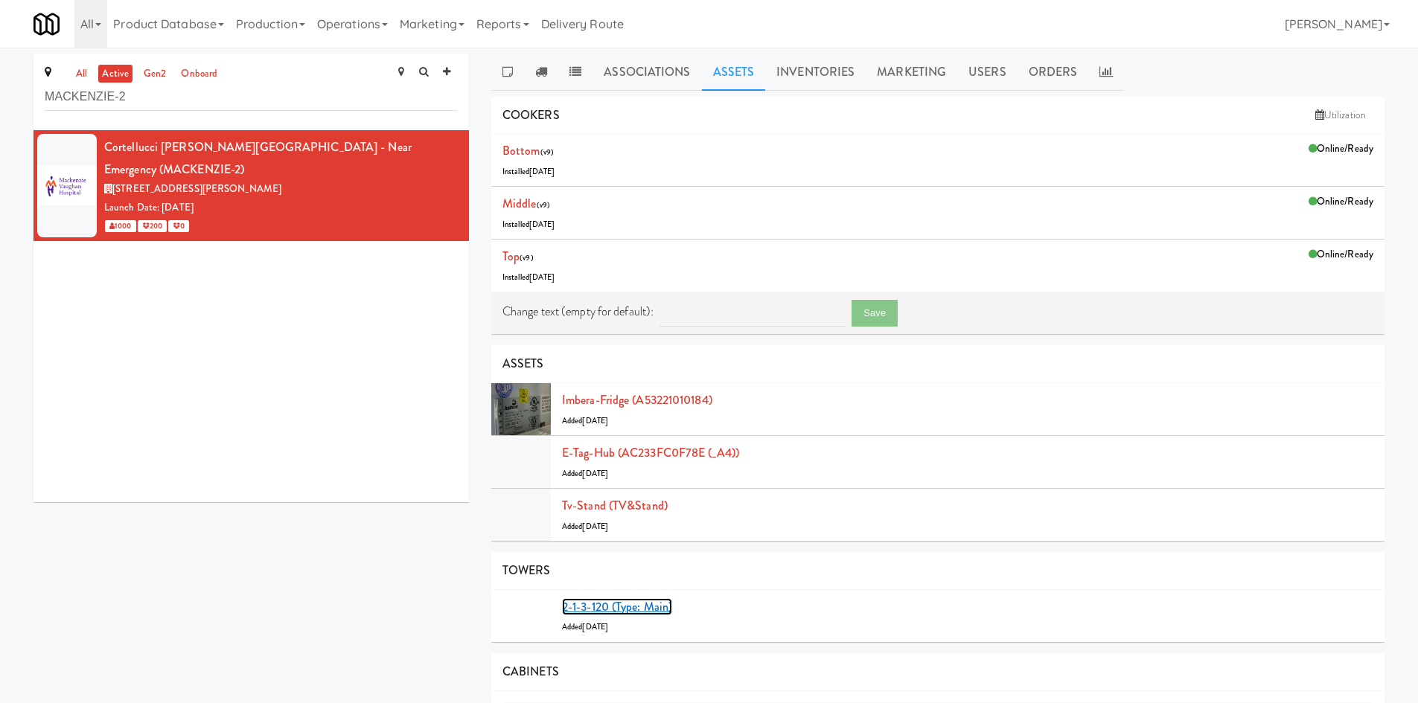
click at [614, 598] on link "2-1-3-120 (type: main)" at bounding box center [617, 606] width 110 height 17
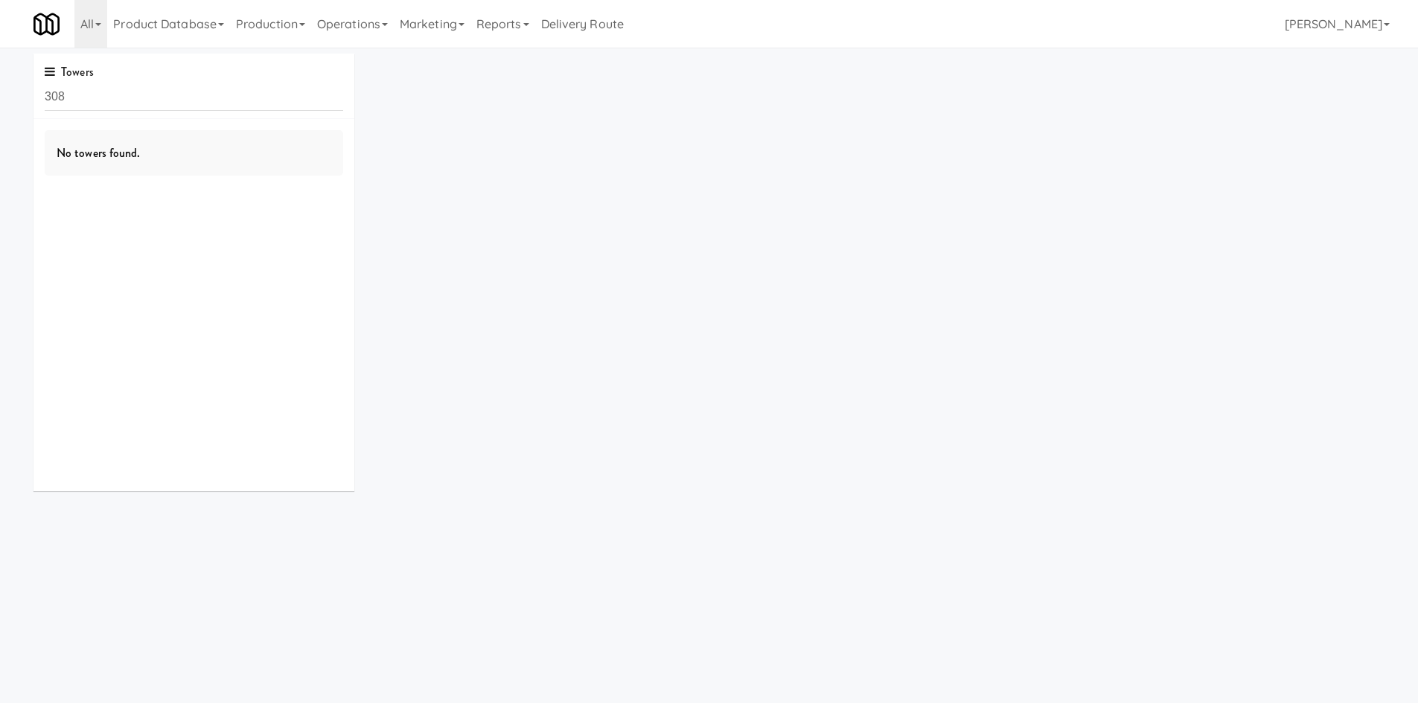
click at [615, 600] on body "Okay Okay Select date: previous 2025-Oct next Su Mo Tu We Th Fr Sa 28 29 30 1 2…" at bounding box center [709, 399] width 1418 height 703
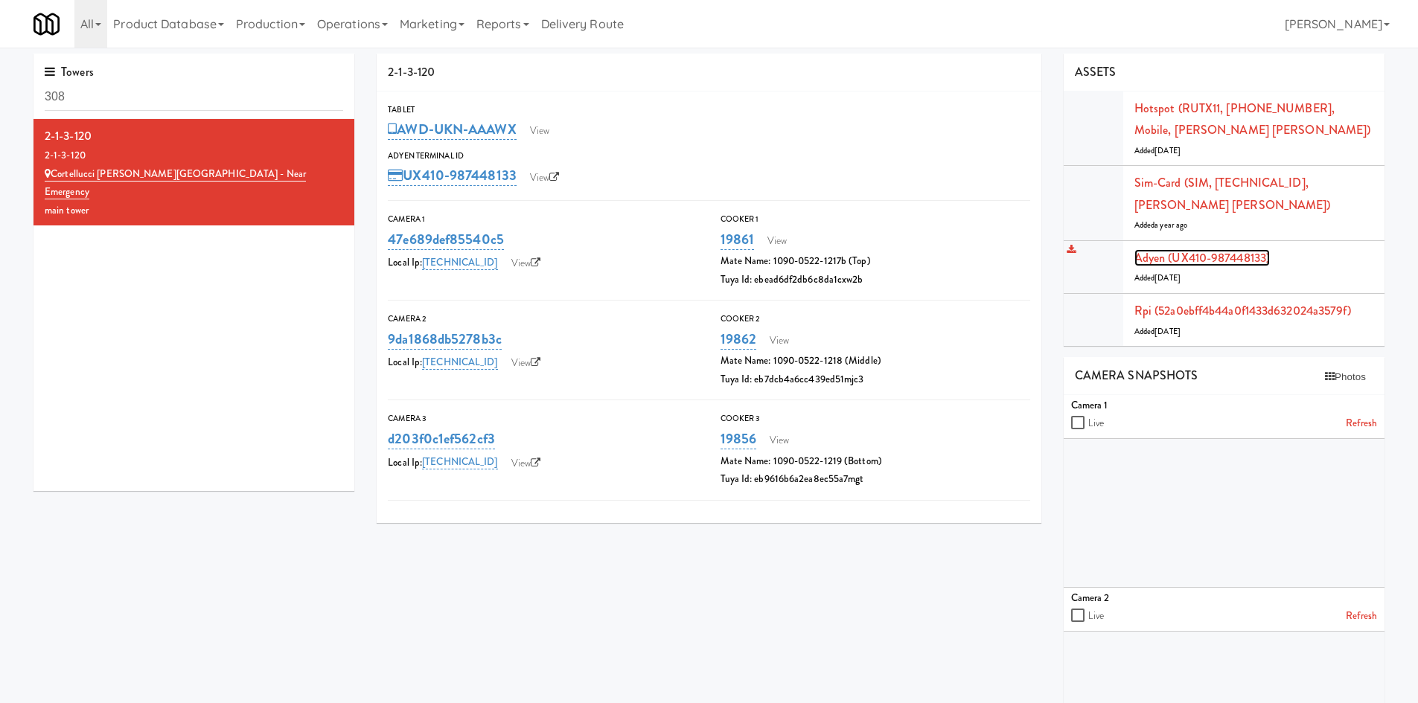
click at [1170, 254] on link "Adyen (UX410-987448133)" at bounding box center [1201, 257] width 135 height 17
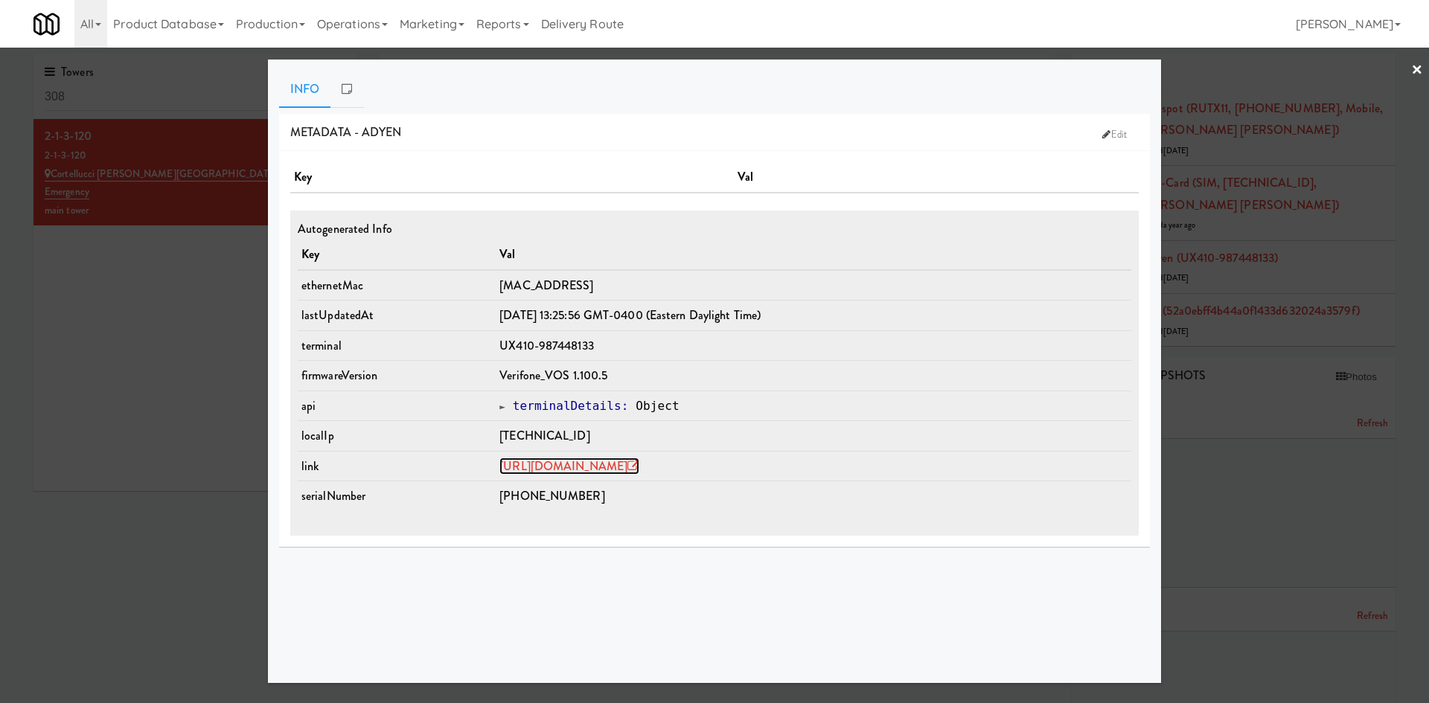
click at [502, 464] on link "https://ca-live.adyen.com/ca/ca/postfm/manageposterminal.shtml?uniqueTerminalId…" at bounding box center [569, 466] width 140 height 17
click at [193, 225] on div at bounding box center [714, 351] width 1429 height 703
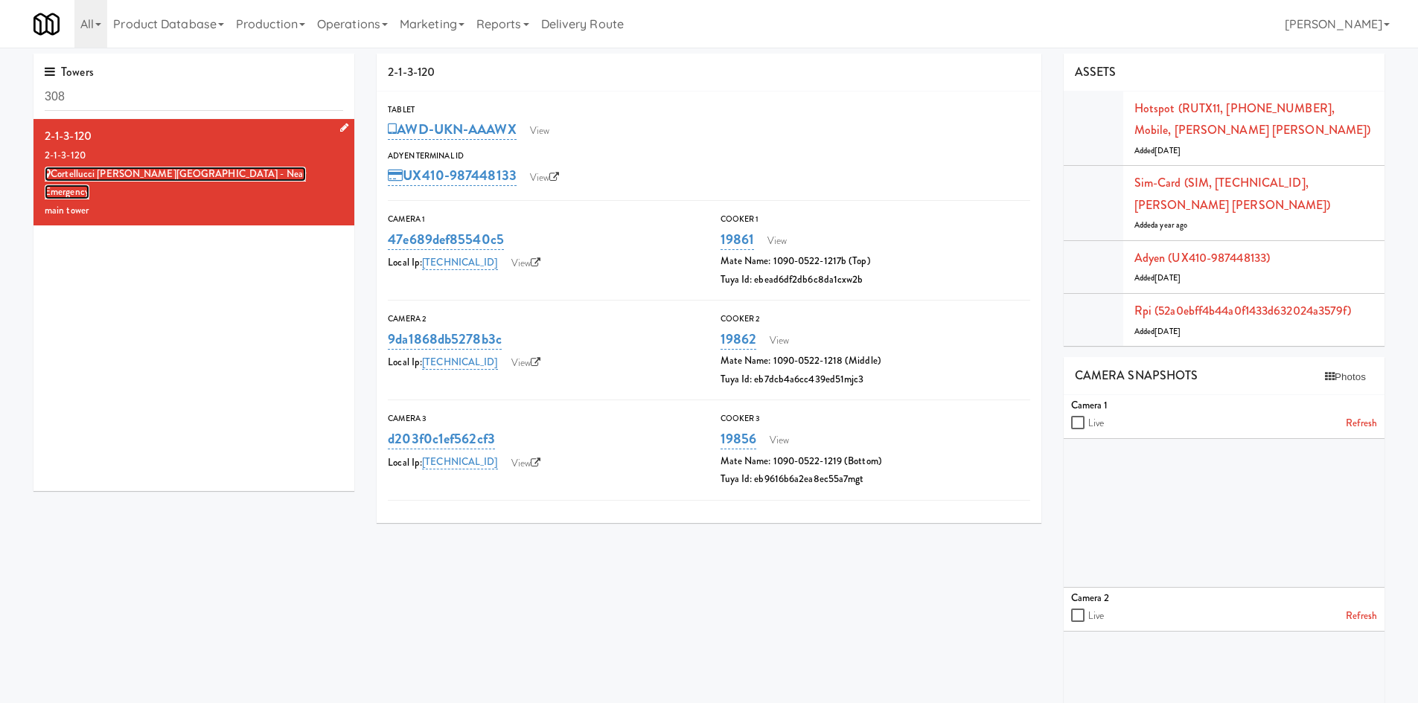
click at [196, 172] on link "Cortellucci [PERSON_NAME][GEOGRAPHIC_DATA] - near Emergency" at bounding box center [175, 183] width 261 height 33
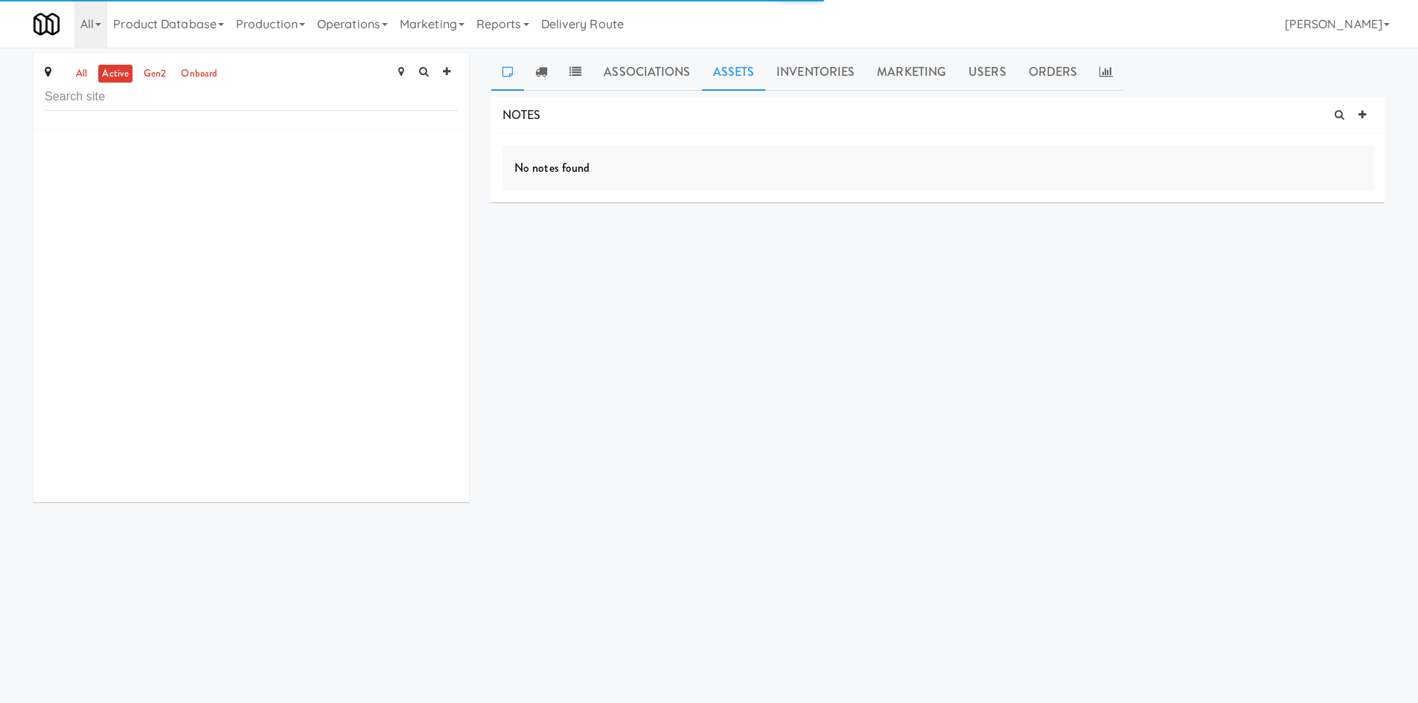
click at [704, 83] on link "Assets" at bounding box center [734, 72] width 64 height 37
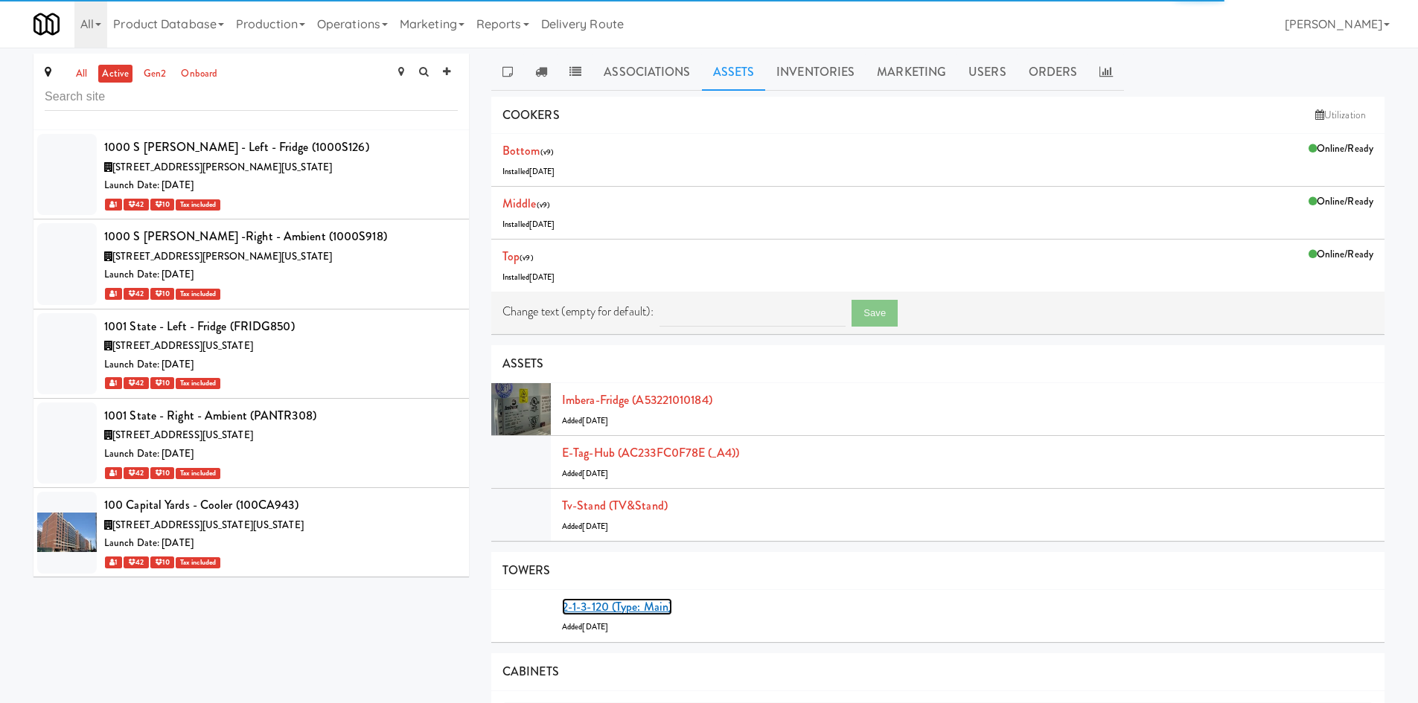
drag, startPoint x: 610, startPoint y: 609, endPoint x: 606, endPoint y: 595, distance: 14.1
click at [610, 609] on link "2-1-3-120 (type: main)" at bounding box center [617, 606] width 110 height 17
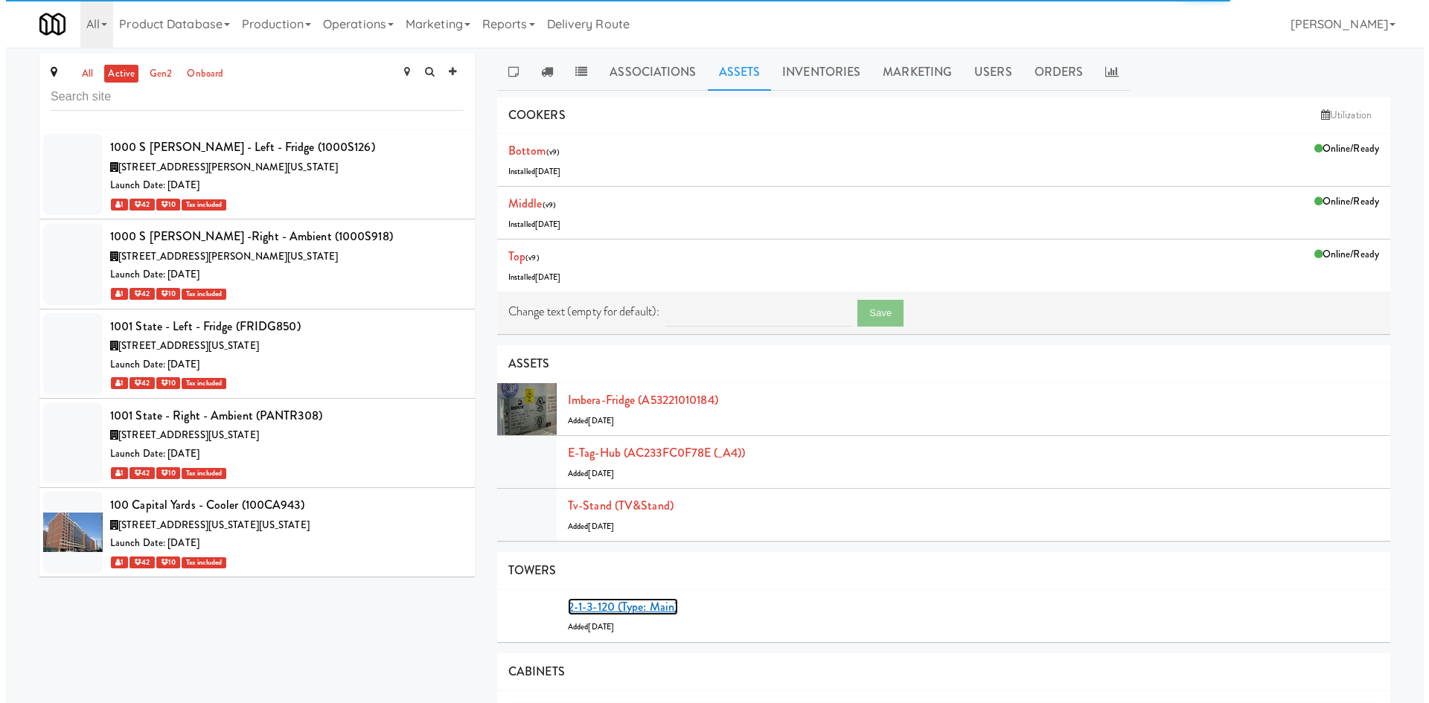
scroll to position [24486, 0]
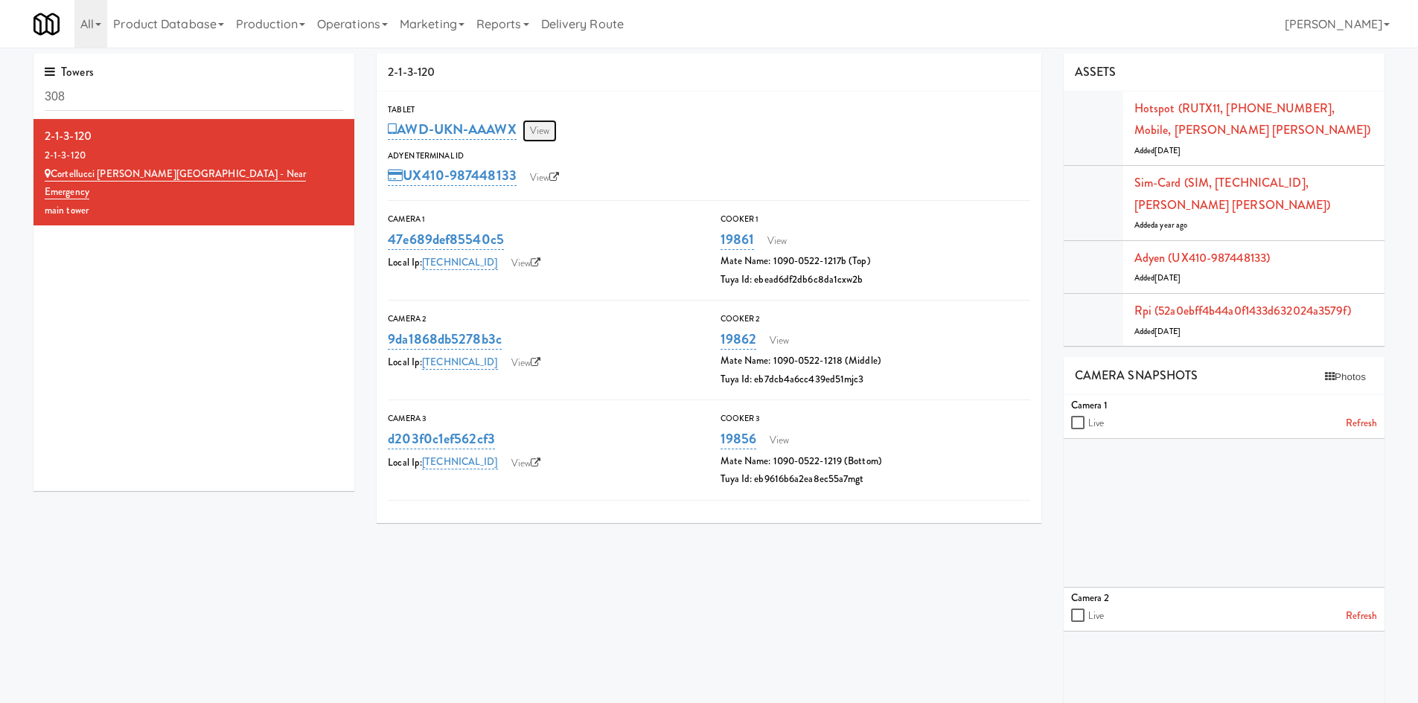
click at [550, 129] on link "View" at bounding box center [539, 131] width 34 height 22
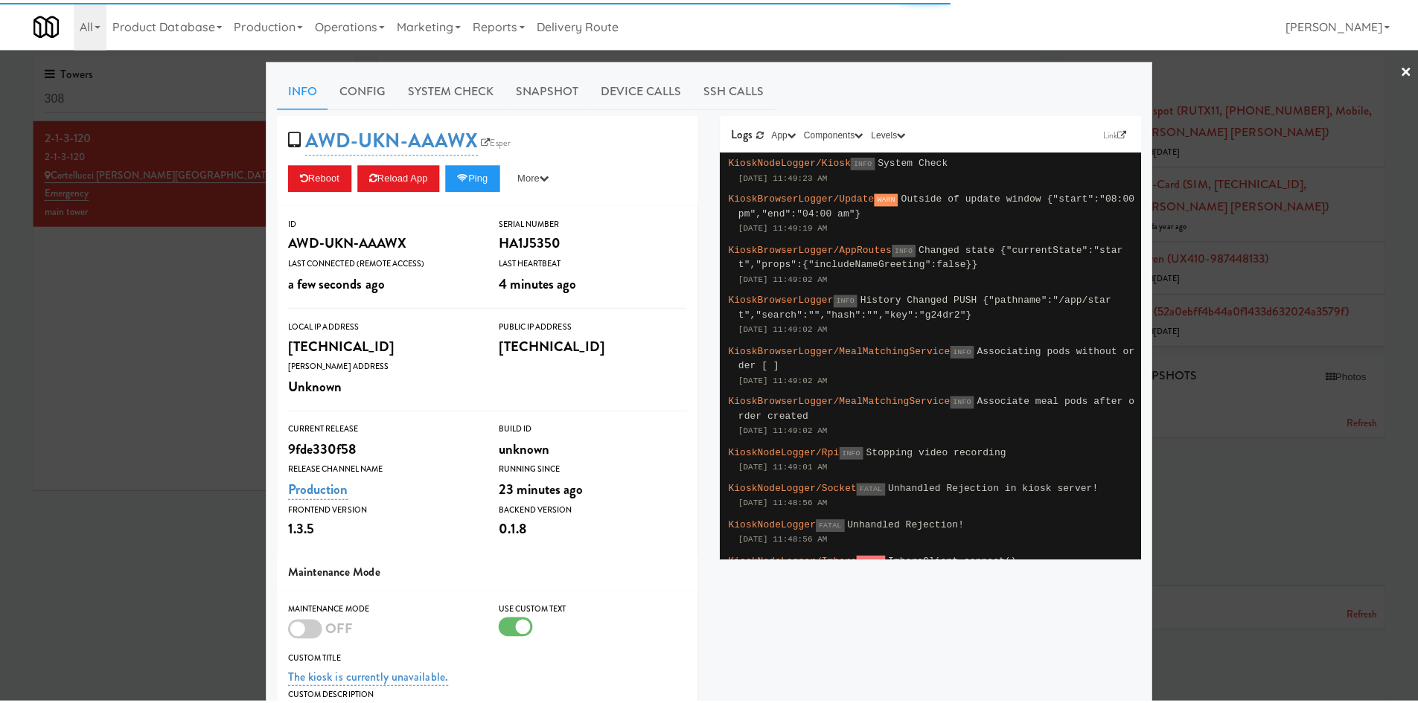
scroll to position [181, 0]
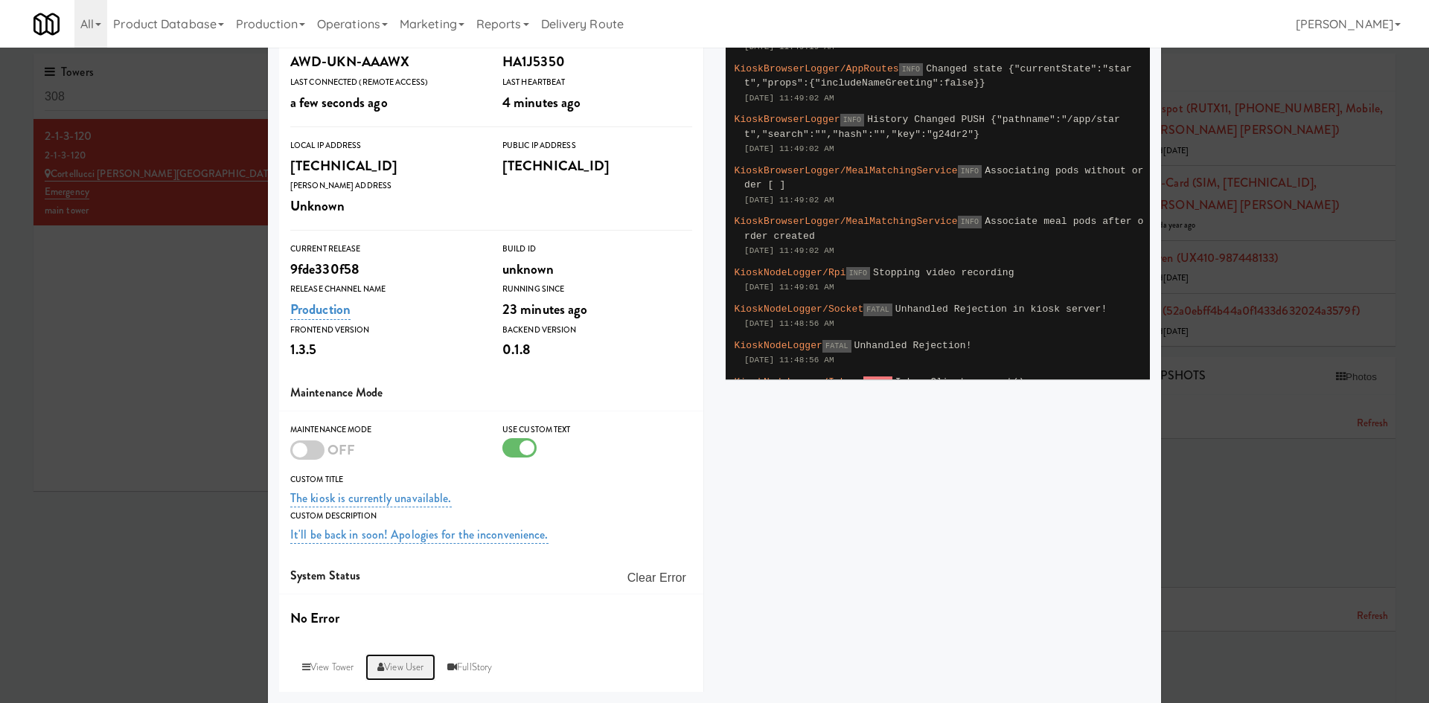
click at [407, 670] on link "View User" at bounding box center [400, 667] width 70 height 27
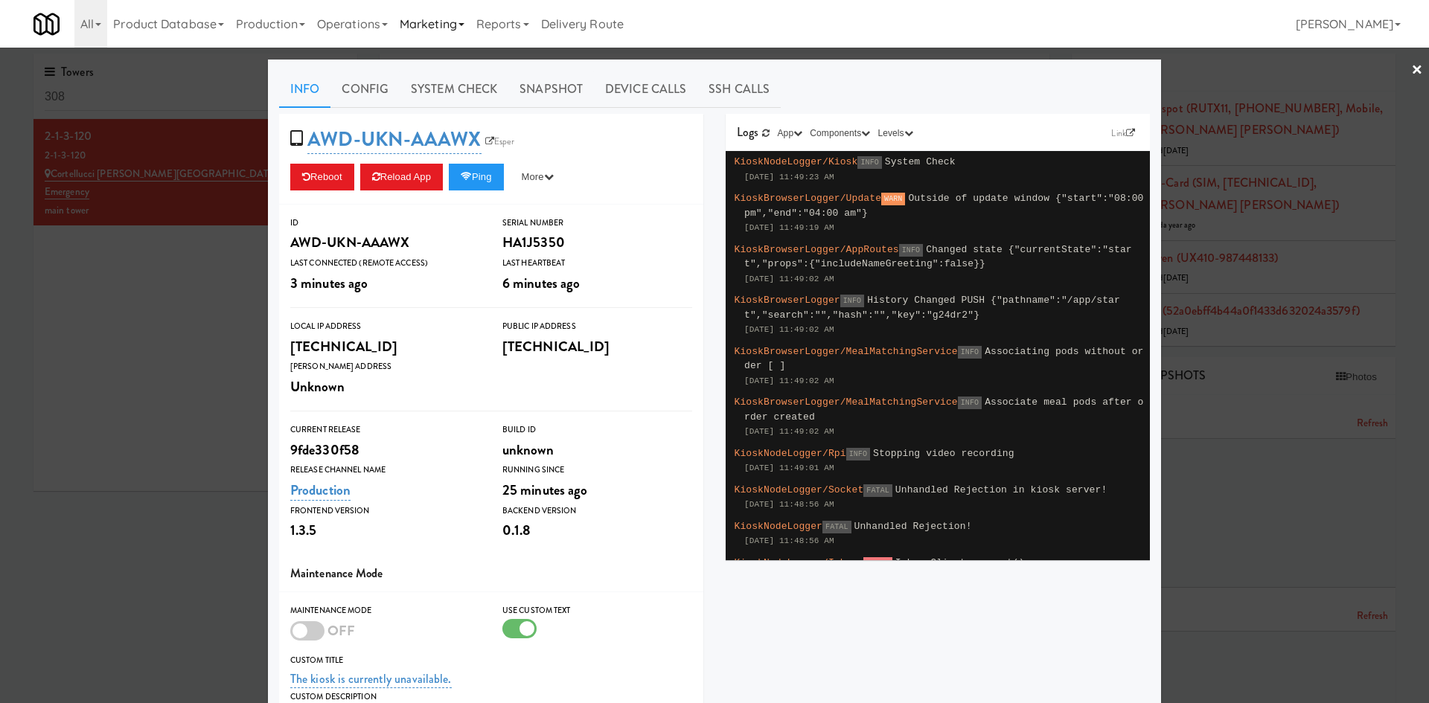
click at [409, 41] on link "Marketing" at bounding box center [432, 24] width 77 height 48
click at [362, 41] on link "Operations" at bounding box center [352, 24] width 83 height 48
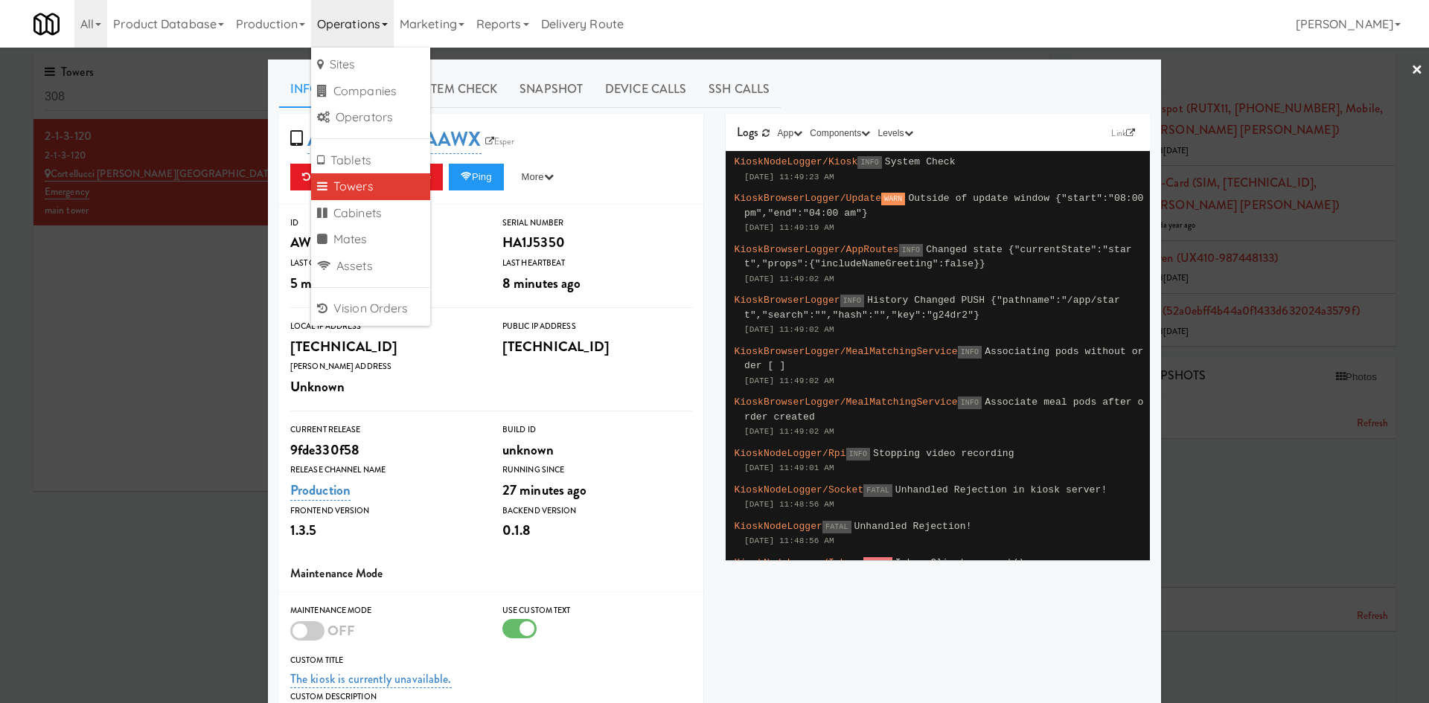
click at [97, 368] on div at bounding box center [714, 351] width 1429 height 703
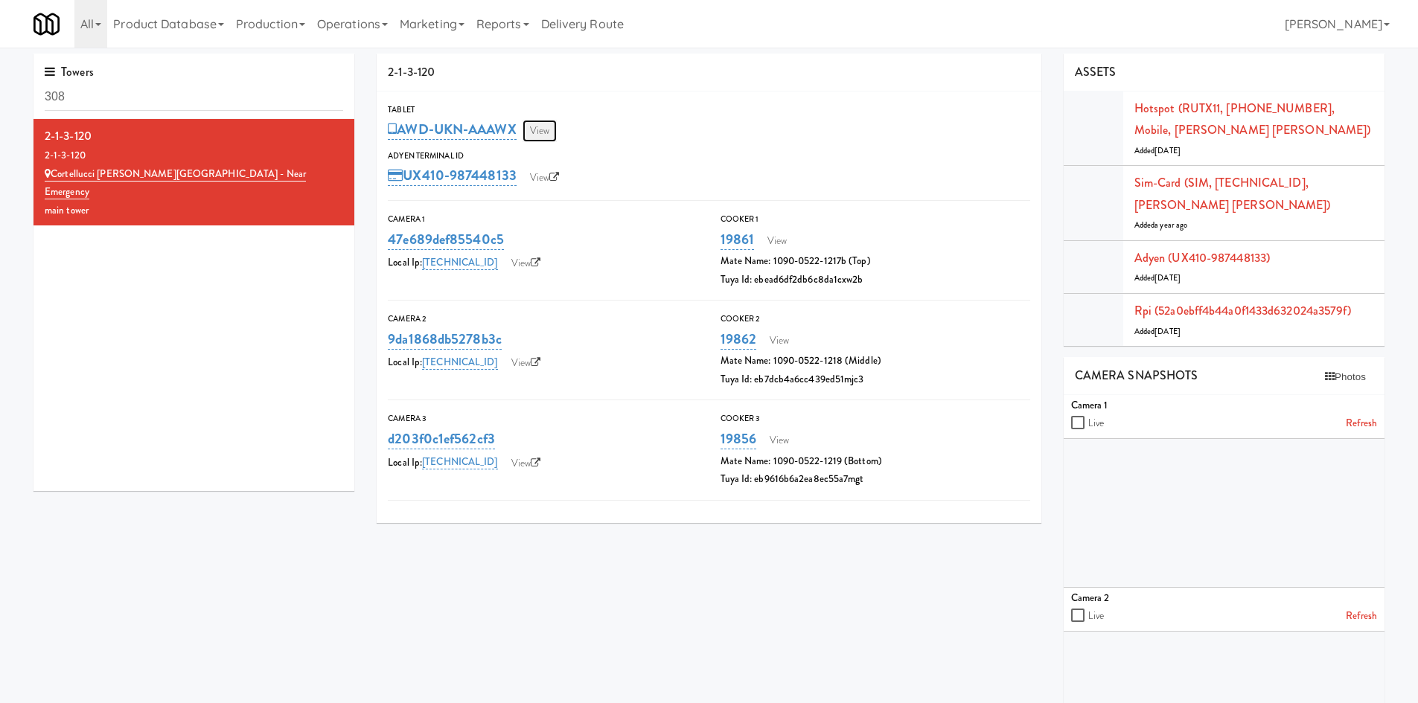
click at [527, 136] on link "View" at bounding box center [539, 131] width 34 height 22
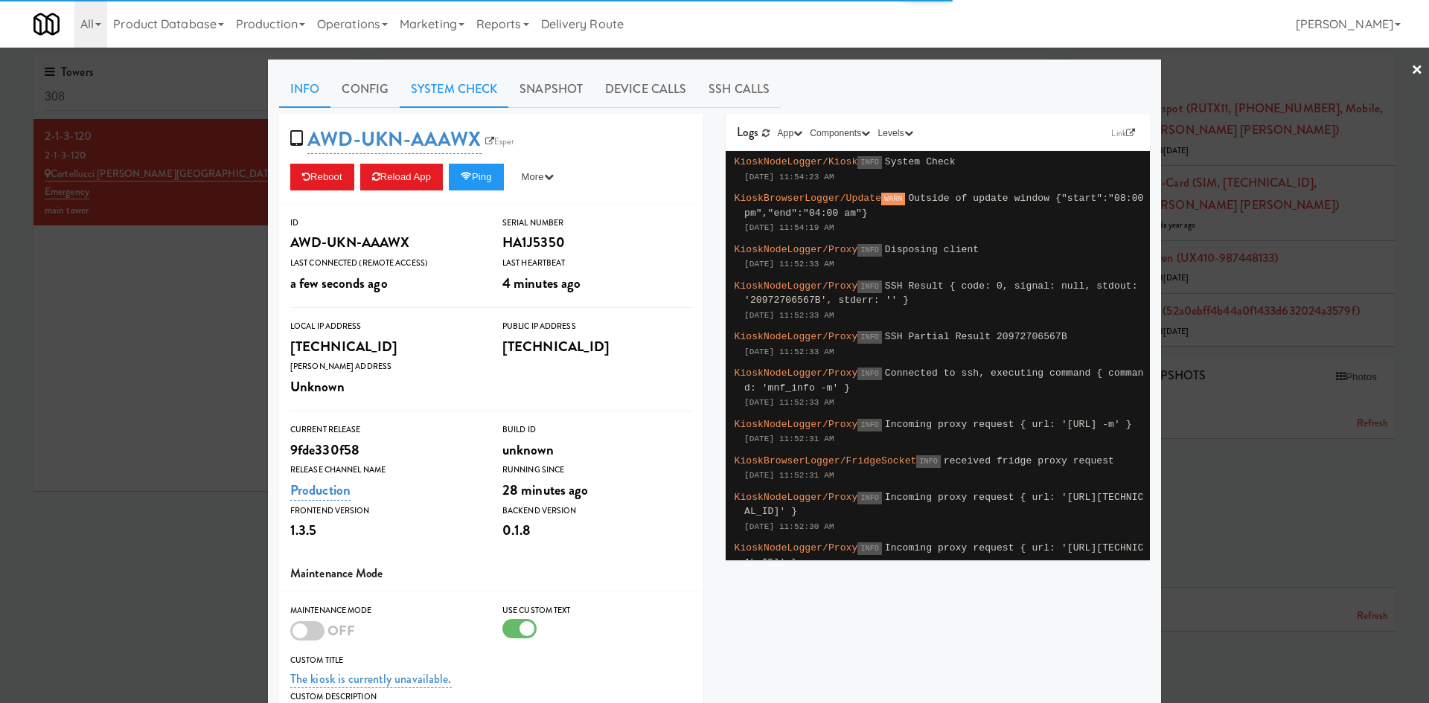
click at [431, 87] on link "System Check" at bounding box center [454, 89] width 109 height 37
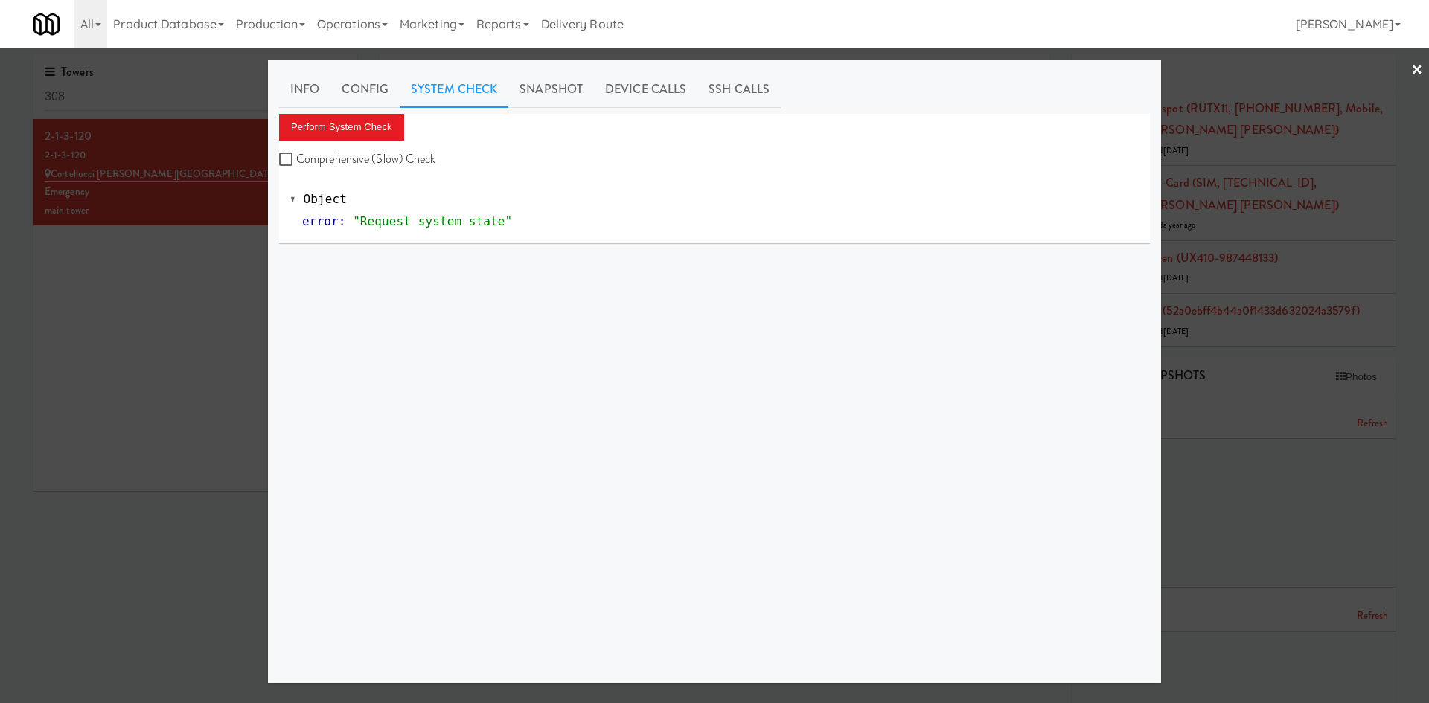
click at [206, 379] on div at bounding box center [714, 351] width 1429 height 703
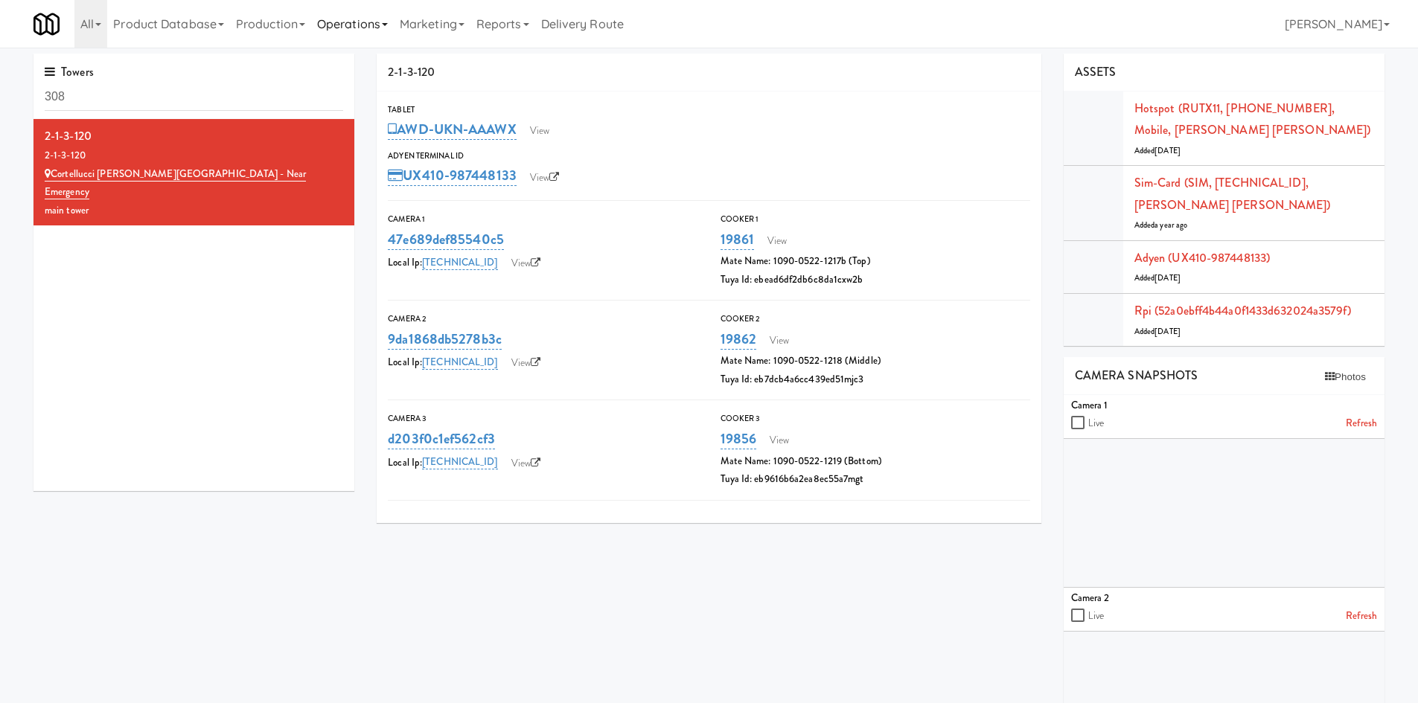
click at [352, 19] on link "Operations" at bounding box center [352, 24] width 83 height 48
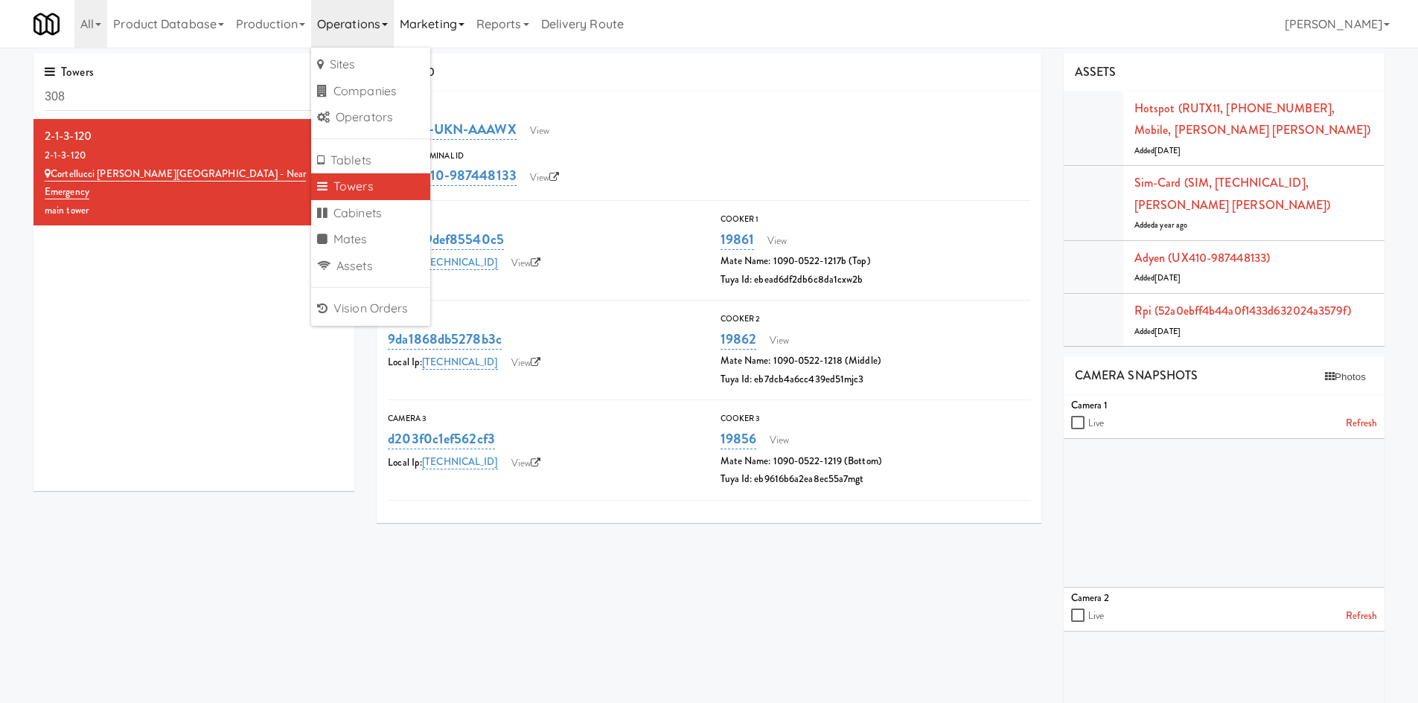
click at [470, 22] on link "Marketing" at bounding box center [432, 24] width 77 height 48
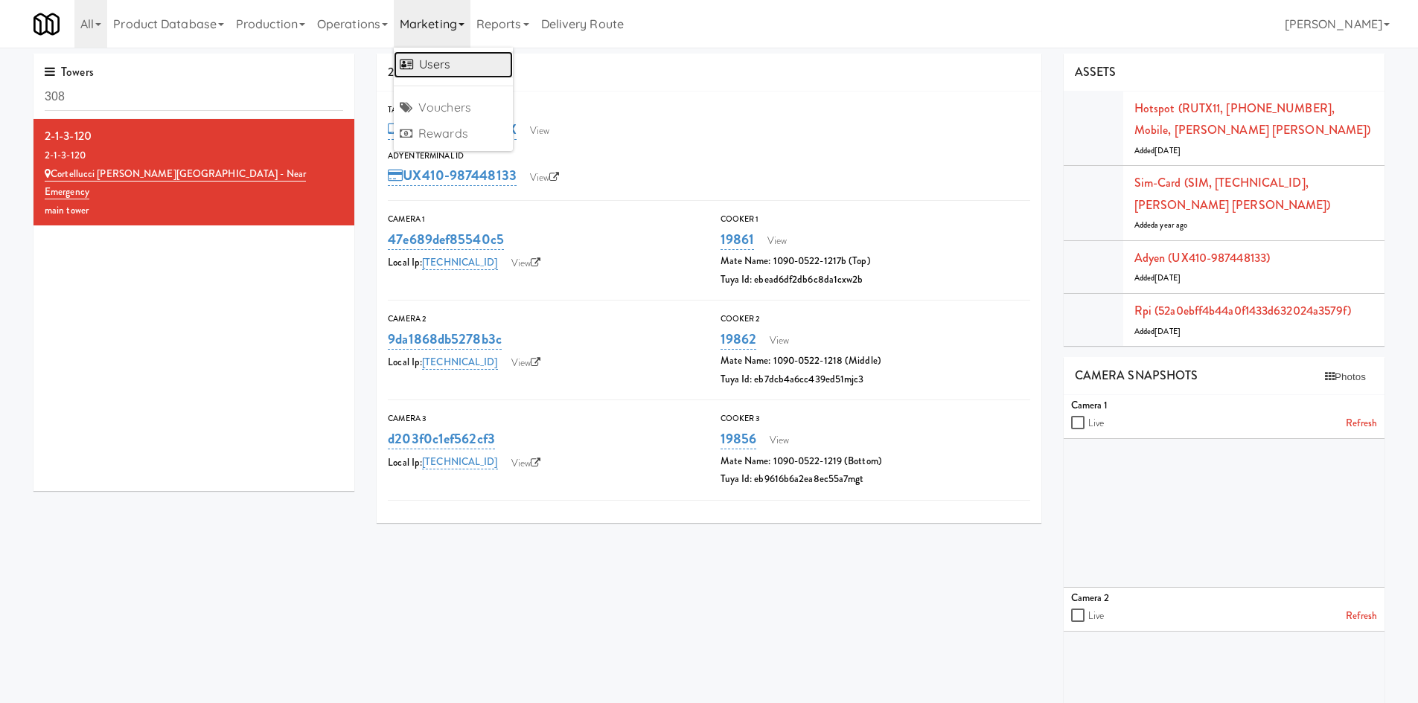
click at [437, 57] on link "Users" at bounding box center [453, 64] width 119 height 27
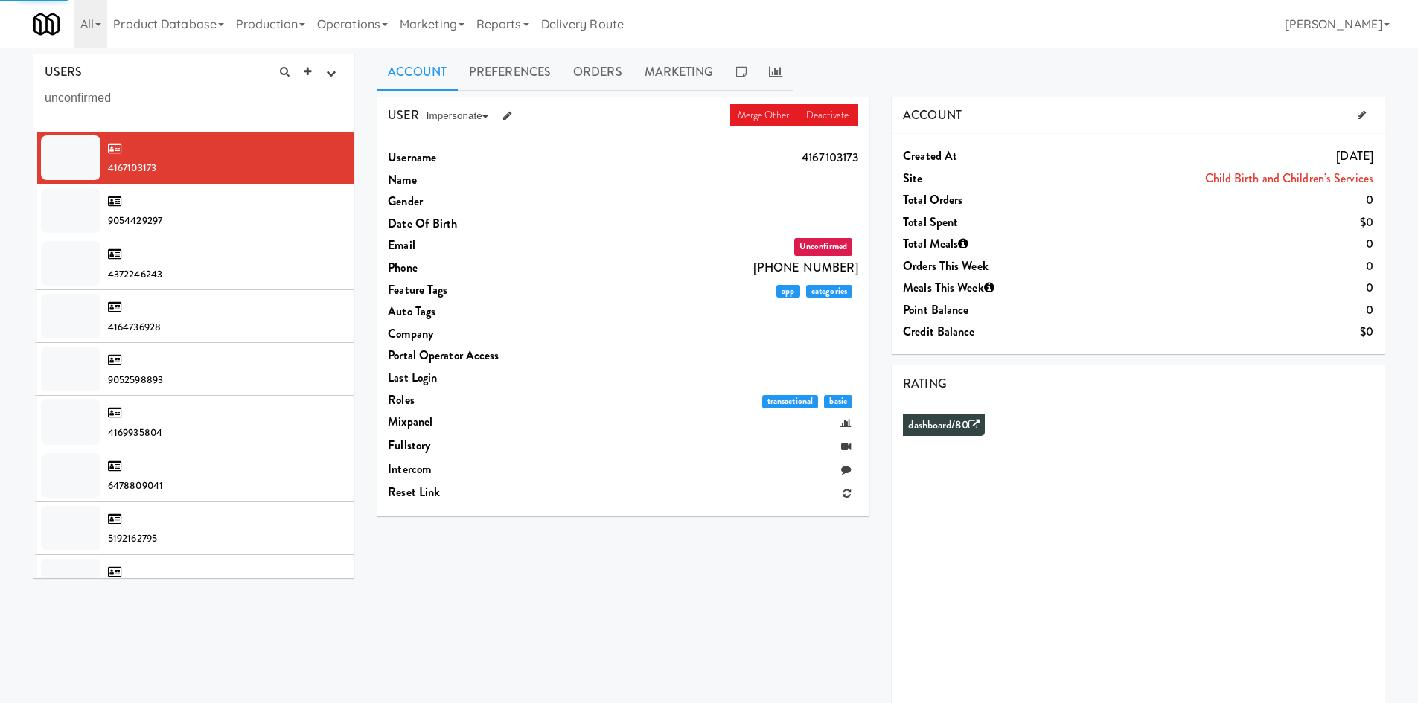
type input "unconfirmed"
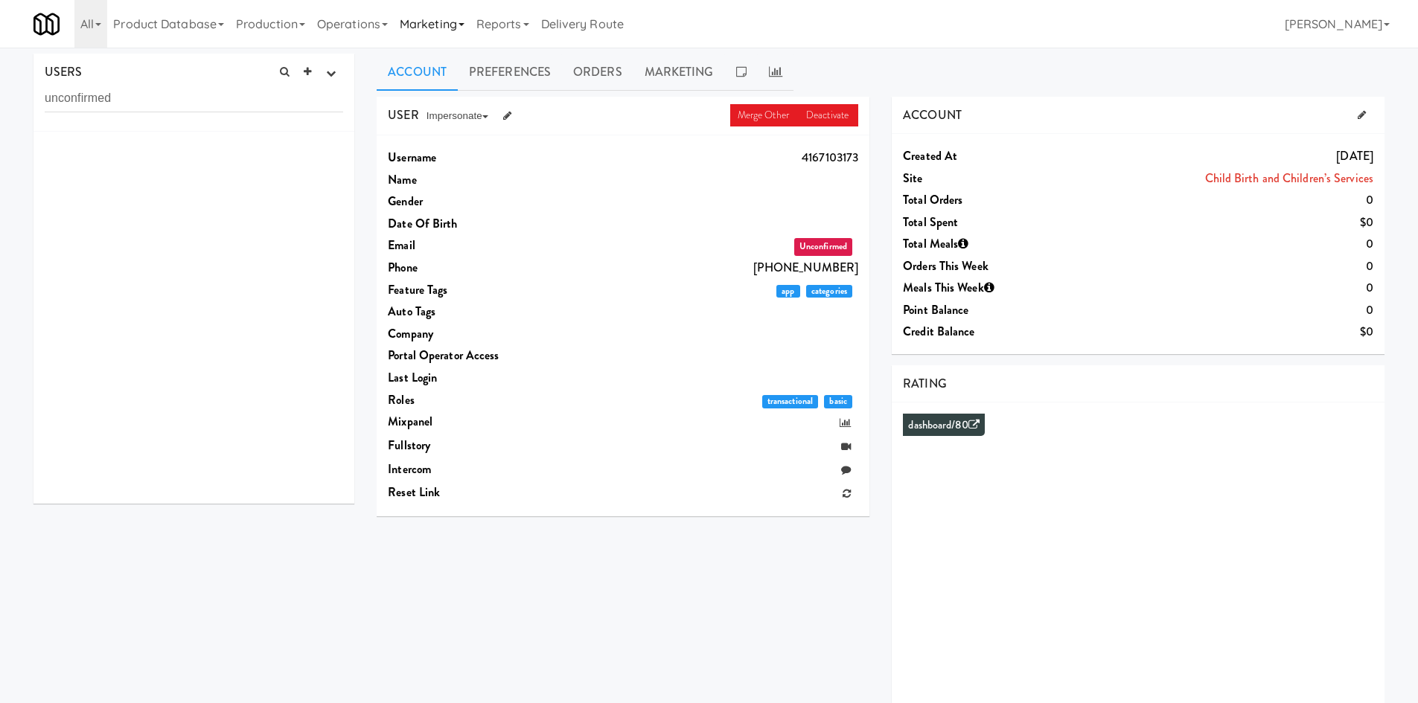
click at [403, 35] on link "Marketing" at bounding box center [432, 24] width 77 height 48
click at [368, 39] on link "Operations" at bounding box center [352, 24] width 83 height 48
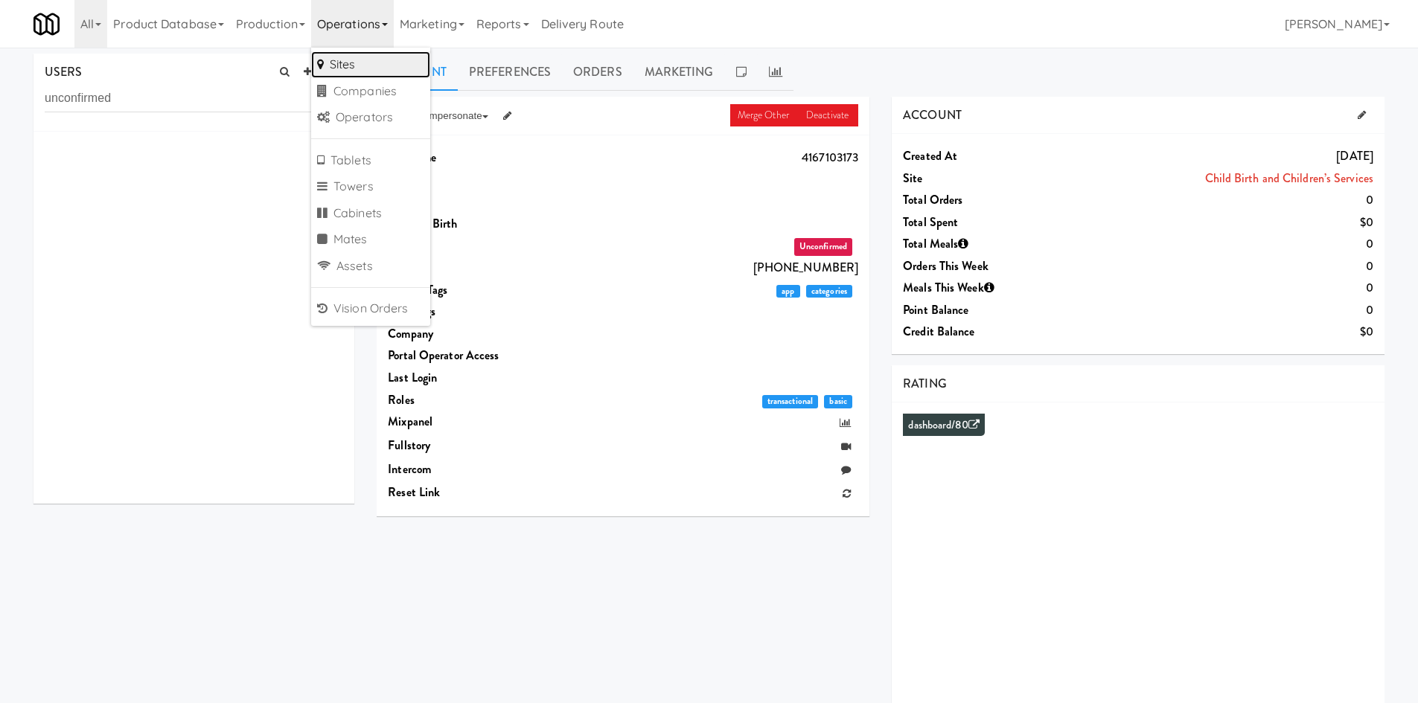
click at [381, 73] on link "Sites" at bounding box center [370, 64] width 119 height 27
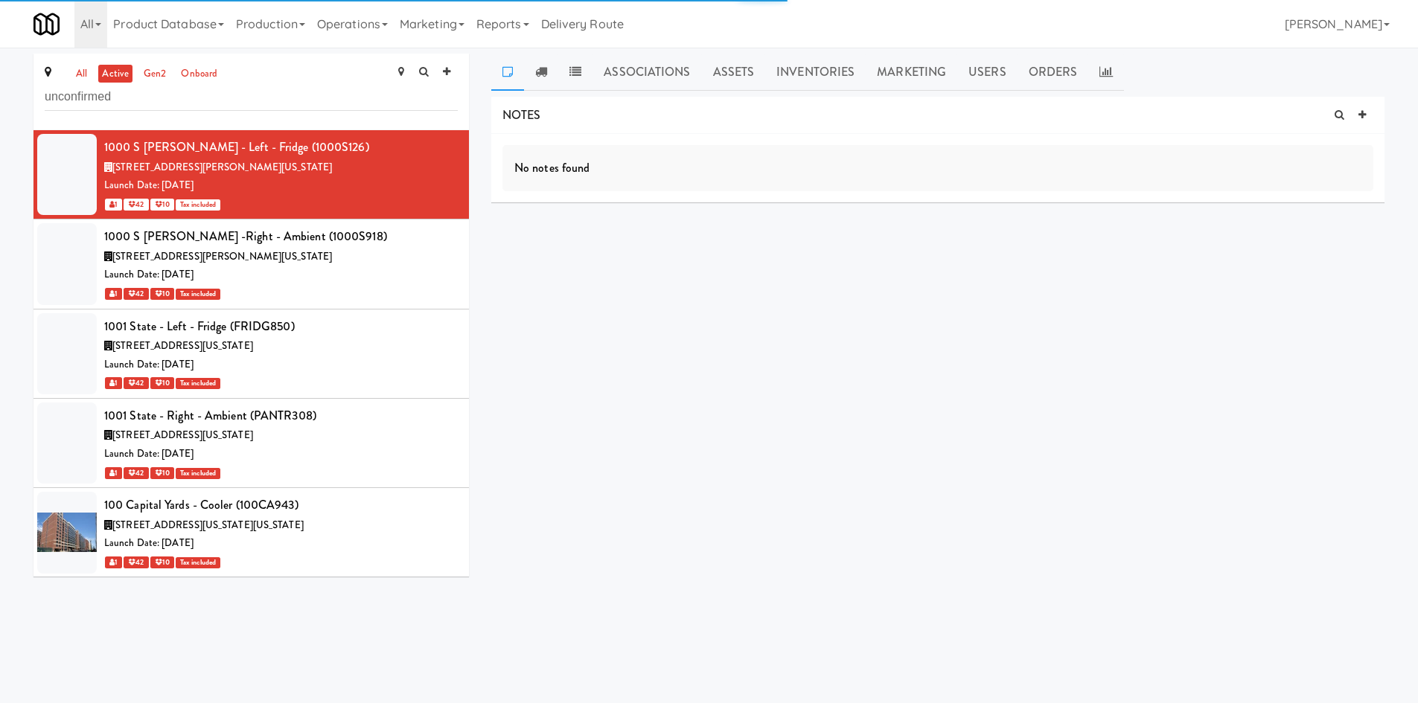
type input "unconfirmed"
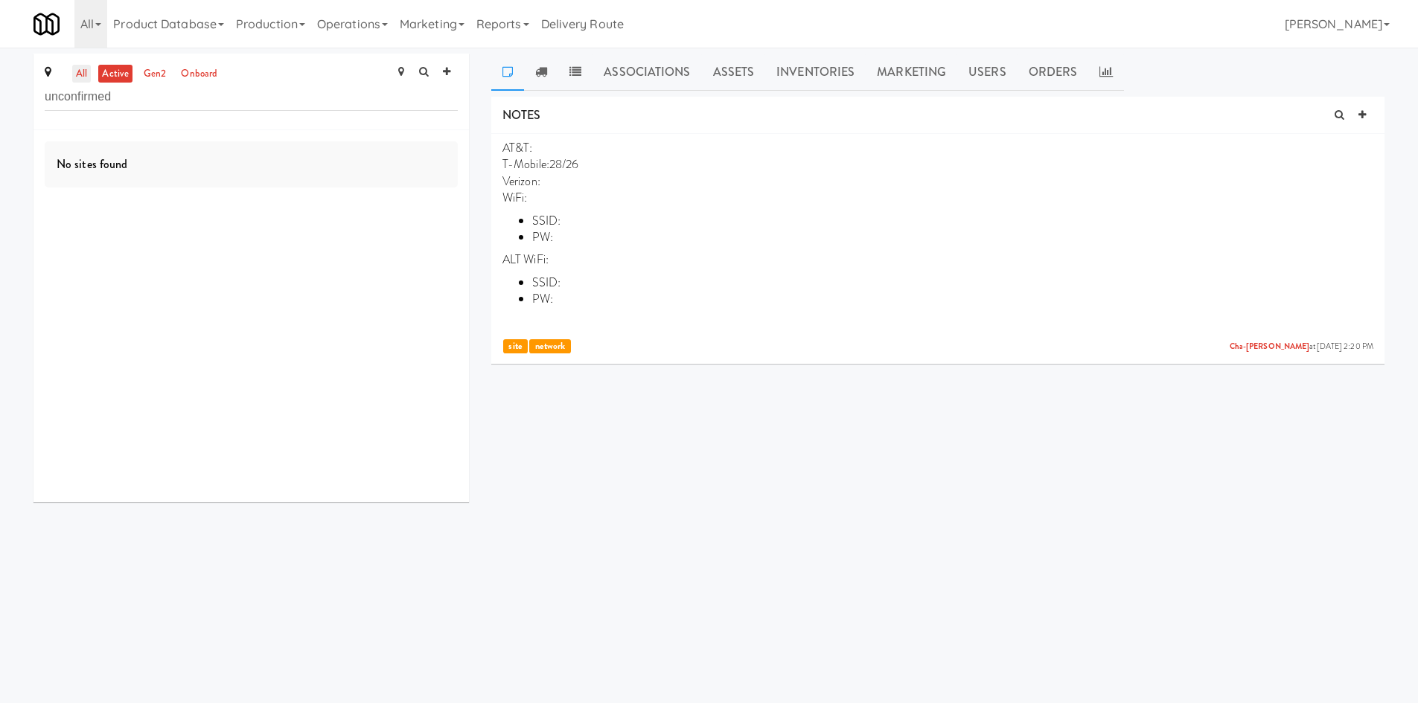
click at [83, 72] on link "all" at bounding box center [81, 74] width 19 height 19
click at [299, 179] on div "1 42 10" at bounding box center [280, 185] width 353 height 19
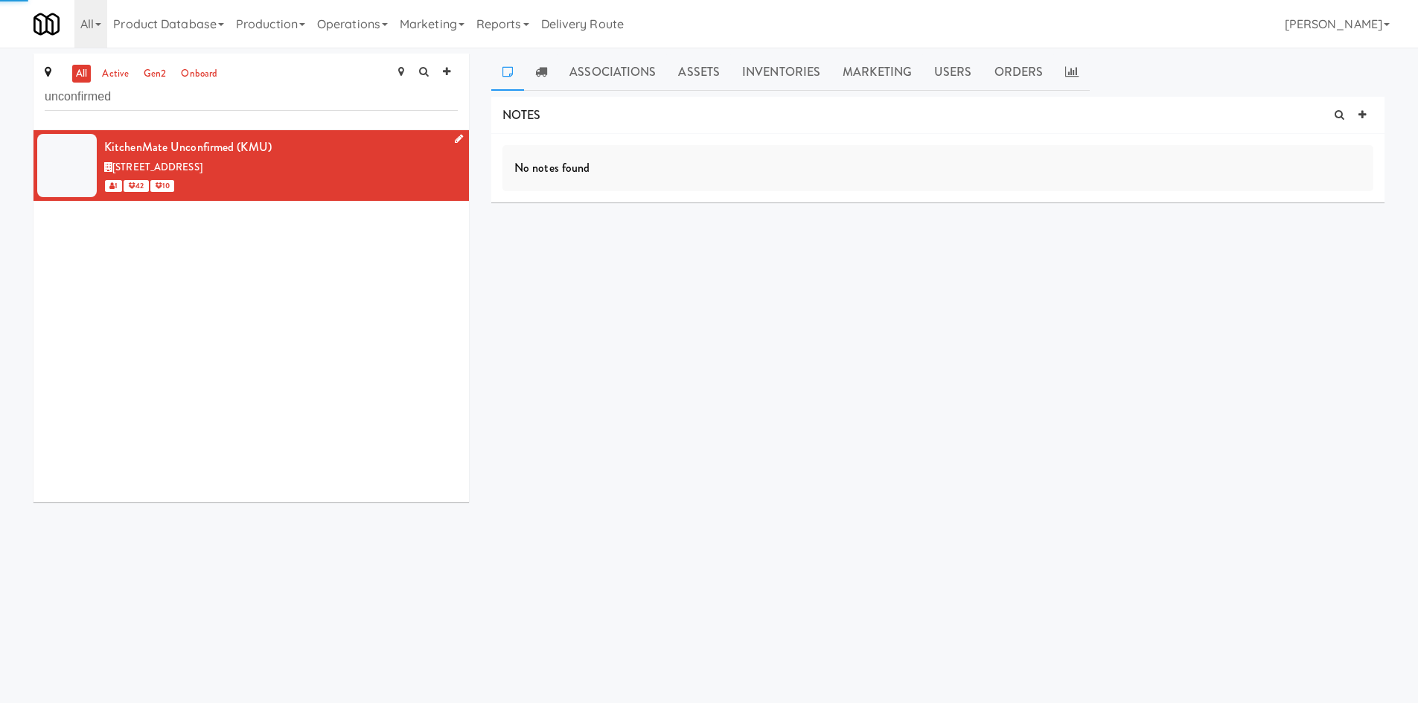
click at [455, 139] on icon at bounding box center [459, 139] width 8 height 10
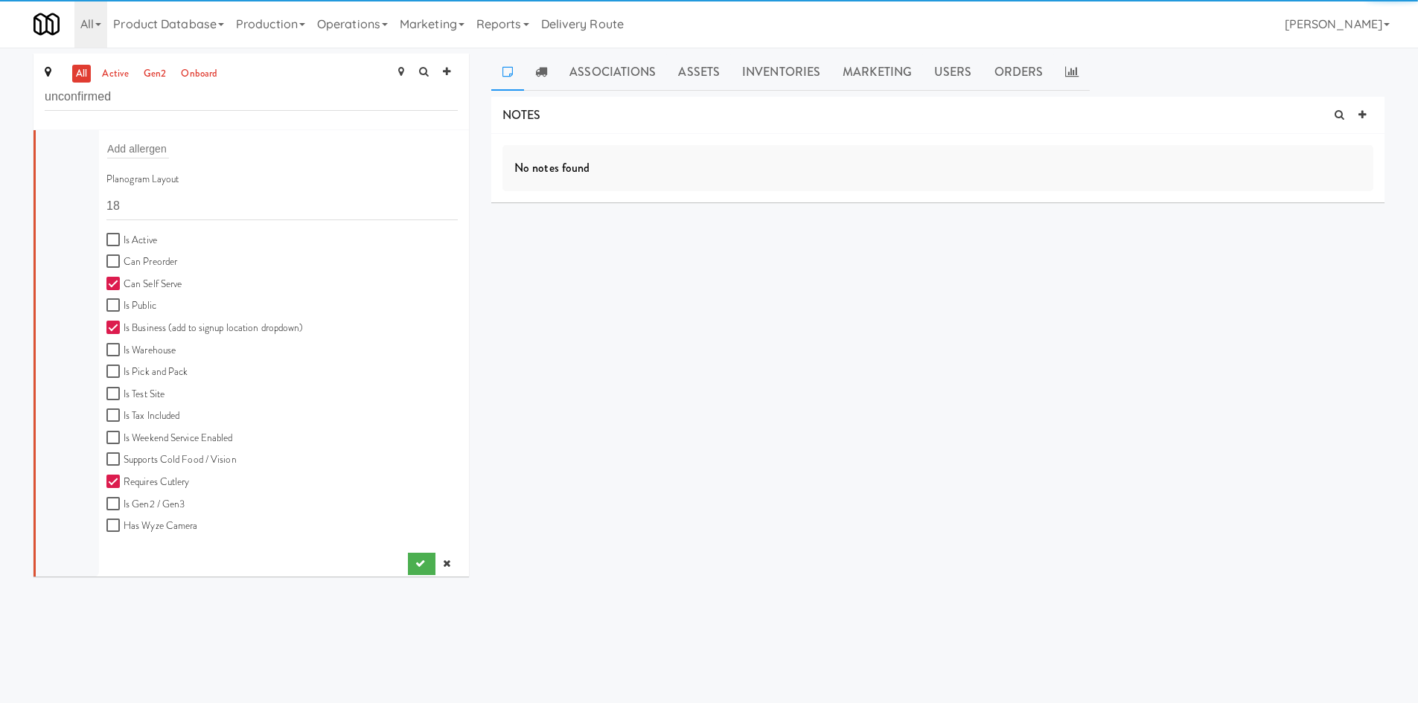
scroll to position [350, 0]
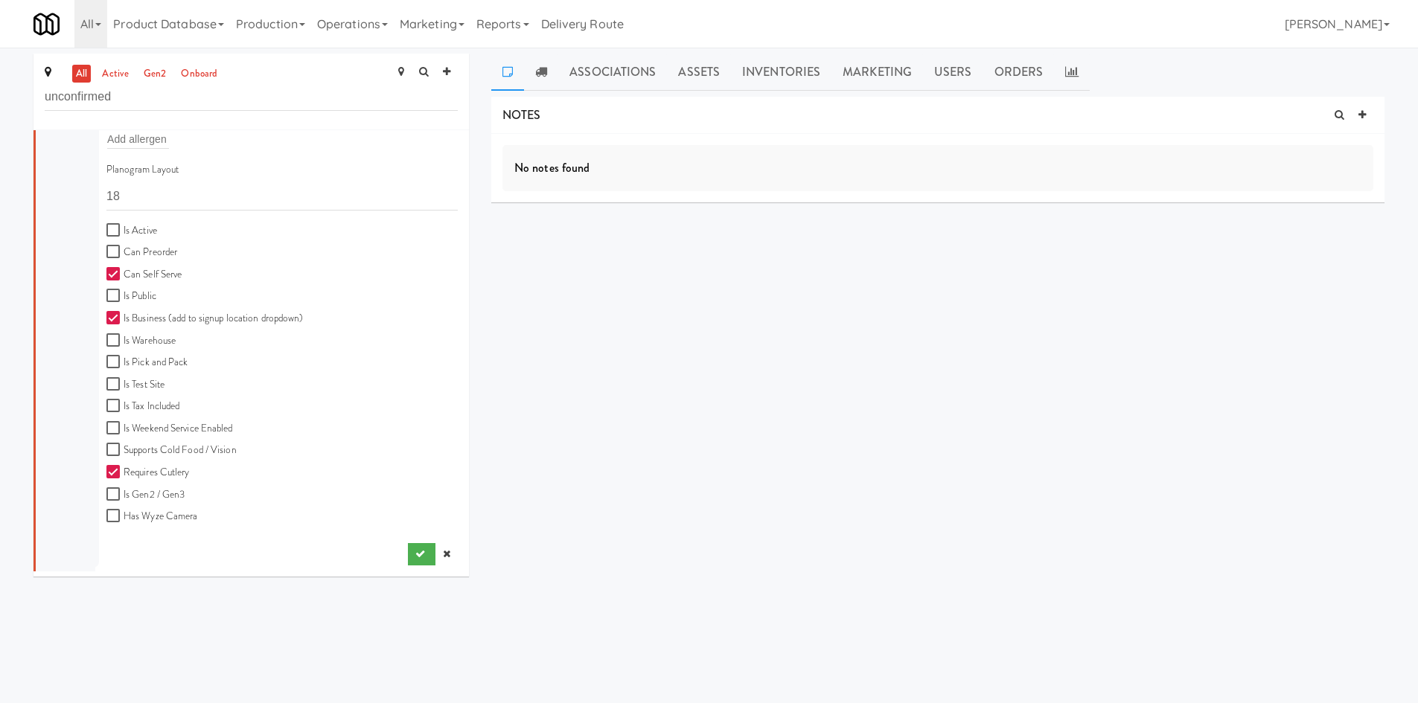
click at [130, 224] on label "Is Active" at bounding box center [131, 231] width 51 height 19
click at [124, 225] on input "Is Active" at bounding box center [114, 231] width 17 height 12
checkbox input "true"
click at [408, 551] on button "submit" at bounding box center [422, 554] width 28 height 22
click at [692, 75] on link "Assets" at bounding box center [699, 72] width 64 height 37
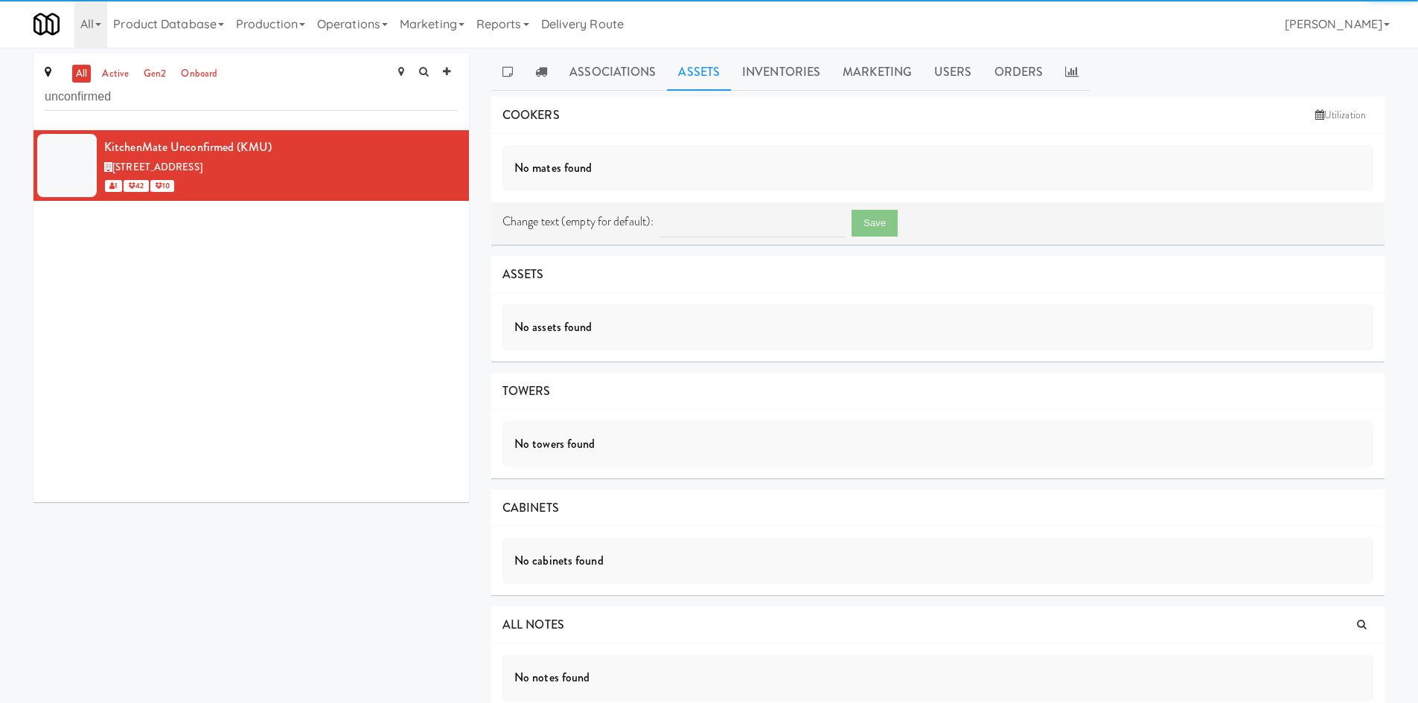
scroll to position [0, 0]
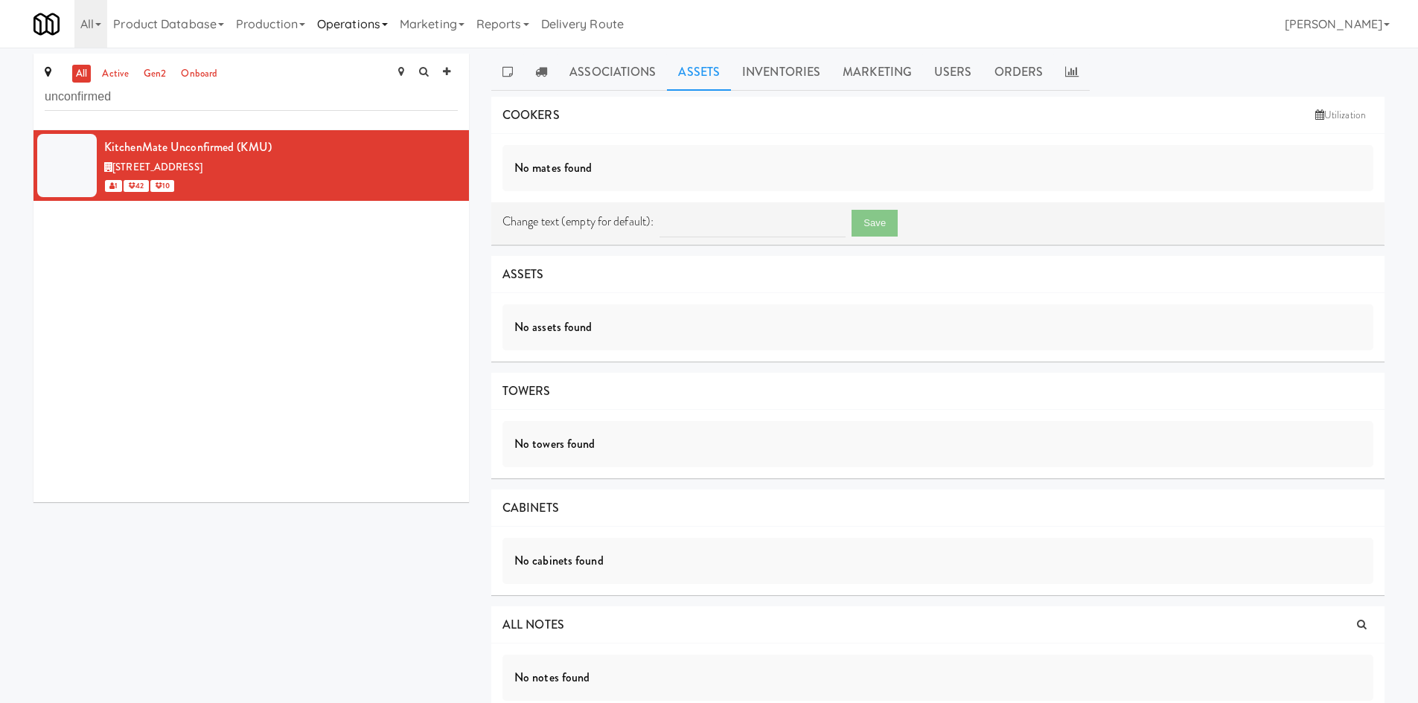
click at [388, 26] on icon at bounding box center [385, 24] width 6 height 3
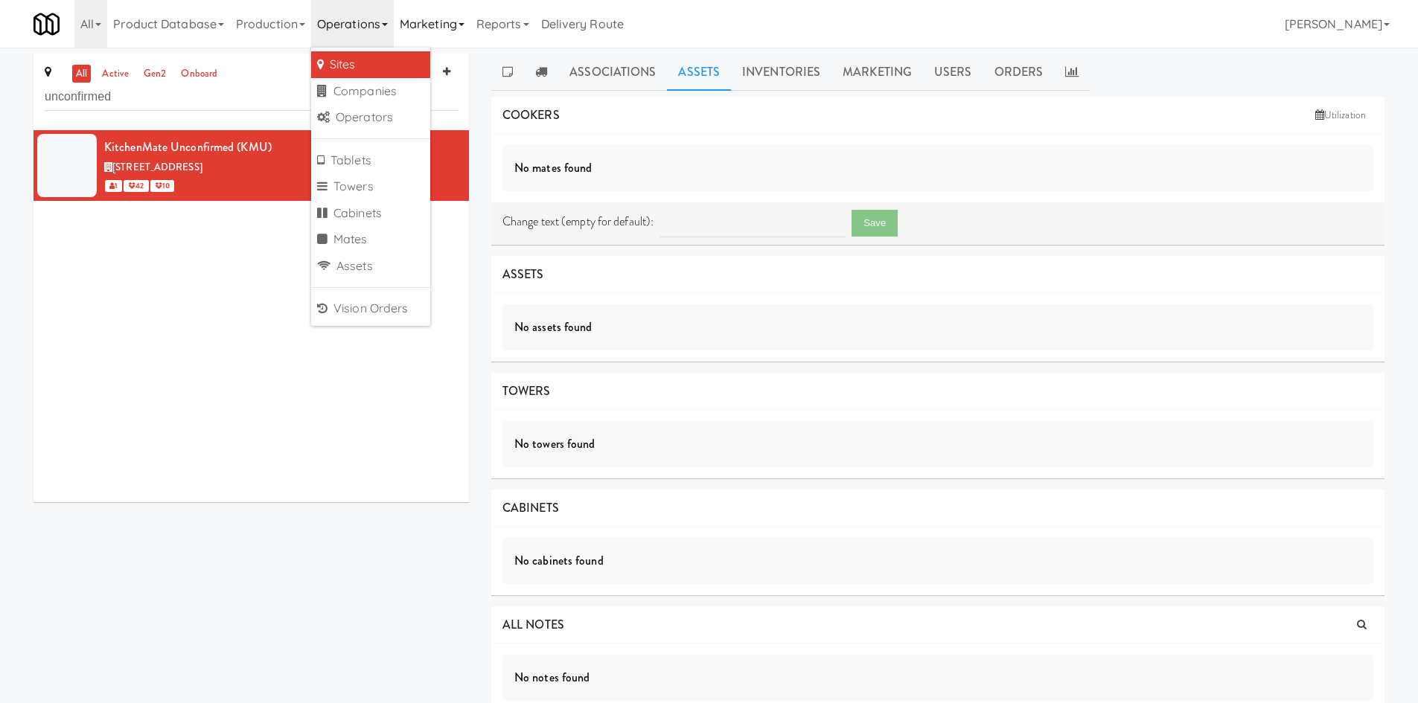
click at [404, 42] on link "Marketing" at bounding box center [432, 24] width 77 height 48
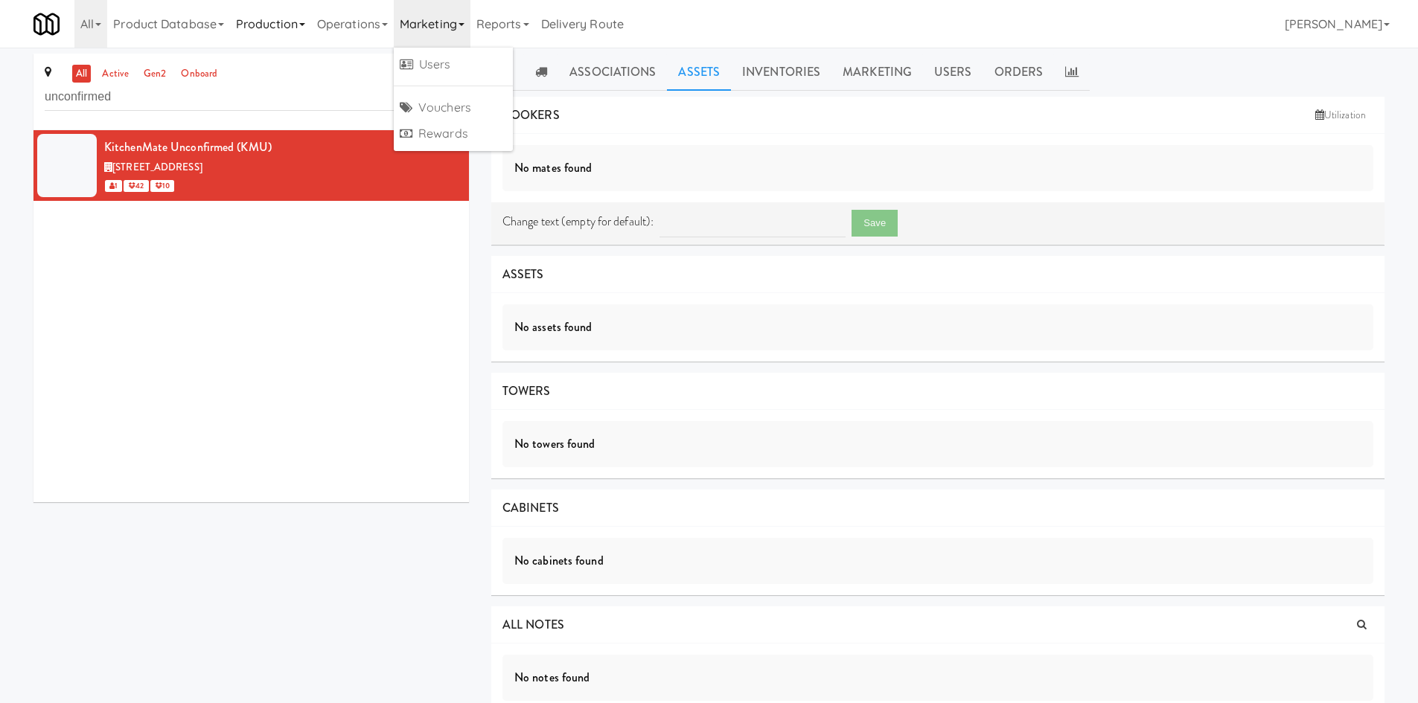
drag, startPoint x: 296, startPoint y: 25, endPoint x: 372, endPoint y: 38, distance: 77.1
click at [296, 25] on link "Production" at bounding box center [270, 24] width 81 height 48
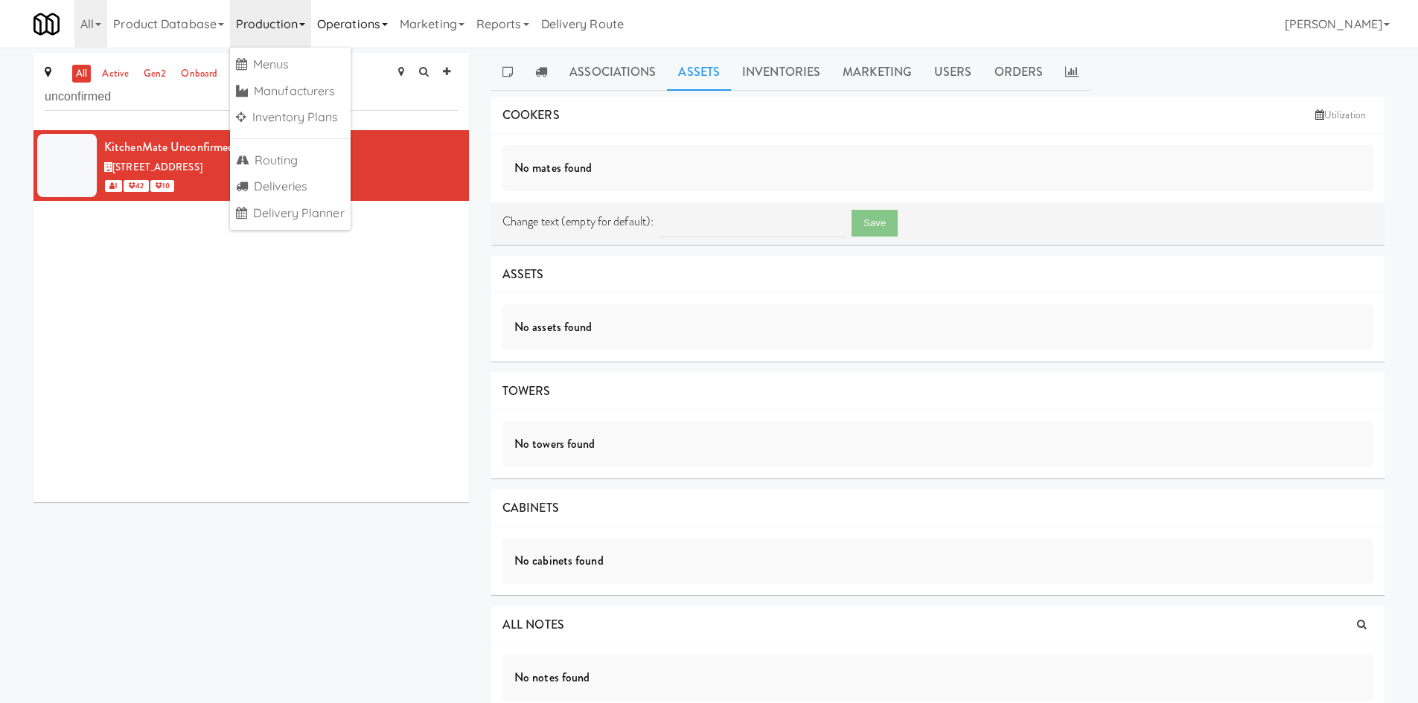
click at [373, 38] on link "Operations" at bounding box center [352, 24] width 83 height 48
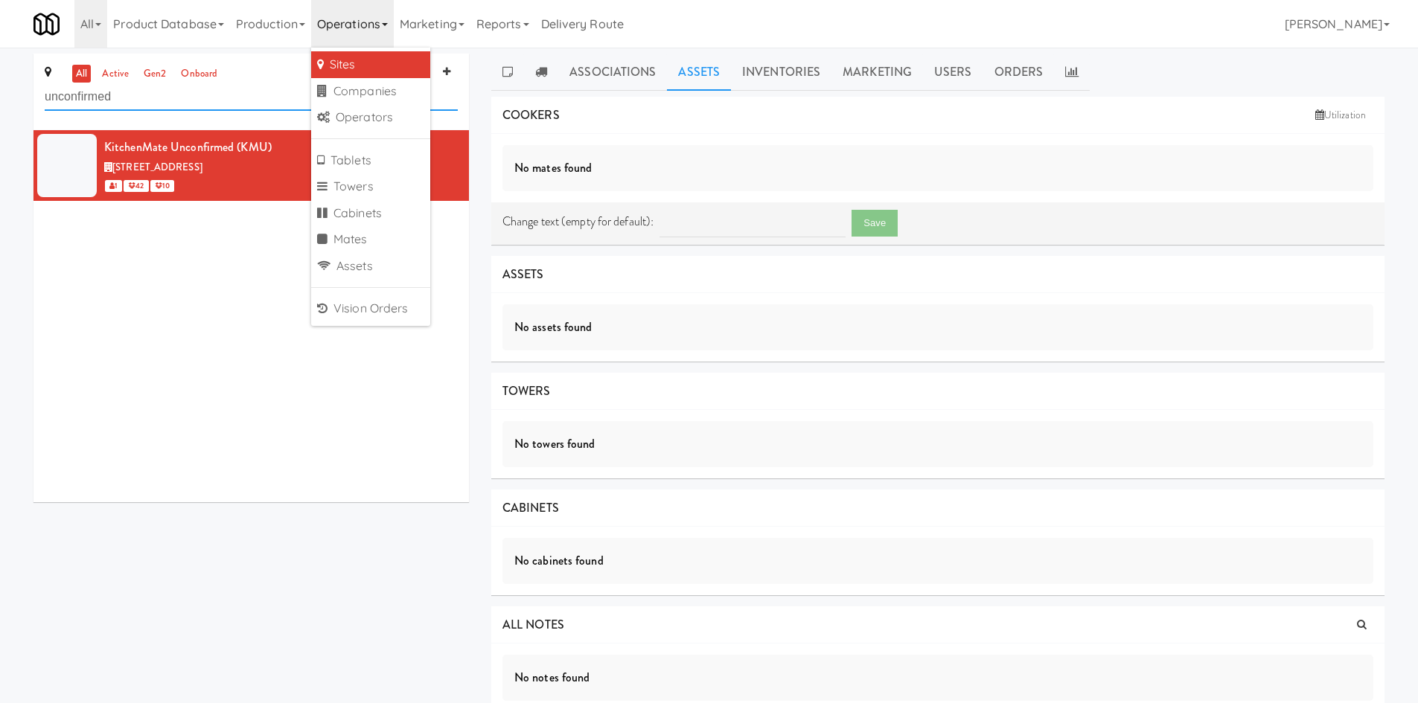
click at [254, 100] on input "unconfirmed" at bounding box center [251, 97] width 413 height 28
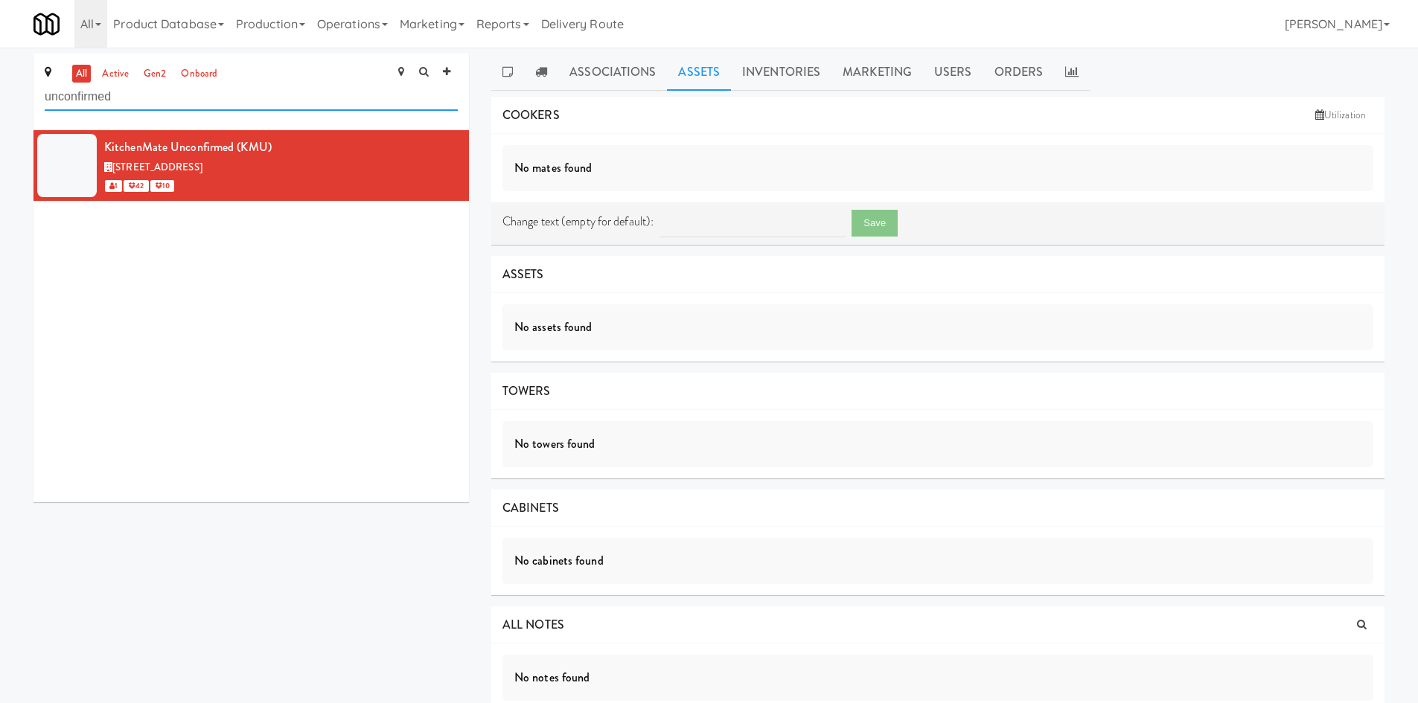
click at [253, 101] on input "unconfirmed" at bounding box center [251, 97] width 413 height 28
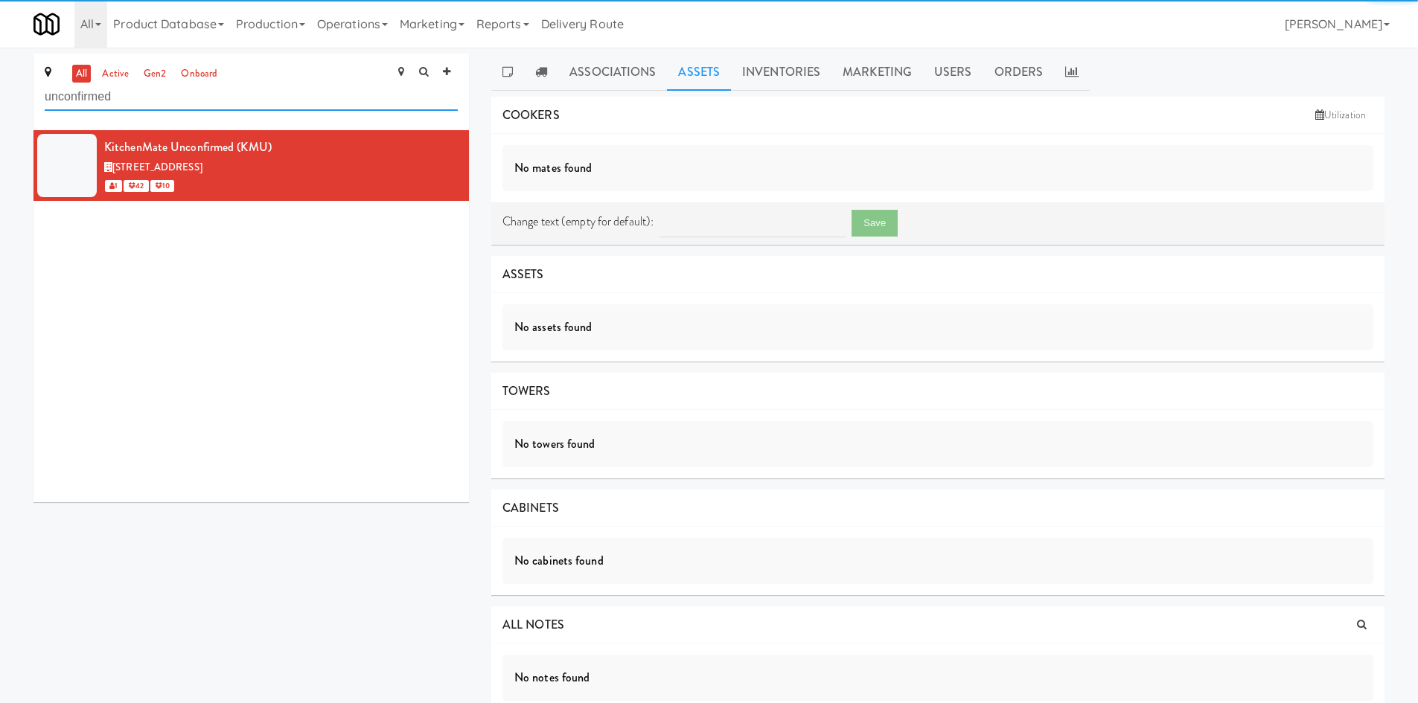
click at [253, 101] on input "unconfirmed" at bounding box center [251, 97] width 413 height 28
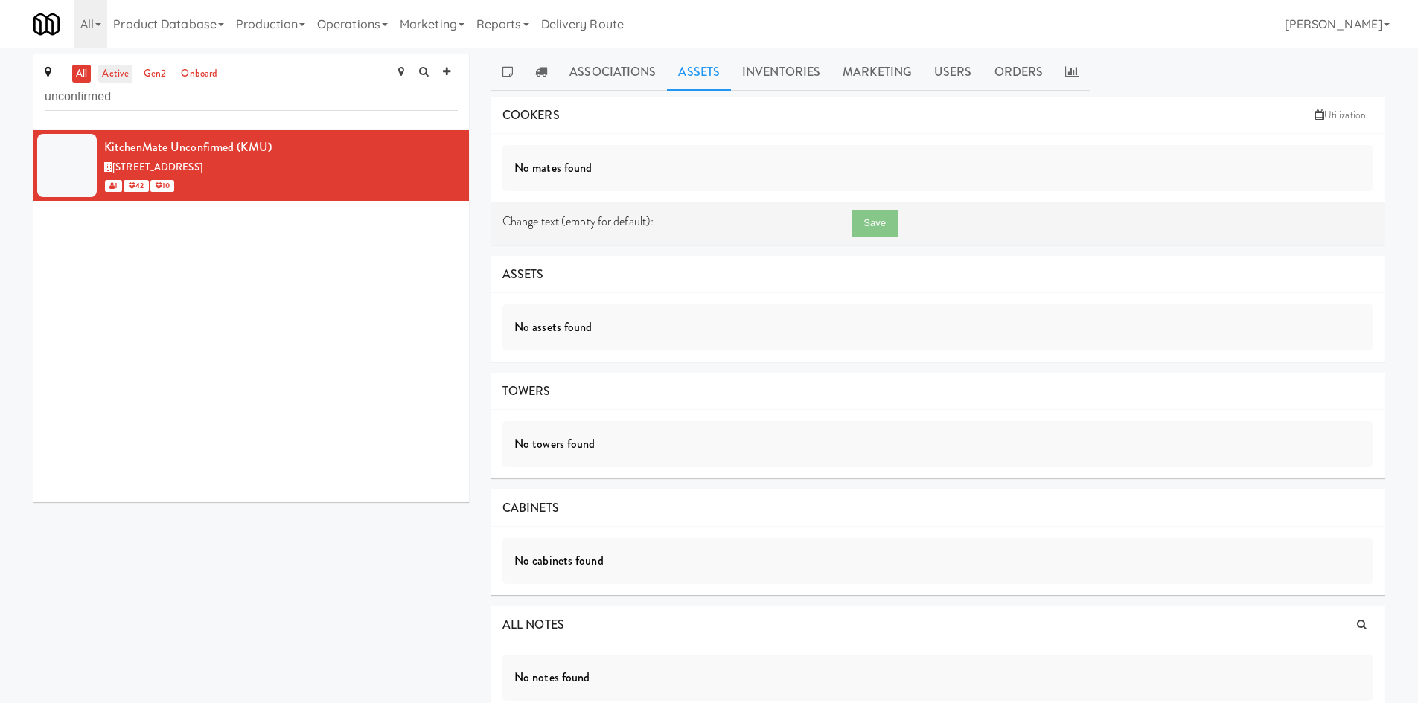
click at [119, 71] on link "active" at bounding box center [115, 74] width 34 height 19
click at [202, 103] on input "unconfirmed" at bounding box center [251, 97] width 413 height 28
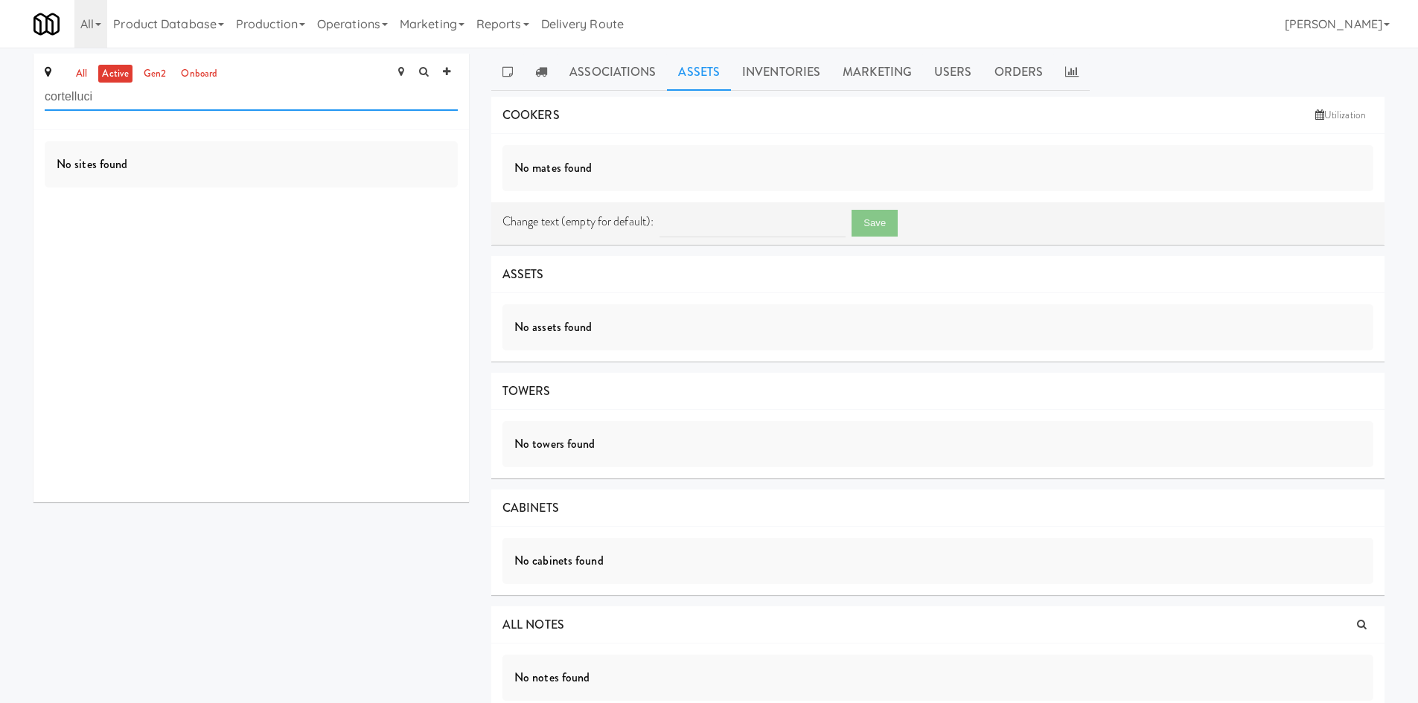
click at [174, 103] on input "cortelluci" at bounding box center [251, 97] width 413 height 28
click at [173, 102] on input "cortelluci" at bounding box center [251, 97] width 413 height 28
click at [65, 93] on input "cortelluci" at bounding box center [251, 97] width 413 height 28
drag, startPoint x: 85, startPoint y: 100, endPoint x: 252, endPoint y: 120, distance: 167.8
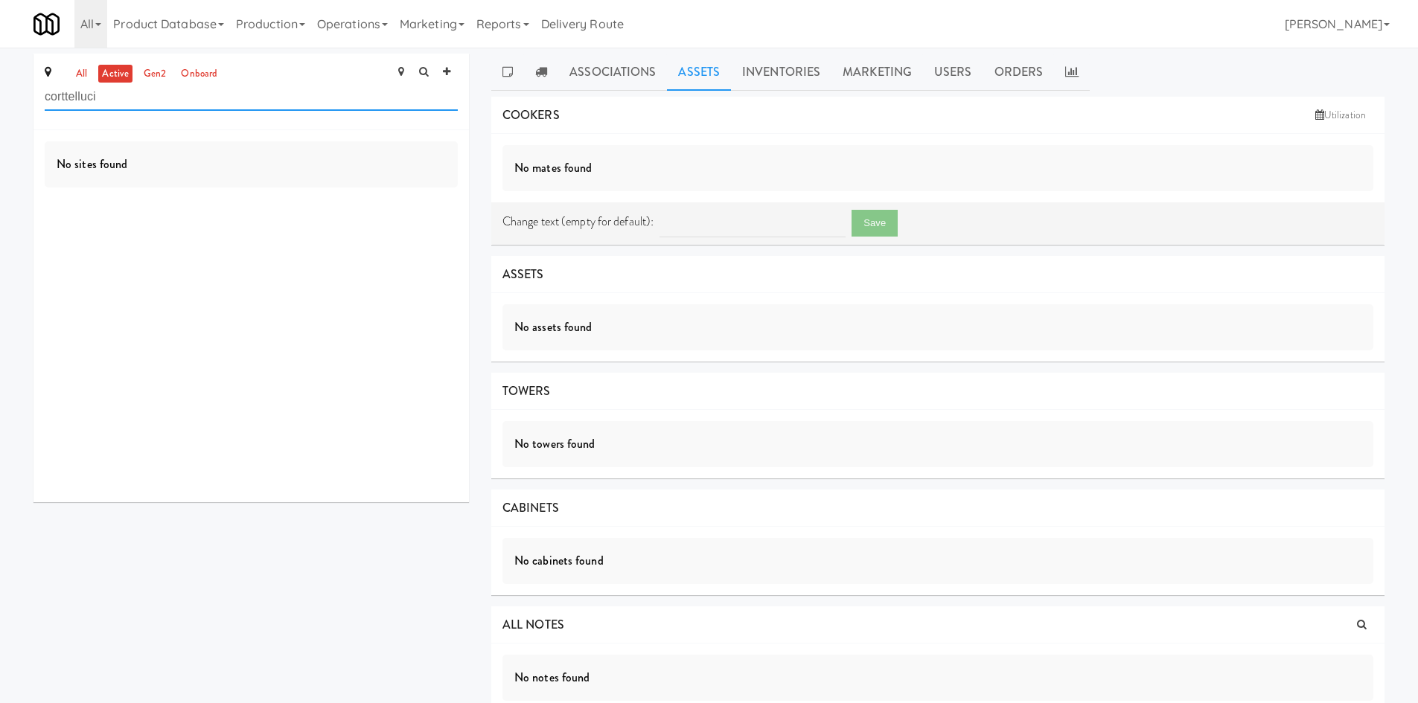
click at [239, 123] on div "all active gen2 onboard corttelluci" at bounding box center [250, 92] width 435 height 77
click at [126, 105] on input "cortt" at bounding box center [251, 97] width 413 height 28
type input "mackenzie-"
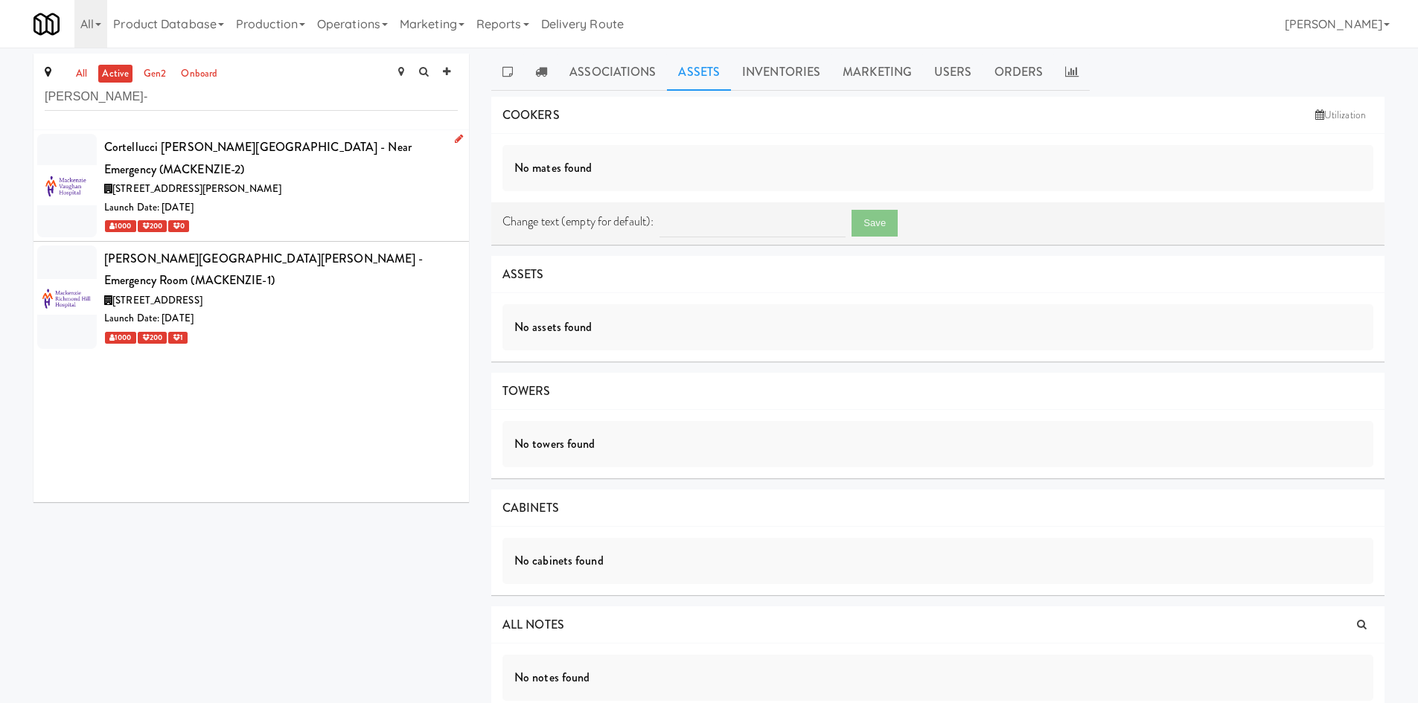
click at [284, 217] on div "1000 200 0" at bounding box center [280, 226] width 353 height 19
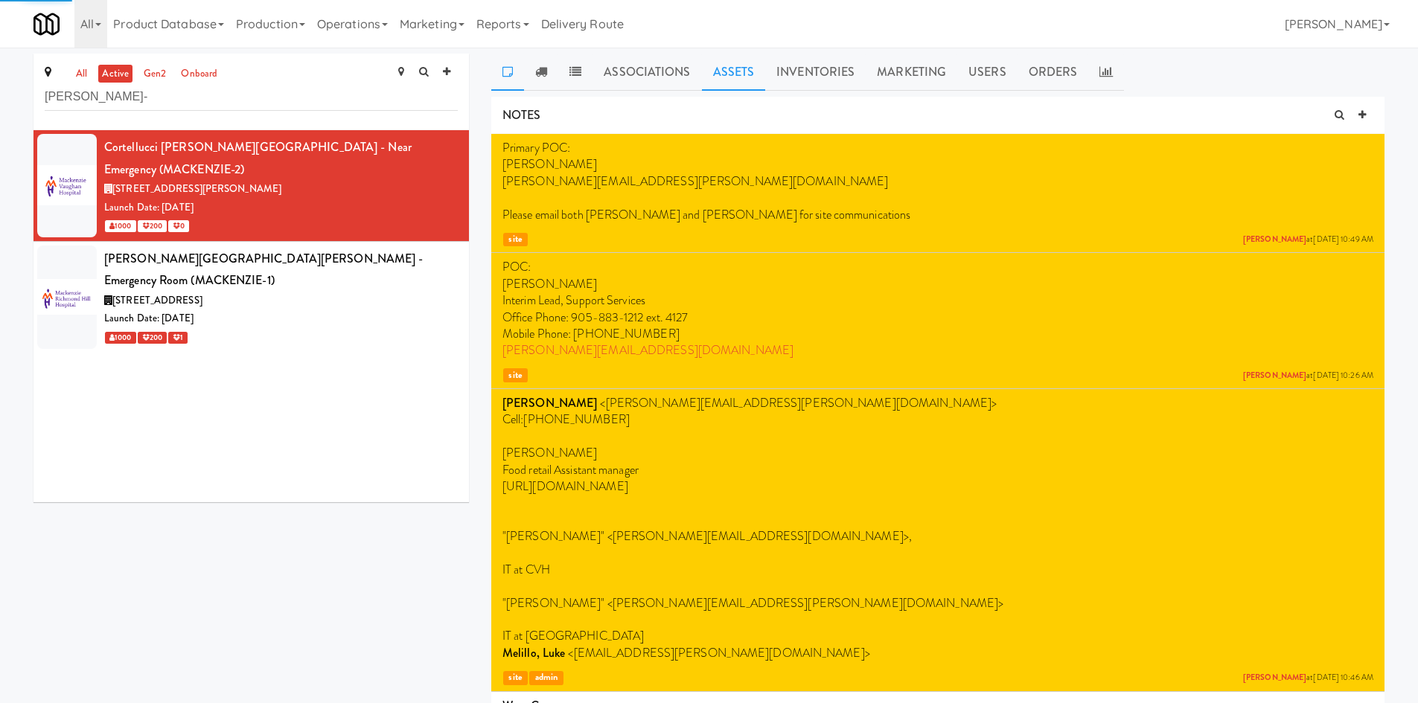
click at [725, 79] on link "Assets" at bounding box center [734, 72] width 64 height 37
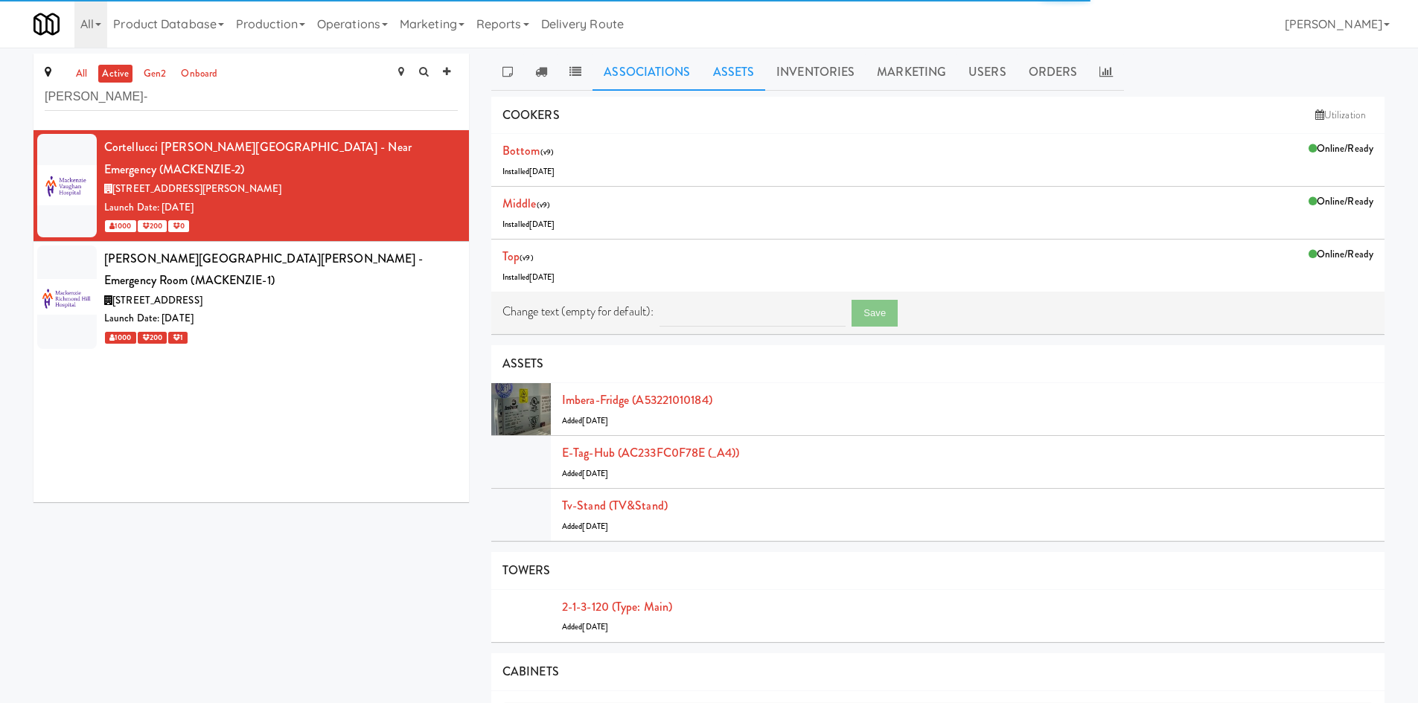
click at [642, 66] on link "Associations" at bounding box center [646, 72] width 109 height 37
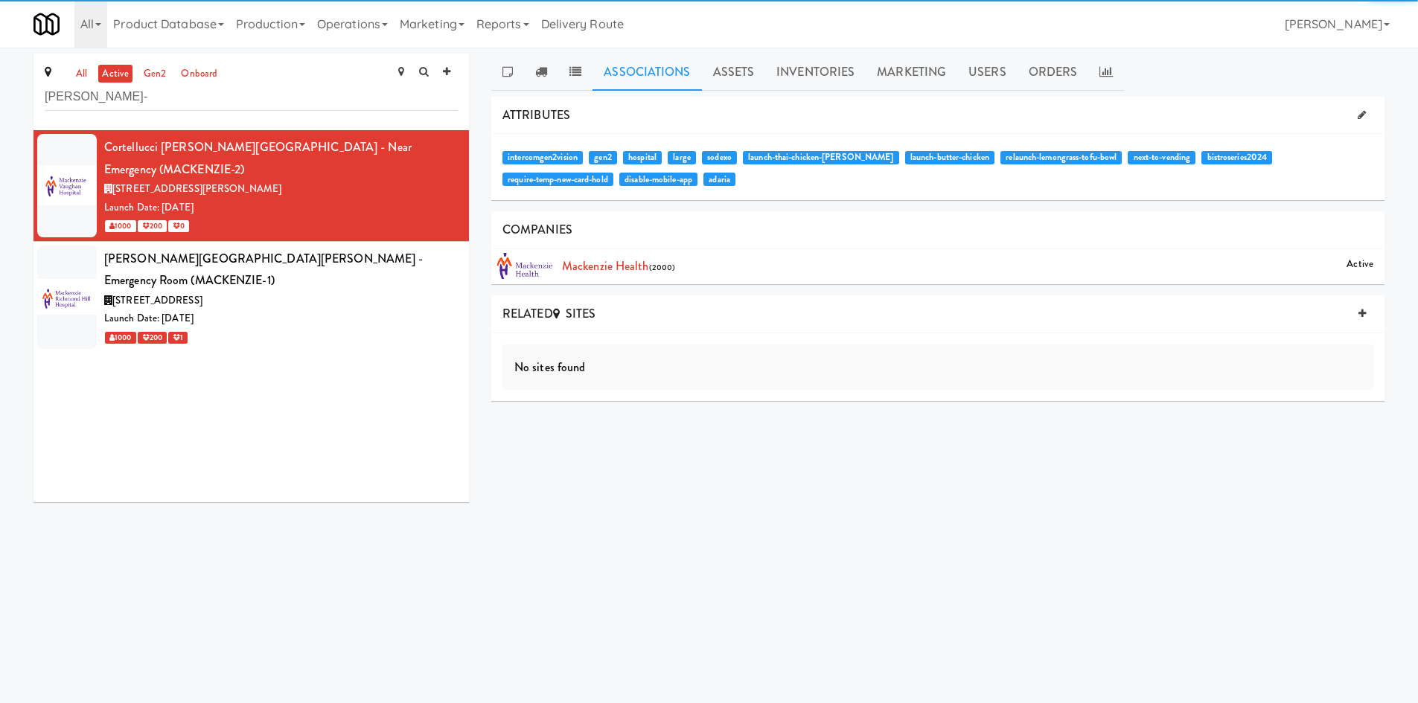
click at [619, 182] on span "disable-mobile-app" at bounding box center [658, 179] width 78 height 13
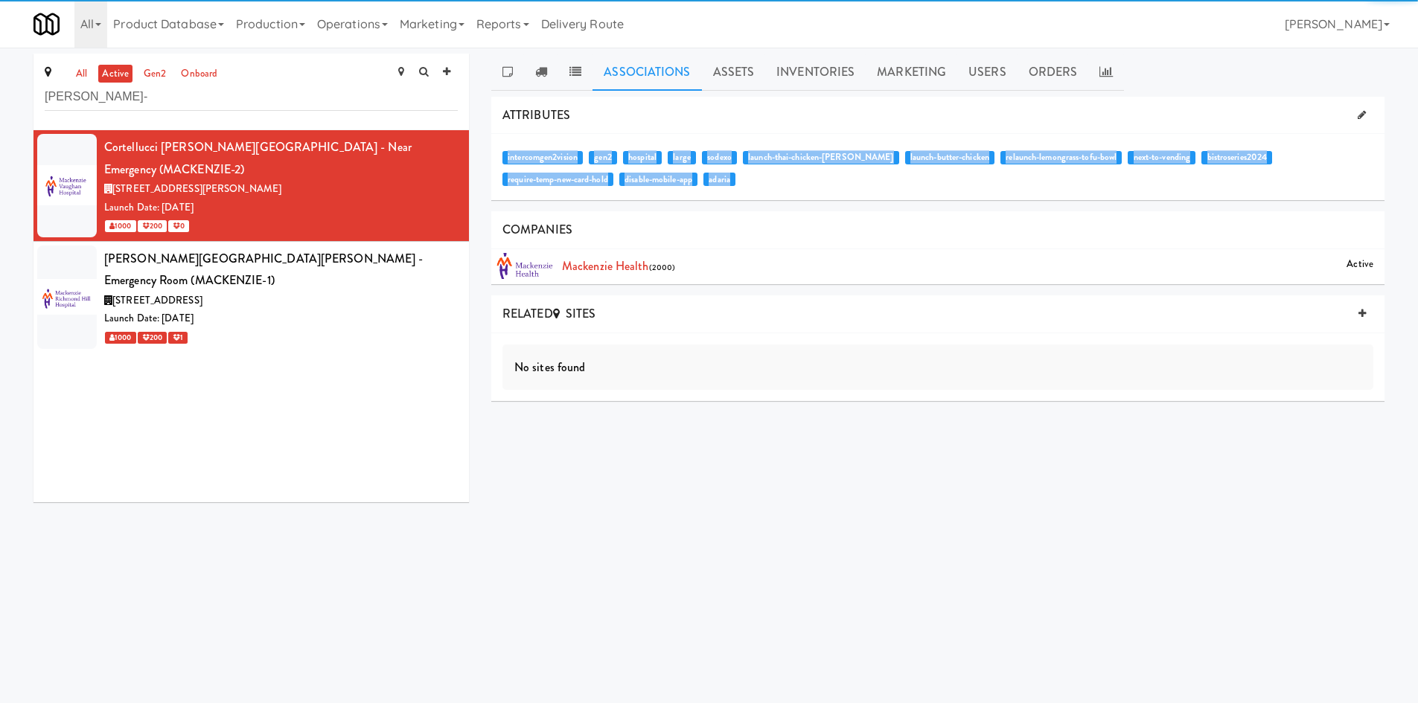
click at [619, 182] on span "disable-mobile-app" at bounding box center [658, 179] width 78 height 13
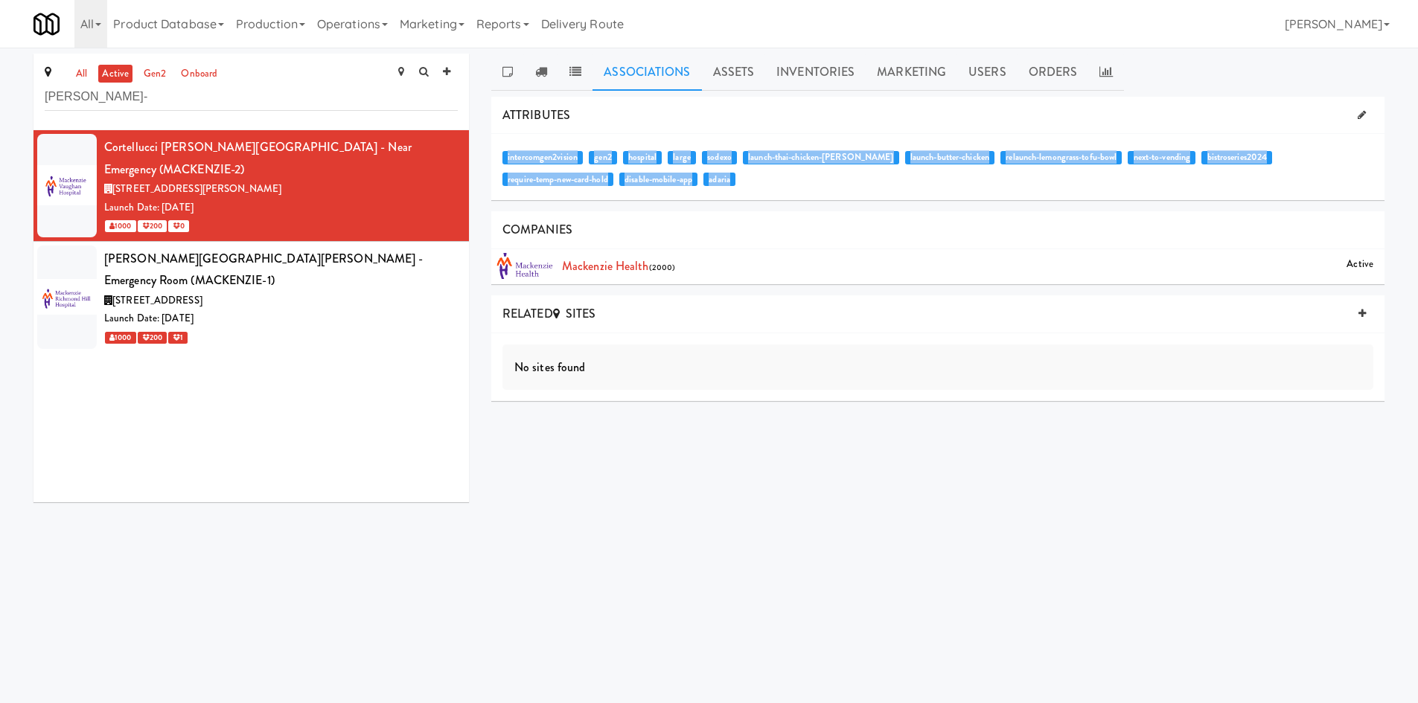
click at [619, 186] on span "disable-mobile-app" at bounding box center [658, 179] width 78 height 13
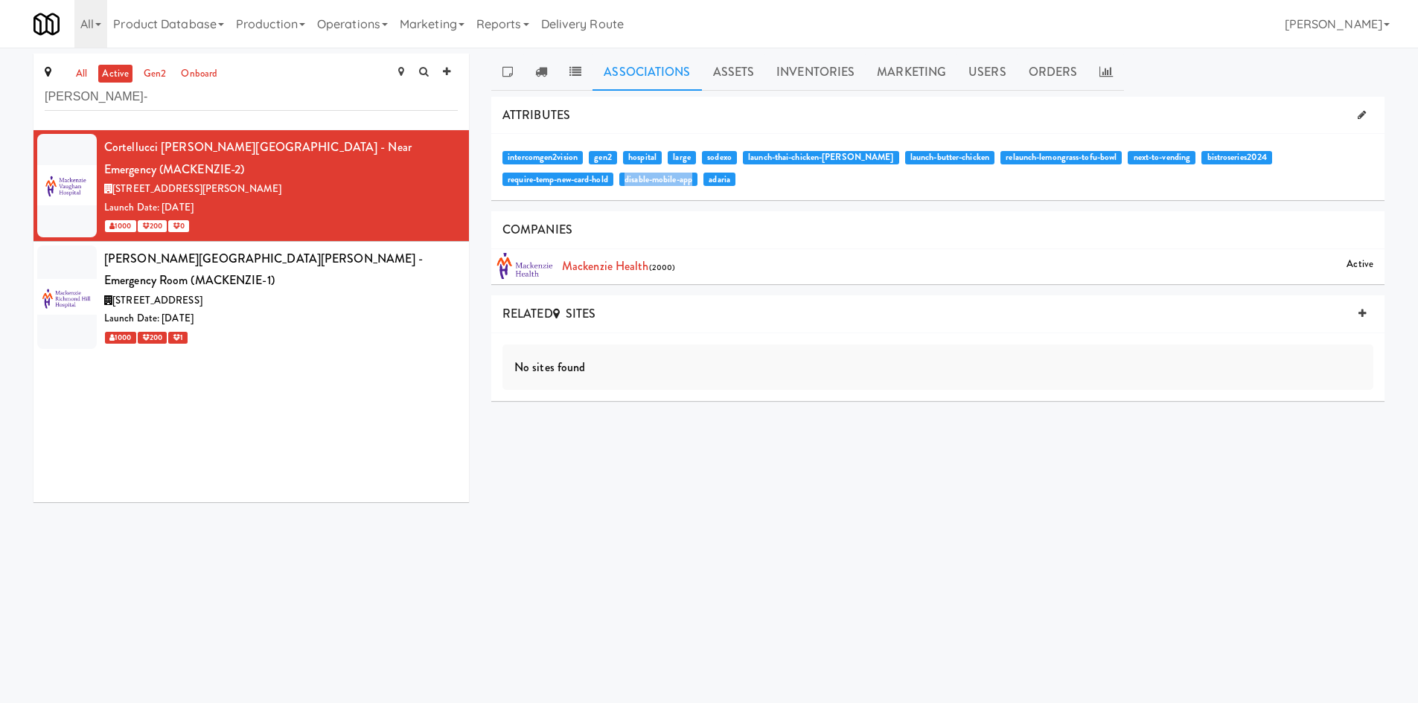
drag, startPoint x: 506, startPoint y: 179, endPoint x: 577, endPoint y: 174, distance: 70.8
click at [619, 174] on span "disable-mobile-app" at bounding box center [658, 179] width 78 height 13
copy span "disable-mobile-app"
click at [138, 111] on div "all active gen2 onboard mackenzie-" at bounding box center [250, 92] width 435 height 77
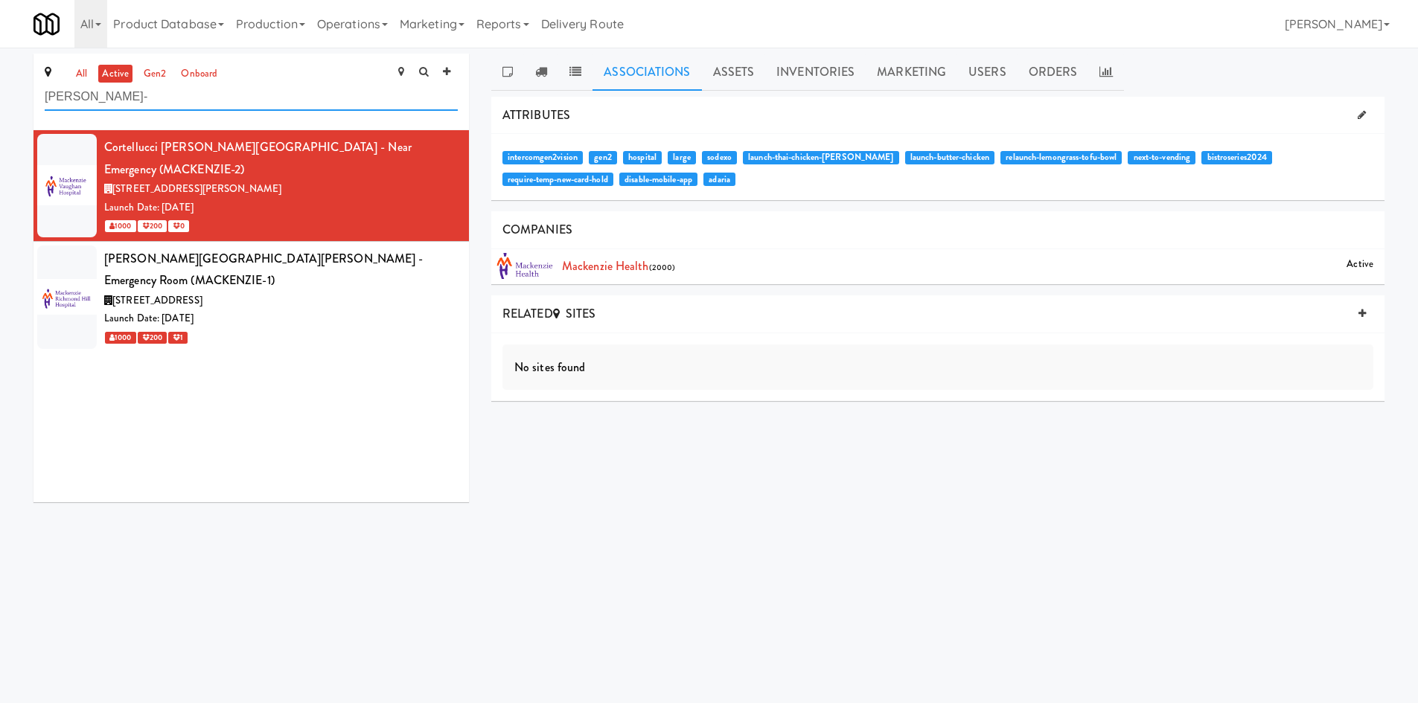
click at [140, 102] on input "mackenzie-" at bounding box center [251, 97] width 413 height 28
type input "unconfirmed"
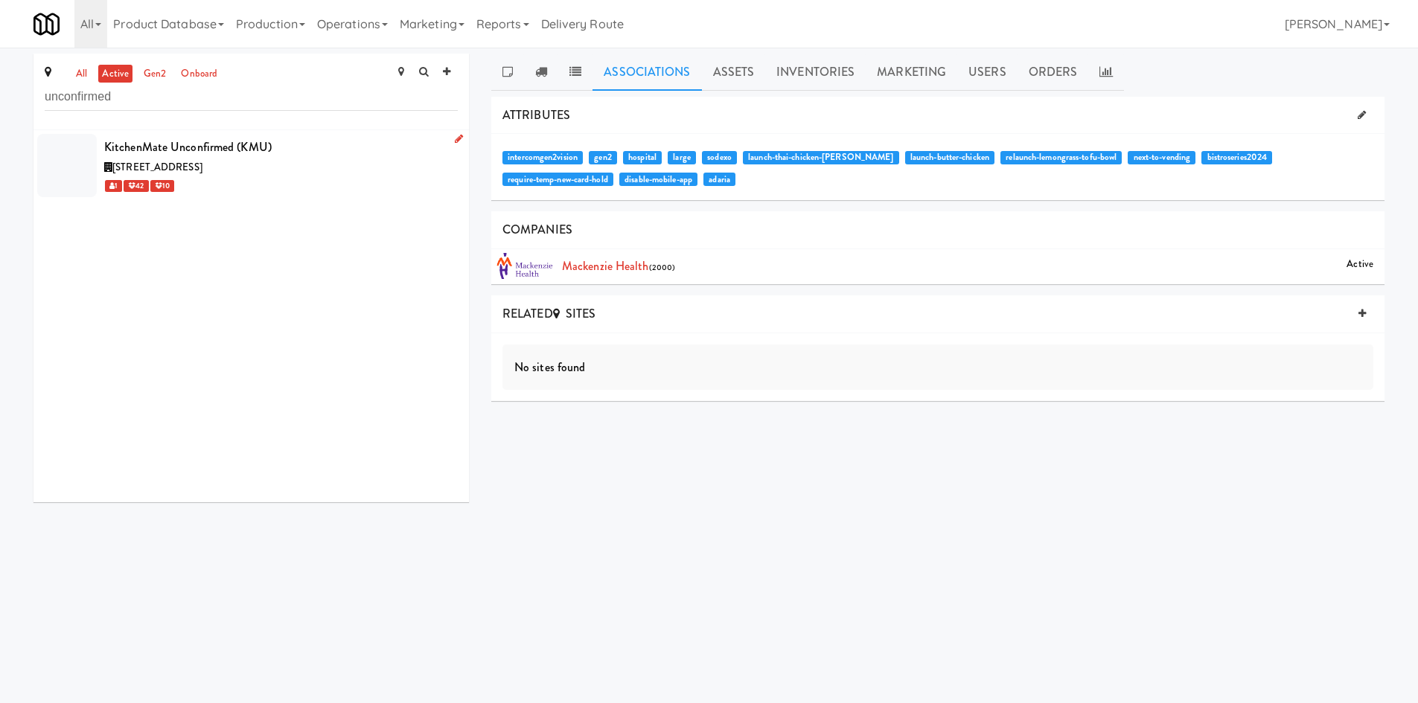
click at [339, 174] on div "[STREET_ADDRESS]" at bounding box center [280, 167] width 353 height 19
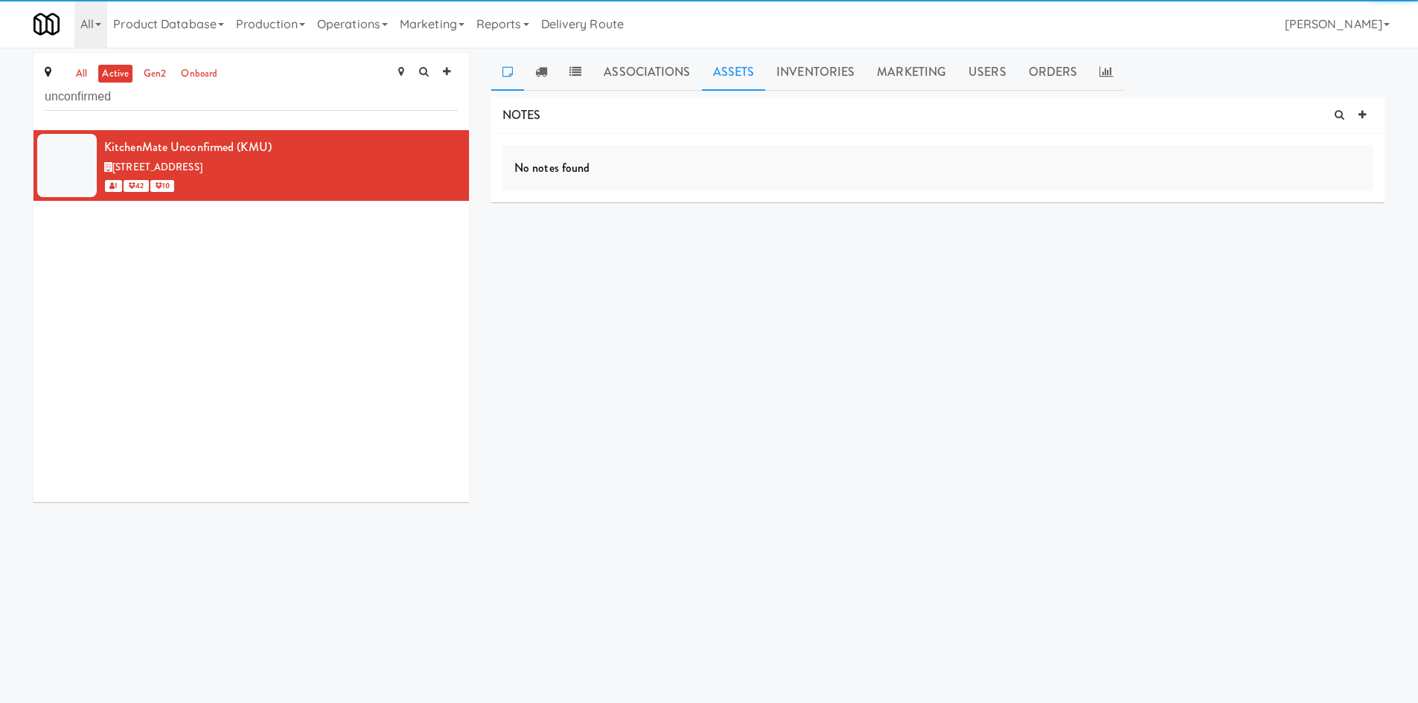
click at [721, 65] on link "Assets" at bounding box center [734, 72] width 64 height 37
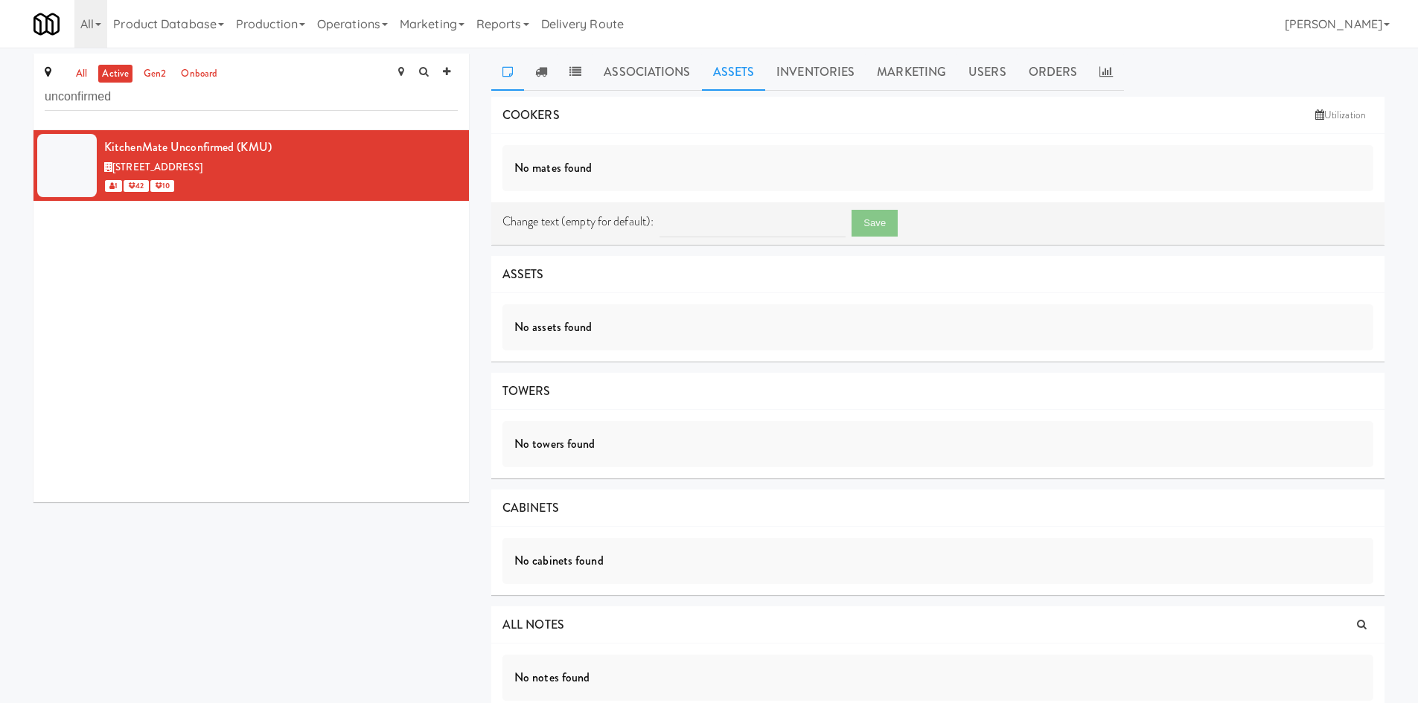
click at [505, 68] on icon at bounding box center [507, 71] width 10 height 12
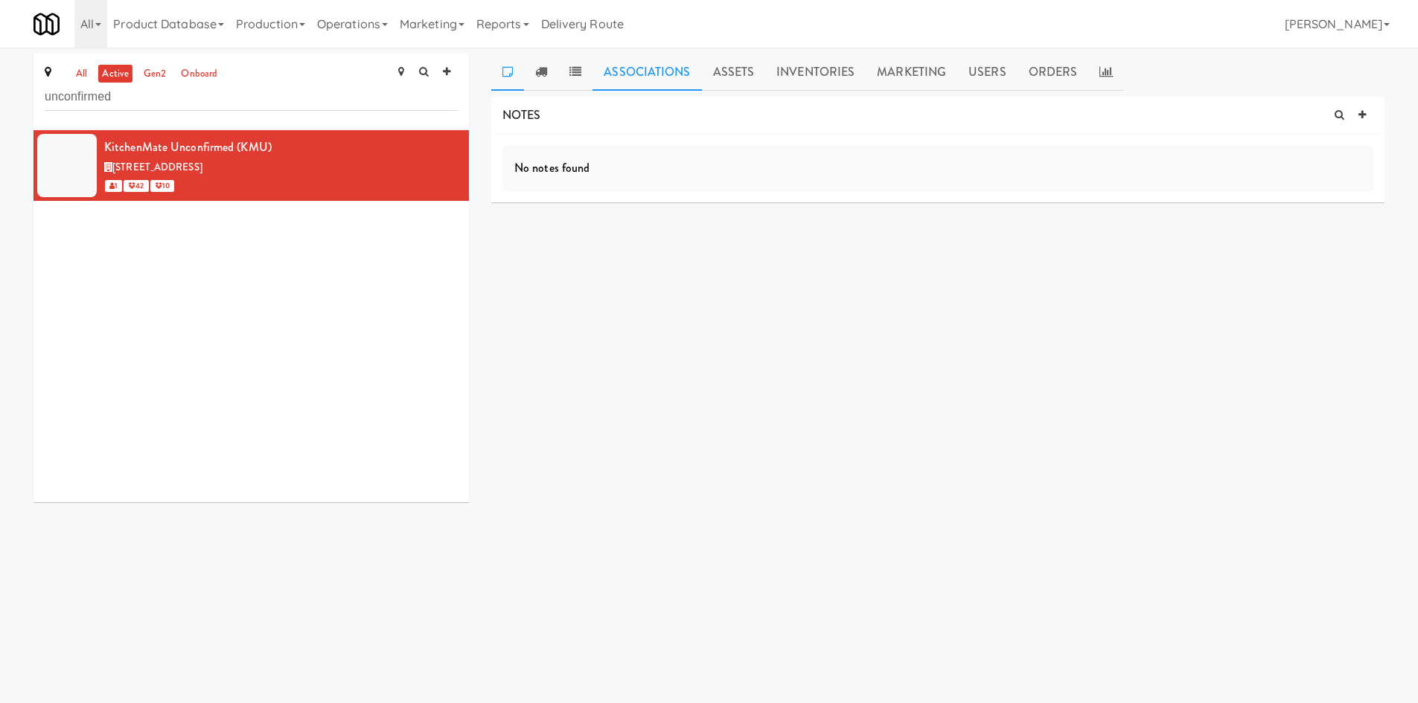
click at [694, 68] on link "Associations" at bounding box center [646, 72] width 109 height 37
click at [723, 71] on link "Assets" at bounding box center [734, 72] width 64 height 37
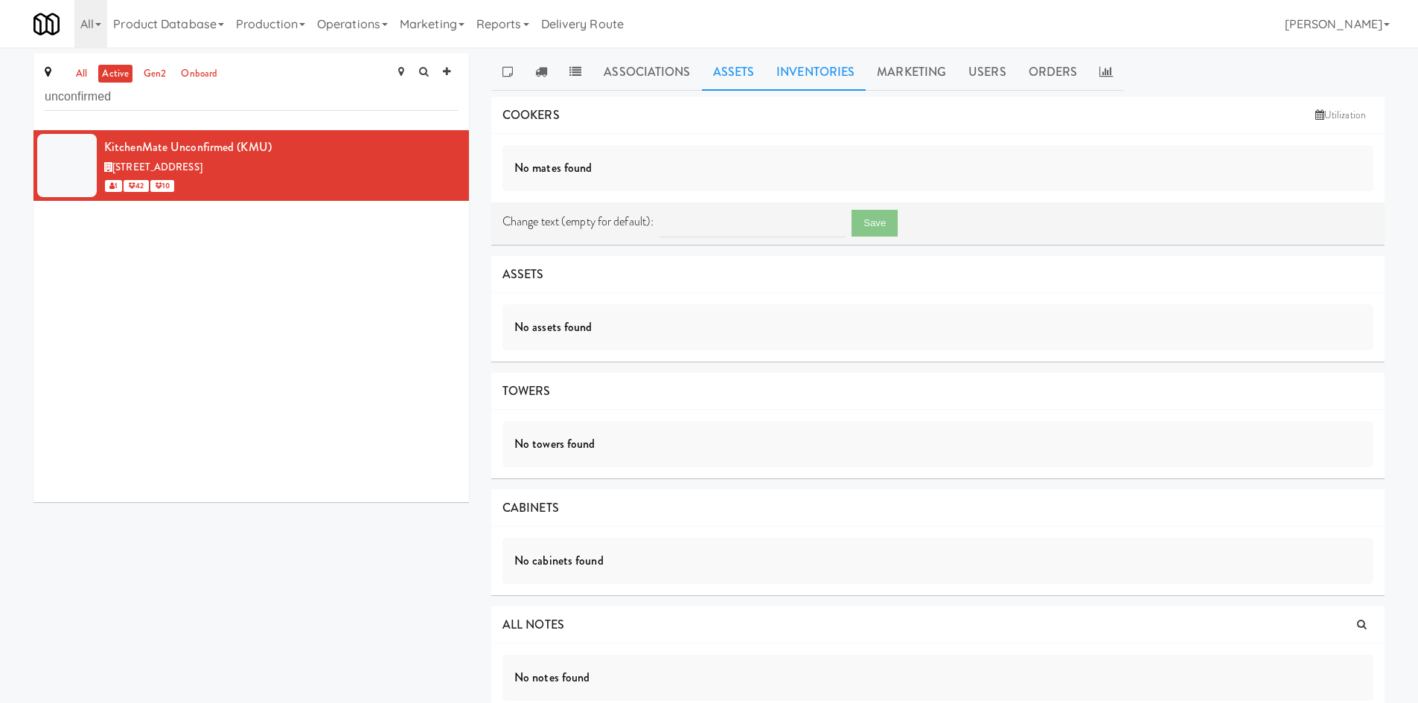
click at [846, 72] on link "Inventories" at bounding box center [815, 72] width 100 height 37
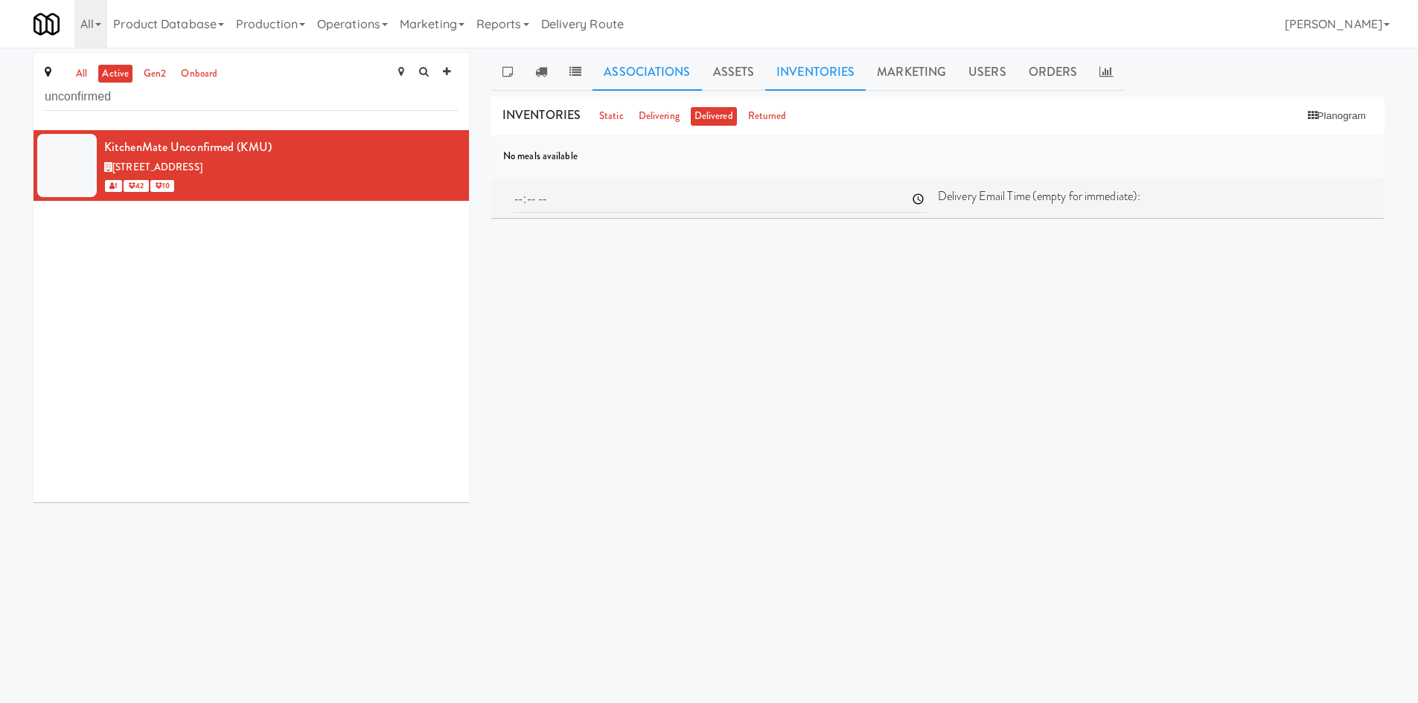
click at [687, 77] on link "Associations" at bounding box center [646, 72] width 109 height 37
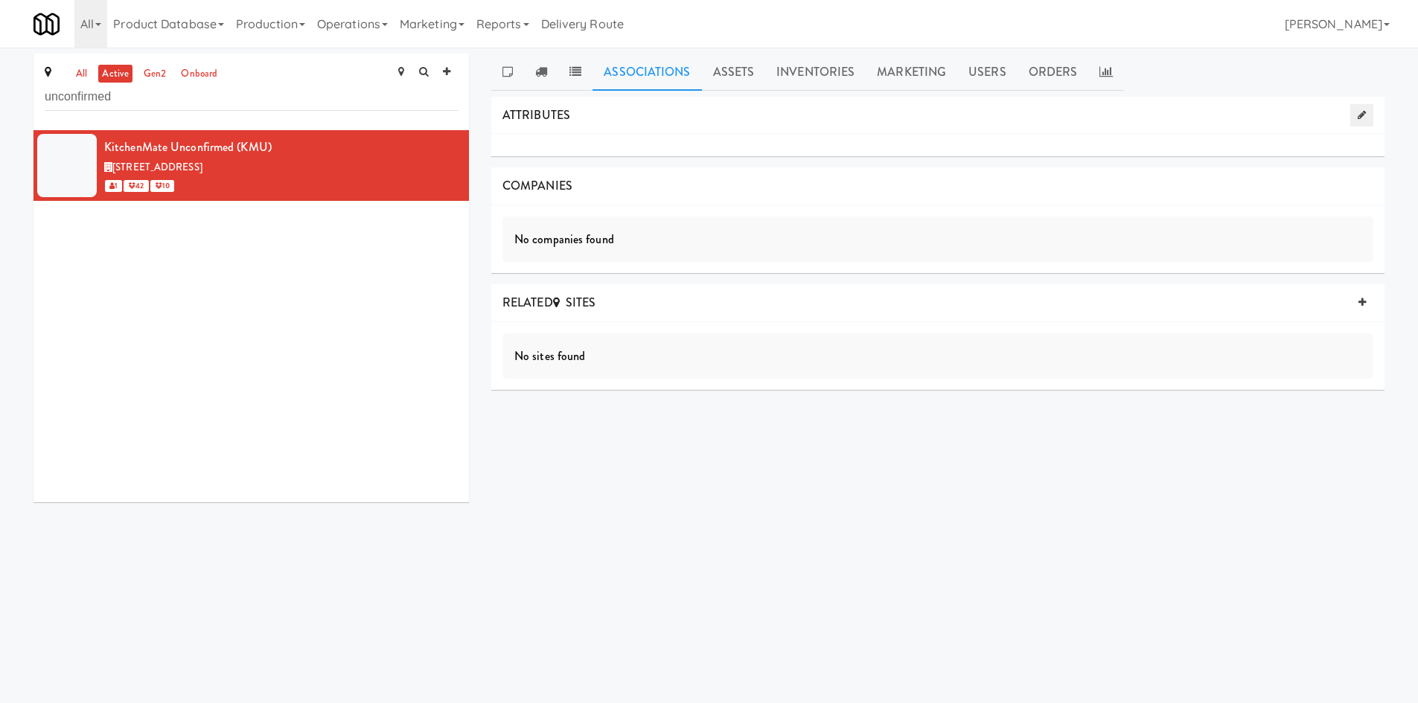
click at [1362, 115] on icon at bounding box center [1361, 115] width 8 height 10
click at [785, 164] on div "Add Tag" at bounding box center [937, 159] width 871 height 21
paste input "disable-mobile-app"
type input "disable-mobile-app"
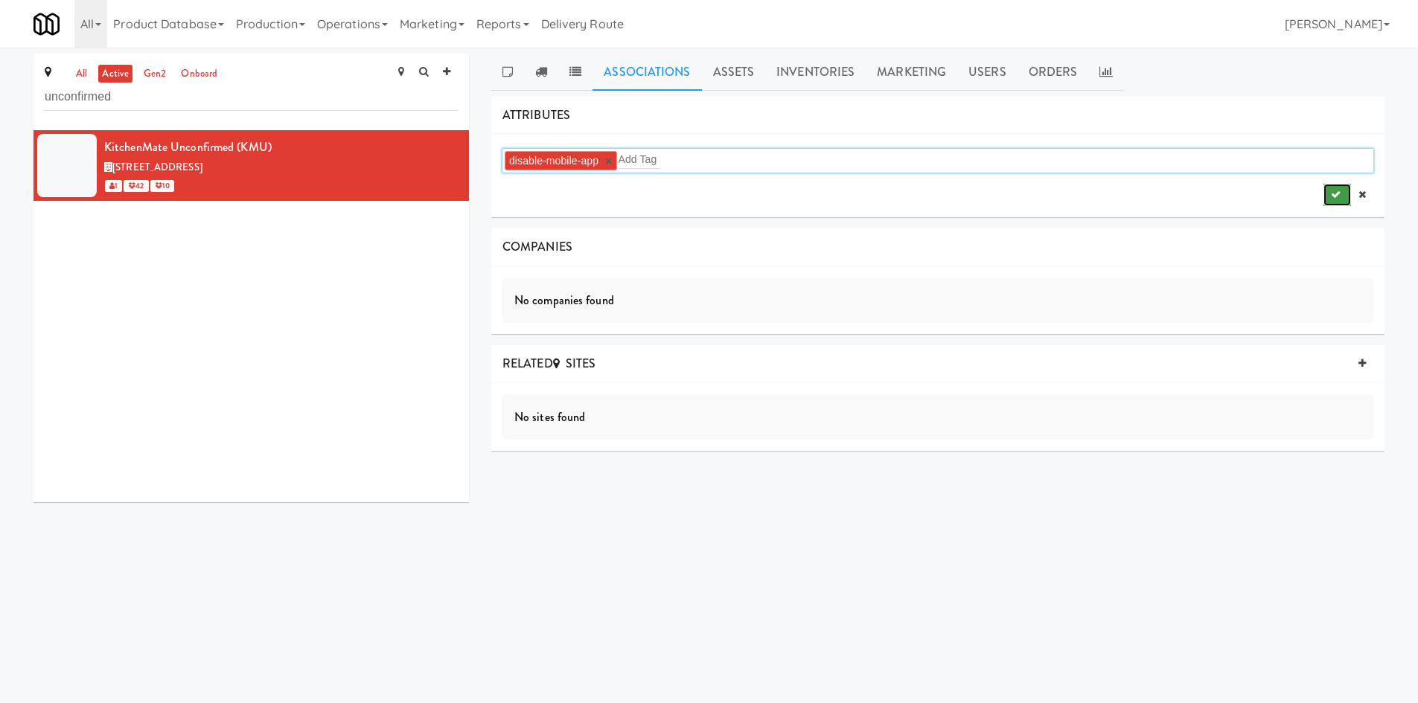
click at [1329, 196] on button "submit" at bounding box center [1337, 195] width 28 height 22
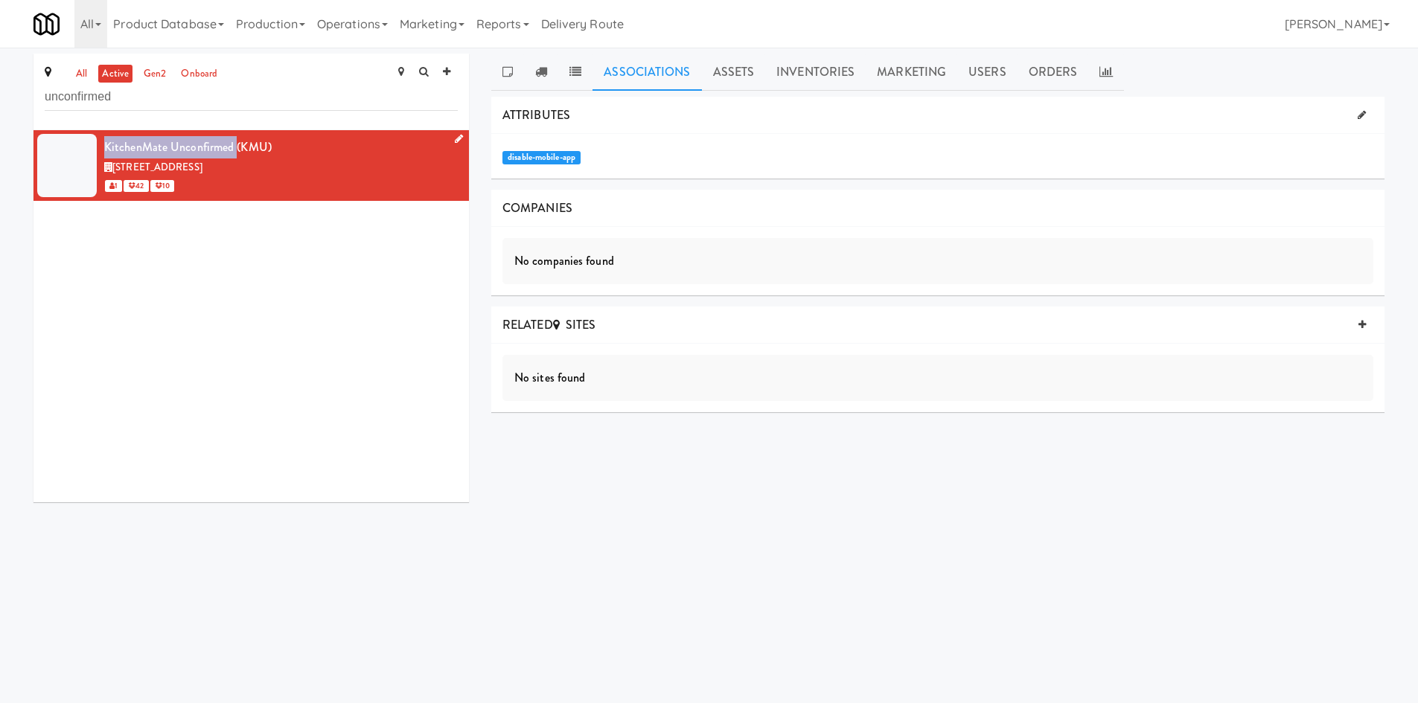
drag, startPoint x: 144, startPoint y: 144, endPoint x: 234, endPoint y: 147, distance: 90.1
click at [234, 147] on div "KitchenMate Unconfirmed (KMU)" at bounding box center [280, 147] width 353 height 22
copy div "KitchenMate Unconfirmed"
click at [354, 19] on link "Operations" at bounding box center [352, 24] width 83 height 48
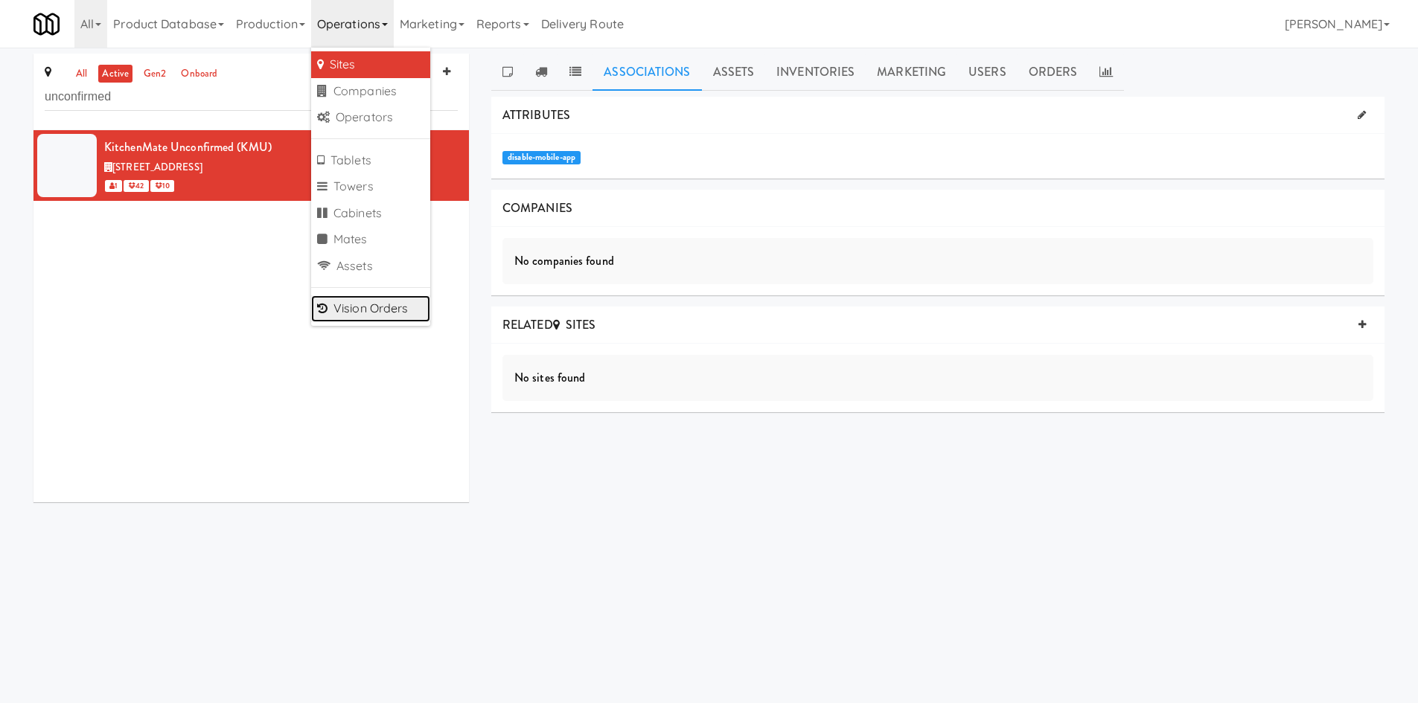
click at [379, 298] on link "Vision Orders" at bounding box center [370, 308] width 119 height 27
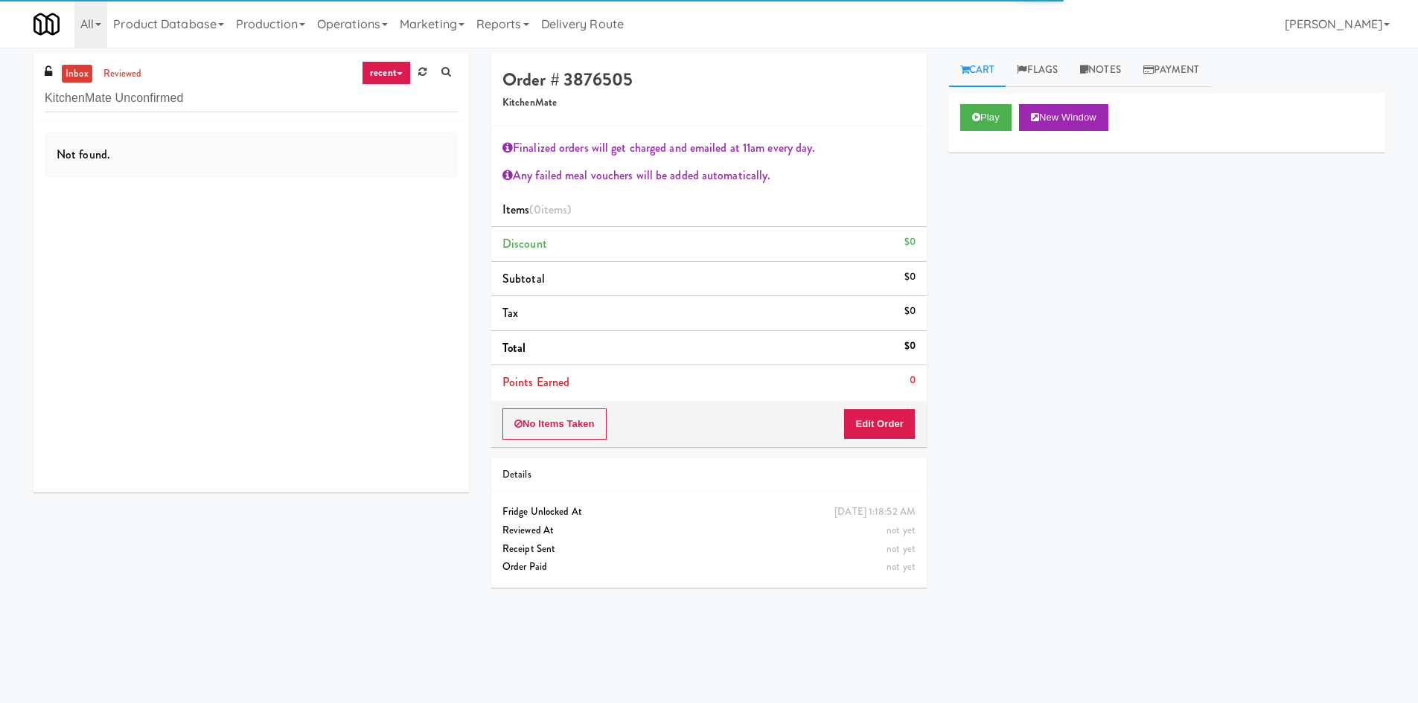
click at [265, 107] on input "KitchenMate Unconfirmed" at bounding box center [251, 99] width 413 height 28
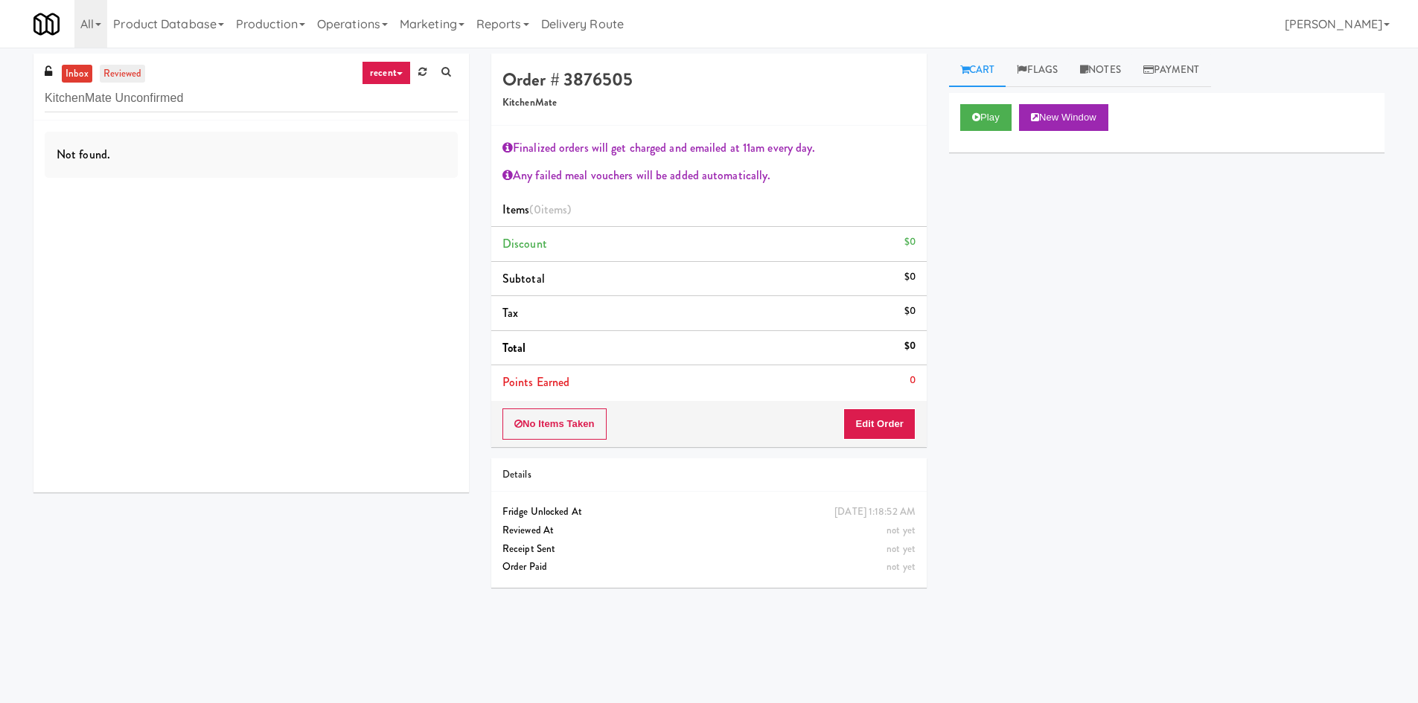
click at [123, 76] on link "reviewed" at bounding box center [123, 74] width 46 height 19
click at [74, 80] on link "inbox" at bounding box center [77, 74] width 31 height 19
click at [124, 99] on input "KitchenMate Unconfirmed" at bounding box center [251, 99] width 413 height 28
type input "Unconfirmed"
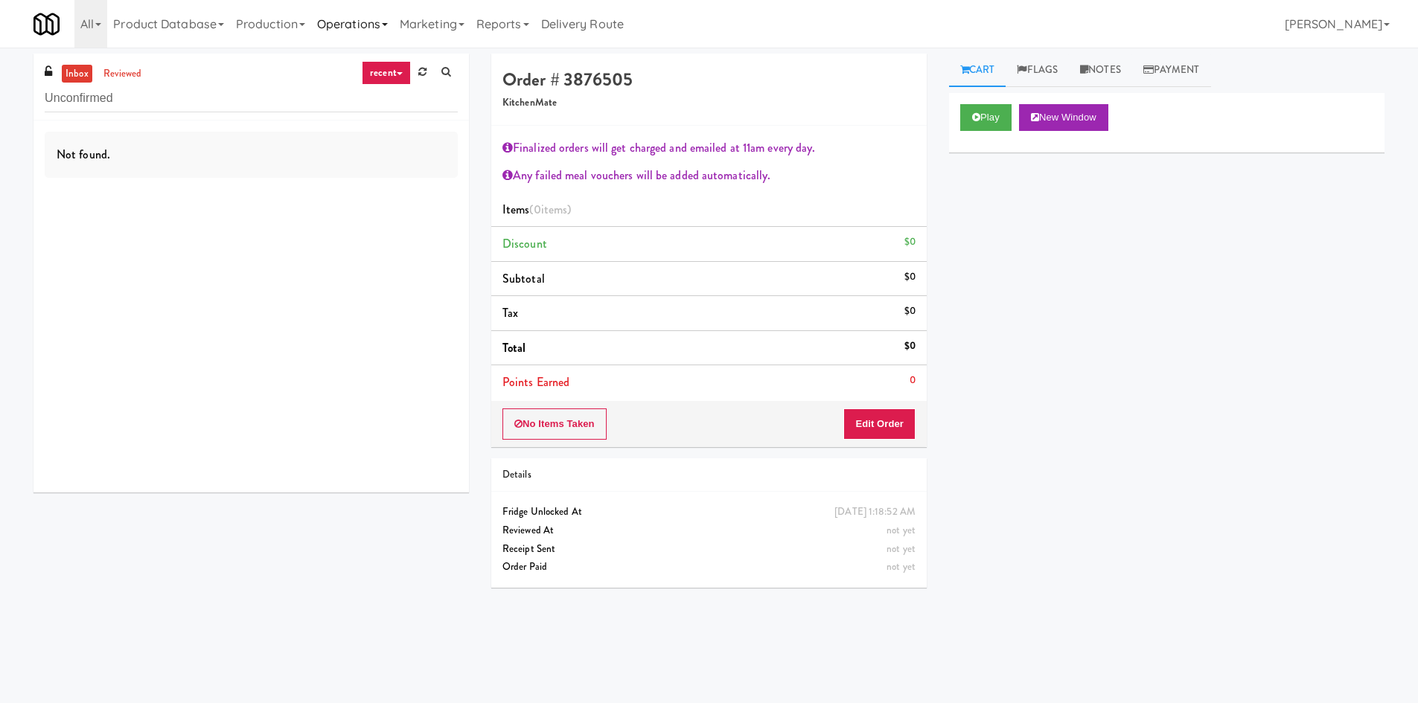
click at [351, 25] on link "Operations" at bounding box center [352, 24] width 83 height 48
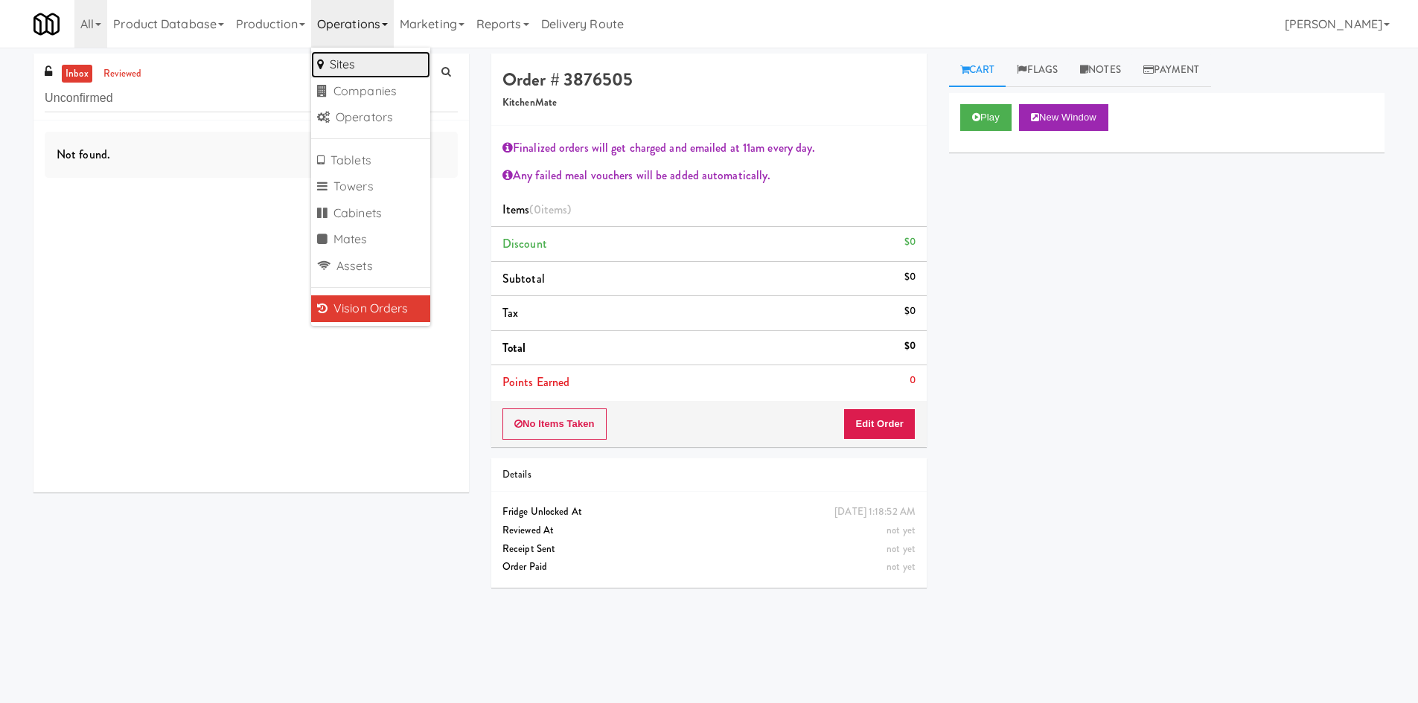
click at [362, 65] on link "Sites" at bounding box center [370, 64] width 119 height 27
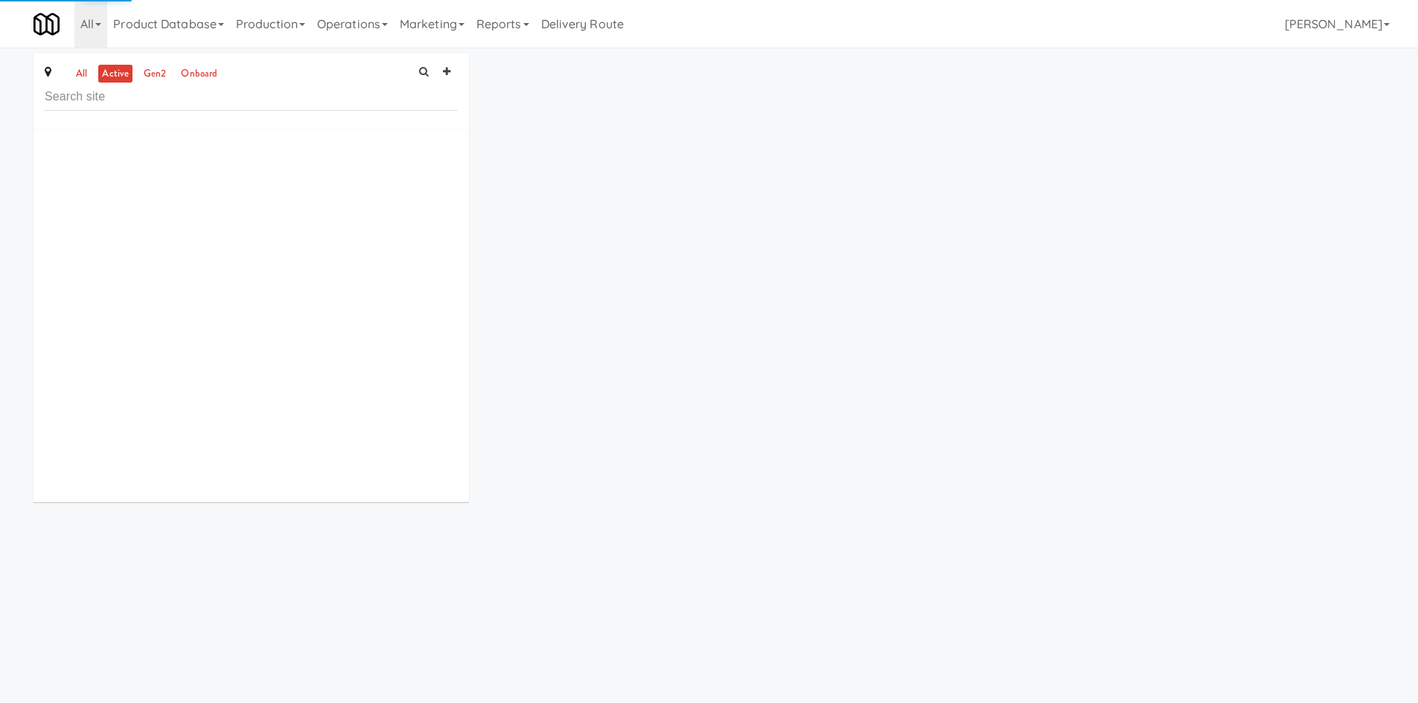
click at [275, 97] on input "text" at bounding box center [251, 97] width 413 height 28
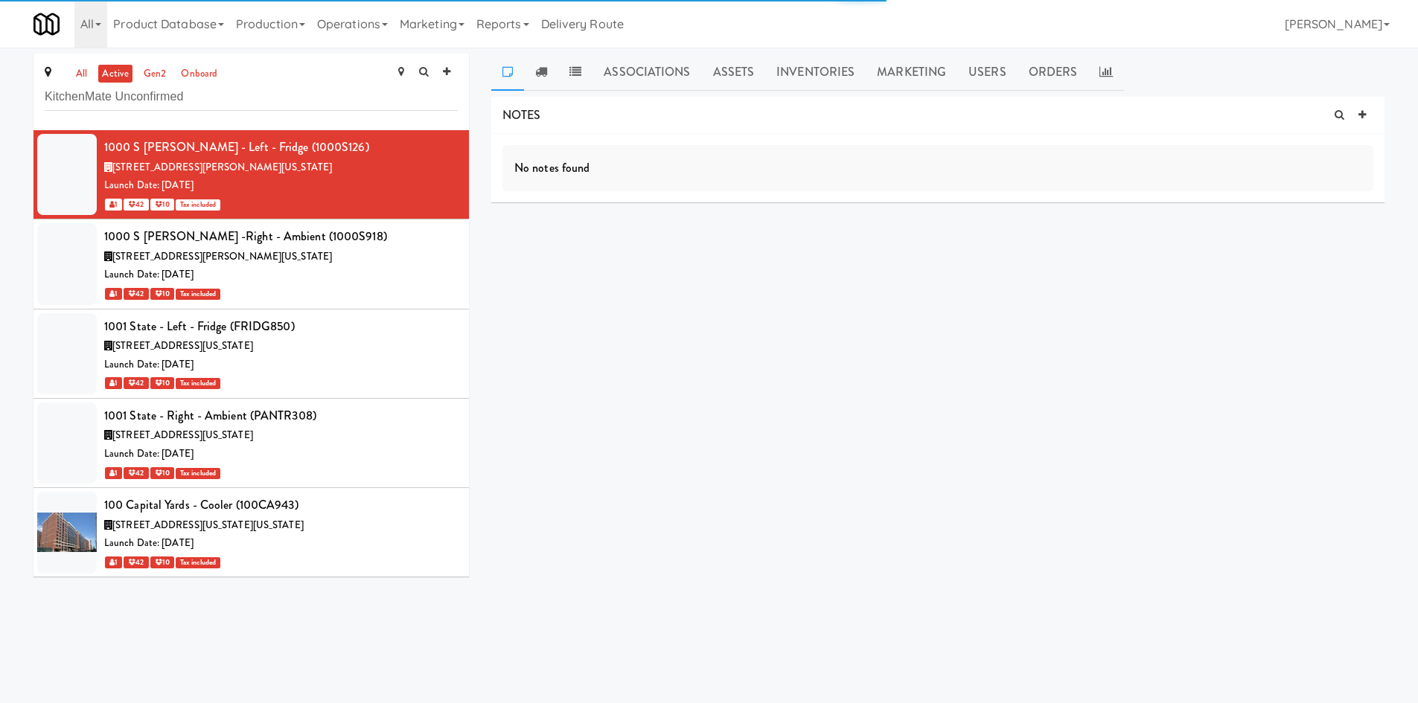
click at [275, 97] on input "KitchenMate Unconfirmed" at bounding box center [251, 97] width 413 height 28
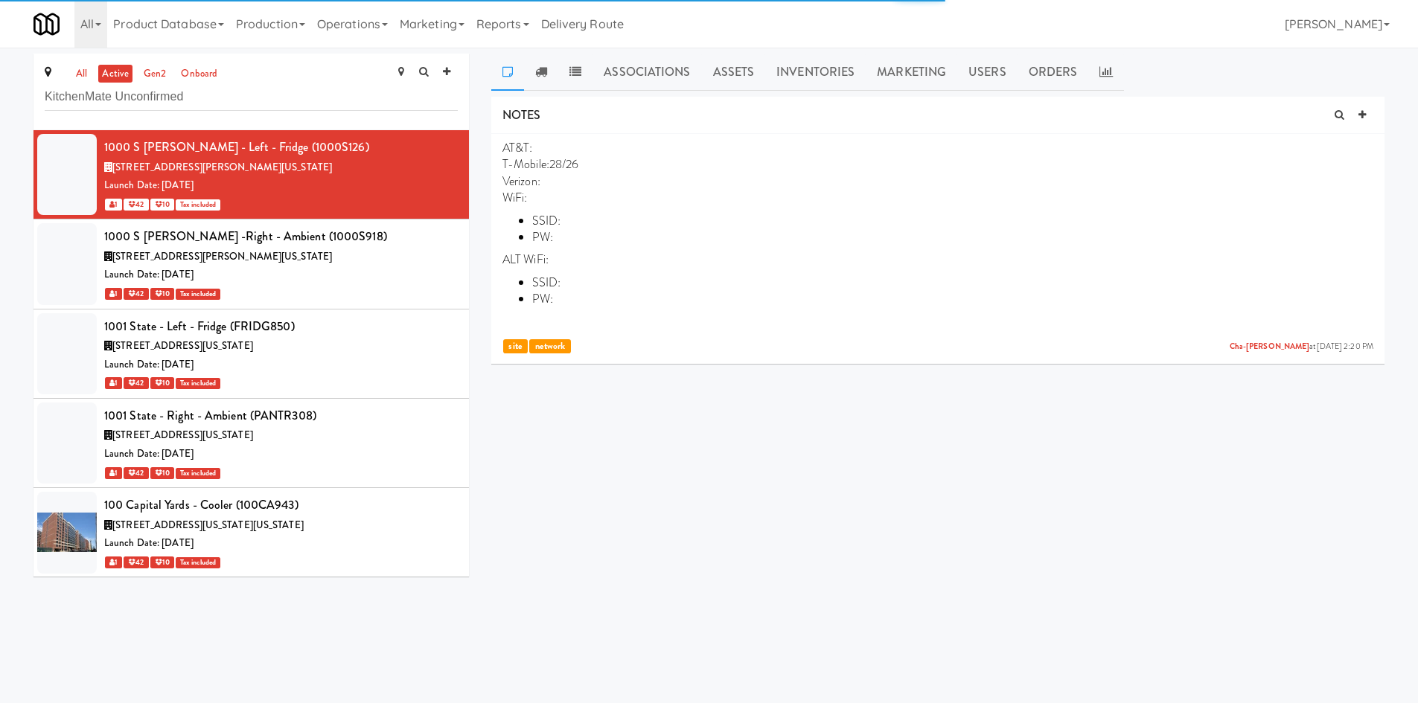
type input "KitchenMate Unconfirmed"
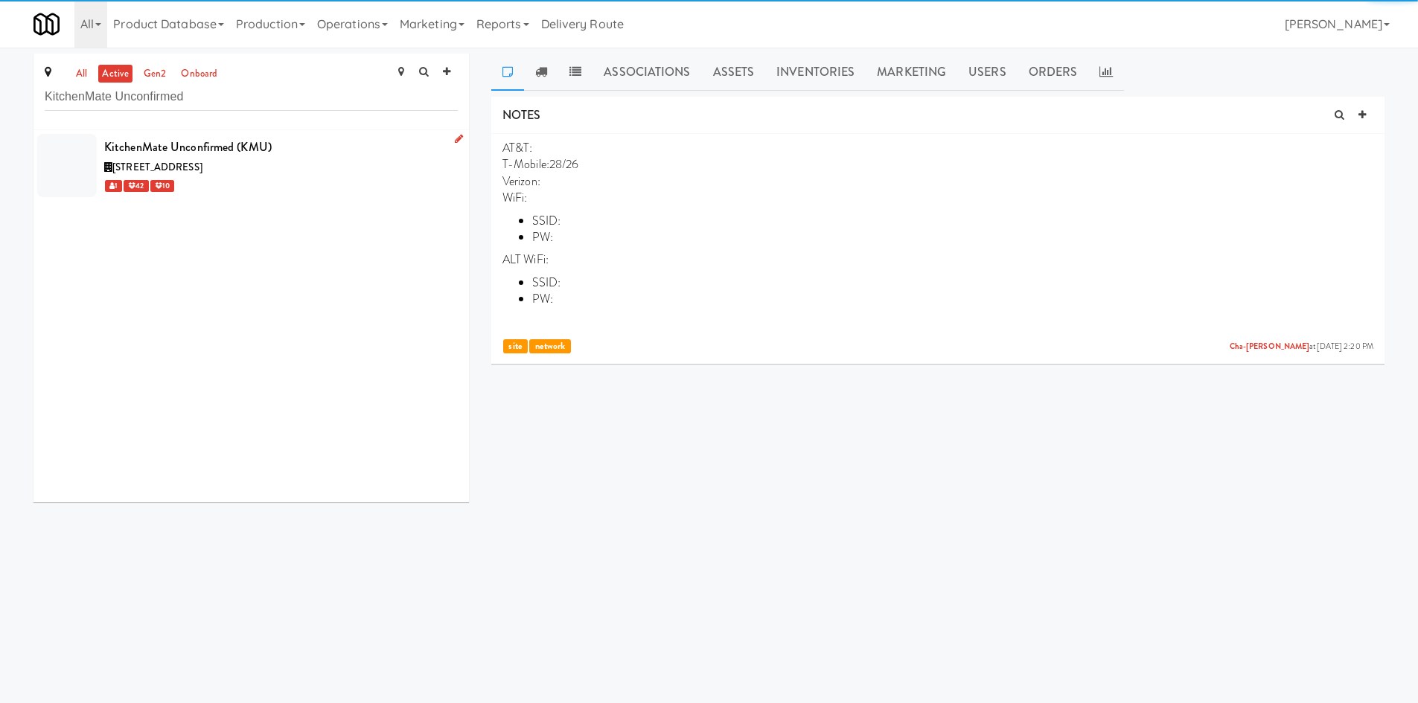
click at [351, 147] on div "KitchenMate Unconfirmed (KMU)" at bounding box center [280, 147] width 353 height 22
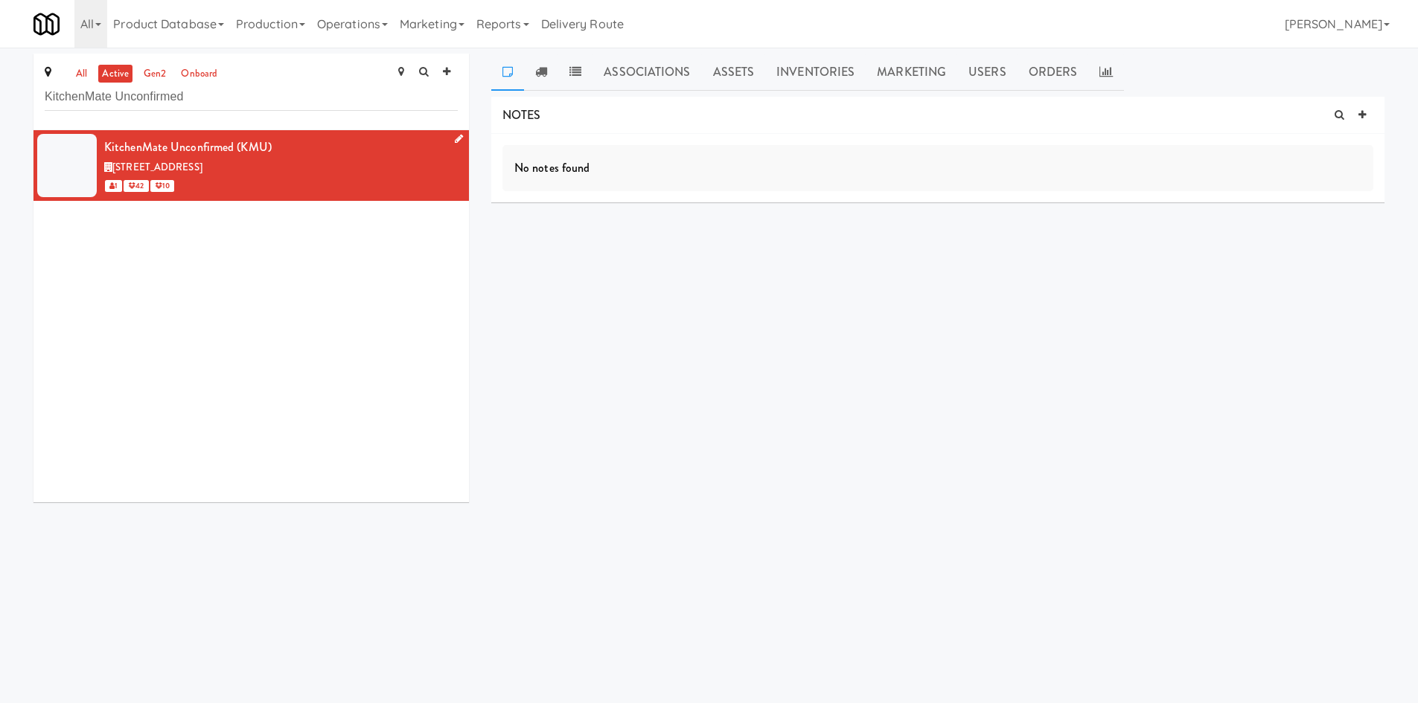
click at [455, 138] on icon at bounding box center [459, 139] width 8 height 10
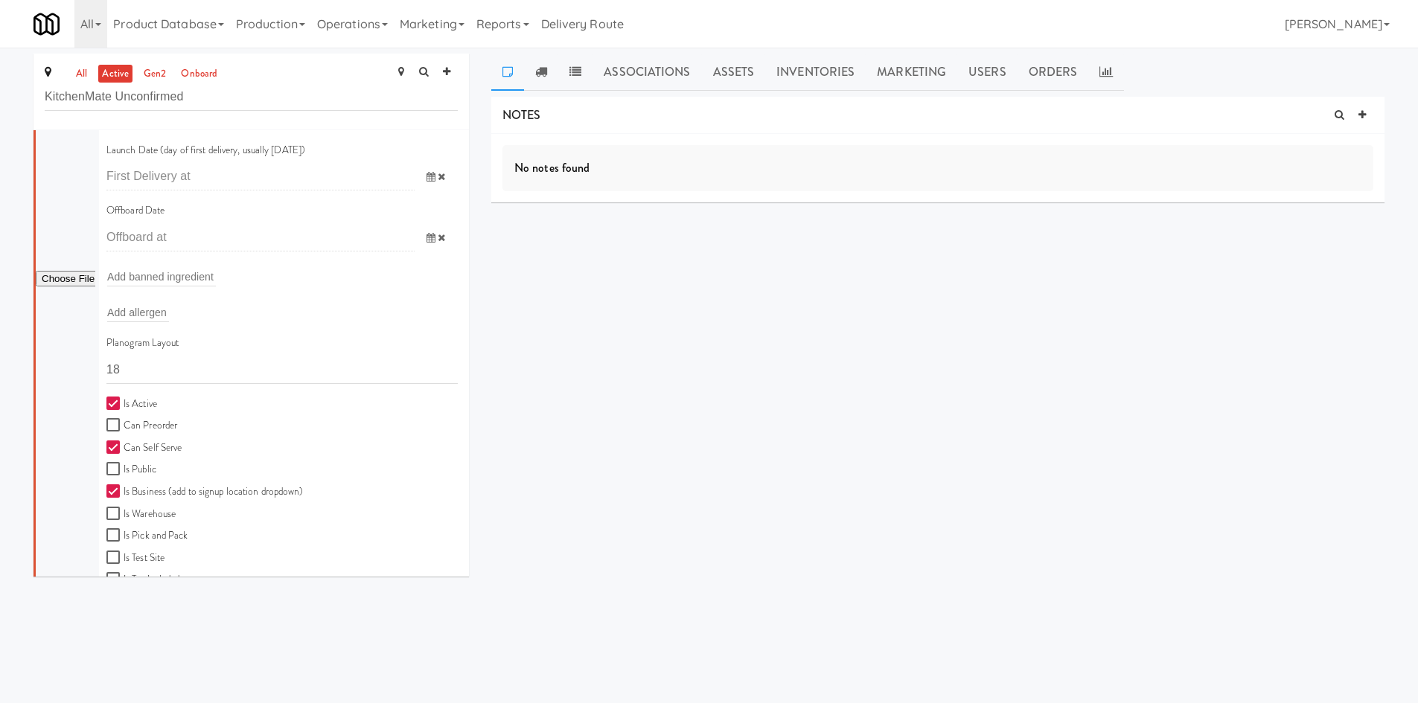
scroll to position [347, 0]
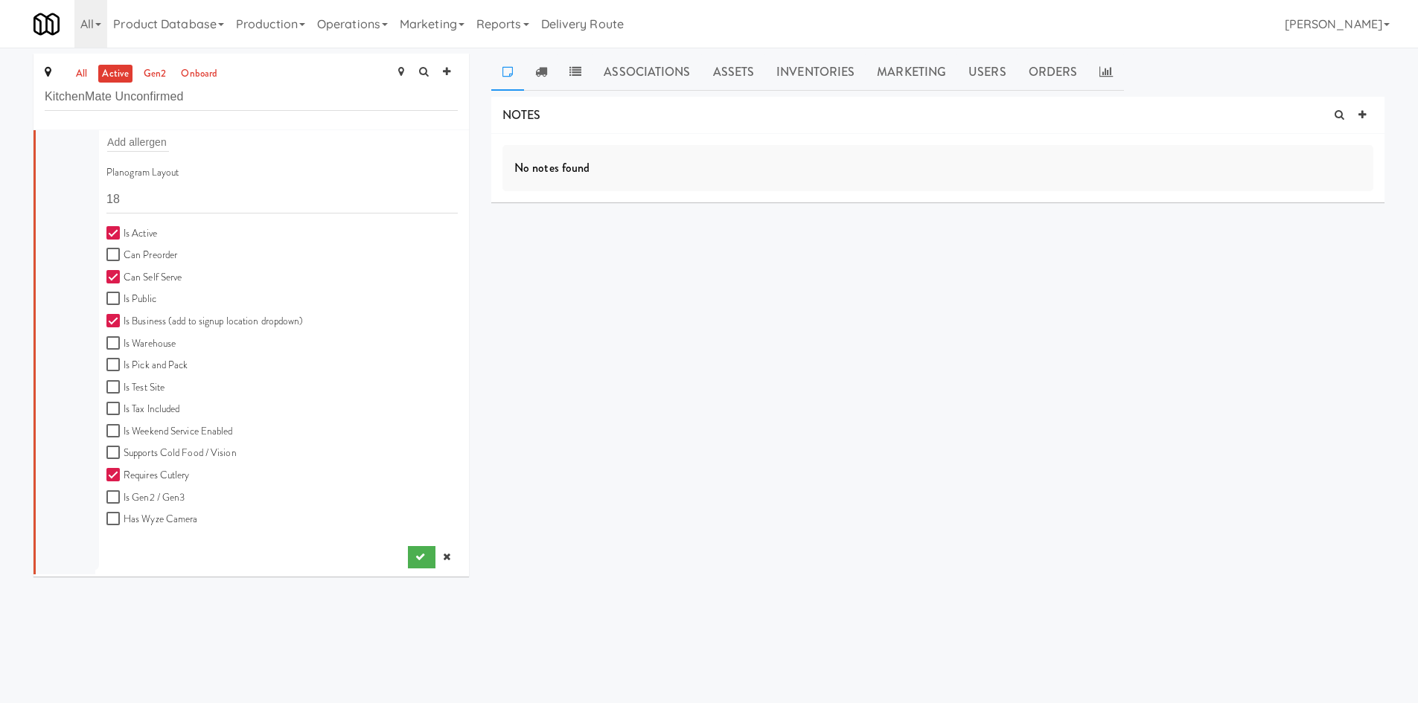
click at [213, 323] on label "Is Business (add to signup location dropdown)" at bounding box center [204, 322] width 197 height 19
click at [124, 323] on input "Is Business (add to signup location dropdown)" at bounding box center [114, 321] width 17 height 12
checkbox input "false"
click at [167, 490] on label "Is Gen2 / Gen3" at bounding box center [145, 498] width 78 height 19
click at [124, 492] on input "Is Gen2 / Gen3" at bounding box center [114, 498] width 17 height 12
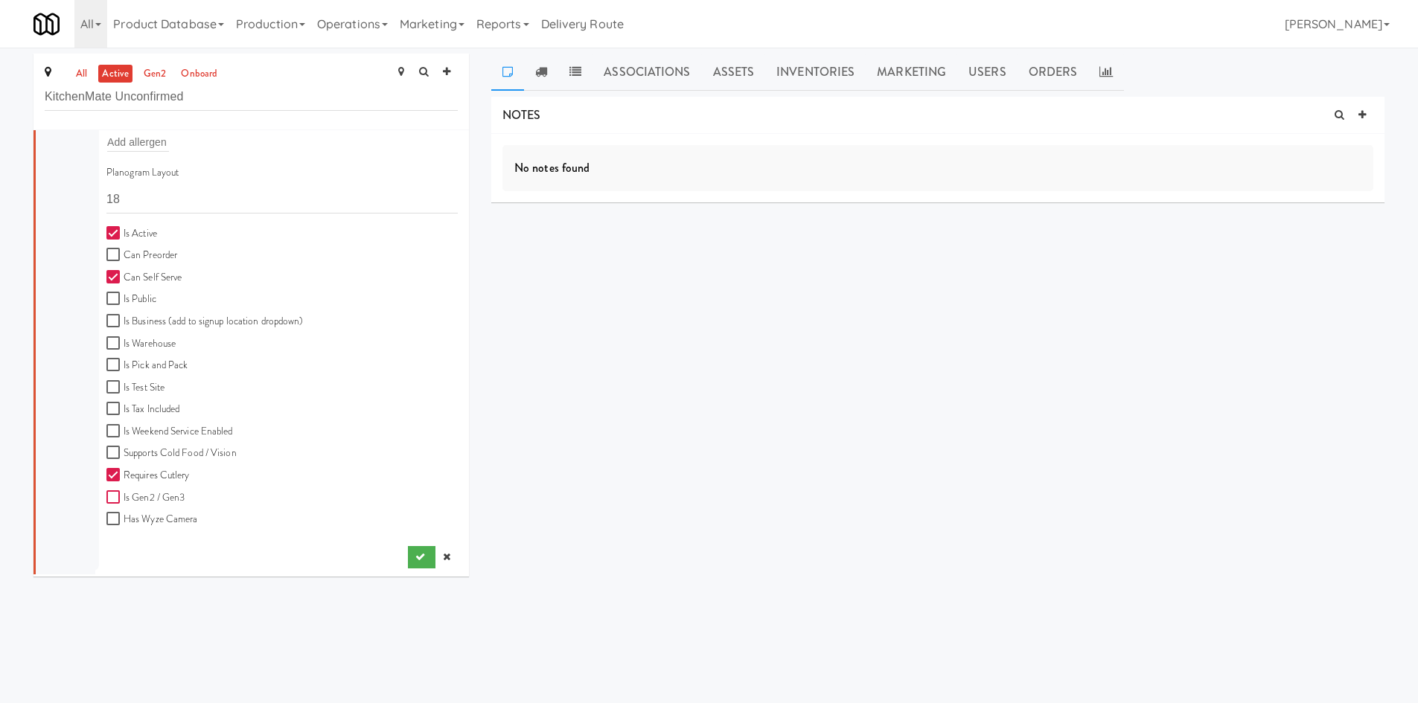
checkbox input "true"
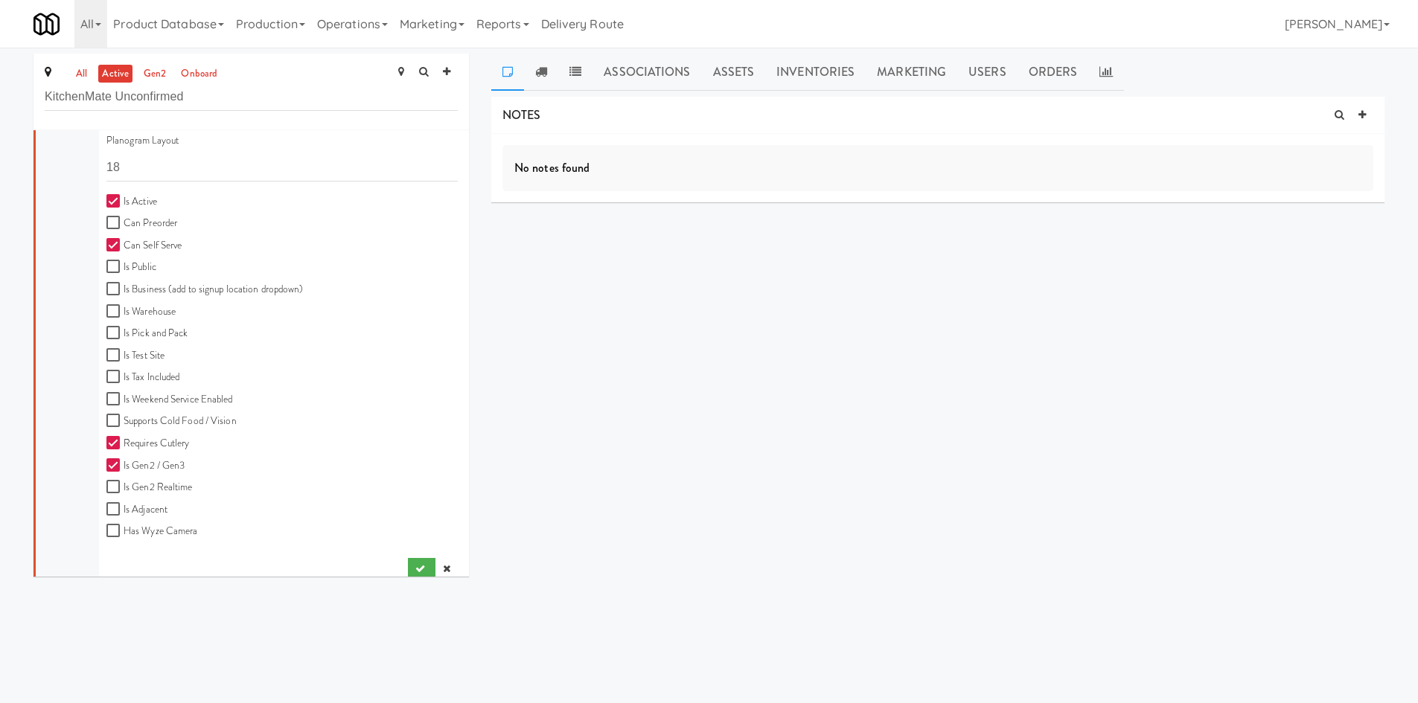
scroll to position [394, 0]
click at [157, 409] on label "Supports Cold Food / Vision" at bounding box center [171, 406] width 130 height 19
click at [124, 409] on input "Supports Cold Food / Vision" at bounding box center [114, 406] width 17 height 12
checkbox input "true"
click at [414, 558] on button "submit" at bounding box center [422, 554] width 28 height 22
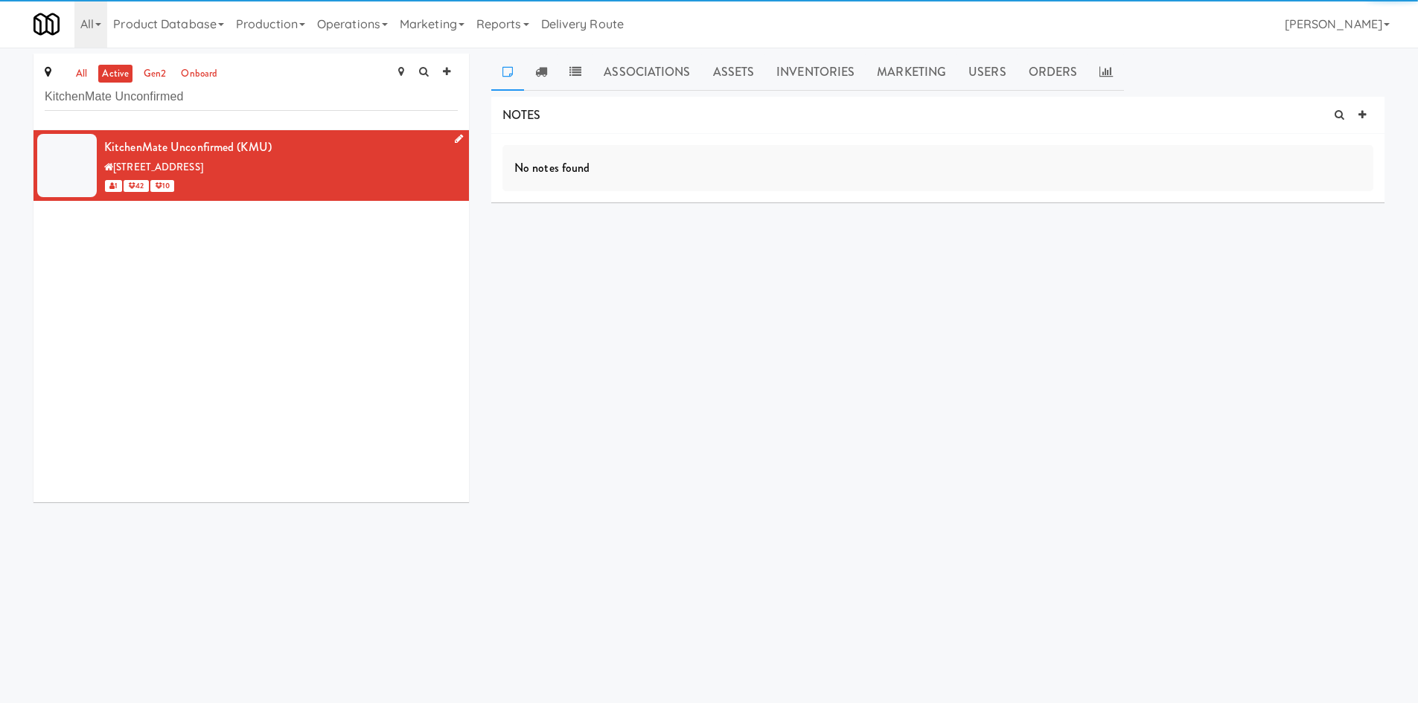
scroll to position [0, 0]
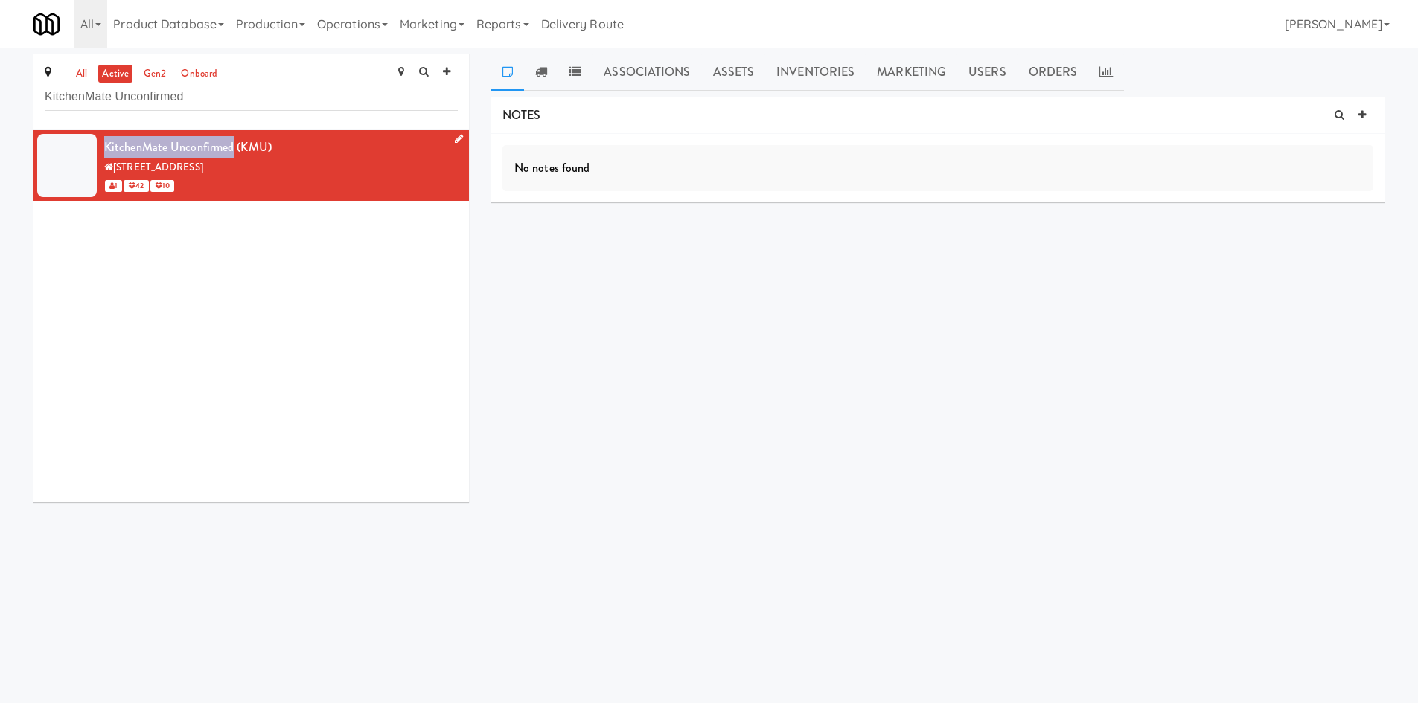
drag, startPoint x: 97, startPoint y: 146, endPoint x: 234, endPoint y: 153, distance: 136.3
click at [234, 153] on li "KitchenMate Unconfirmed (KMU) [STREET_ADDRESS] 1 42 10" at bounding box center [250, 165] width 435 height 71
copy div "KitchenMate Unconfirmed"
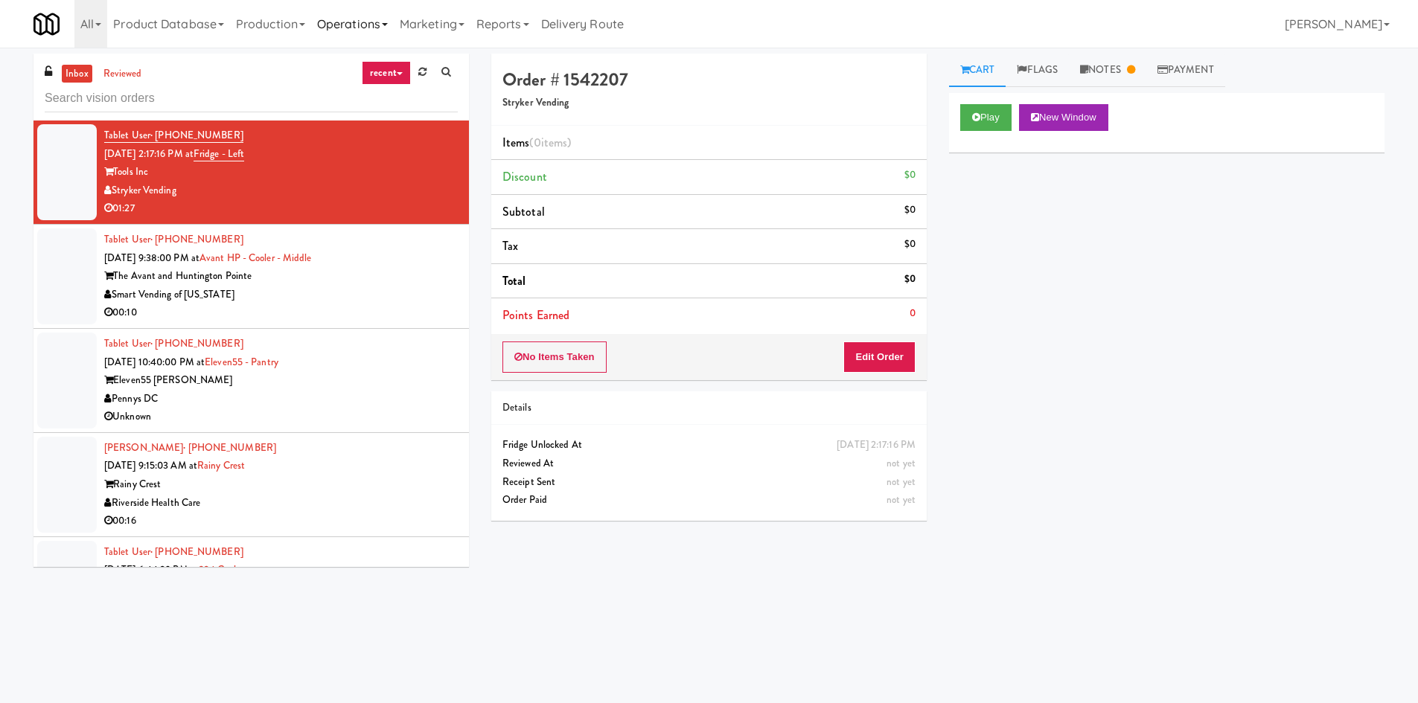
click at [358, 22] on link "Operations" at bounding box center [352, 24] width 83 height 48
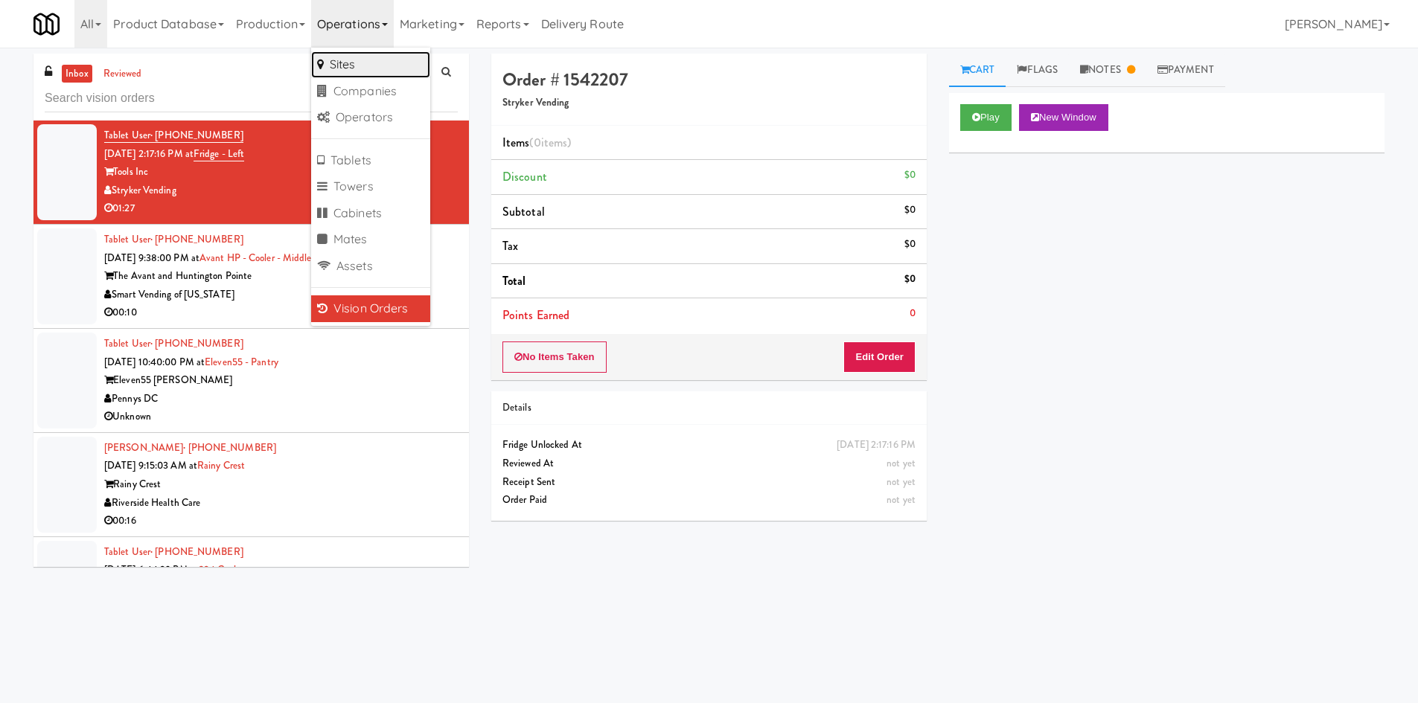
click at [368, 63] on link "Sites" at bounding box center [370, 64] width 119 height 27
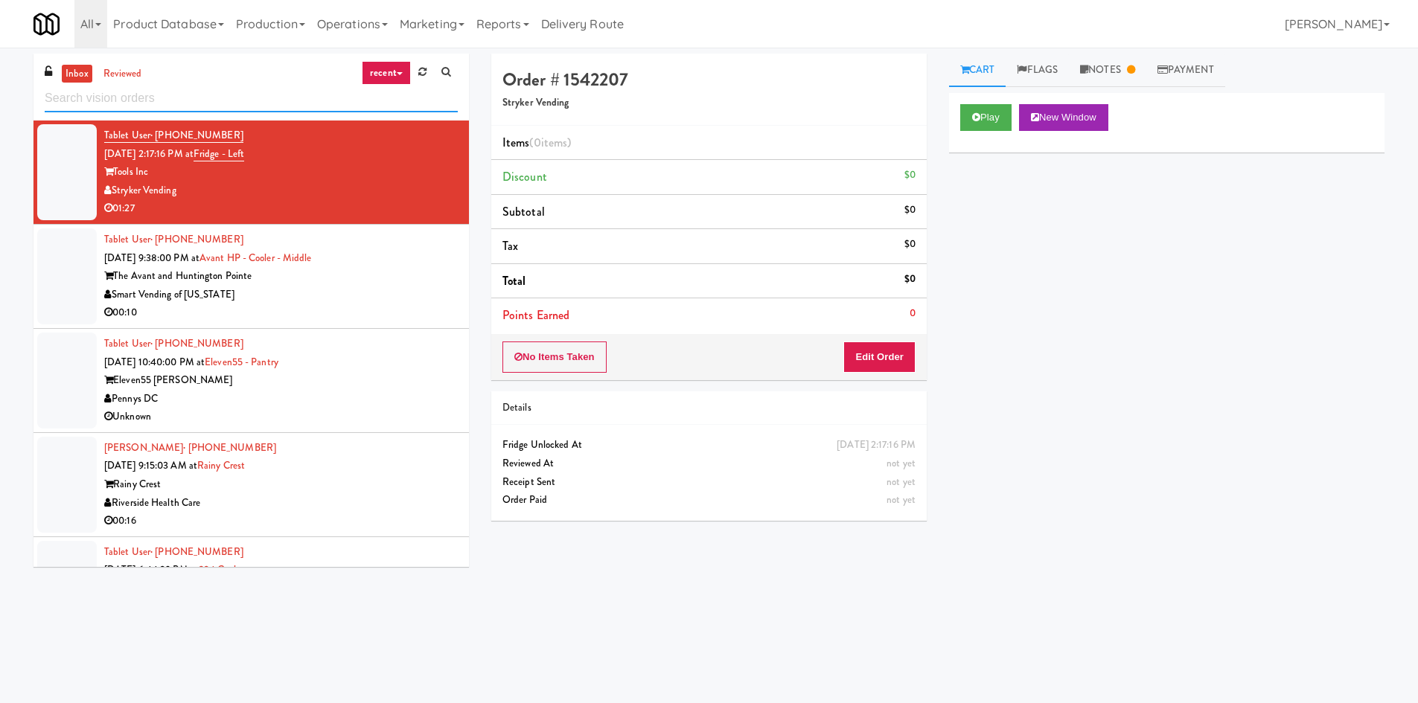
click at [205, 103] on input "text" at bounding box center [251, 99] width 413 height 28
paste input "Cortellucci"
type input "Cortellucci"
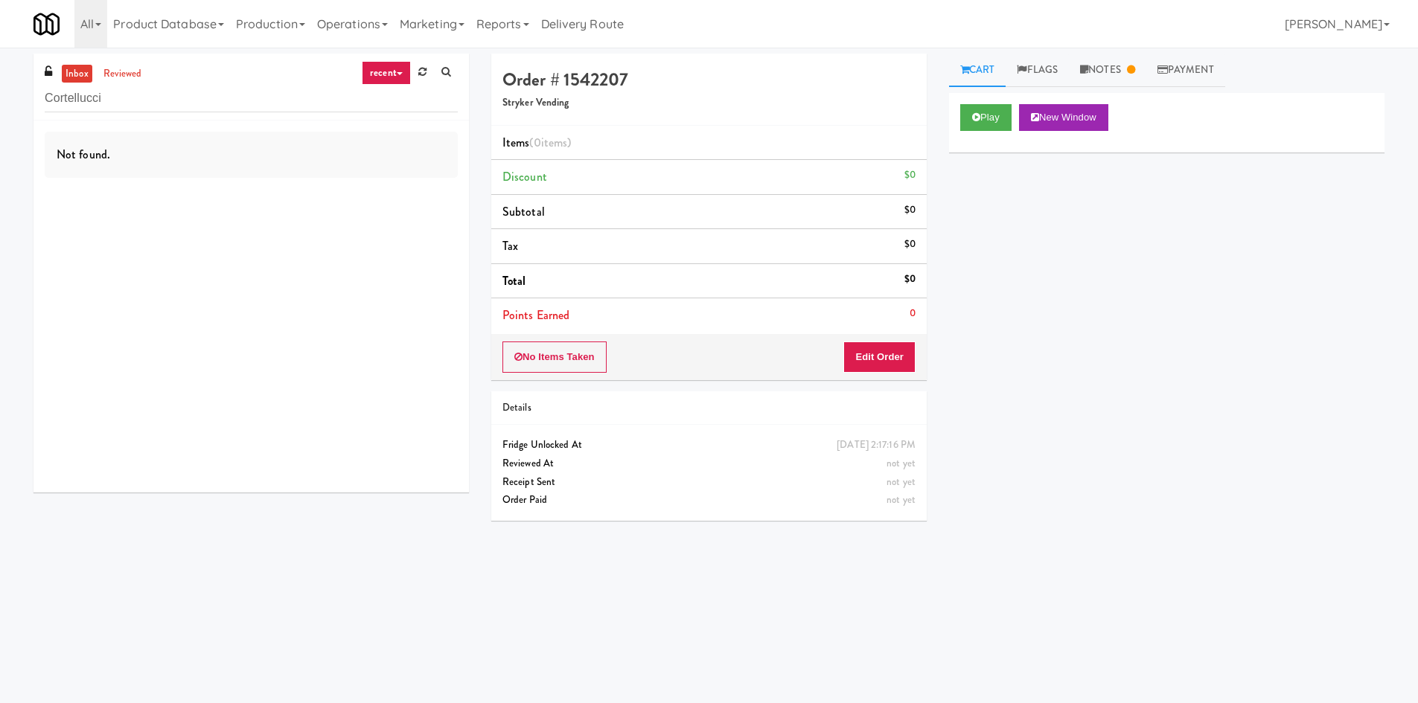
click at [126, 83] on link "reviewed" at bounding box center [123, 74] width 46 height 19
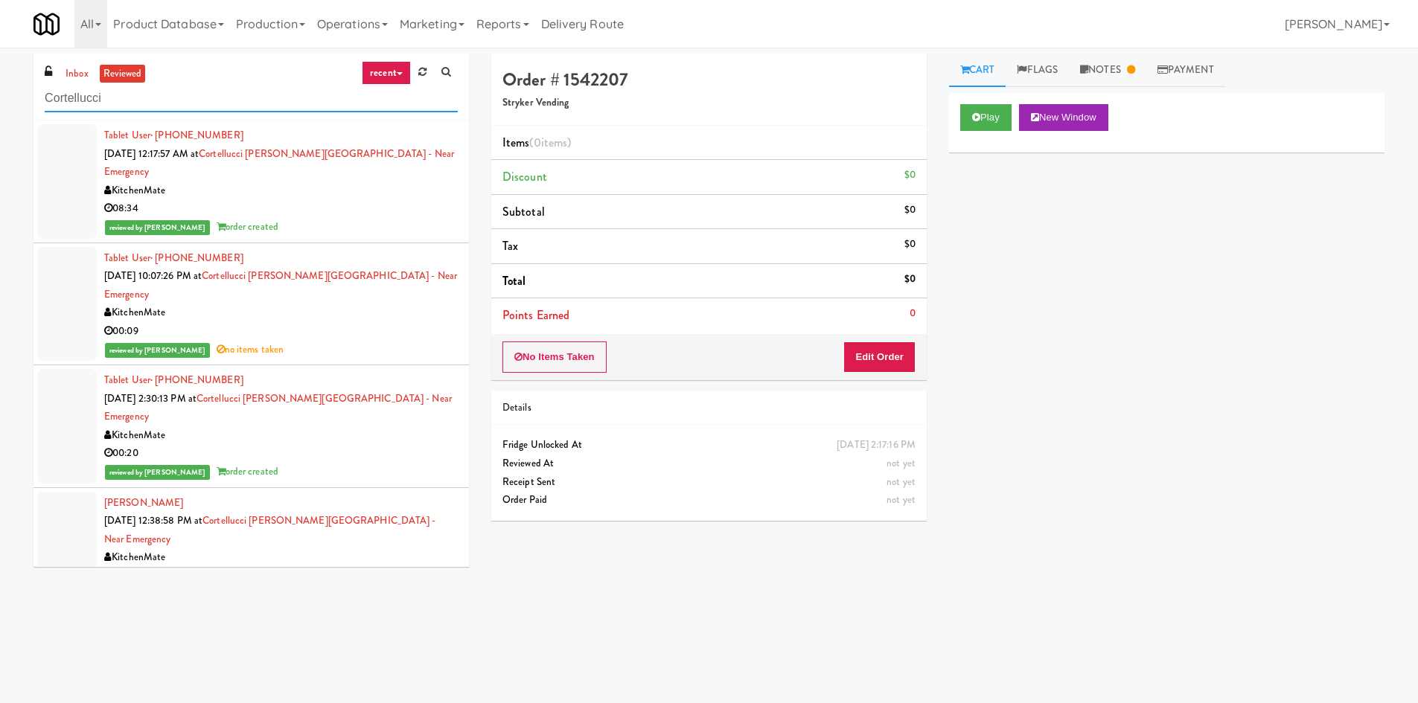
click at [65, 90] on input "Cortellucci" at bounding box center [251, 99] width 413 height 28
click at [73, 75] on link "inbox" at bounding box center [77, 74] width 31 height 19
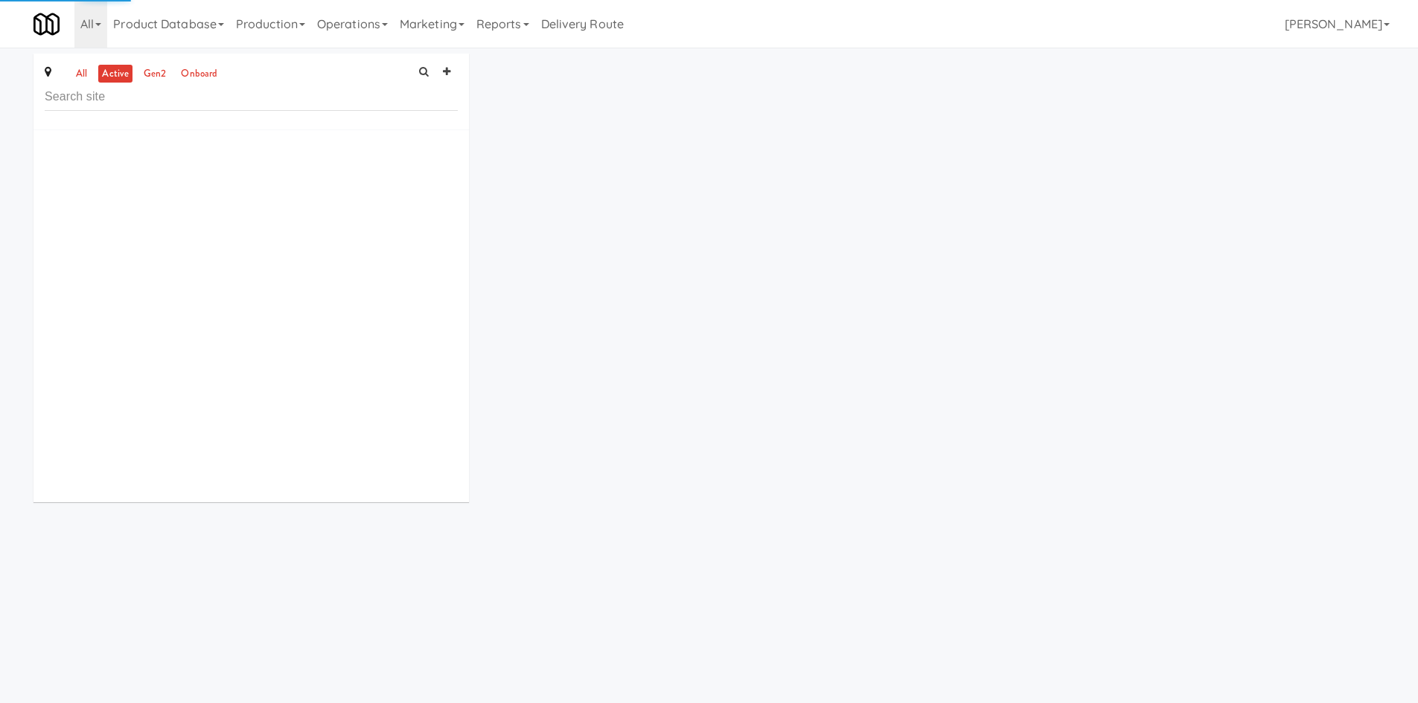
click at [153, 106] on input "text" at bounding box center [251, 97] width 413 height 28
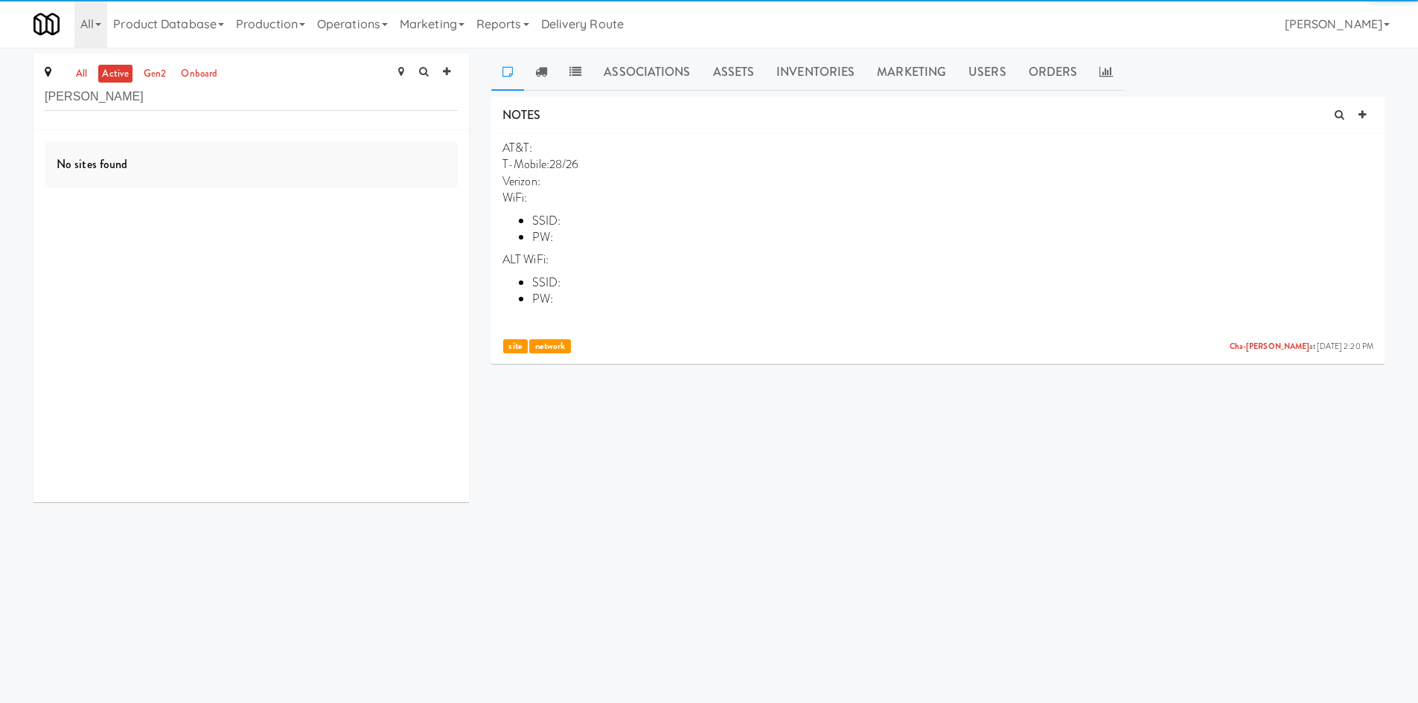
type input "[PERSON_NAME]"
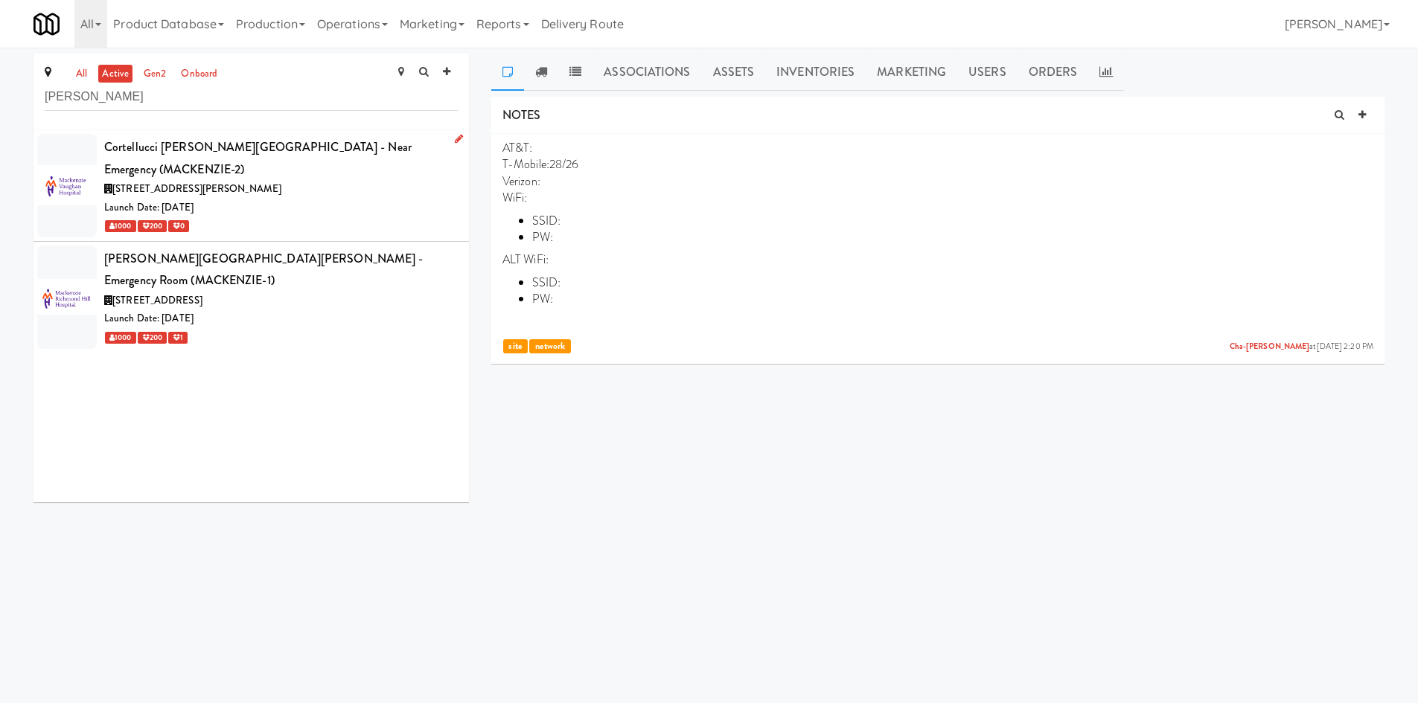
click at [364, 217] on div "1000 200 0" at bounding box center [280, 226] width 353 height 19
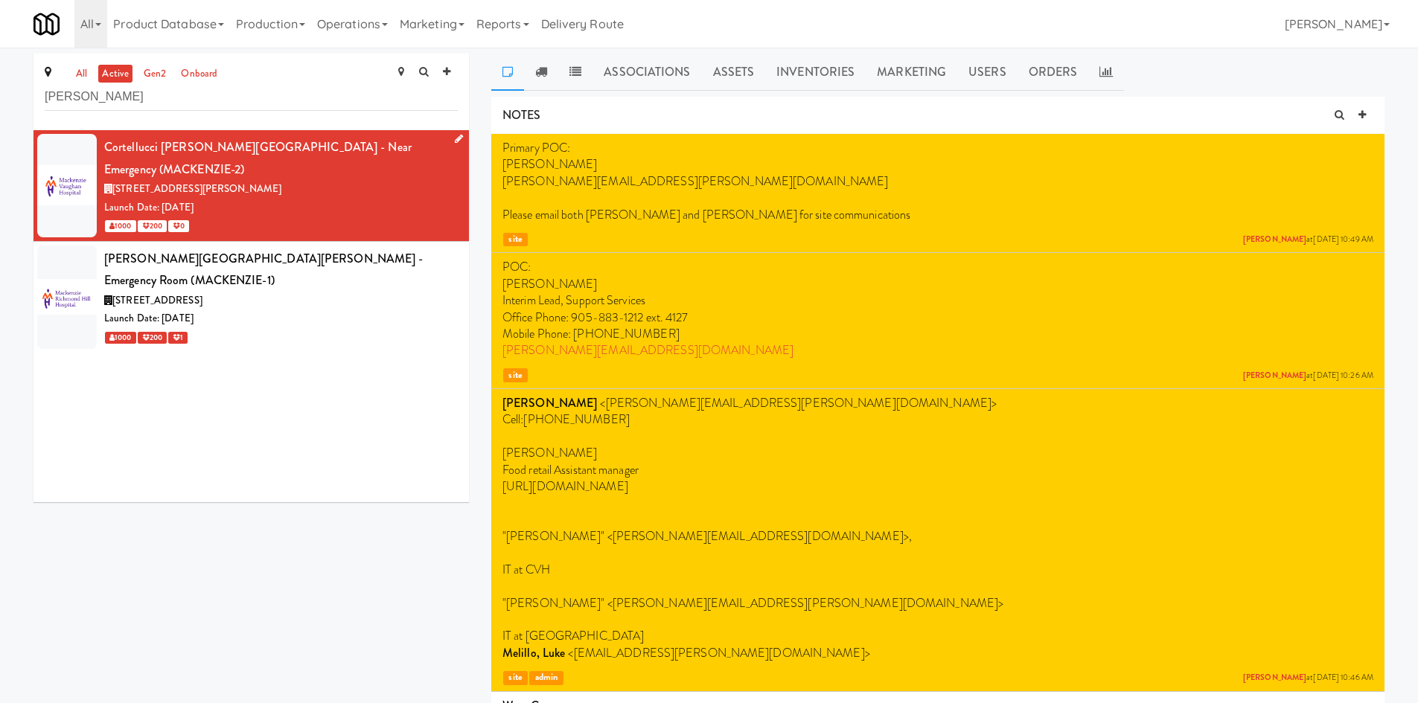
click at [145, 152] on div "Cortellucci [PERSON_NAME][GEOGRAPHIC_DATA] - near Emergency (MACKENZIE-2)" at bounding box center [280, 158] width 353 height 44
click at [145, 151] on div "Cortellucci Vaughan Hospital - near Emergency (MACKENZIE-2)" at bounding box center [280, 158] width 353 height 44
copy div "Cortellucci"
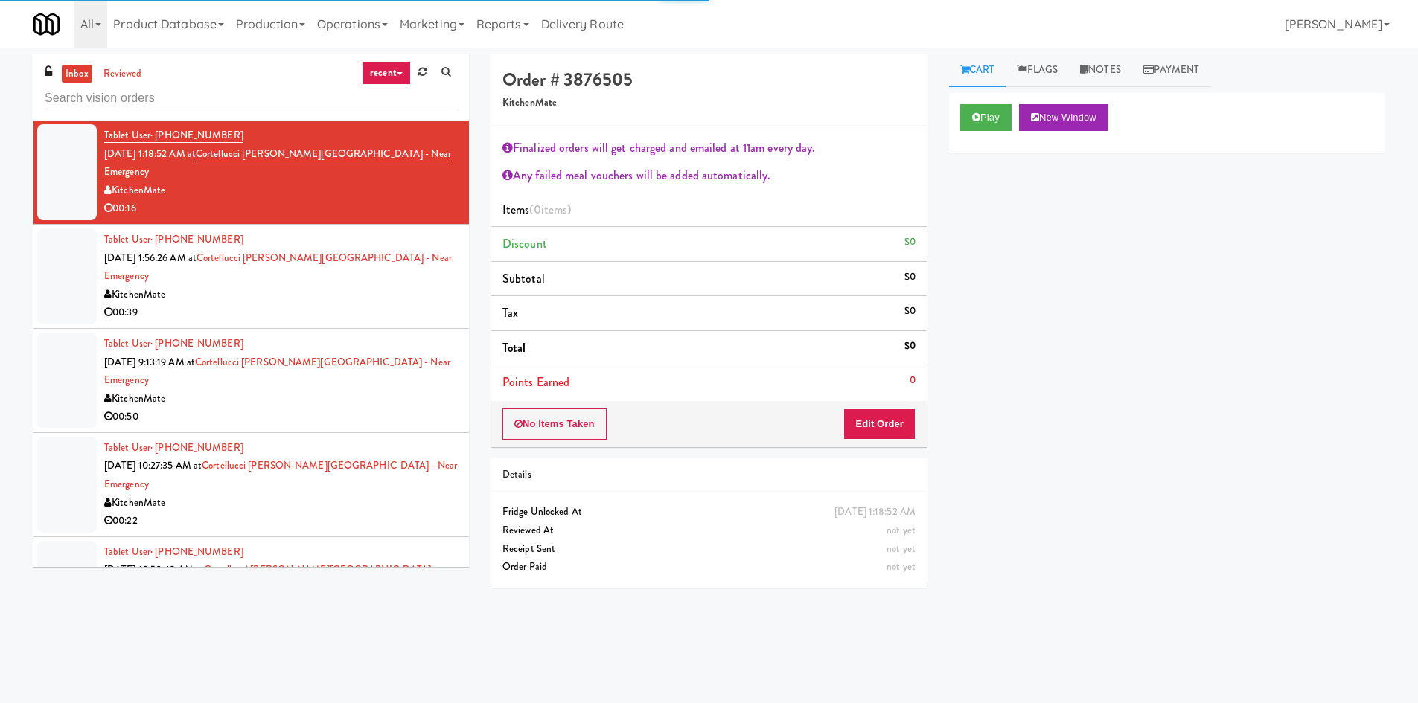
click at [271, 100] on input "text" at bounding box center [251, 99] width 413 height 28
type input "KitchenMate Unconfirmed"
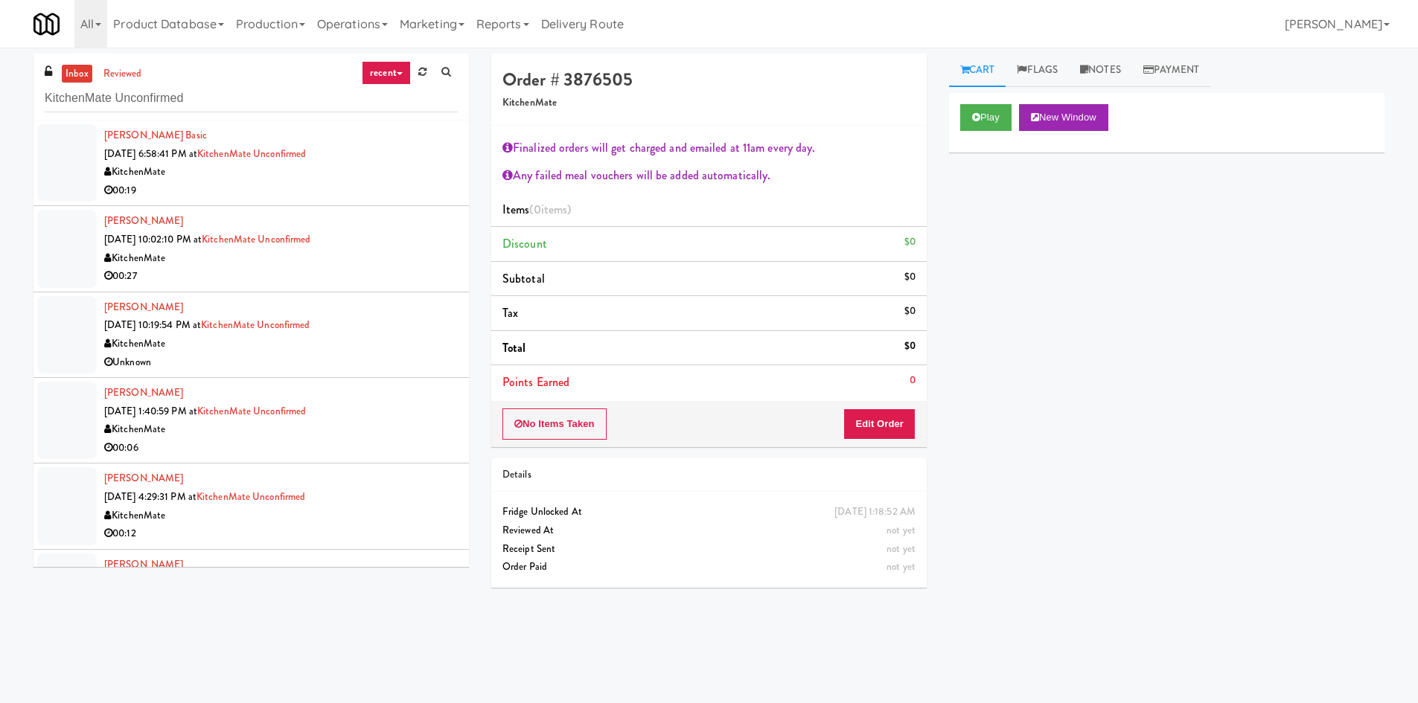
click at [331, 179] on div "KitchenMate" at bounding box center [280, 172] width 353 height 19
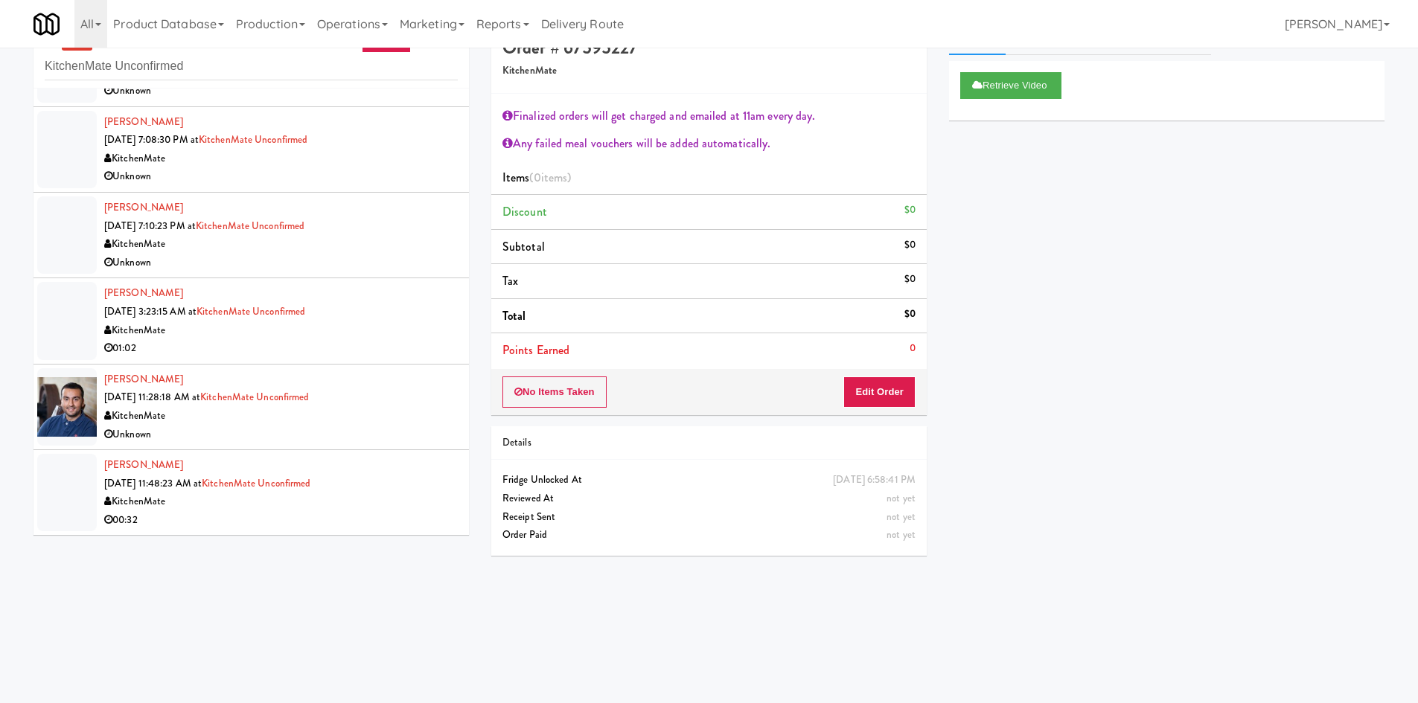
scroll to position [48, 0]
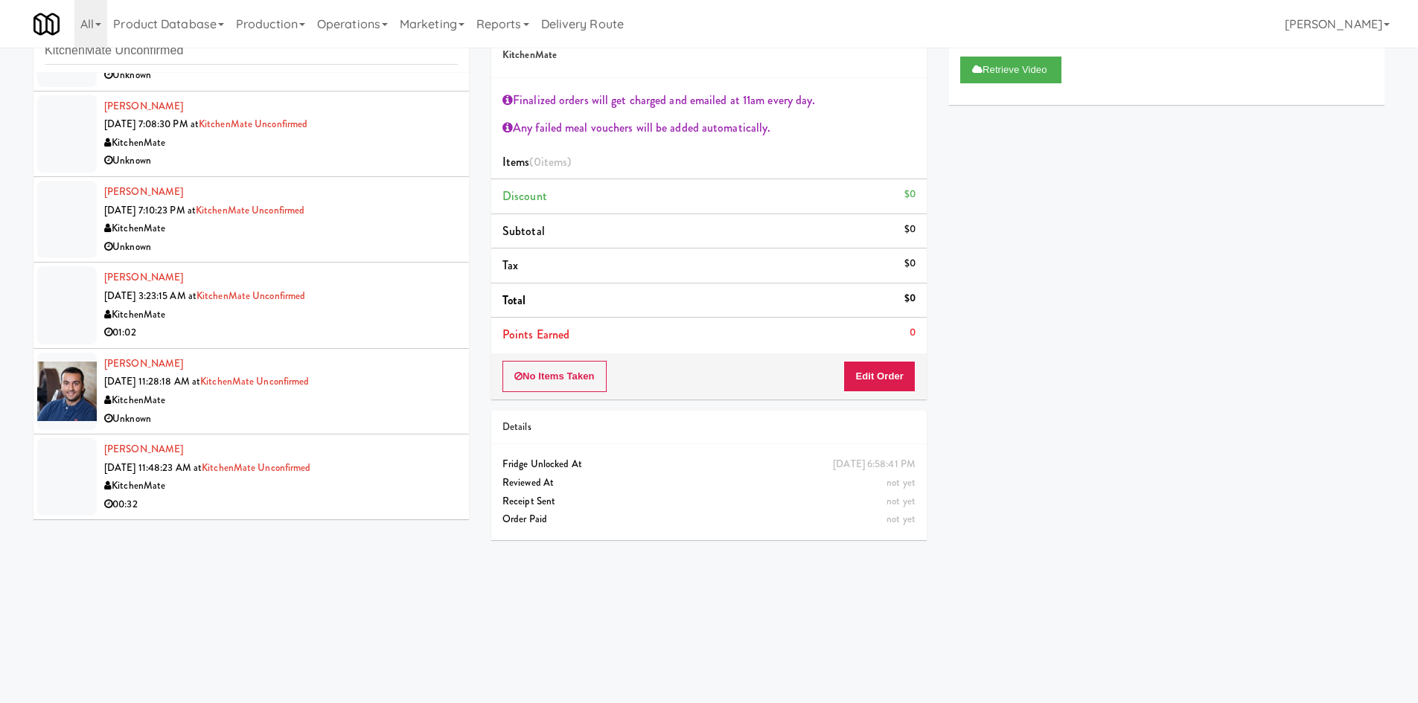
click at [388, 483] on div "KitchenMate" at bounding box center [280, 486] width 353 height 19
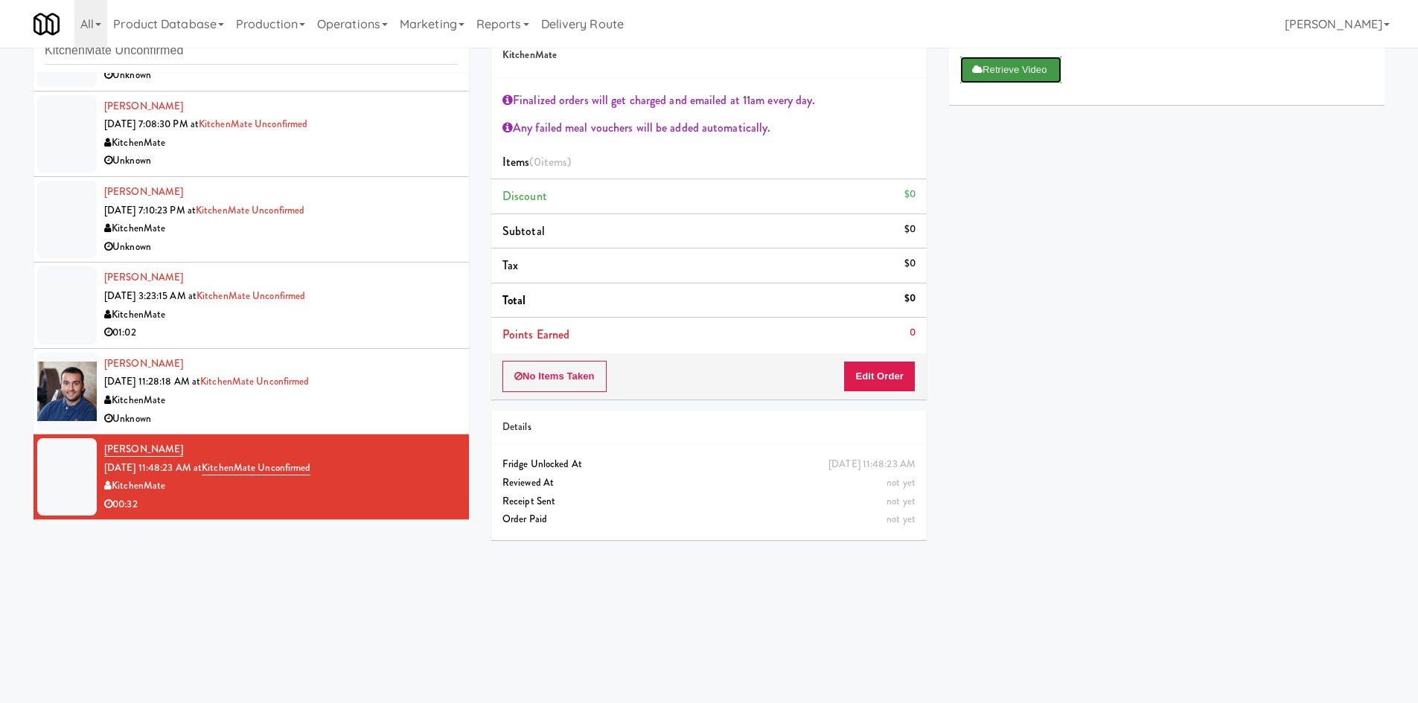
click at [993, 76] on button "Retrieve Video" at bounding box center [1010, 70] width 101 height 27
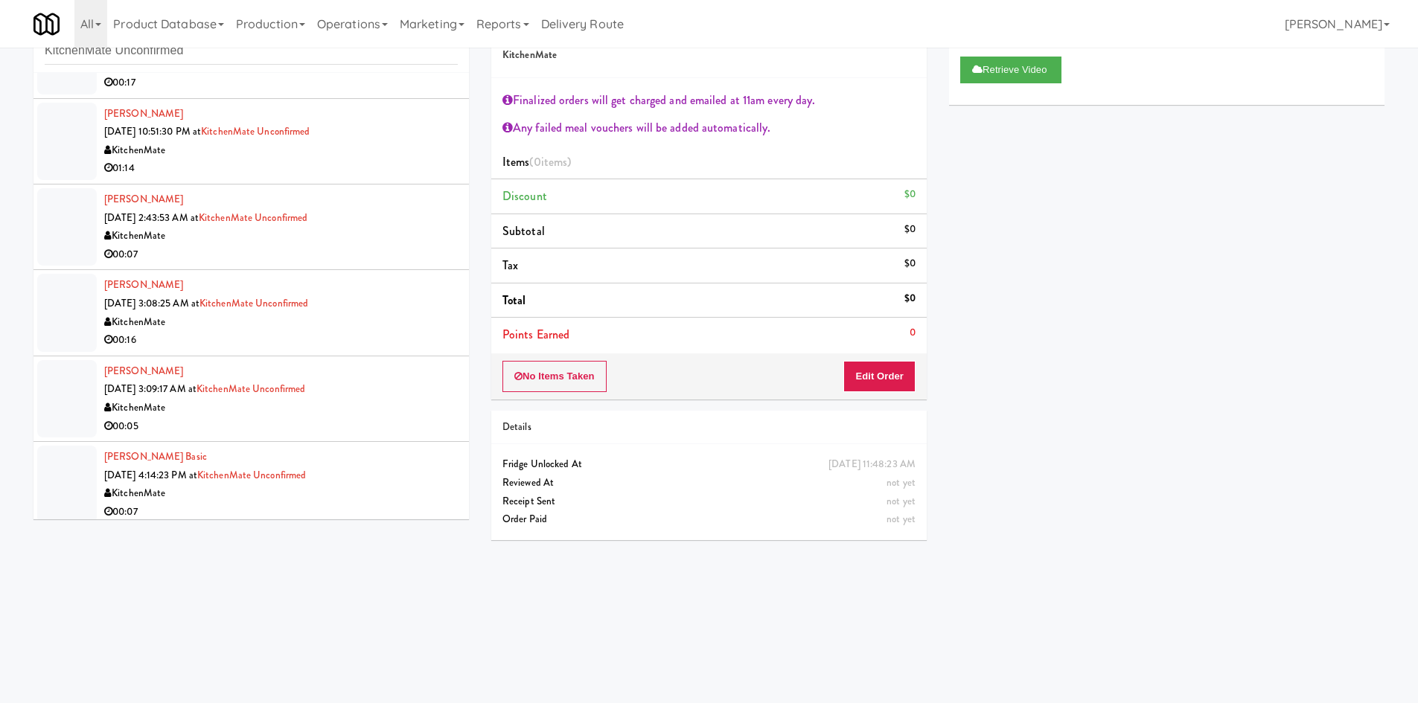
scroll to position [2643, 0]
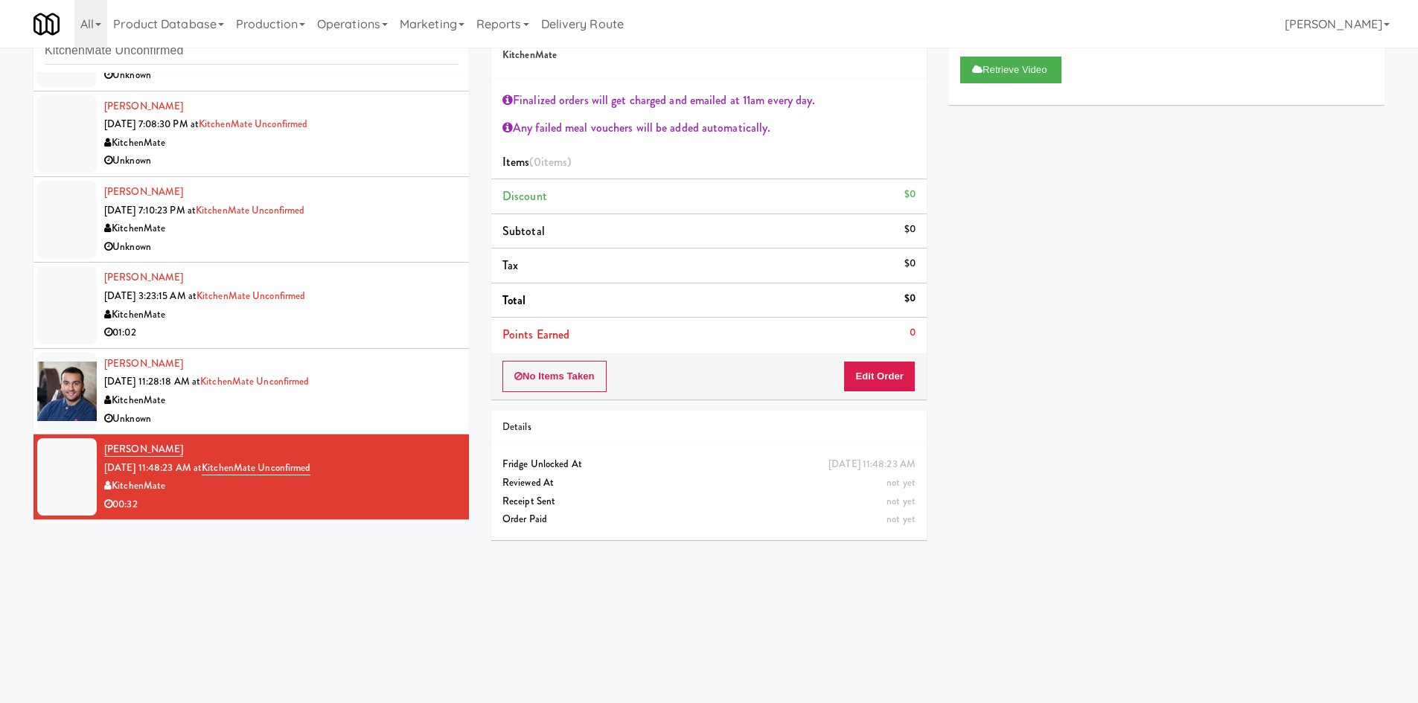
click at [382, 561] on div "inbox reviewed recent all unclear take inventory issue suspicious failed recent…" at bounding box center [708, 305] width 1373 height 598
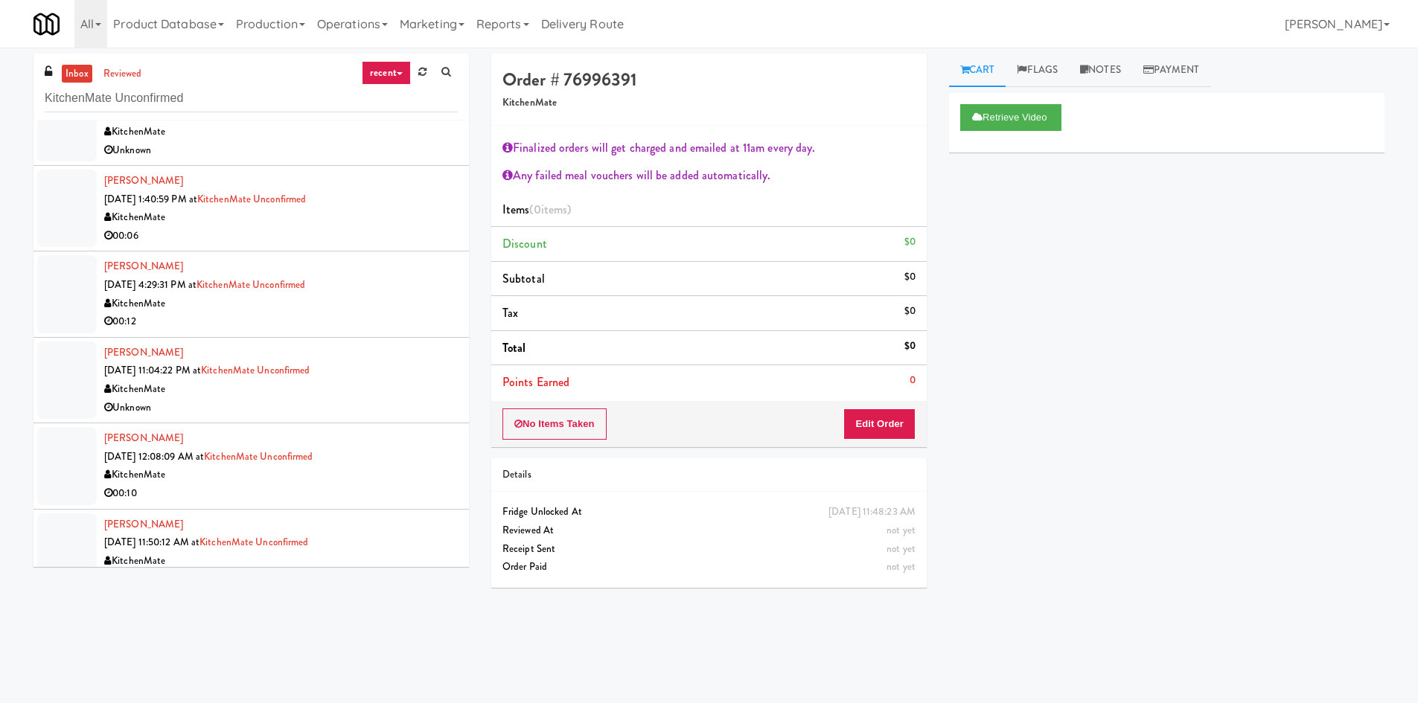
scroll to position [0, 0]
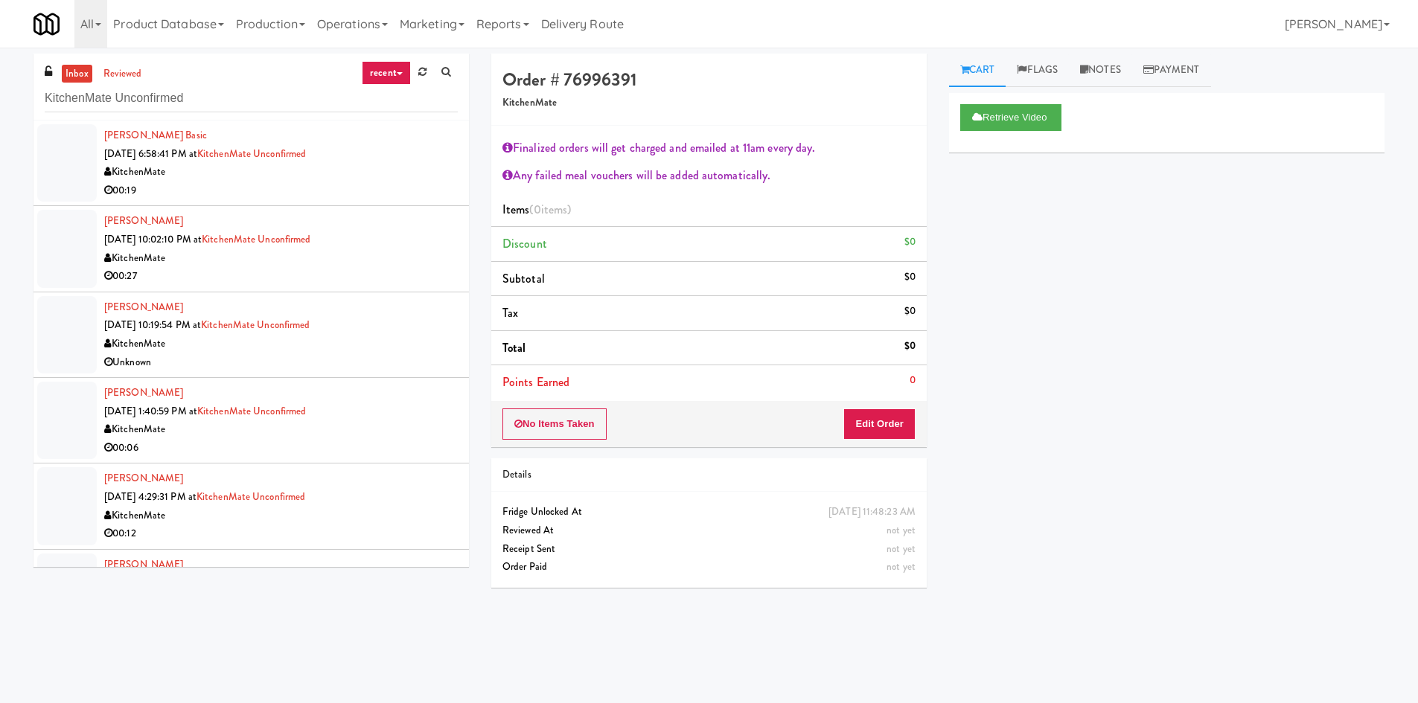
click at [389, 171] on div "KitchenMate" at bounding box center [280, 172] width 353 height 19
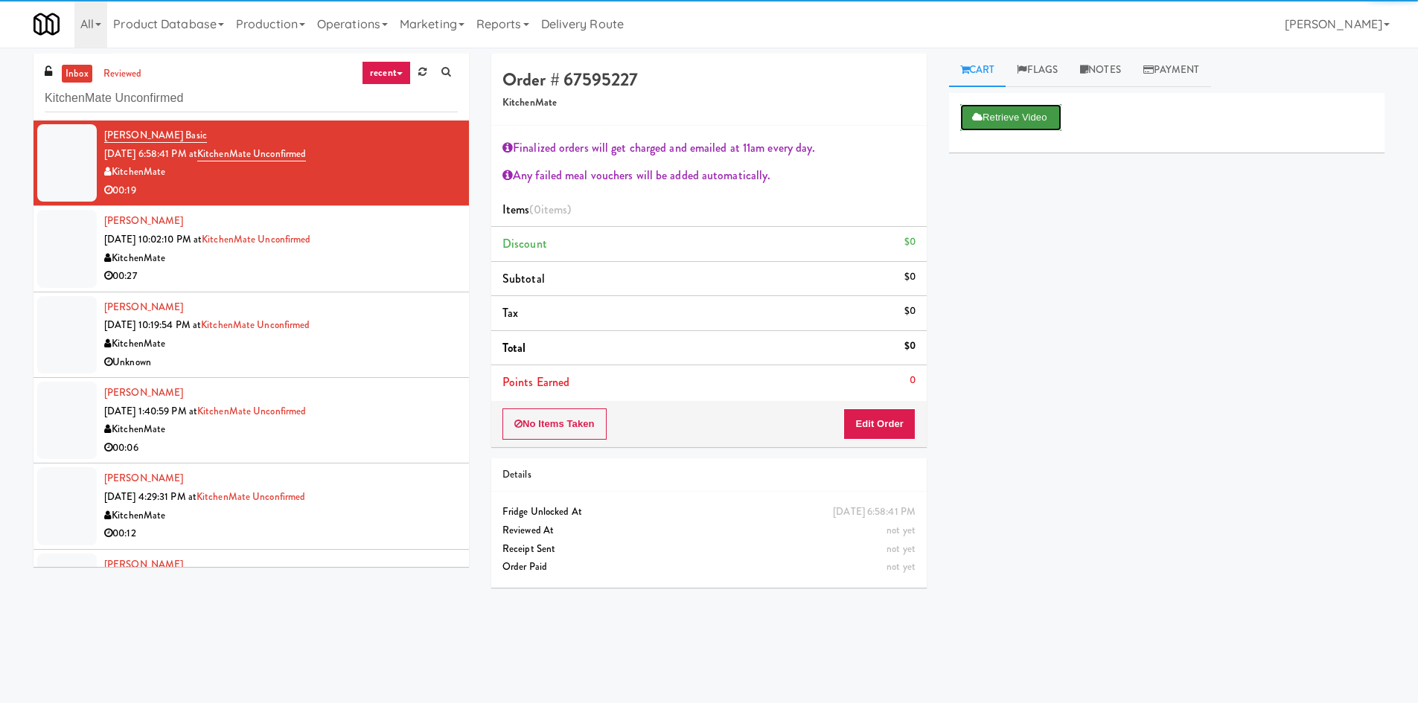
click at [1001, 121] on button "Retrieve Video" at bounding box center [1010, 117] width 101 height 27
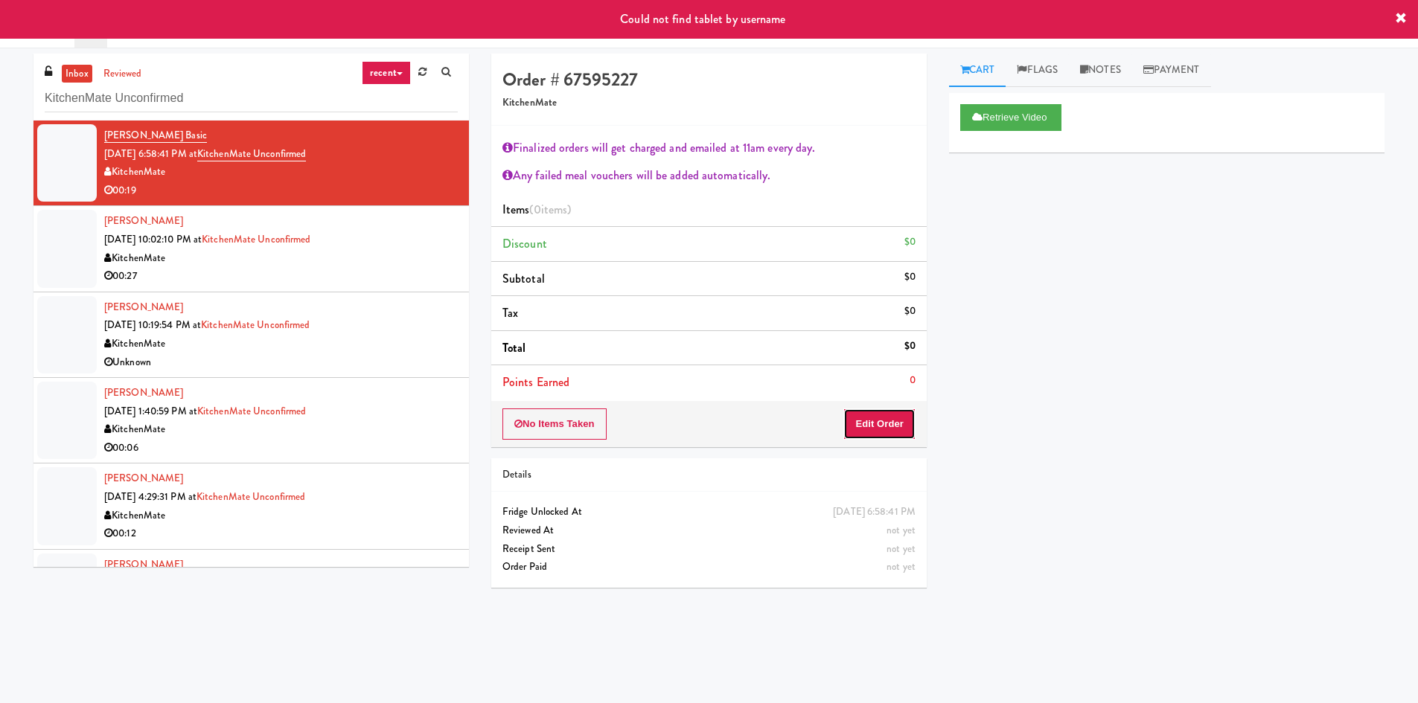
click at [871, 415] on button "Edit Order" at bounding box center [879, 424] width 72 height 31
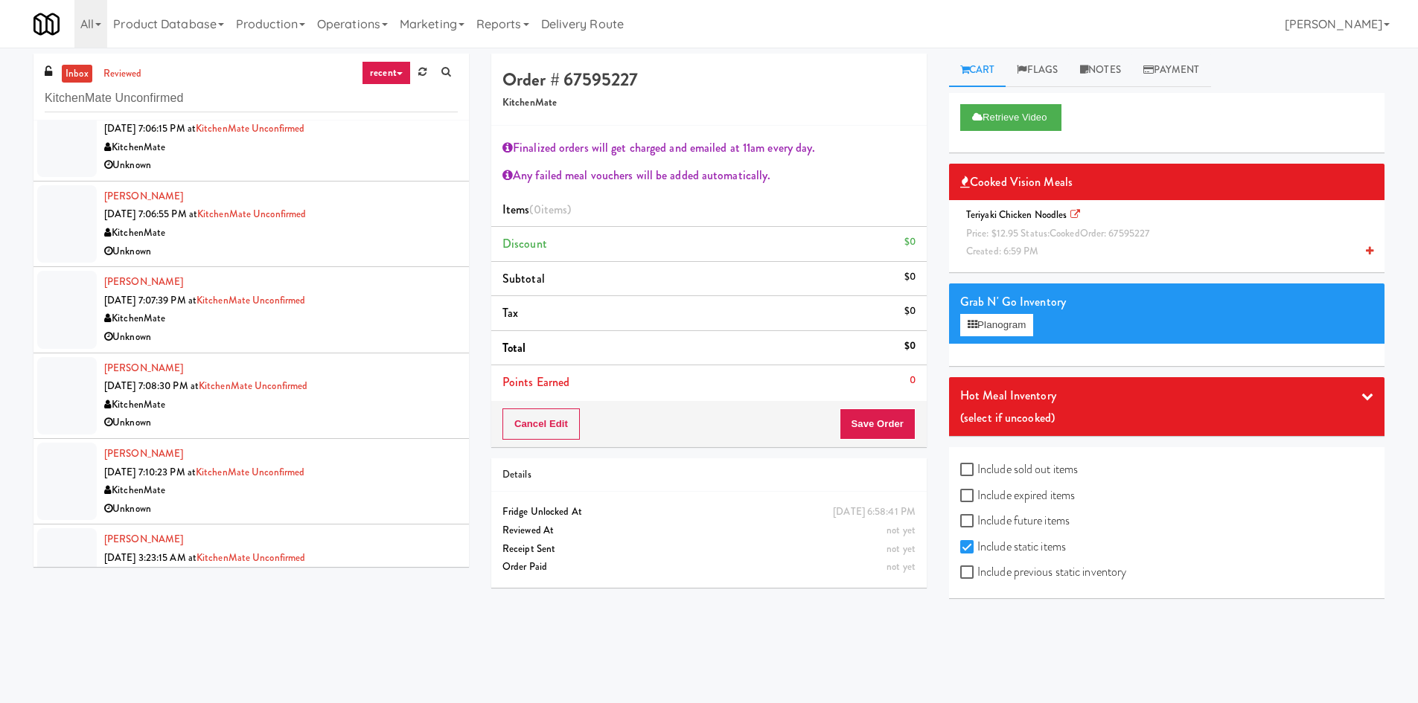
scroll to position [2643, 0]
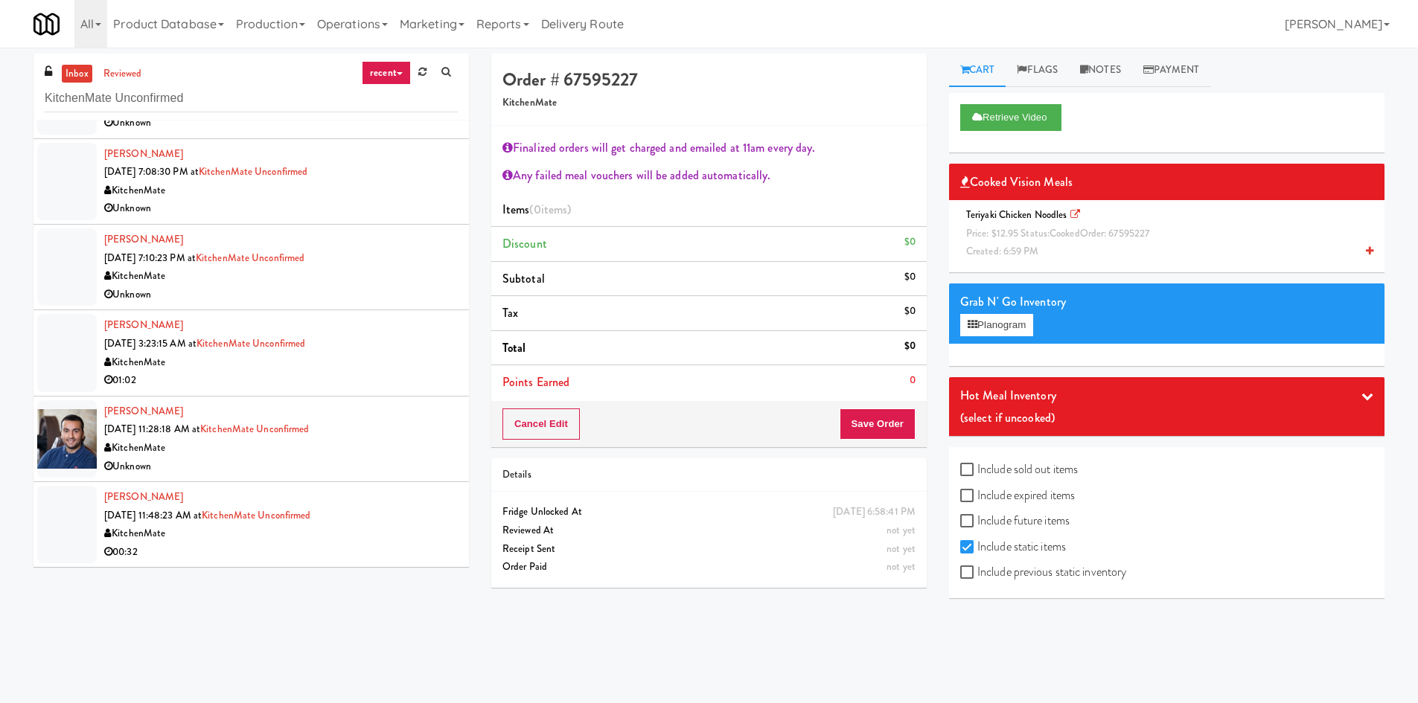
click at [371, 533] on div "KitchenMate" at bounding box center [280, 534] width 353 height 19
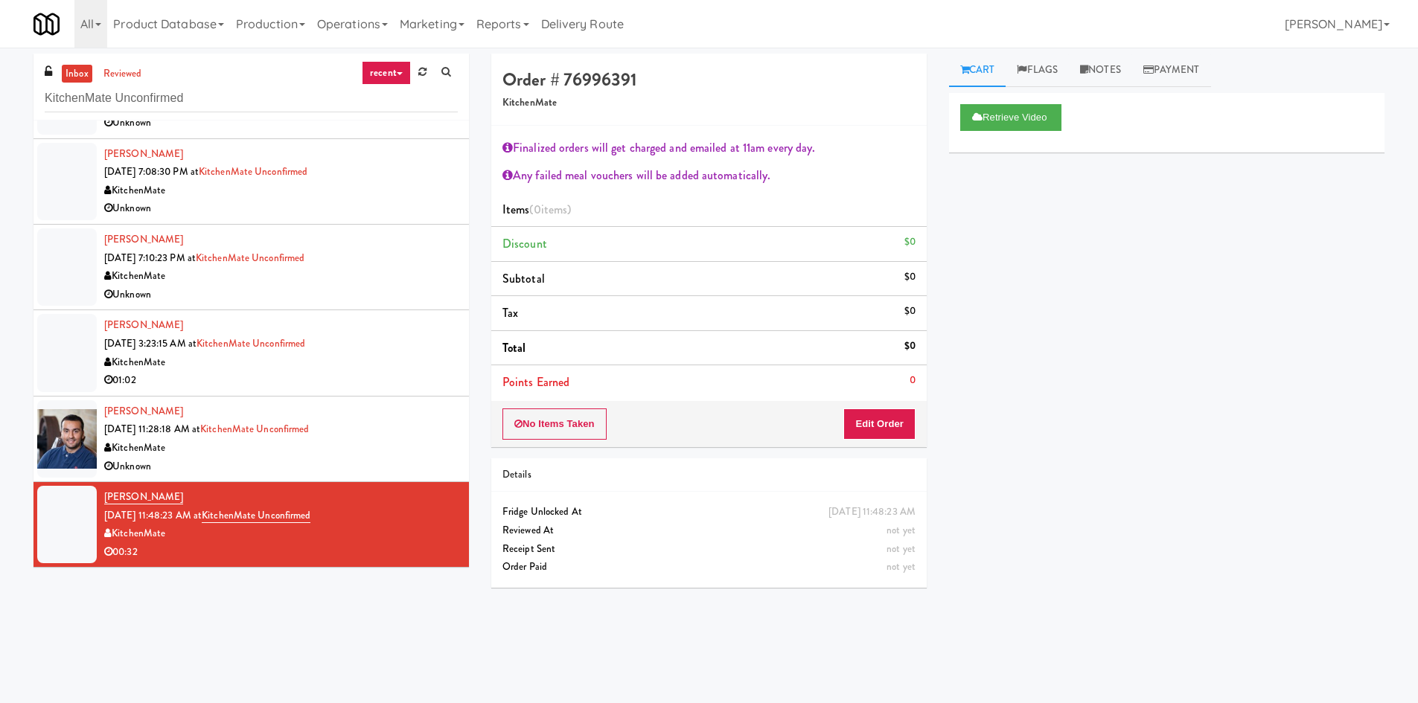
click at [356, 598] on div "inbox reviewed recent all unclear take inventory issue suspicious failed recent…" at bounding box center [708, 353] width 1373 height 598
click at [297, 513] on link "KitchenMate Unconfirmed" at bounding box center [256, 515] width 109 height 15
click at [240, 103] on input "KitchenMate Unconfirmed" at bounding box center [251, 99] width 413 height 28
click at [240, 102] on input "KitchenMate Unconfirmed" at bounding box center [251, 99] width 413 height 28
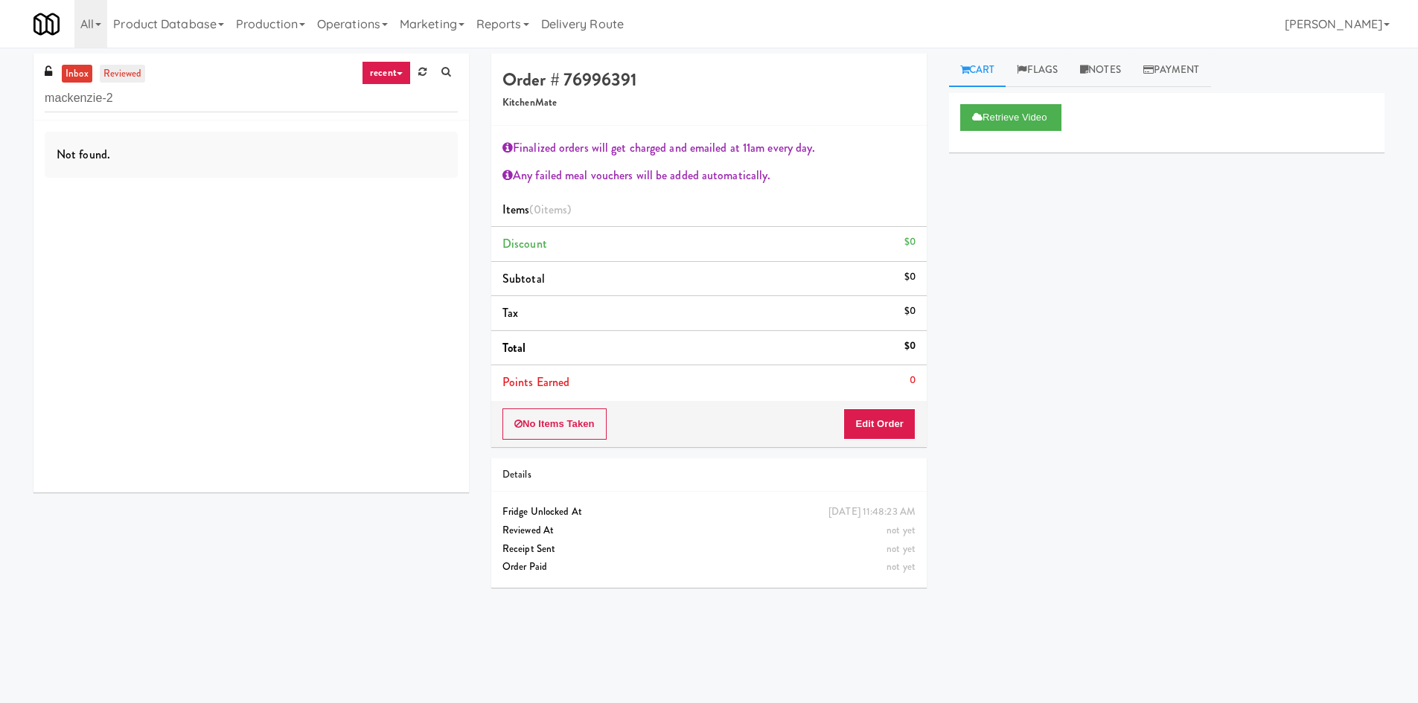
click at [112, 74] on link "reviewed" at bounding box center [123, 74] width 46 height 19
click at [74, 83] on link "inbox" at bounding box center [77, 74] width 31 height 19
click at [121, 101] on input "mackenzie-2" at bounding box center [251, 99] width 413 height 28
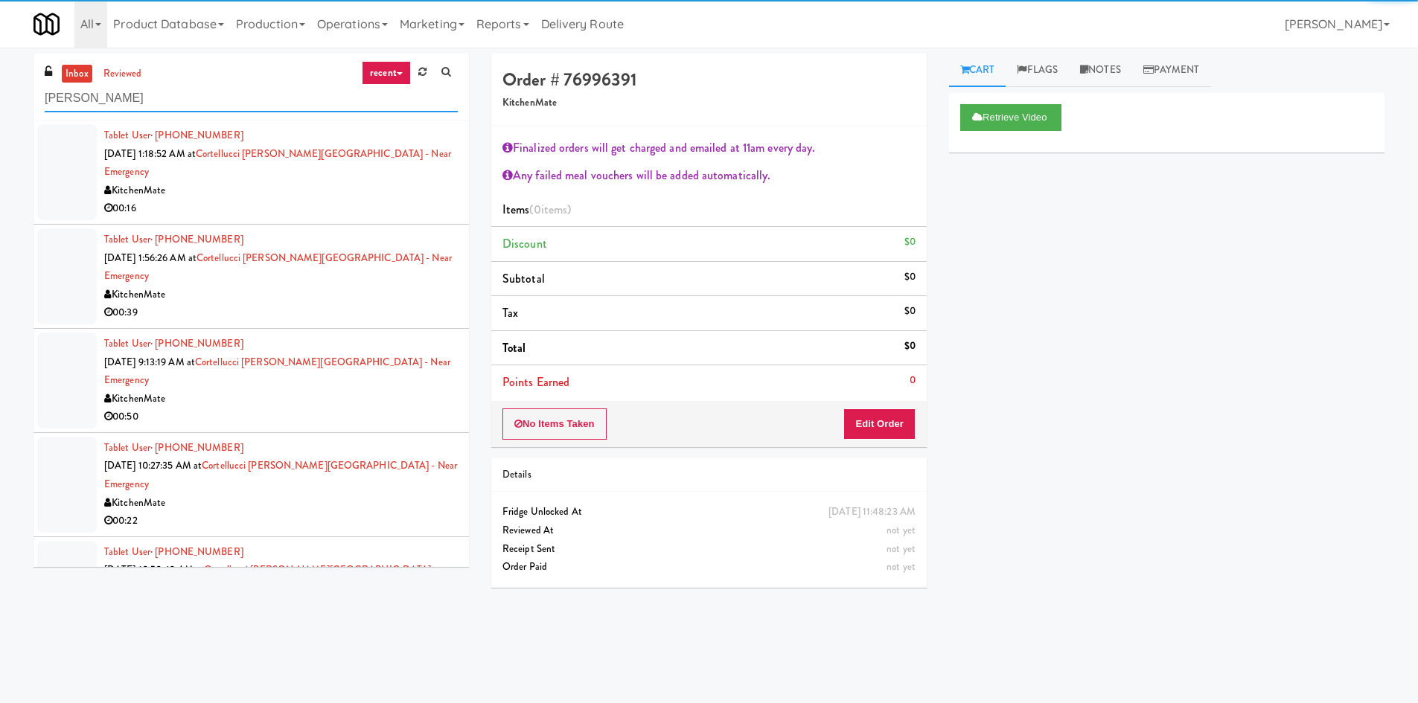
type input "cortell"
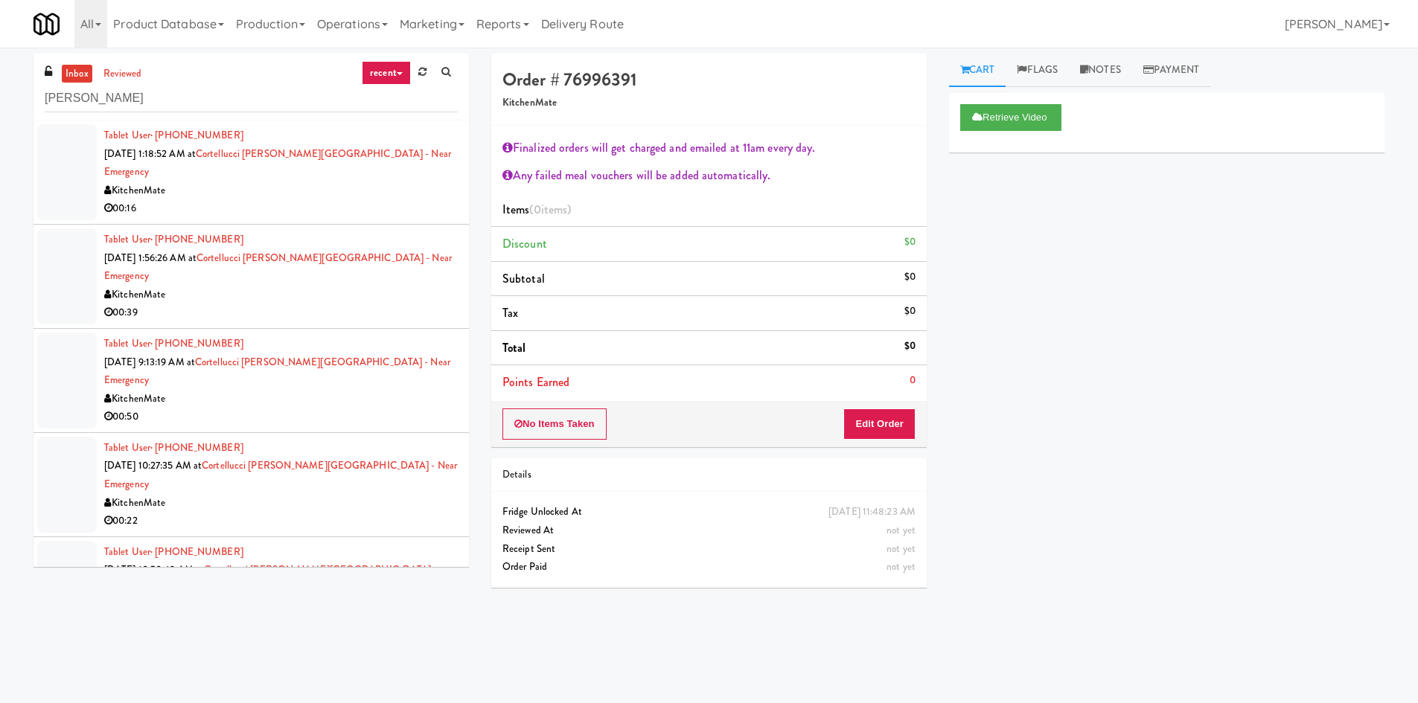
click at [273, 182] on div "KitchenMate" at bounding box center [280, 191] width 353 height 19
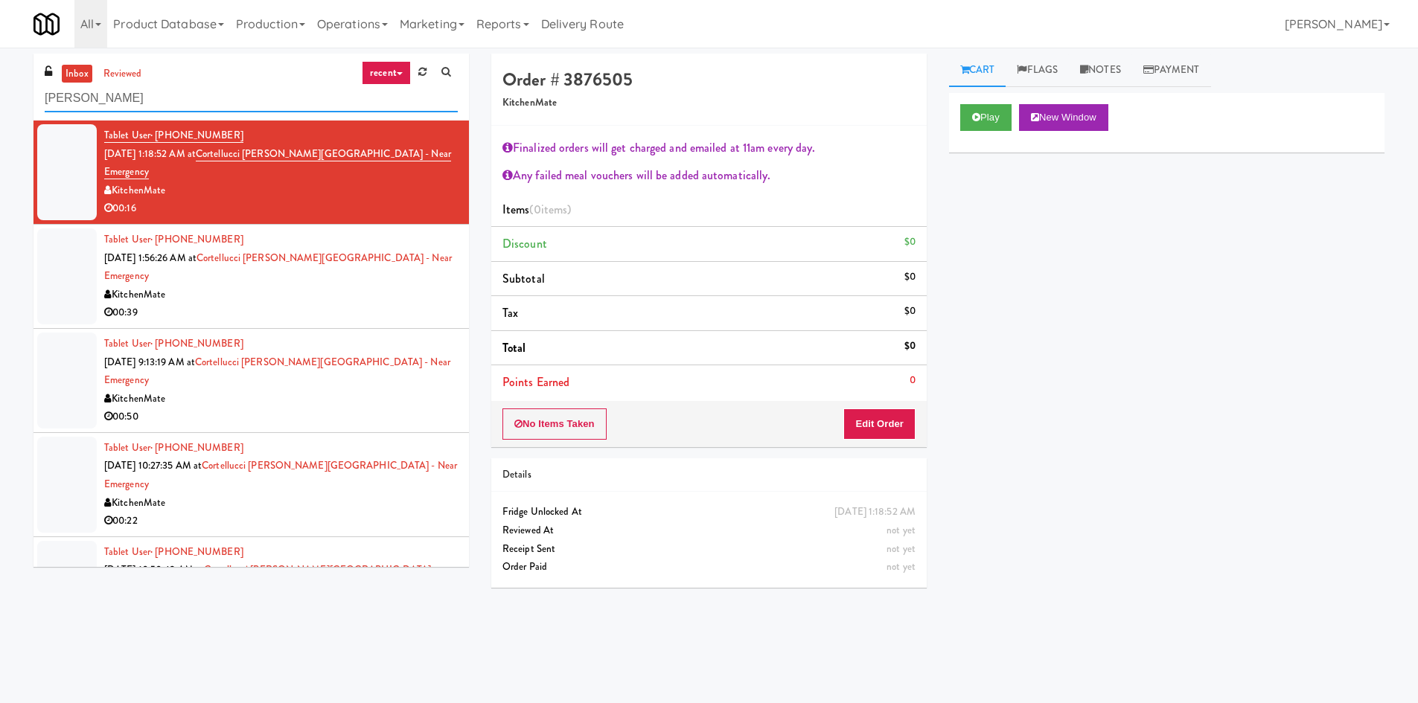
click at [125, 111] on input "cortell" at bounding box center [251, 99] width 413 height 28
type input "unconfirmed"
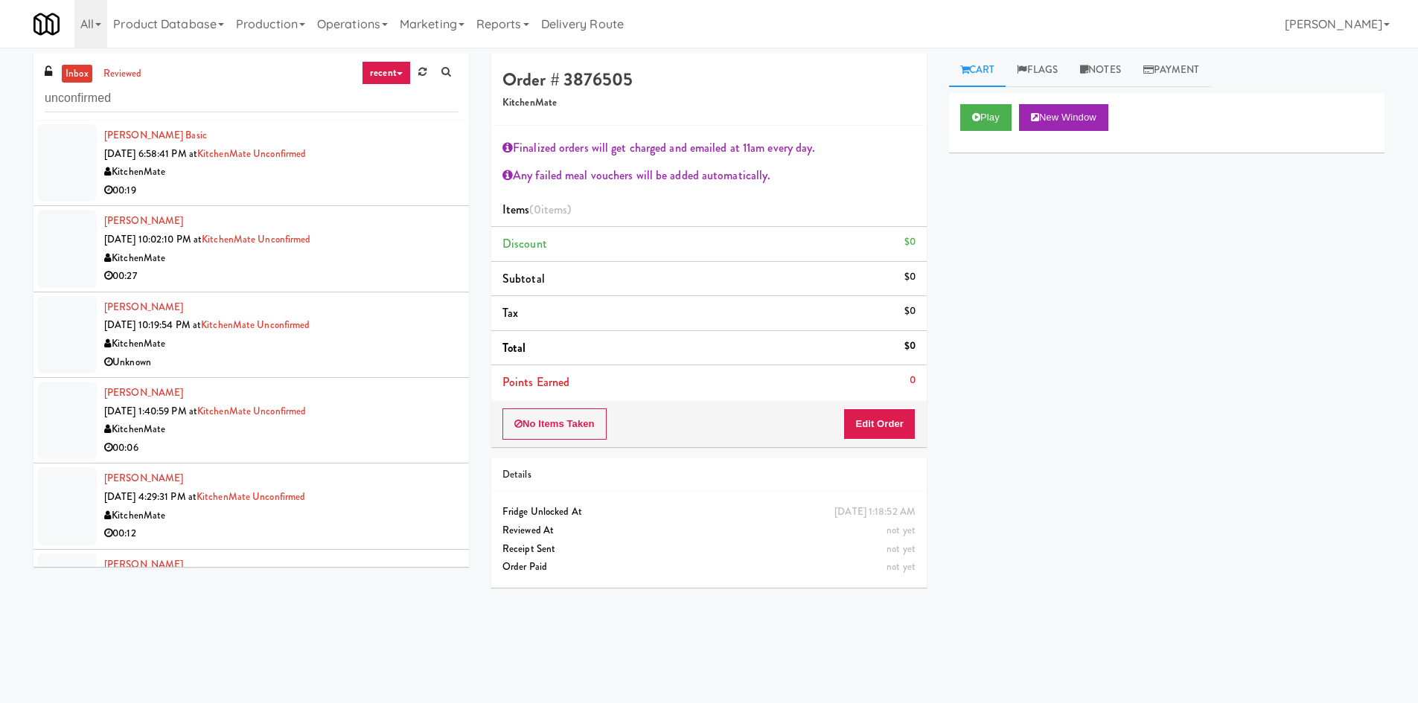
click at [422, 165] on div "KitchenMate" at bounding box center [280, 172] width 353 height 19
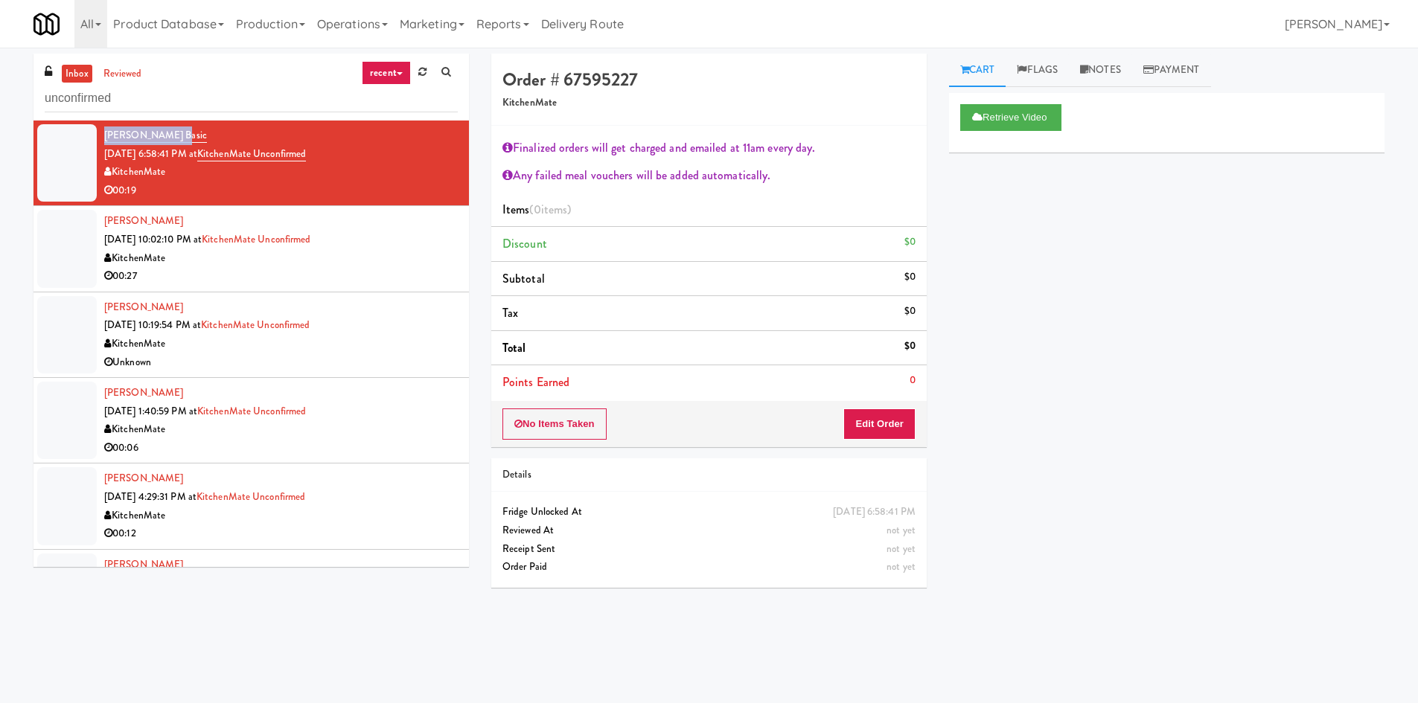
drag, startPoint x: 115, startPoint y: 135, endPoint x: 105, endPoint y: 138, distance: 10.8
click at [105, 138] on div "Shantelle Basic Sep 27, 2025 6:58:41 PM at KitchenMate Unconfirmed KitchenMate …" at bounding box center [280, 162] width 353 height 73
copy link "[PERSON_NAME] Basic"
drag, startPoint x: 208, startPoint y: 218, endPoint x: 107, endPoint y: 222, distance: 101.3
click at [107, 222] on div "Oghenefegor Uwejeya Sep 27, 2025 10:02:10 PM at KitchenMate Unconfirmed Kitchen…" at bounding box center [280, 248] width 353 height 73
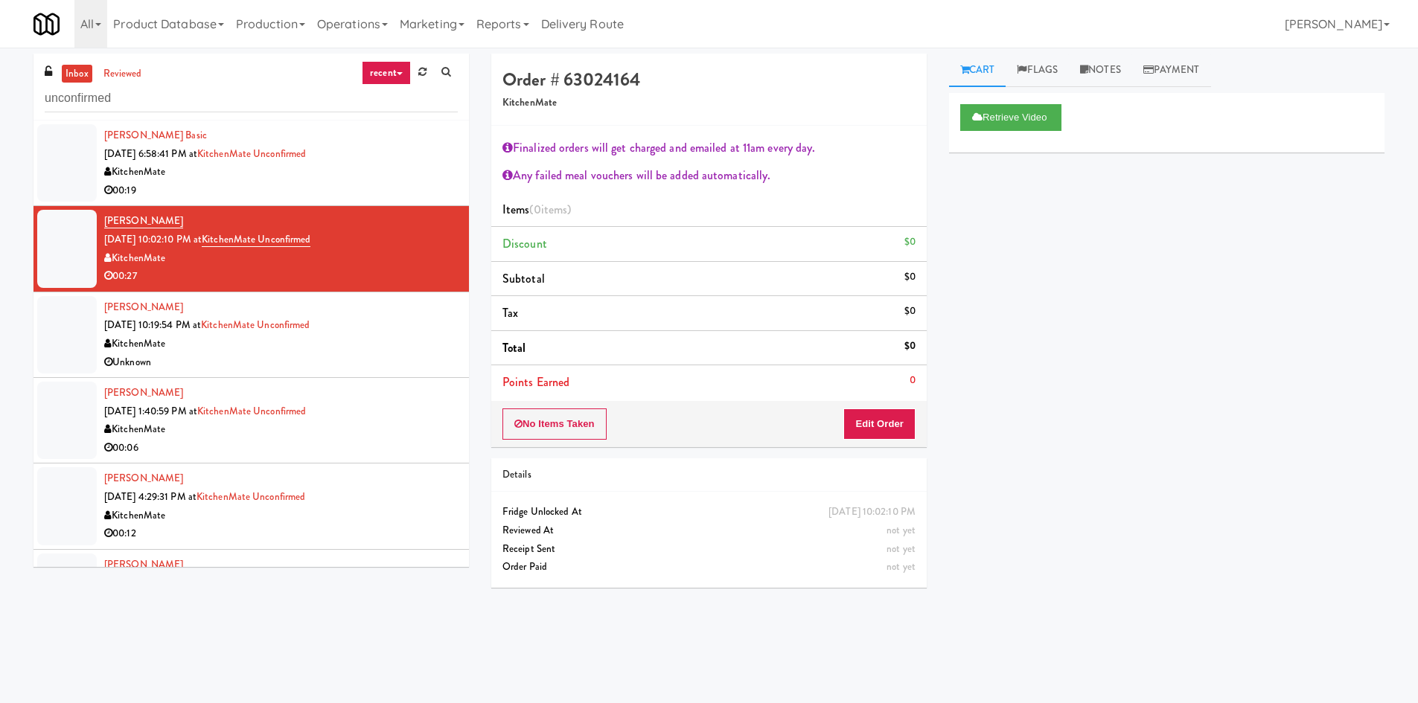
click at [402, 352] on div "KitchenMate" at bounding box center [280, 344] width 353 height 19
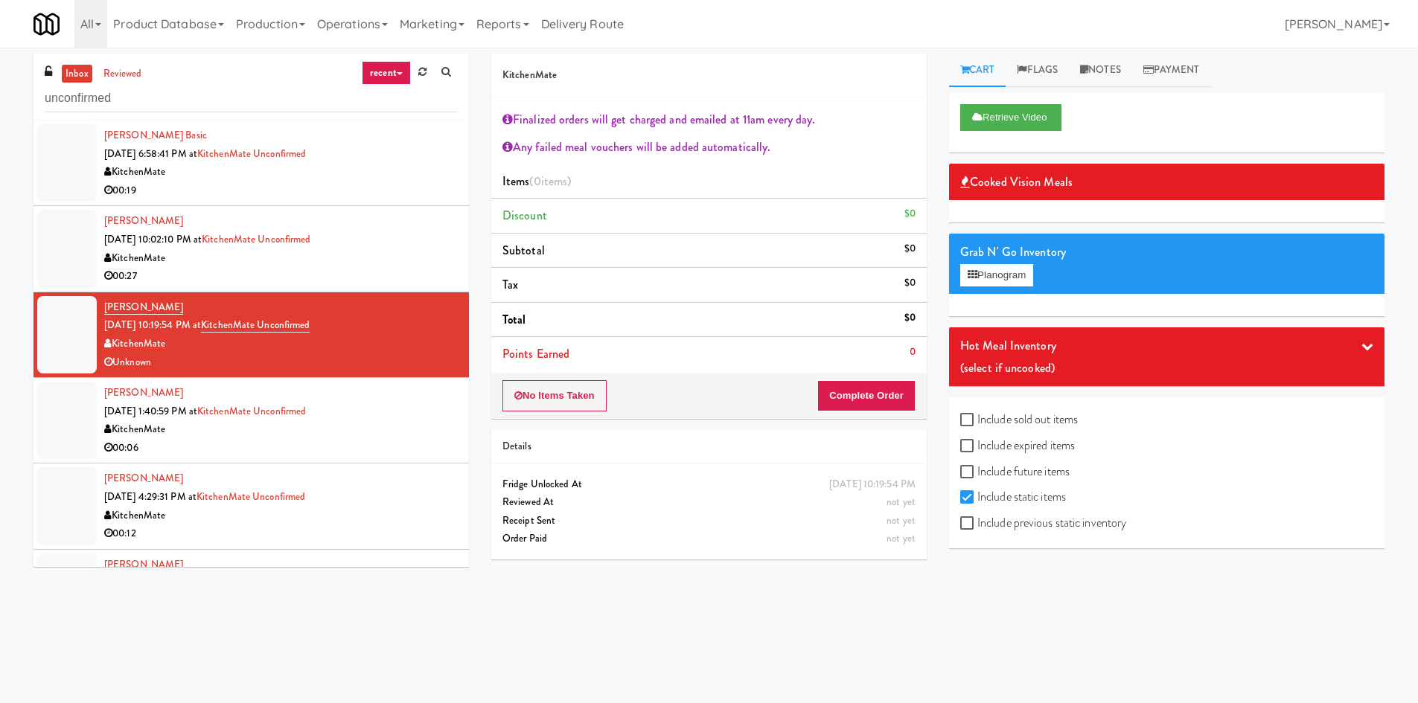
click at [395, 418] on div "Mark Baranov Sep 28, 2025 1:40:59 PM at KitchenMate Unconfirmed KitchenMate 00:…" at bounding box center [280, 420] width 353 height 73
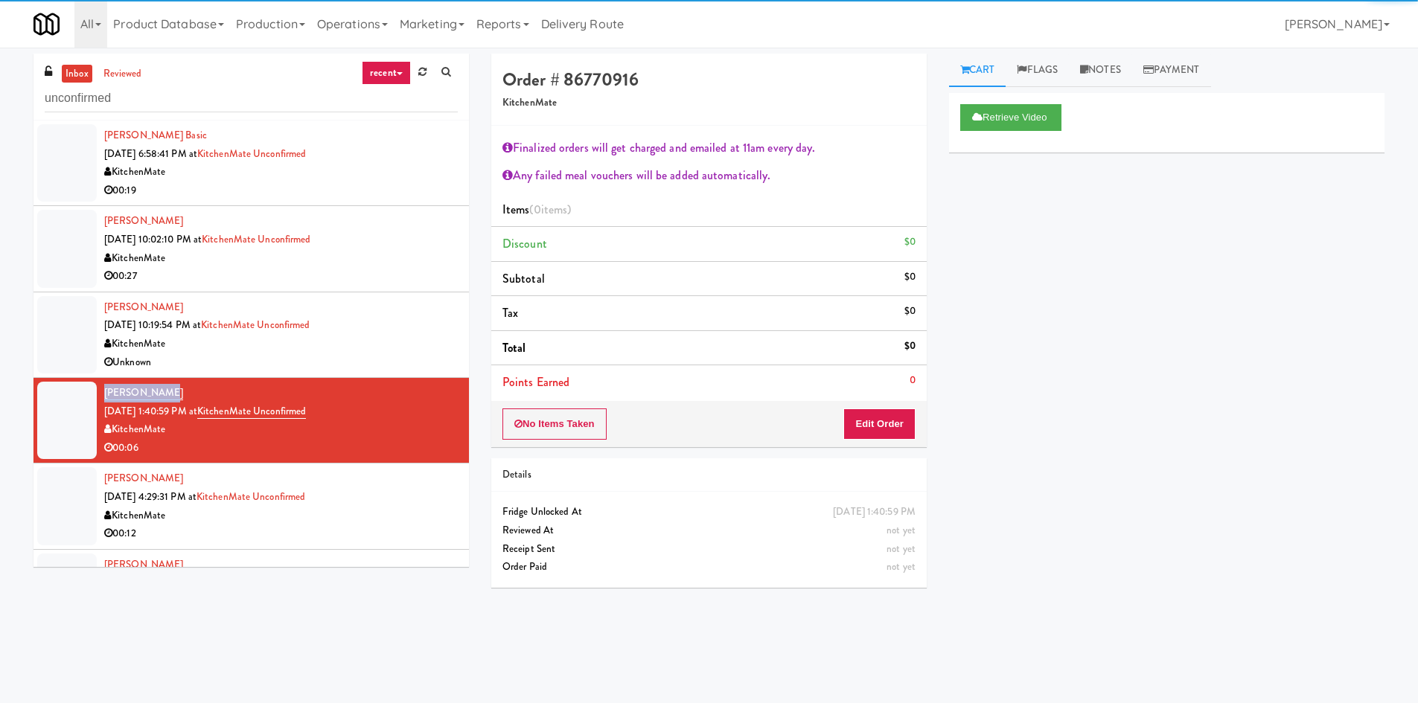
drag, startPoint x: 163, startPoint y: 391, endPoint x: 106, endPoint y: 393, distance: 57.3
click at [106, 393] on div "Mark Baranov Sep 28, 2025 1:40:59 PM at KitchenMate Unconfirmed KitchenMate 00:…" at bounding box center [280, 420] width 353 height 73
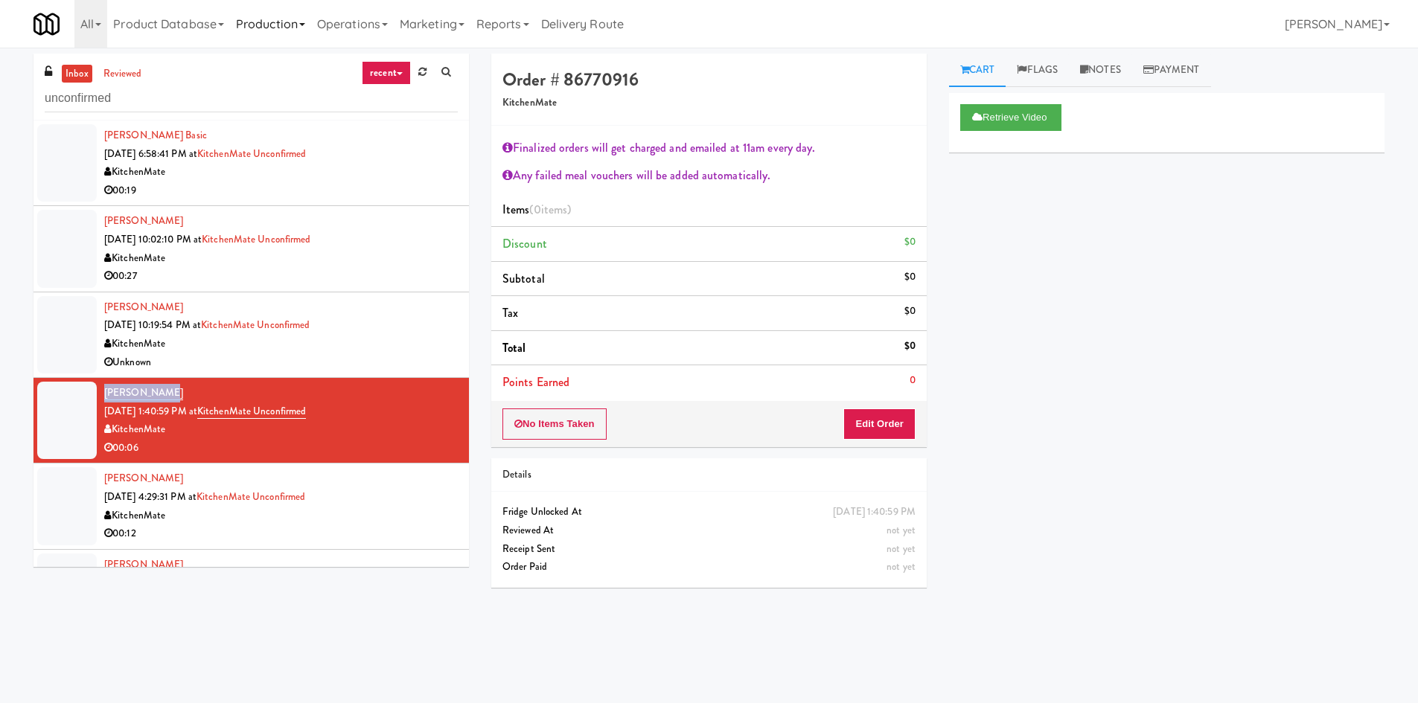
copy link "[PERSON_NAME]"
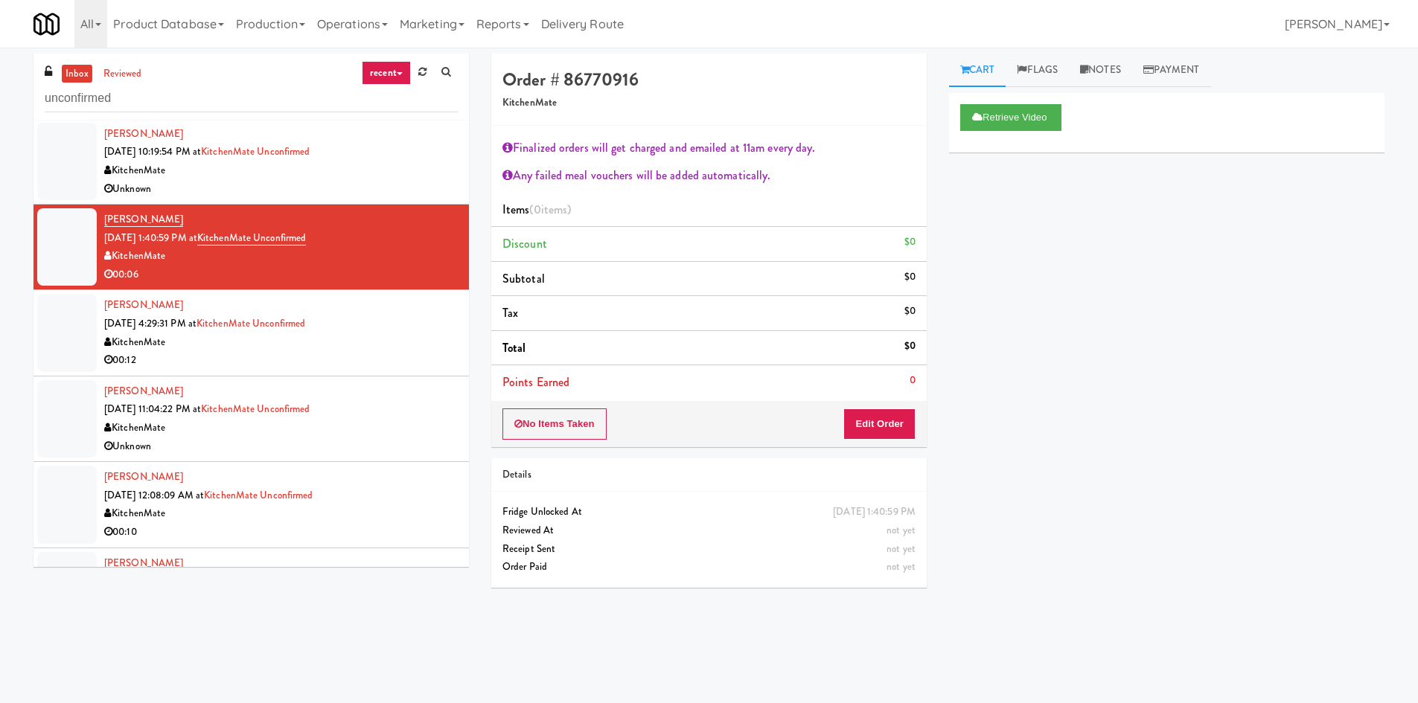
click at [362, 360] on div "00:12" at bounding box center [280, 360] width 353 height 19
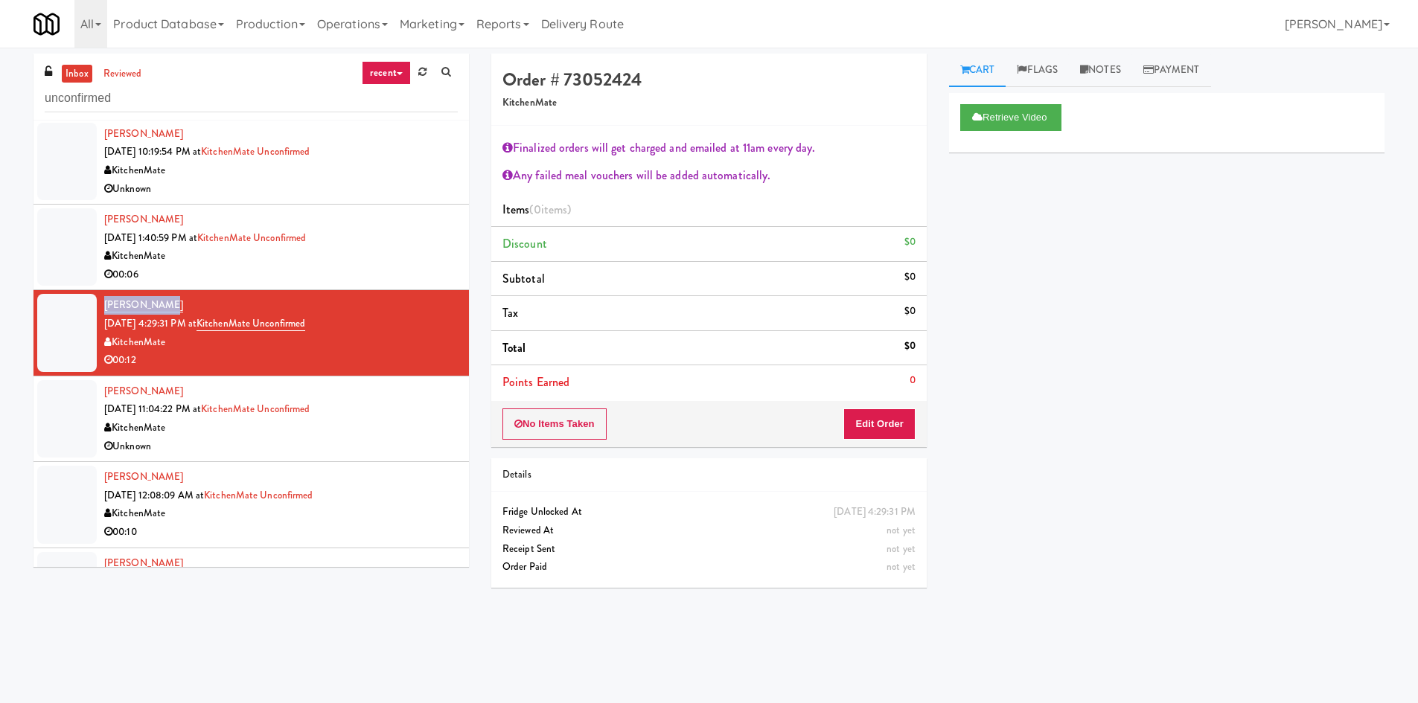
drag, startPoint x: 176, startPoint y: 304, endPoint x: 97, endPoint y: 303, distance: 79.6
click at [97, 303] on li "Laura Olguin Sep 28, 2025 4:29:31 PM at KitchenMate Unconfirmed KitchenMate 00:…" at bounding box center [250, 333] width 435 height 86
copy link "[PERSON_NAME]"
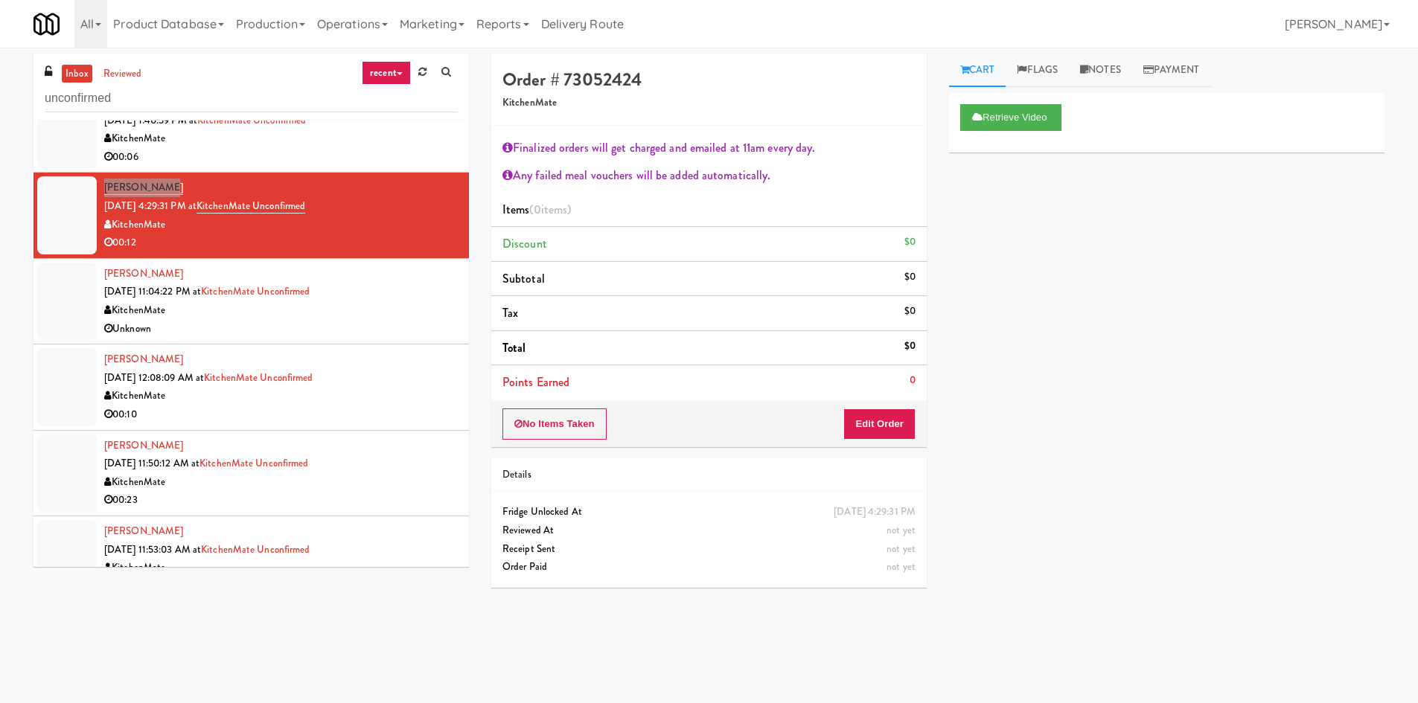
scroll to position [347, 0]
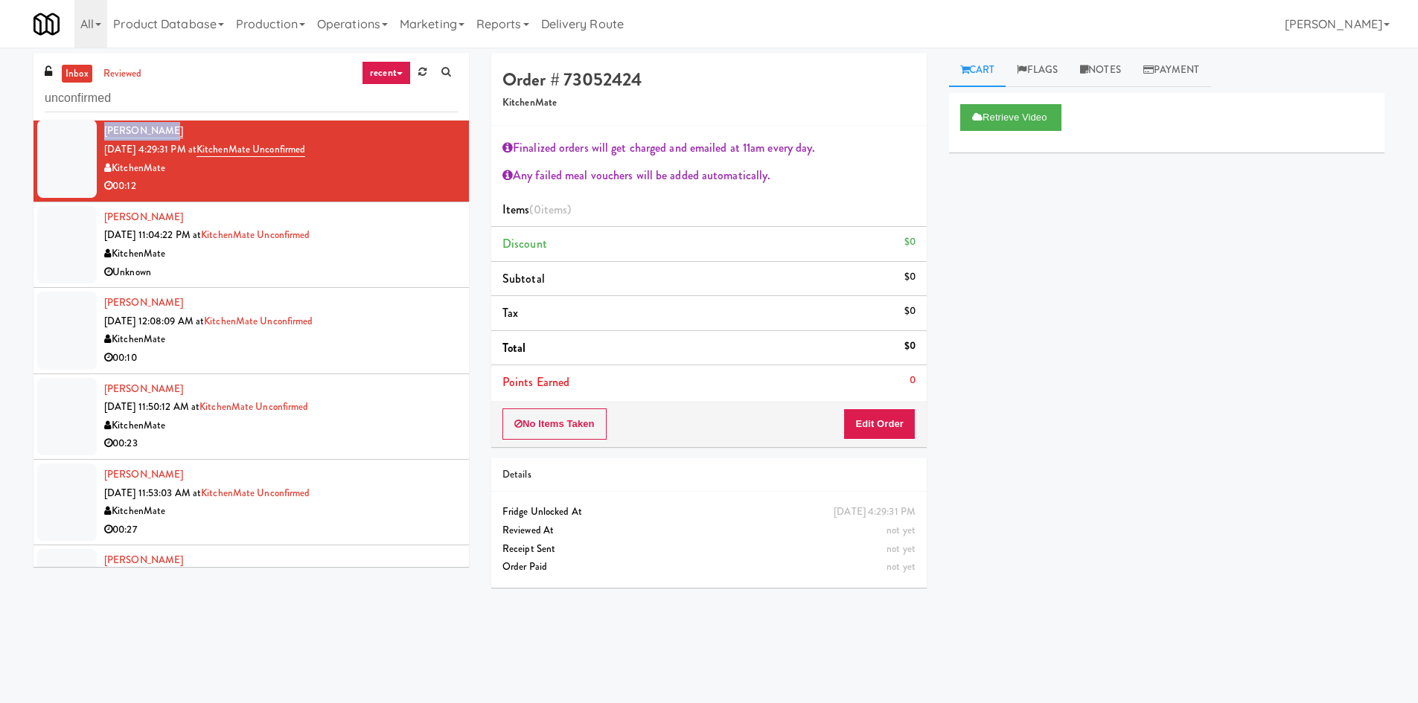
drag, startPoint x: 190, startPoint y: 392, endPoint x: 96, endPoint y: 379, distance: 95.4
click at [96, 379] on li "Fiona Diiacovo Sep 29, 2025 11:50:12 AM at KitchenMate Unconfirmed KitchenMate …" at bounding box center [250, 417] width 435 height 86
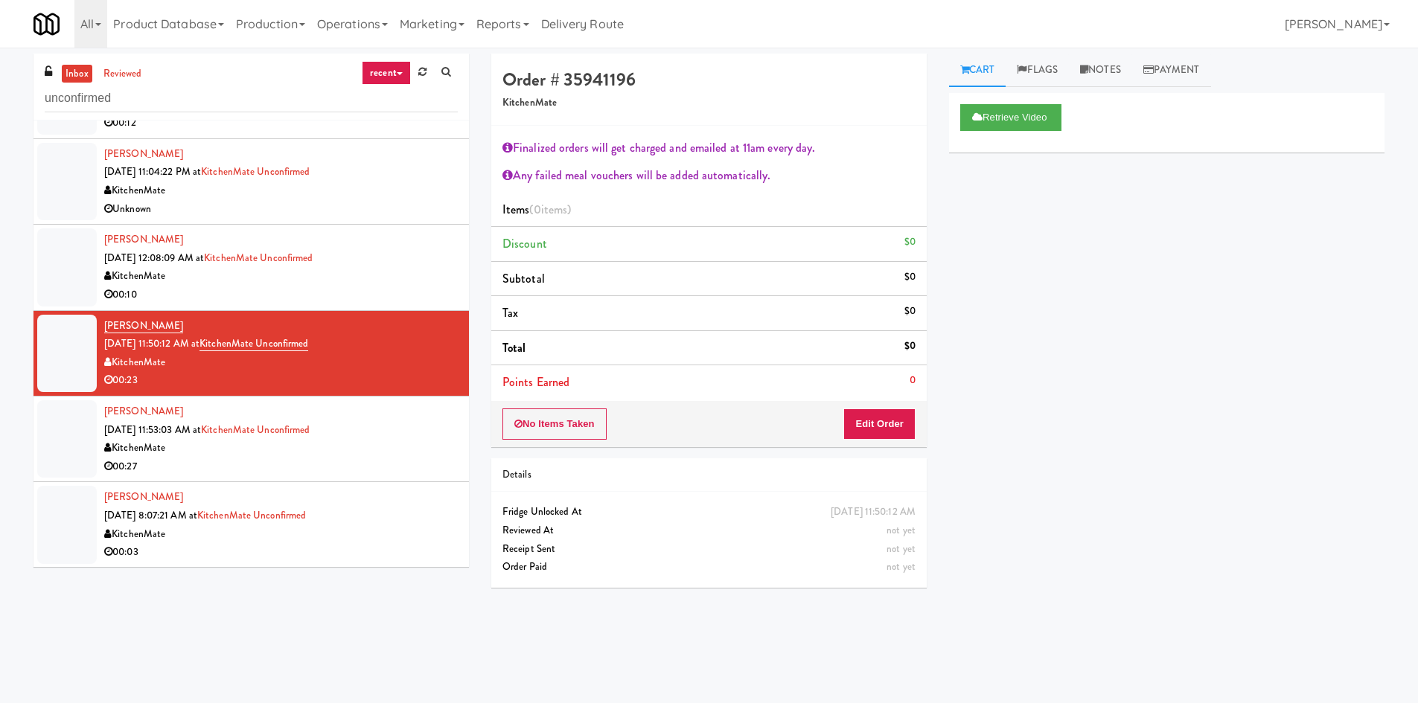
scroll to position [521, 0]
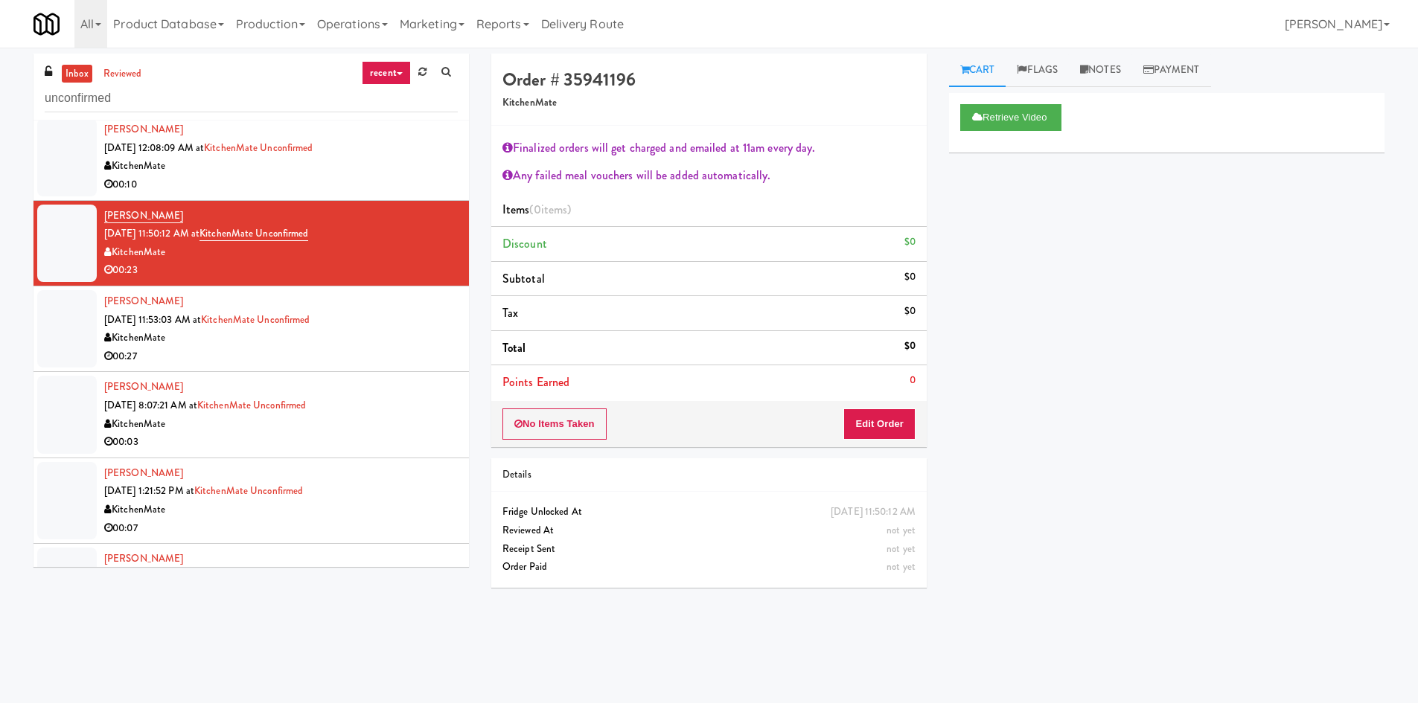
click at [380, 417] on div "KitchenMate" at bounding box center [280, 424] width 353 height 19
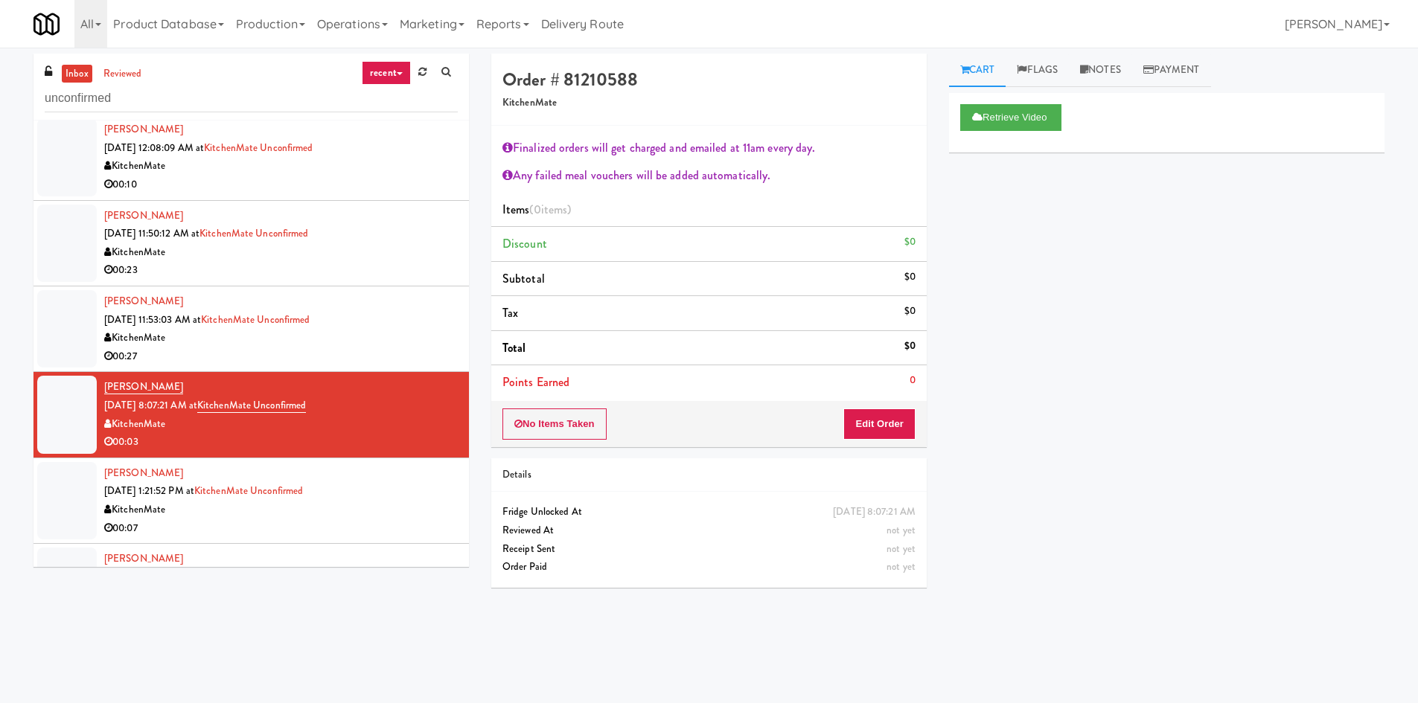
drag, startPoint x: 192, startPoint y: 388, endPoint x: 103, endPoint y: 388, distance: 88.5
click at [103, 388] on li "Patrick Dagher Sep 30, 2025 8:07:21 AM at KitchenMate Unconfirmed KitchenMate 0…" at bounding box center [250, 415] width 435 height 86
copy link "[PERSON_NAME]"
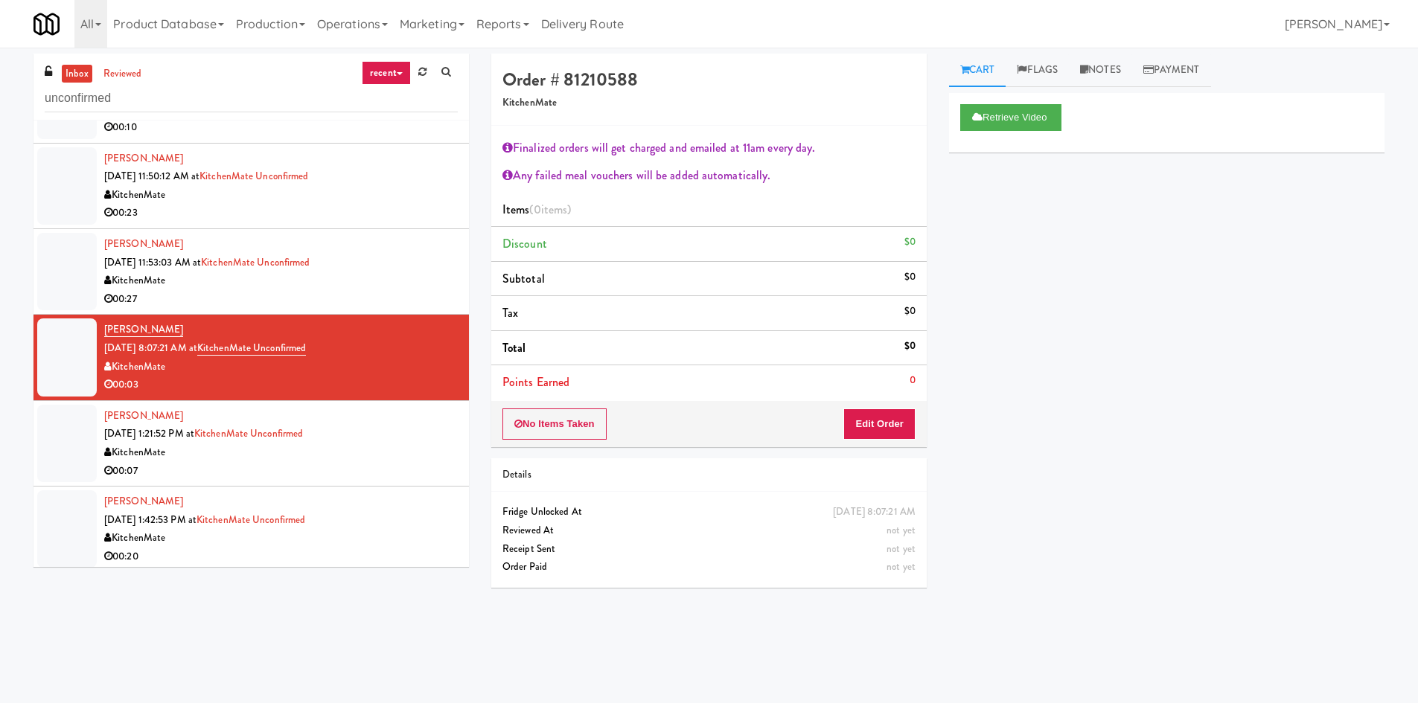
scroll to position [694, 0]
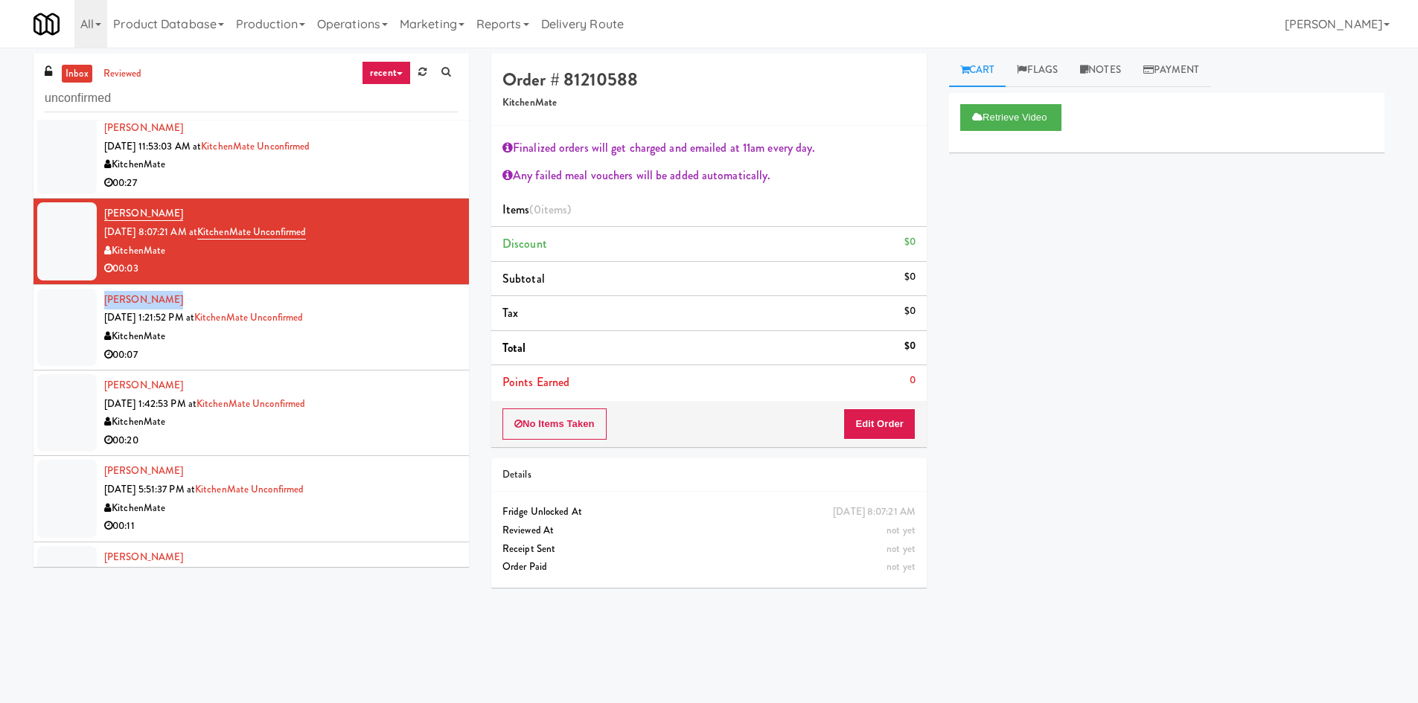
drag, startPoint x: 181, startPoint y: 295, endPoint x: 97, endPoint y: 304, distance: 83.8
click at [97, 304] on li "Vikram Pandey Sep 30, 2025 1:21:52 PM at KitchenMate Unconfirmed KitchenMate 00…" at bounding box center [250, 328] width 435 height 86
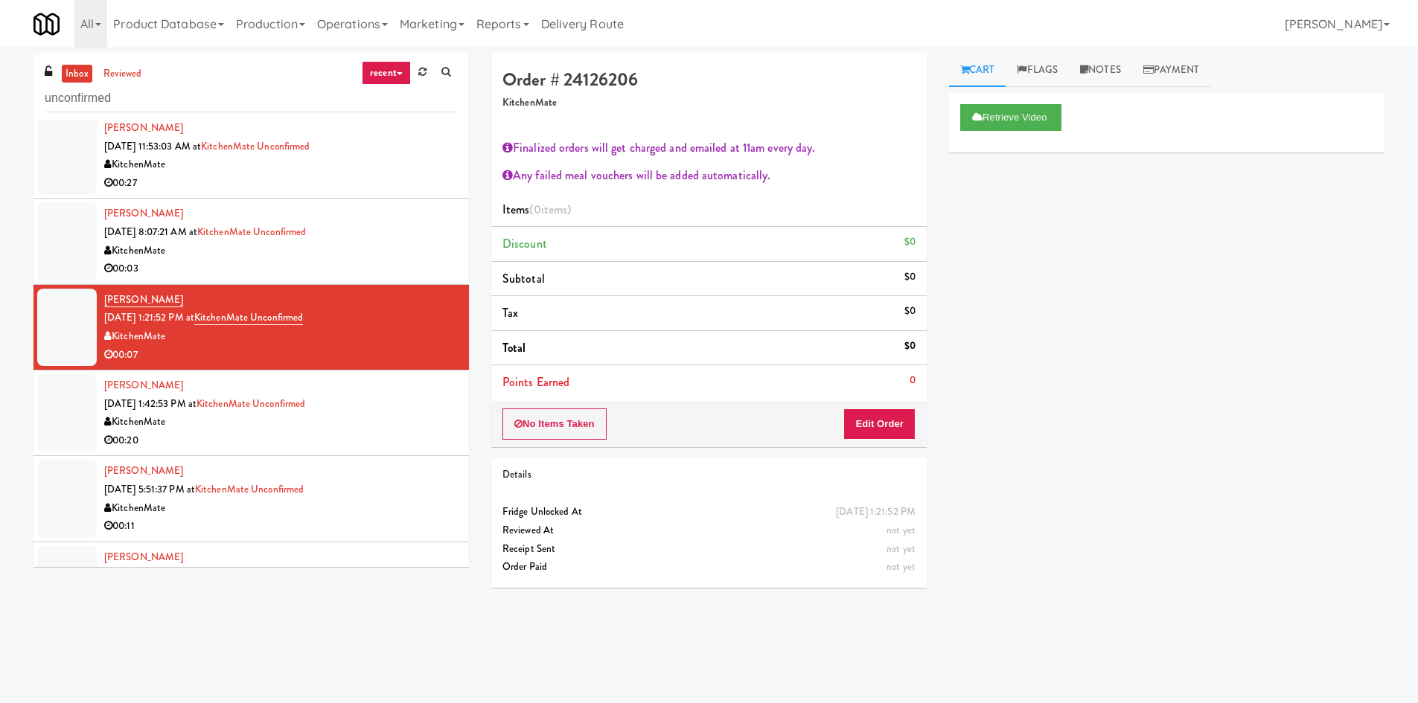
click at [390, 415] on div "KitchenMate" at bounding box center [280, 422] width 353 height 19
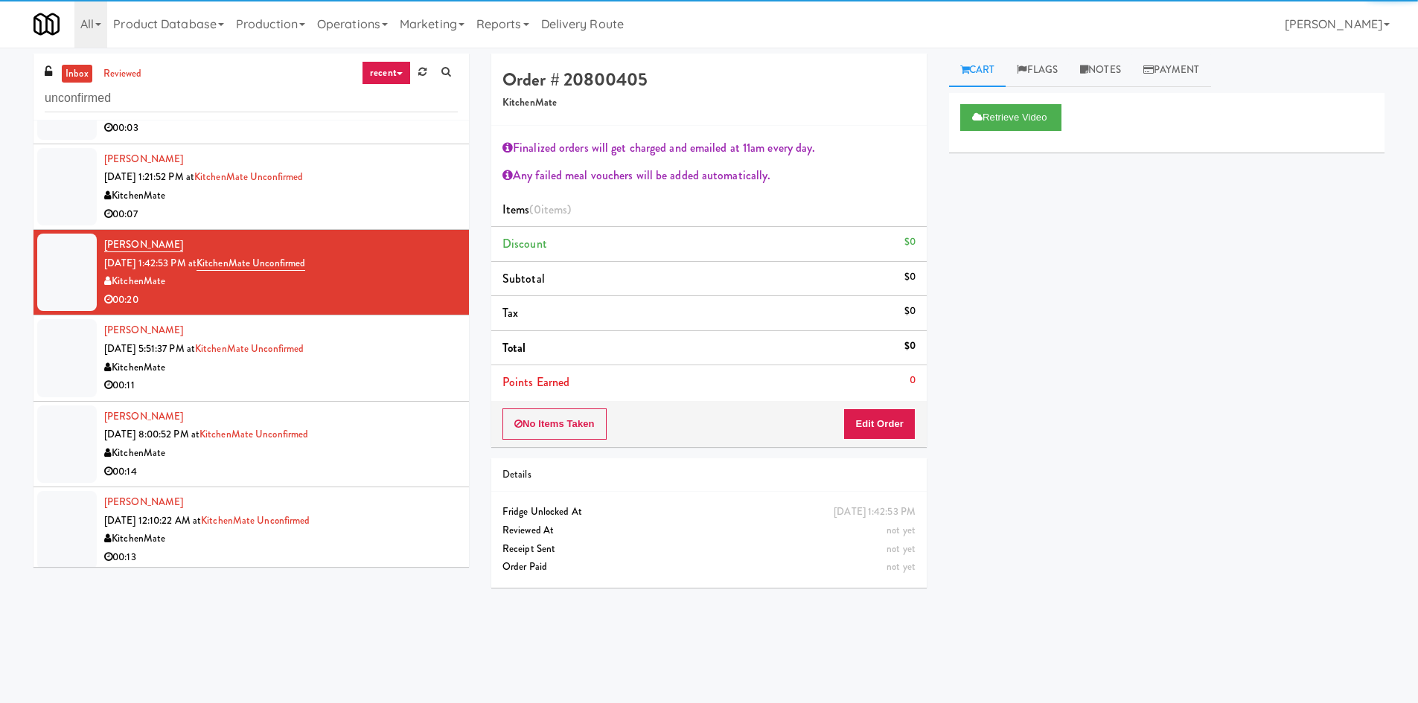
scroll to position [868, 0]
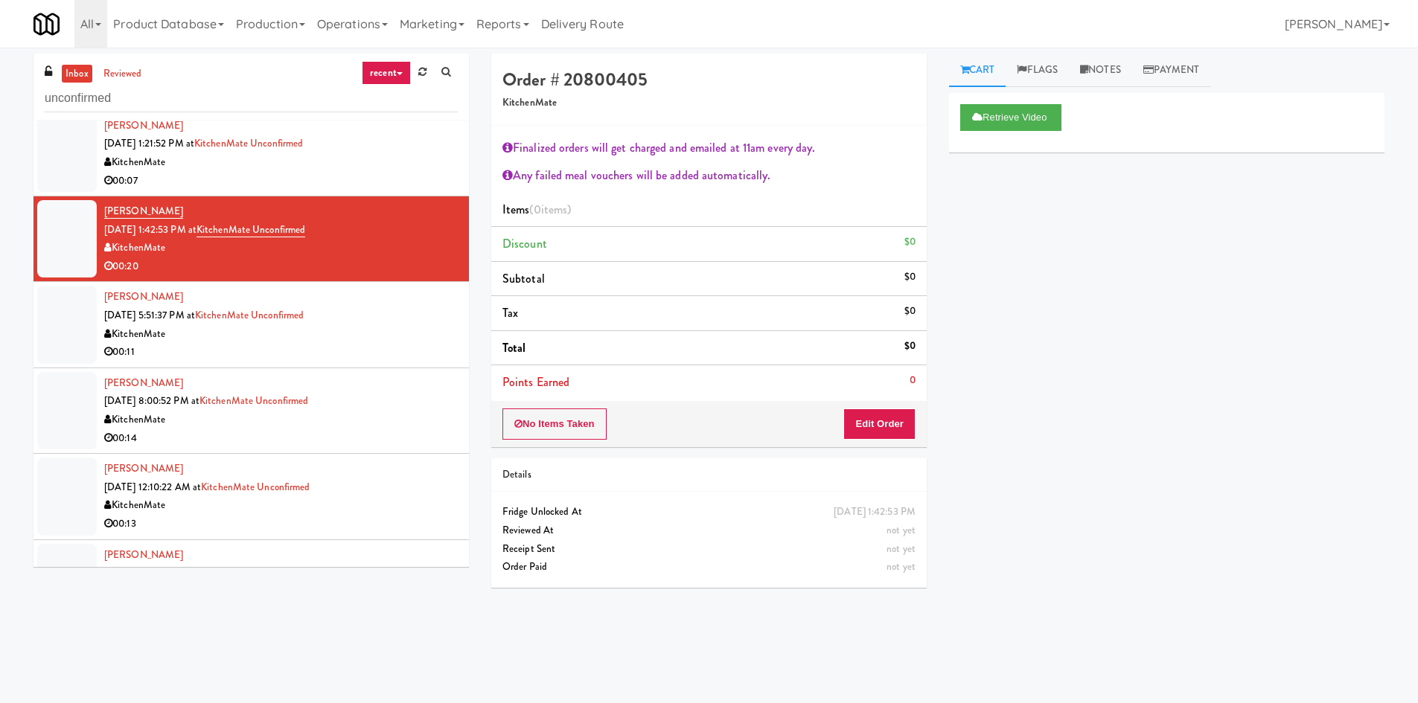
drag, startPoint x: 207, startPoint y: 208, endPoint x: 99, endPoint y: 211, distance: 107.9
click at [99, 211] on li "Karaley Ovchinikov Sep 30, 2025 1:42:53 PM at KitchenMate Unconfirmed KitchenMa…" at bounding box center [250, 239] width 435 height 86
copy link "[PERSON_NAME]"
drag, startPoint x: 168, startPoint y: 292, endPoint x: 100, endPoint y: 295, distance: 68.5
click at [100, 295] on li "Angel Macalino Sep 30, 2025 5:51:37 PM at KitchenMate Unconfirmed KitchenMate 0…" at bounding box center [250, 325] width 435 height 86
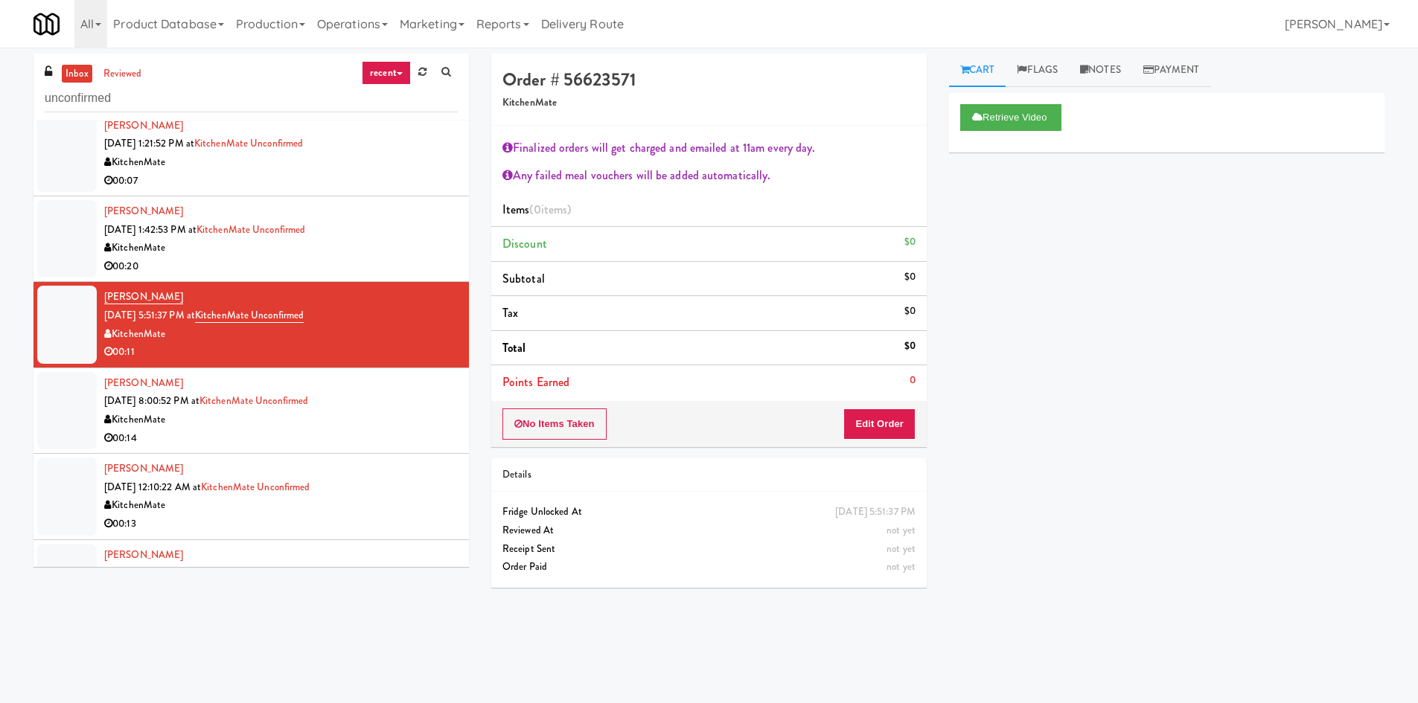
click at [377, 511] on div "KitchenMate" at bounding box center [280, 505] width 353 height 19
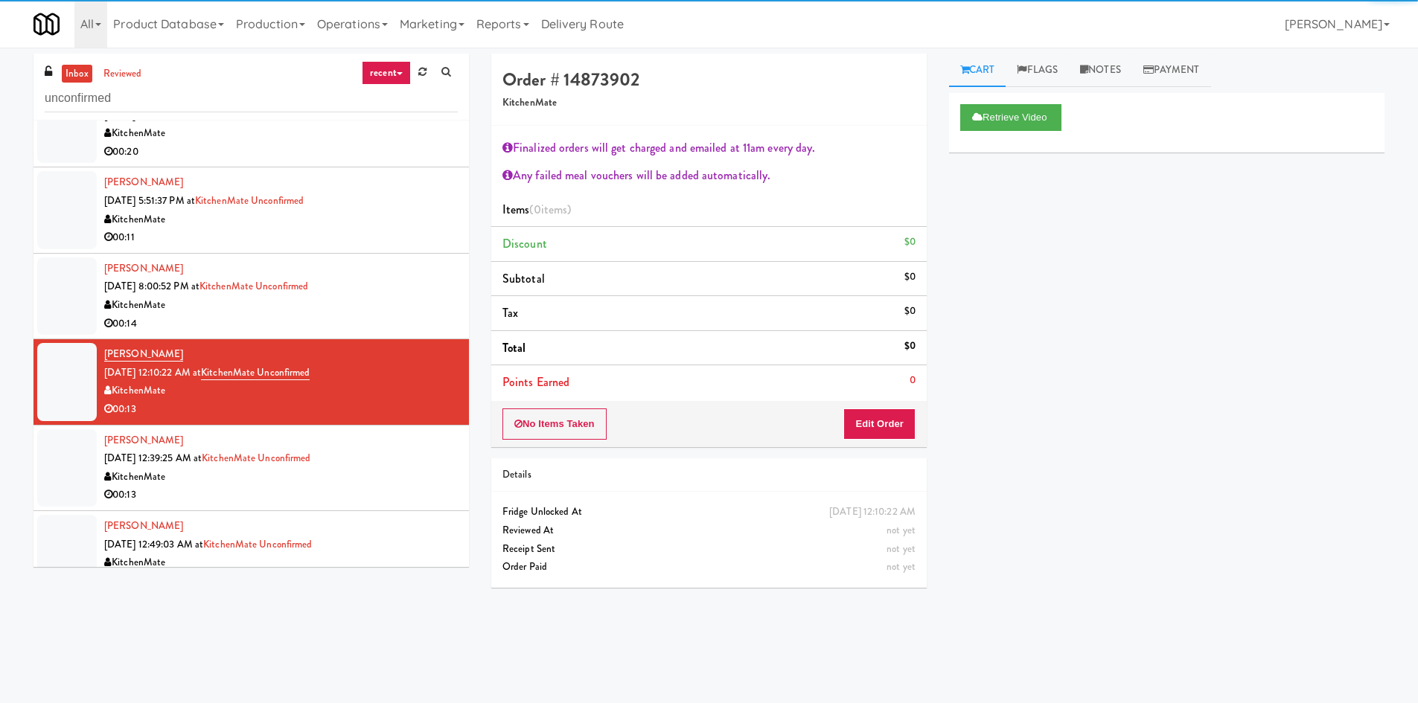
scroll to position [1042, 0]
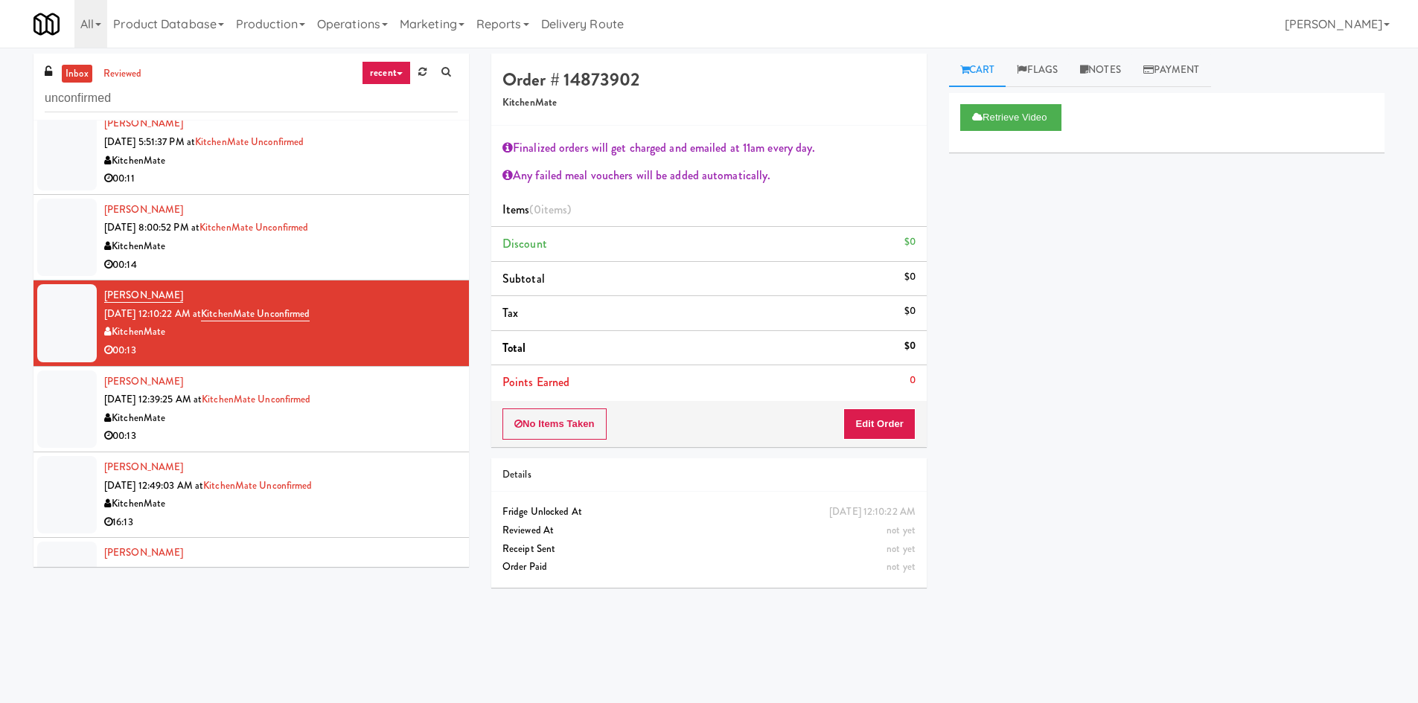
drag, startPoint x: 214, startPoint y: 378, endPoint x: 101, endPoint y: 381, distance: 112.4
click at [101, 381] on li "Cinduya Sivarajah Oct 2, 2025 12:39:25 AM at KitchenMate Unconfirmed KitchenMat…" at bounding box center [250, 410] width 435 height 86
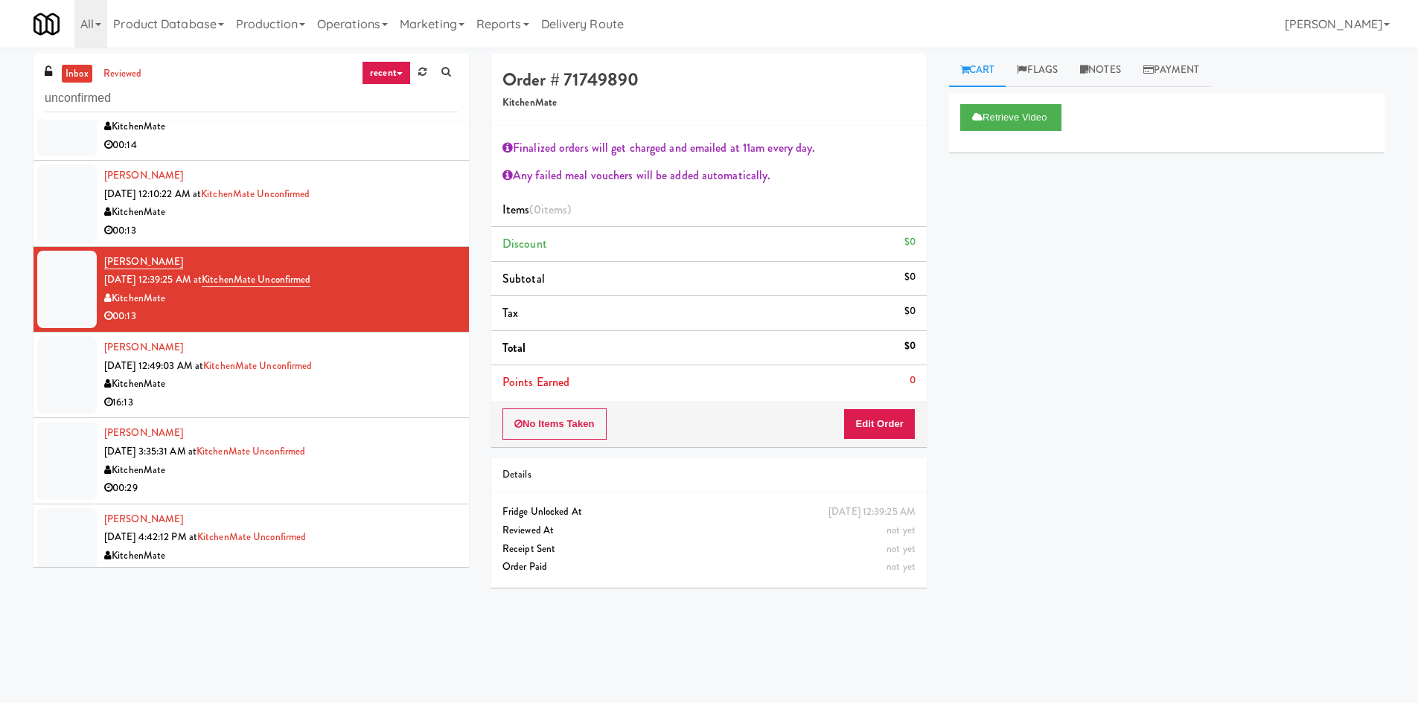
scroll to position [1215, 0]
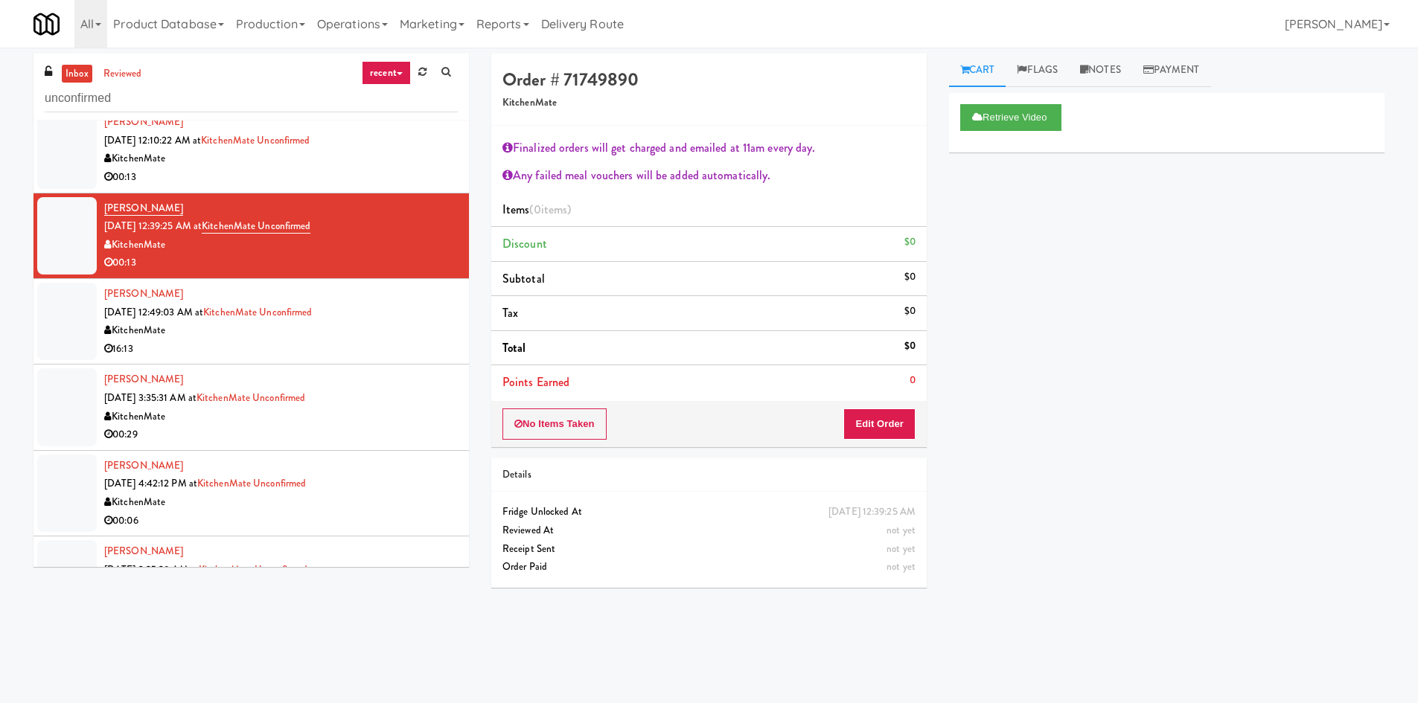
drag, startPoint x: 196, startPoint y: 377, endPoint x: 101, endPoint y: 374, distance: 95.3
click at [101, 374] on li "Patrycja Pacholarz Oct 2, 2025 3:35:31 AM at KitchenMate Unconfirmed KitchenMat…" at bounding box center [250, 408] width 435 height 86
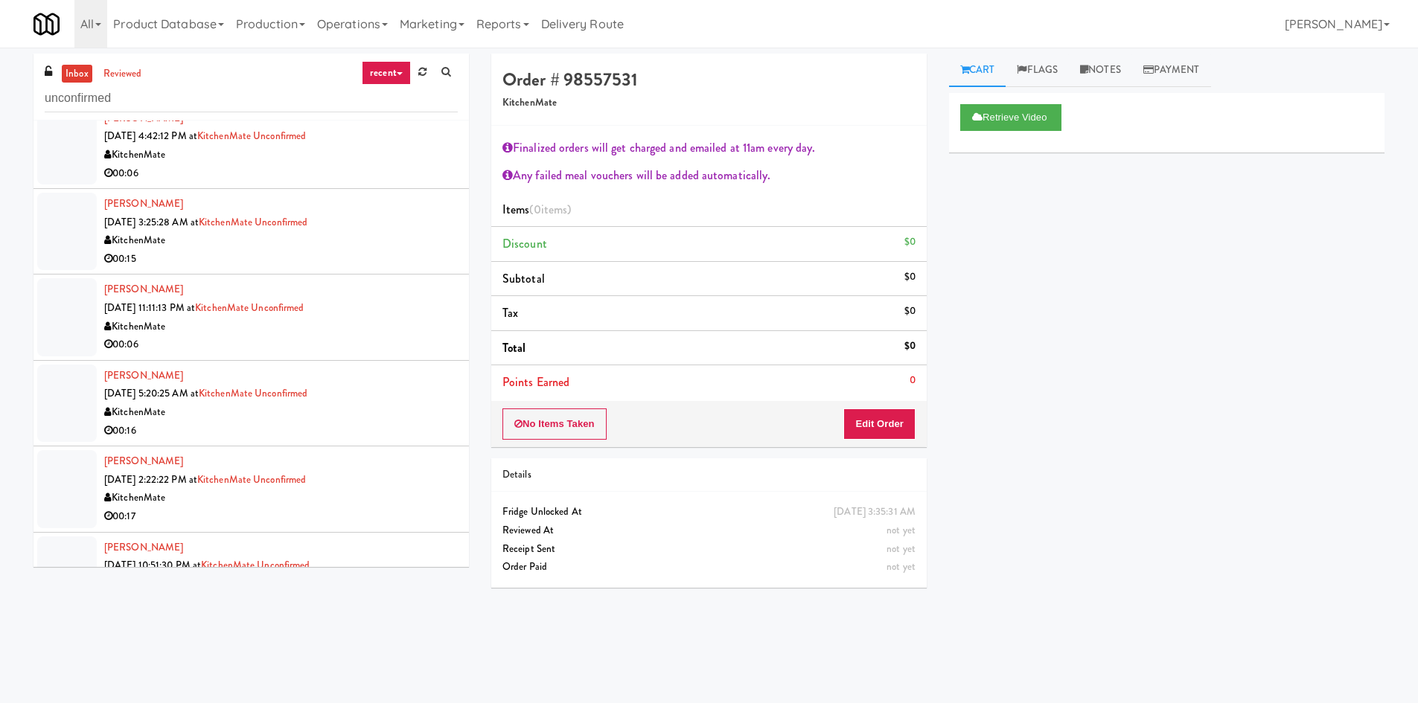
scroll to position [1215, 0]
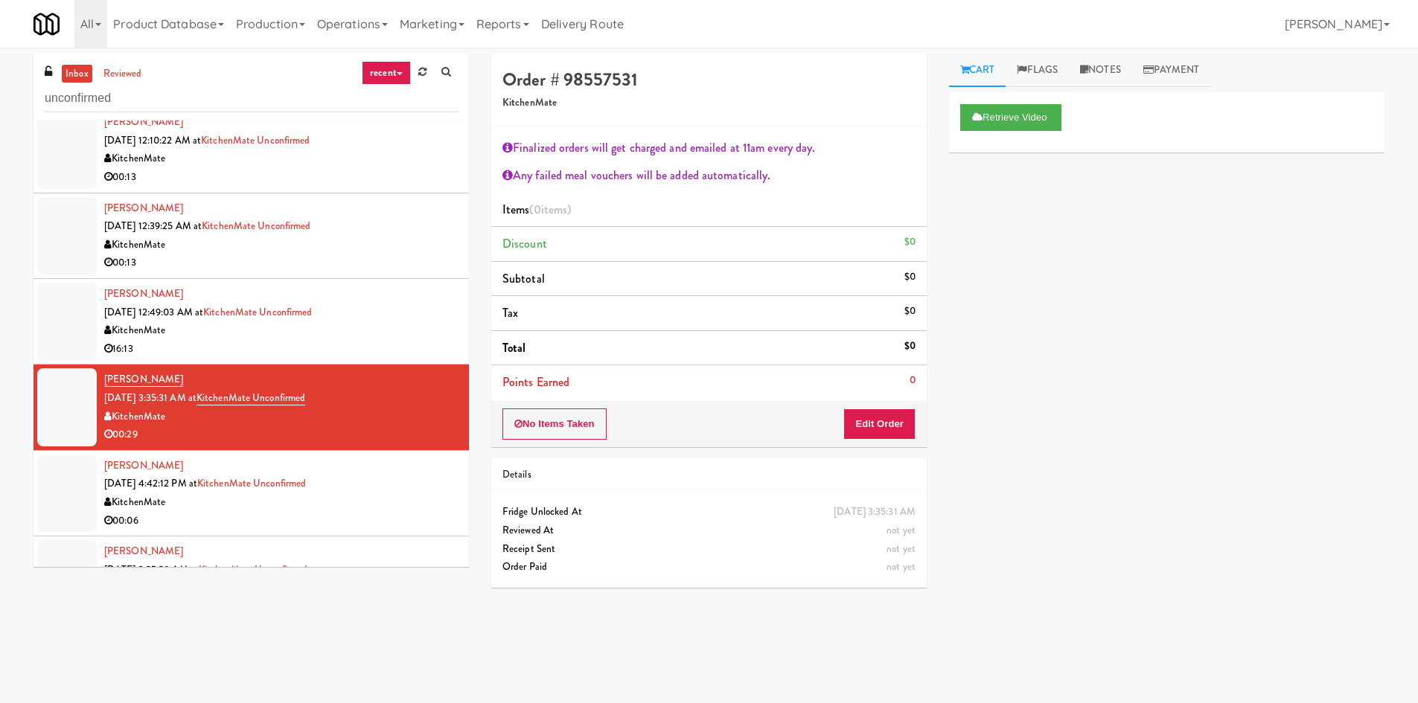
click at [356, 520] on div "00:06" at bounding box center [280, 521] width 353 height 19
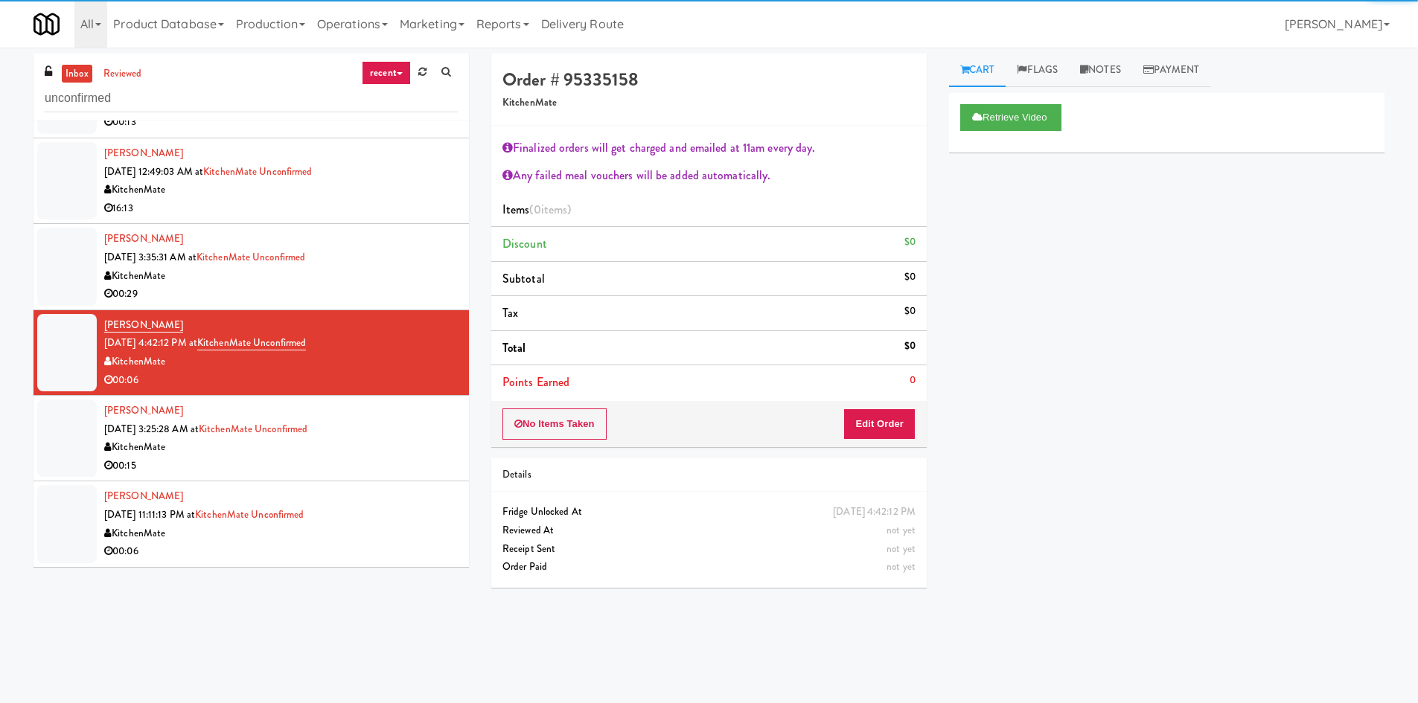
scroll to position [1389, 0]
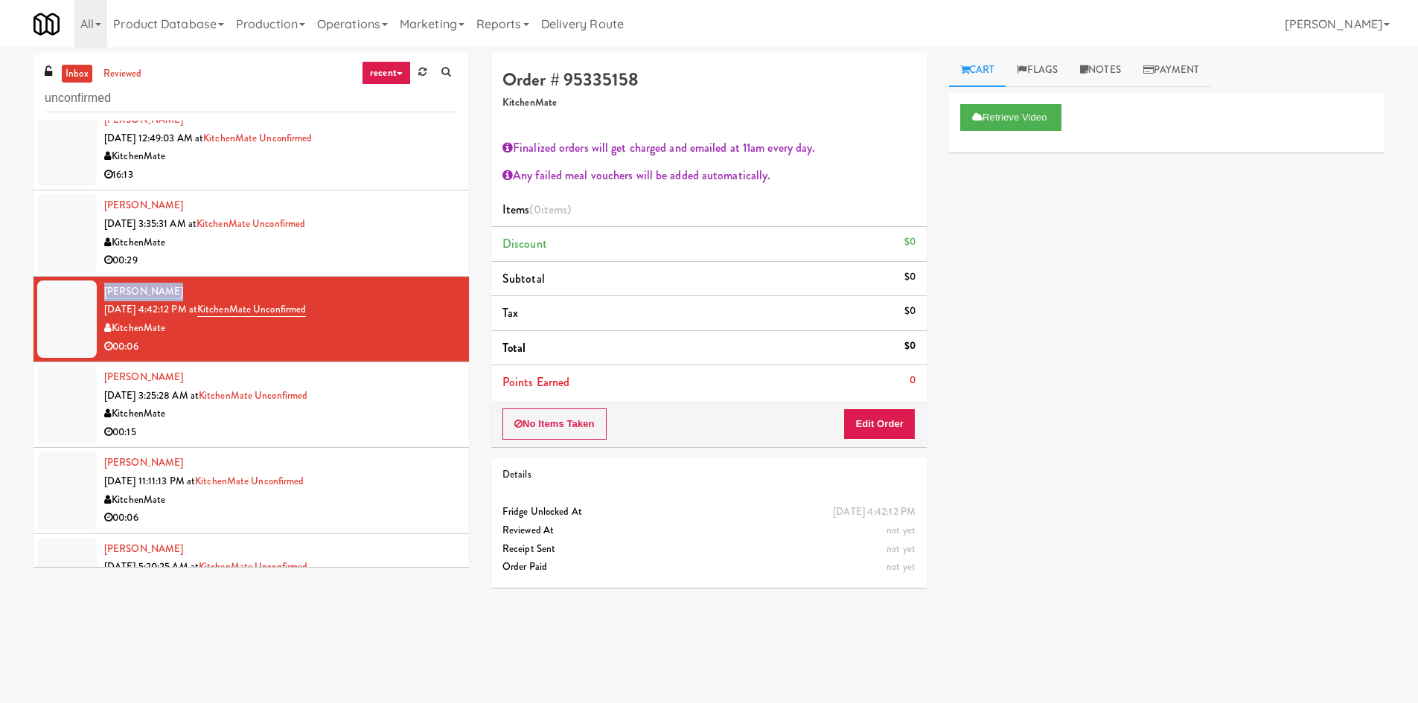
drag, startPoint x: 199, startPoint y: 293, endPoint x: 100, endPoint y: 292, distance: 98.2
click at [100, 292] on li "Naila Shahzad Oct 2, 2025 4:42:12 PM at KitchenMate Unconfirmed KitchenMate 00:…" at bounding box center [250, 320] width 435 height 86
copy link "[PERSON_NAME]"
click at [384, 417] on div "KitchenMate" at bounding box center [280, 414] width 353 height 19
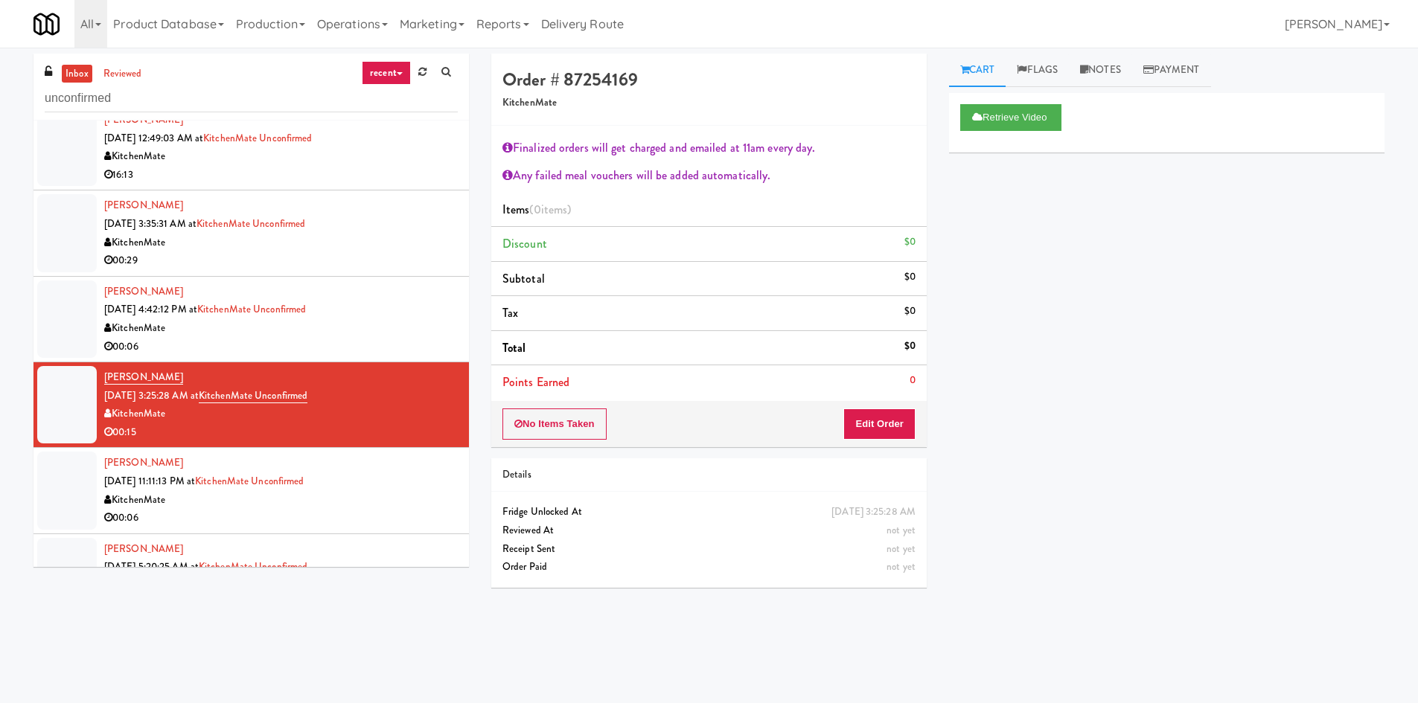
drag, startPoint x: 202, startPoint y: 375, endPoint x: 99, endPoint y: 382, distance: 103.7
click at [99, 382] on li "Patrycja Pacholarz Oct 3, 2025 3:25:28 AM at KitchenMate Unconfirmed KitchenMat…" at bounding box center [250, 405] width 435 height 86
copy link "[PERSON_NAME]"
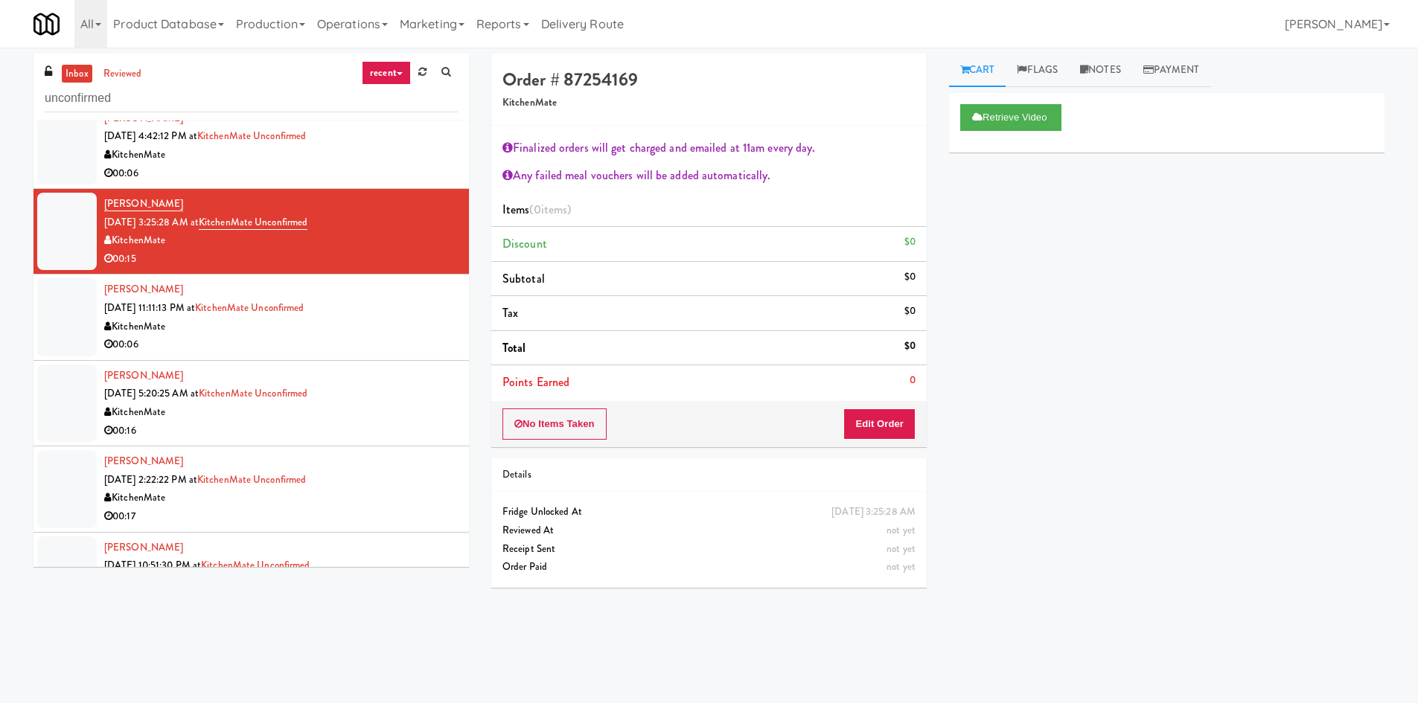
drag, startPoint x: 281, startPoint y: 348, endPoint x: 240, endPoint y: 321, distance: 49.5
click at [281, 348] on div "00:06" at bounding box center [280, 345] width 353 height 19
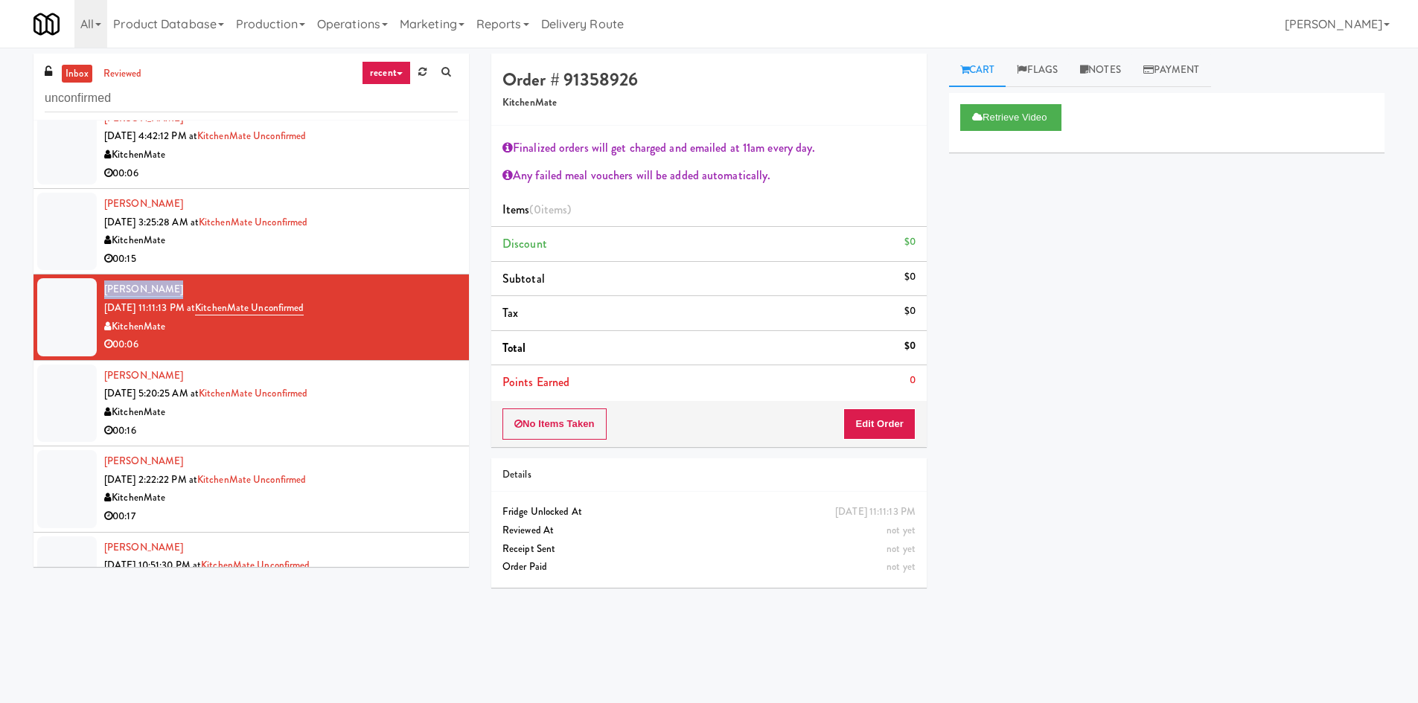
drag, startPoint x: 185, startPoint y: 288, endPoint x: 211, endPoint y: 326, distance: 46.0
click at [108, 294] on div "Naila Shahzad Oct 3, 2025 11:11:13 PM at KitchenMate Unconfirmed KitchenMate 00…" at bounding box center [280, 317] width 353 height 73
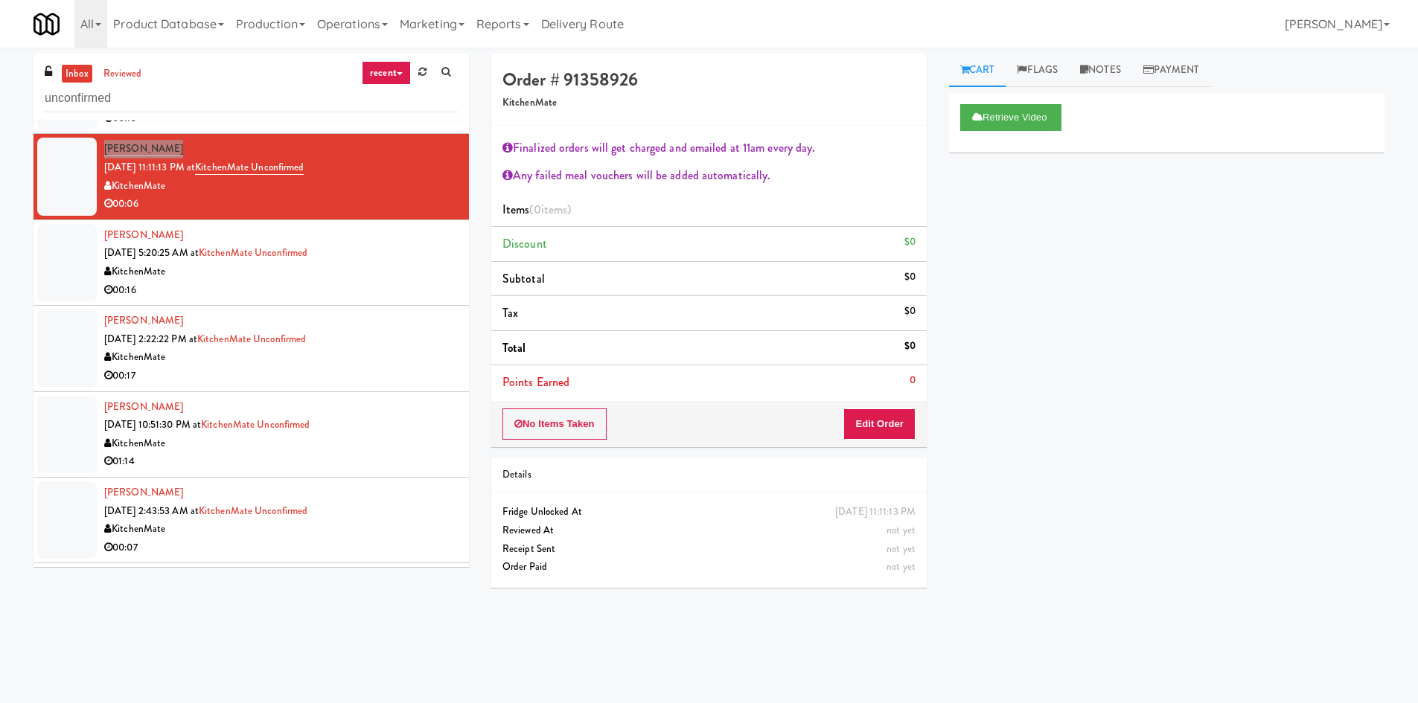
scroll to position [1736, 0]
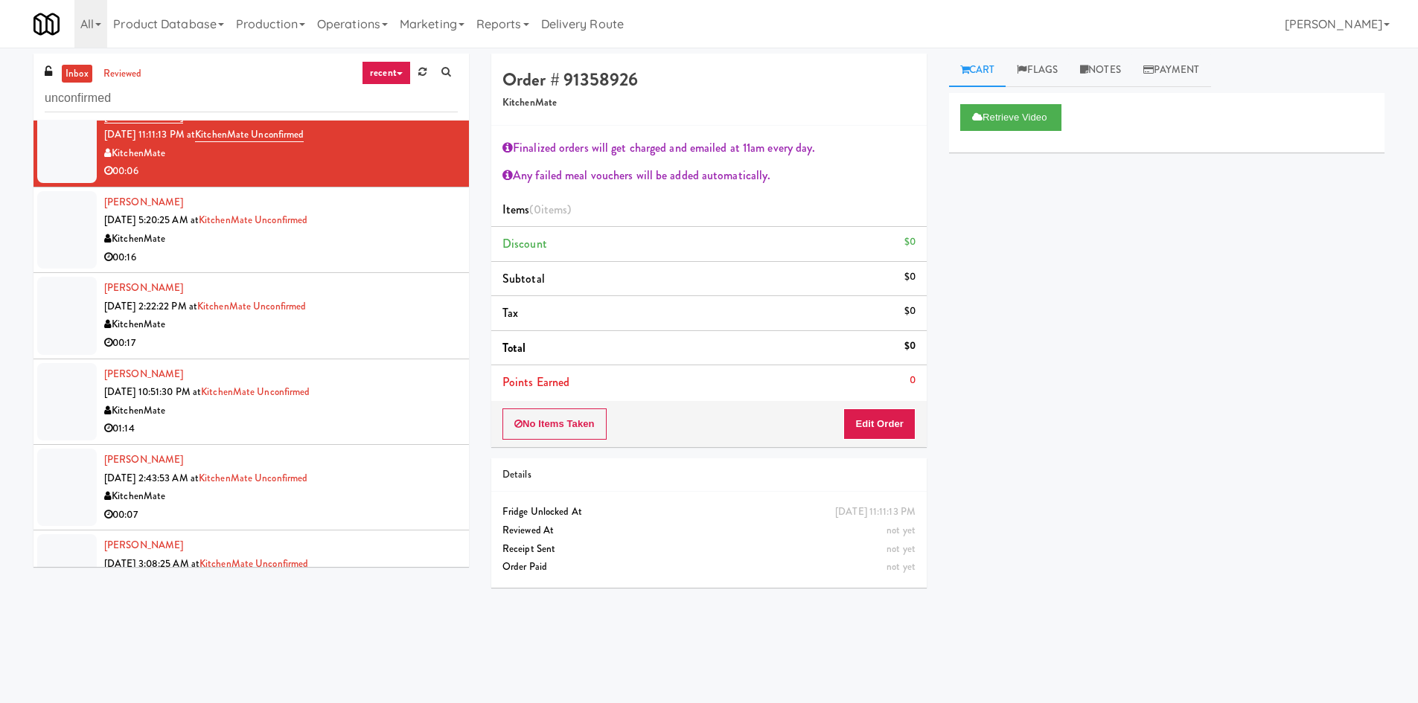
click at [377, 432] on div "01:14" at bounding box center [280, 429] width 353 height 19
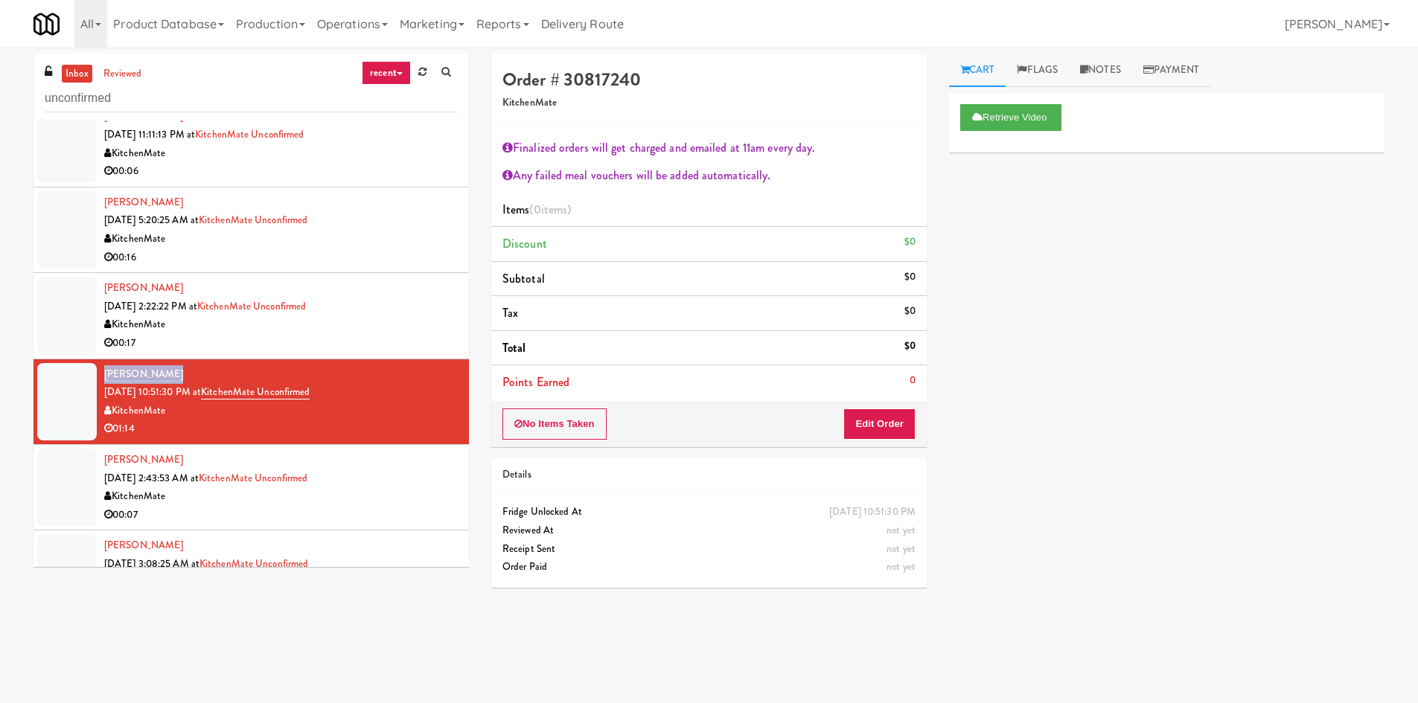
drag, startPoint x: 176, startPoint y: 377, endPoint x: 106, endPoint y: 377, distance: 69.2
click at [106, 377] on div "Rose Paccione Oct 4, 2025 10:51:30 PM at KitchenMate Unconfirmed KitchenMate 01…" at bounding box center [280, 401] width 353 height 73
copy link "[PERSON_NAME]"
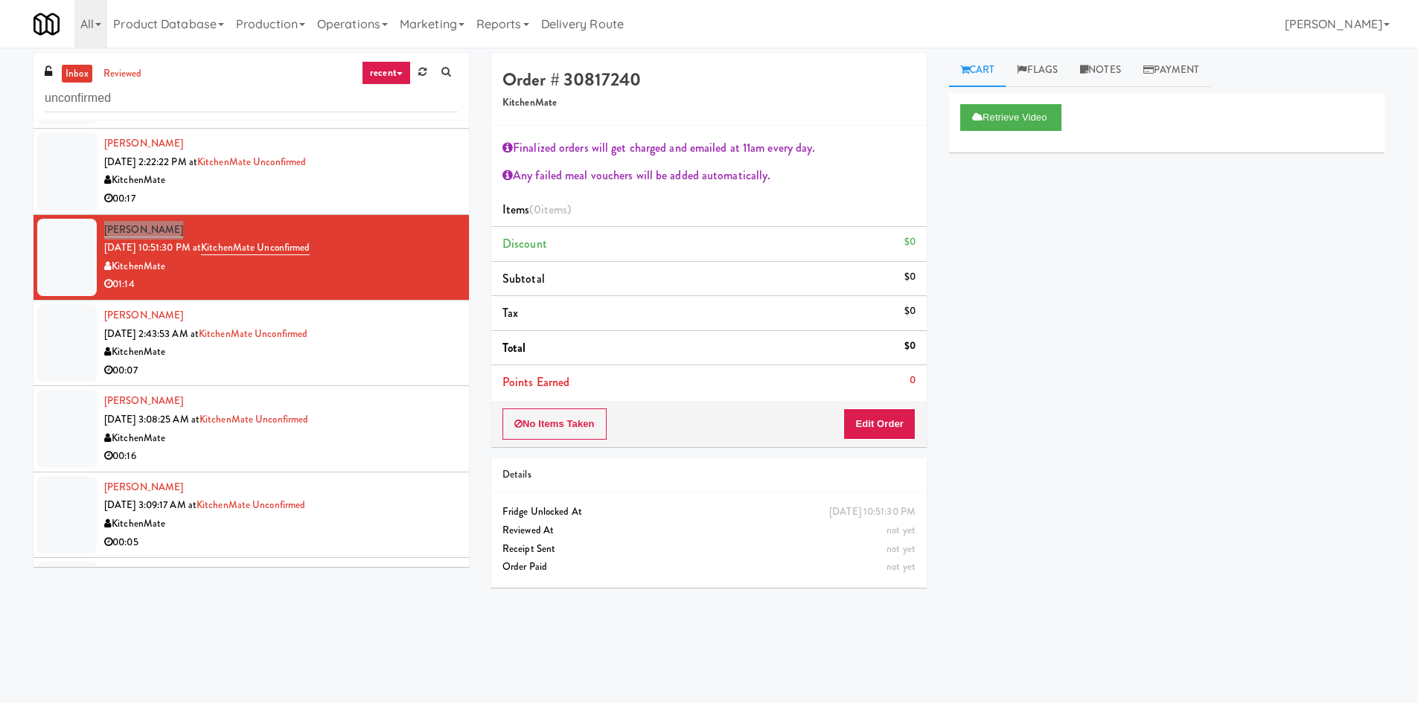
scroll to position [1910, 0]
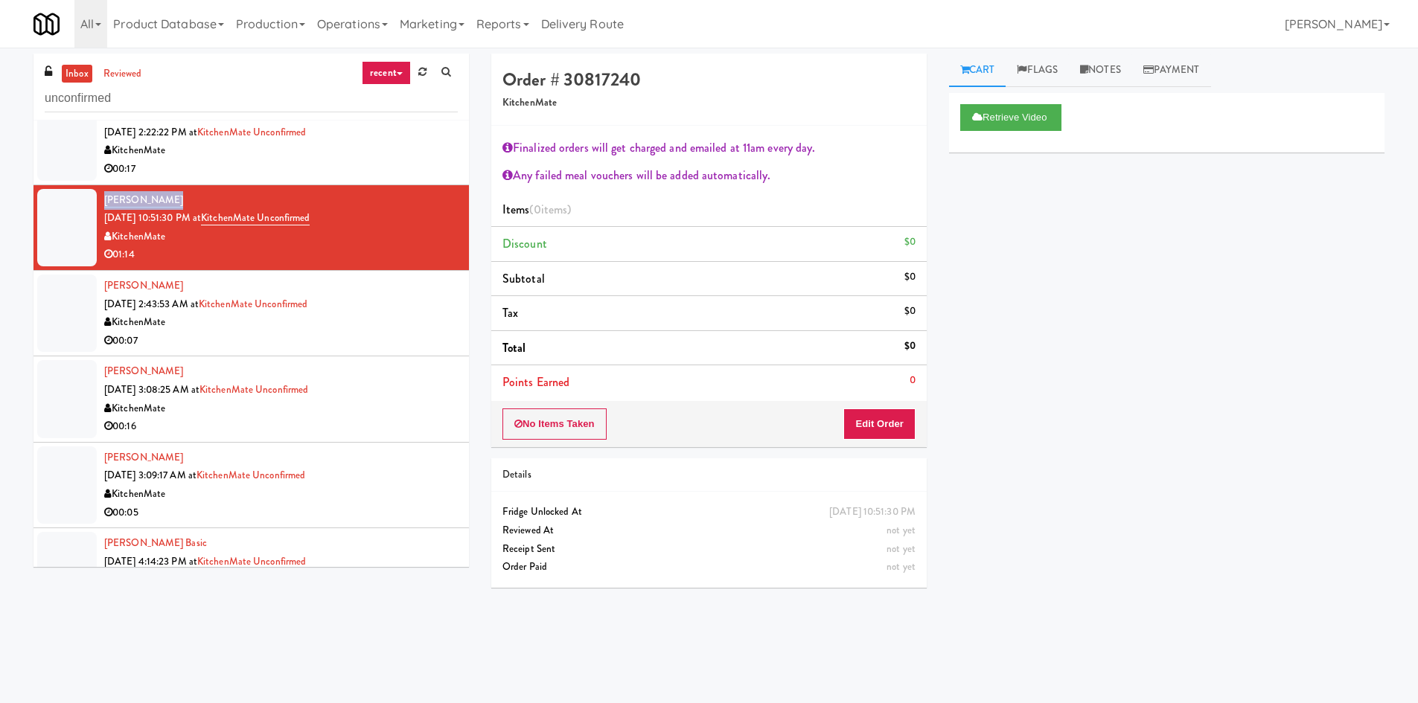
drag, startPoint x: 173, startPoint y: 281, endPoint x: 107, endPoint y: 284, distance: 66.3
click at [107, 284] on div "Katherine Veit Oct 5, 2025 2:43:53 AM at KitchenMate Unconfirmed KitchenMate 00…" at bounding box center [280, 313] width 353 height 73
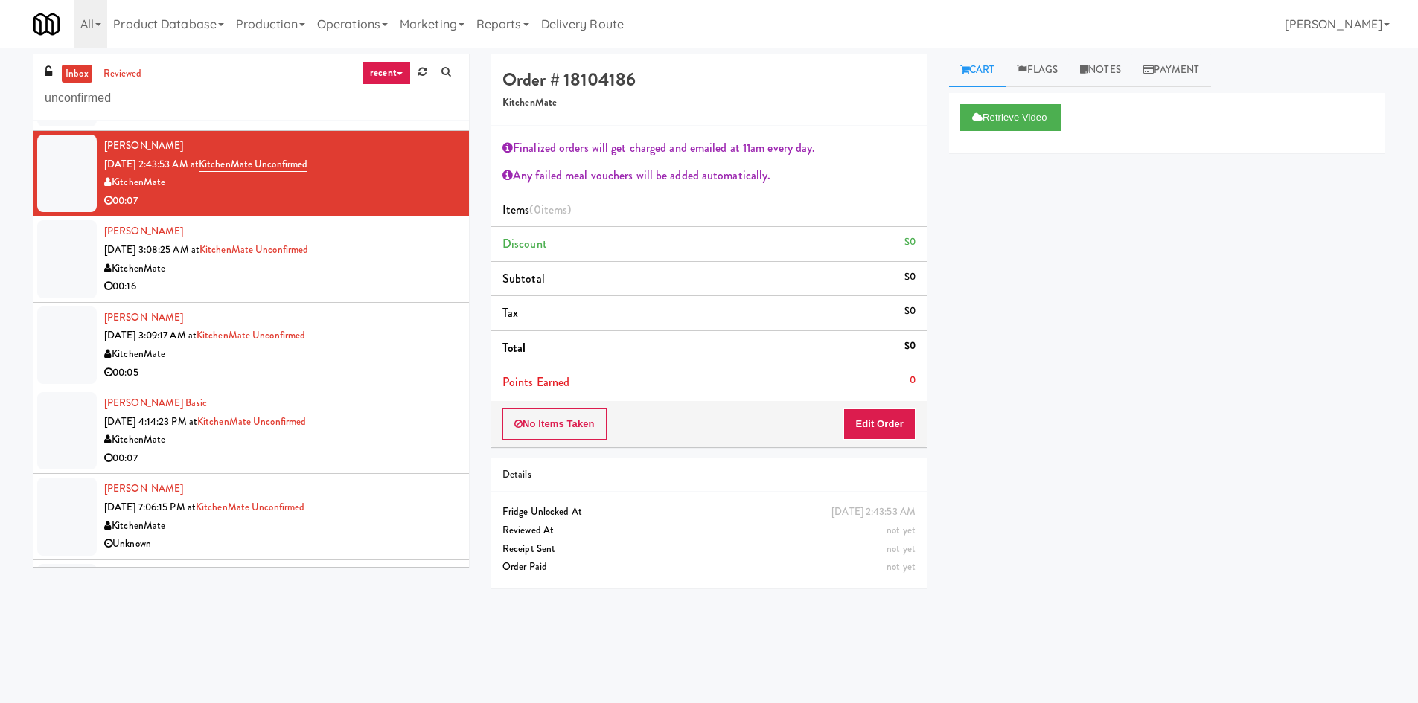
scroll to position [2083, 0]
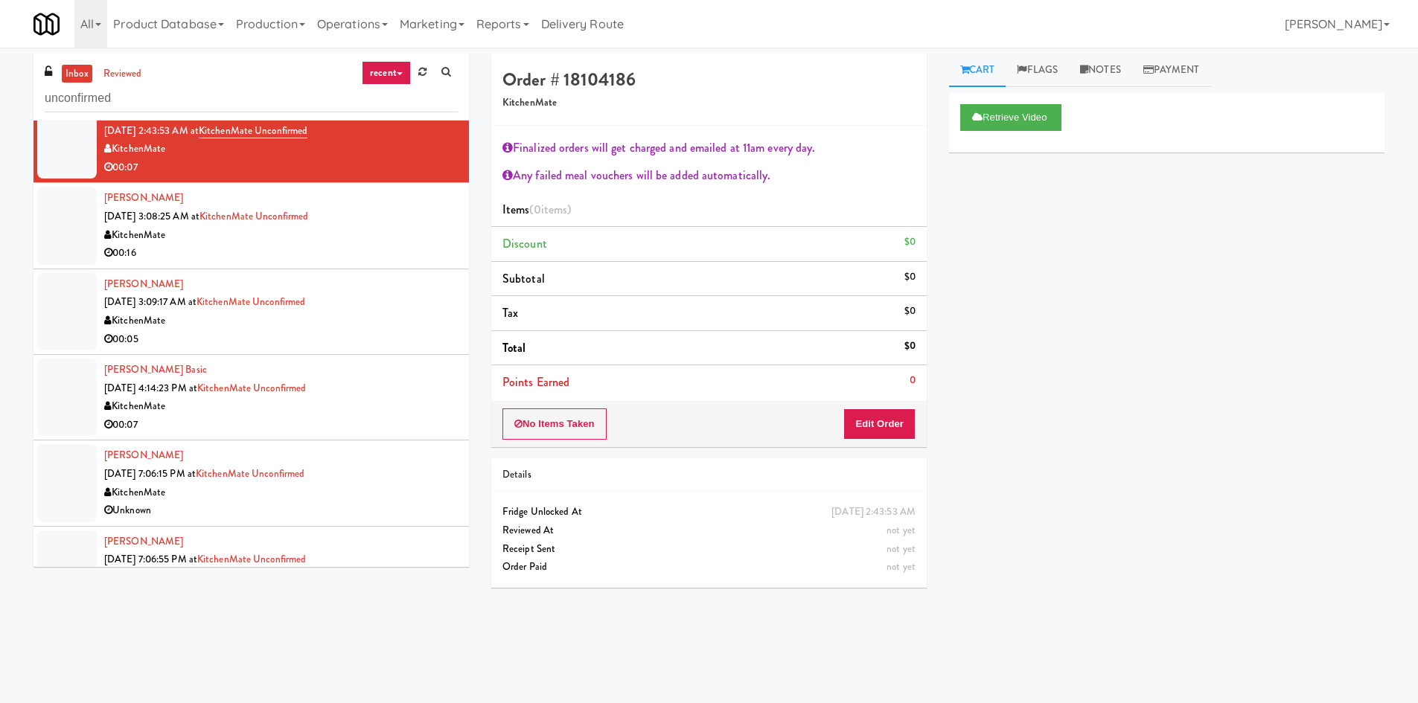
click at [406, 268] on li "Naguy Baweni Oct 5, 2025 3:08:25 AM at KitchenMate Unconfirmed KitchenMate 00:16" at bounding box center [250, 226] width 435 height 86
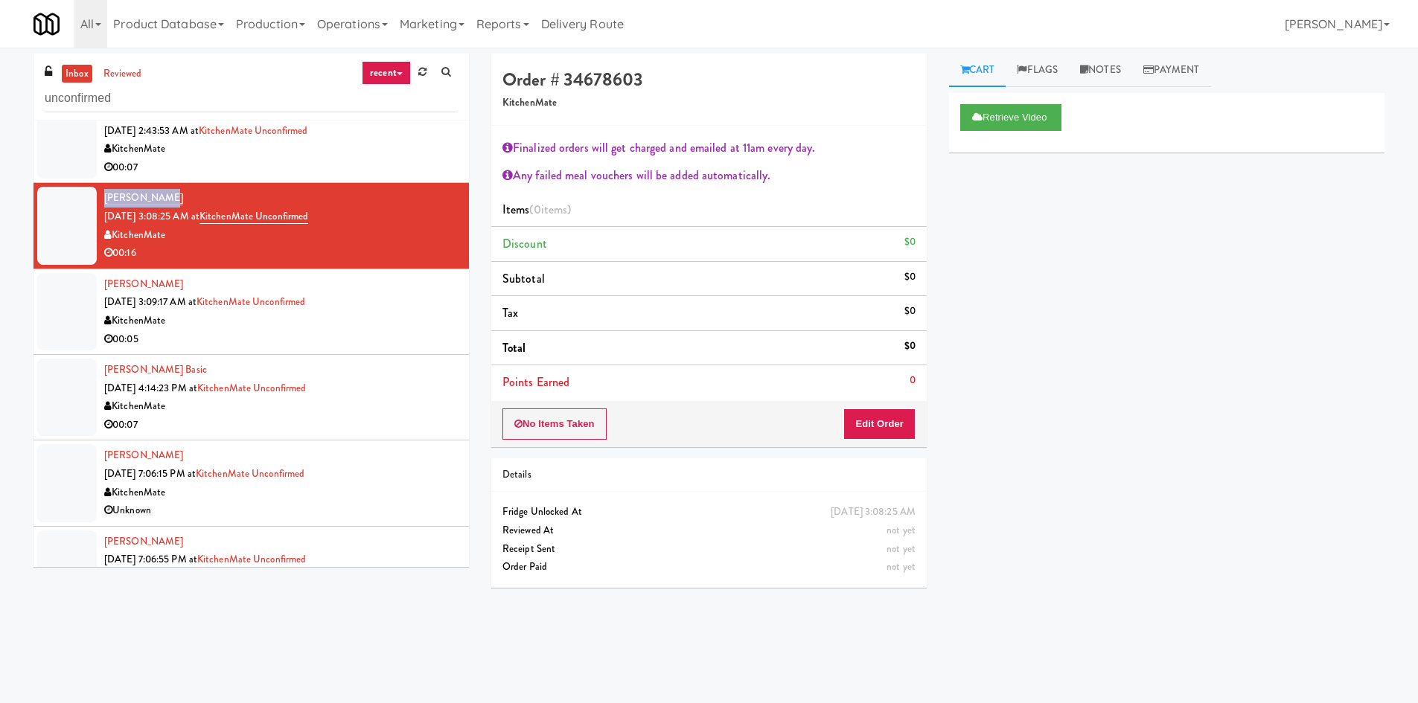
drag, startPoint x: 179, startPoint y: 192, endPoint x: 99, endPoint y: 199, distance: 80.6
click at [99, 199] on li "Naguy Baweni Oct 5, 2025 3:08:25 AM at KitchenMate Unconfirmed KitchenMate 00:16" at bounding box center [250, 226] width 435 height 86
copy link "[PERSON_NAME]"
click at [365, 417] on div "00:07" at bounding box center [280, 425] width 353 height 19
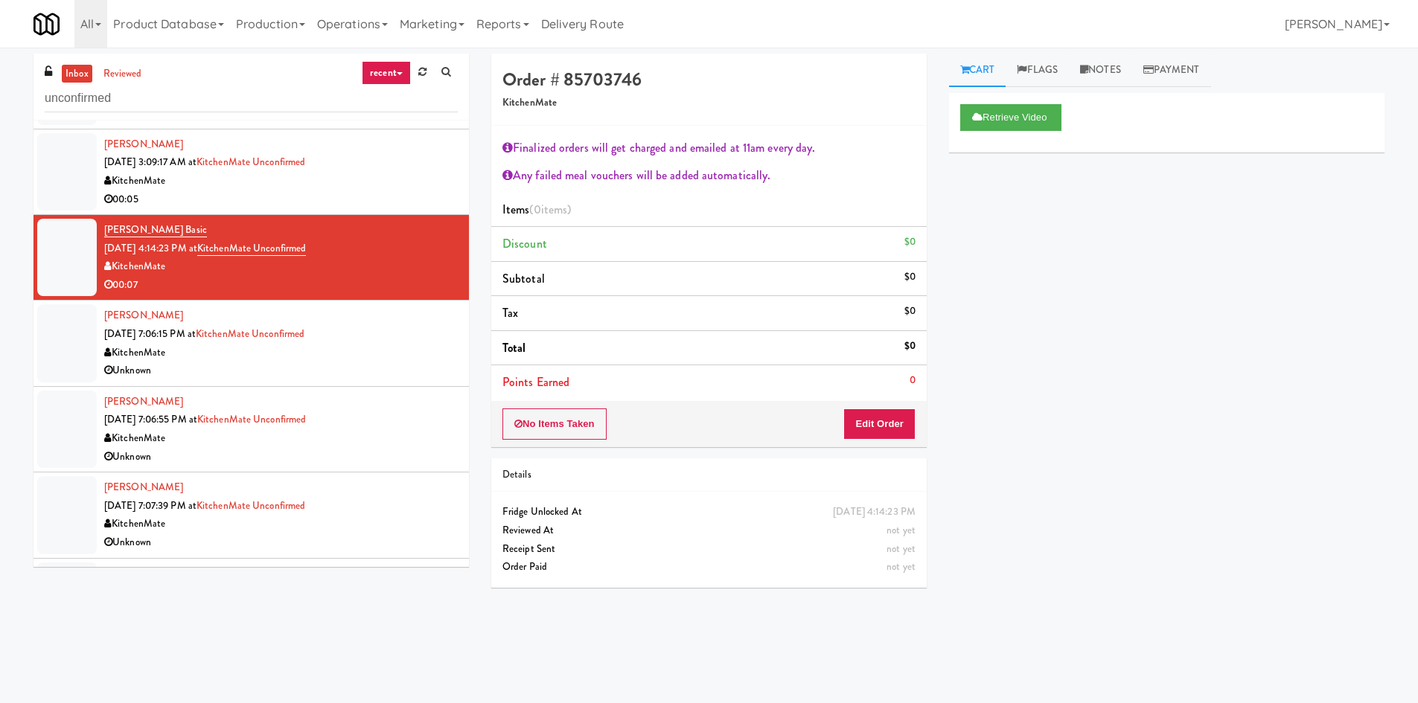
scroll to position [2257, 0]
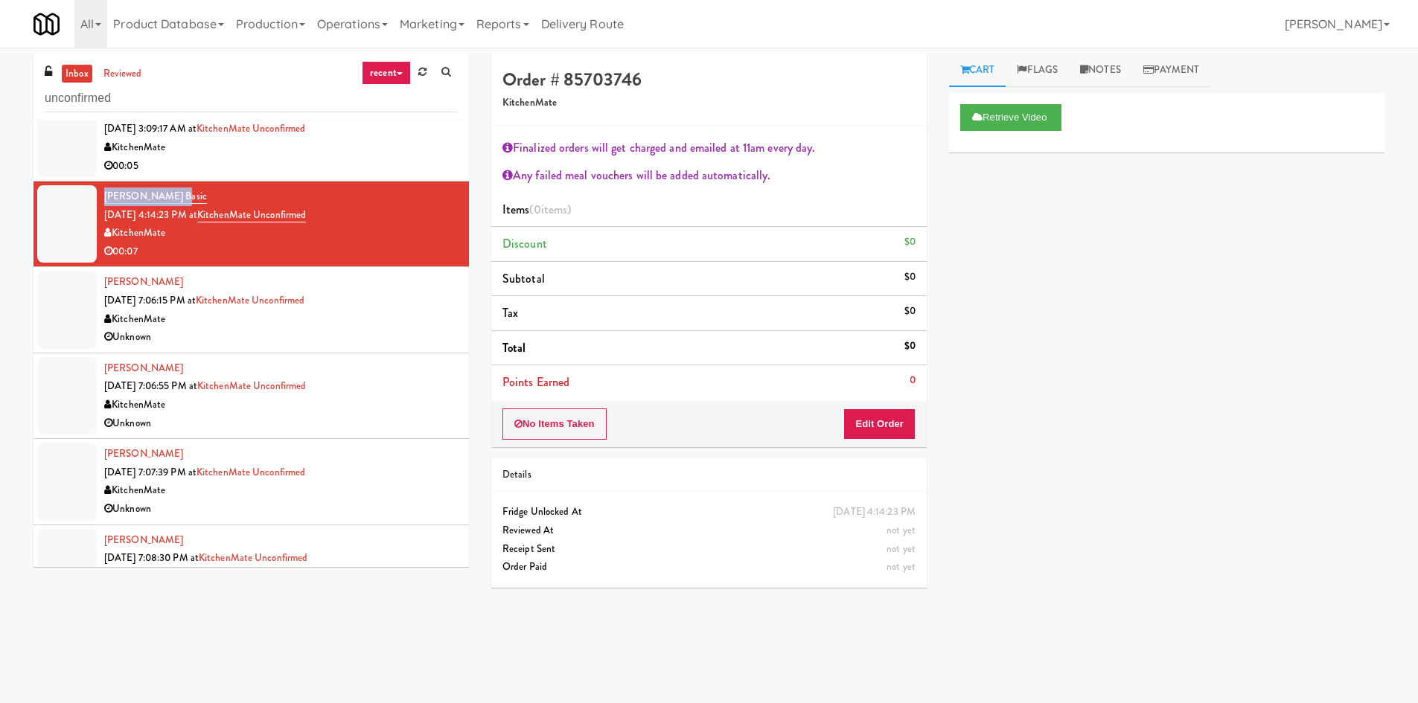
drag, startPoint x: 181, startPoint y: 193, endPoint x: 100, endPoint y: 192, distance: 81.1
click at [100, 192] on li "Shantelle Basic Oct 5, 2025 4:14:23 PM at KitchenMate Unconfirmed KitchenMate 0…" at bounding box center [250, 225] width 435 height 86
copy link "[PERSON_NAME] Basic"
click at [403, 331] on div "Unknown" at bounding box center [280, 337] width 353 height 19
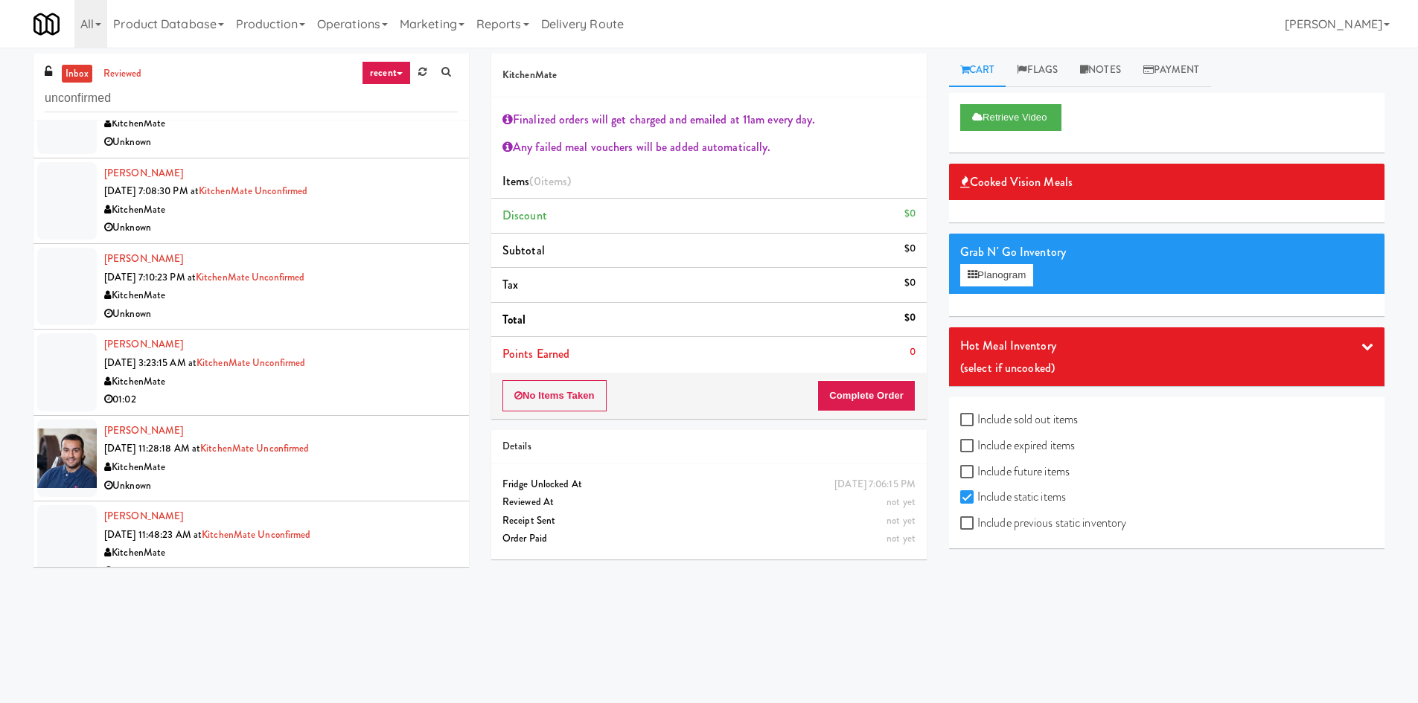
scroll to position [2643, 0]
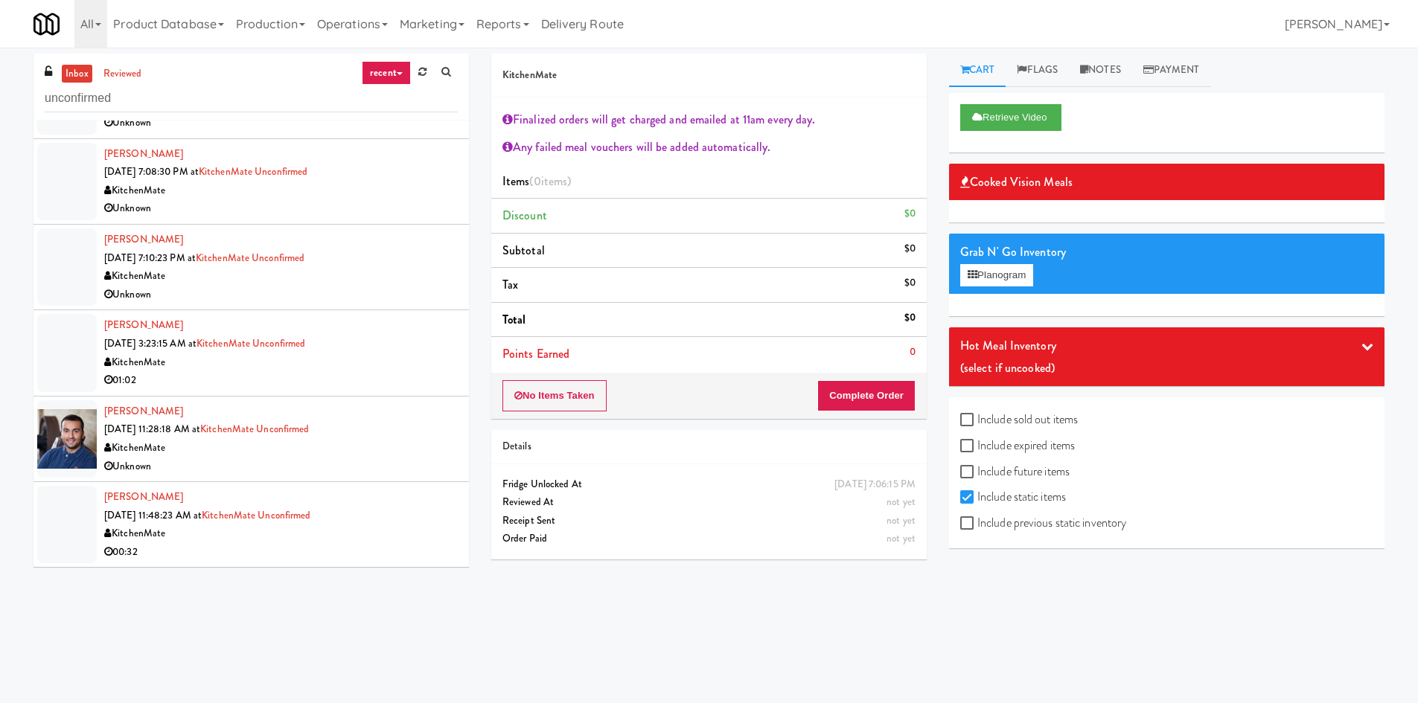
click at [273, 468] on div "Unknown" at bounding box center [280, 467] width 353 height 19
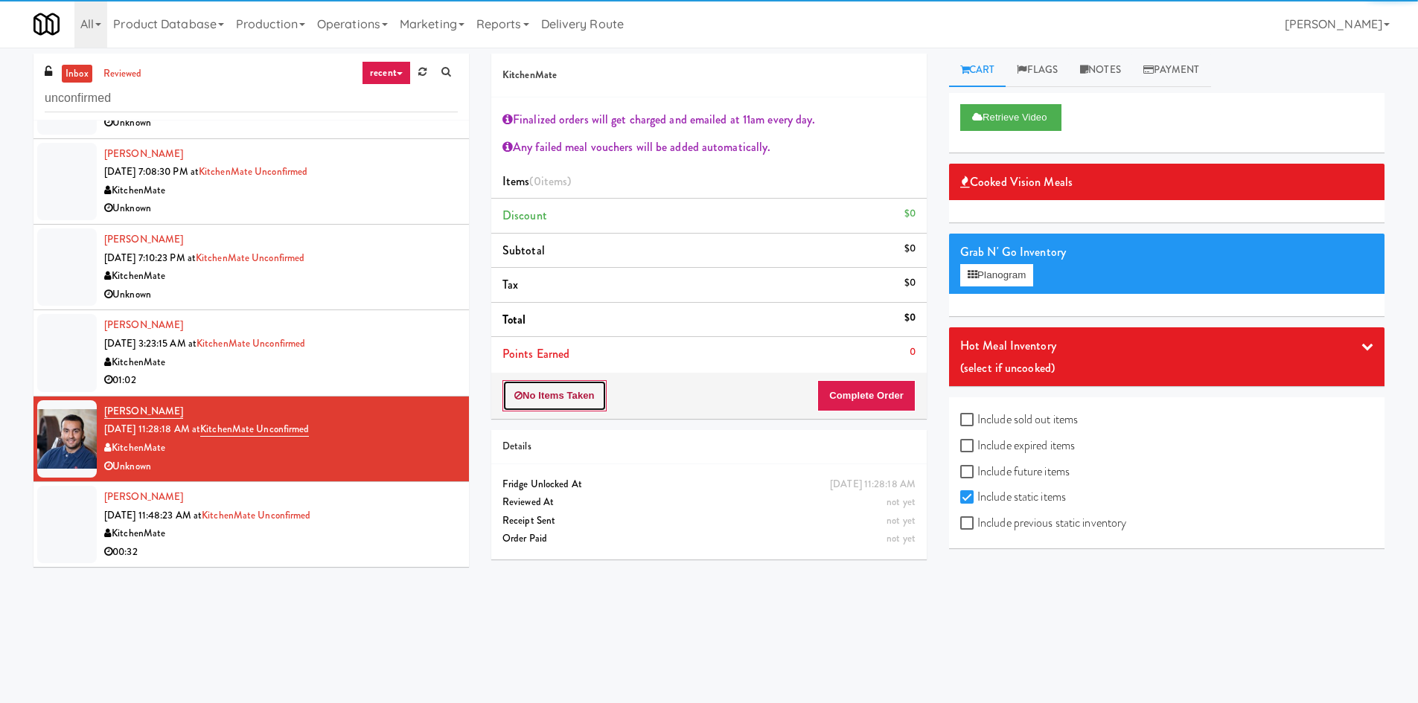
click at [583, 403] on button "No Items Taken" at bounding box center [554, 395] width 104 height 31
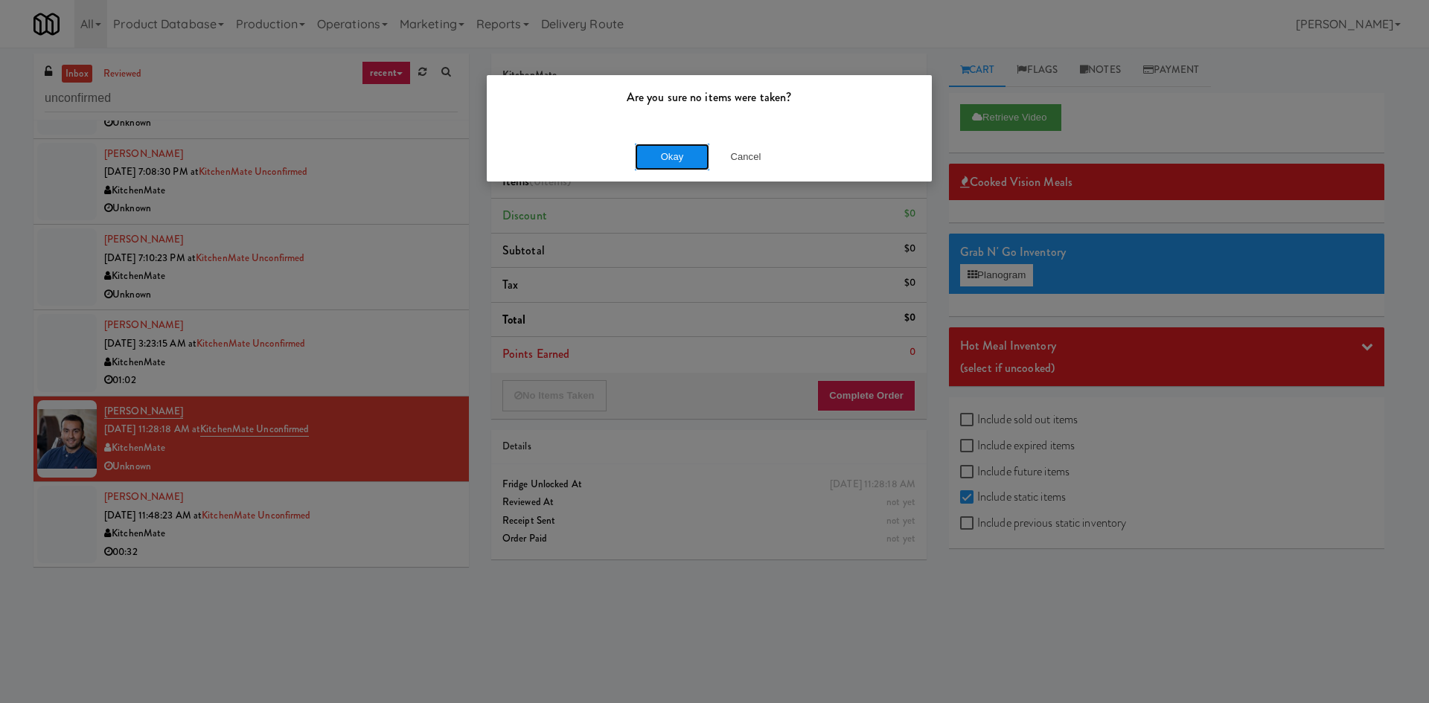
click at [662, 165] on button "Okay" at bounding box center [672, 157] width 74 height 27
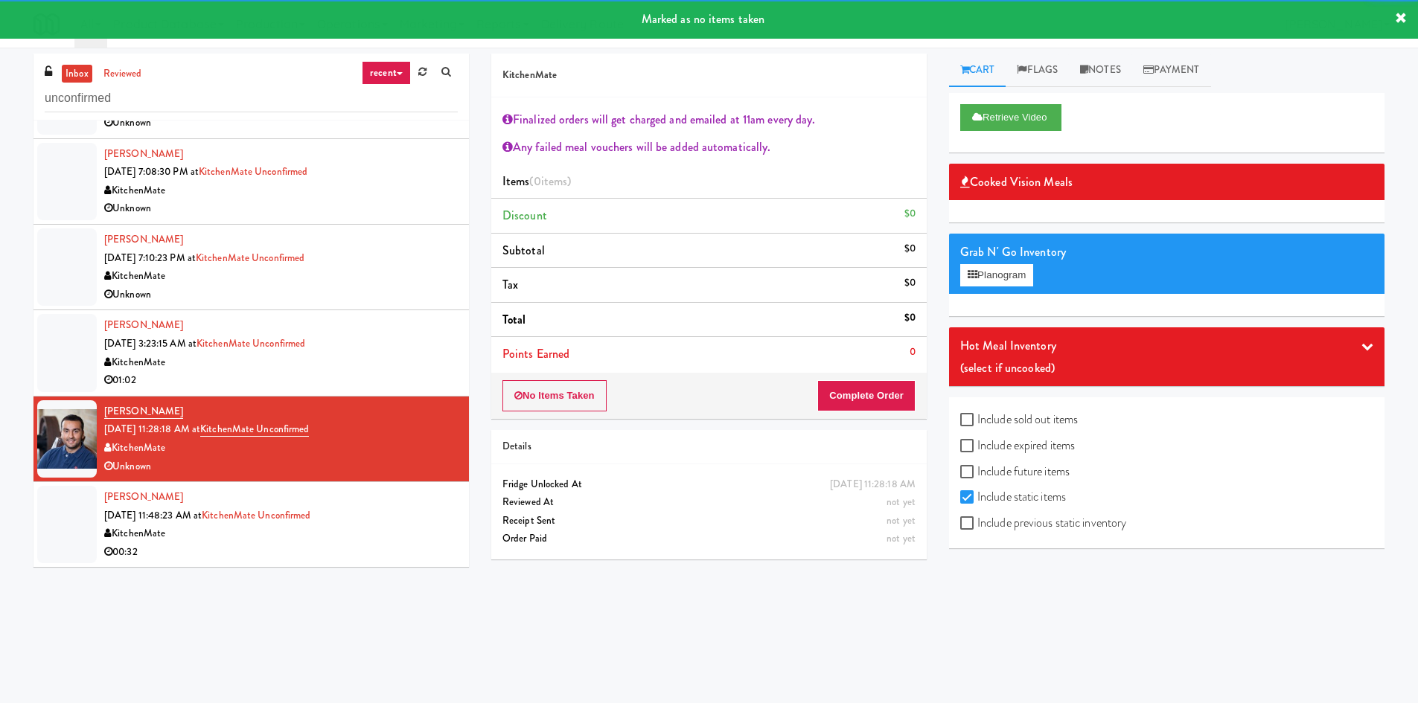
click at [284, 561] on div "00:32" at bounding box center [280, 552] width 353 height 19
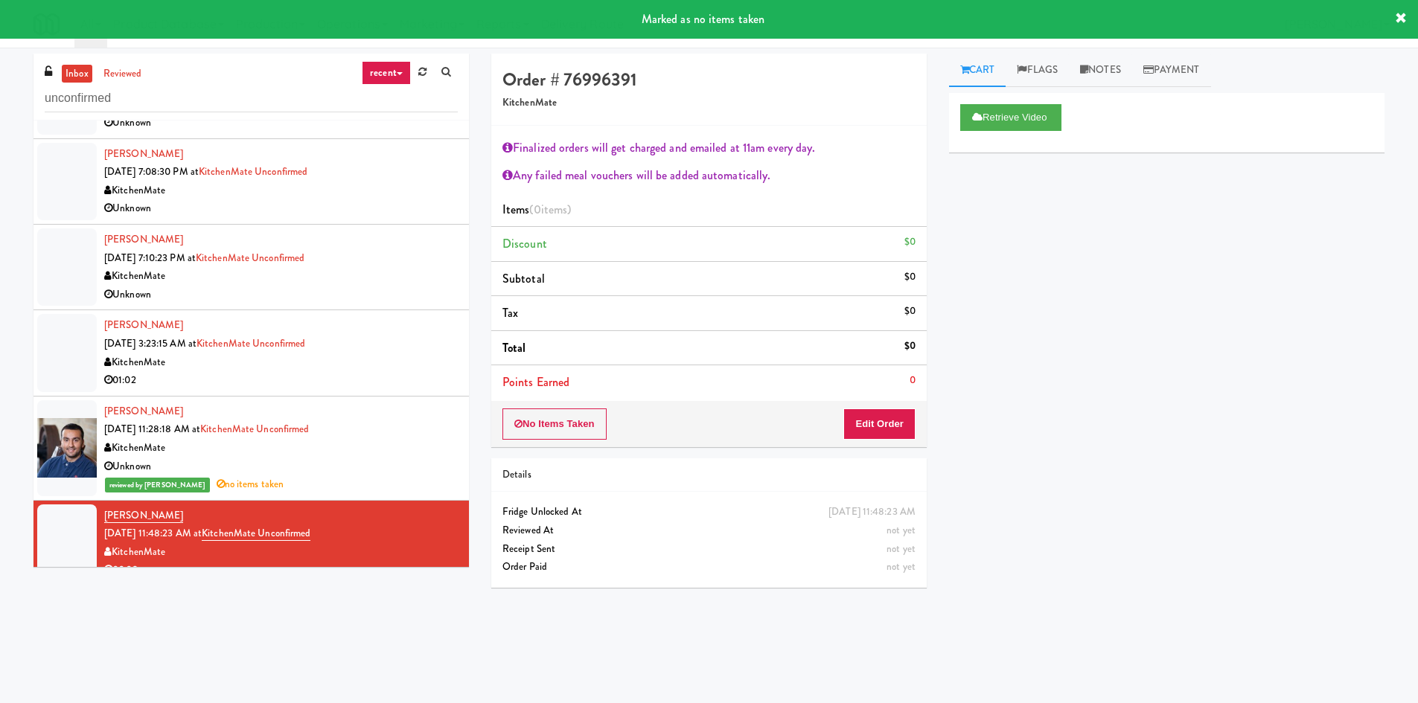
drag, startPoint x: 173, startPoint y: 512, endPoint x: 101, endPoint y: 510, distance: 72.2
click at [101, 510] on li "Fiona Diiacovo Oct 6, 2025 11:48:23 AM at KitchenMate Unconfirmed KitchenMate 0…" at bounding box center [250, 543] width 435 height 85
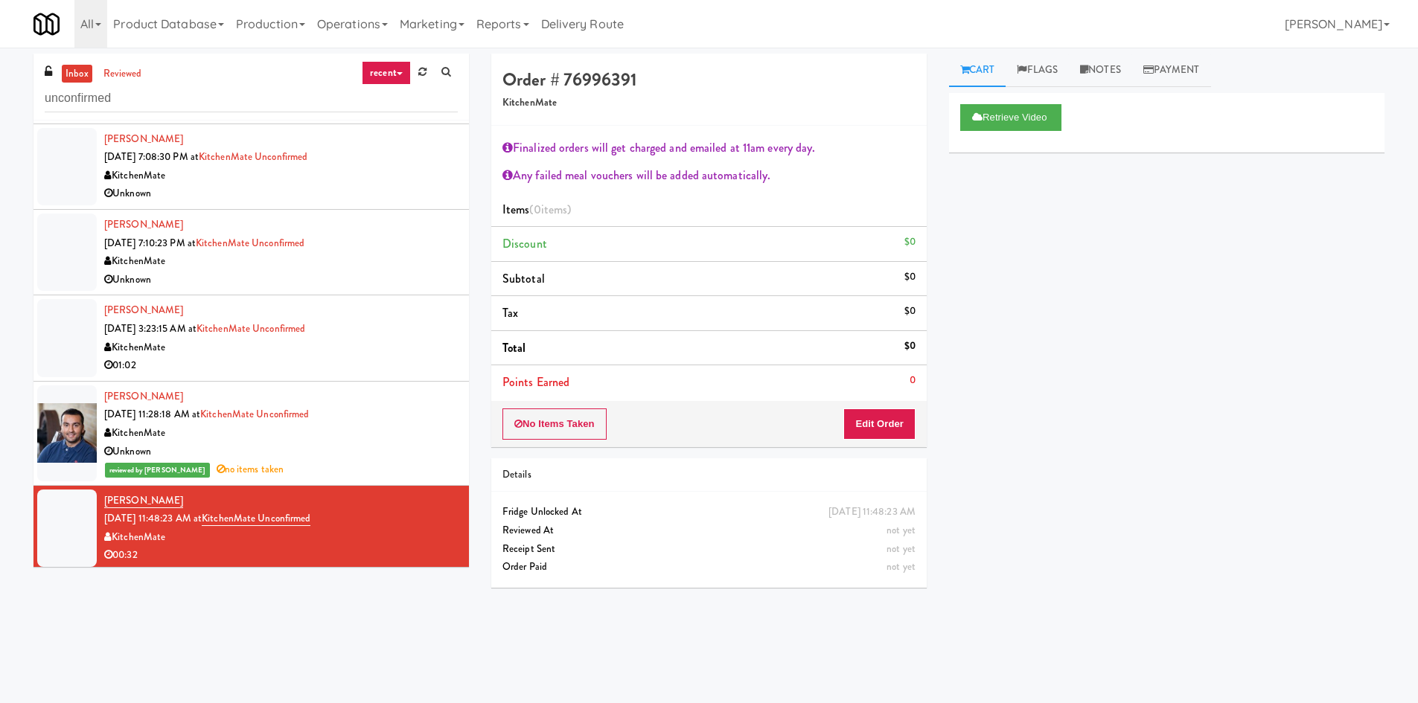
scroll to position [2662, 0]
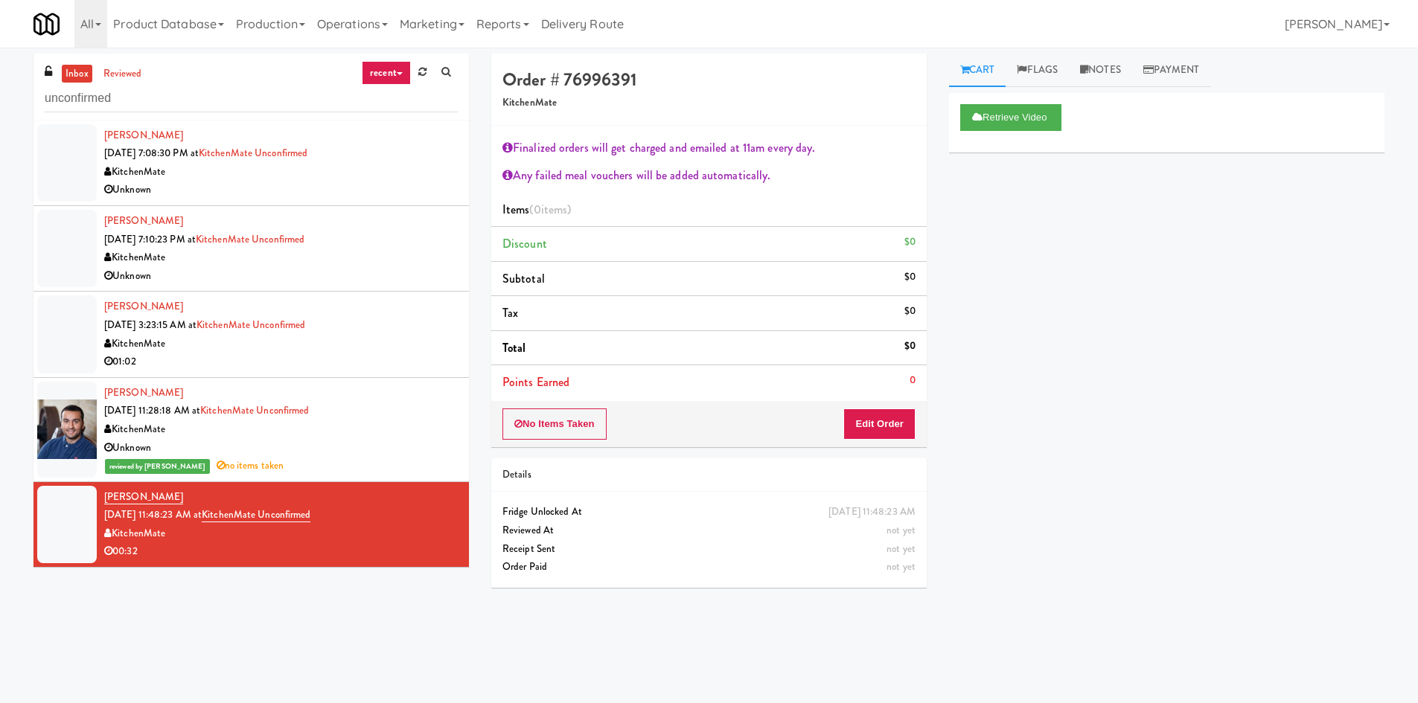
click at [409, 548] on div "00:32" at bounding box center [280, 551] width 353 height 19
click at [380, 456] on div "Unknown" at bounding box center [280, 448] width 353 height 19
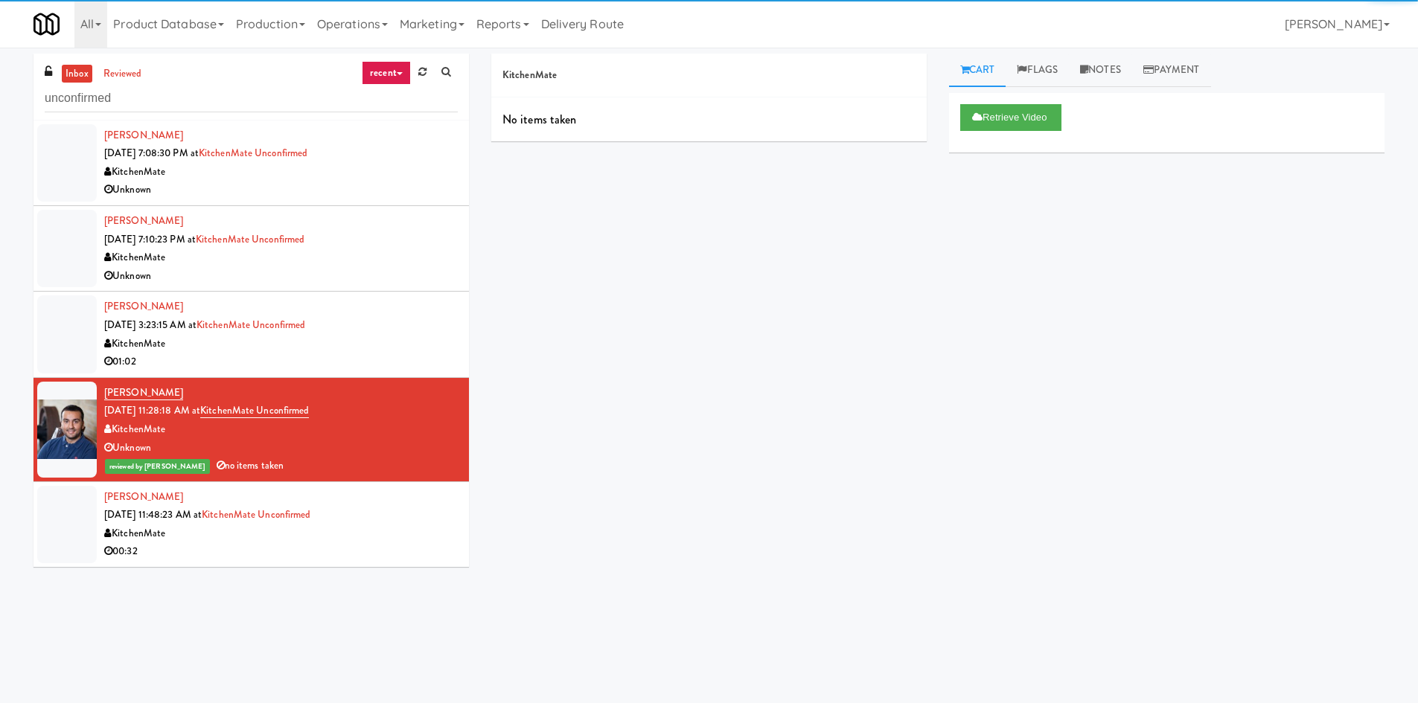
click at [374, 529] on div "KitchenMate" at bounding box center [280, 534] width 353 height 19
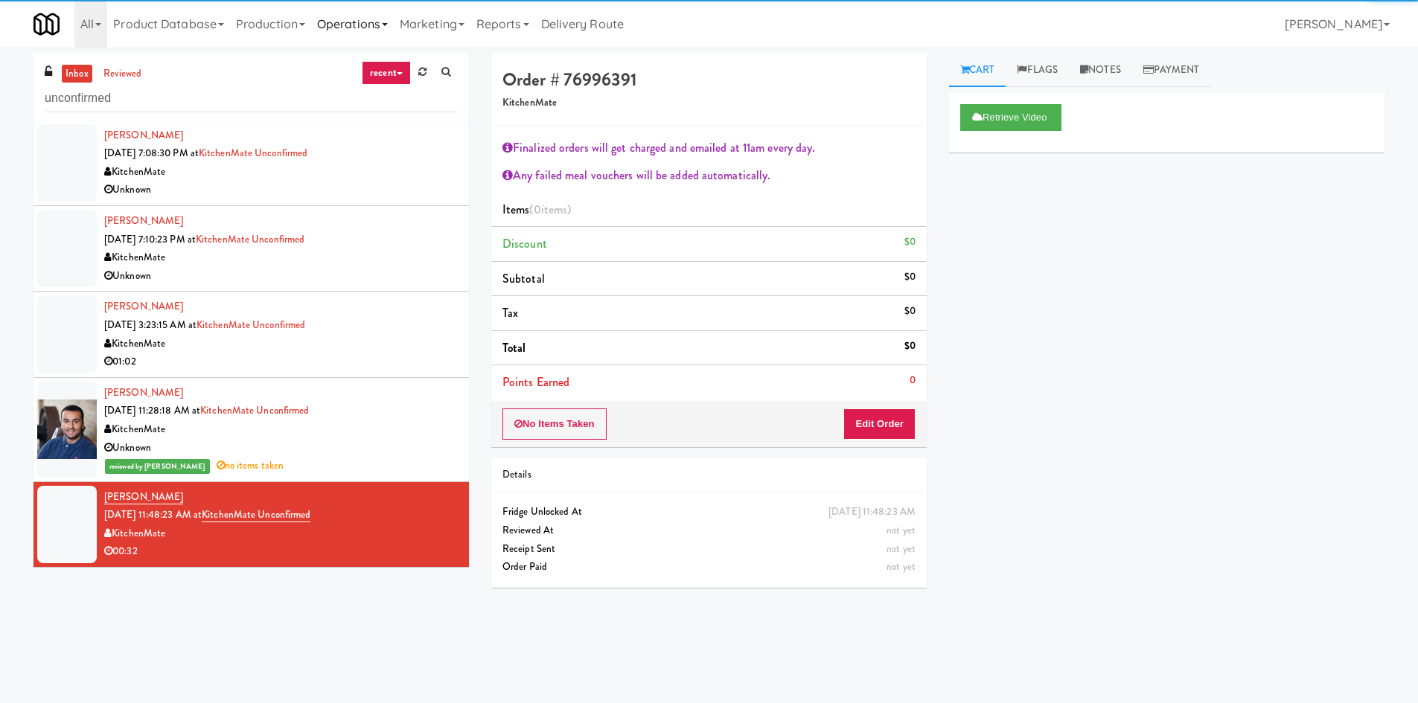
click at [370, 28] on link "Operations" at bounding box center [352, 24] width 83 height 48
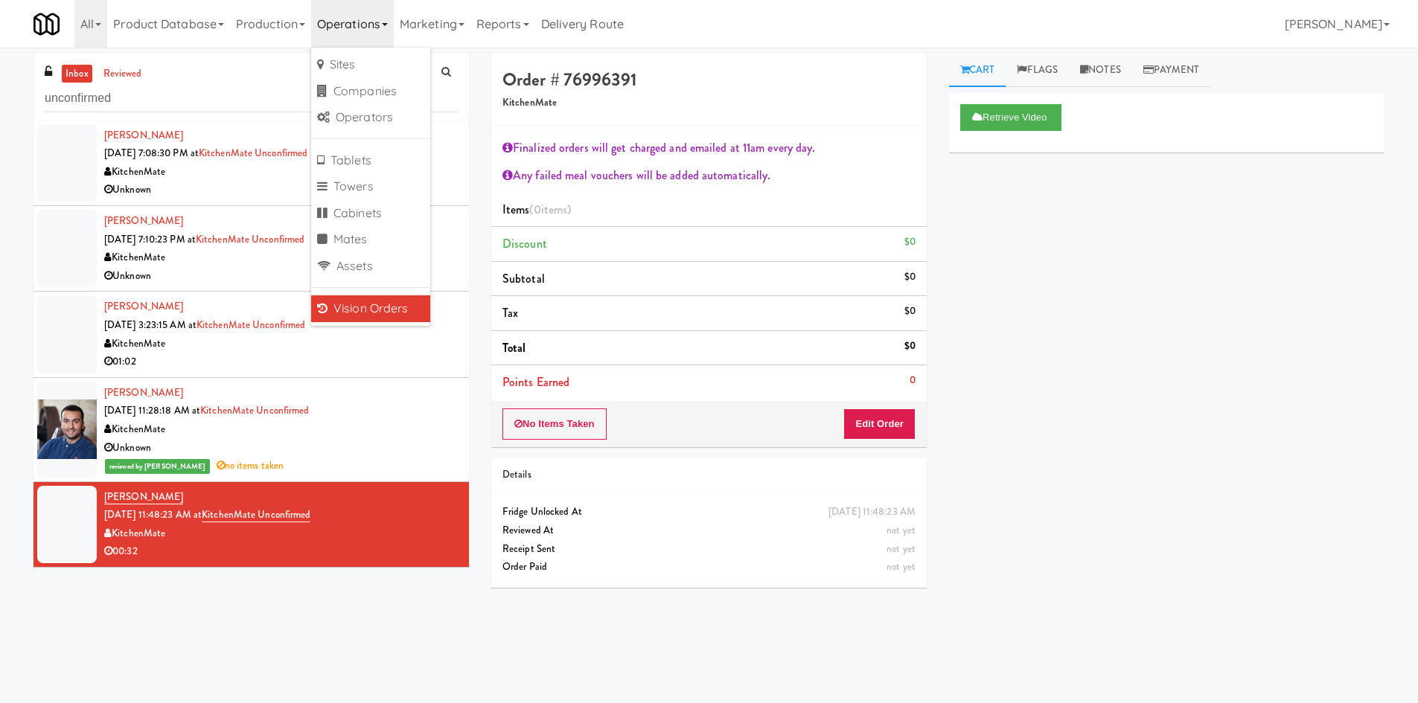
click at [400, 311] on link "Vision Orders" at bounding box center [370, 308] width 119 height 27
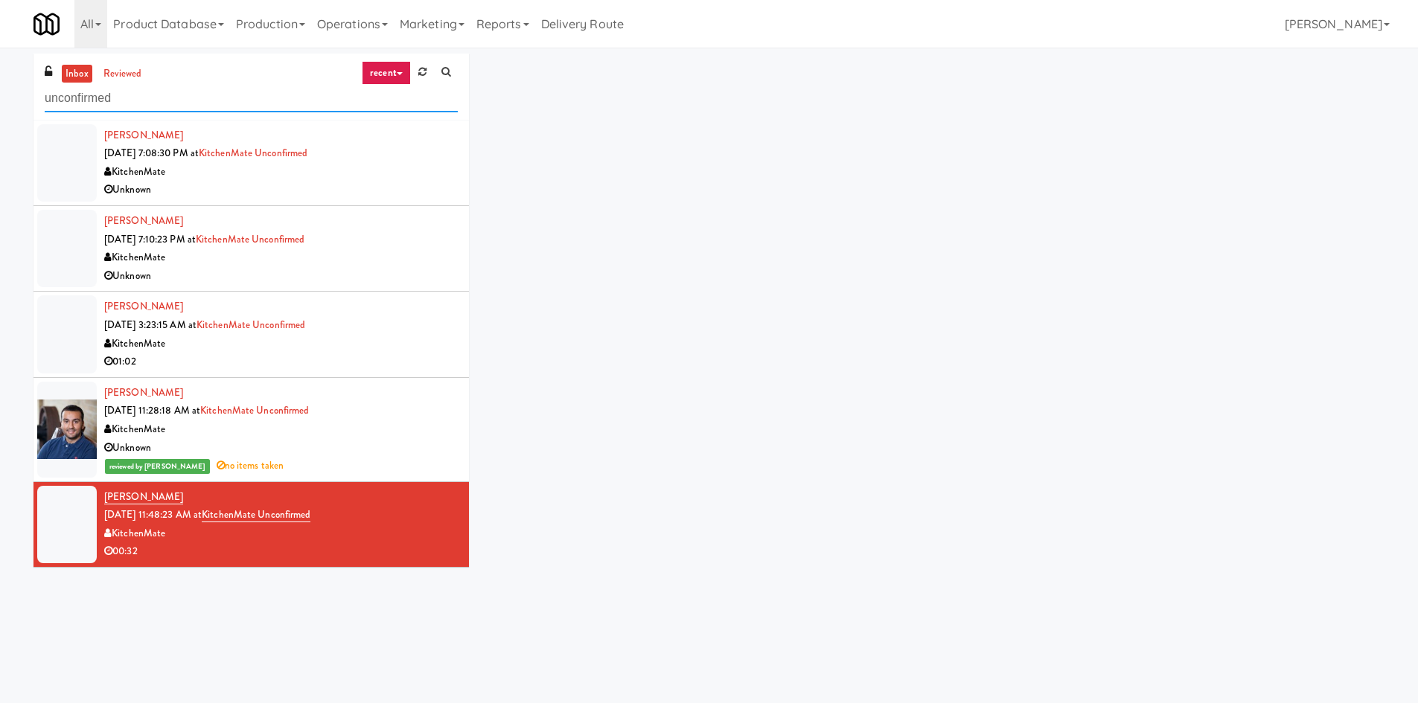
click at [269, 97] on input "unconfirmed" at bounding box center [251, 99] width 413 height 28
type input "[PERSON_NAME]"
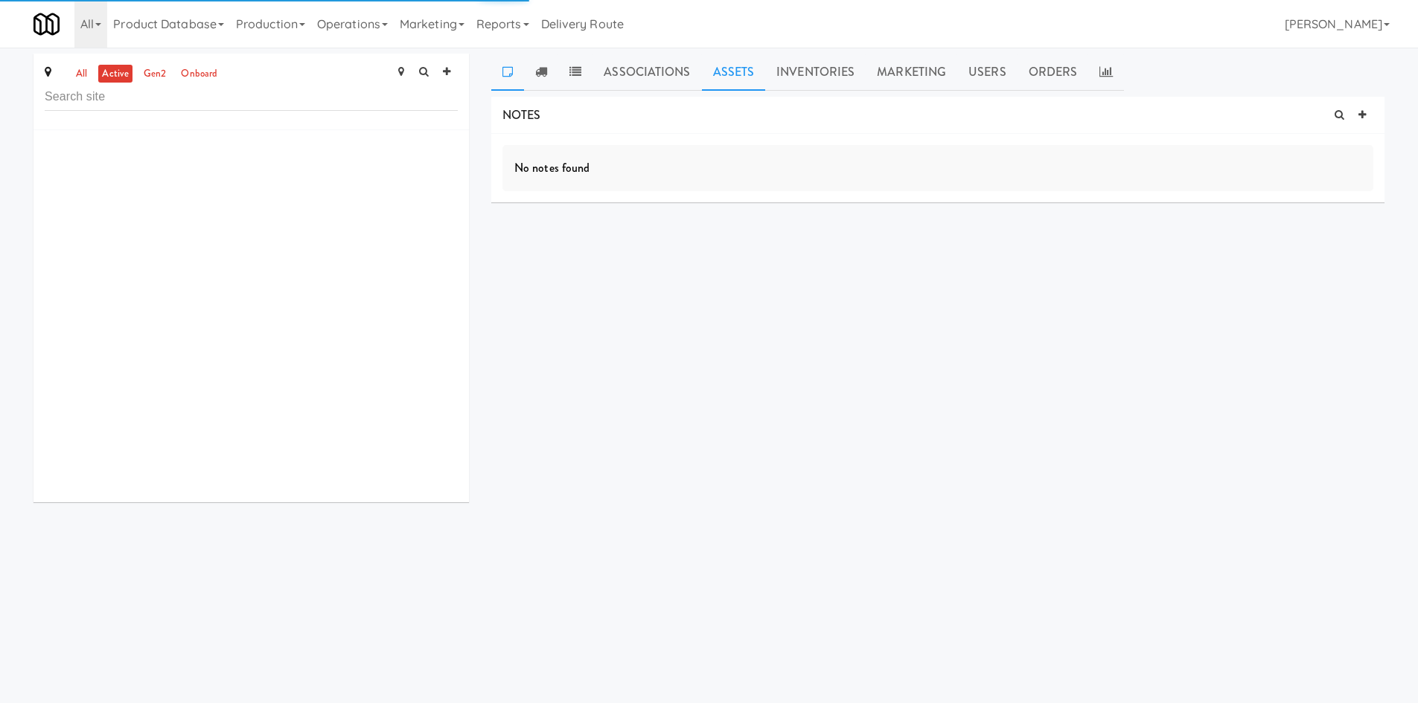
click at [737, 71] on link "Assets" at bounding box center [734, 72] width 64 height 37
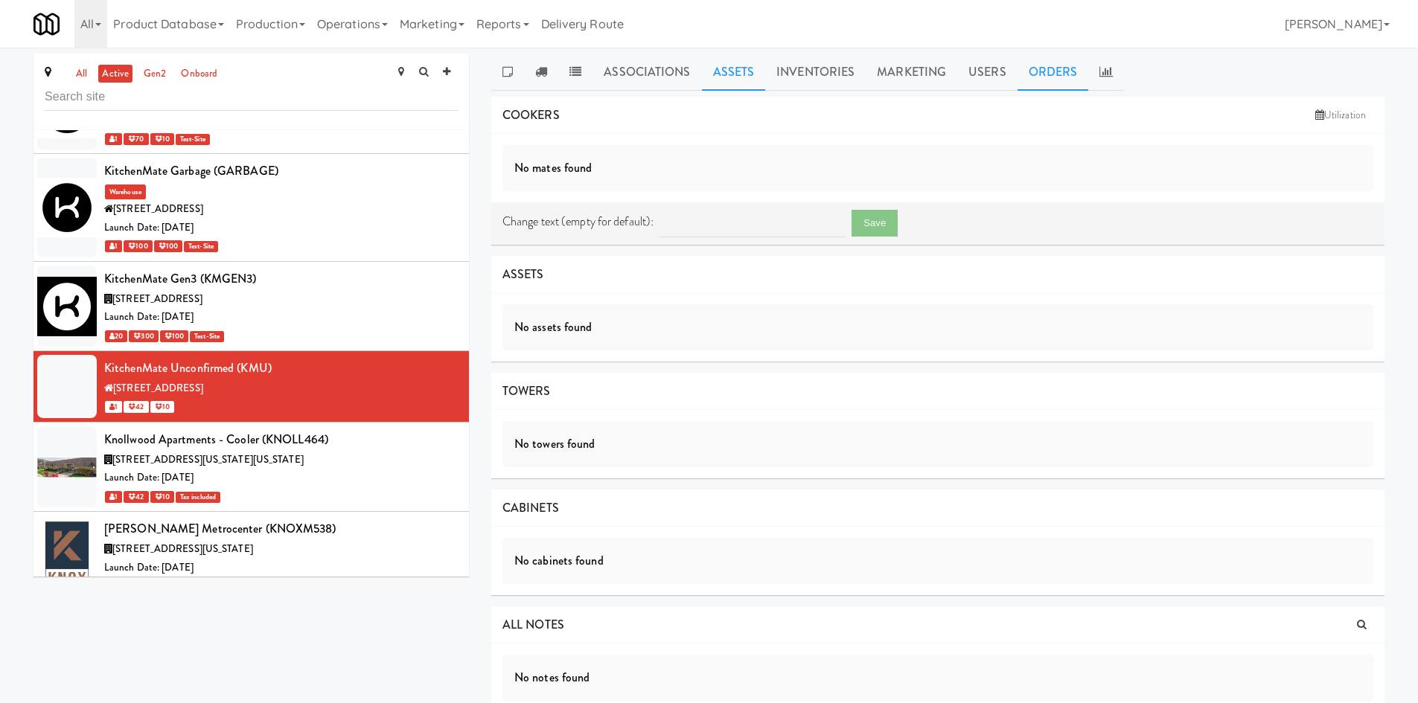
click at [1042, 72] on link "Orders" at bounding box center [1052, 72] width 71 height 37
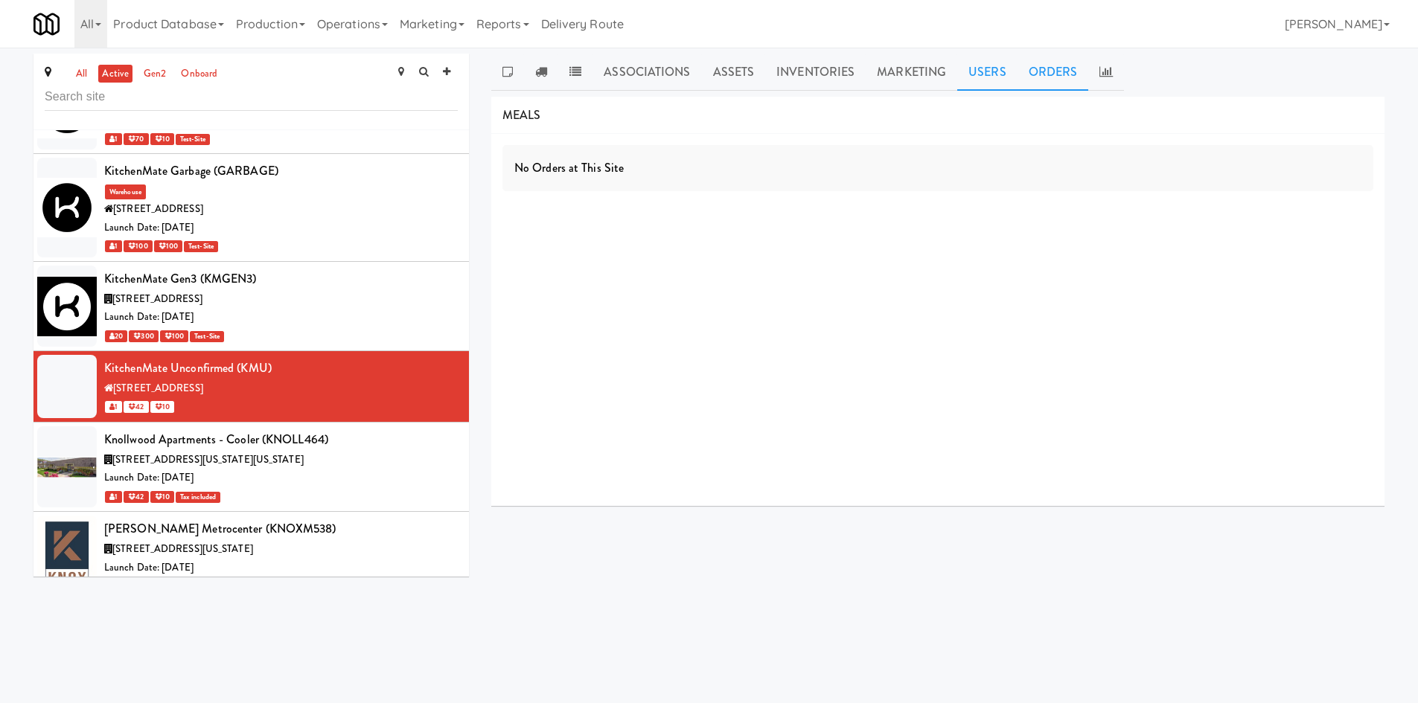
click at [994, 74] on link "Users" at bounding box center [987, 72] width 60 height 37
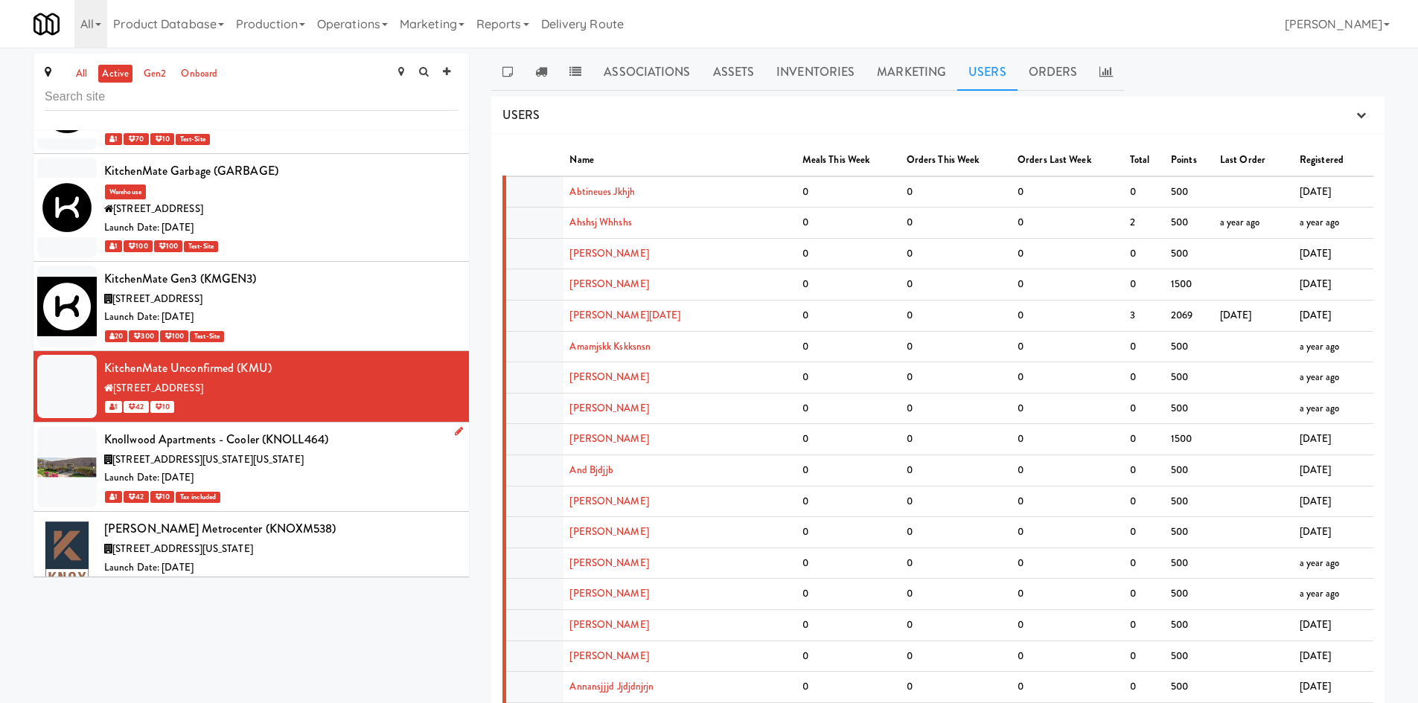
scroll to position [44030, 0]
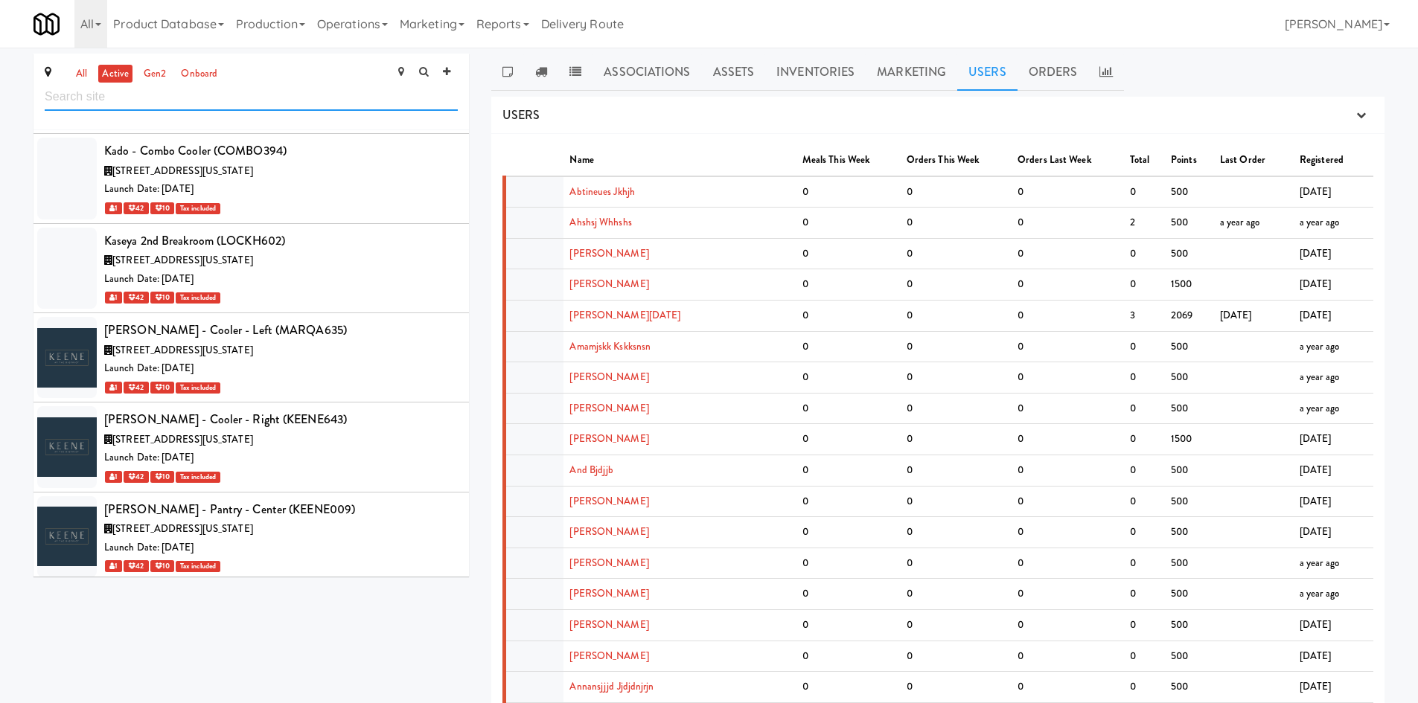
click at [222, 98] on input "text" at bounding box center [251, 97] width 413 height 28
type input "[PERSON_NAME]"
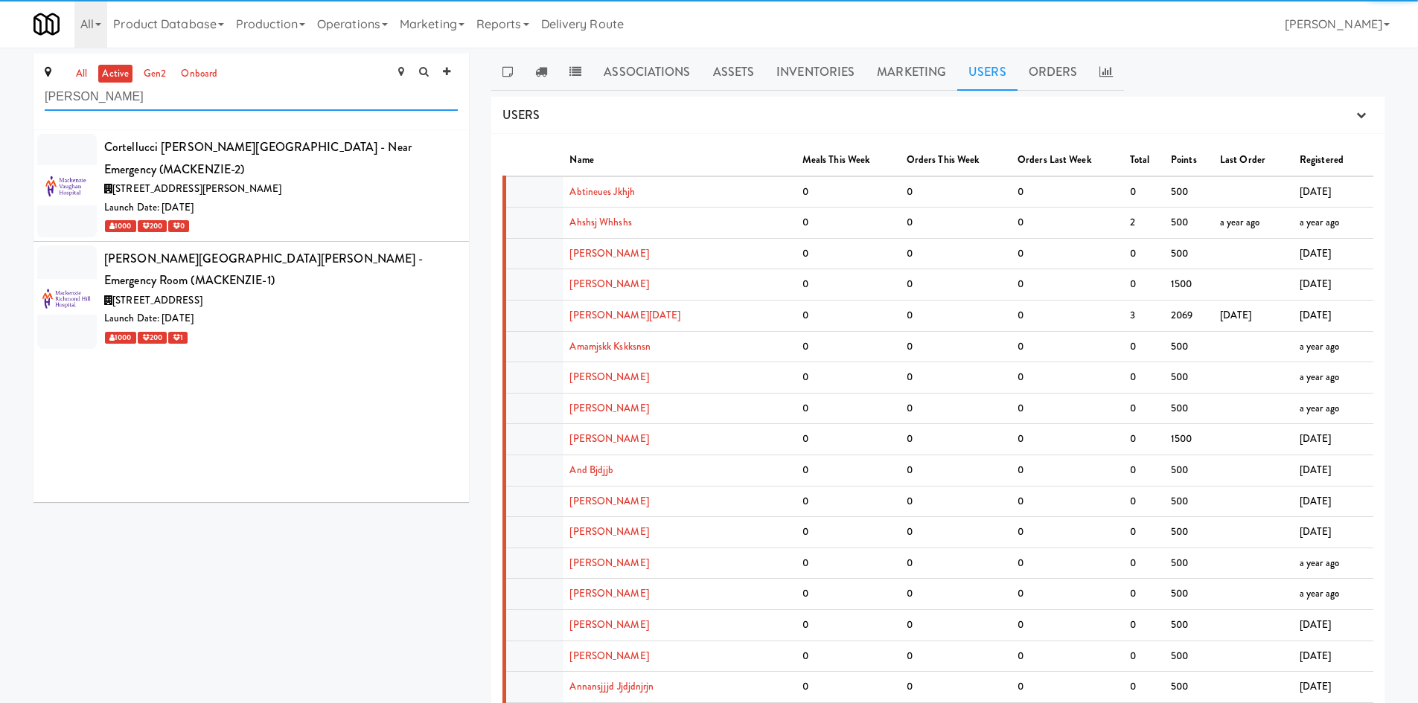
scroll to position [0, 0]
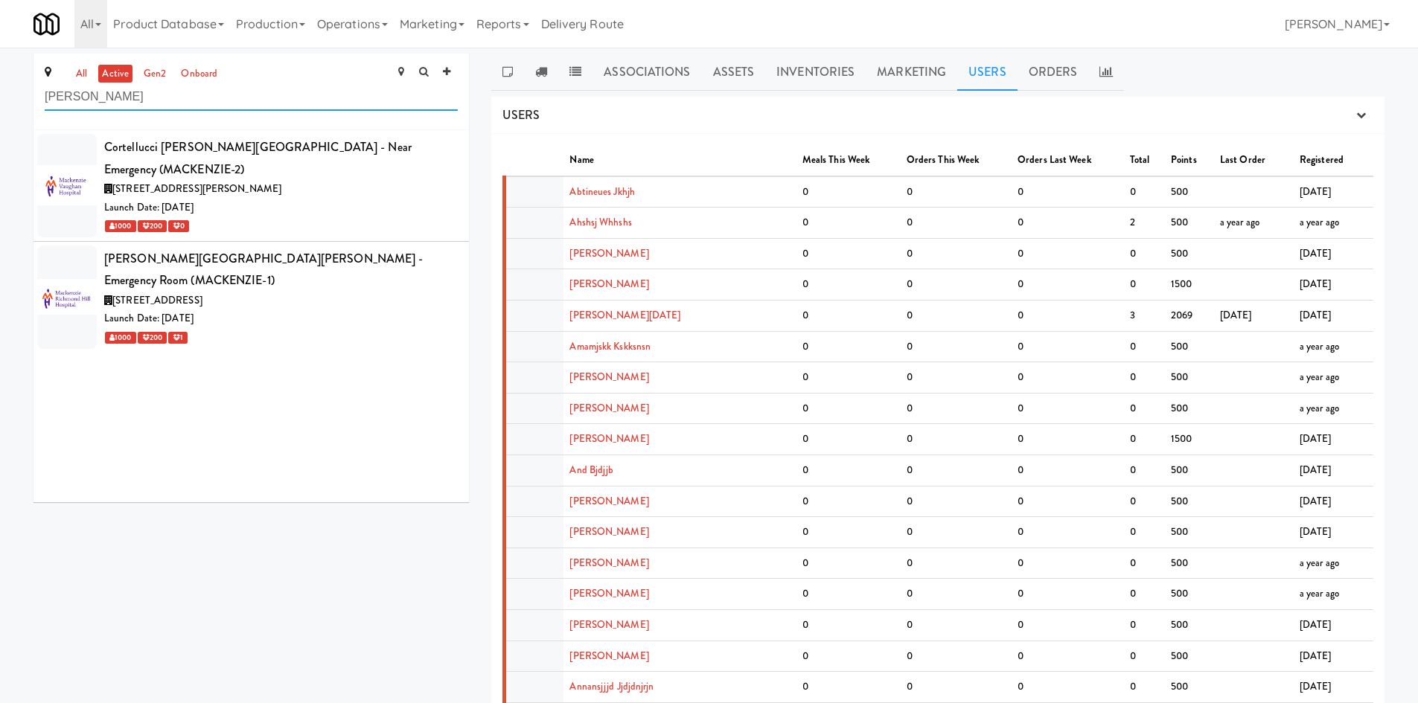
click at [199, 103] on input "[PERSON_NAME]" at bounding box center [251, 97] width 413 height 28
click at [420, 10] on link "Marketing" at bounding box center [432, 24] width 77 height 48
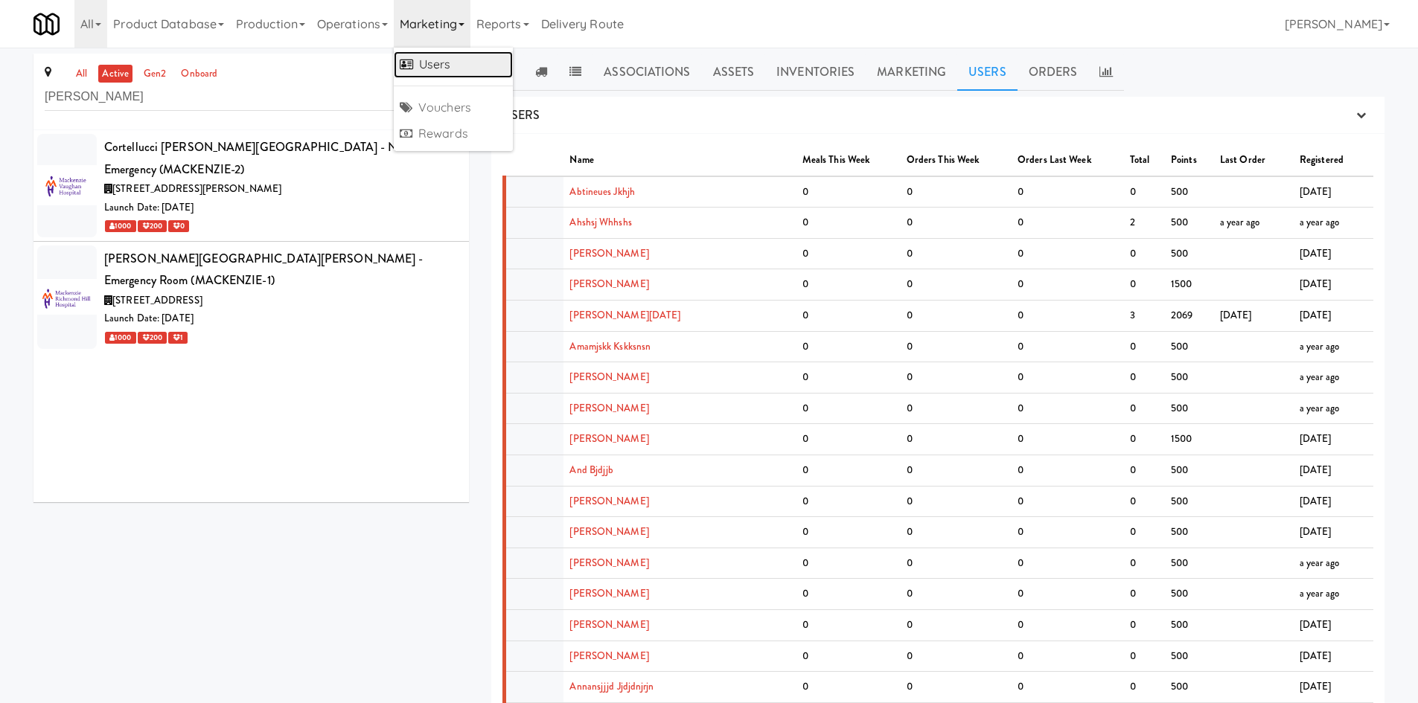
click at [432, 64] on link "Users" at bounding box center [453, 64] width 119 height 27
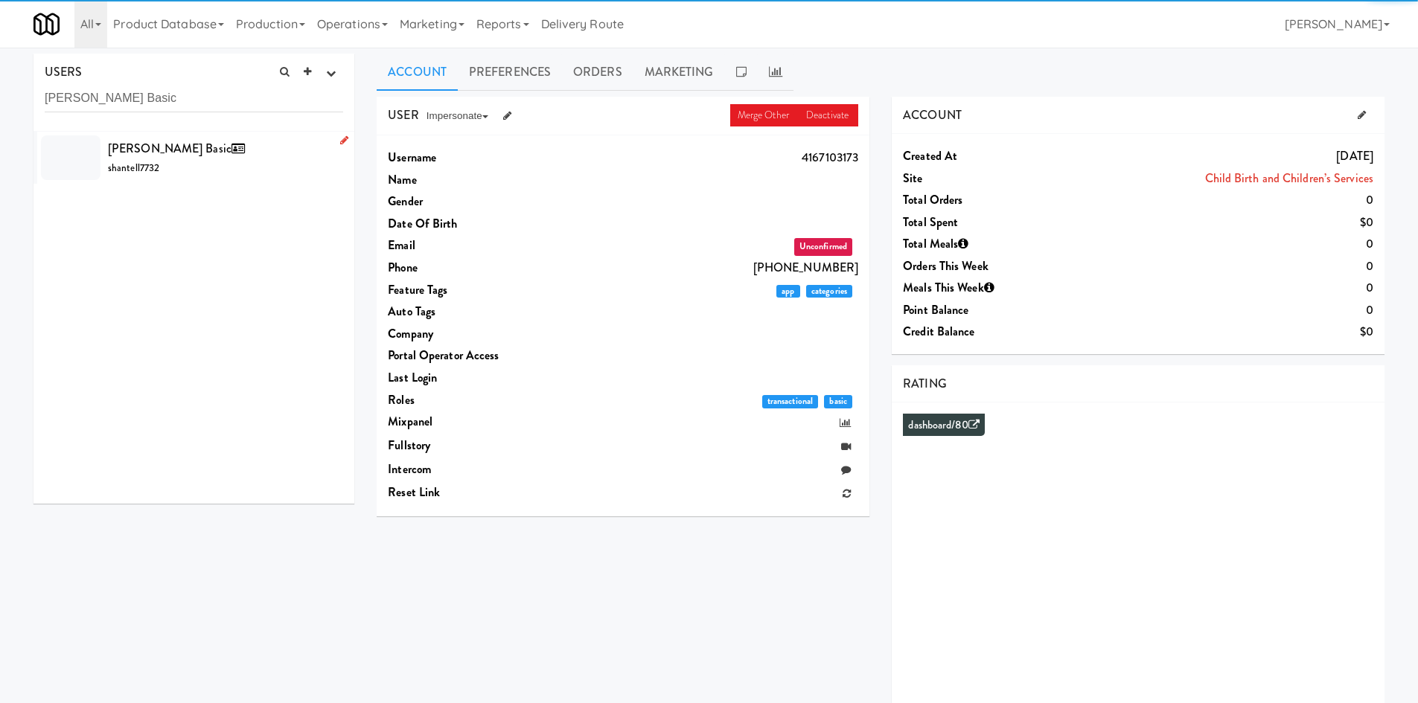
click at [227, 173] on div "[PERSON_NAME] Basic shantell7732" at bounding box center [225, 158] width 235 height 40
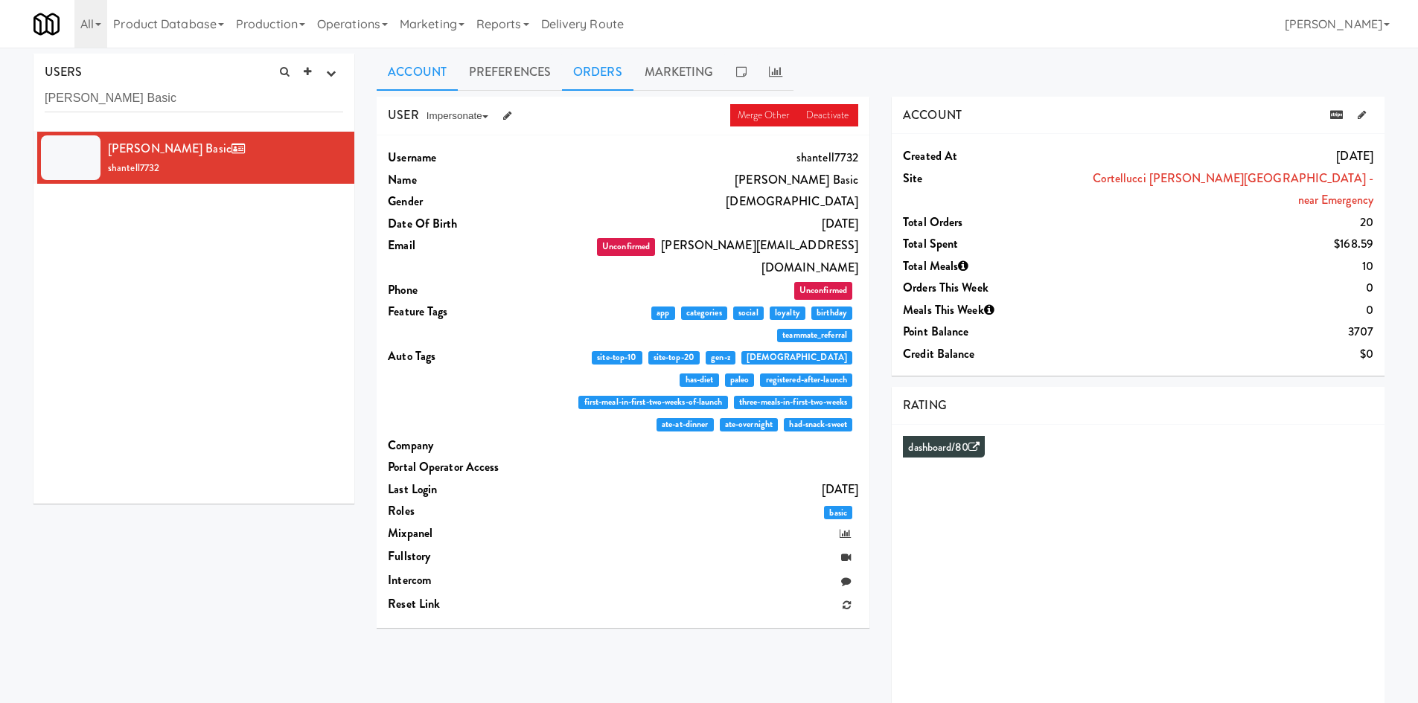
click at [604, 78] on link "Orders" at bounding box center [597, 72] width 71 height 37
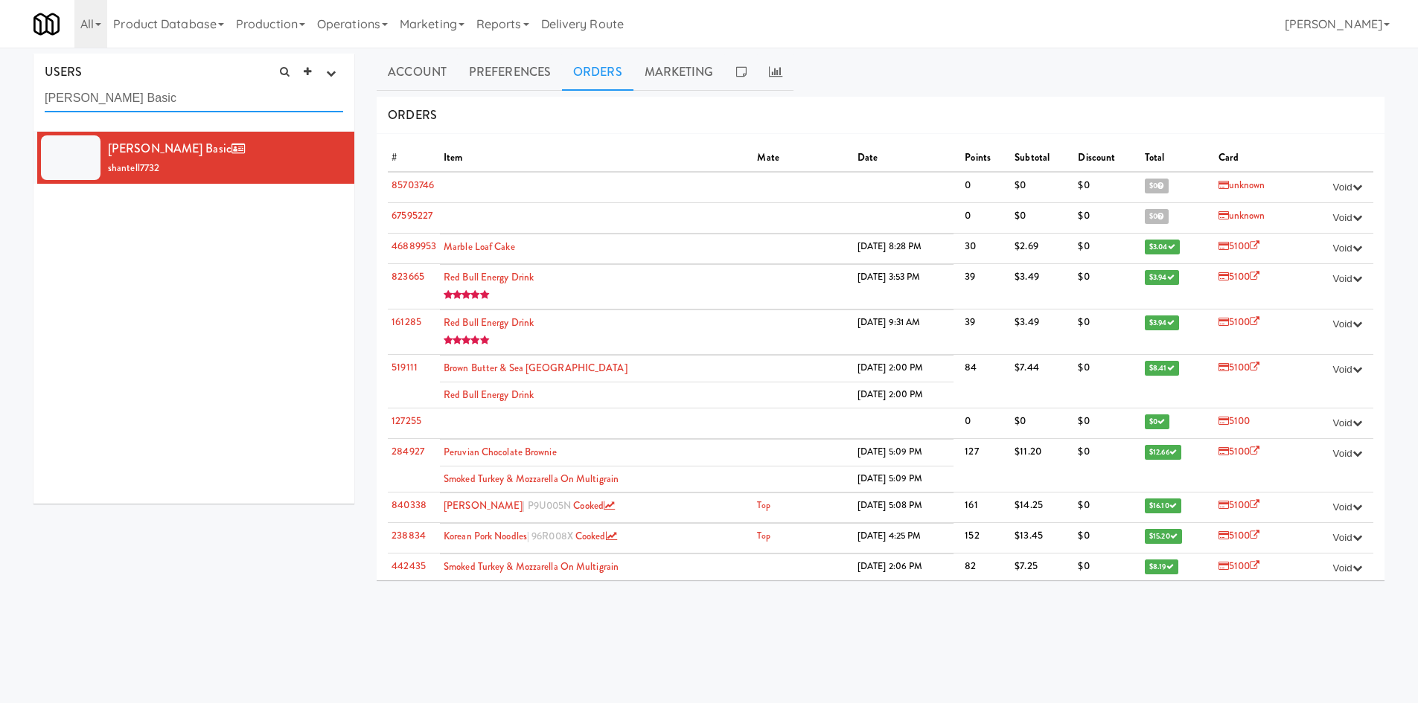
click at [176, 103] on input "[PERSON_NAME] Basic" at bounding box center [194, 99] width 298 height 28
paste input "[PERSON_NAME]"
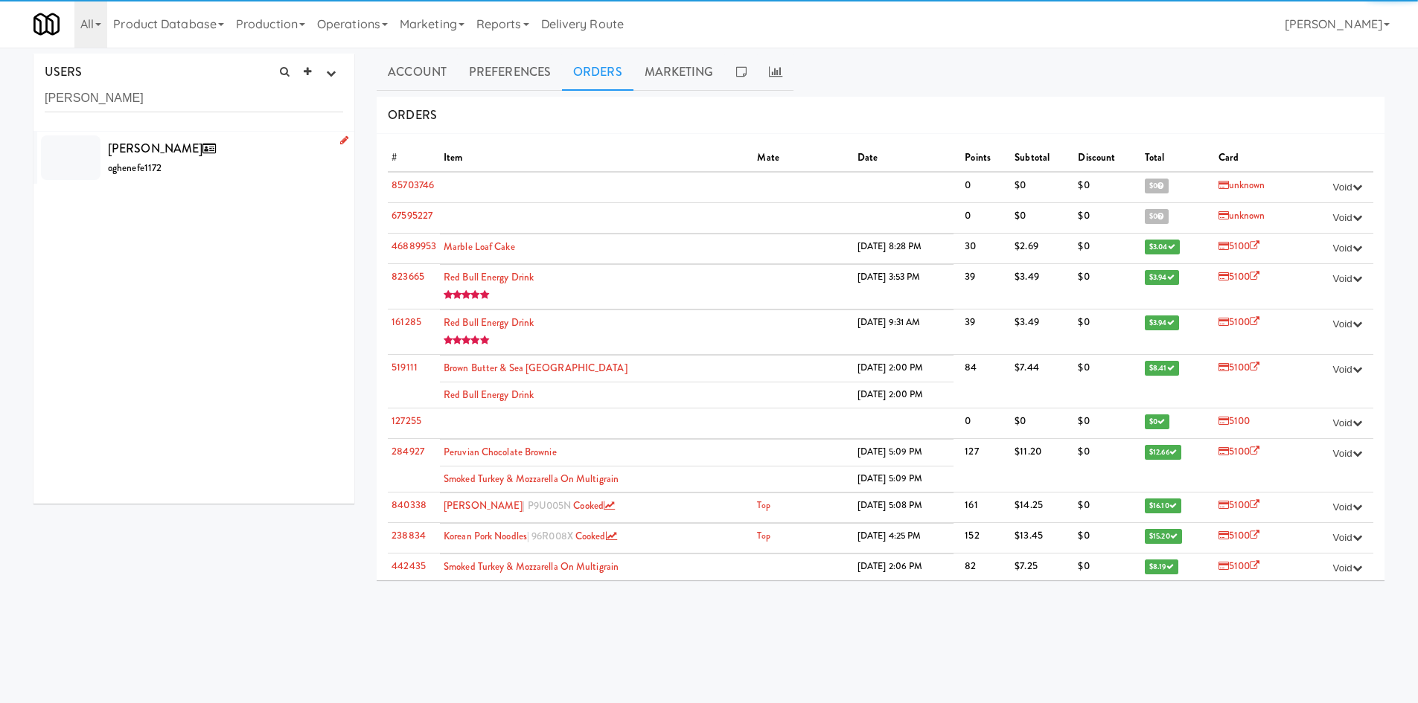
click at [278, 159] on div "[PERSON_NAME] oghenefe1172" at bounding box center [225, 158] width 235 height 40
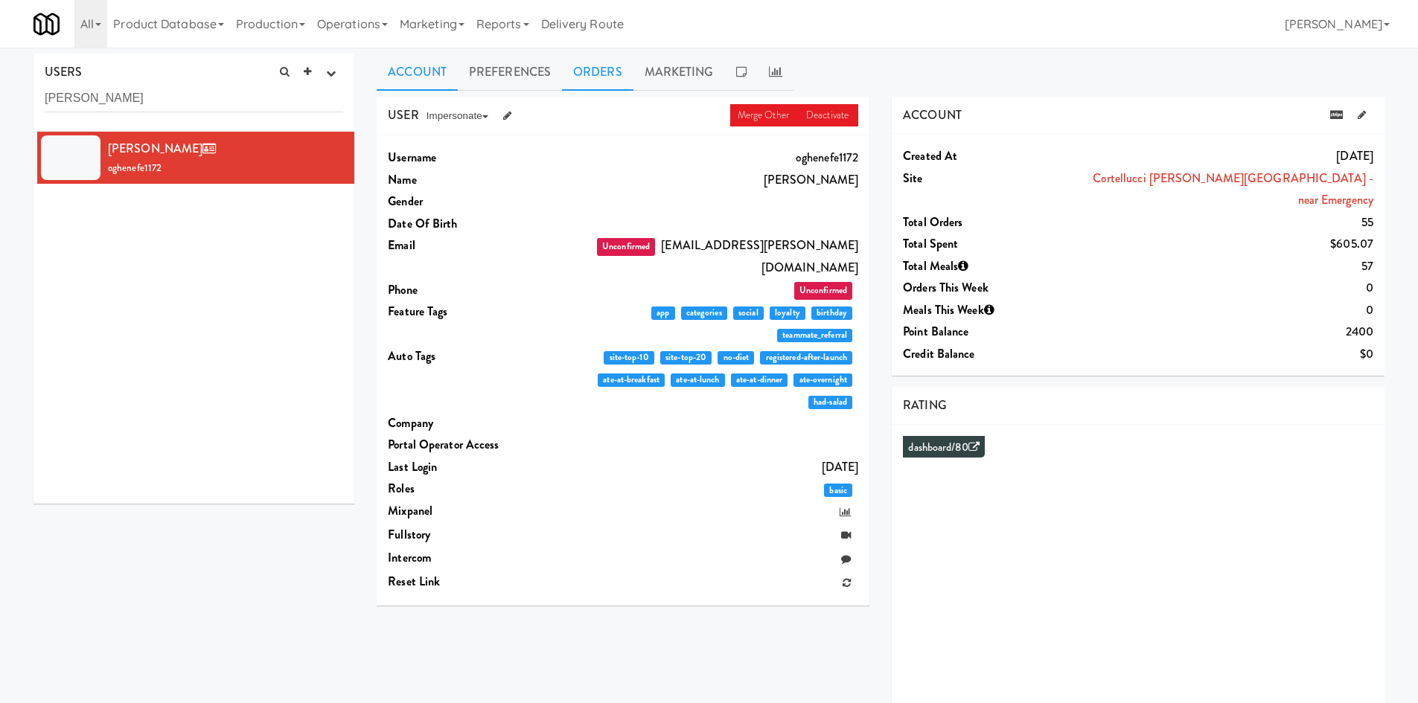
click at [591, 76] on link "Orders" at bounding box center [597, 72] width 71 height 37
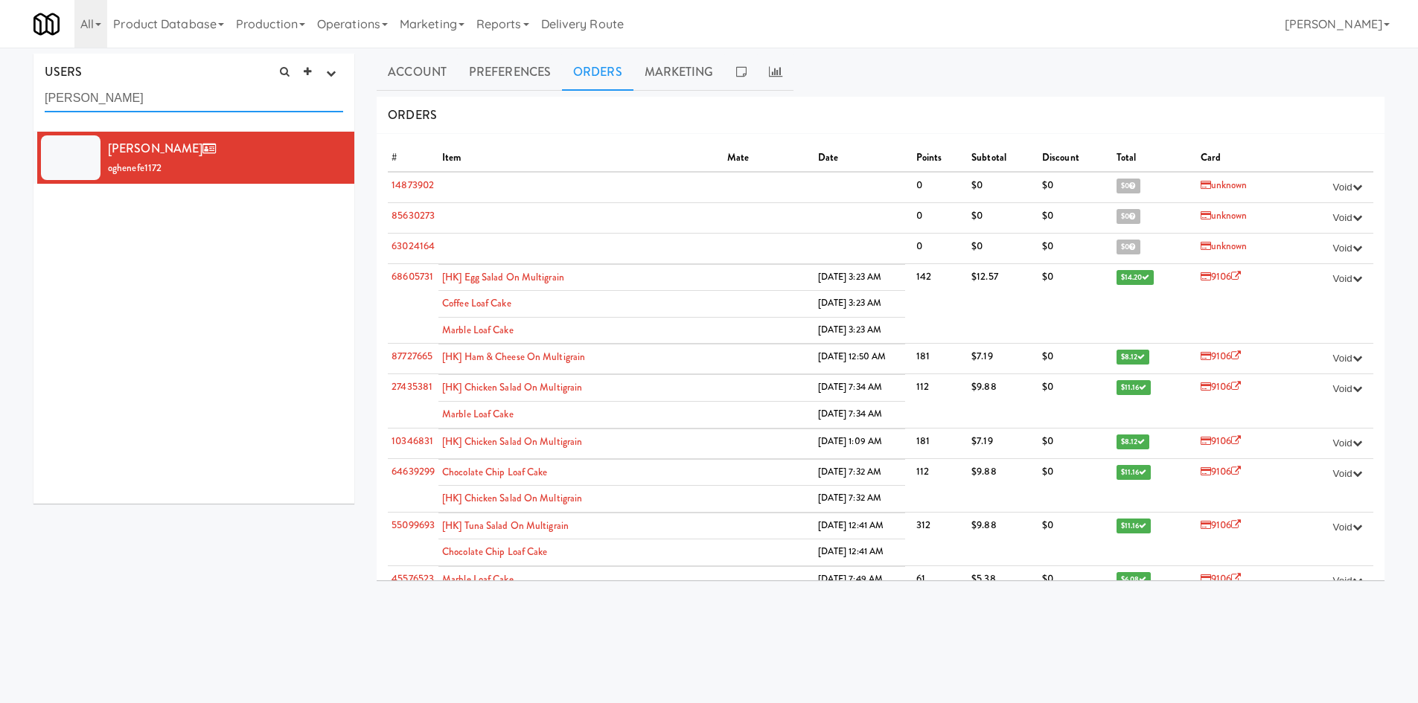
click at [163, 97] on input "[PERSON_NAME]" at bounding box center [194, 99] width 298 height 28
click at [162, 98] on input "[PERSON_NAME]" at bounding box center [194, 99] width 298 height 28
paste input "[PERSON_NAME]"
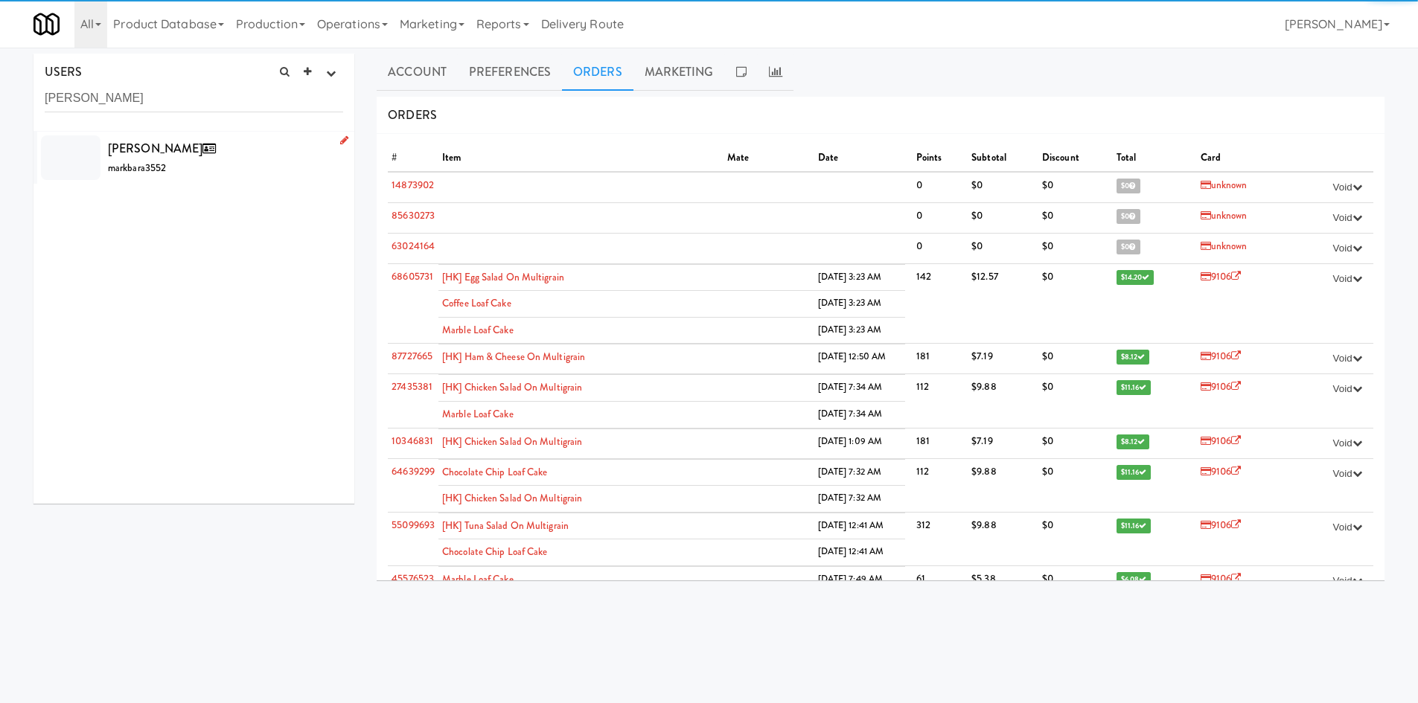
click at [319, 167] on div "[PERSON_NAME] markbara3552" at bounding box center [225, 158] width 235 height 40
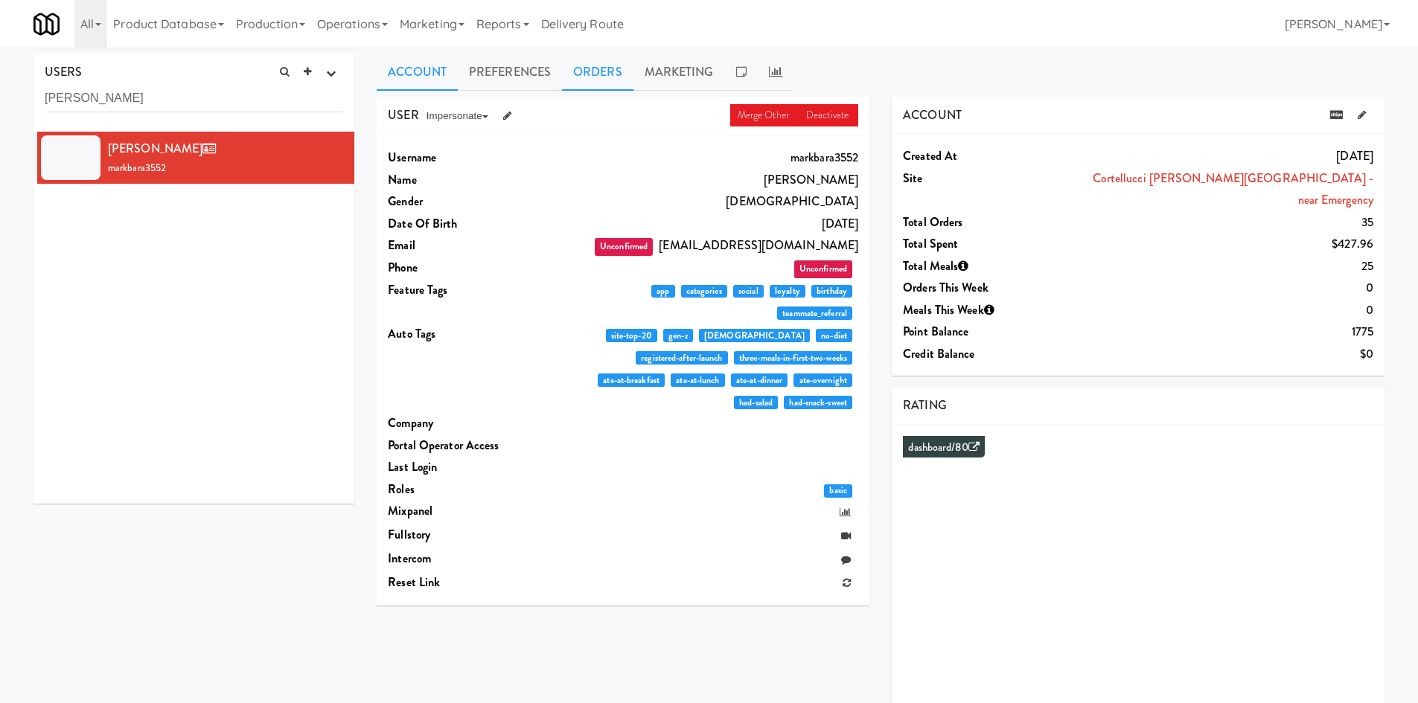
click at [575, 75] on link "Orders" at bounding box center [597, 72] width 71 height 37
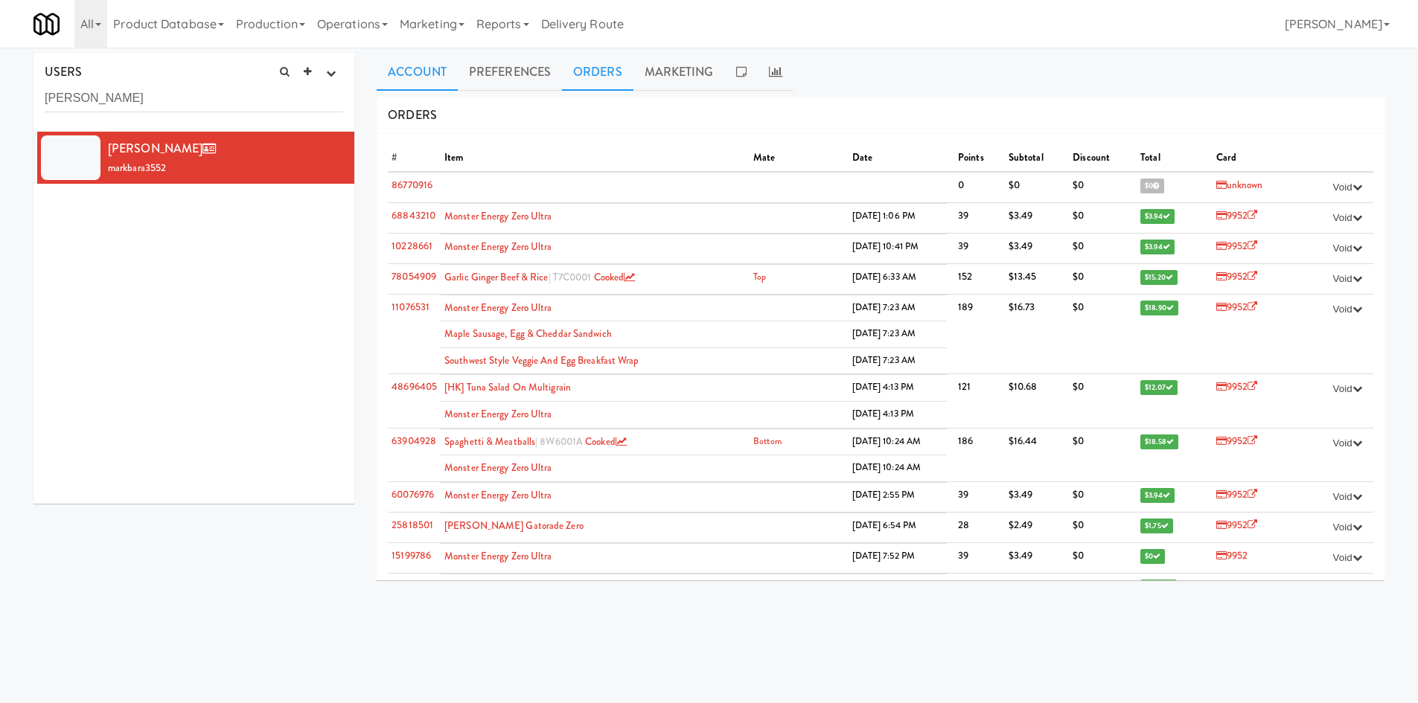
click at [435, 74] on link "Account" at bounding box center [417, 72] width 81 height 37
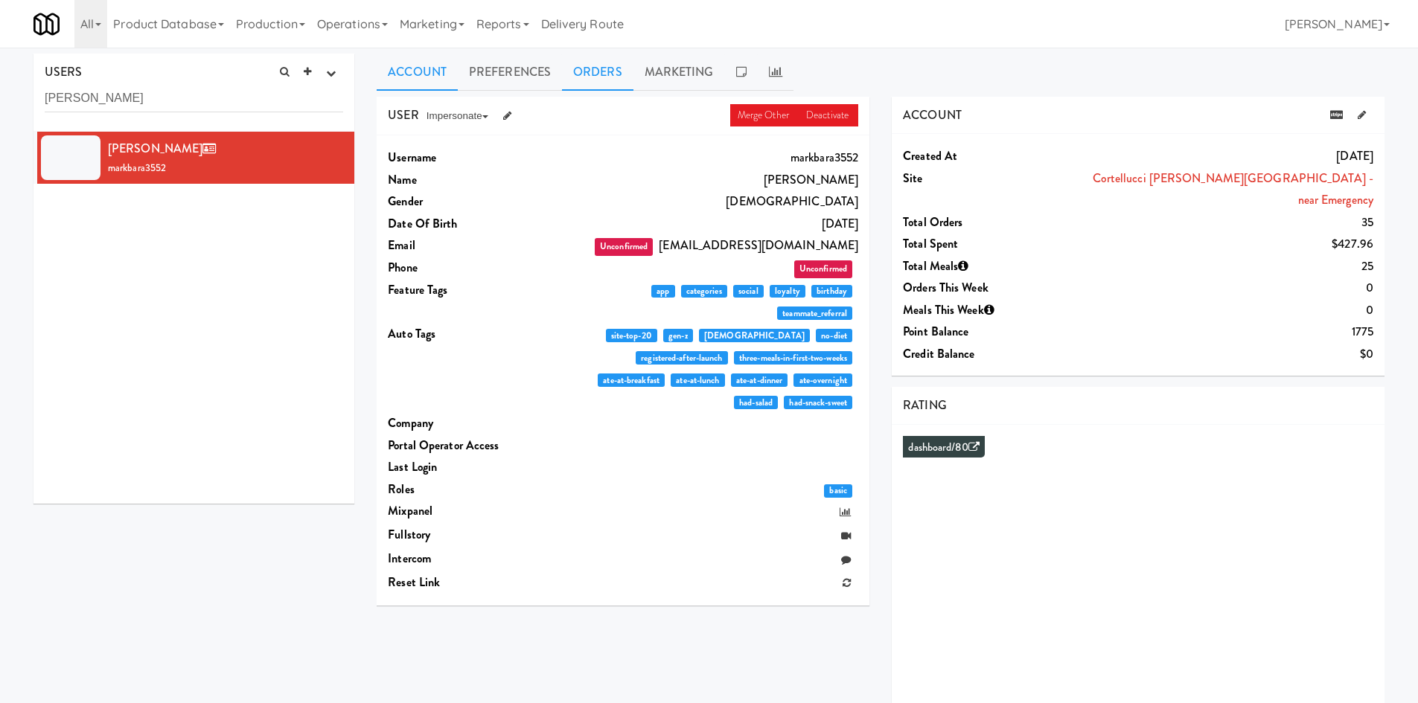
click at [611, 75] on link "Orders" at bounding box center [597, 72] width 71 height 37
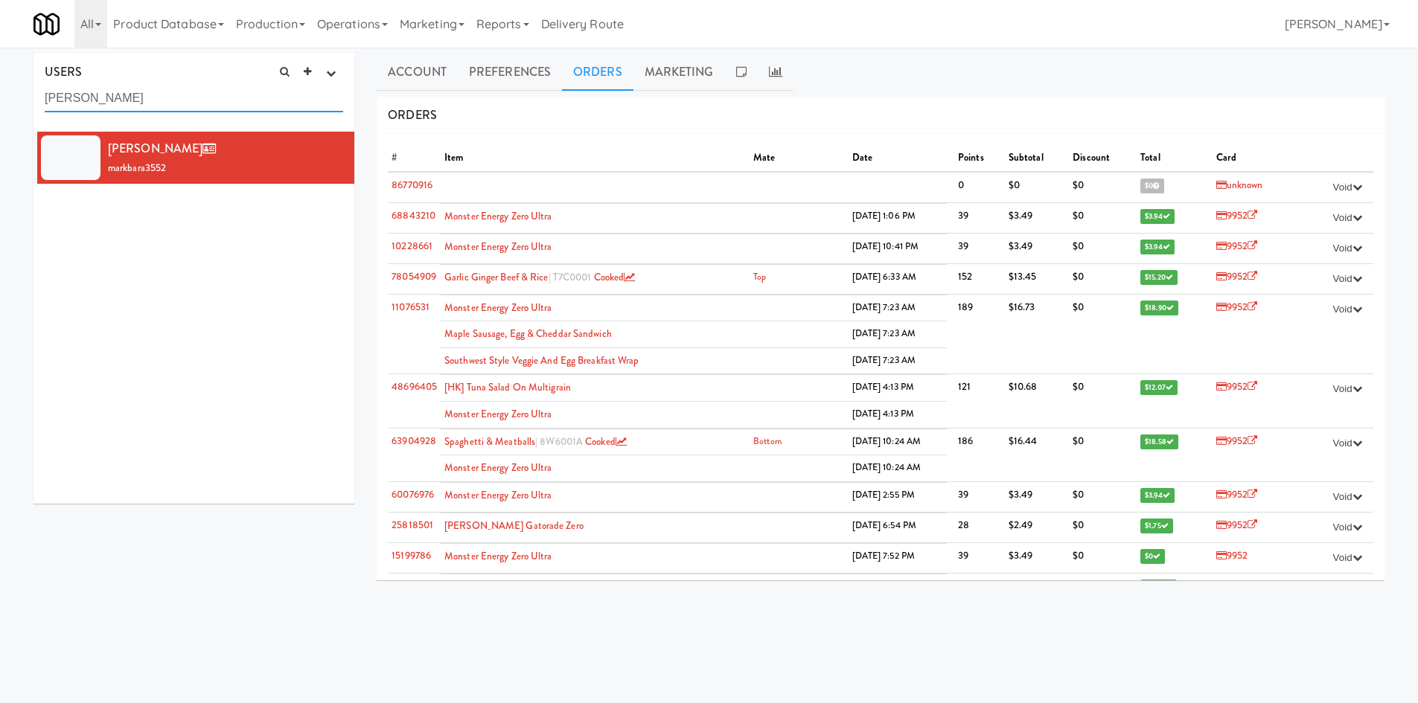
click at [201, 85] on input "[PERSON_NAME]" at bounding box center [194, 99] width 298 height 28
paste input "[PERSON_NAME]"
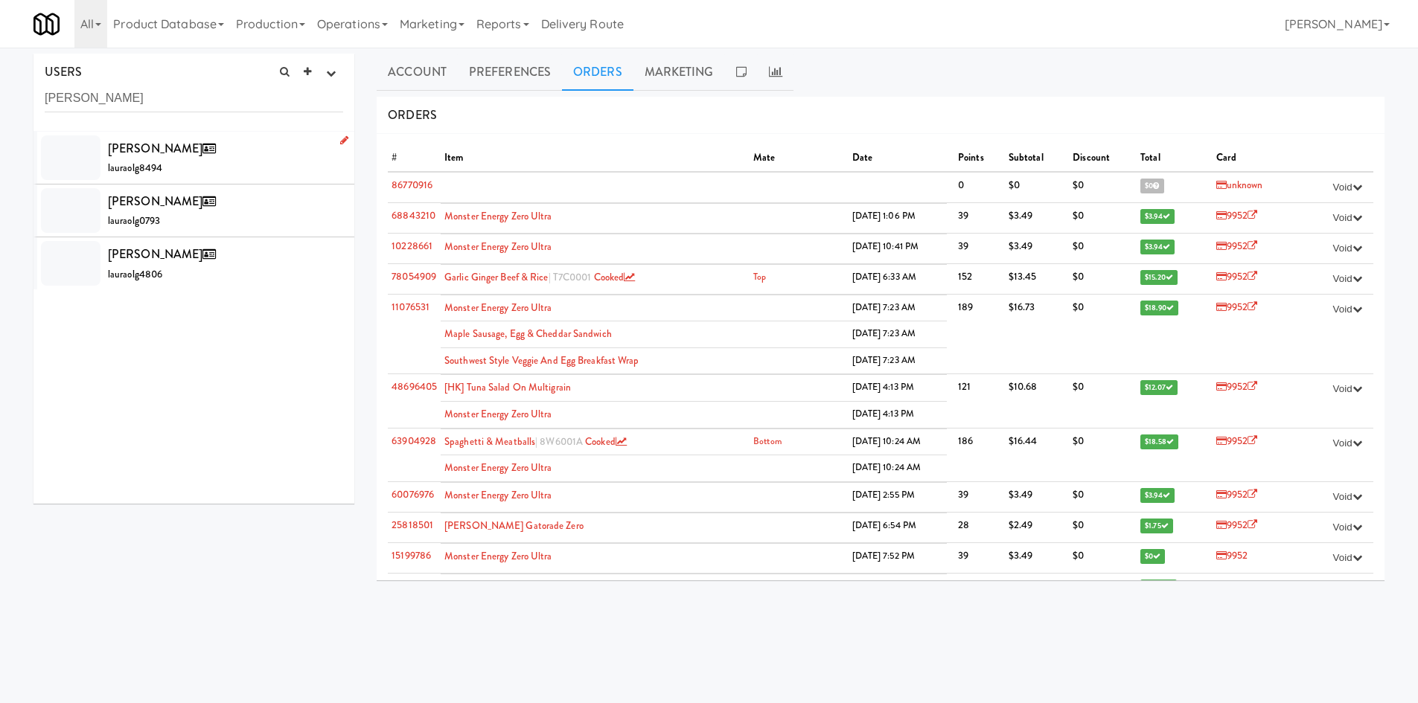
click at [223, 159] on div "[PERSON_NAME] lauraolg8494" at bounding box center [225, 158] width 235 height 40
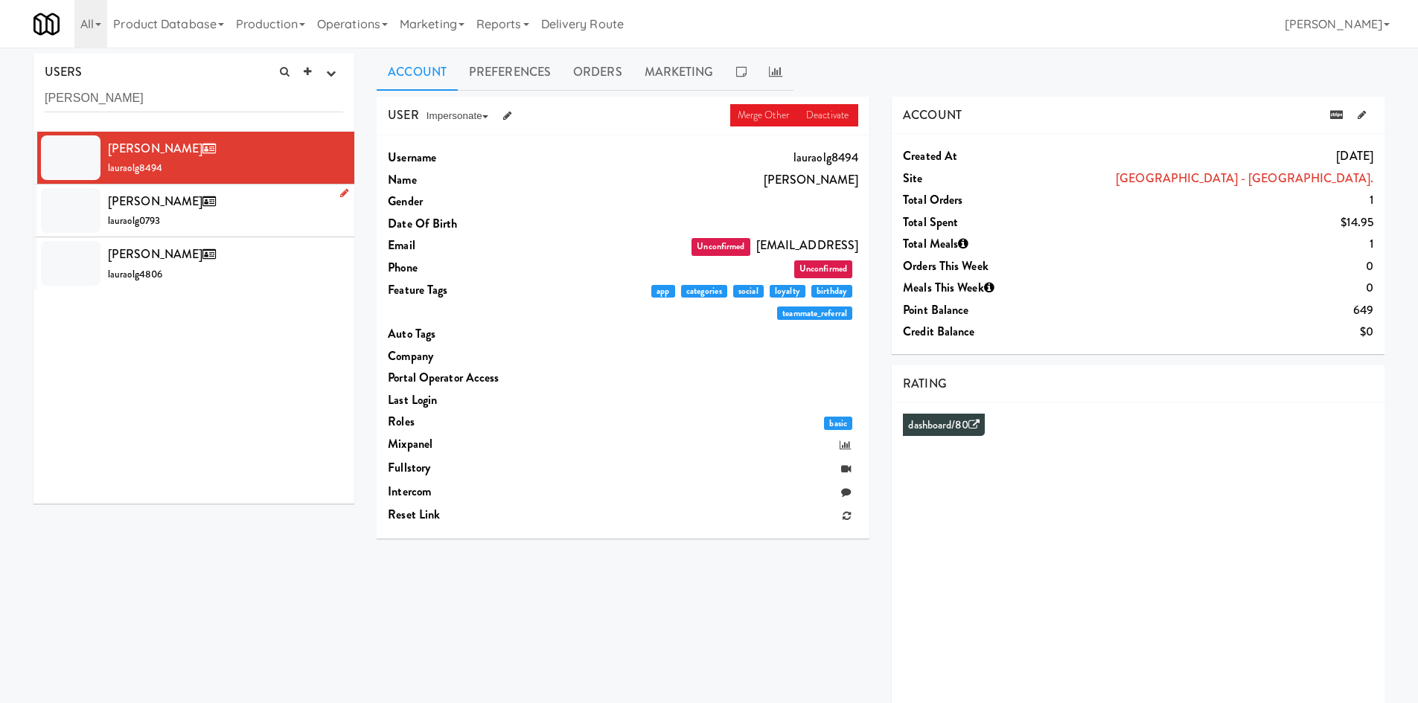
click at [277, 211] on div "[PERSON_NAME] lauraolg0793" at bounding box center [225, 210] width 235 height 40
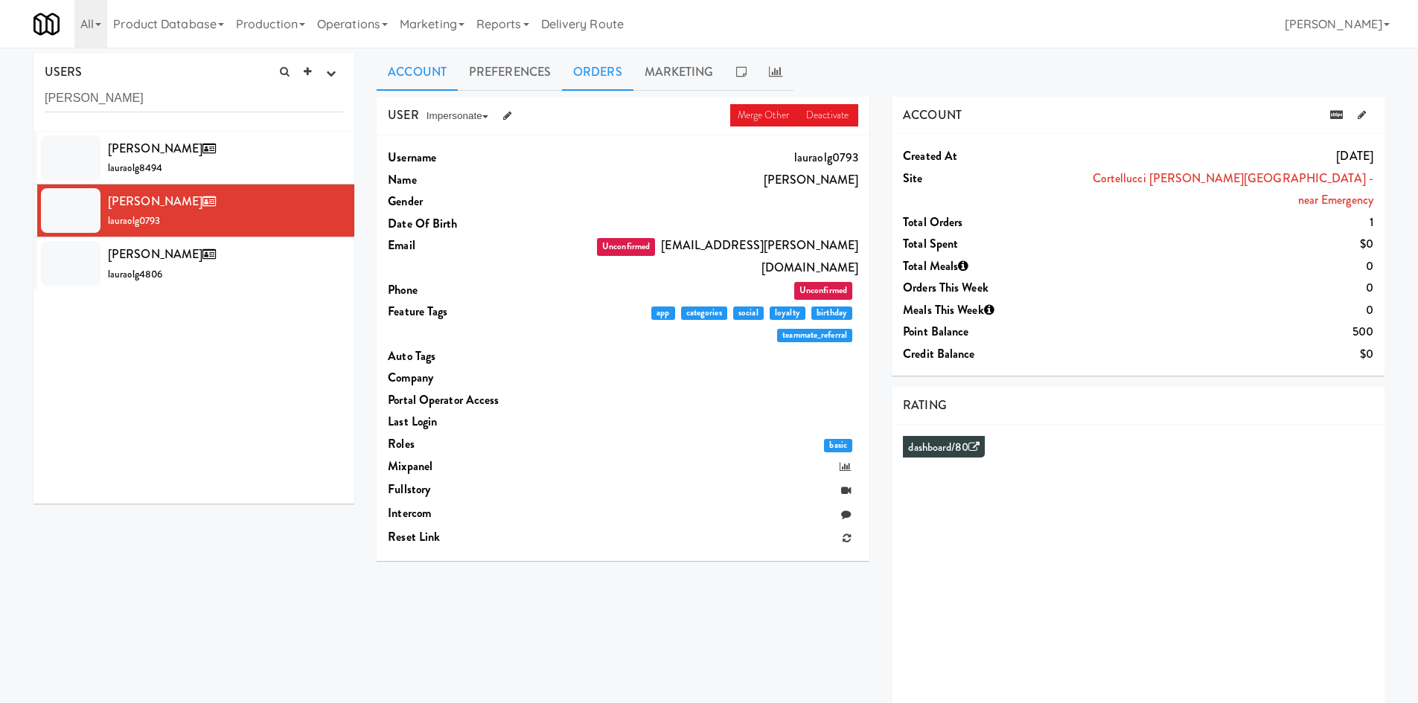
click at [600, 76] on link "Orders" at bounding box center [597, 72] width 71 height 37
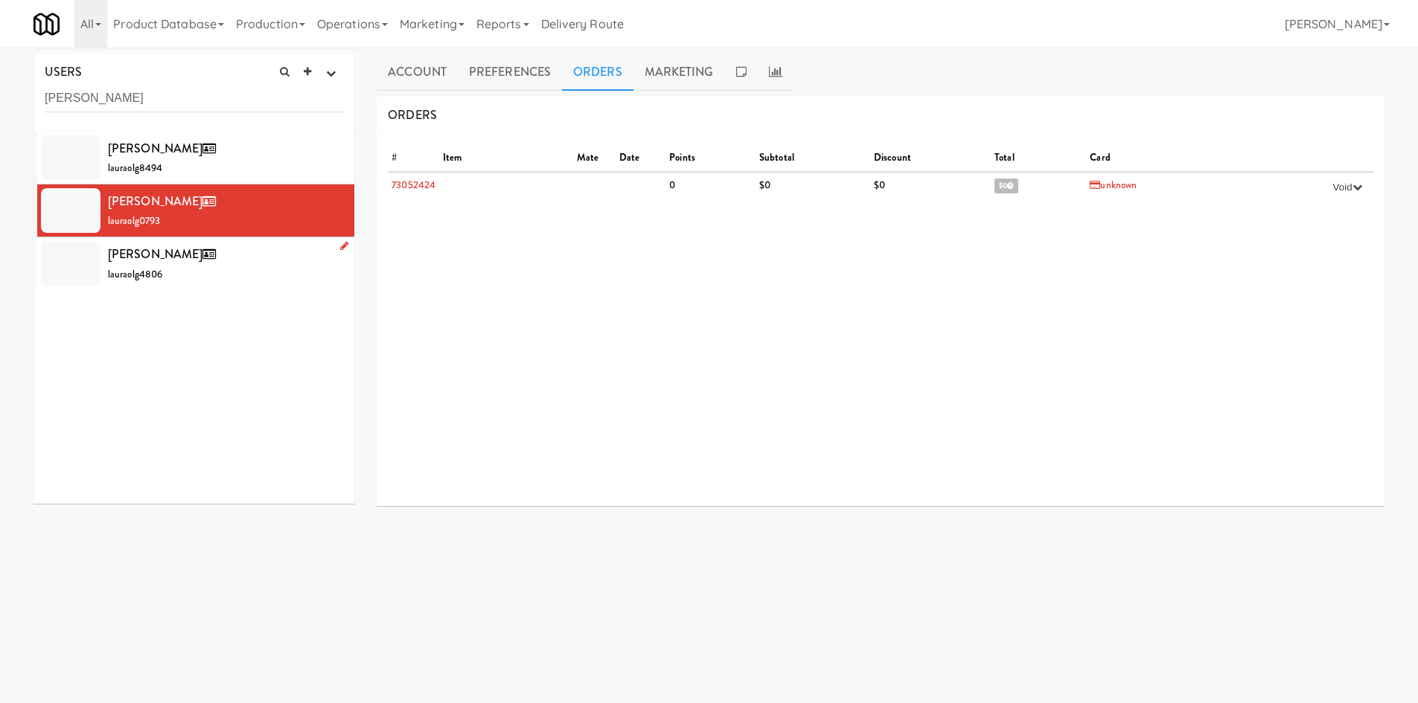
click at [254, 259] on div "[PERSON_NAME] lauraolg4806" at bounding box center [225, 263] width 235 height 40
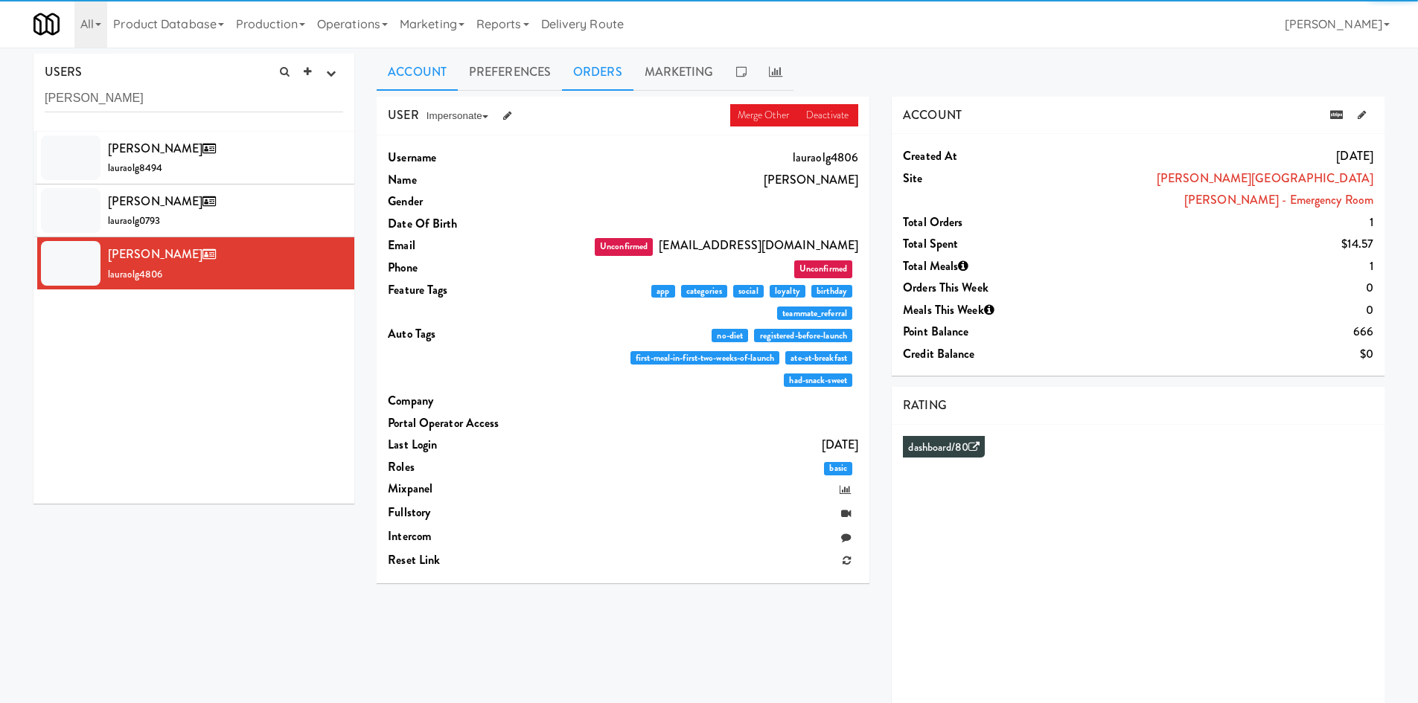
click at [608, 55] on link "Orders" at bounding box center [597, 72] width 71 height 37
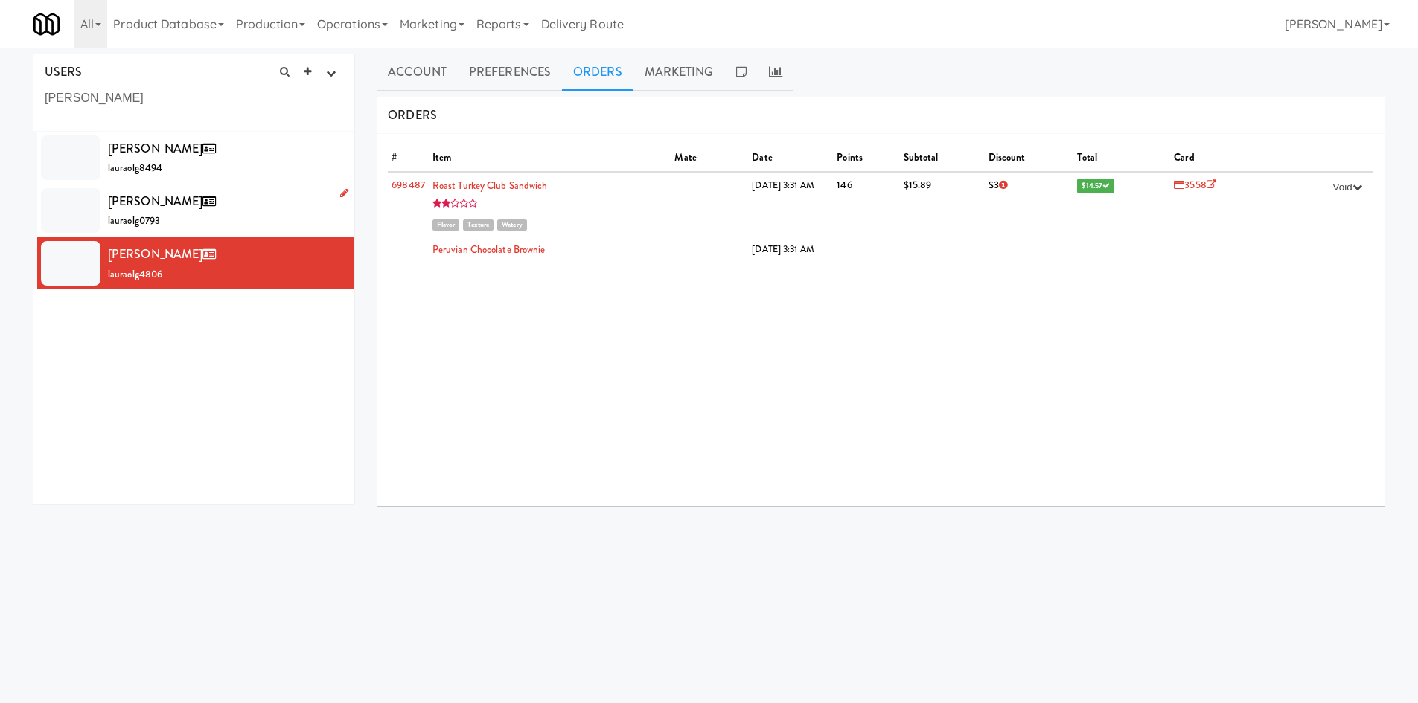
click at [278, 209] on div "[PERSON_NAME] lauraolg0793" at bounding box center [225, 210] width 235 height 40
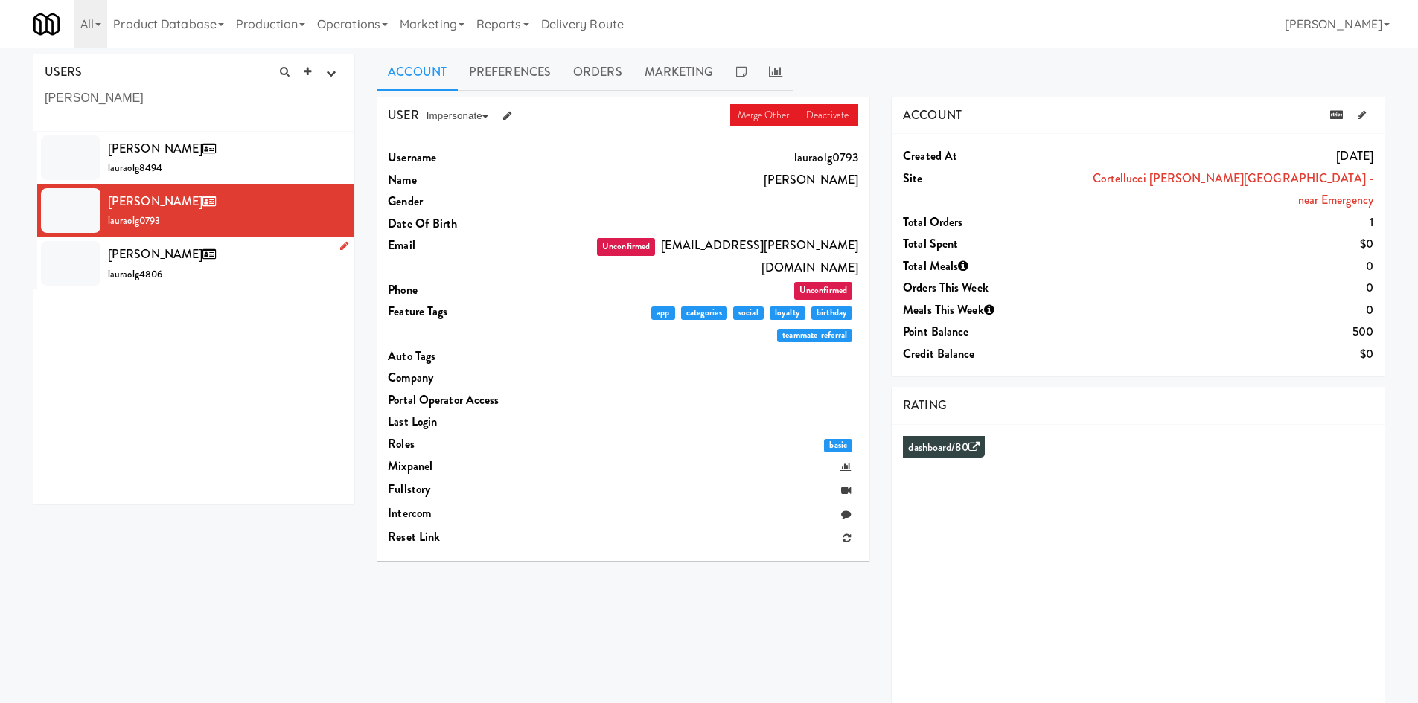
click at [237, 252] on div "[PERSON_NAME] lauraolg4806" at bounding box center [225, 263] width 235 height 40
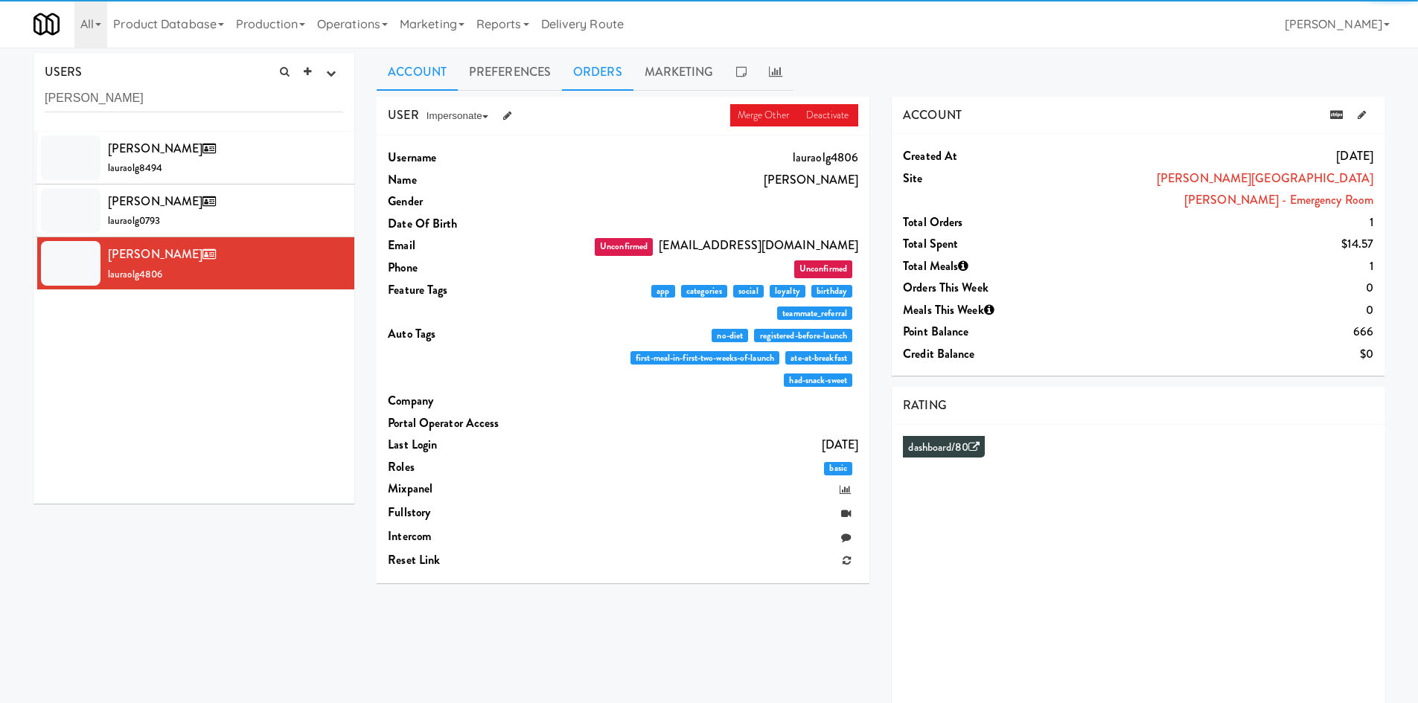
click at [610, 57] on link "Orders" at bounding box center [597, 72] width 71 height 37
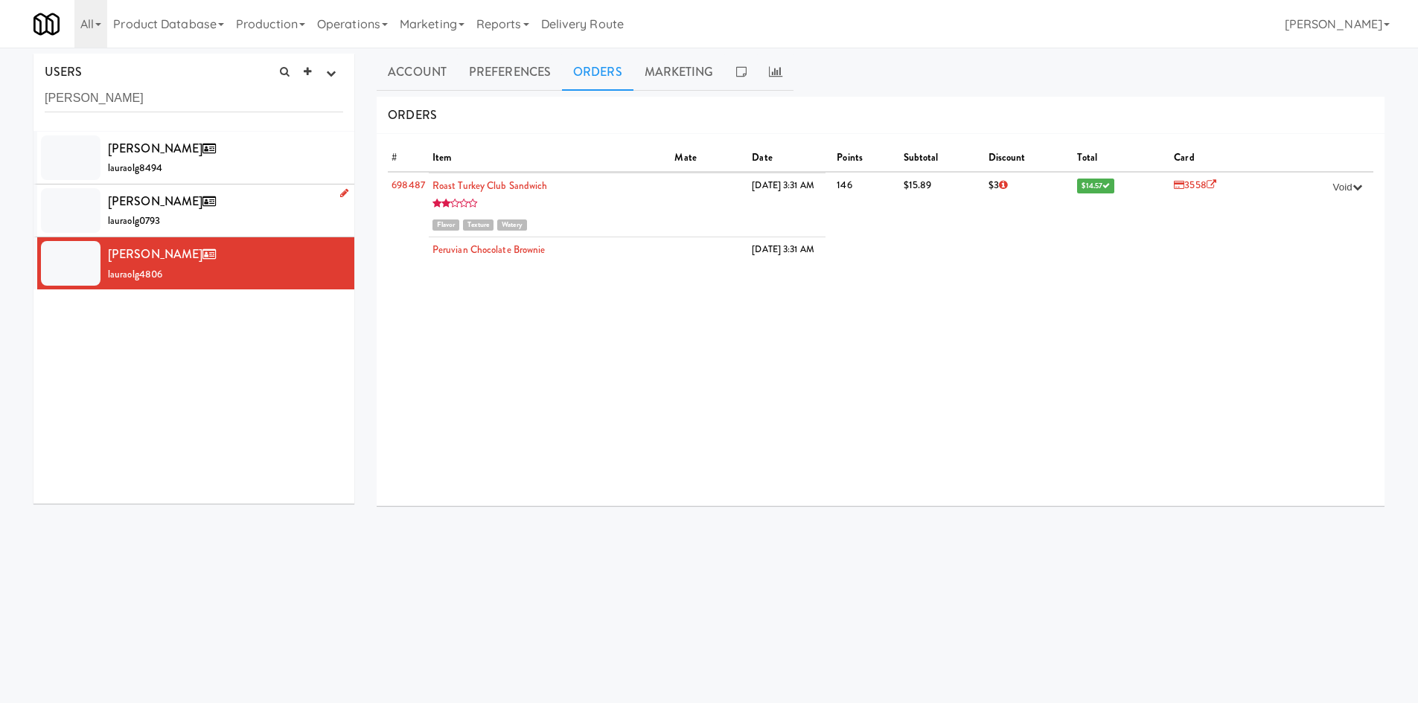
click at [263, 208] on div "[PERSON_NAME] lauraolg0793" at bounding box center [225, 210] width 235 height 40
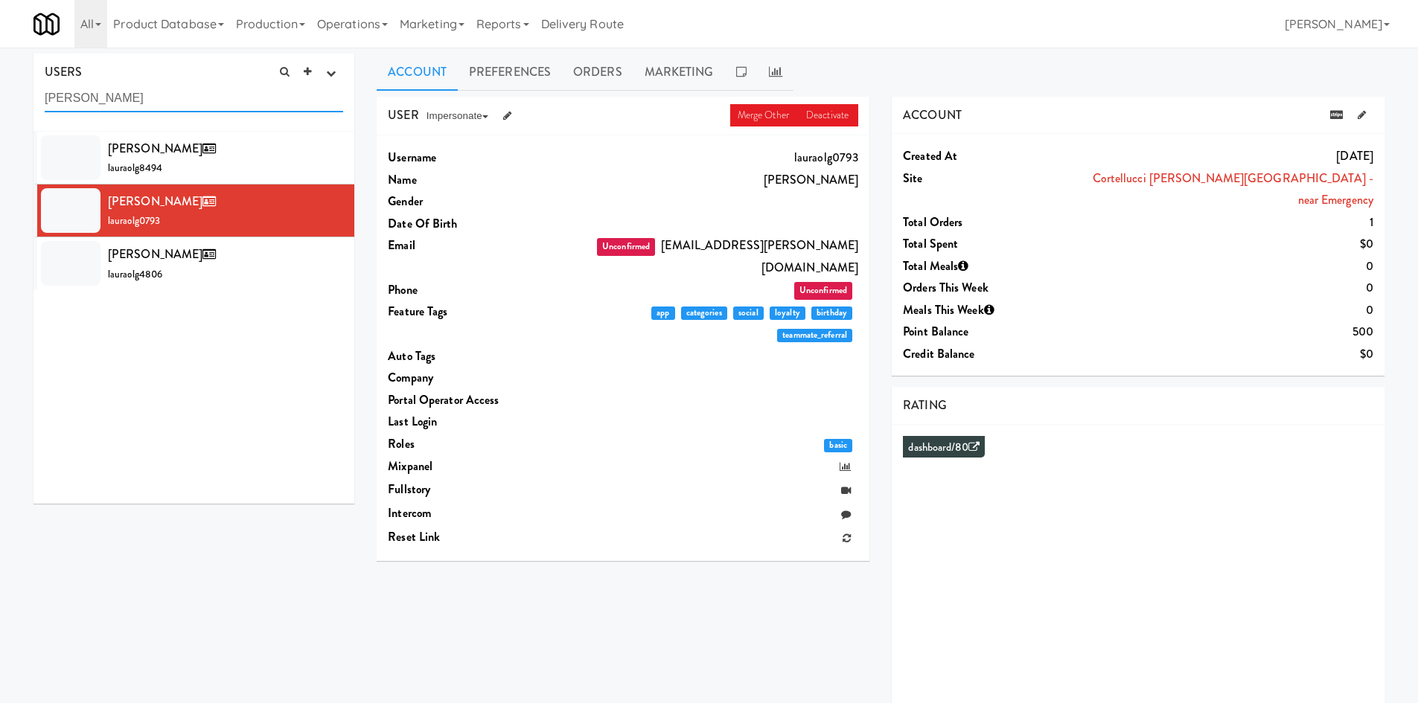
click at [194, 92] on input "[PERSON_NAME]" at bounding box center [194, 99] width 298 height 28
click at [193, 92] on input "[PERSON_NAME]" at bounding box center [194, 99] width 298 height 28
paste input "[PERSON_NAME]"
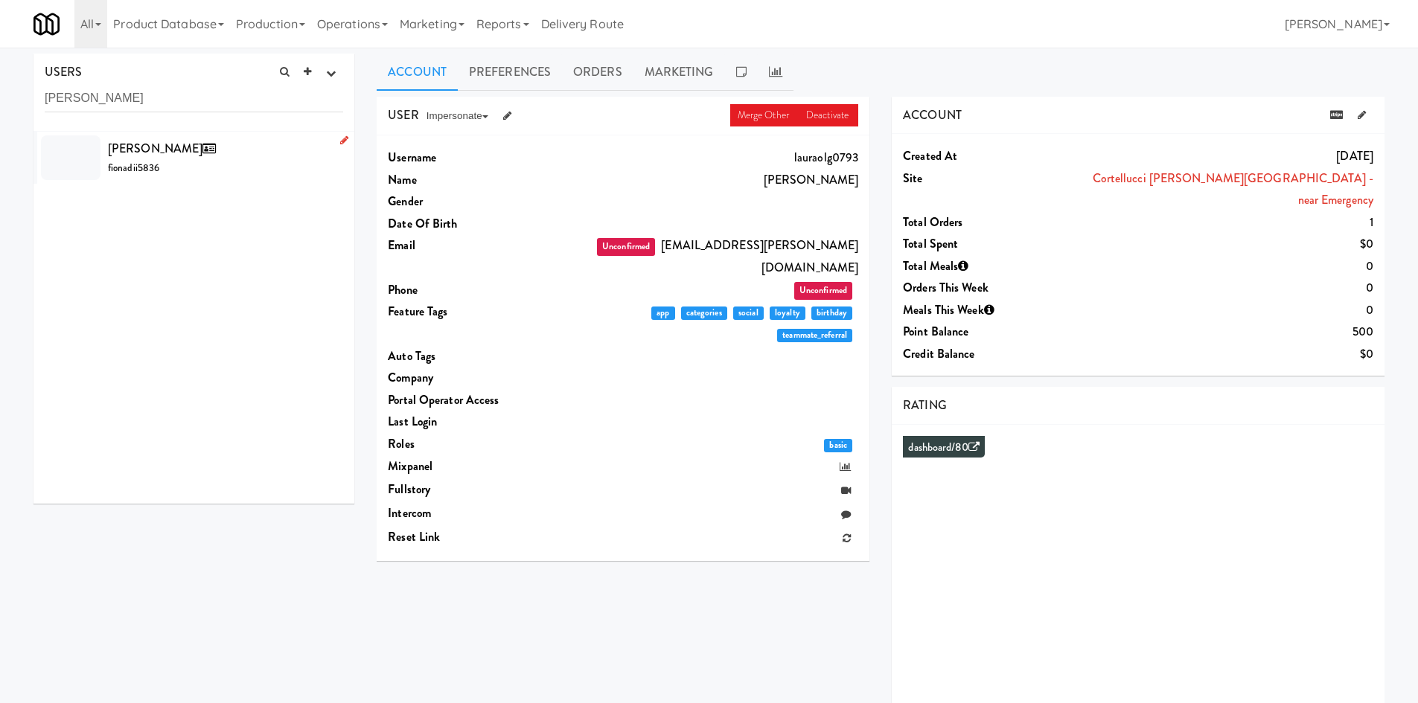
click at [231, 165] on div "[PERSON_NAME] fionadii5836" at bounding box center [225, 158] width 235 height 40
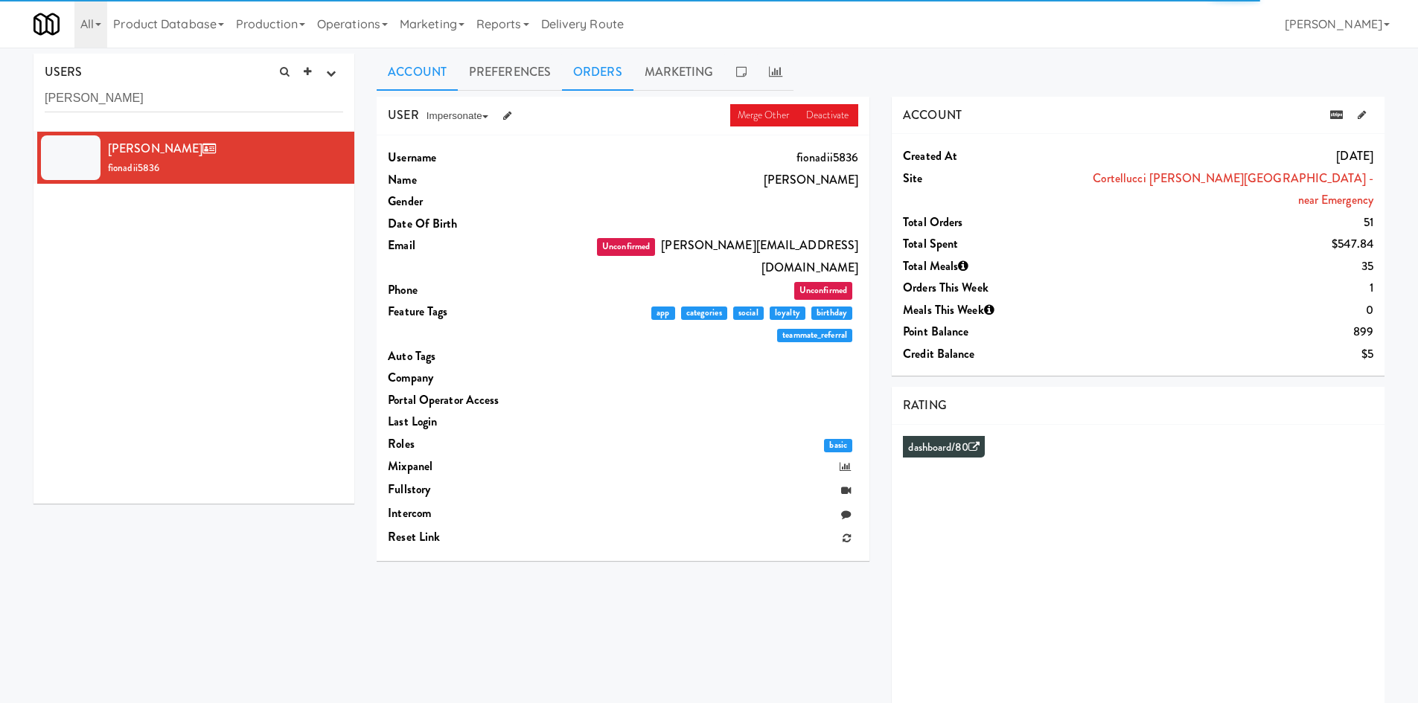
click at [595, 64] on link "Orders" at bounding box center [597, 72] width 71 height 37
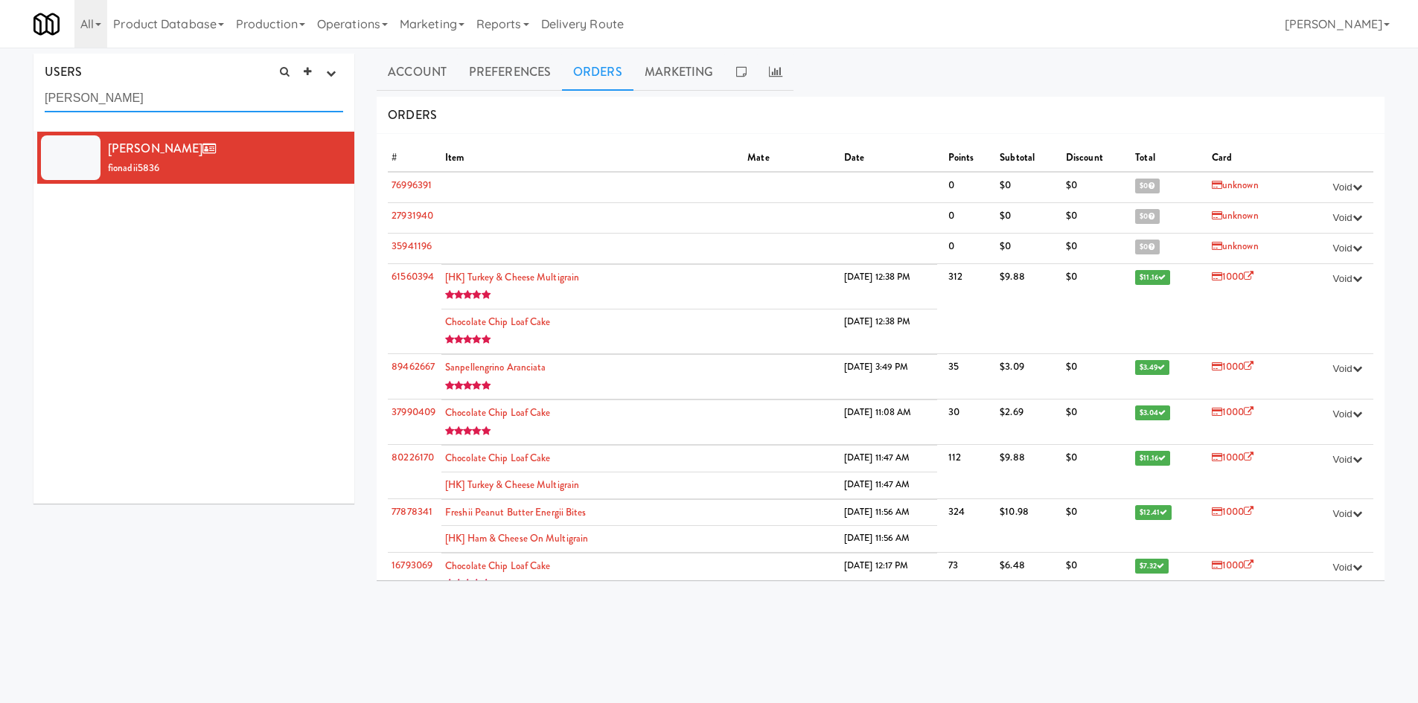
click at [205, 98] on input "[PERSON_NAME]" at bounding box center [194, 99] width 298 height 28
click at [202, 99] on input "[PERSON_NAME]" at bounding box center [194, 99] width 298 height 28
paste input "[PERSON_NAME]"
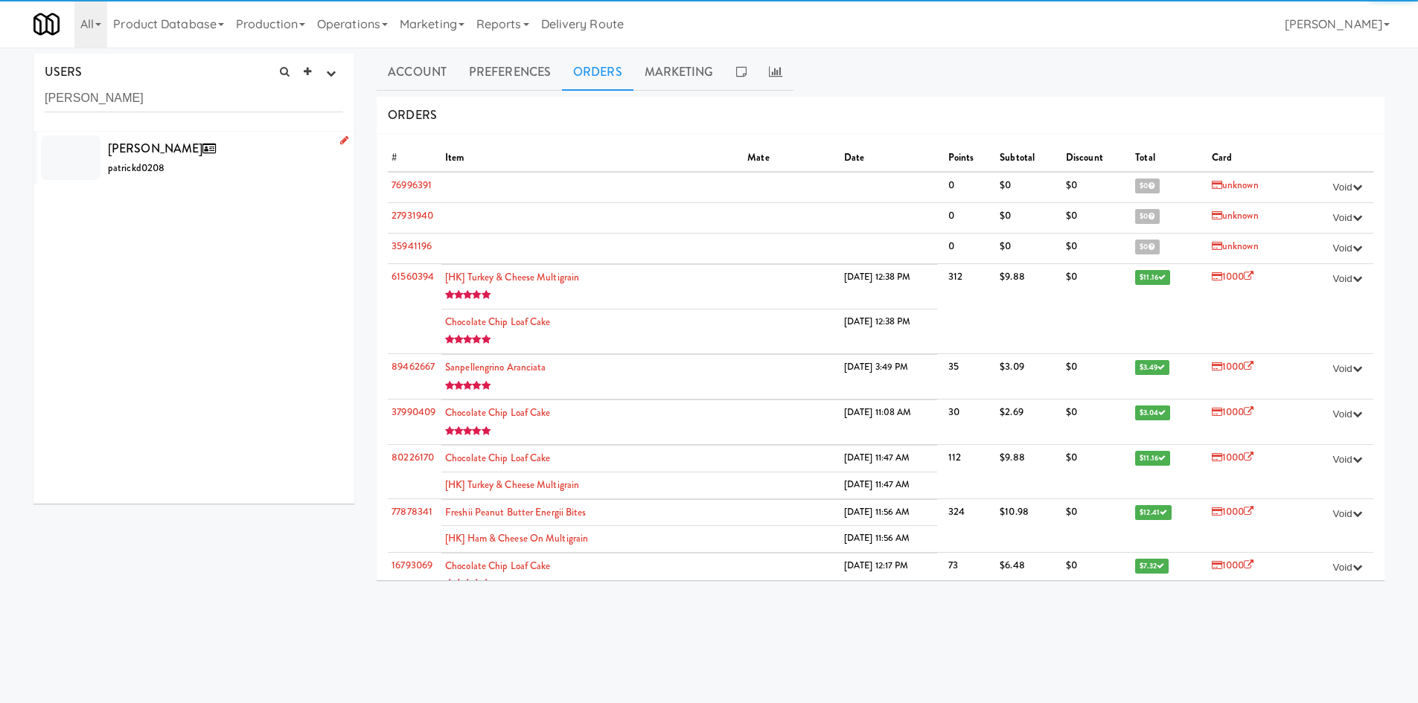
click at [231, 157] on div "[PERSON_NAME] patrickd0208" at bounding box center [225, 158] width 235 height 40
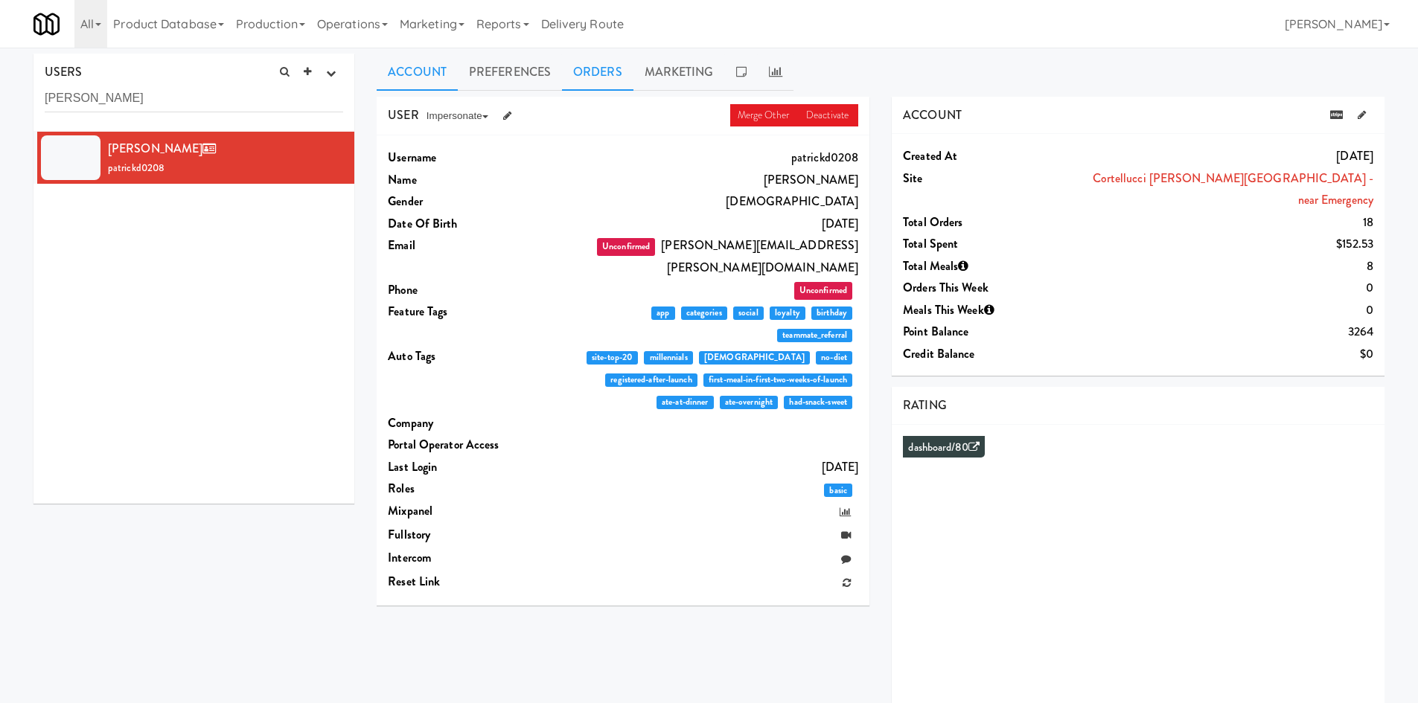
click at [573, 78] on link "Orders" at bounding box center [597, 72] width 71 height 37
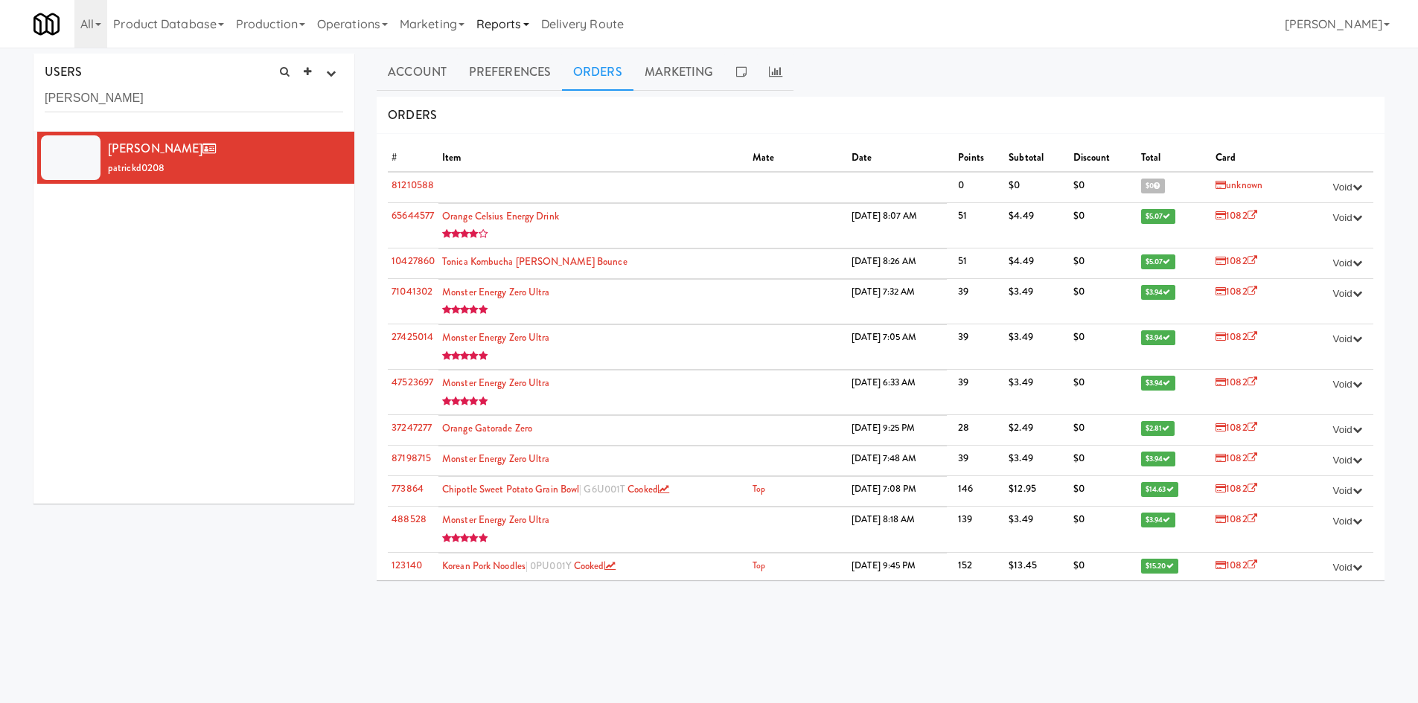
click at [528, 0] on link "Reports" at bounding box center [502, 24] width 65 height 48
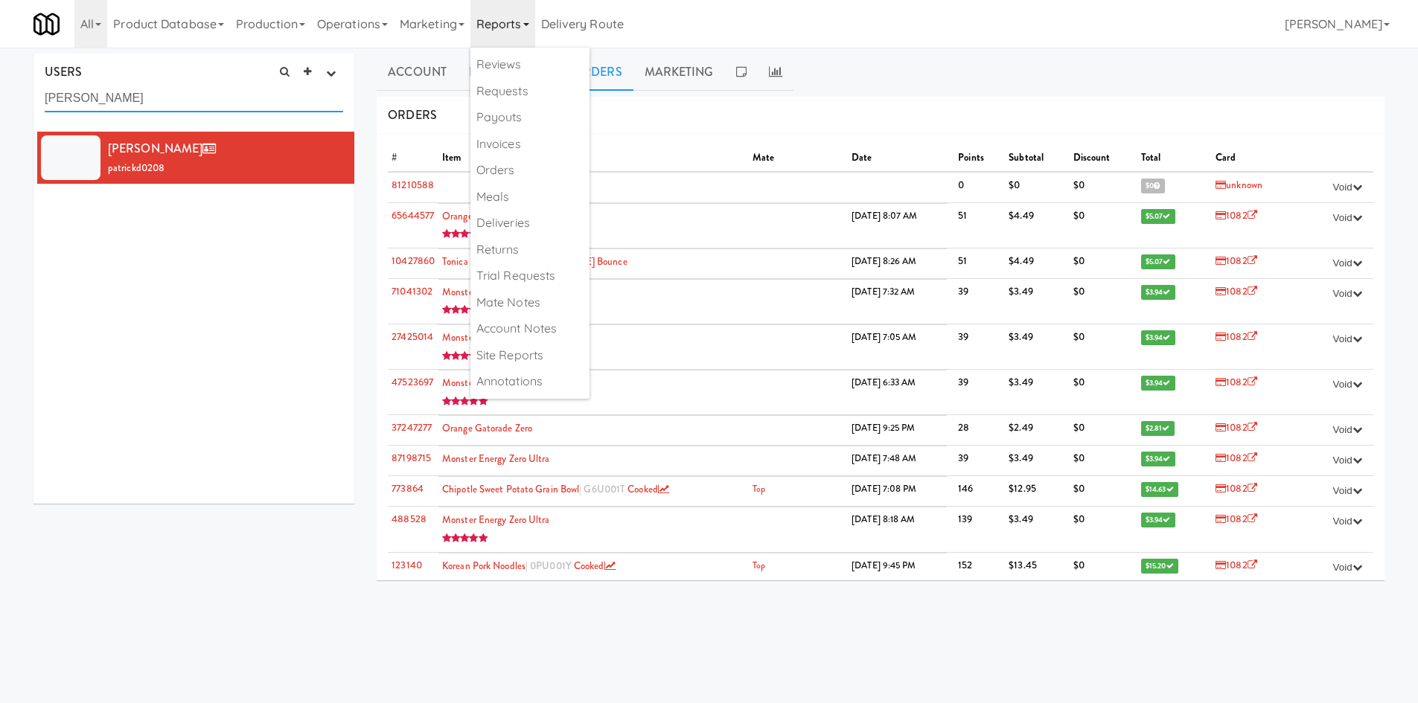
click at [154, 87] on input "[PERSON_NAME]" at bounding box center [194, 99] width 298 height 28
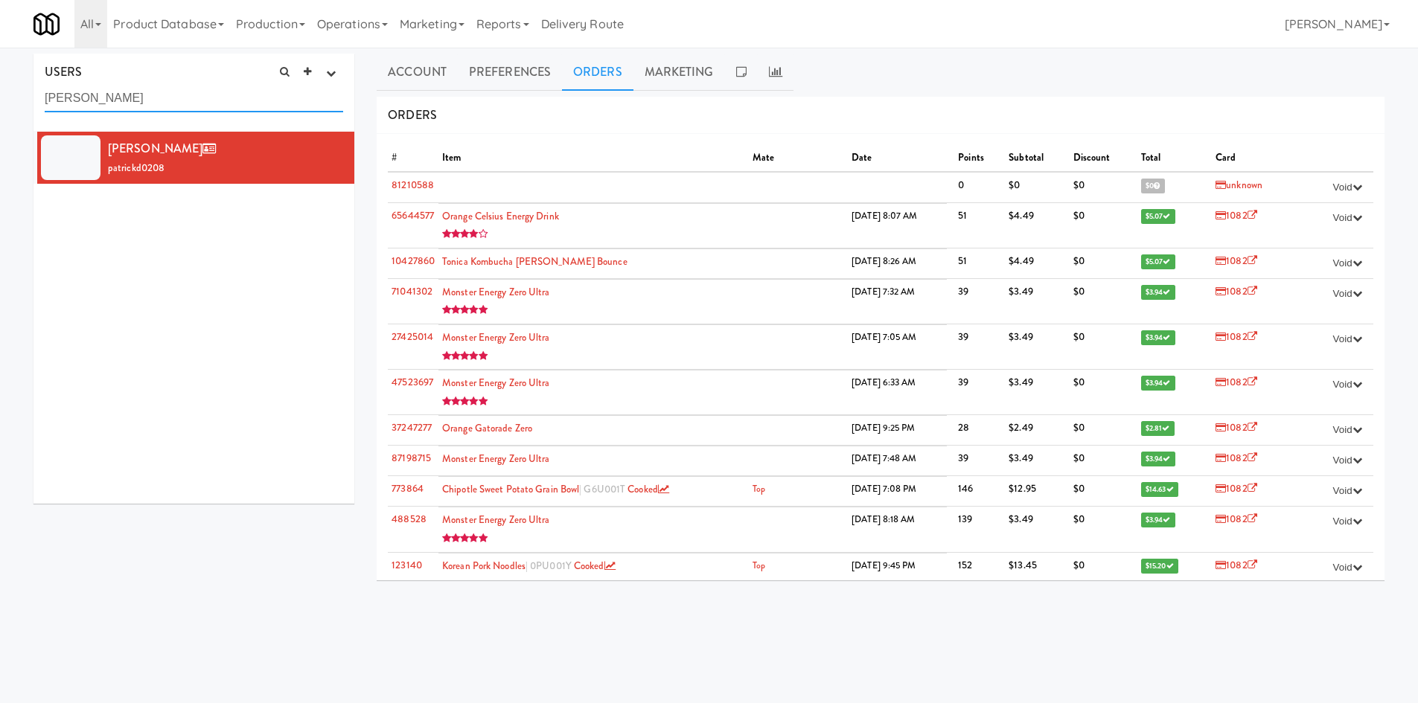
click at [154, 87] on input "[PERSON_NAME]" at bounding box center [194, 99] width 298 height 28
paste input "[PERSON_NAME]"
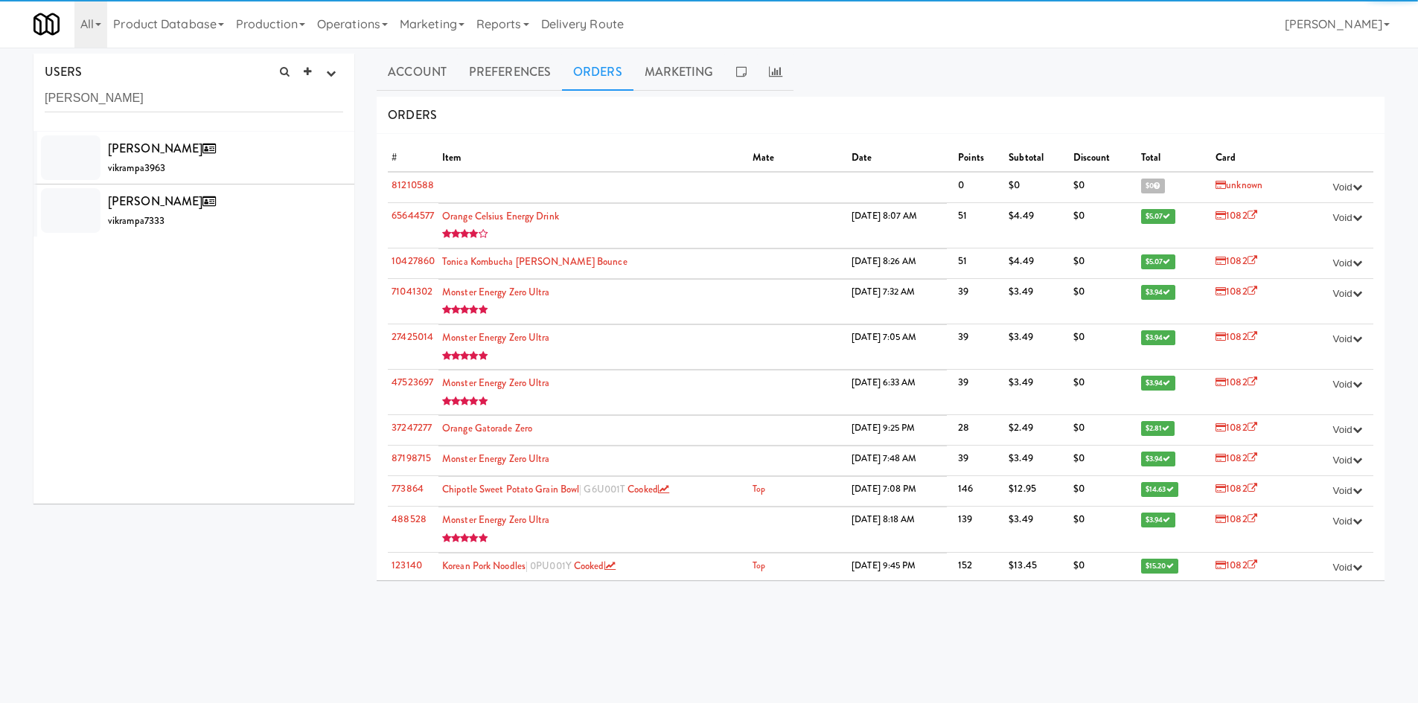
click at [257, 162] on div "[PERSON_NAME] vikrampa3963" at bounding box center [225, 158] width 235 height 40
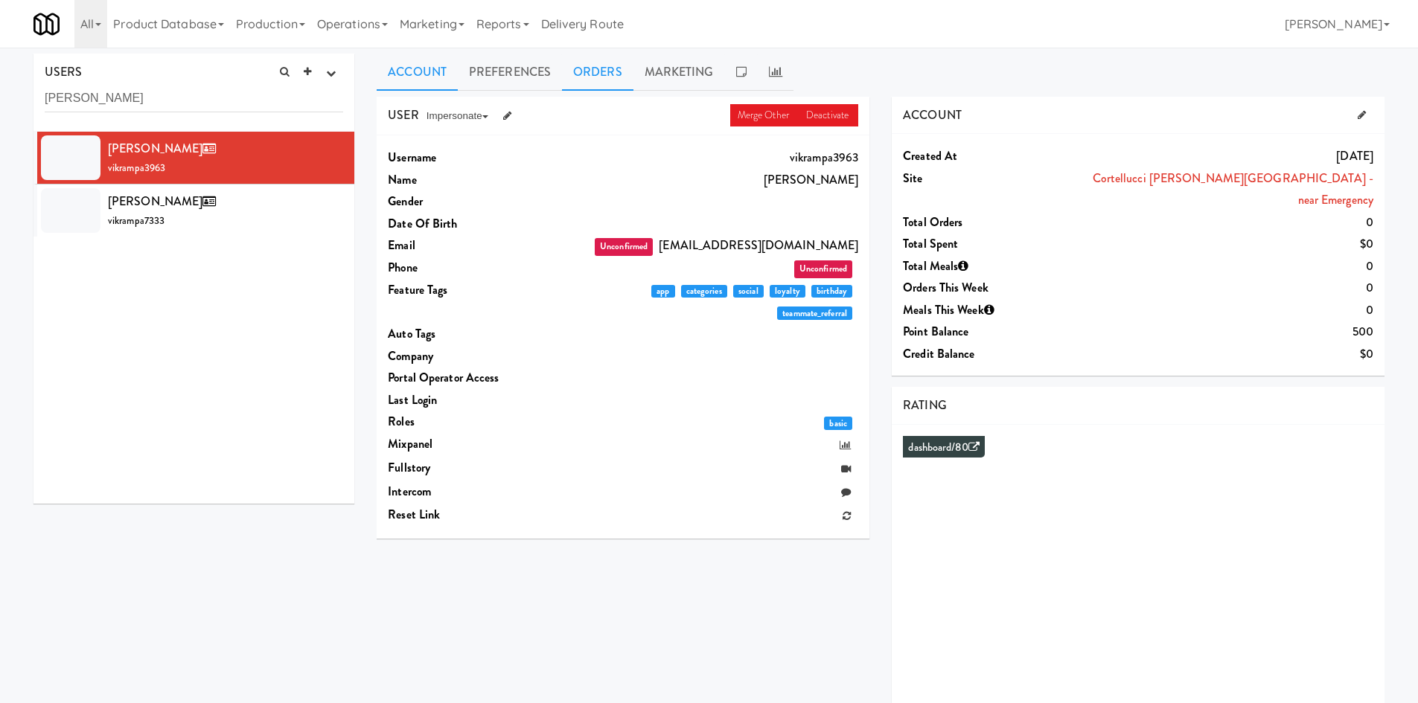
click at [600, 69] on link "Orders" at bounding box center [597, 72] width 71 height 37
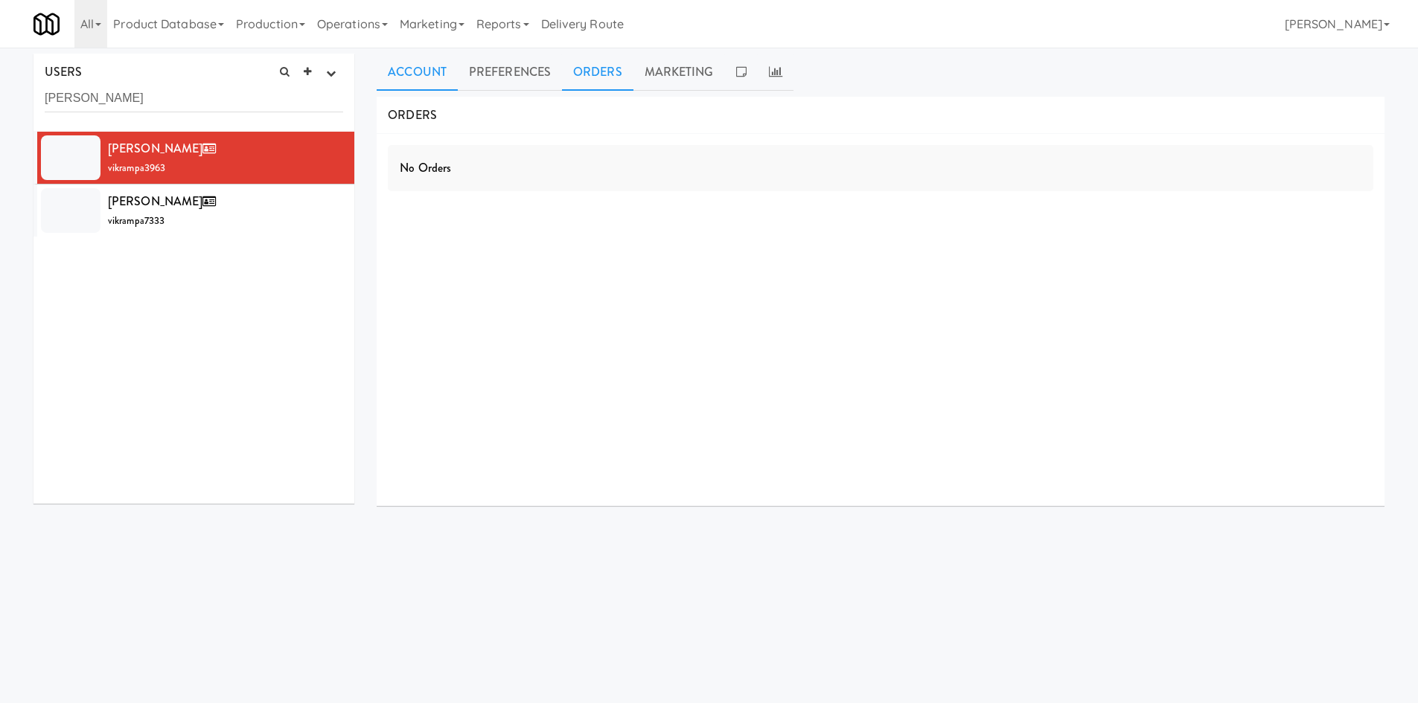
click at [420, 78] on link "Account" at bounding box center [417, 72] width 81 height 37
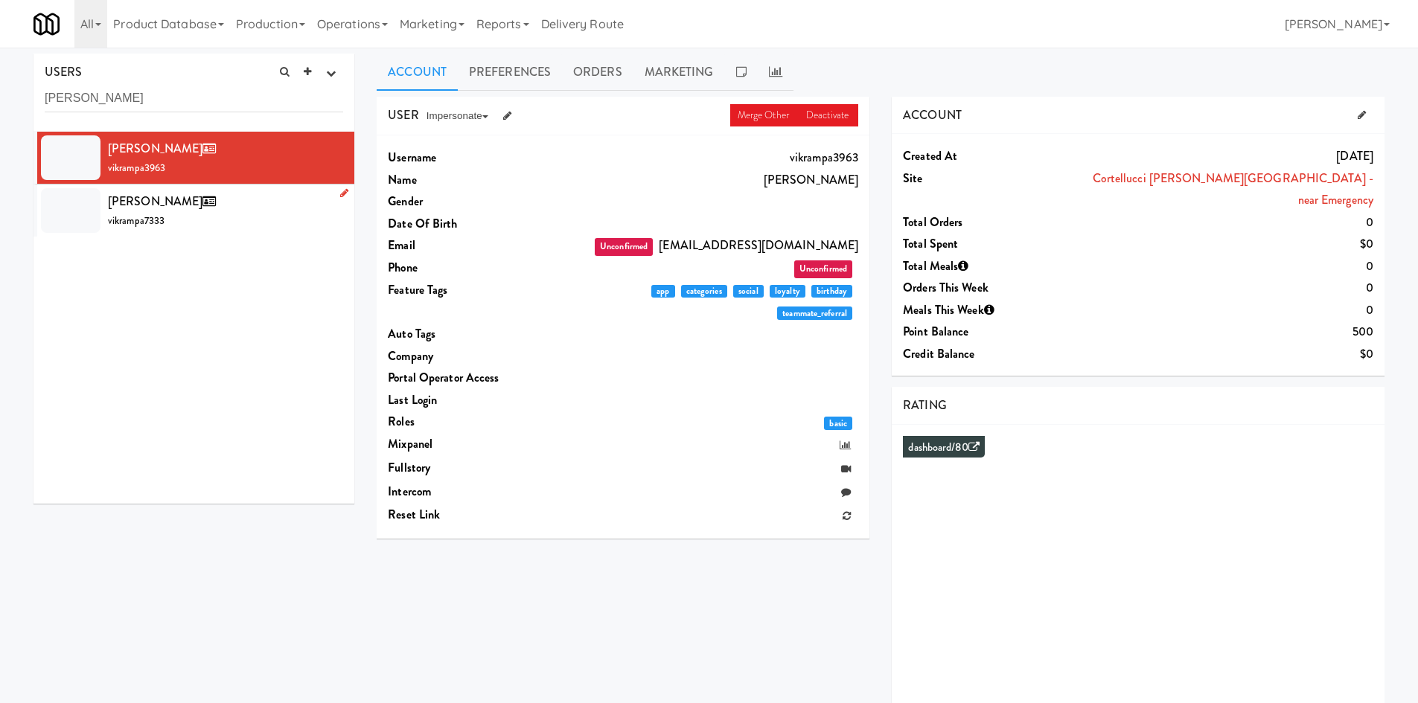
click at [271, 214] on div "[PERSON_NAME] vikrampa7333" at bounding box center [225, 210] width 235 height 40
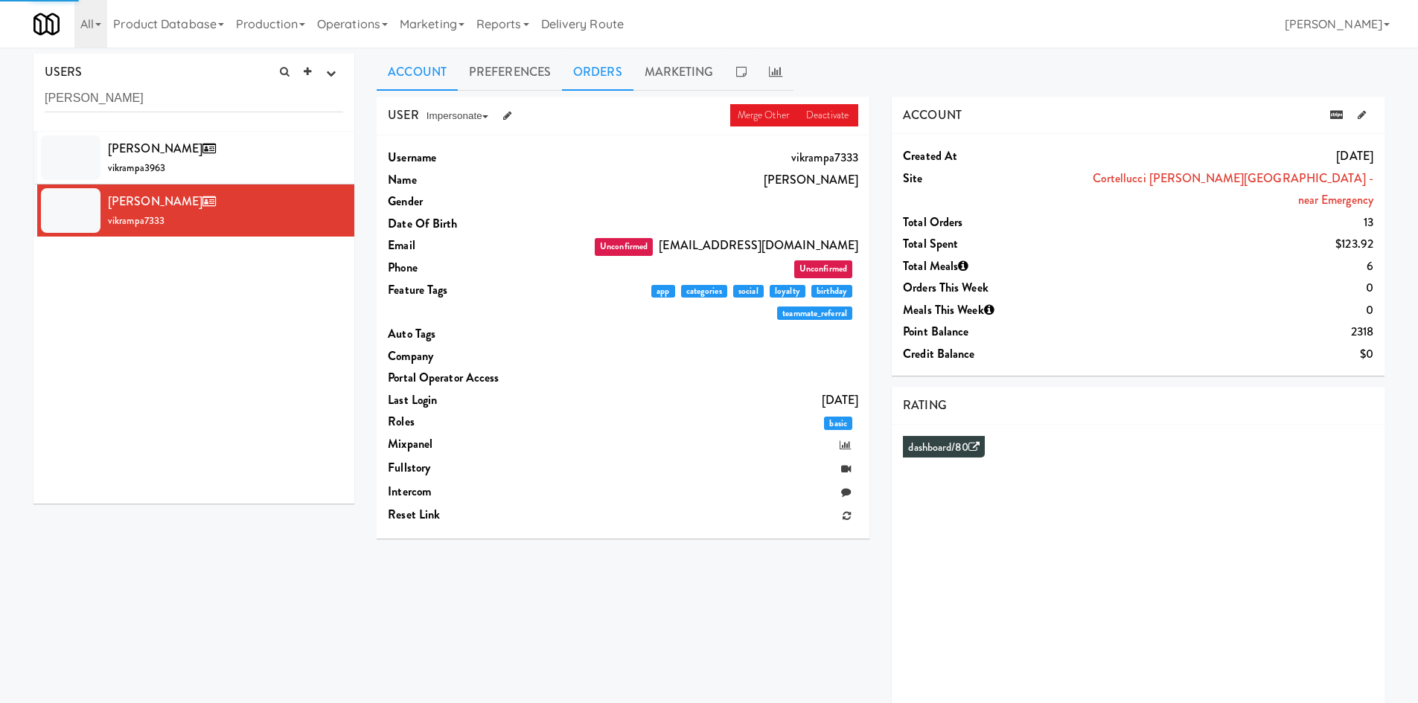
click at [597, 77] on link "Orders" at bounding box center [597, 72] width 71 height 37
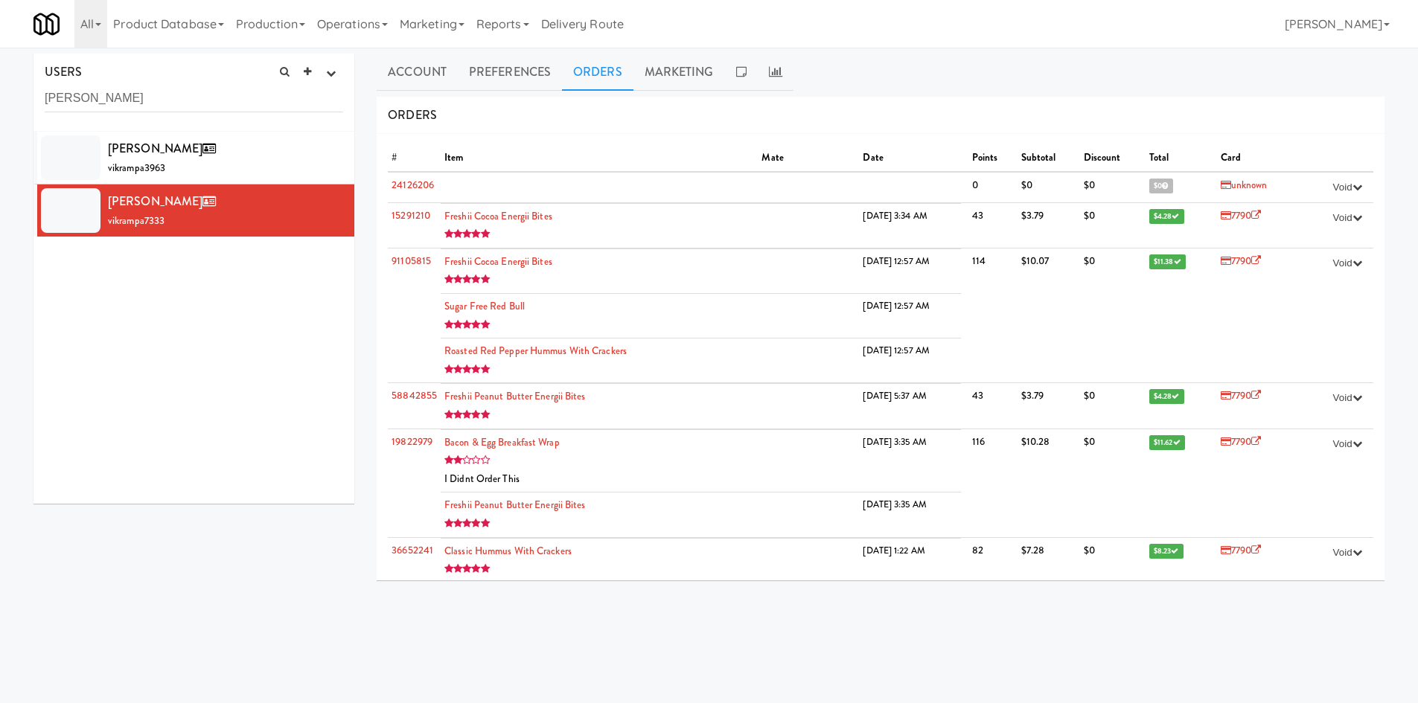
drag, startPoint x: 167, startPoint y: 74, endPoint x: 167, endPoint y: 91, distance: 16.4
click at [167, 74] on div "USERS active Ordered this week Didn't order this week 1 this week 2 this week 3…" at bounding box center [193, 93] width 321 height 78
click at [167, 91] on input "[PERSON_NAME]" at bounding box center [194, 99] width 298 height 28
click at [166, 92] on input "[PERSON_NAME]" at bounding box center [194, 99] width 298 height 28
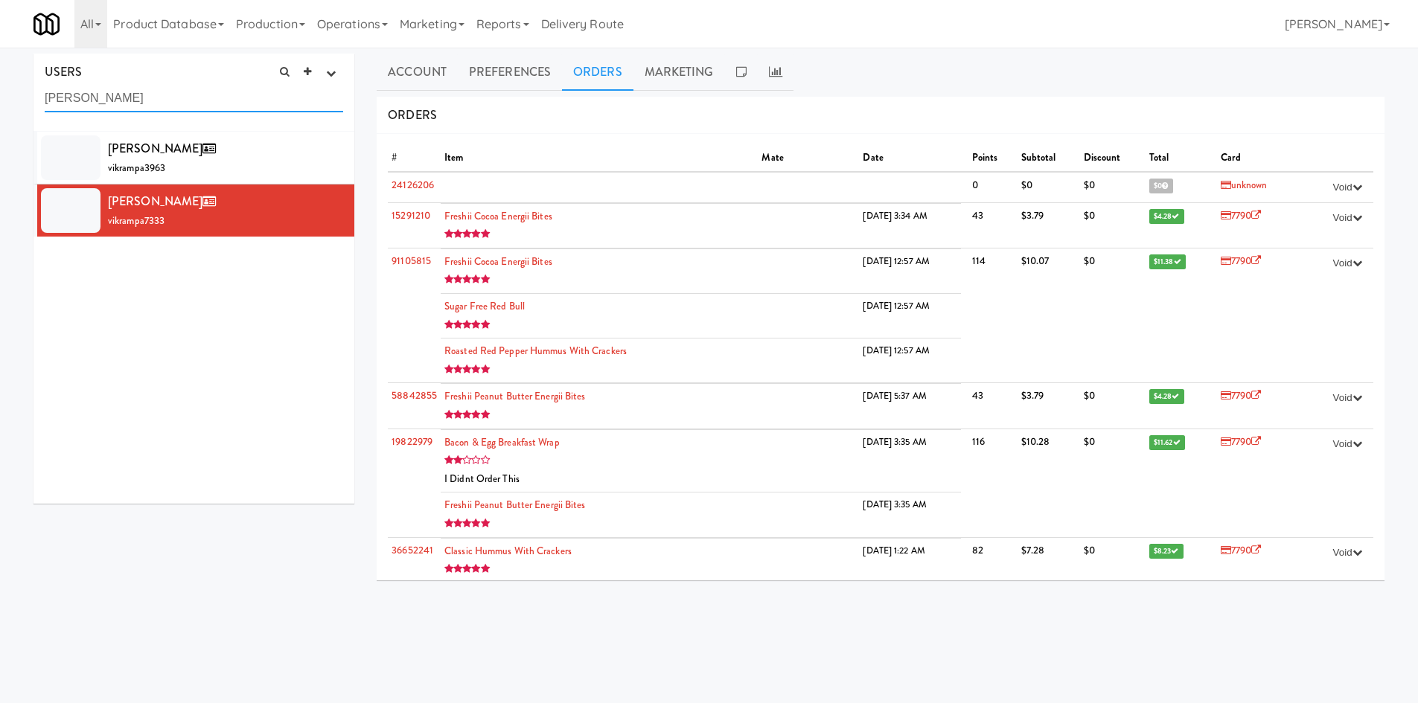
paste input "[PERSON_NAME]"
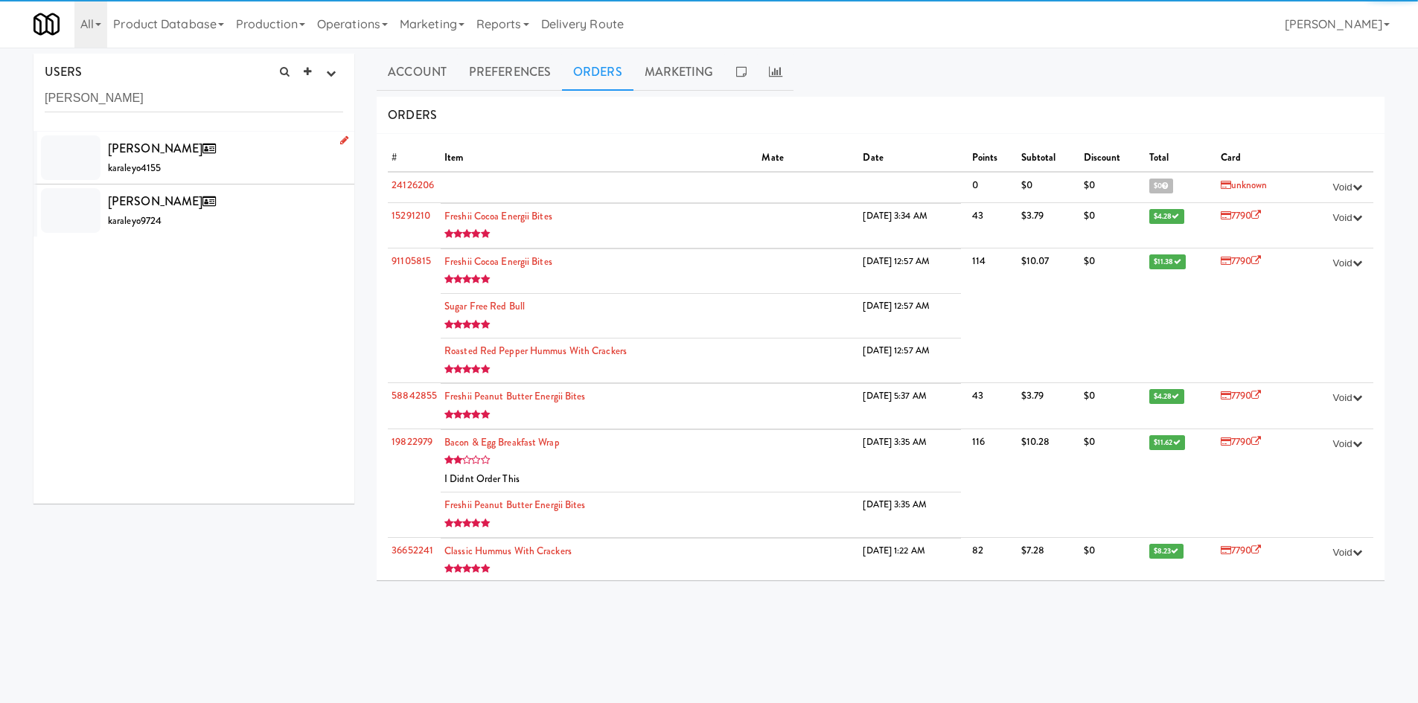
click at [286, 165] on div "[PERSON_NAME] karaleyo4155" at bounding box center [225, 158] width 235 height 40
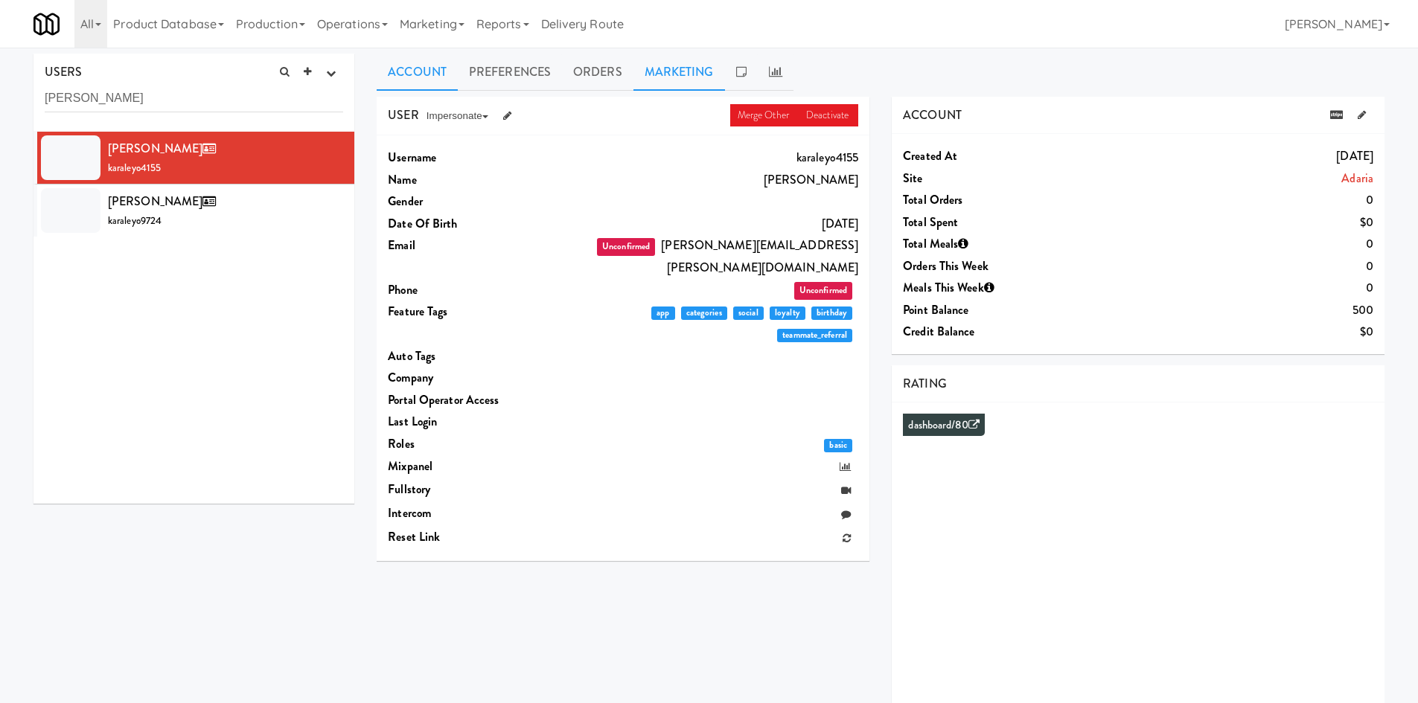
click at [634, 83] on link "Marketing" at bounding box center [679, 72] width 92 height 37
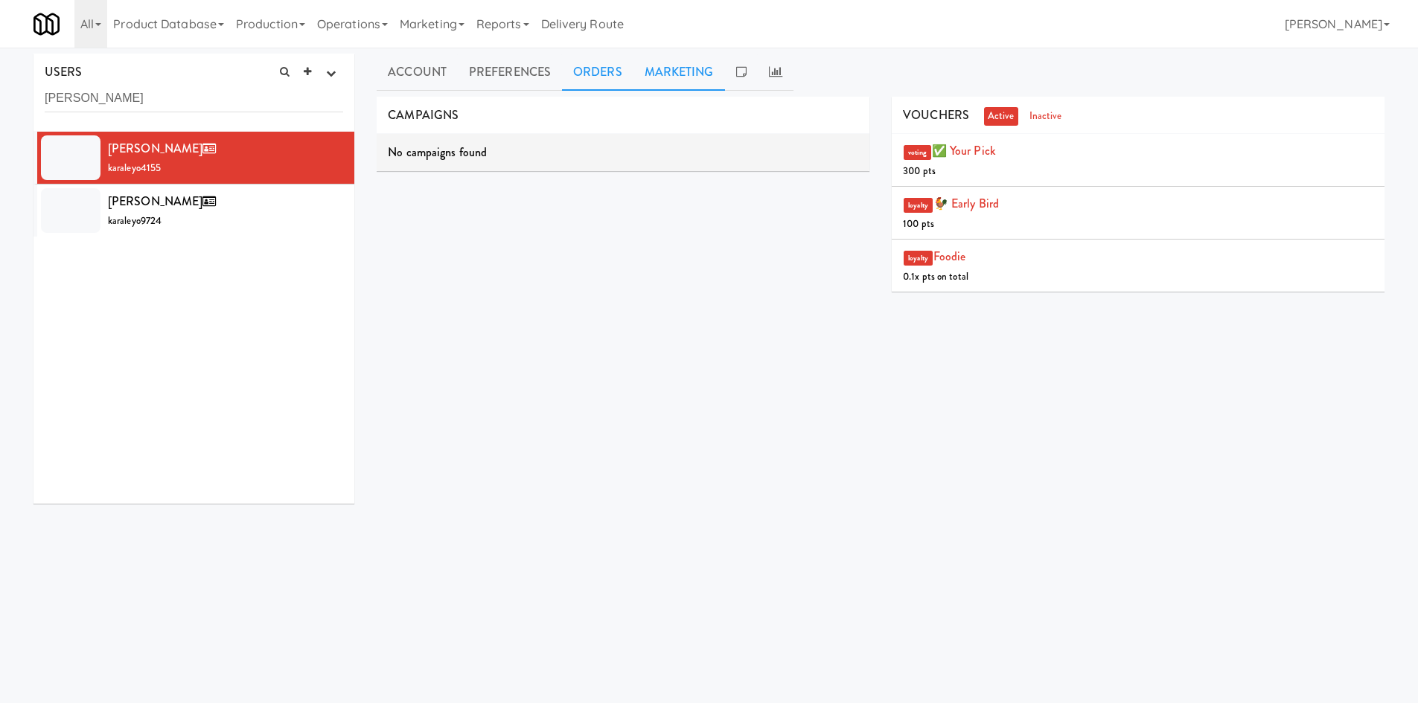
click at [602, 81] on link "Orders" at bounding box center [597, 72] width 71 height 37
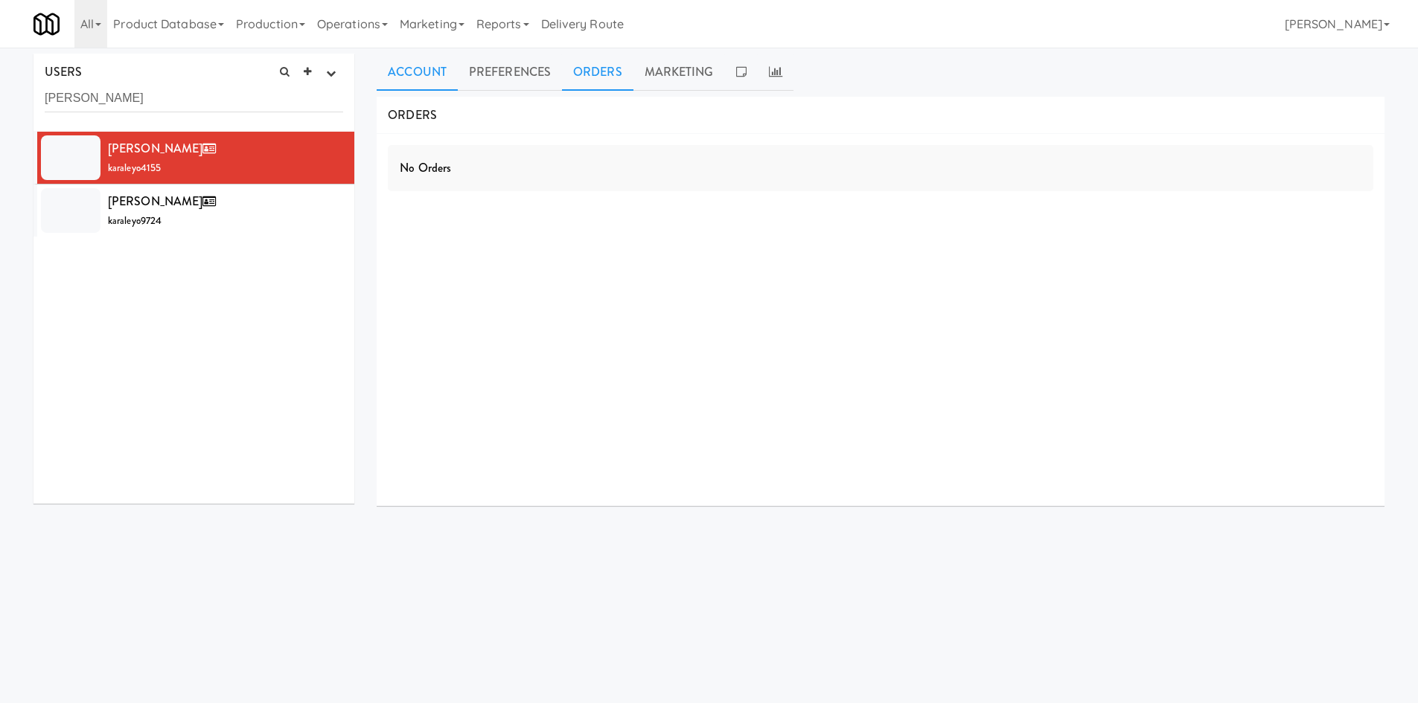
click at [412, 68] on link "Account" at bounding box center [417, 72] width 81 height 37
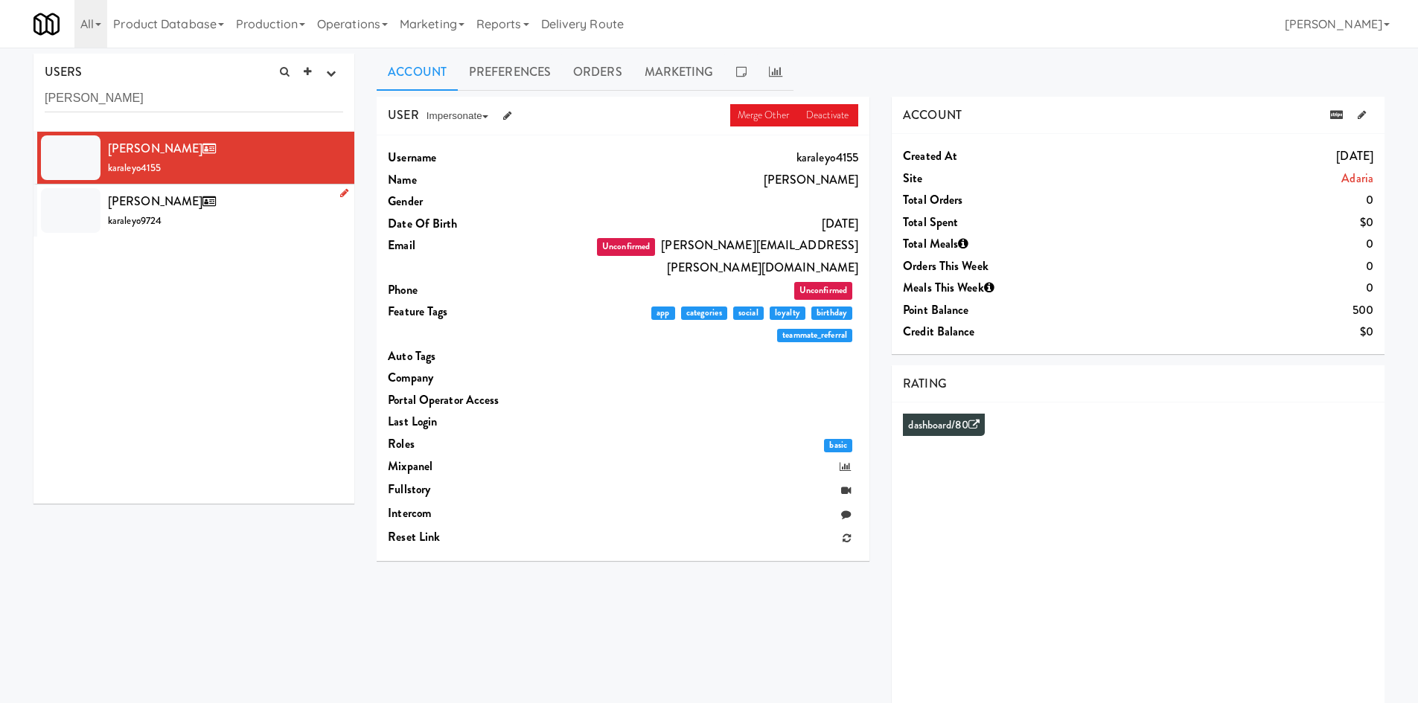
click at [286, 219] on div "[PERSON_NAME] karaleyo9724" at bounding box center [225, 210] width 235 height 40
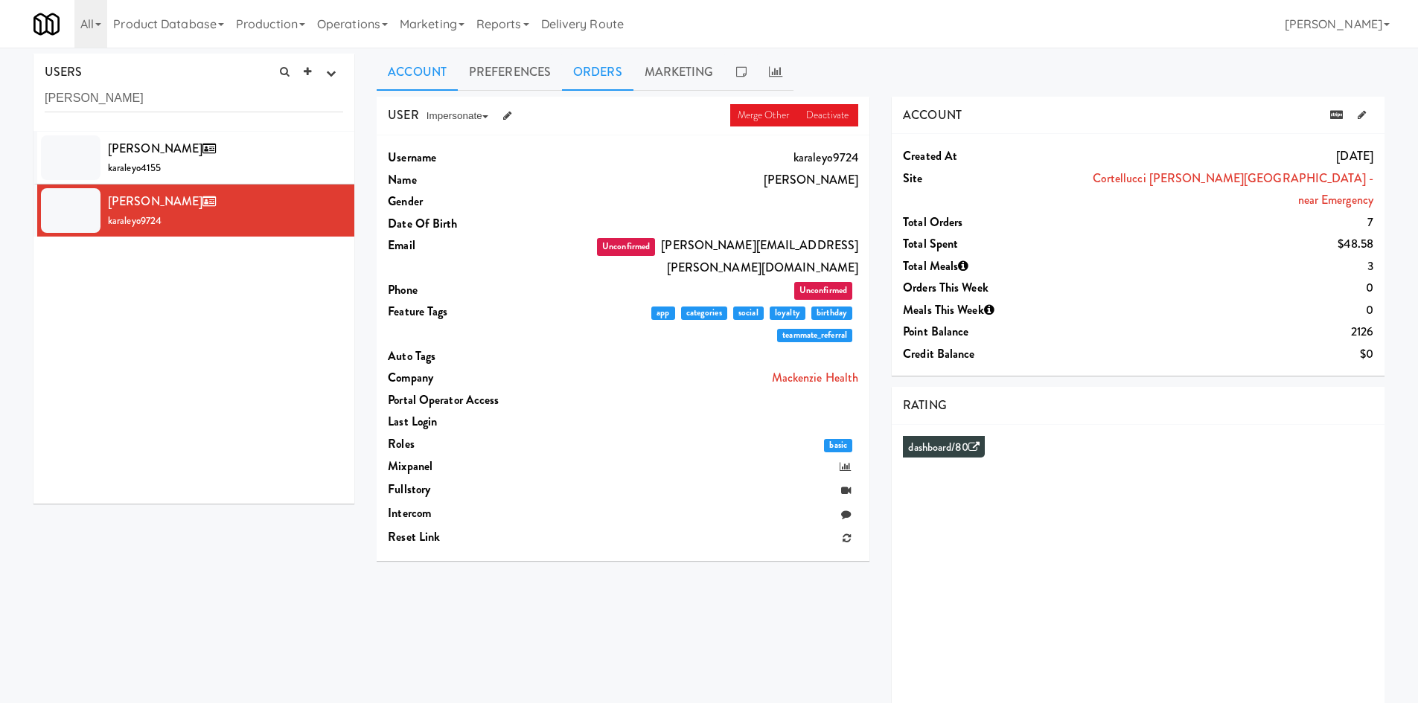
click at [576, 68] on link "Orders" at bounding box center [597, 72] width 71 height 37
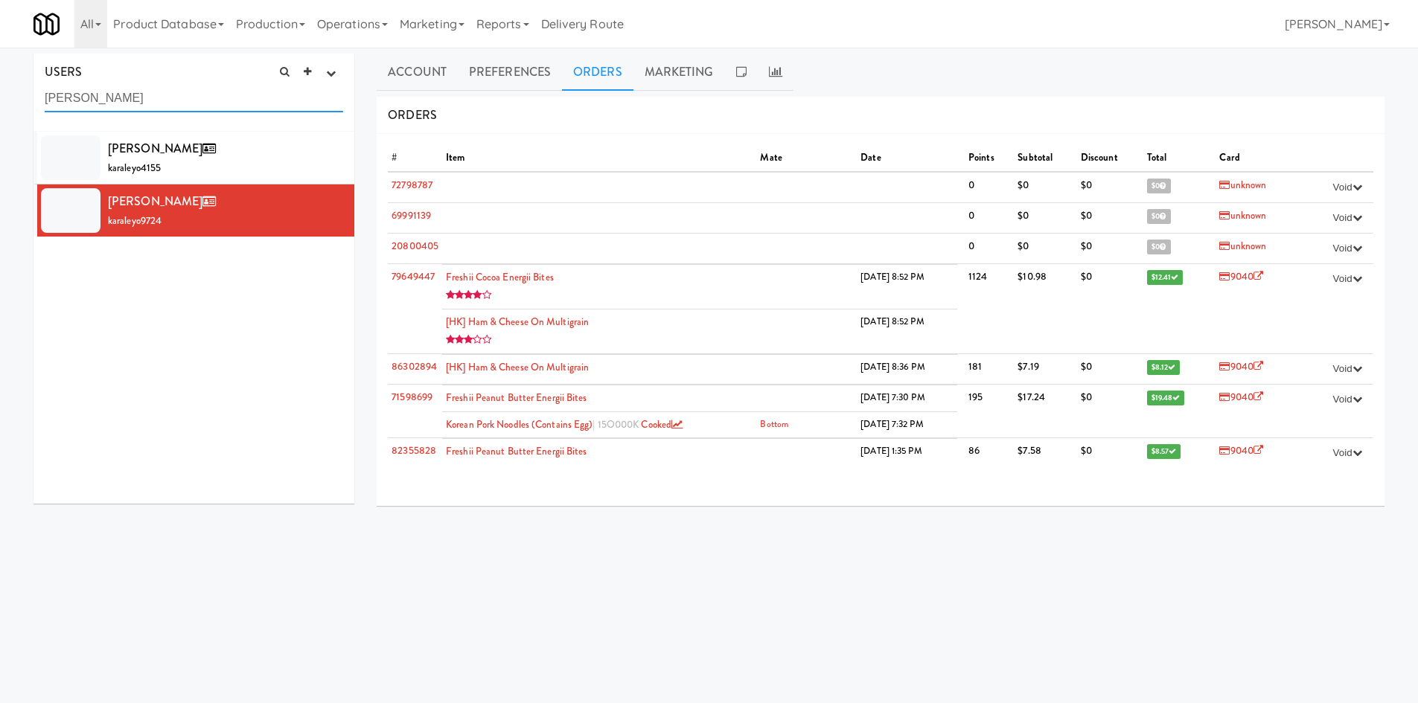
click at [173, 91] on input "[PERSON_NAME]" at bounding box center [194, 99] width 298 height 28
paste input "[PERSON_NAME]"
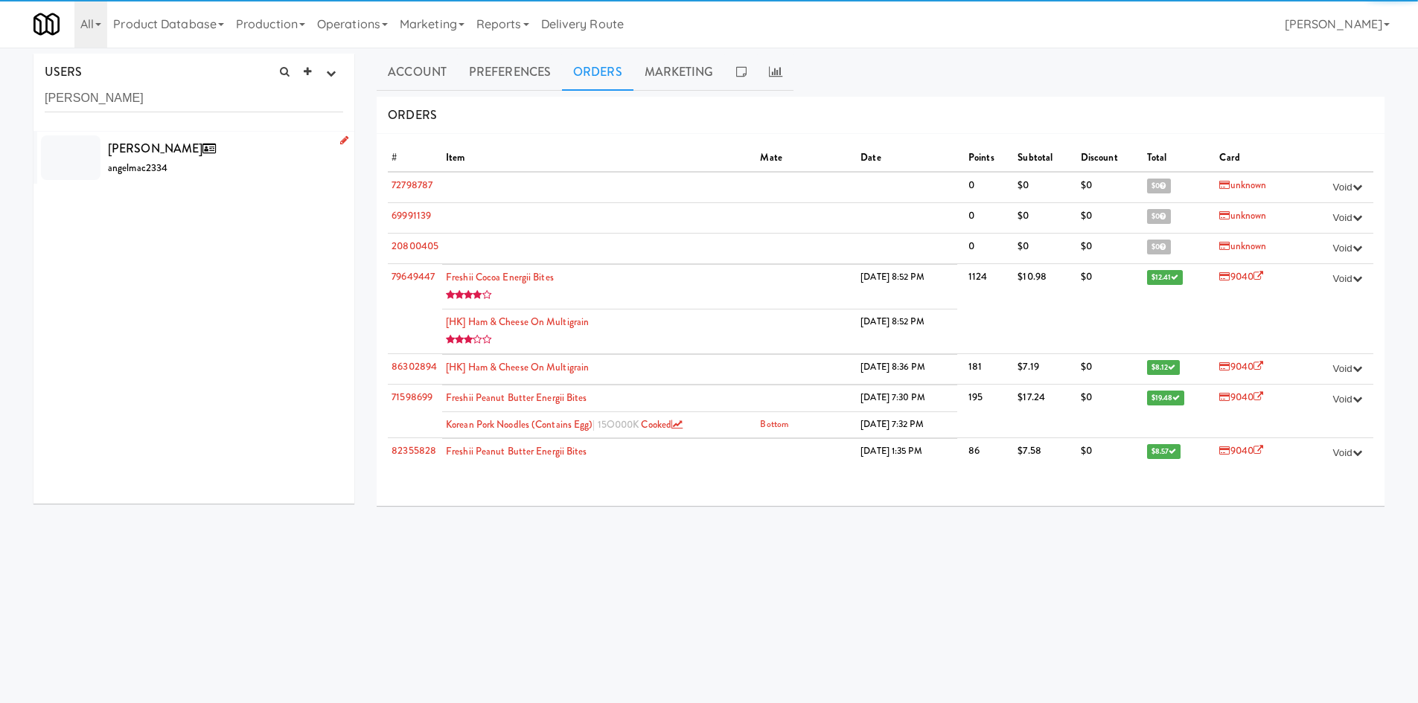
click at [223, 156] on div "[PERSON_NAME] angelmac2334" at bounding box center [225, 158] width 235 height 40
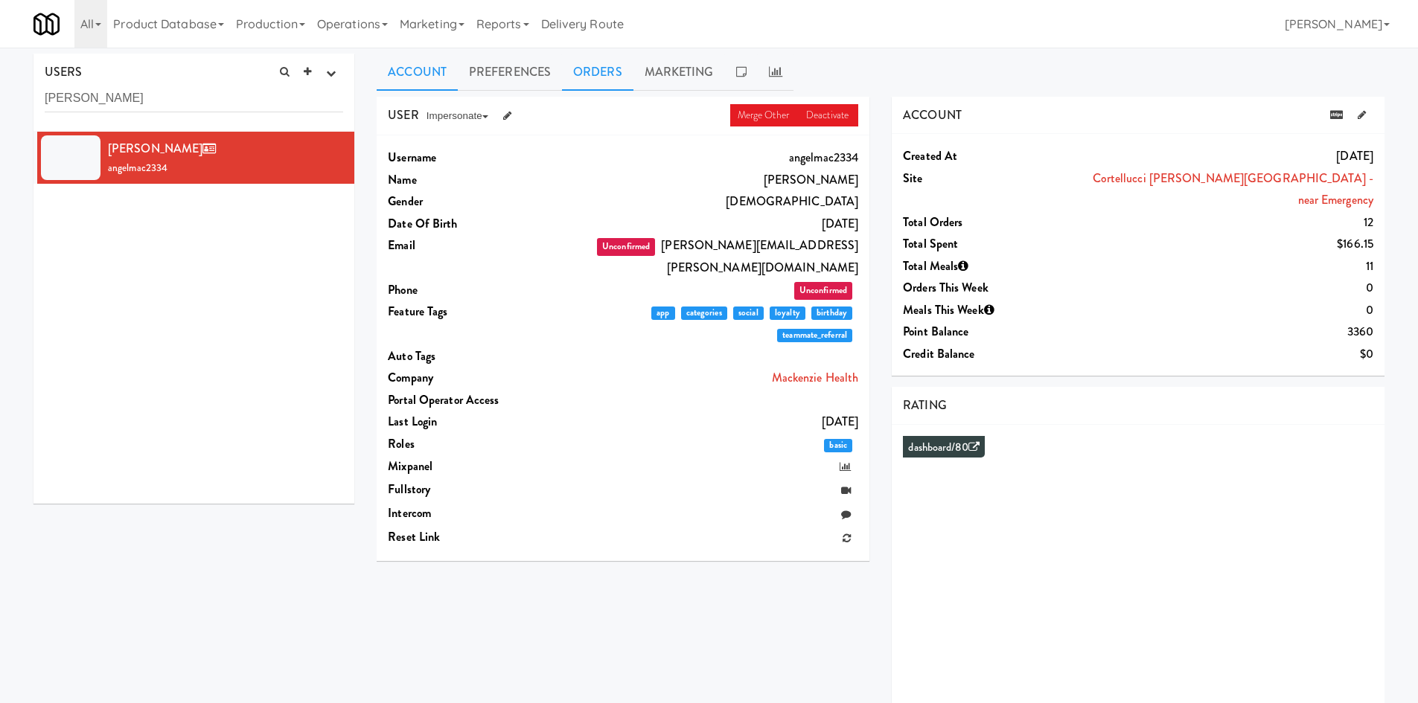
click at [600, 72] on link "Orders" at bounding box center [597, 72] width 71 height 37
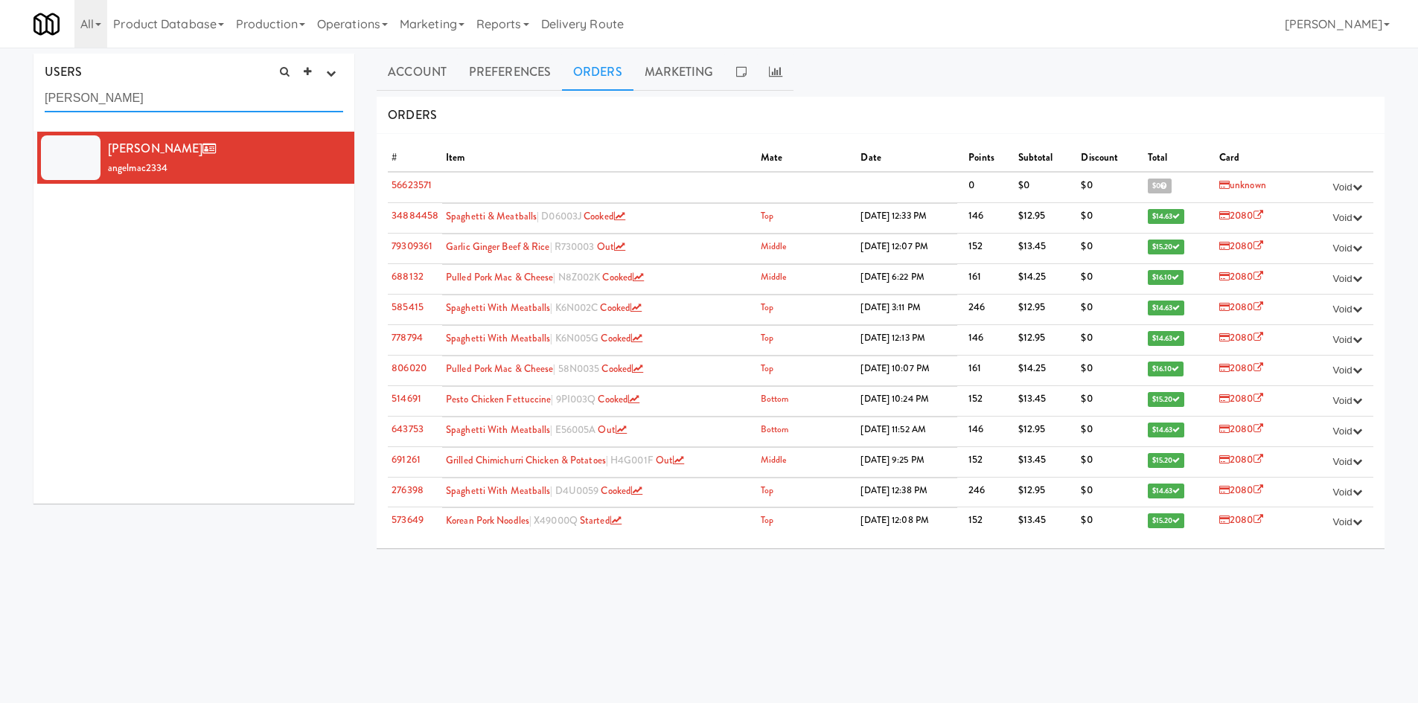
click at [204, 97] on input "[PERSON_NAME]" at bounding box center [194, 99] width 298 height 28
paste input "[PERSON_NAME]"
type input "[PERSON_NAME]"
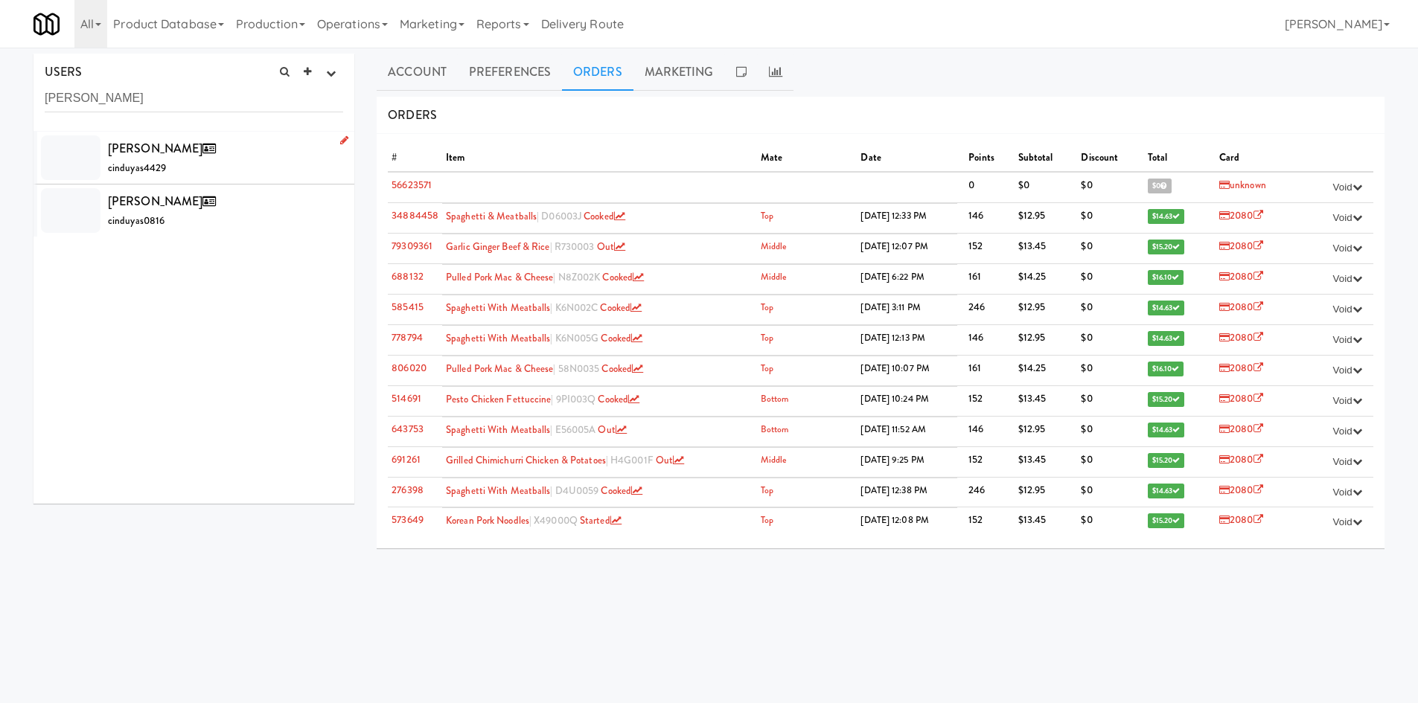
click at [229, 168] on div "Cinduya [PERSON_NAME] cinduyas4429" at bounding box center [225, 158] width 235 height 40
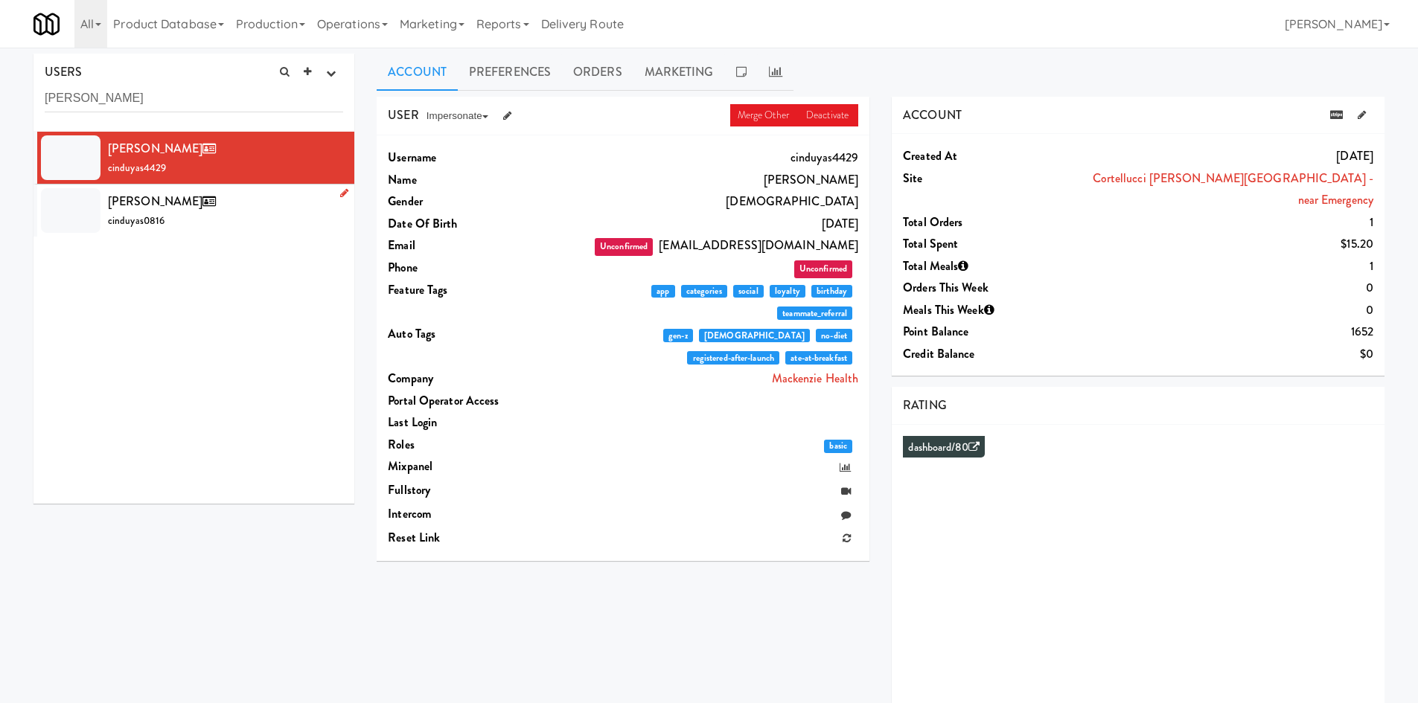
click at [286, 230] on div "Cinduya [PERSON_NAME] cinduyas0816" at bounding box center [225, 210] width 235 height 40
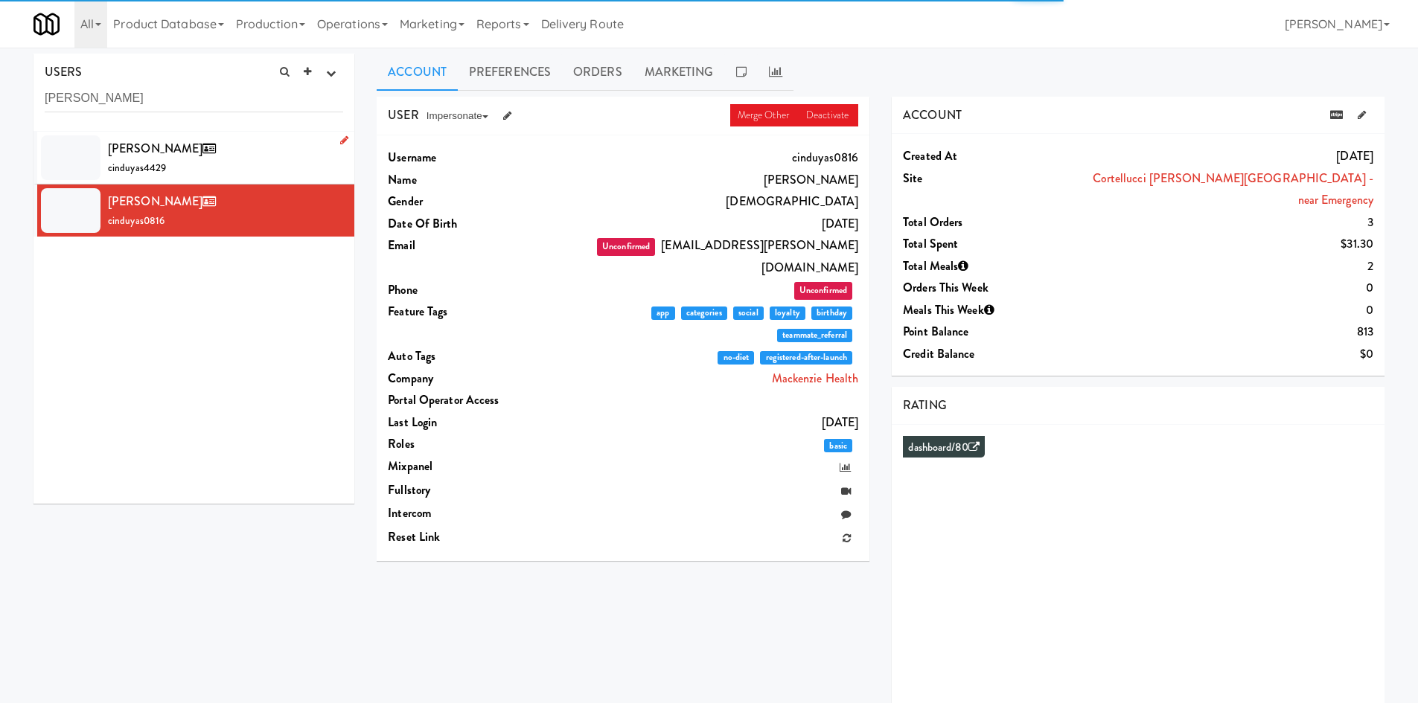
click at [268, 170] on div "Cinduya [PERSON_NAME] cinduyas4429" at bounding box center [225, 158] width 235 height 40
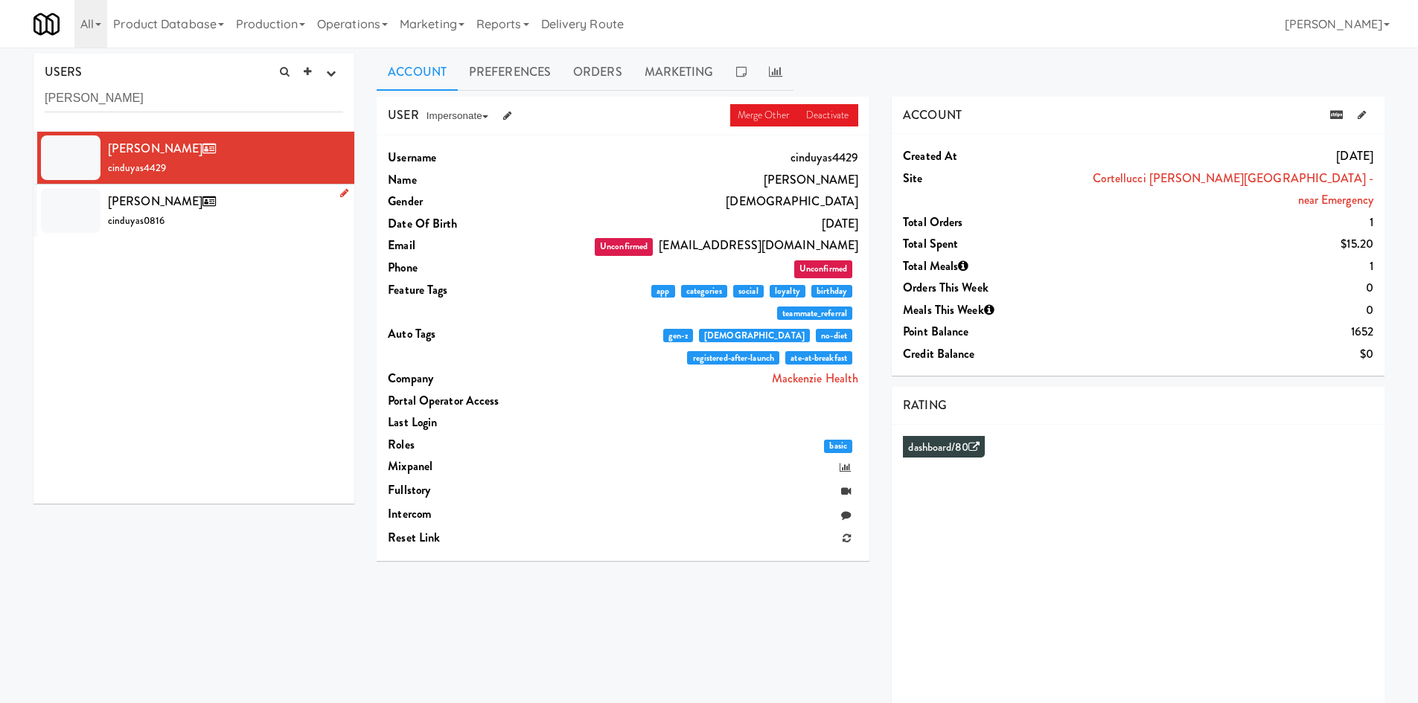
click at [283, 216] on div "Cinduya [PERSON_NAME] cinduyas0816" at bounding box center [225, 210] width 235 height 40
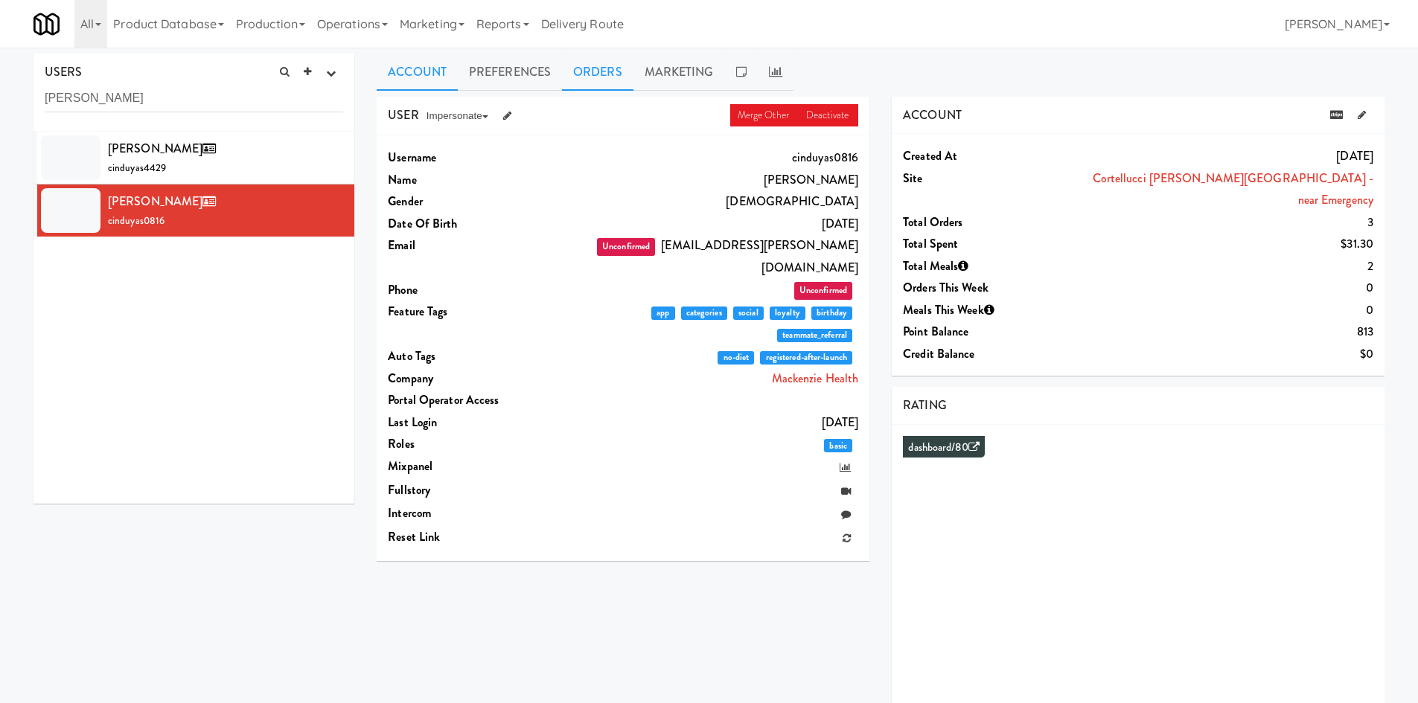
click at [575, 54] on link "Orders" at bounding box center [597, 72] width 71 height 37
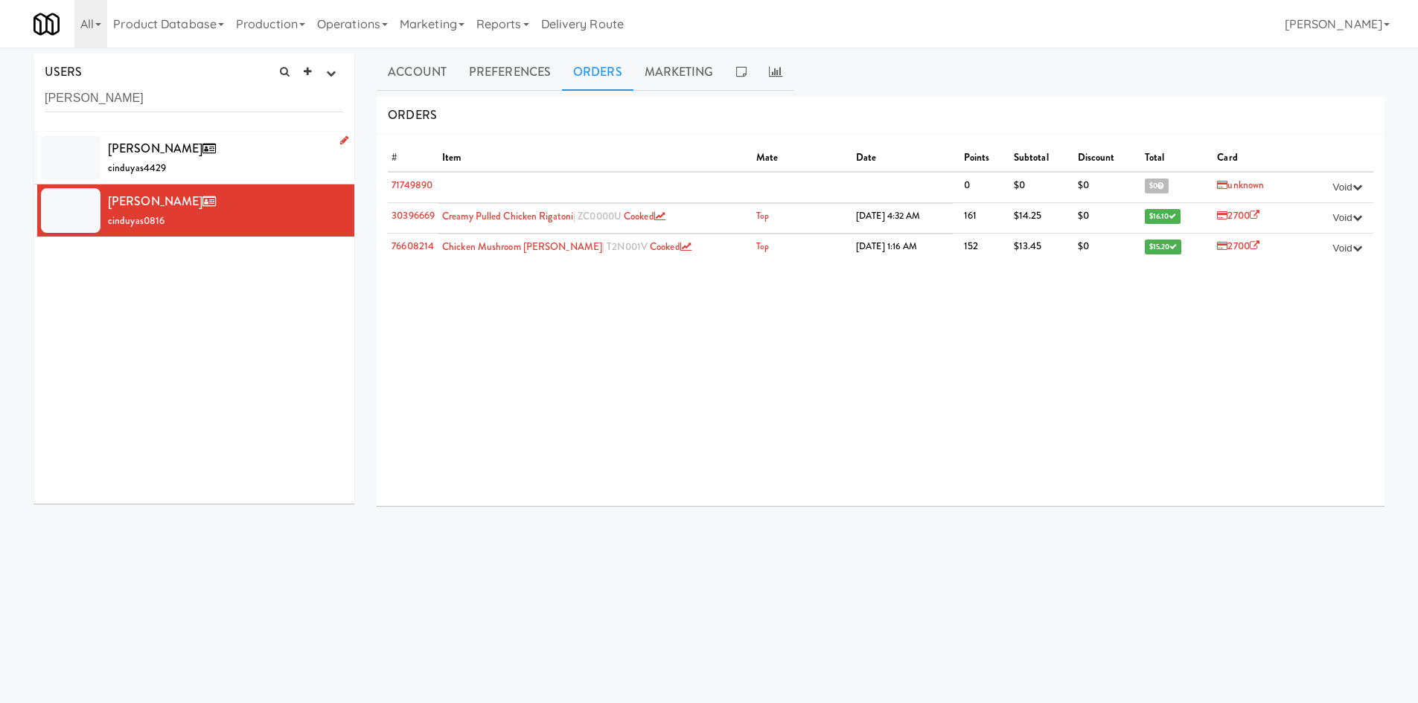
click at [275, 155] on div "Cinduya [PERSON_NAME] cinduyas4429" at bounding box center [225, 158] width 235 height 40
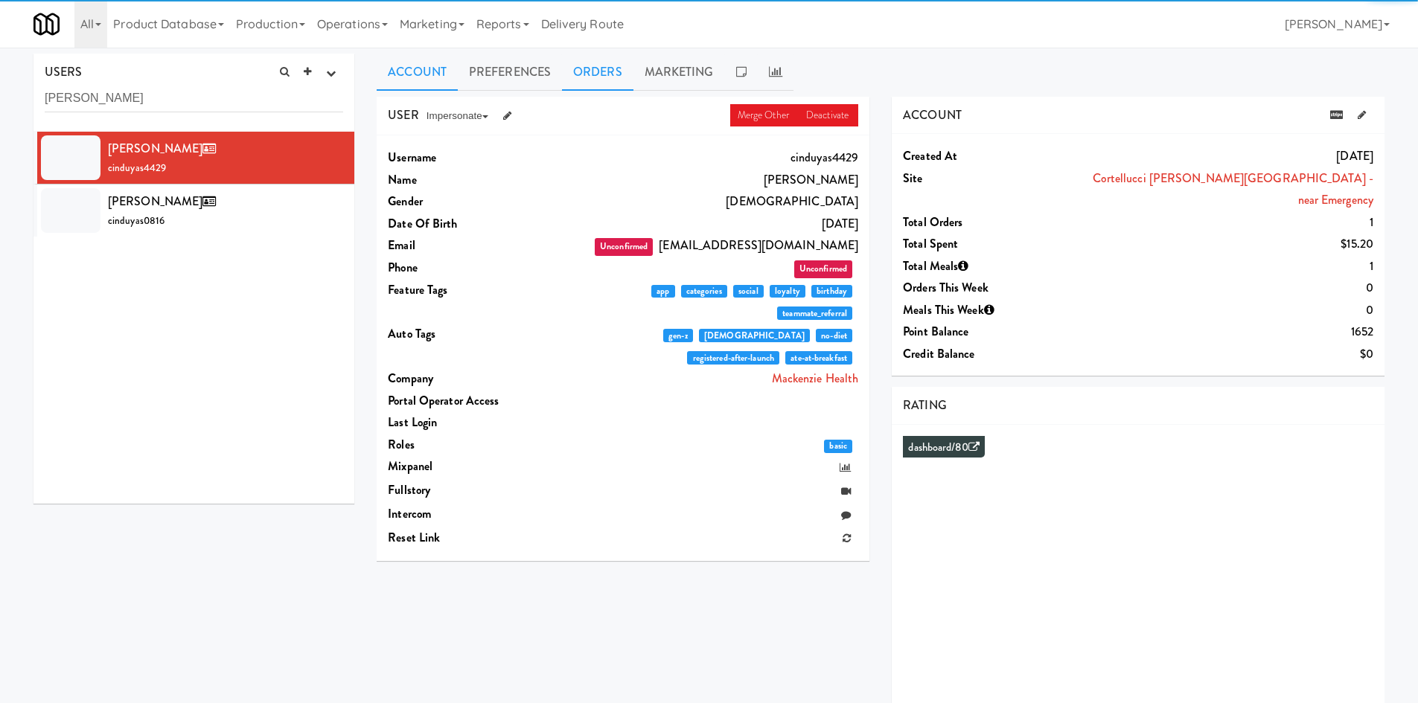
click at [586, 68] on link "Orders" at bounding box center [597, 72] width 71 height 37
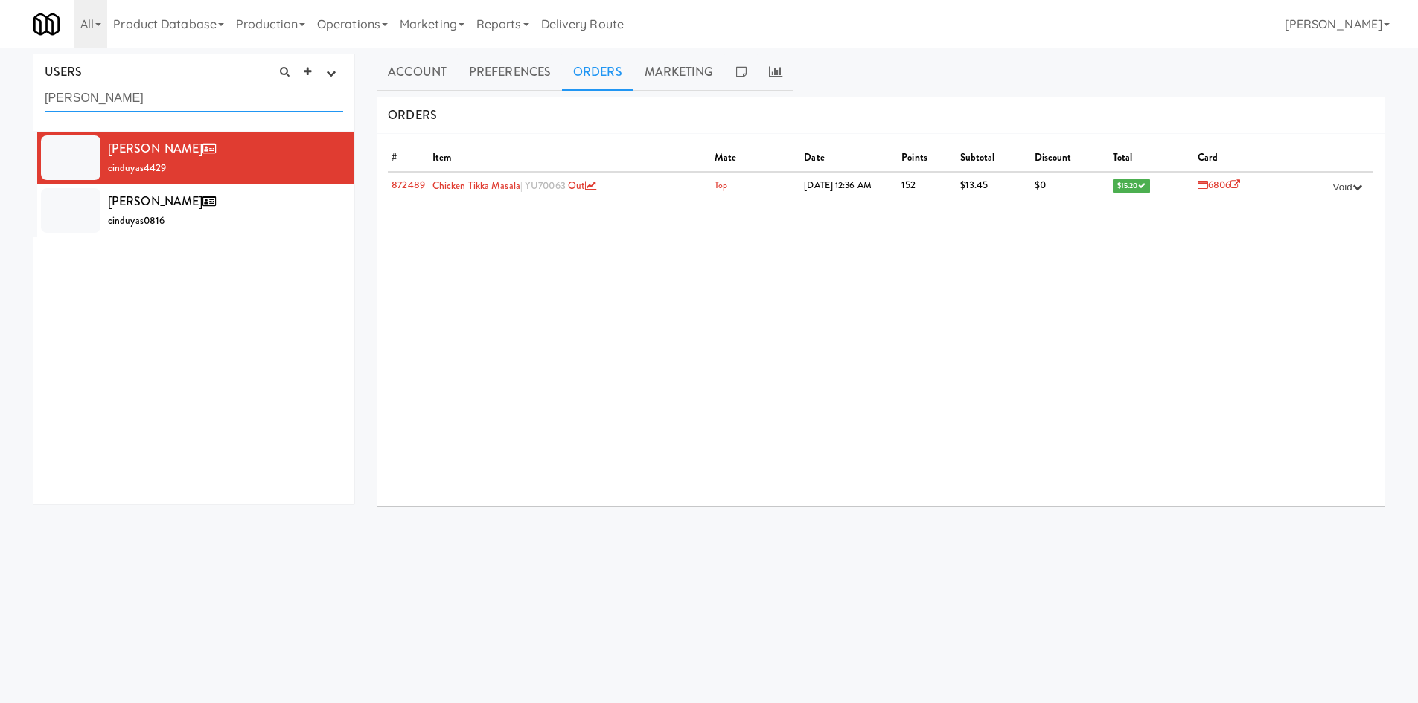
click at [209, 87] on input "[PERSON_NAME]" at bounding box center [194, 99] width 298 height 28
paste input "[PERSON_NAME]"
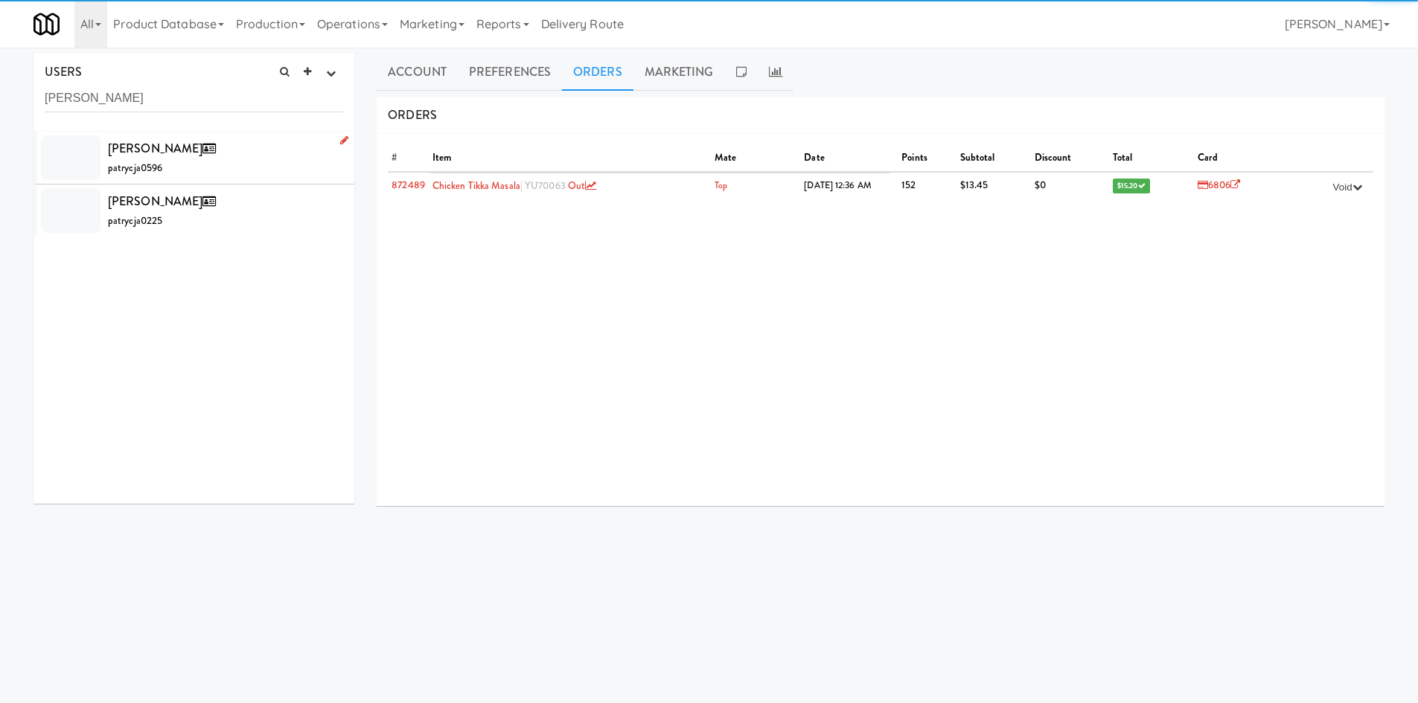
click at [242, 163] on div "[PERSON_NAME] patrycja0596" at bounding box center [225, 158] width 235 height 40
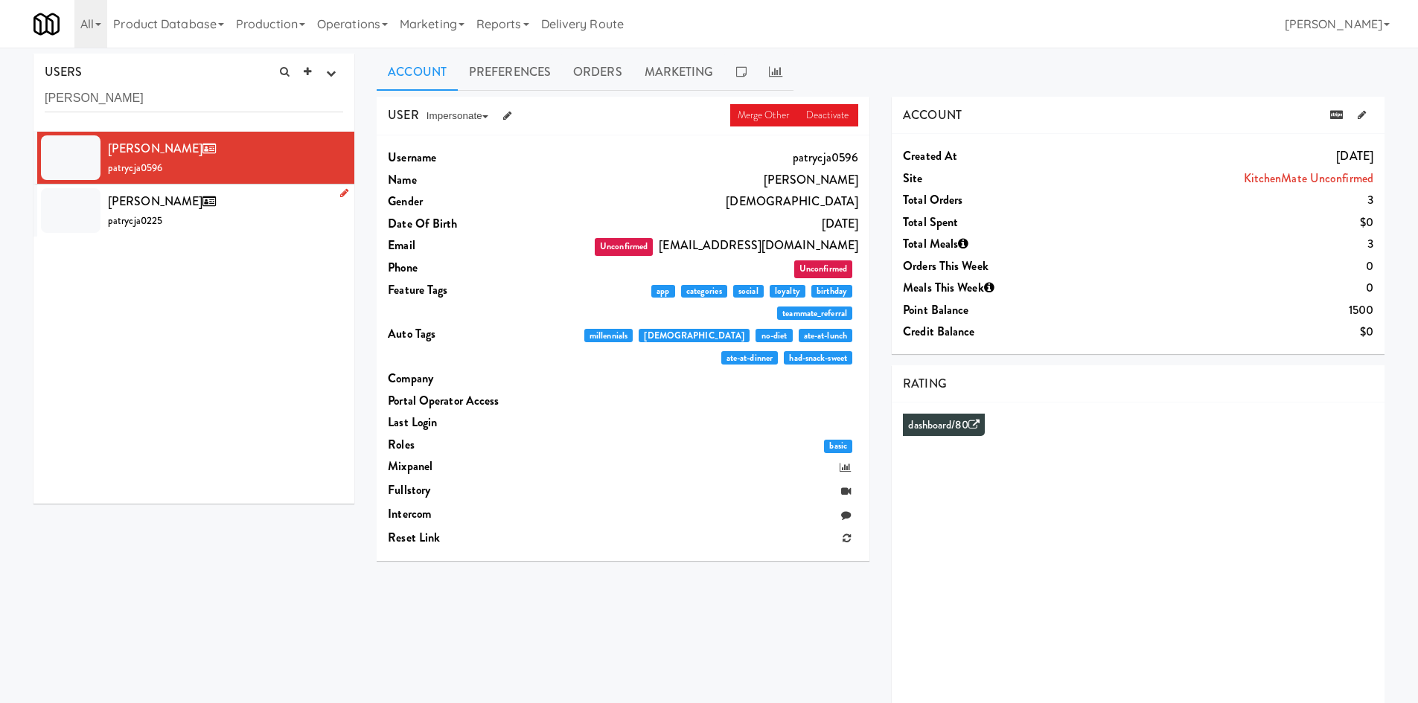
click at [260, 231] on div "[PERSON_NAME] patrycja0225" at bounding box center [225, 210] width 235 height 40
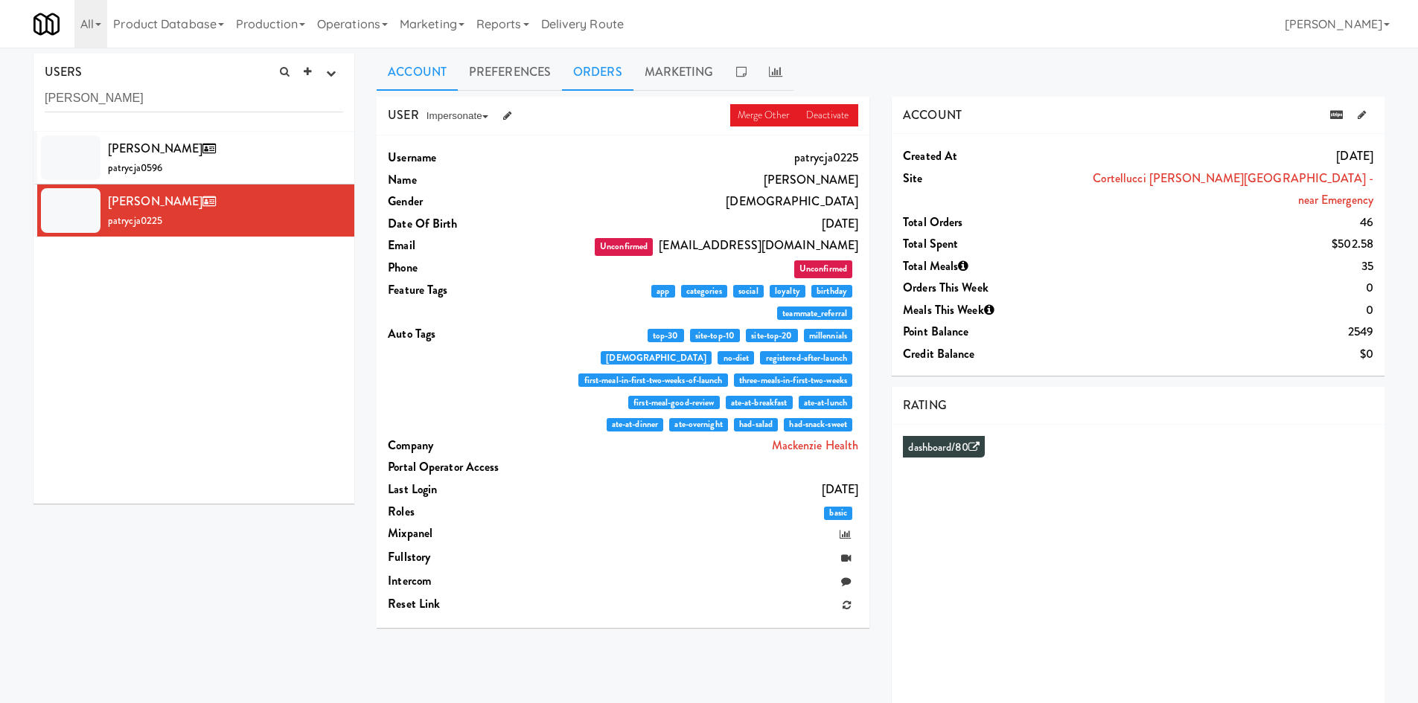
click at [584, 79] on link "Orders" at bounding box center [597, 72] width 71 height 37
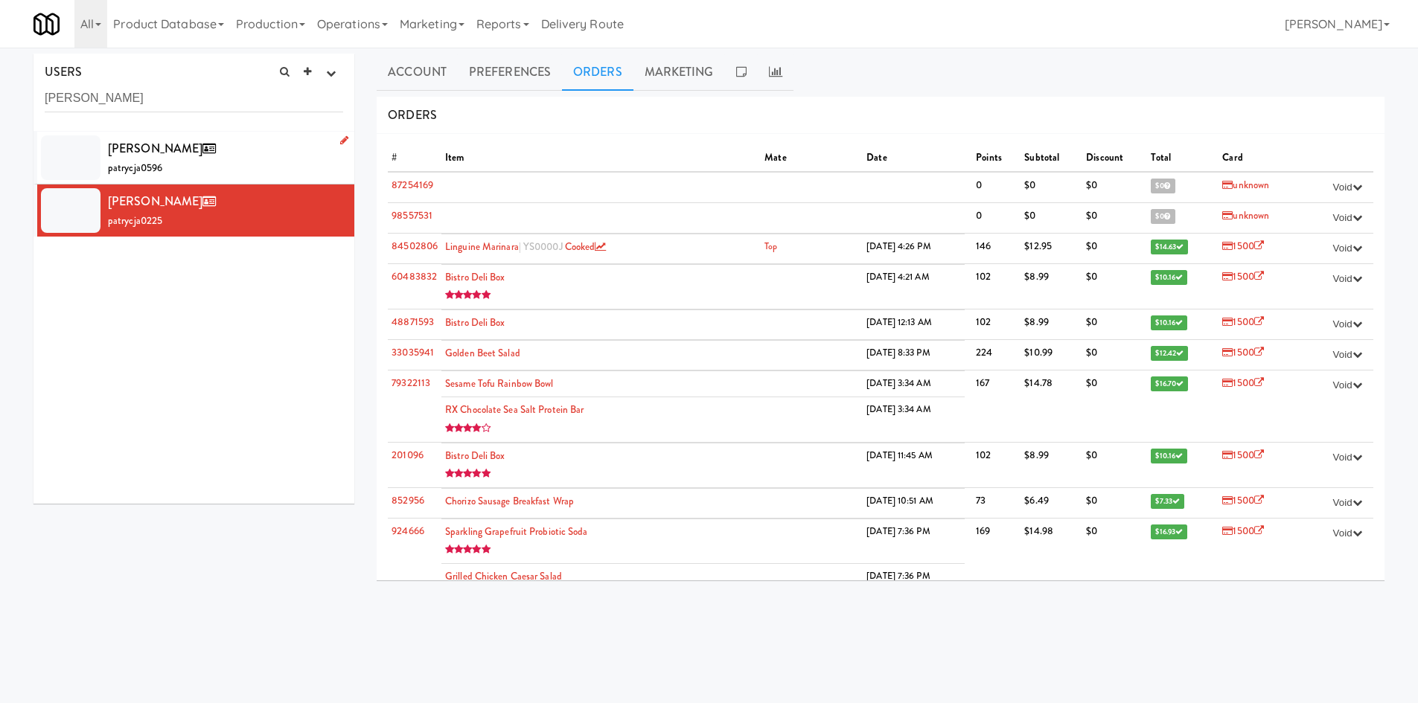
click at [232, 166] on div "[PERSON_NAME] patrycja0596" at bounding box center [225, 158] width 235 height 40
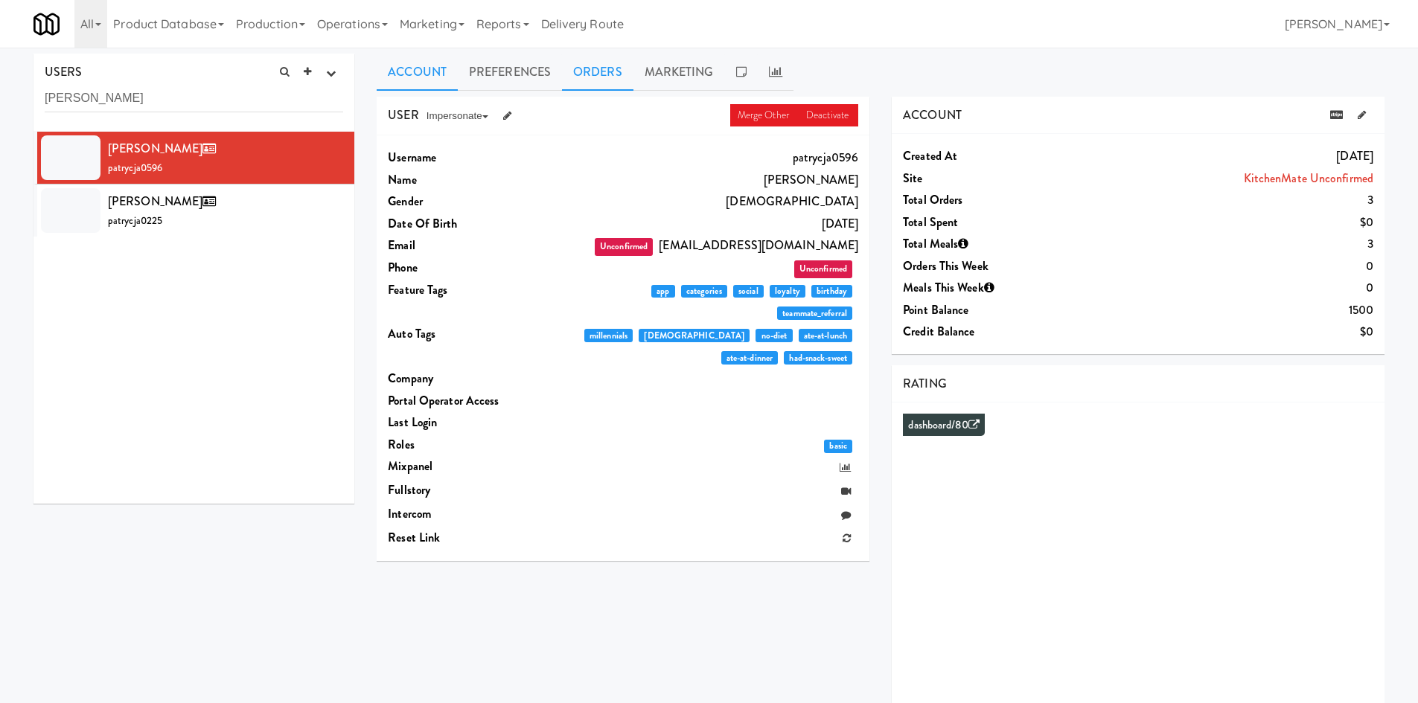
click at [595, 70] on link "Orders" at bounding box center [597, 72] width 71 height 37
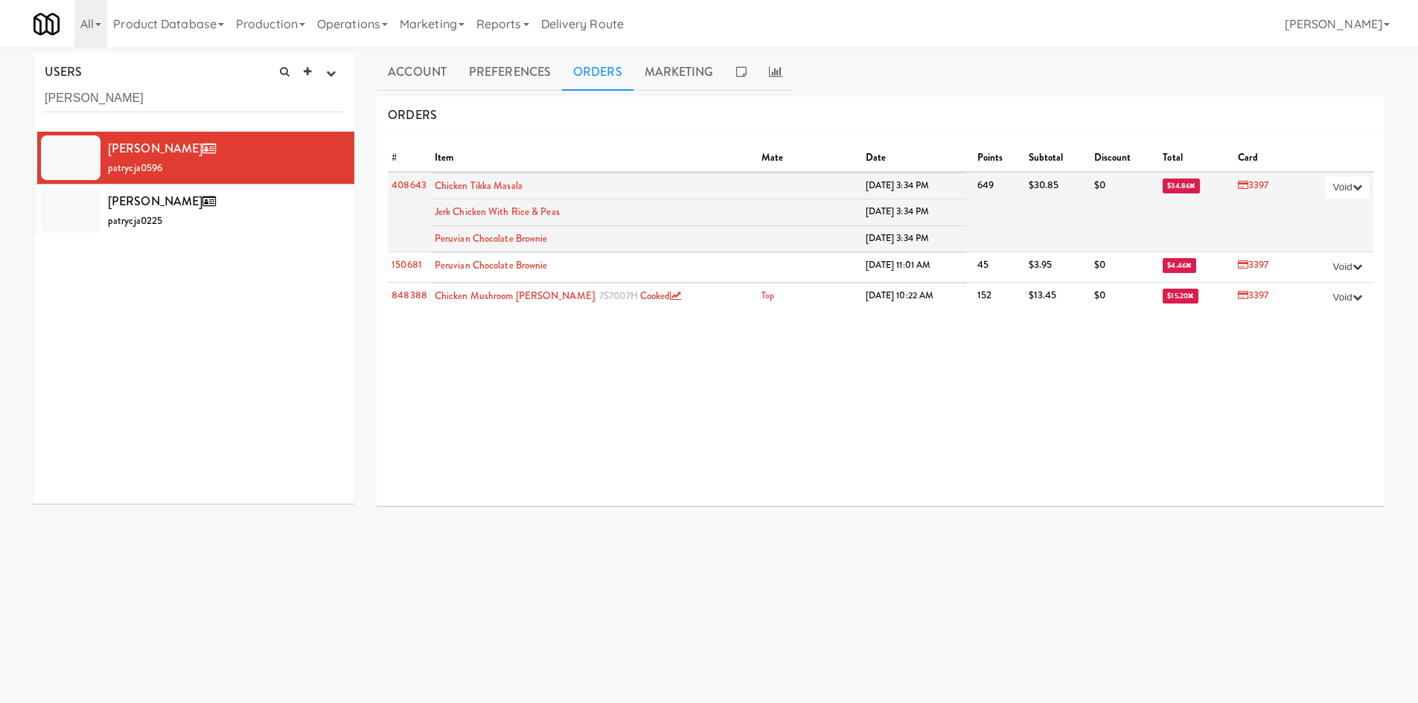
click at [1162, 187] on span "$34.86" at bounding box center [1180, 186] width 37 height 15
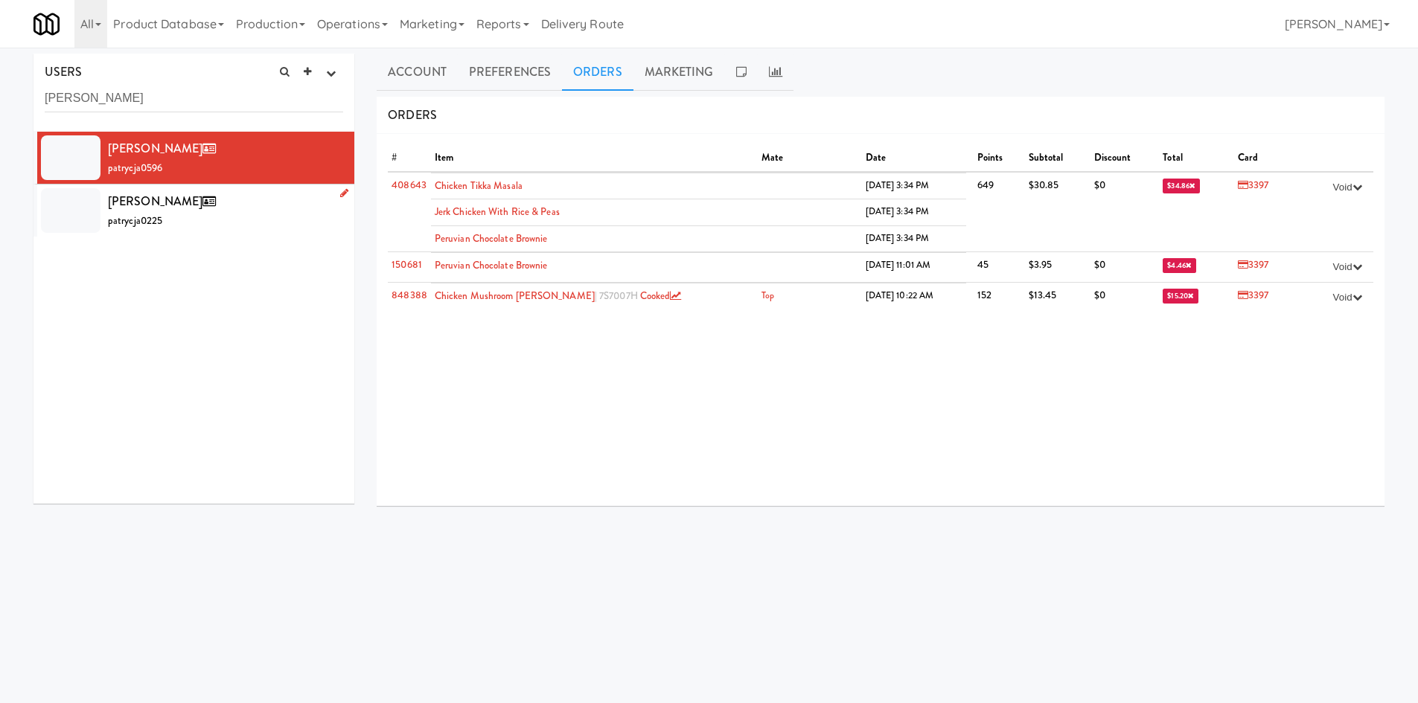
click at [256, 215] on div "[PERSON_NAME] patrycja0225" at bounding box center [225, 210] width 235 height 40
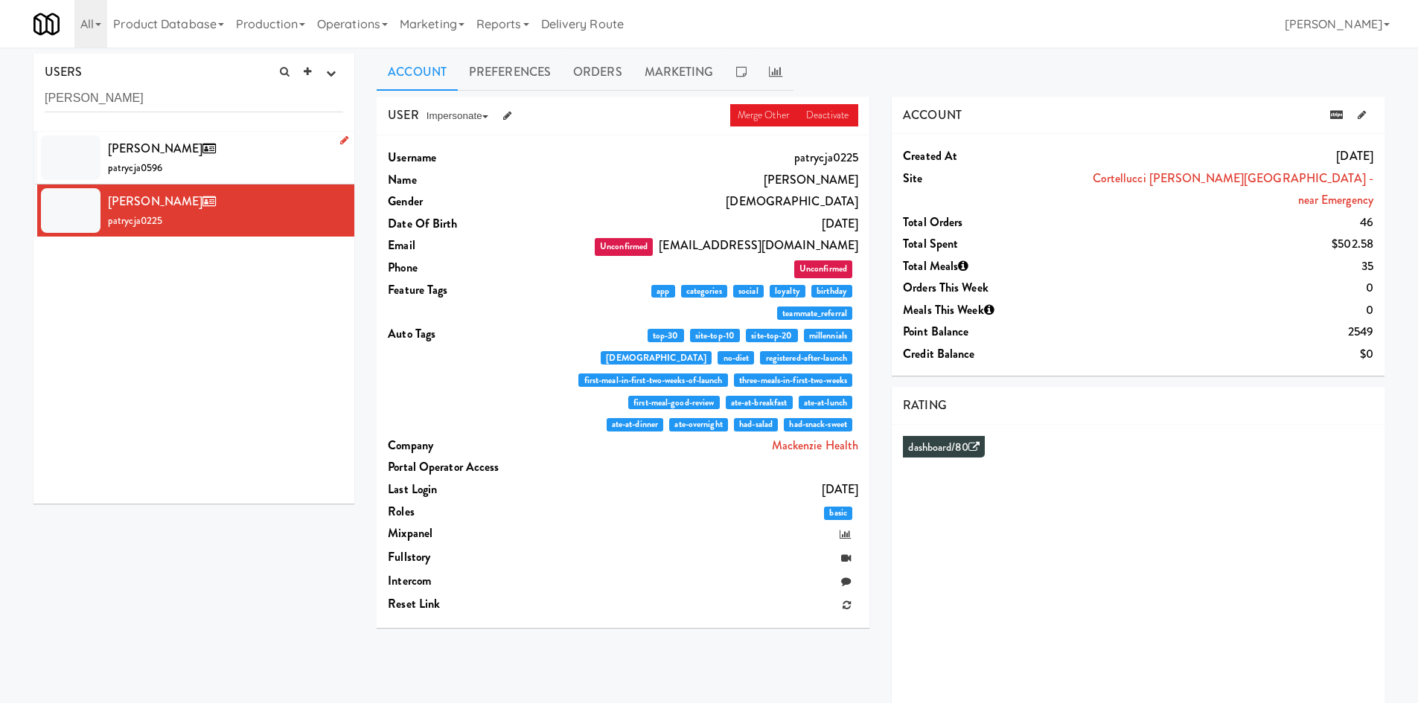
click at [245, 161] on div "[PERSON_NAME] patrycja0596" at bounding box center [225, 158] width 235 height 40
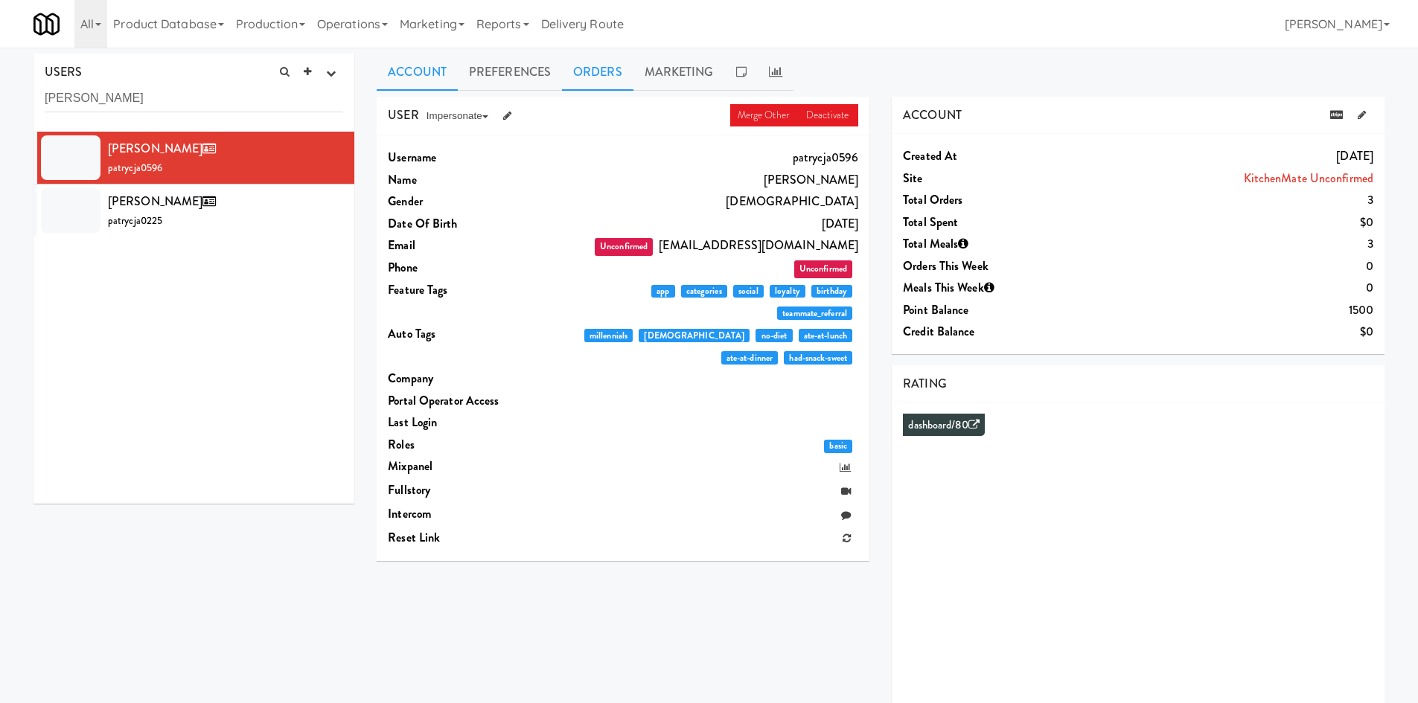
click at [581, 65] on link "Orders" at bounding box center [597, 72] width 71 height 37
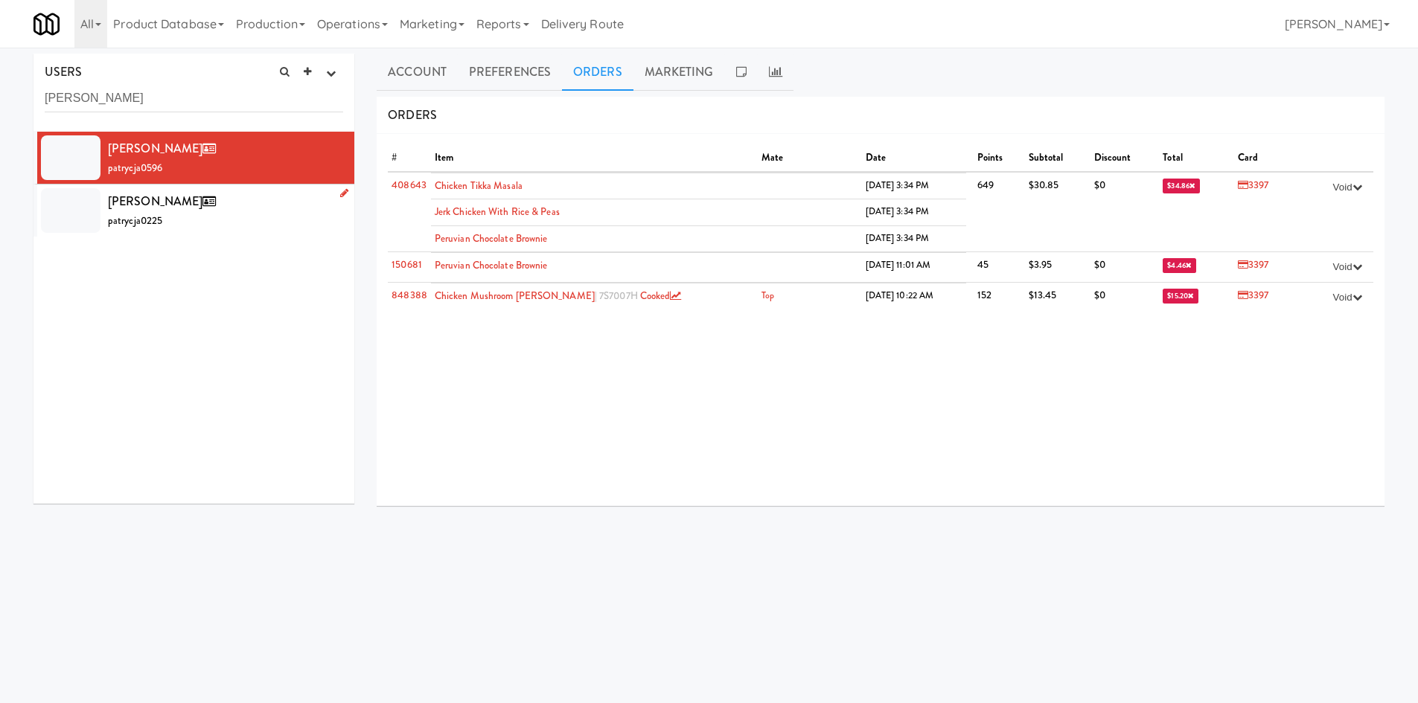
click at [234, 214] on div "[PERSON_NAME] patrycja0225" at bounding box center [225, 210] width 235 height 40
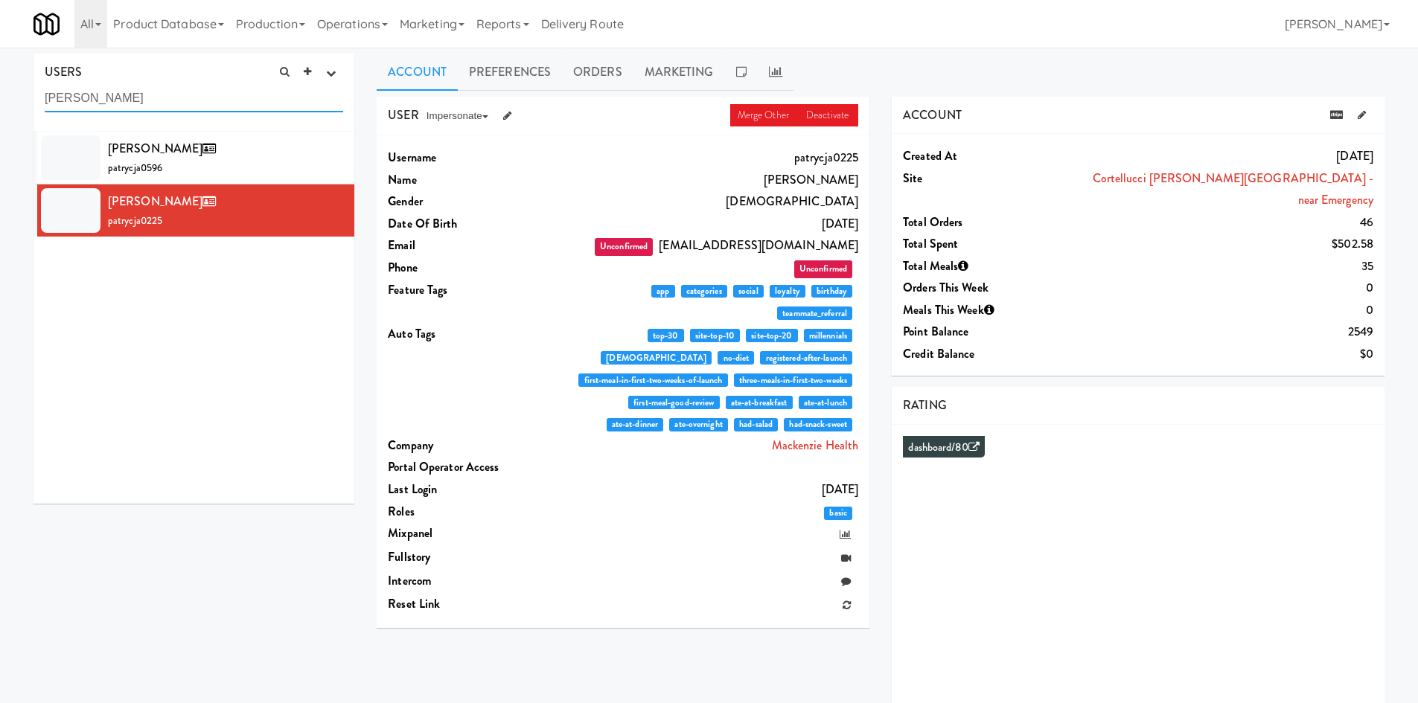
click at [194, 91] on input "[PERSON_NAME]" at bounding box center [194, 99] width 298 height 28
paste input "[PERSON_NAME]"
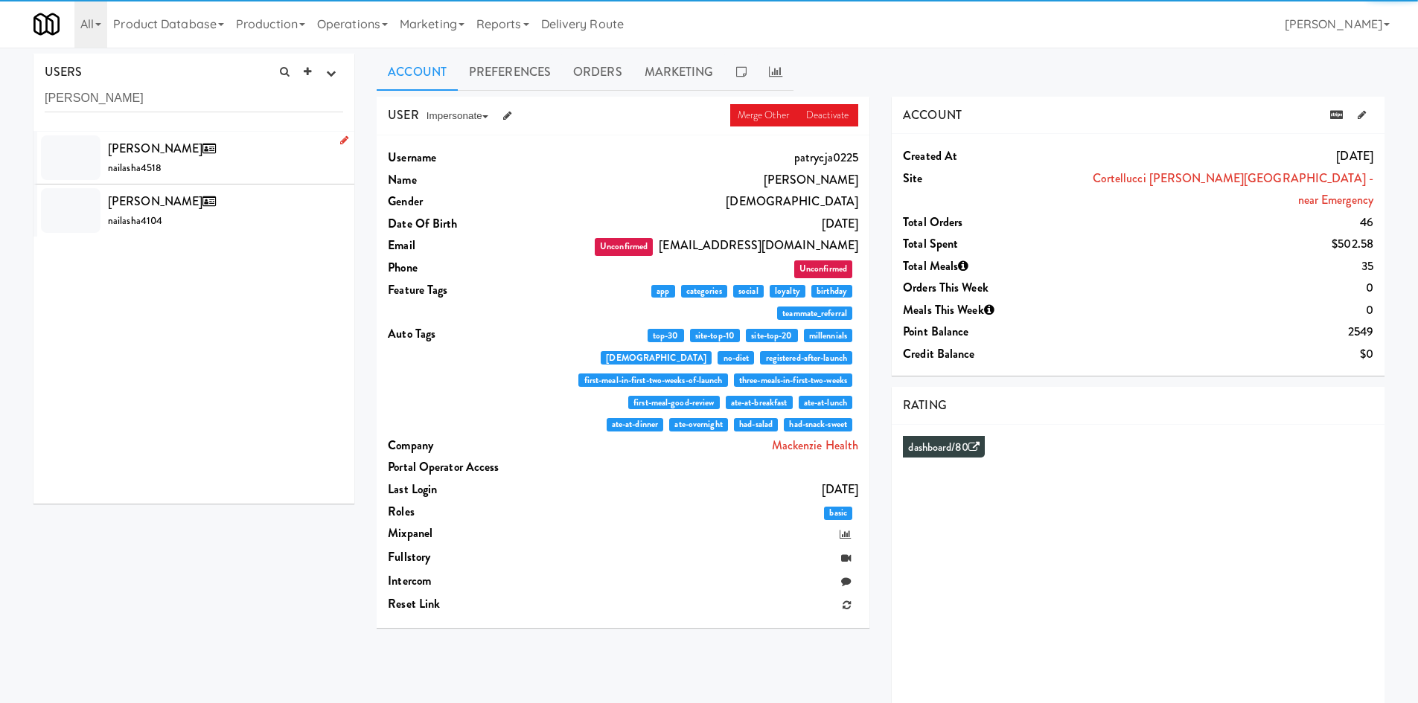
click at [231, 170] on div "[PERSON_NAME] nailasha4518" at bounding box center [225, 158] width 235 height 40
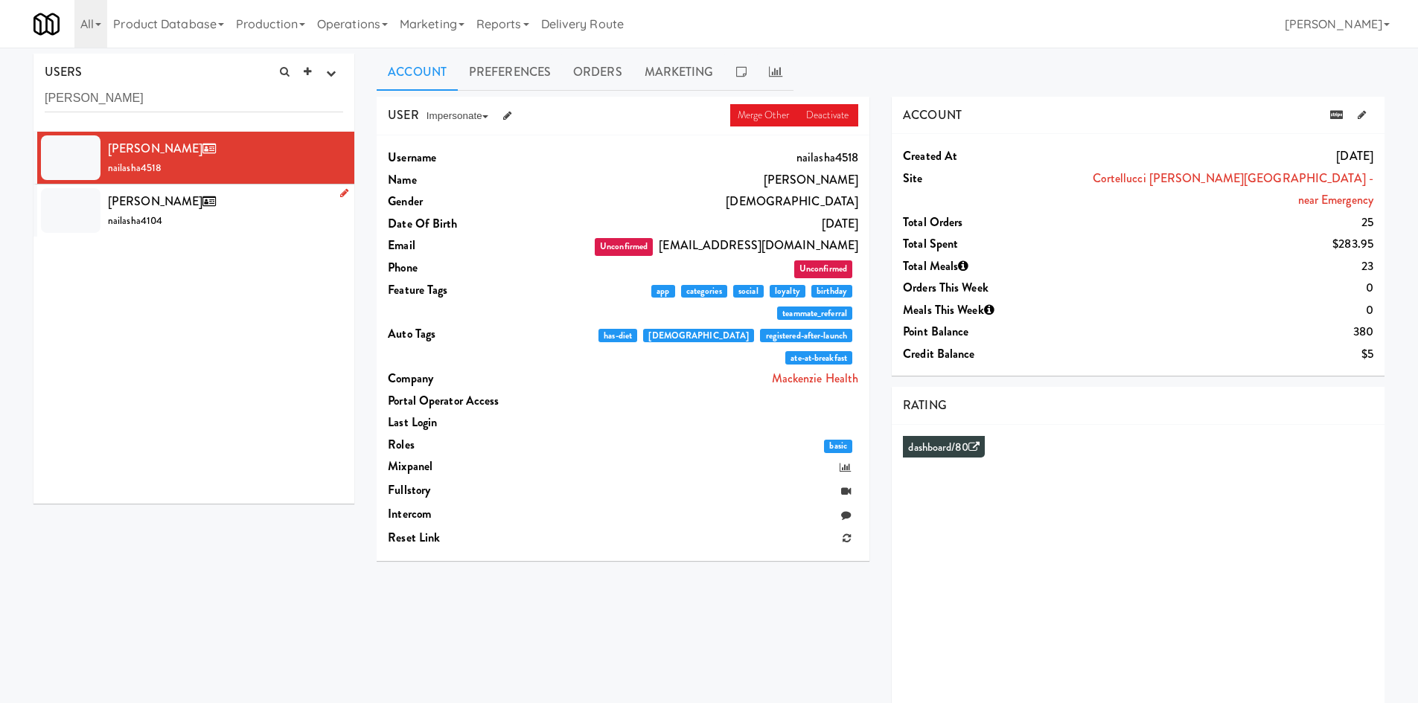
click at [234, 208] on div "[PERSON_NAME] nailasha4104" at bounding box center [225, 210] width 235 height 40
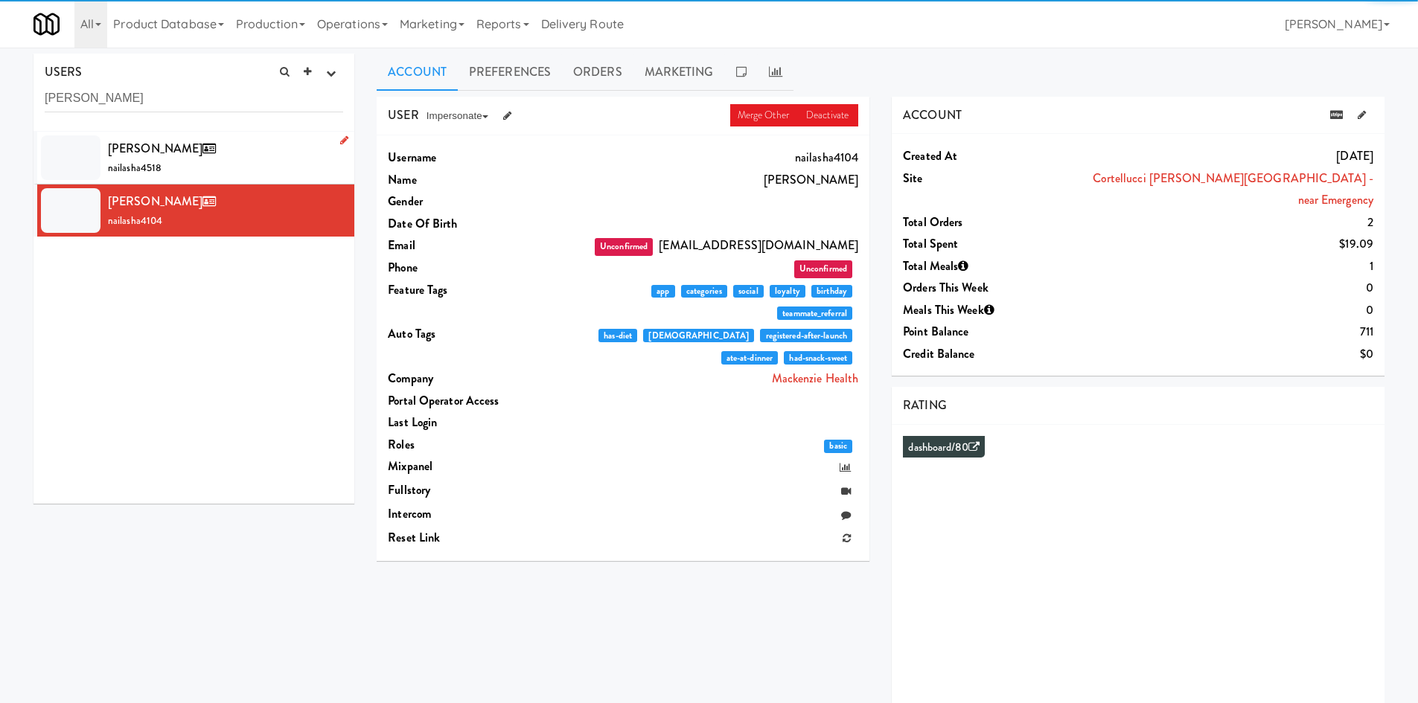
click at [231, 157] on div "[PERSON_NAME] nailasha4518" at bounding box center [225, 158] width 235 height 40
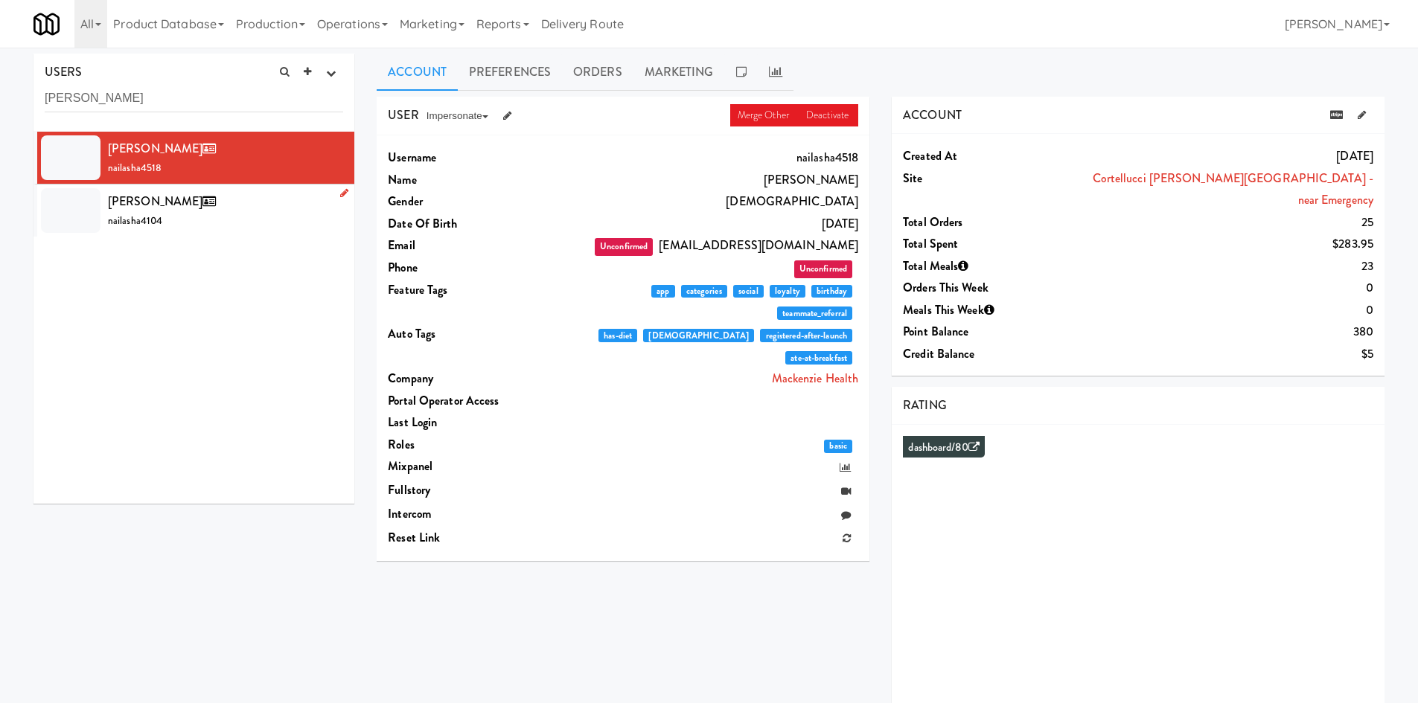
click at [246, 217] on div "[PERSON_NAME] nailasha4104" at bounding box center [225, 210] width 235 height 40
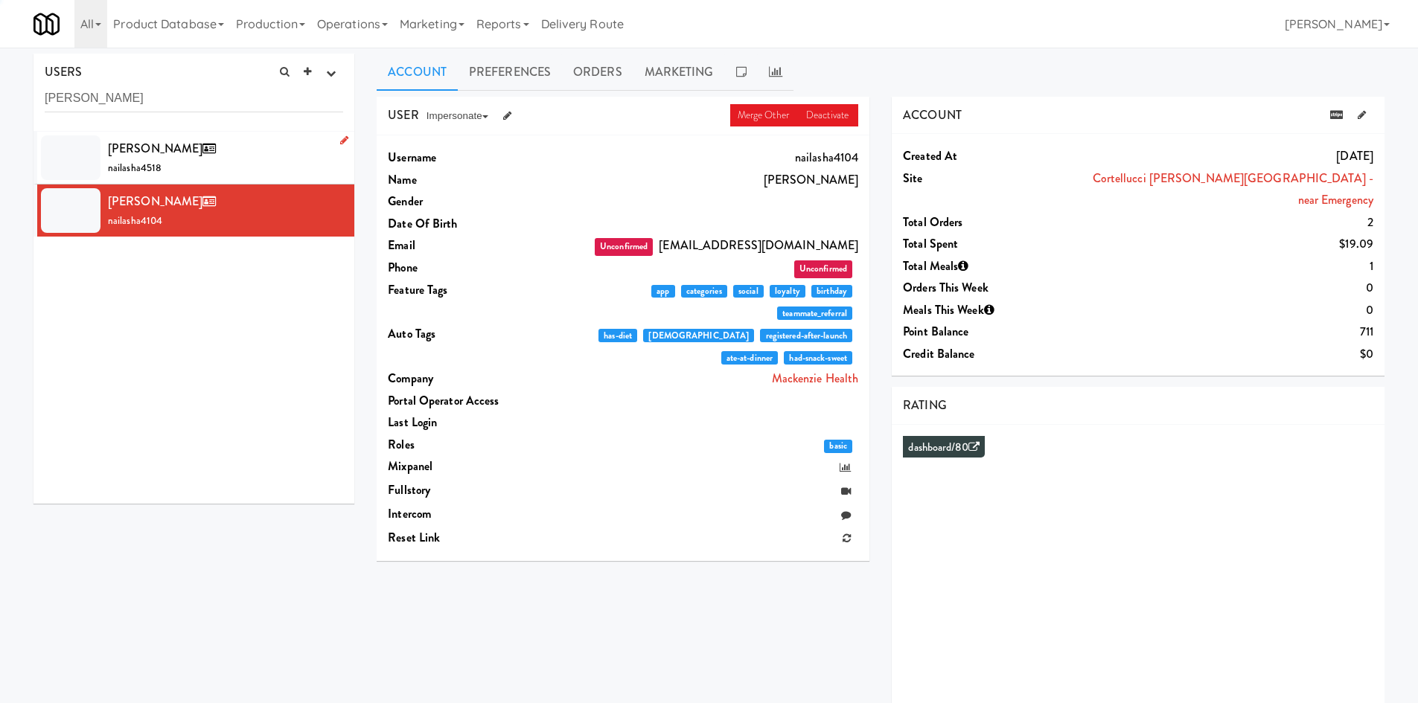
click at [255, 167] on div "[PERSON_NAME] nailasha4518" at bounding box center [225, 158] width 235 height 40
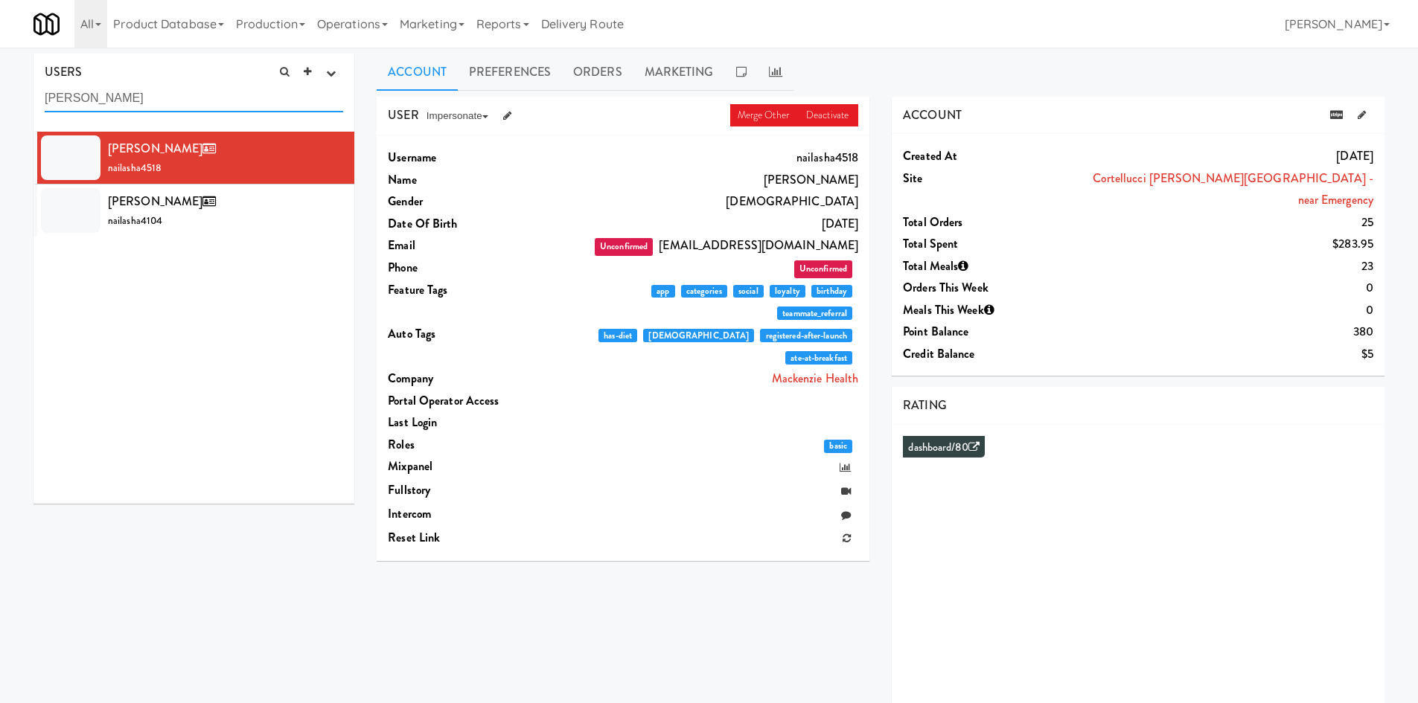
click at [186, 109] on input "[PERSON_NAME]" at bounding box center [194, 99] width 298 height 28
click at [185, 110] on input "[PERSON_NAME]" at bounding box center [194, 99] width 298 height 28
paste input "[PERSON_NAME]"
type input "[PERSON_NAME]"
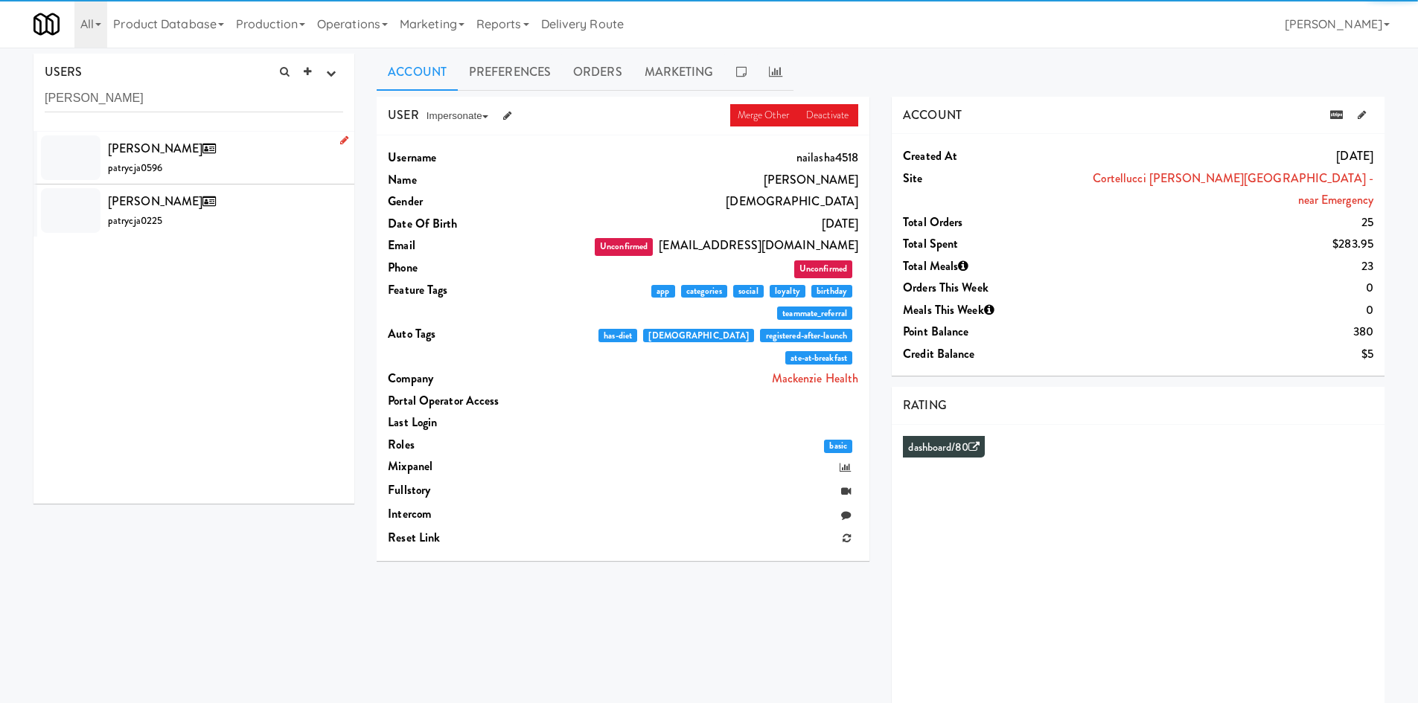
click at [262, 170] on div "[PERSON_NAME] patrycja0596" at bounding box center [225, 158] width 235 height 40
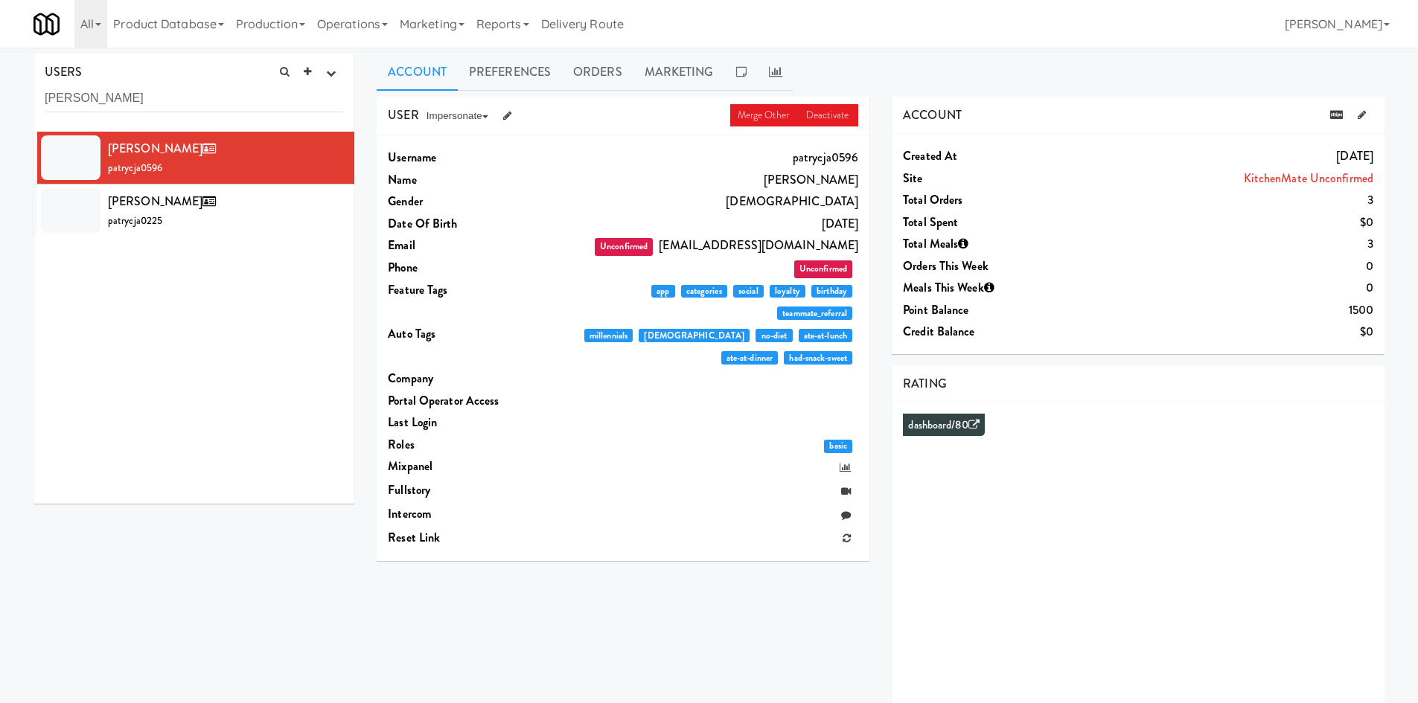
click at [240, 80] on div "USERS active Ordered this week Didn't order this week 1 this week 2 this week 3…" at bounding box center [193, 93] width 321 height 78
click at [238, 87] on input "[PERSON_NAME]" at bounding box center [194, 99] width 298 height 28
click at [237, 88] on input "[PERSON_NAME]" at bounding box center [194, 99] width 298 height 28
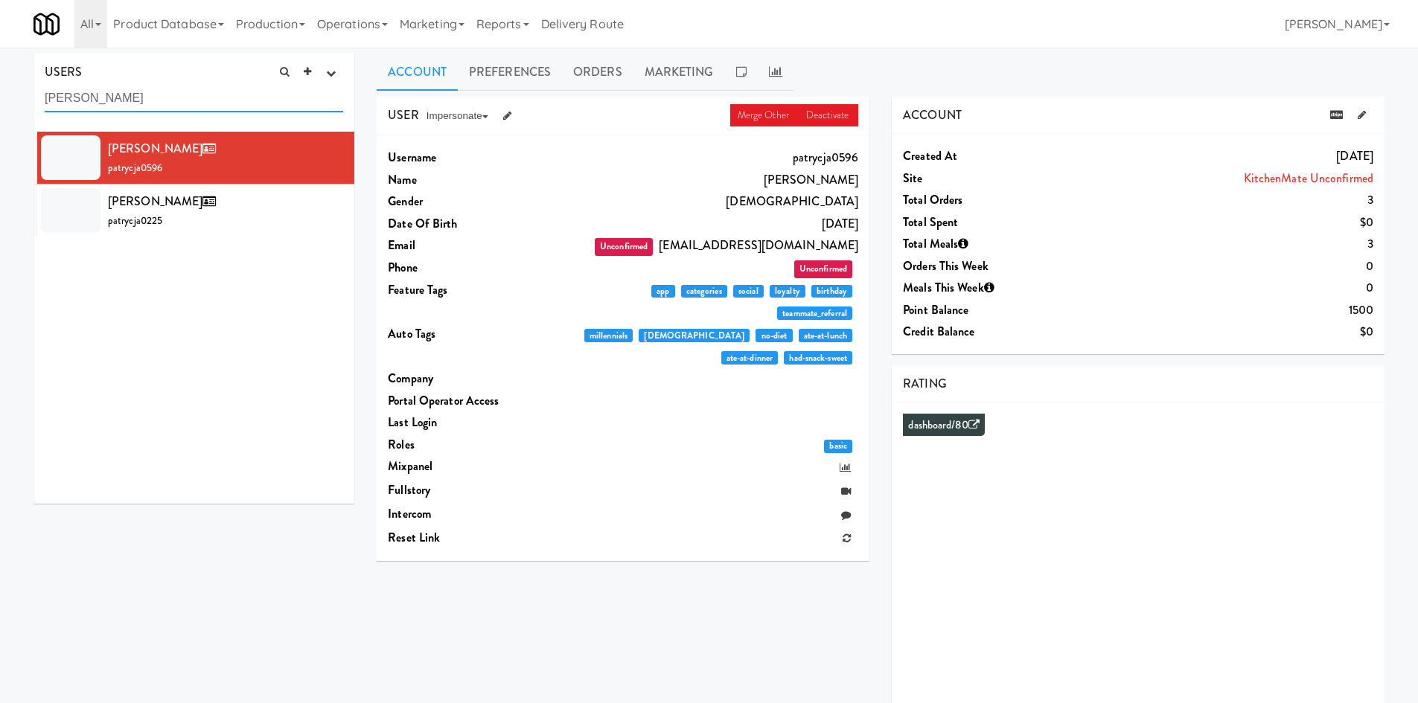
paste input "[PERSON_NAME]"
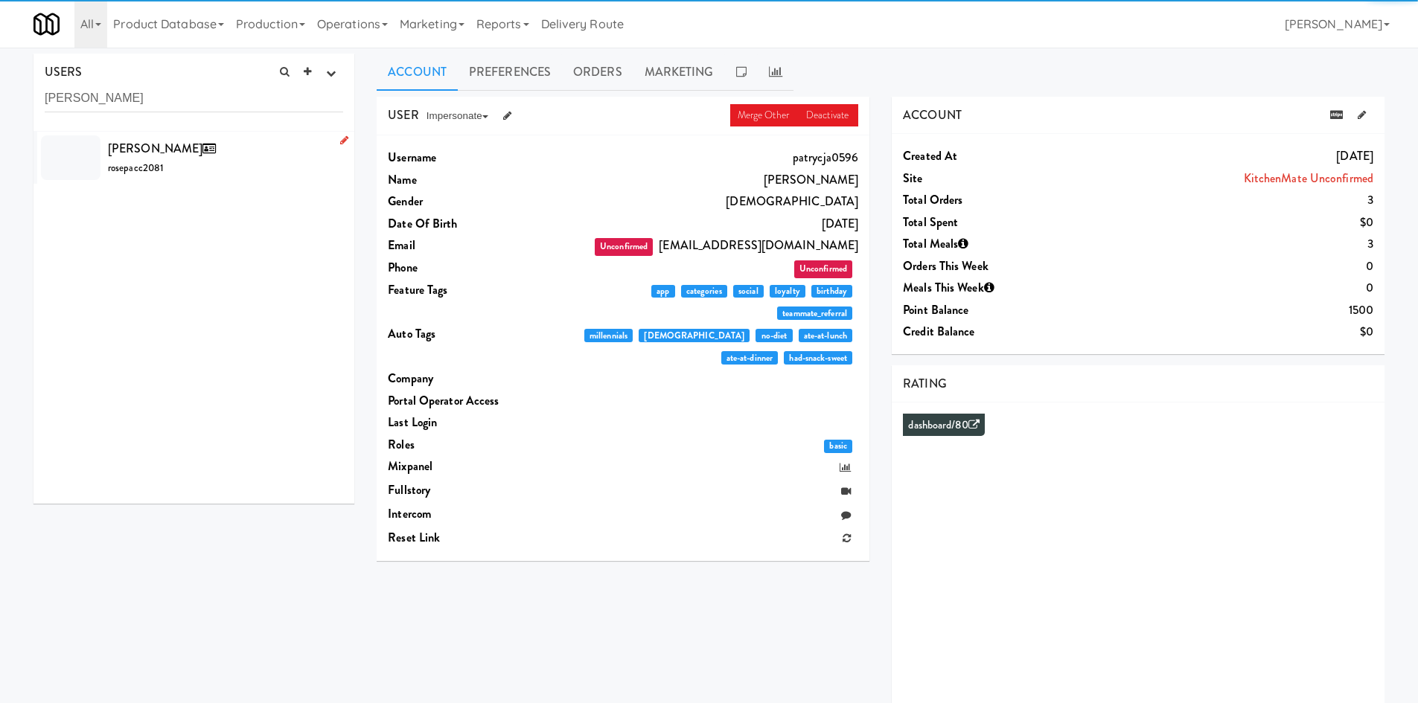
click at [236, 159] on div "[PERSON_NAME] rosepacc2081" at bounding box center [225, 158] width 235 height 40
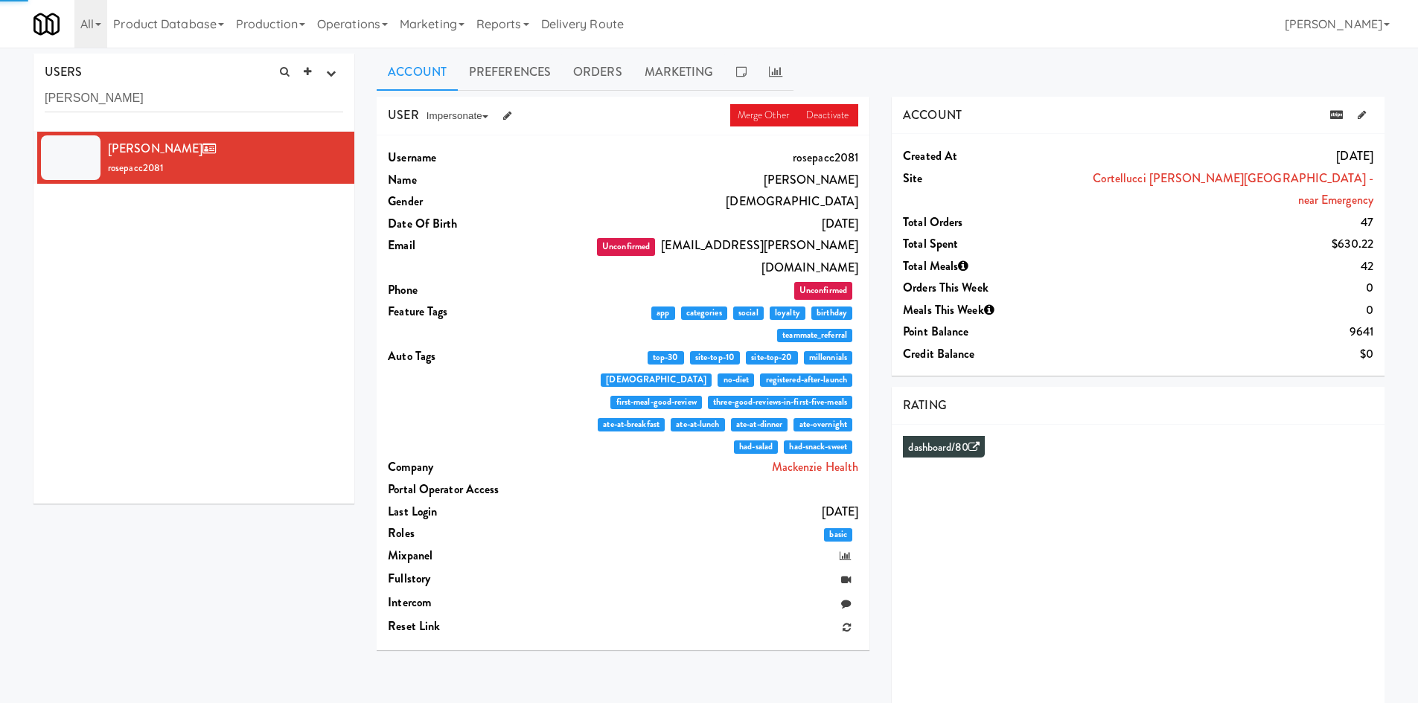
click at [606, 74] on link "Orders" at bounding box center [597, 72] width 71 height 37
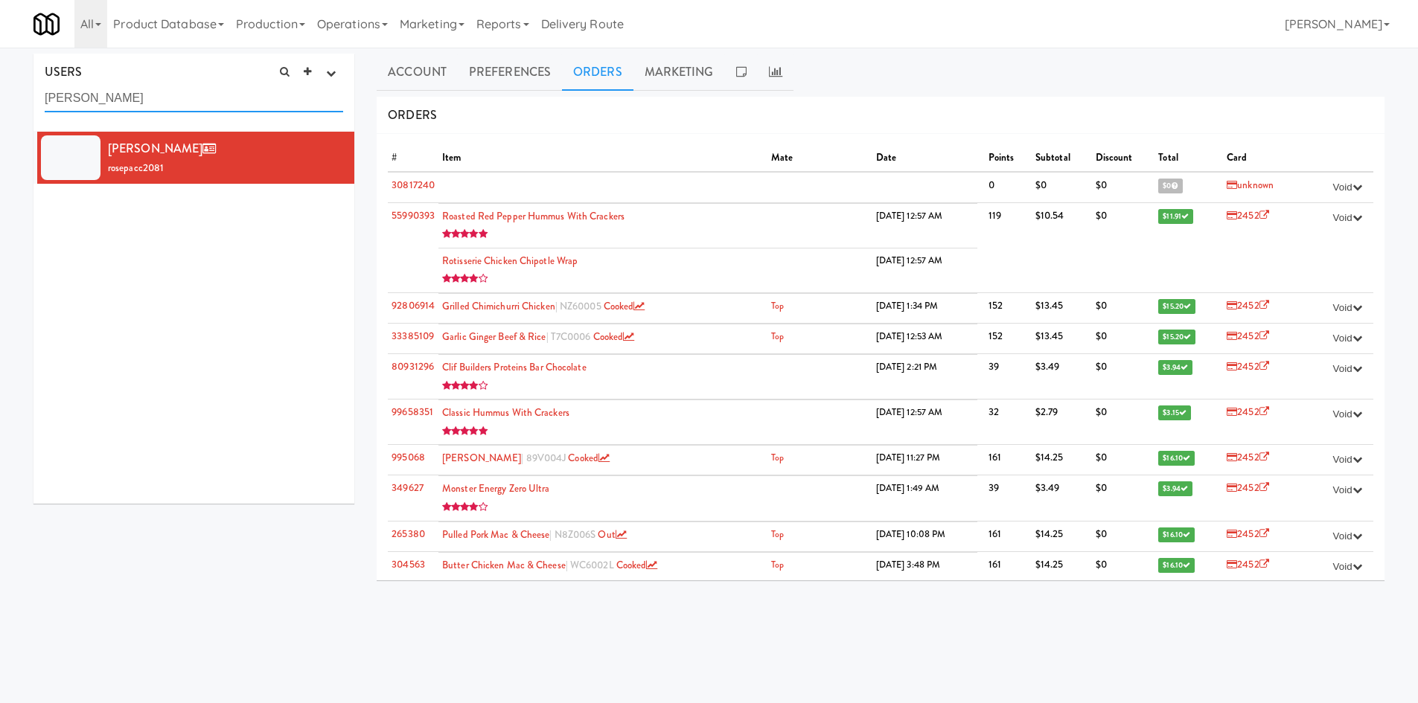
click at [182, 106] on input "[PERSON_NAME]" at bounding box center [194, 99] width 298 height 28
paste input "[PERSON_NAME]"
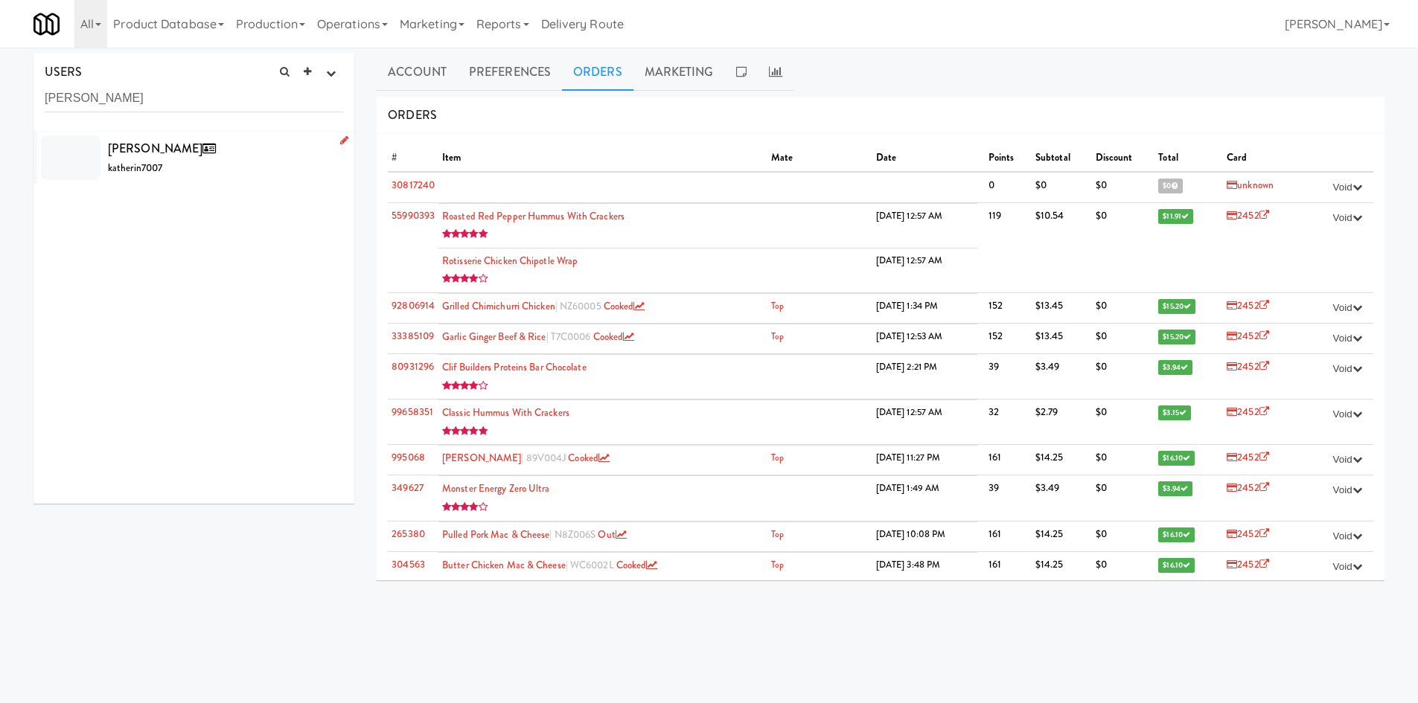
click at [221, 147] on div "[PERSON_NAME] katherin7007" at bounding box center [225, 158] width 235 height 40
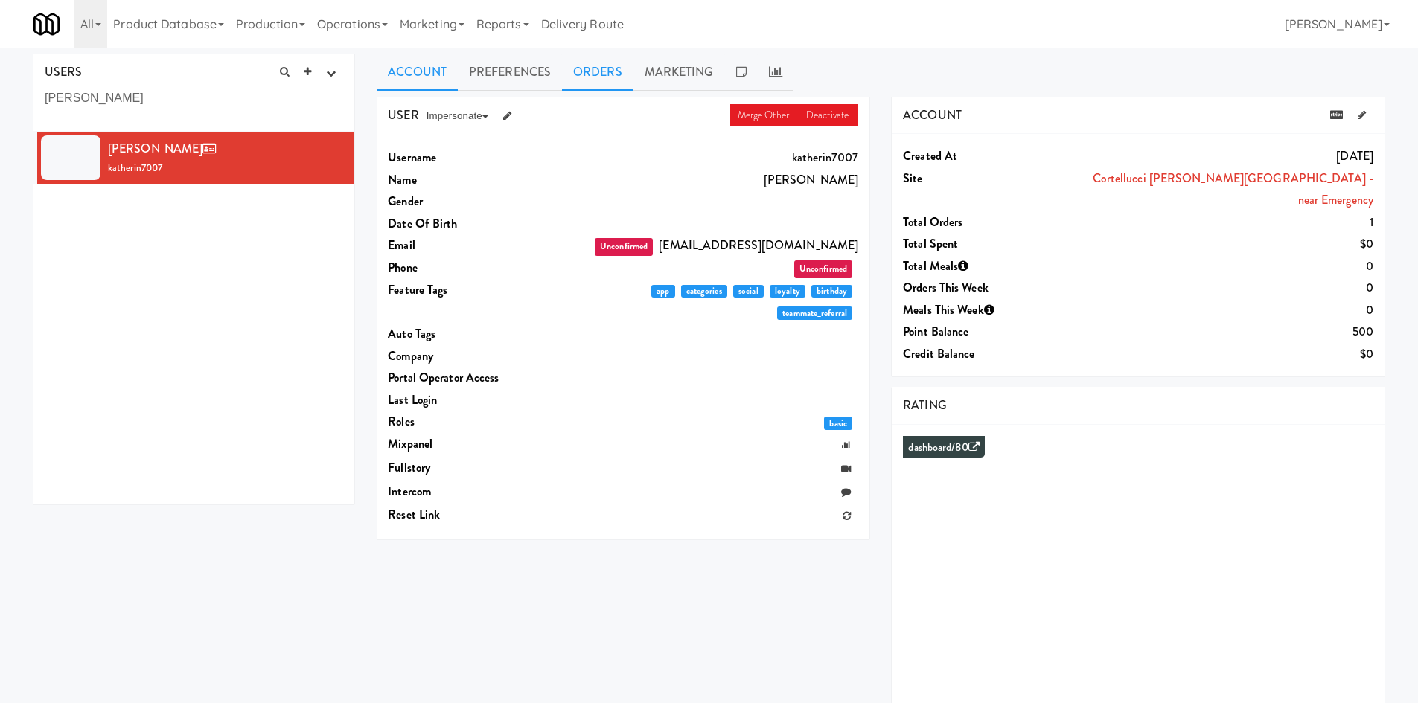
click at [598, 77] on link "Orders" at bounding box center [597, 72] width 71 height 37
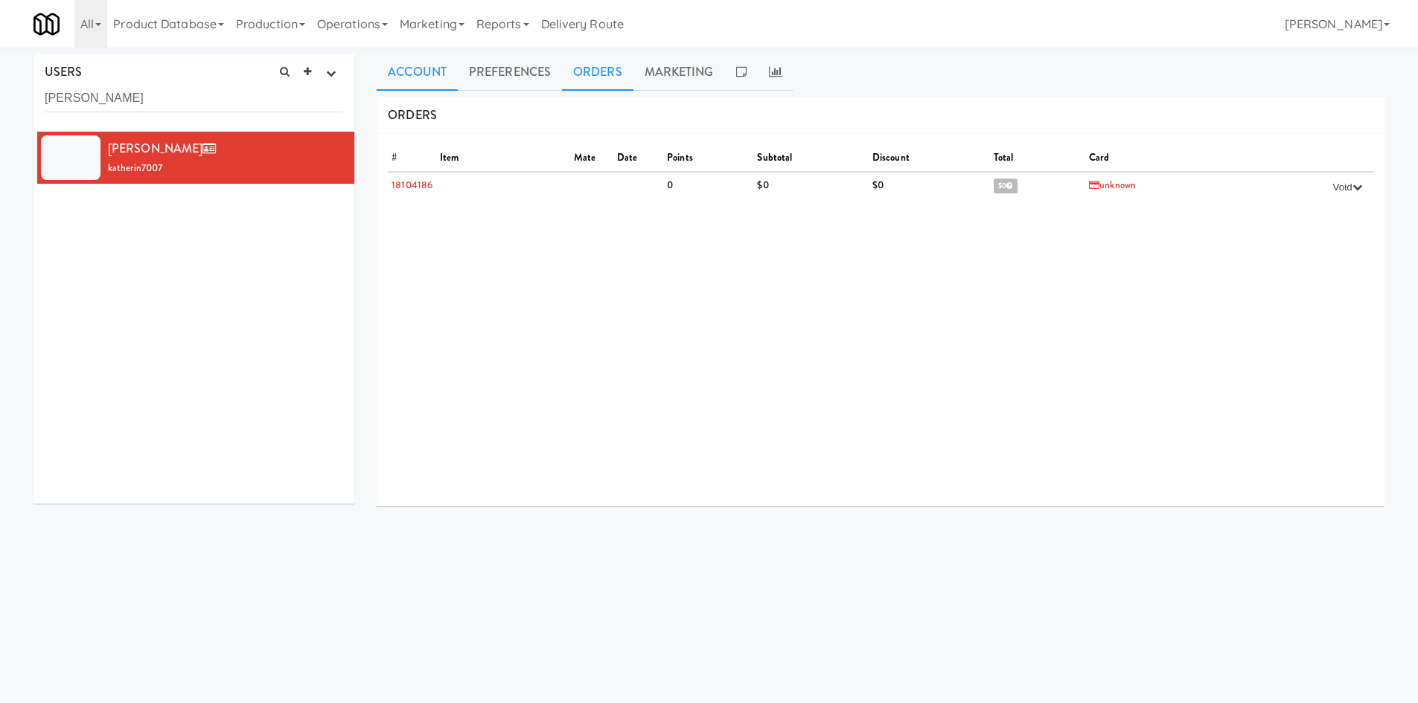
click at [399, 69] on link "Account" at bounding box center [417, 72] width 81 height 37
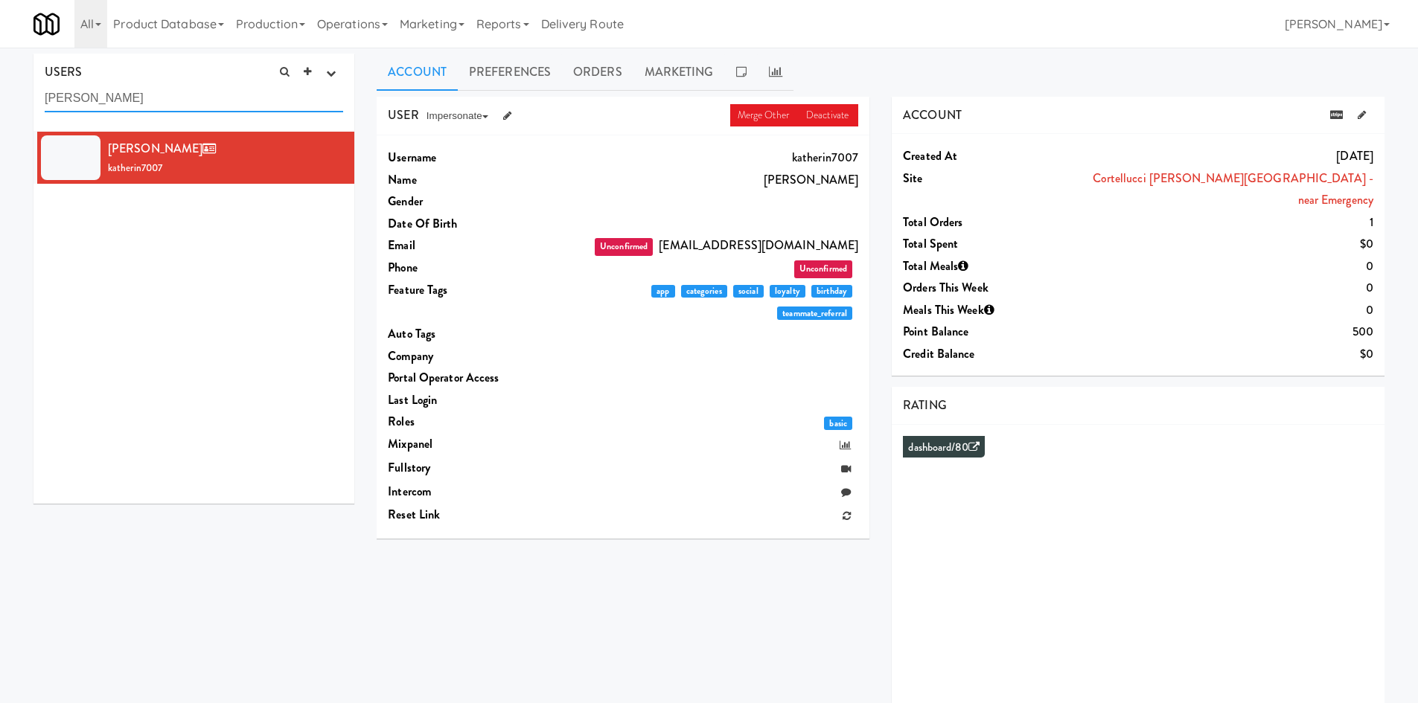
click at [191, 110] on input "[PERSON_NAME]" at bounding box center [194, 99] width 298 height 28
paste input "[PERSON_NAME]"
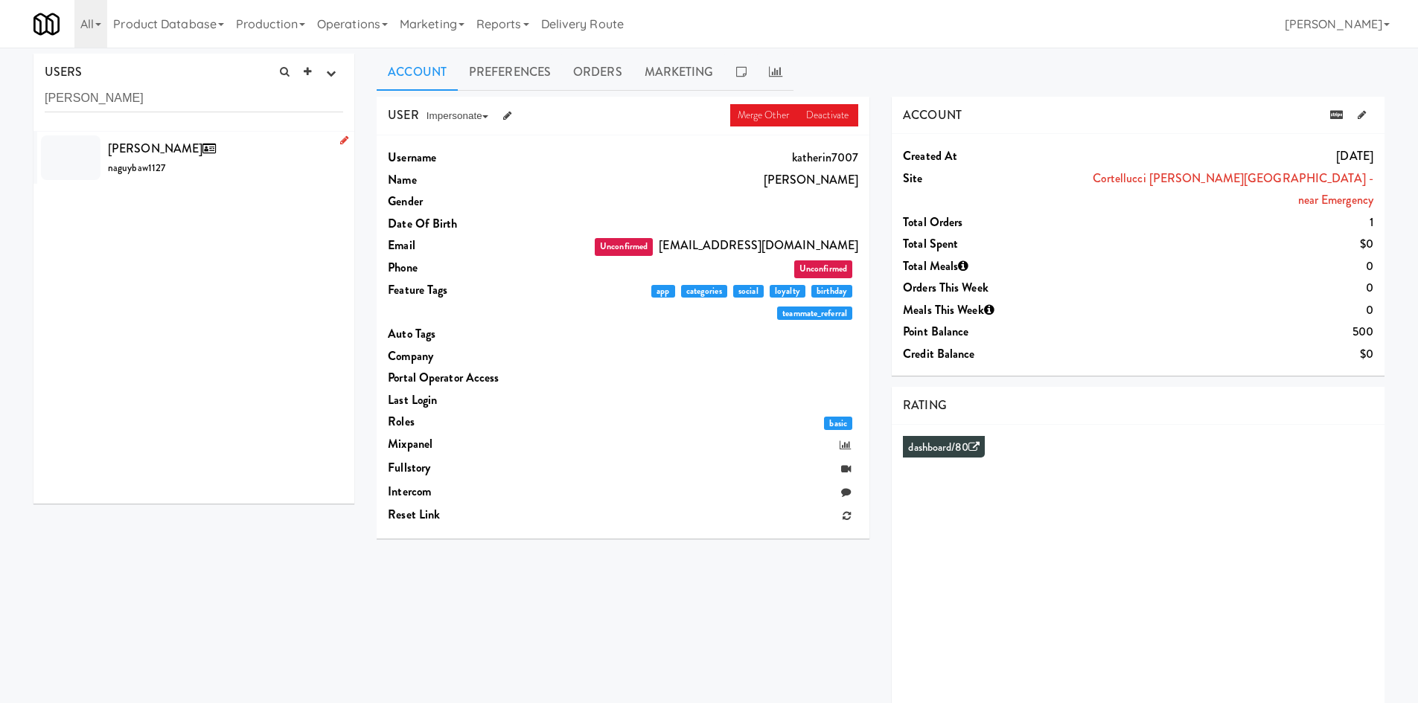
click at [238, 152] on div "[PERSON_NAME] naguybaw1127" at bounding box center [225, 158] width 235 height 40
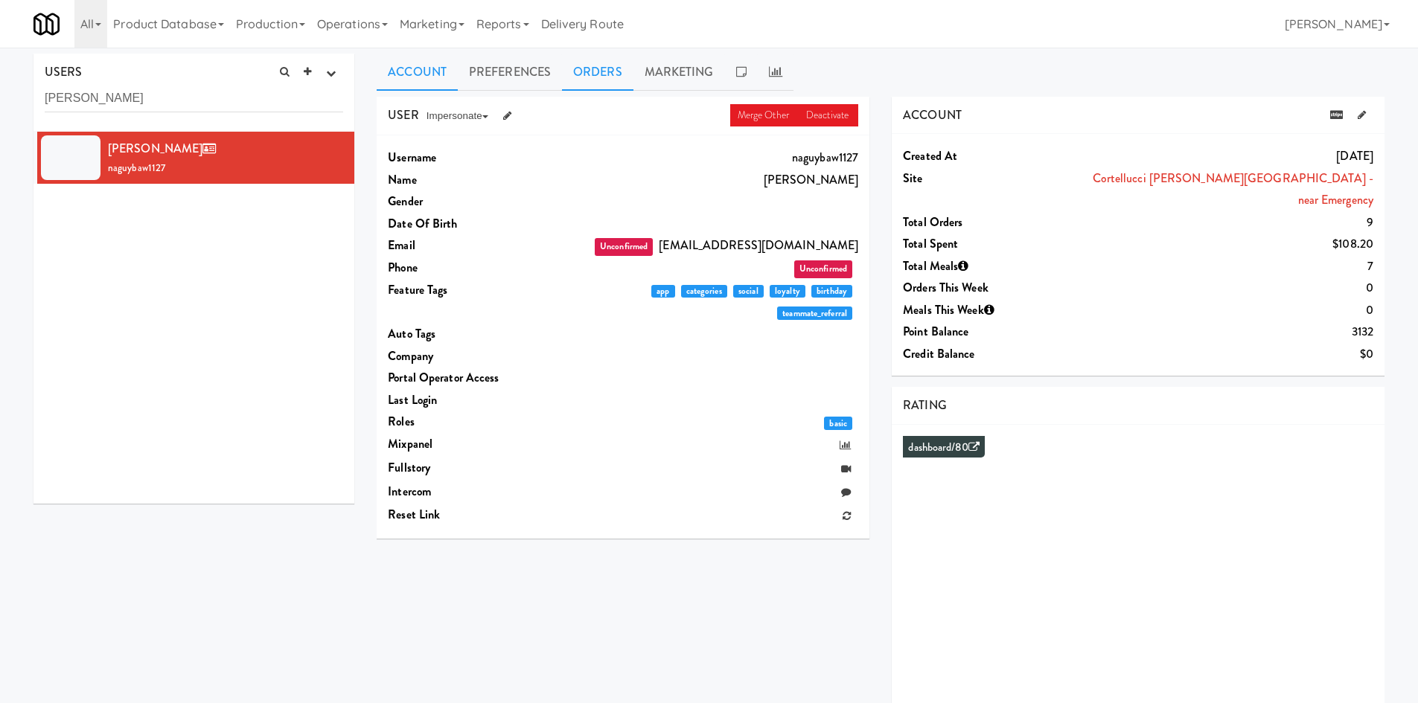
click at [583, 69] on link "Orders" at bounding box center [597, 72] width 71 height 37
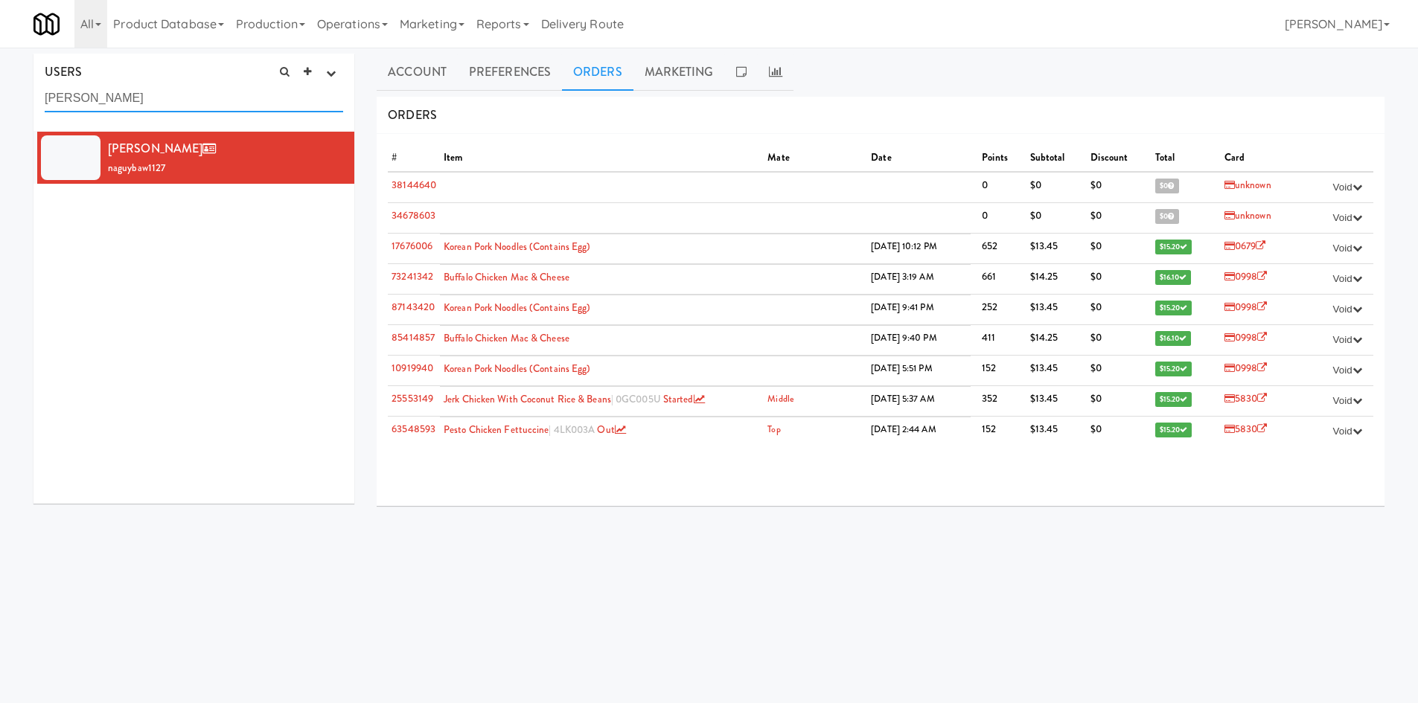
click at [185, 104] on input "[PERSON_NAME]" at bounding box center [194, 99] width 298 height 28
click at [185, 105] on input "[PERSON_NAME]" at bounding box center [194, 99] width 298 height 28
paste input "[PERSON_NAME] Basic"
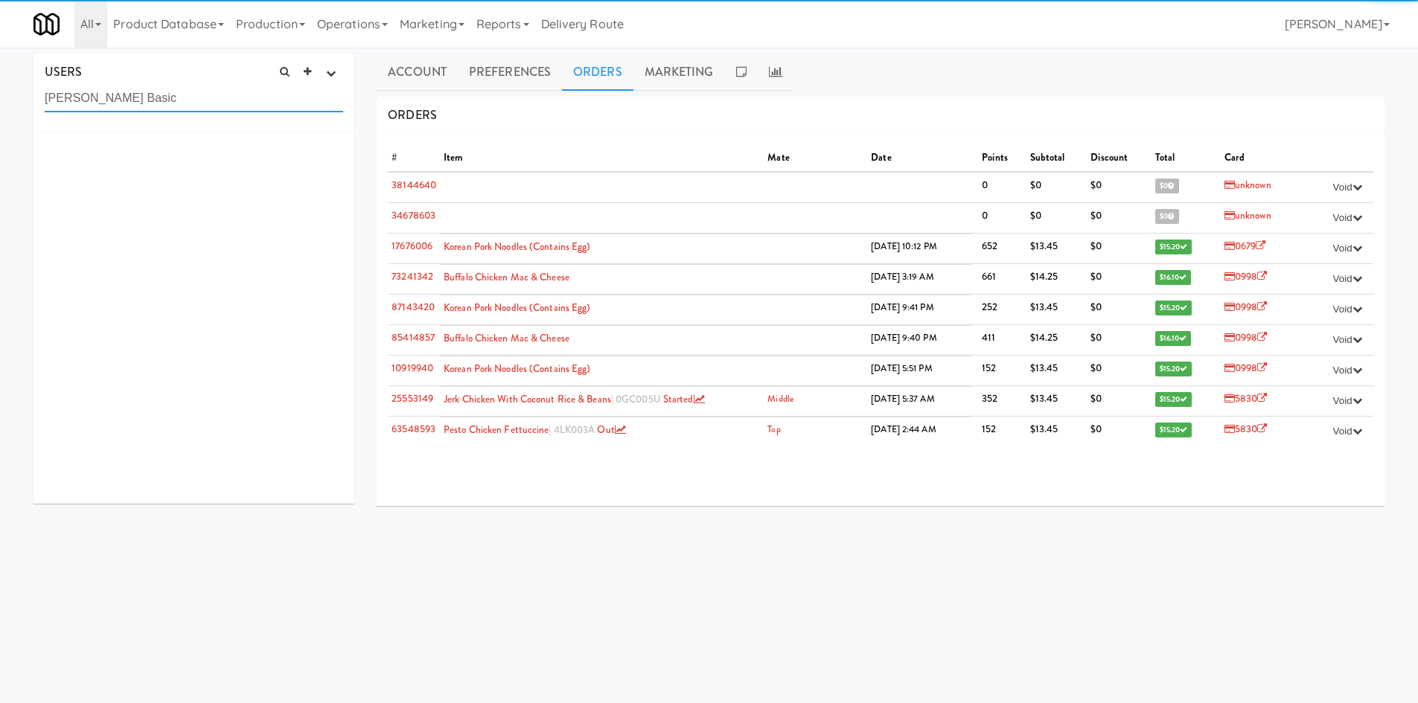
type input "[PERSON_NAME] Basic"
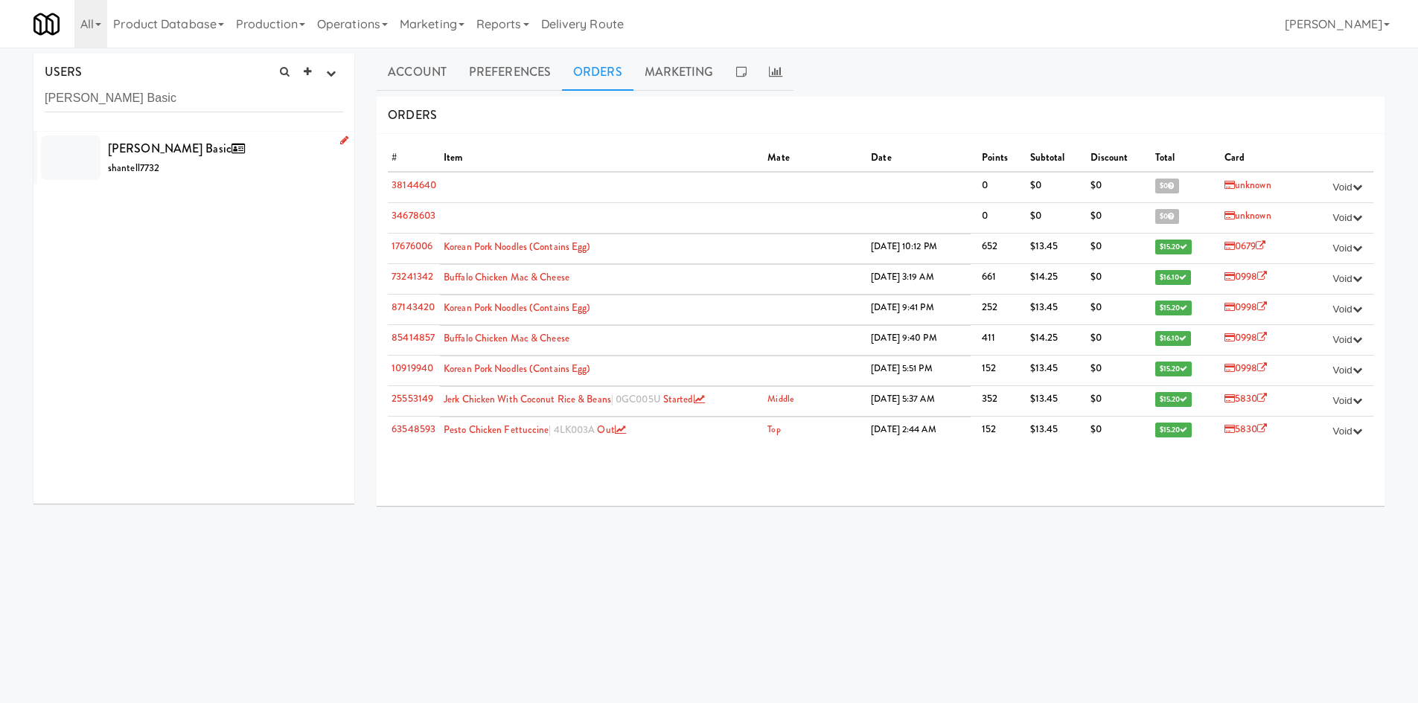
click at [225, 160] on div "[PERSON_NAME] Basic shantell7732" at bounding box center [225, 158] width 235 height 40
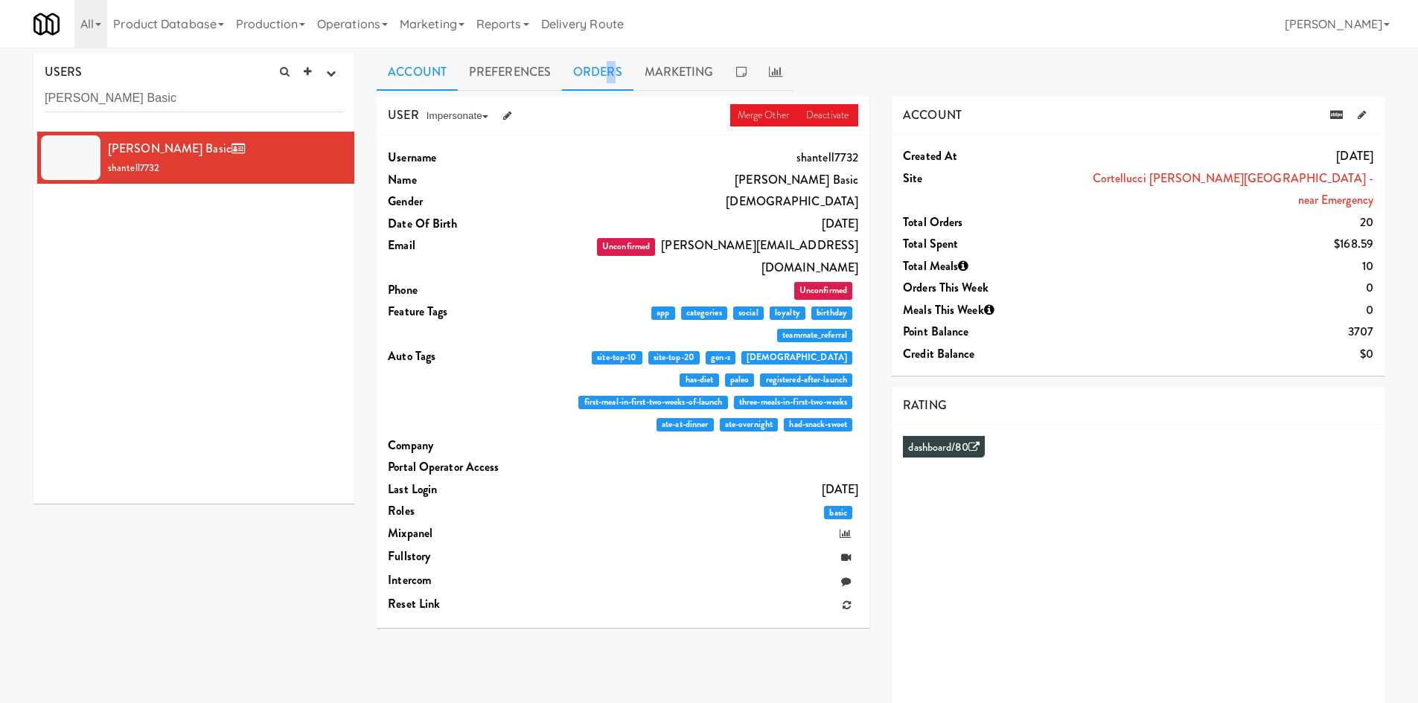
click at [610, 71] on link "Orders" at bounding box center [597, 72] width 71 height 37
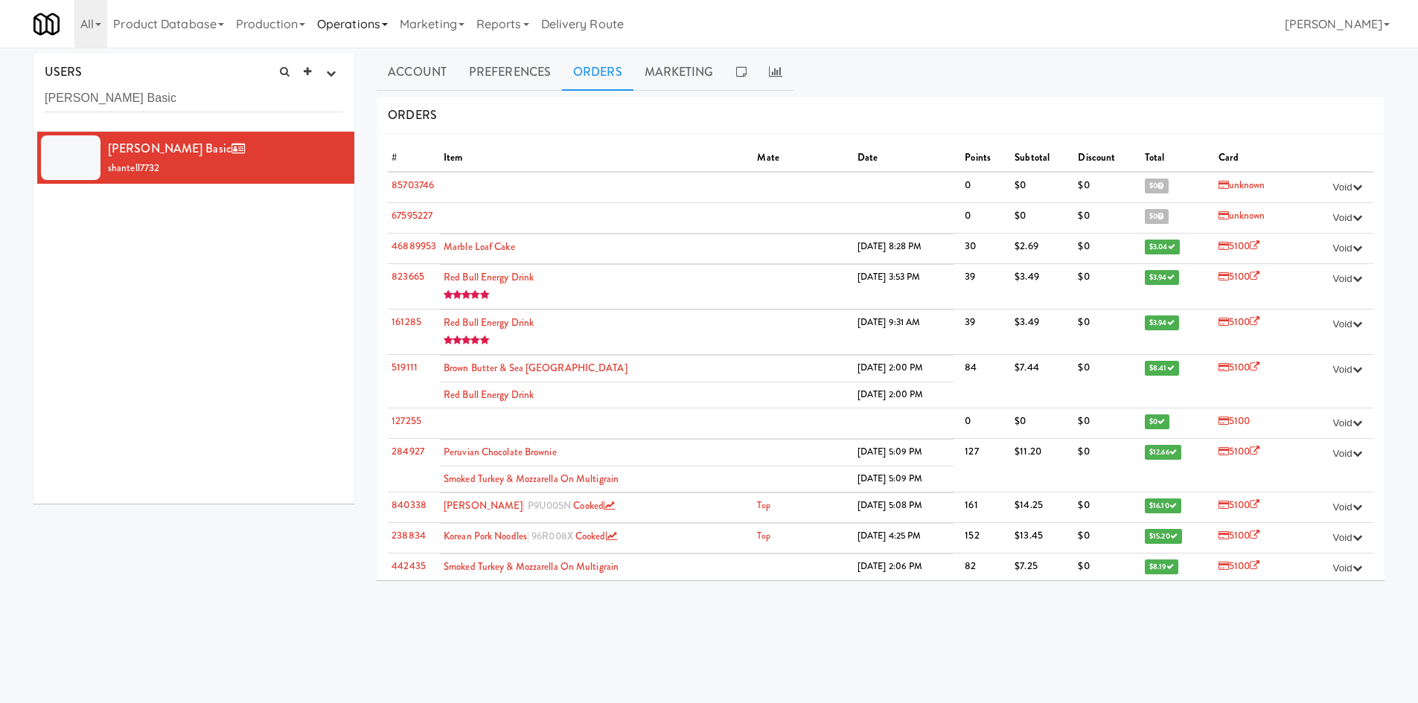
click at [375, 22] on link "Operations" at bounding box center [352, 24] width 83 height 48
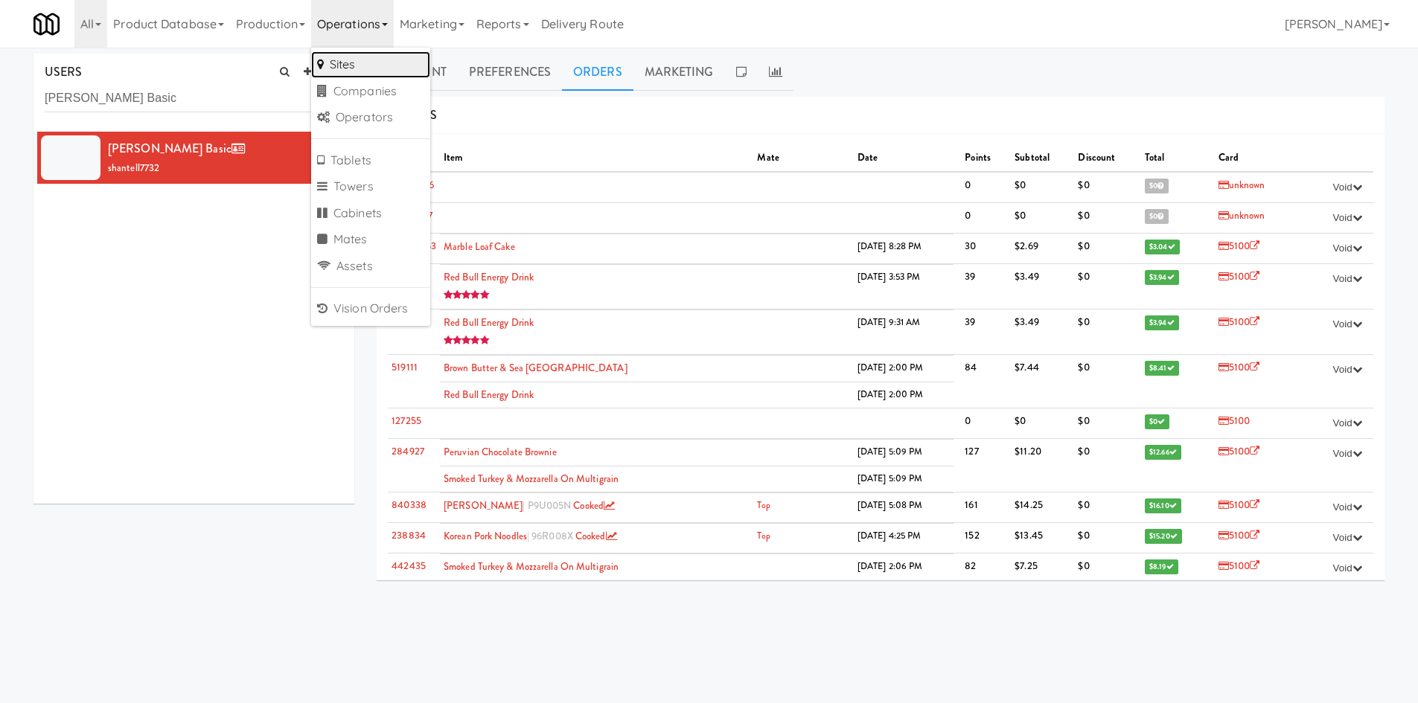
click at [407, 57] on link "Sites" at bounding box center [370, 64] width 119 height 27
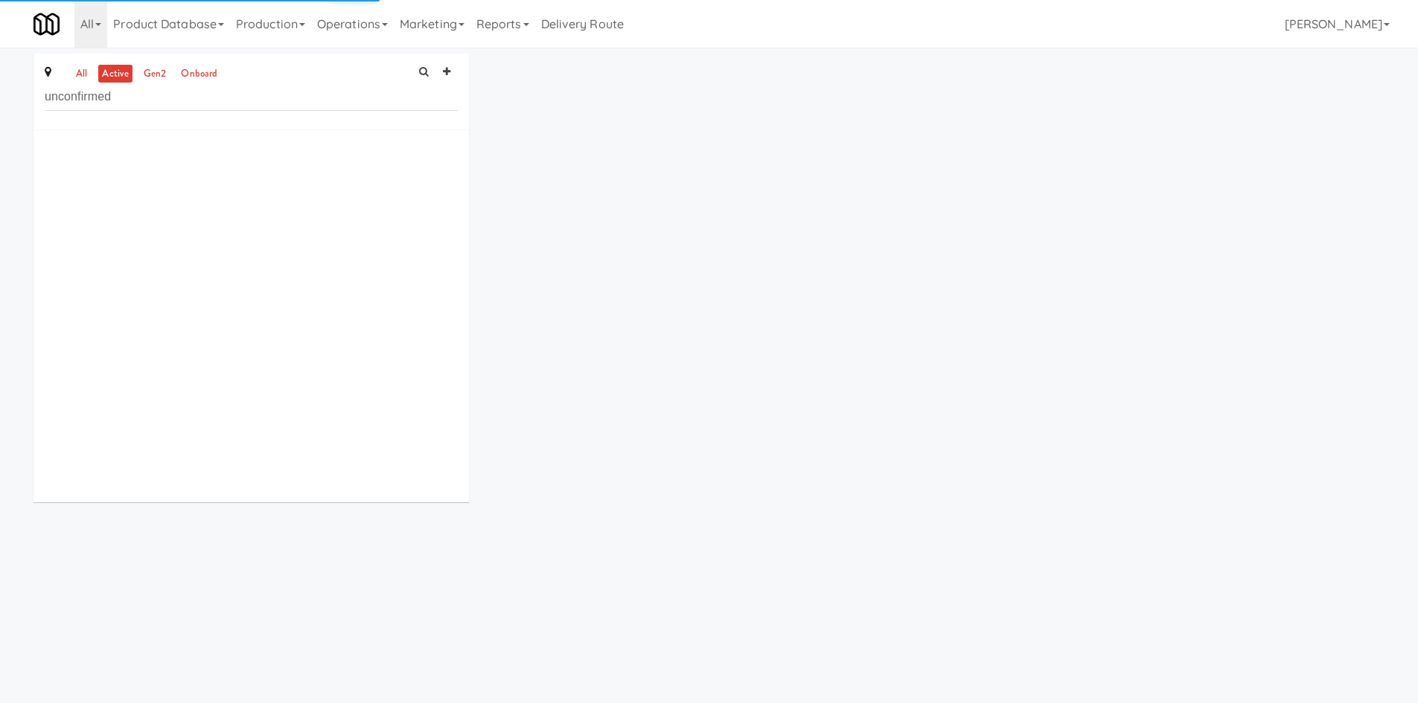
type input "unconfirmed"
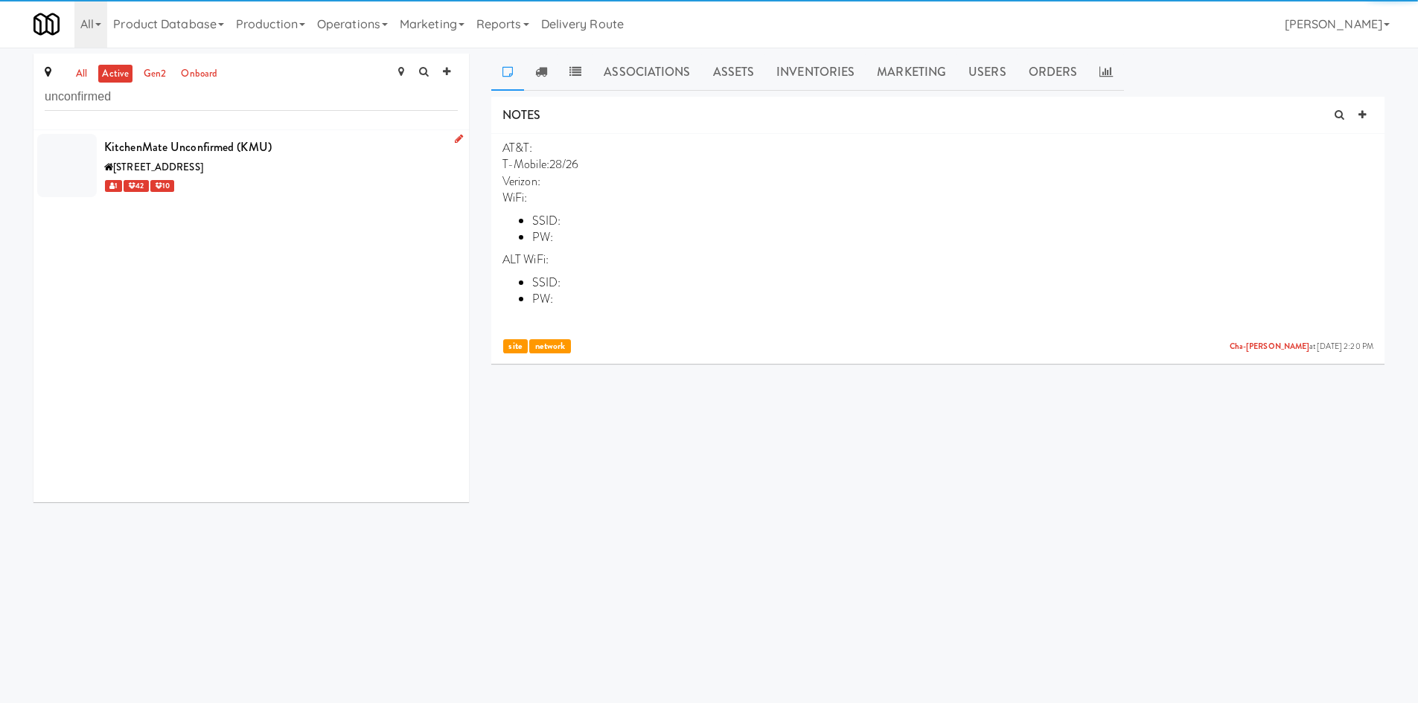
click at [394, 167] on div "[STREET_ADDRESS]" at bounding box center [280, 167] width 353 height 19
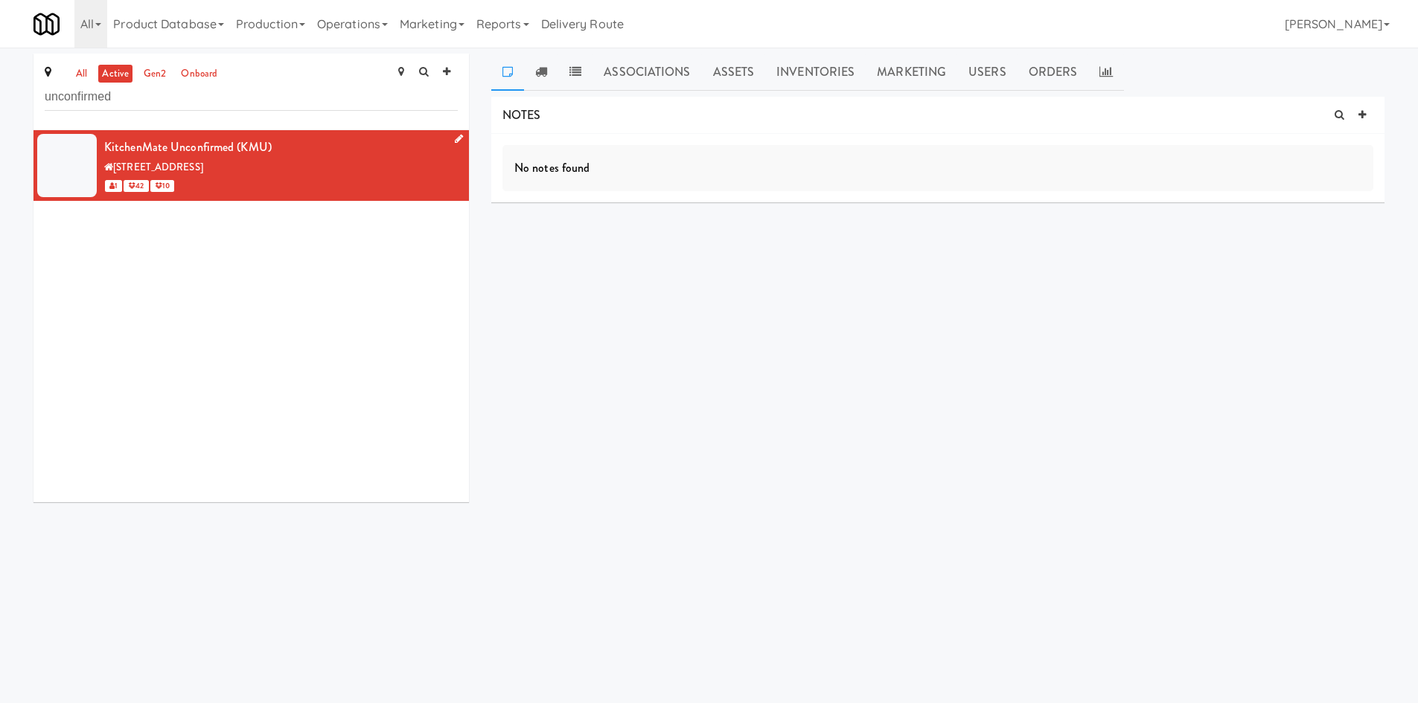
click at [455, 135] on icon at bounding box center [459, 139] width 8 height 10
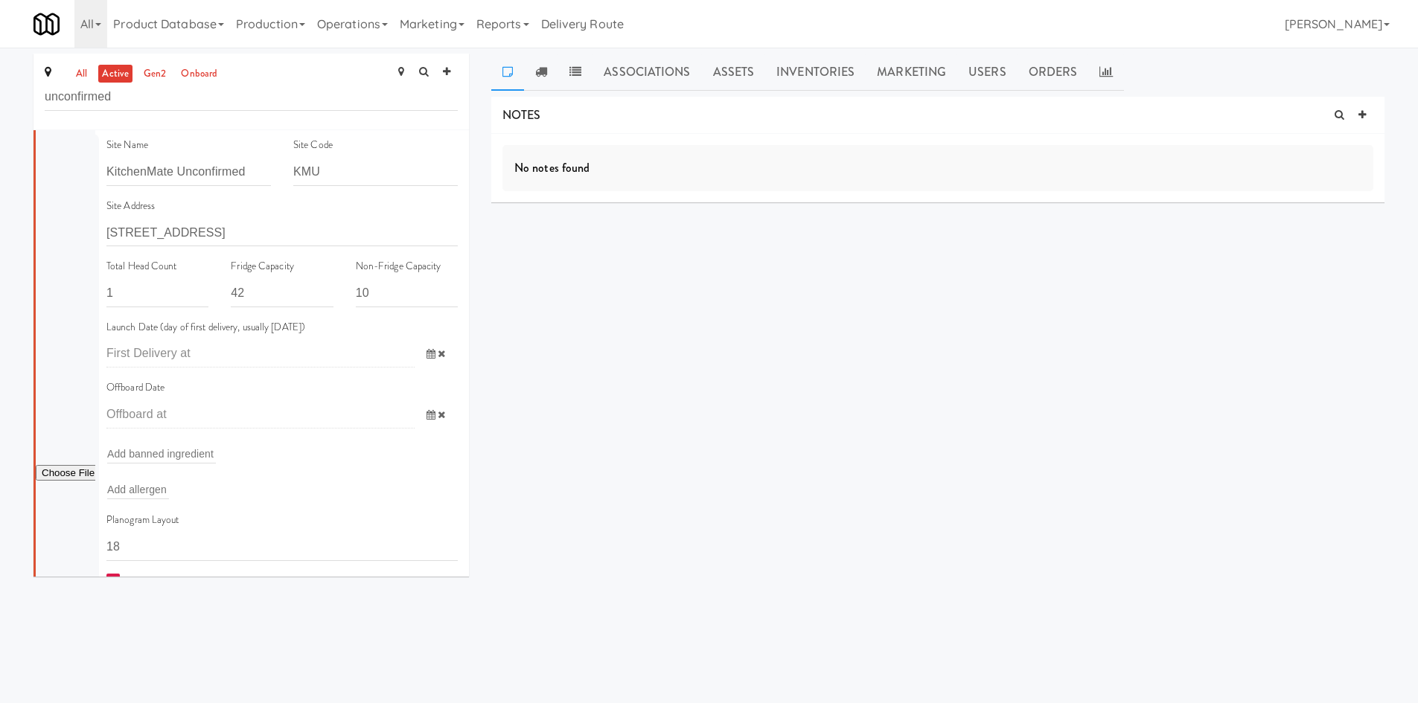
scroll to position [394, 0]
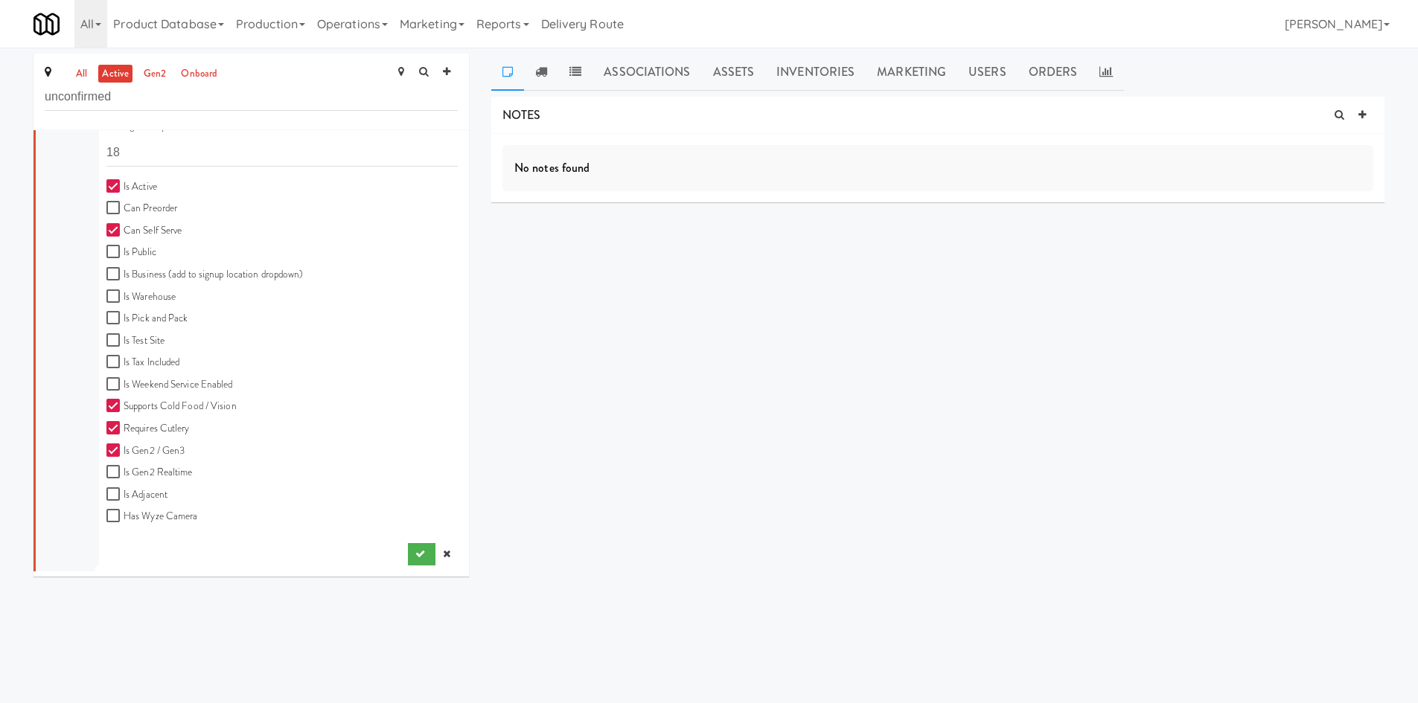
click at [127, 189] on label "Is Active" at bounding box center [131, 187] width 51 height 19
click at [124, 189] on input "Is Active" at bounding box center [114, 187] width 17 height 12
checkbox input "false"
click at [153, 232] on label "Can Self Serve" at bounding box center [143, 231] width 75 height 19
click at [124, 232] on input "Can Self Serve" at bounding box center [114, 231] width 17 height 12
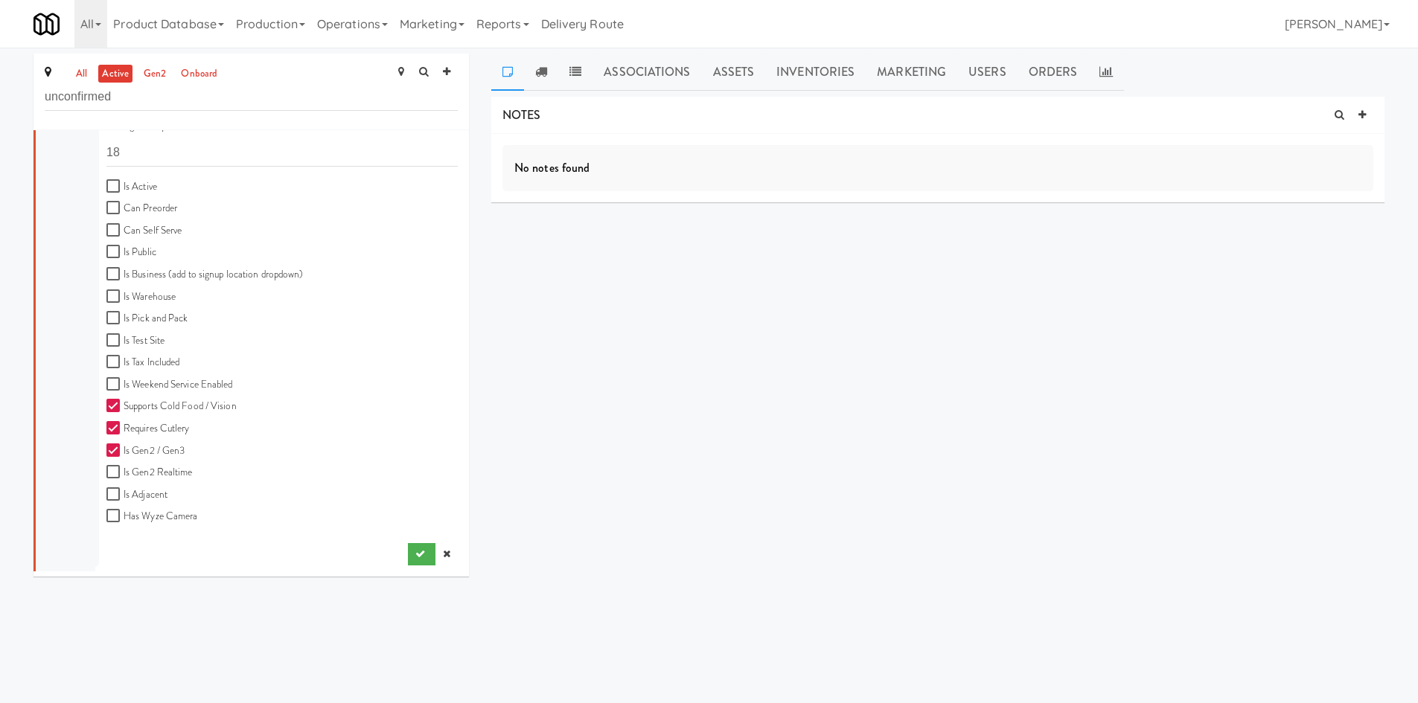
click at [130, 228] on label "Can Self Serve" at bounding box center [143, 231] width 75 height 19
click at [124, 228] on input "Can Self Serve" at bounding box center [114, 231] width 17 height 12
click at [130, 228] on label "Can Self Serve" at bounding box center [143, 231] width 75 height 19
click at [124, 228] on input "Can Self Serve" at bounding box center [114, 231] width 17 height 12
drag, startPoint x: 415, startPoint y: 557, endPoint x: 191, endPoint y: 236, distance: 391.2
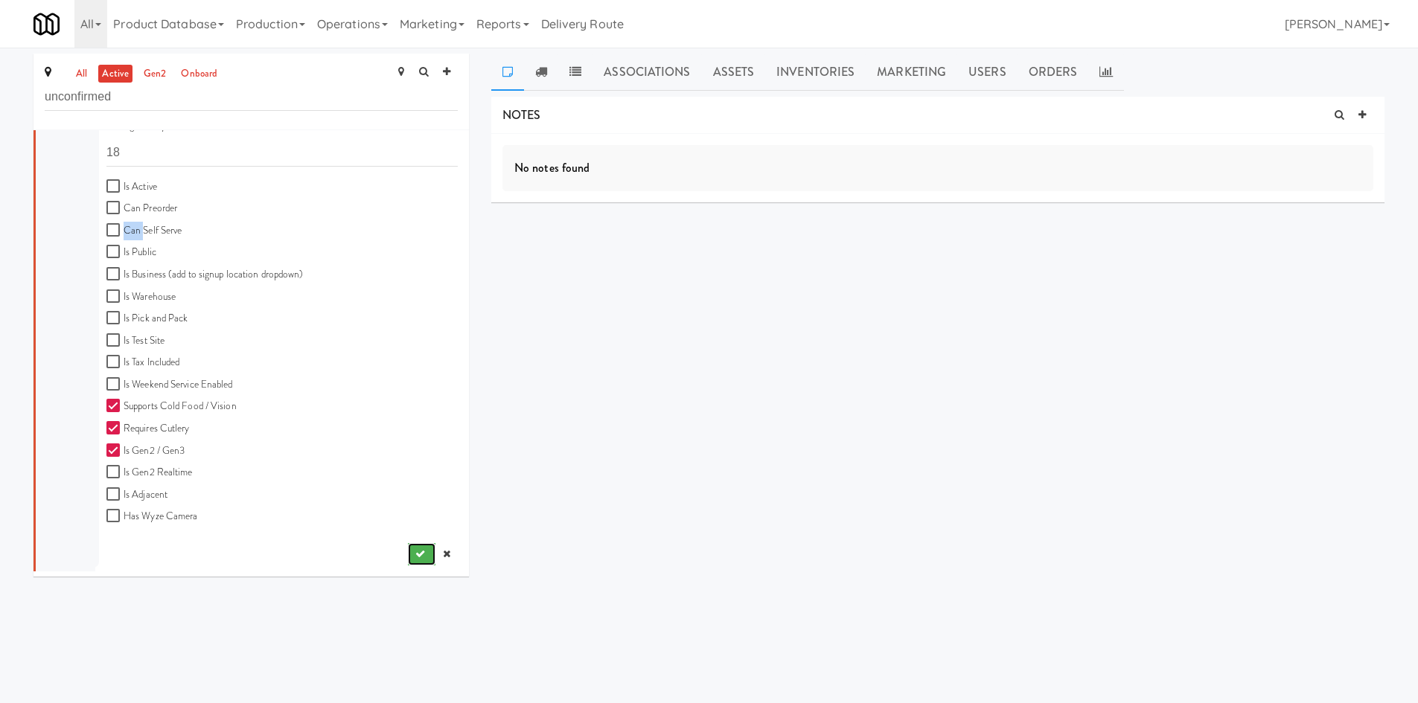
click at [215, 244] on div "Site Name KitchenMate Unconfirmed Site Code KMU Site Address [STREET_ADDRESS] T…" at bounding box center [281, 154] width 351 height 824
click at [173, 228] on label "Can Self Serve" at bounding box center [143, 231] width 75 height 19
click at [124, 228] on input "Can Self Serve" at bounding box center [114, 231] width 17 height 12
checkbox input "true"
click at [415, 551] on icon "submit" at bounding box center [420, 554] width 10 height 10
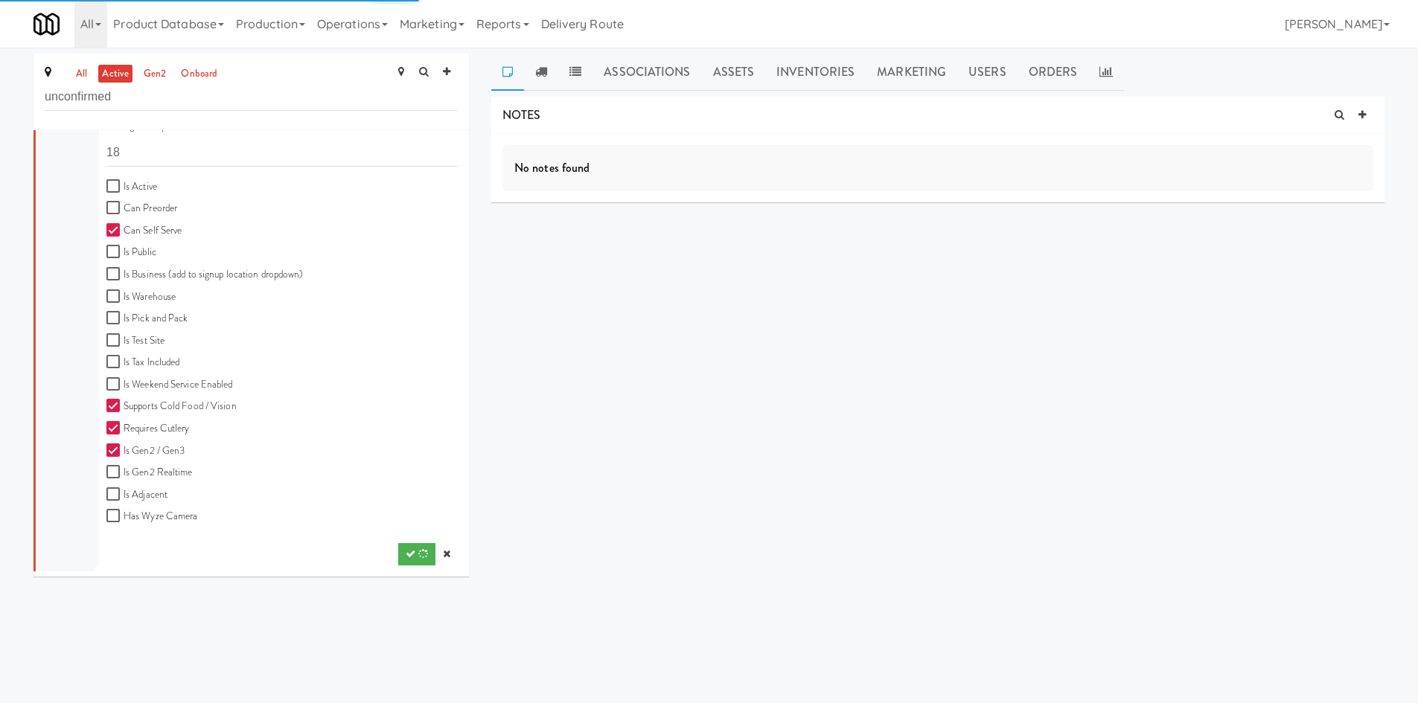
scroll to position [0, 0]
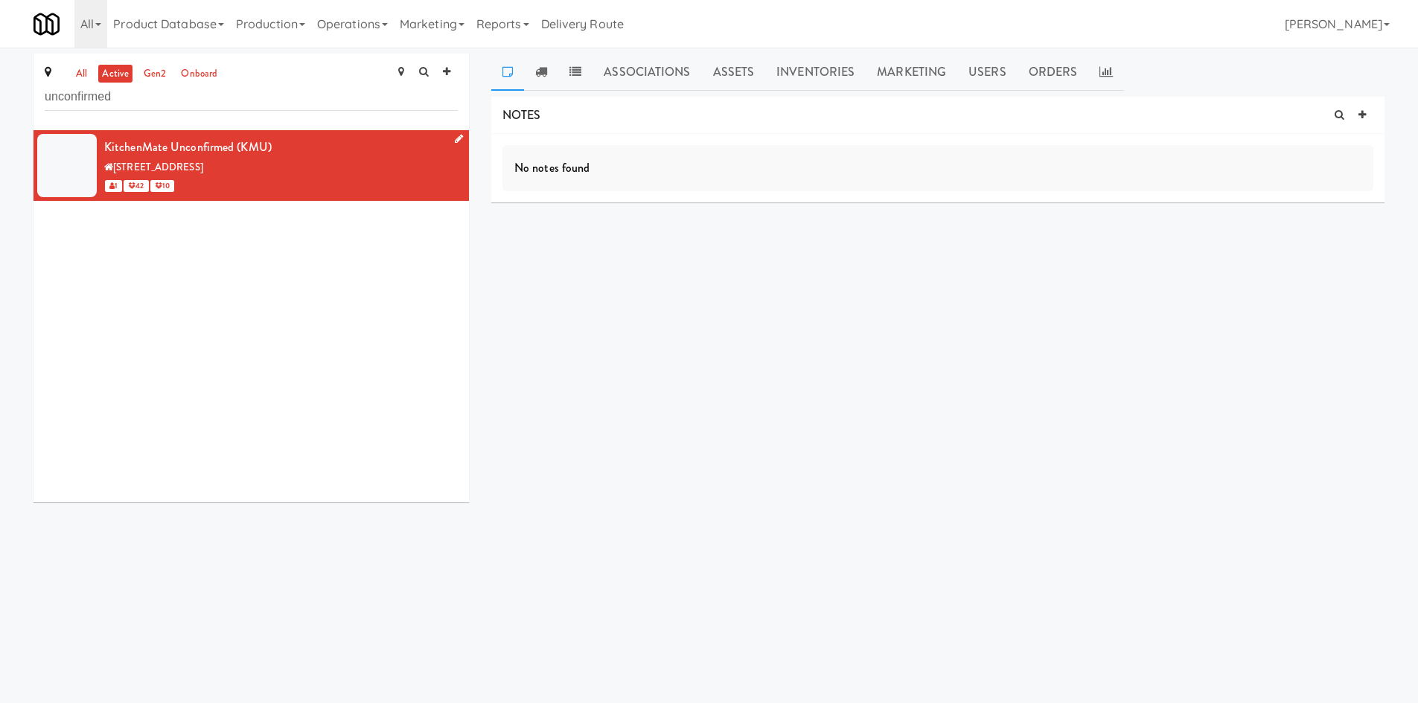
click at [341, 339] on div "KitchenMate Unconfirmed (KMU) [STREET_ADDRESS] 1 42 10" at bounding box center [250, 316] width 435 height 372
click at [373, 14] on link "Operations" at bounding box center [352, 24] width 83 height 48
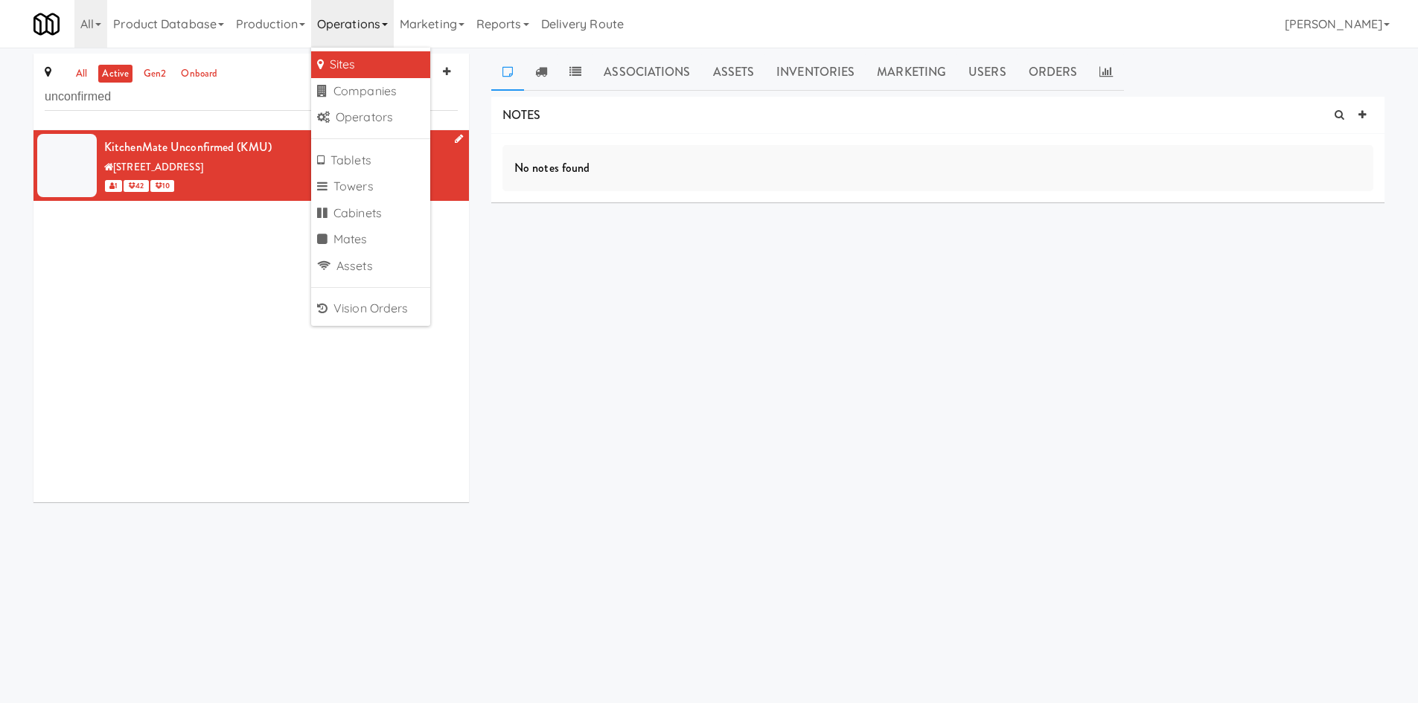
click at [621, 244] on div "NOTES No notes found DELIVERIES No notes found MEALS No Orders at This Site COO…" at bounding box center [937, 283] width 893 height 372
